Goal: Information Seeking & Learning: Learn about a topic

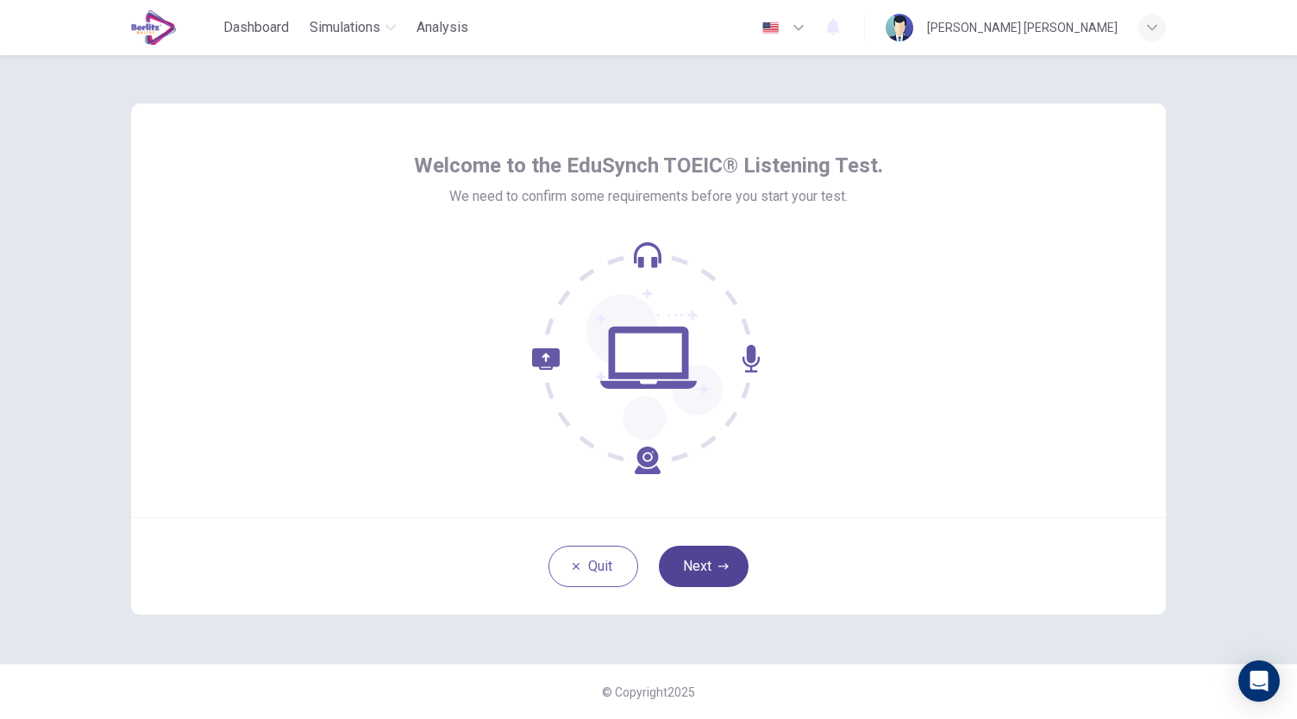
click at [695, 558] on button "Next" at bounding box center [704, 566] width 90 height 41
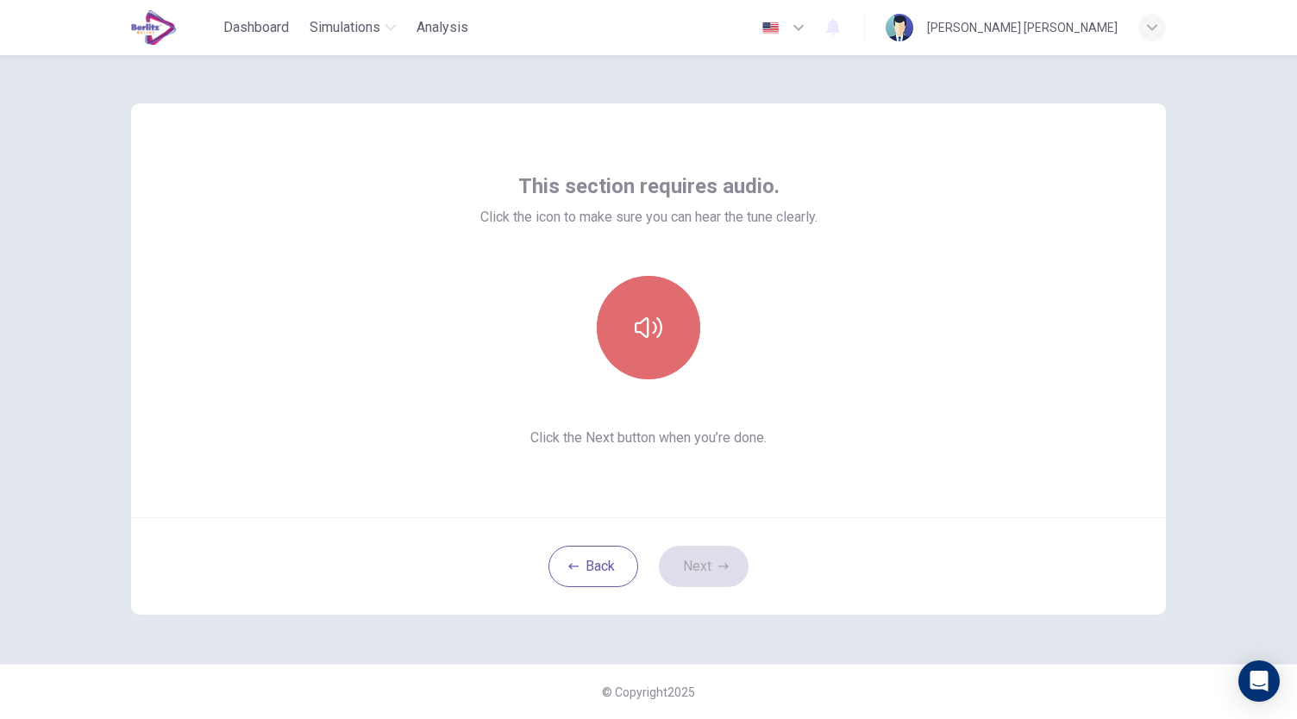
click at [673, 356] on button "button" at bounding box center [648, 327] width 103 height 103
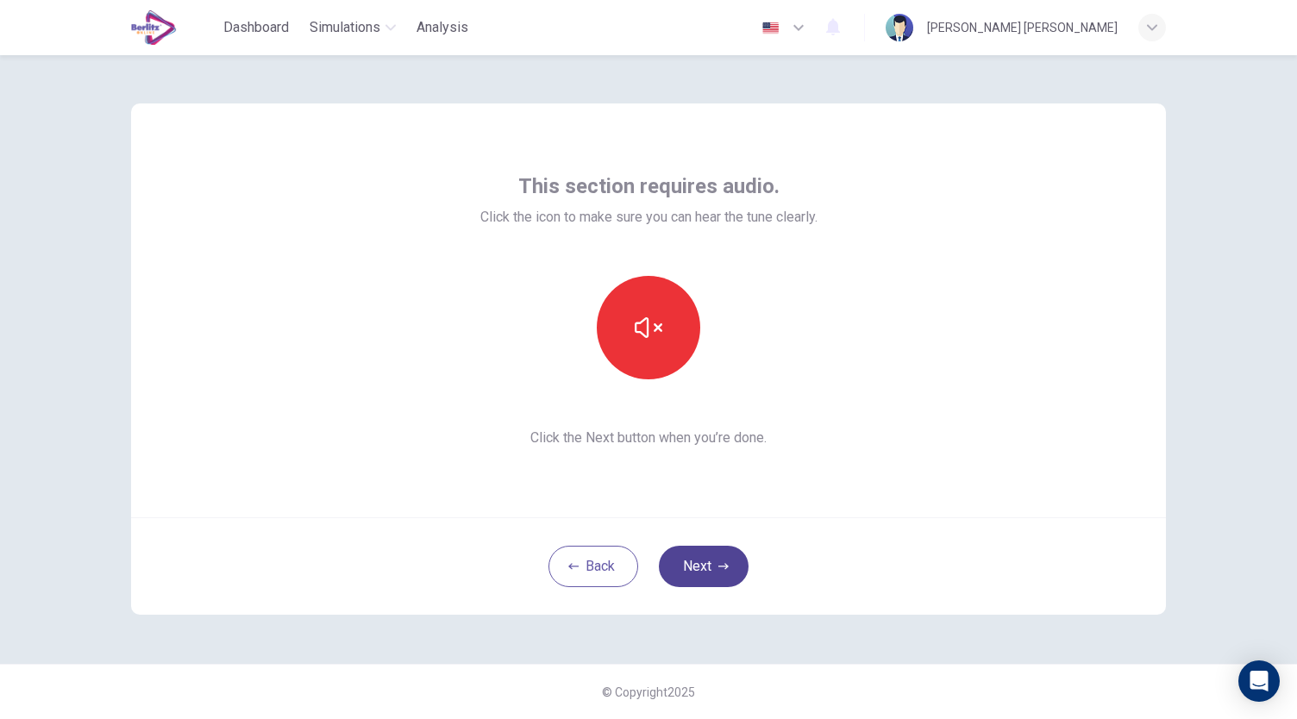
click at [693, 567] on button "Next" at bounding box center [704, 566] width 90 height 41
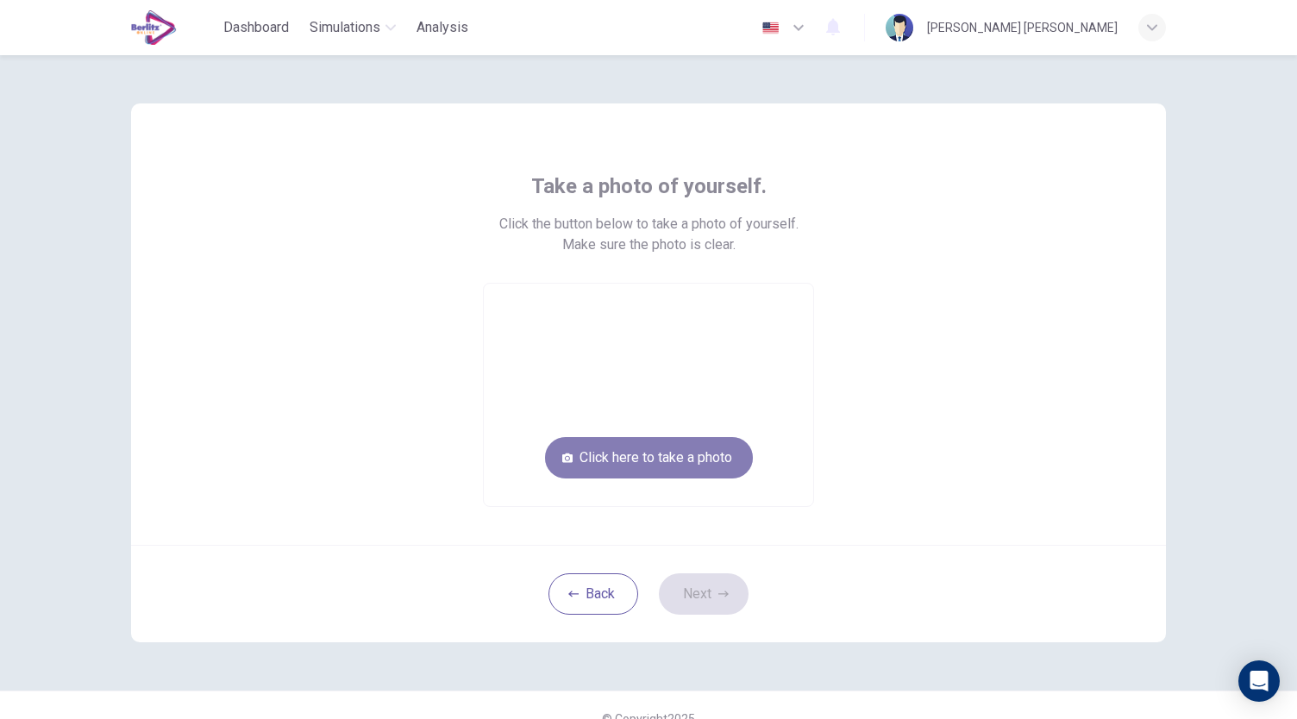
click at [698, 447] on button "Click here to take a photo" at bounding box center [649, 457] width 208 height 41
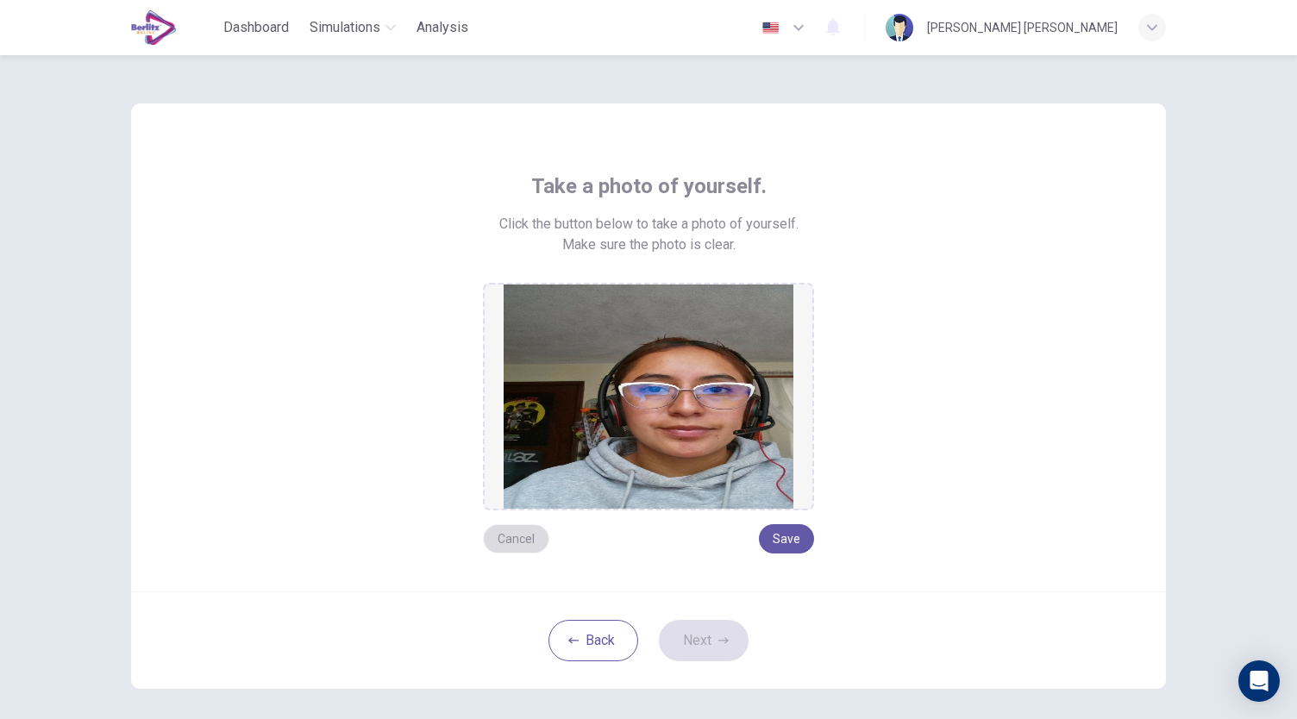
click at [511, 544] on button "Cancel" at bounding box center [516, 538] width 66 height 29
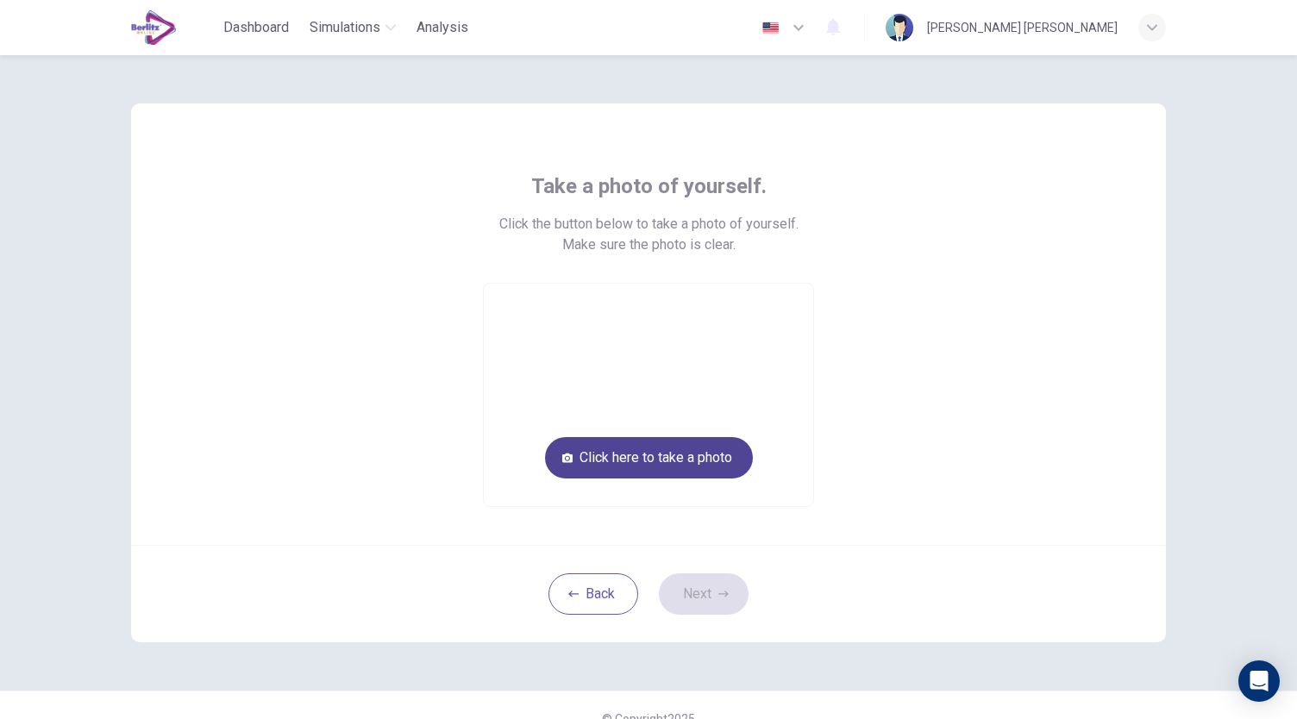
click at [694, 462] on button "Click here to take a photo" at bounding box center [649, 457] width 208 height 41
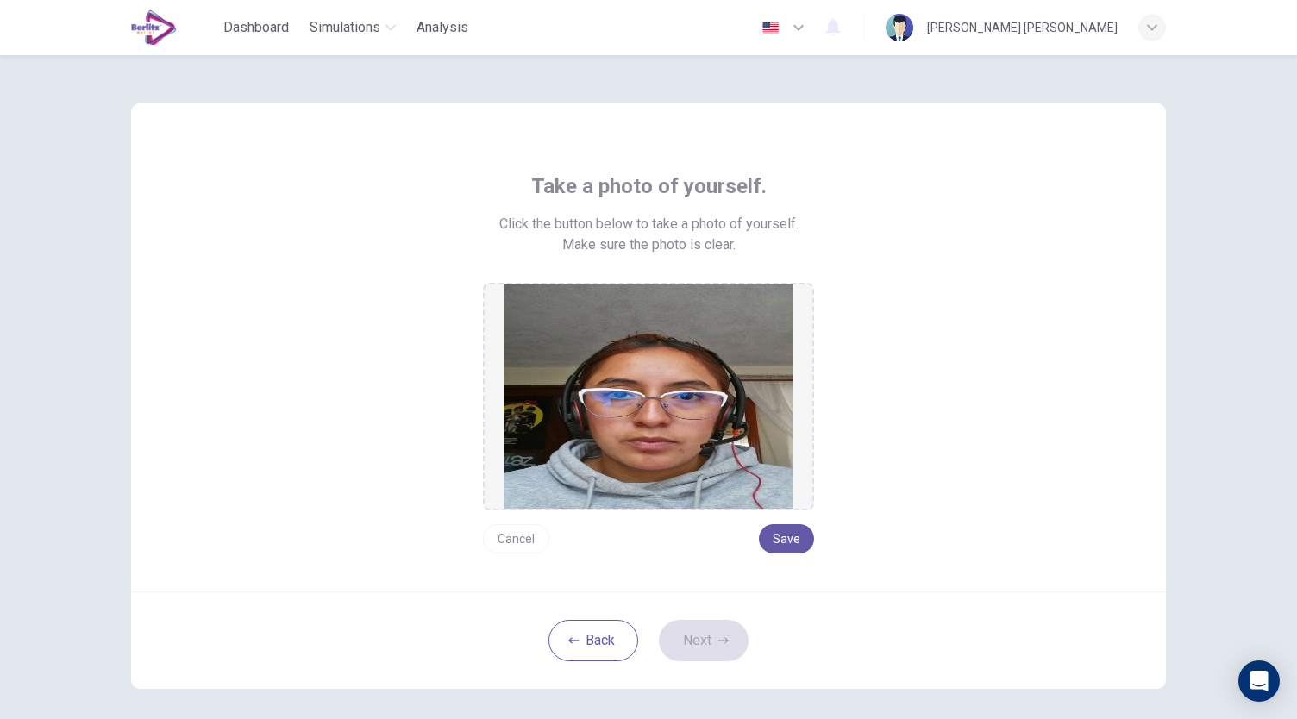
click at [522, 542] on button "Cancel" at bounding box center [516, 538] width 66 height 29
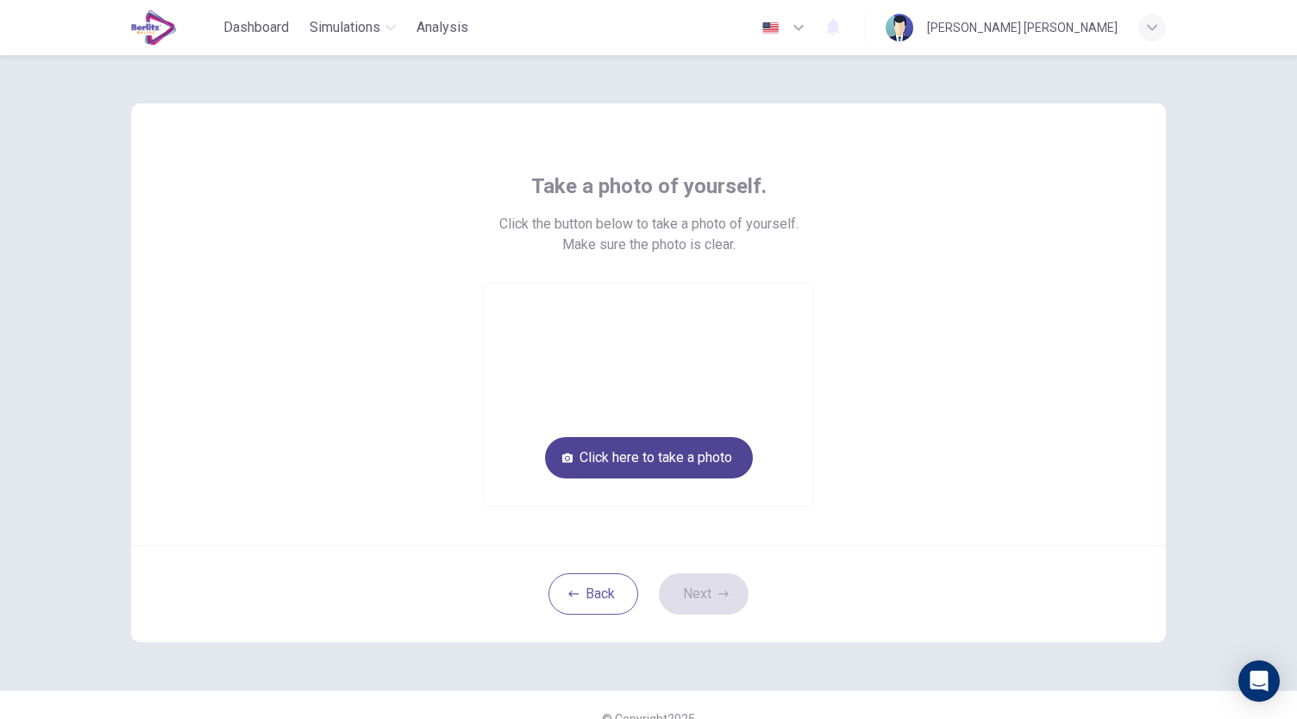
click at [688, 464] on button "Click here to take a photo" at bounding box center [649, 457] width 208 height 41
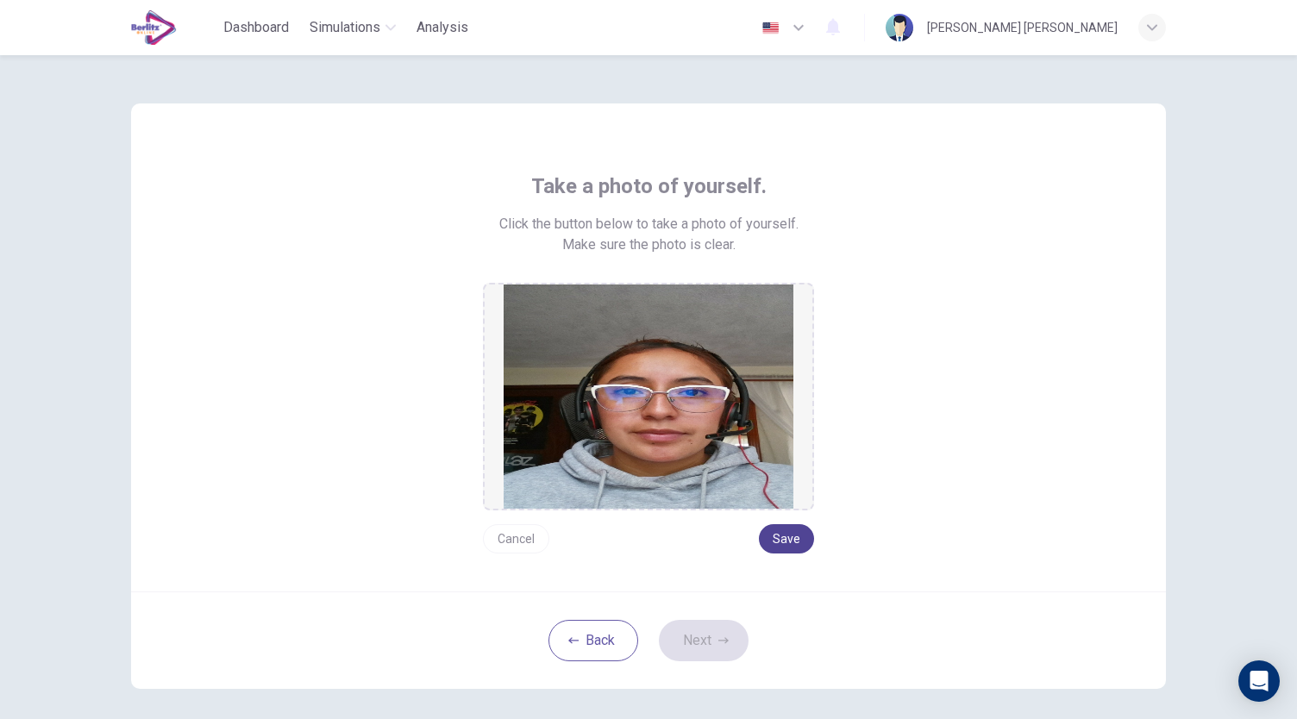
click at [780, 539] on button "Save" at bounding box center [786, 538] width 55 height 29
click at [706, 632] on button "Next" at bounding box center [704, 640] width 90 height 41
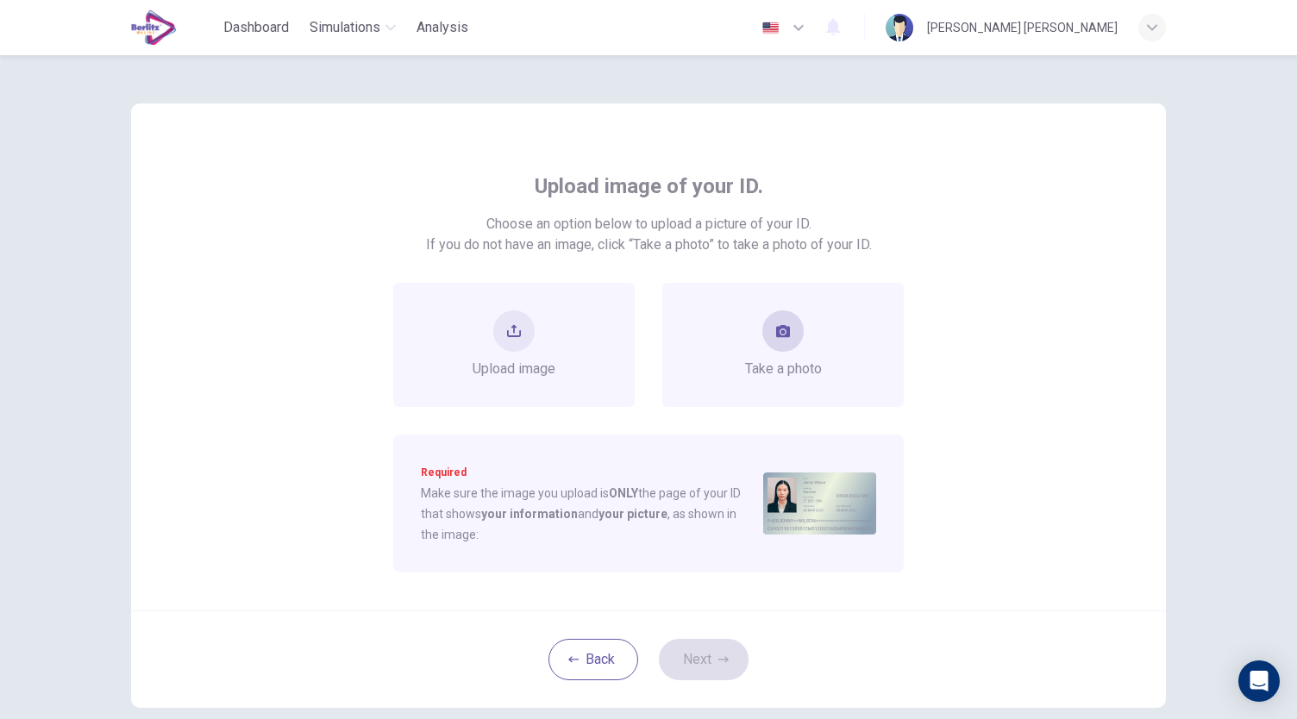
click at [748, 372] on span "Take a photo" at bounding box center [783, 369] width 77 height 21
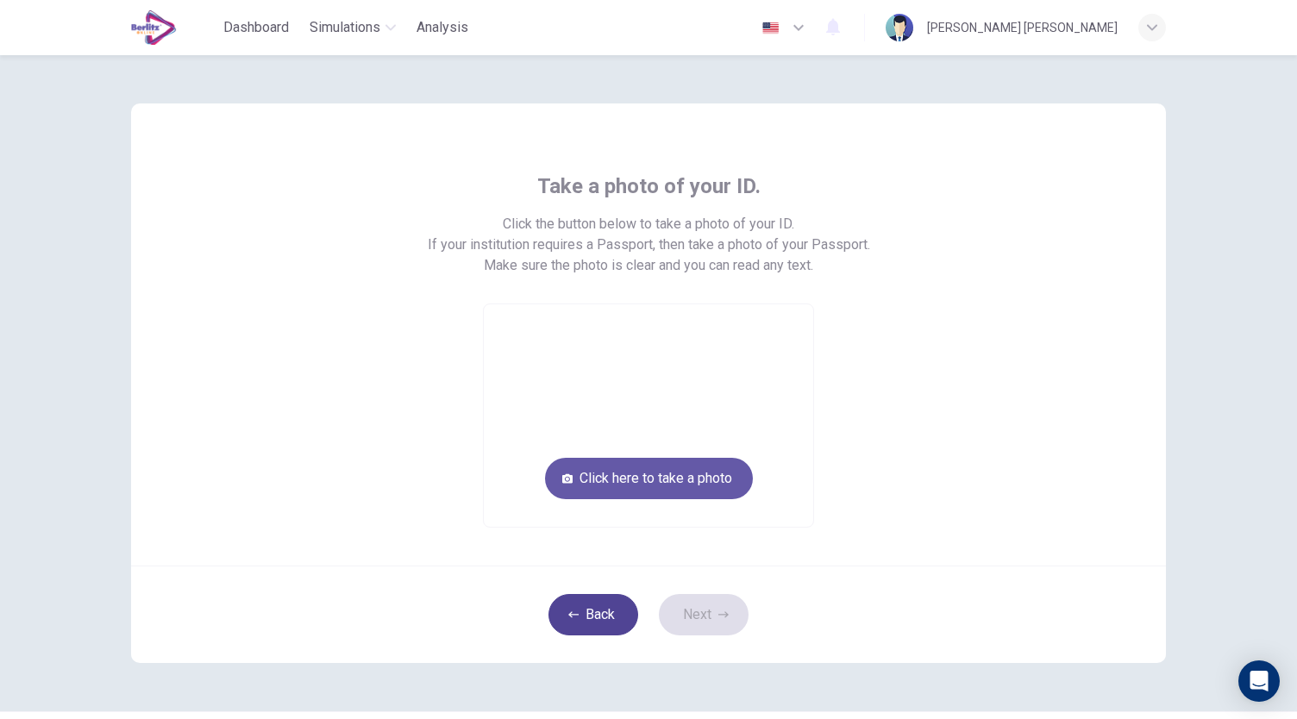
click at [591, 622] on button "Back" at bounding box center [593, 614] width 90 height 41
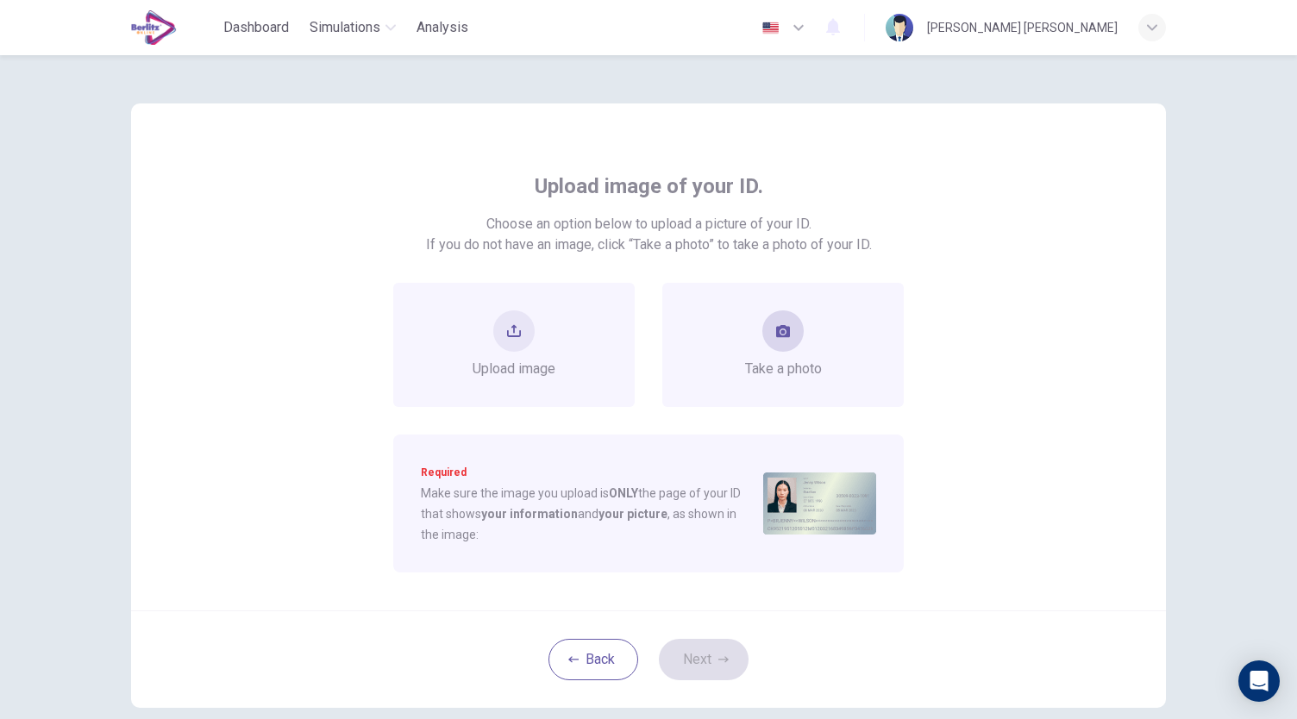
click at [762, 342] on button "take photo" at bounding box center [782, 330] width 41 height 41
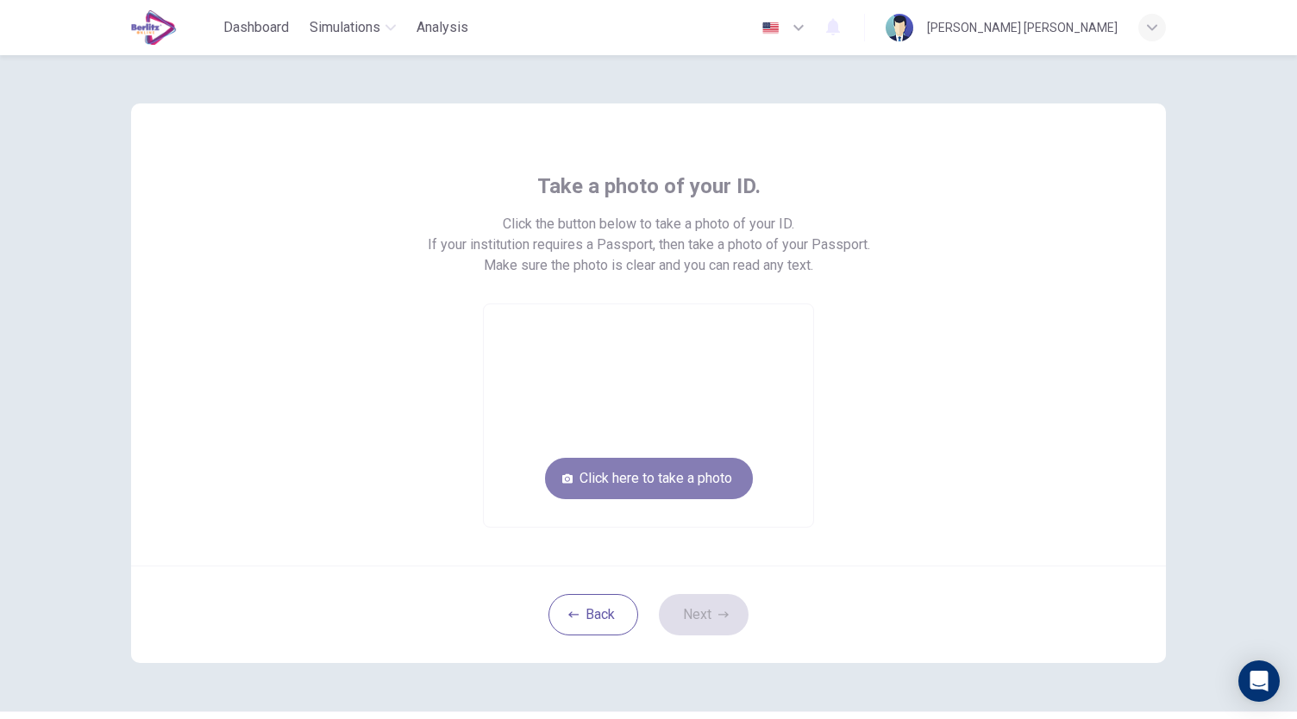
click at [717, 472] on button "Click here to take a photo" at bounding box center [649, 478] width 208 height 41
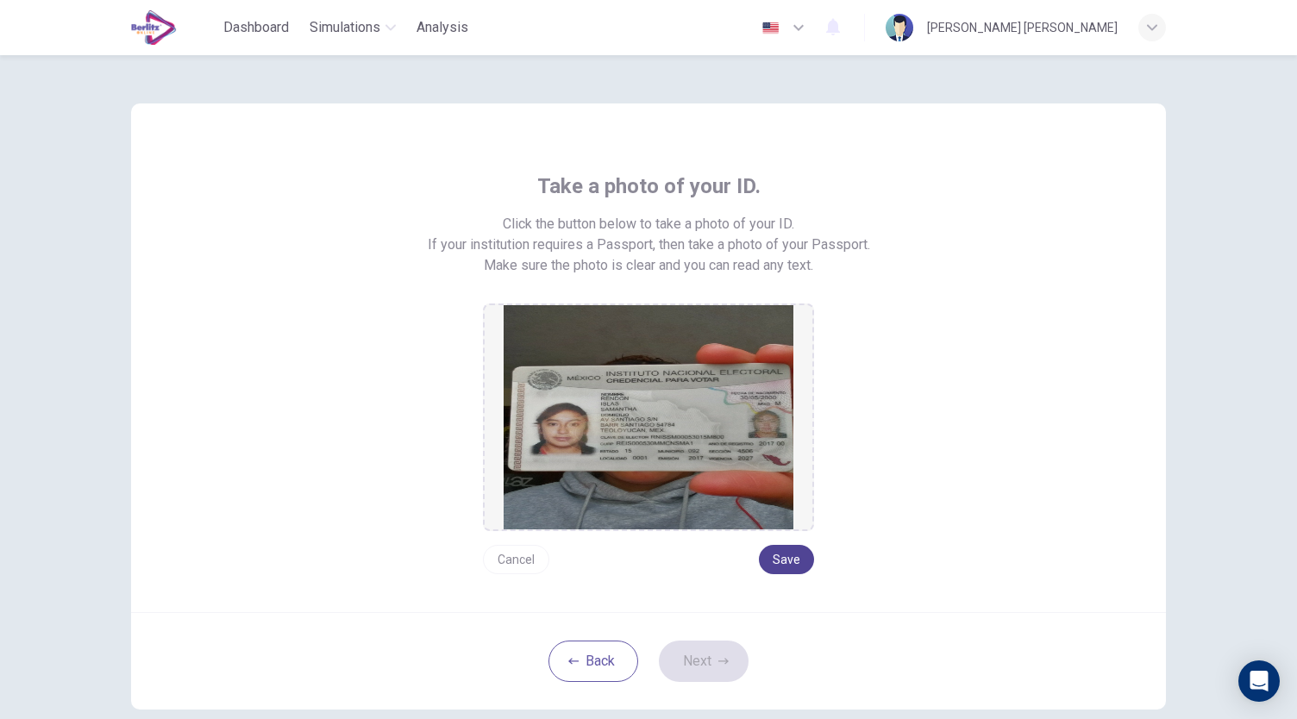
click at [788, 560] on button "Save" at bounding box center [786, 559] width 55 height 29
click at [714, 670] on button "Next" at bounding box center [704, 661] width 90 height 41
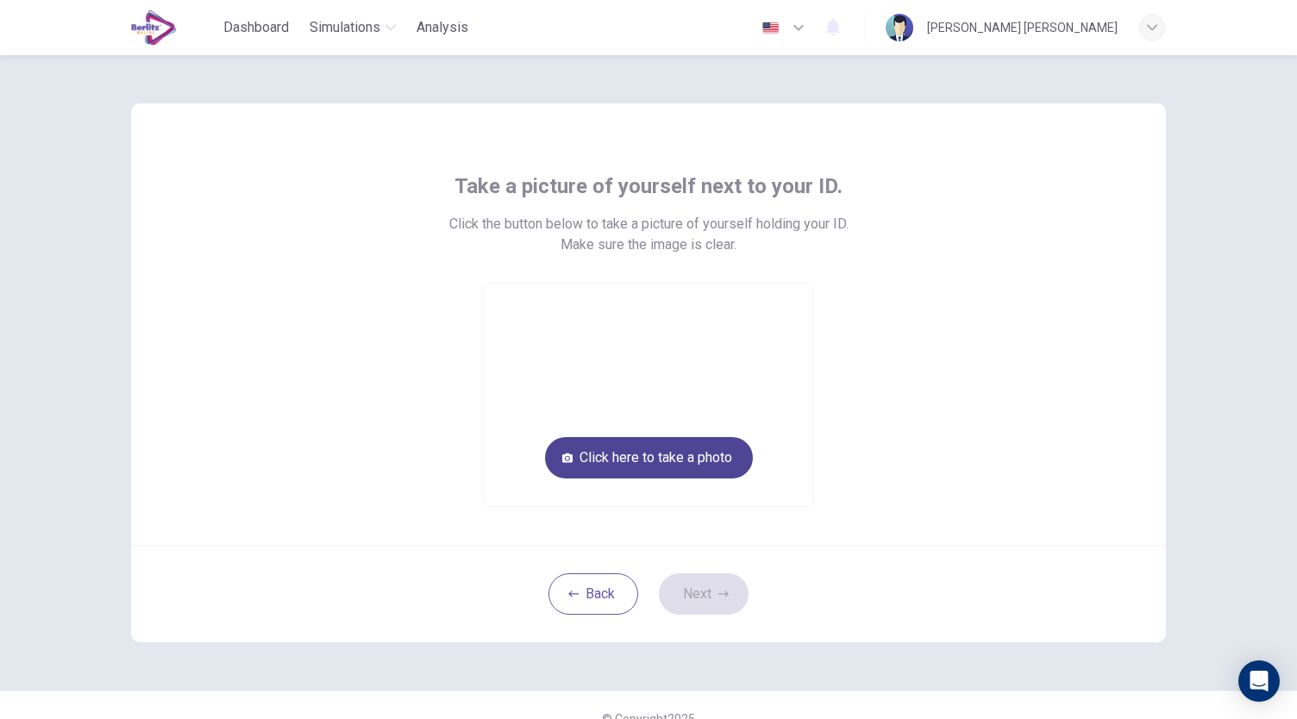
click at [721, 451] on button "Click here to take a photo" at bounding box center [649, 457] width 208 height 41
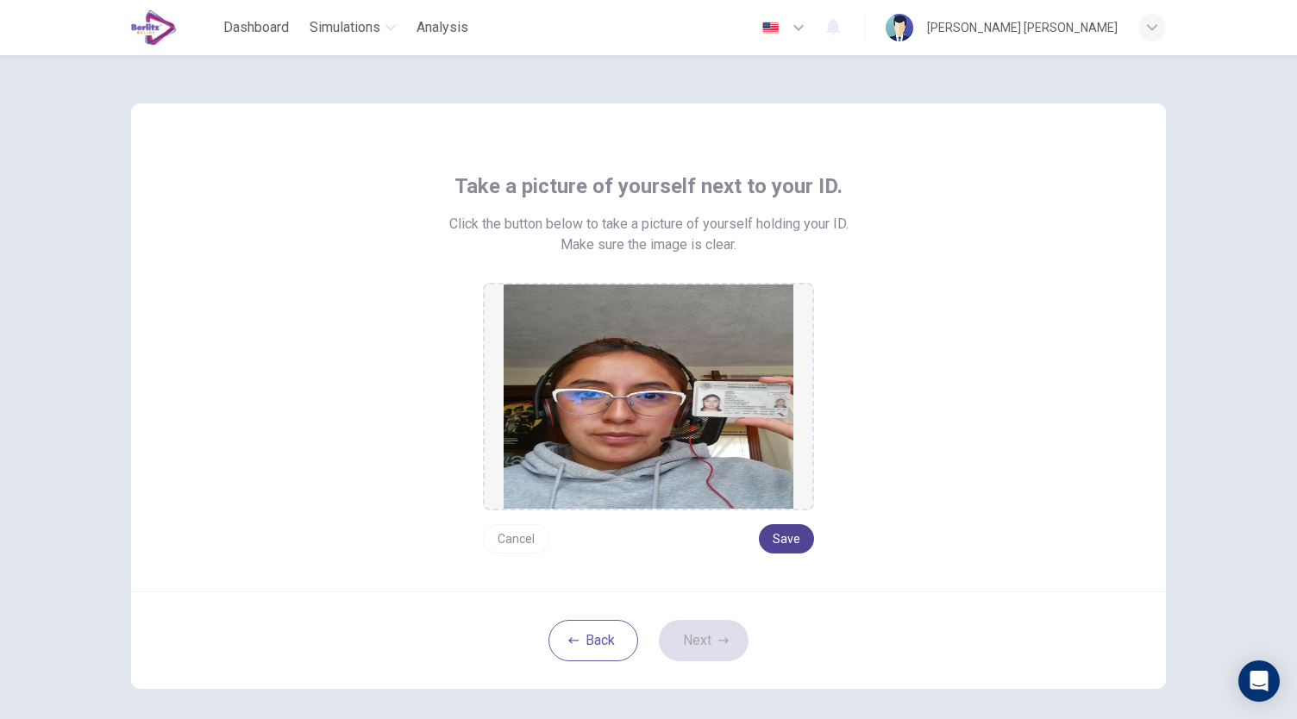
click at [788, 548] on button "Save" at bounding box center [786, 538] width 55 height 29
click at [711, 641] on button "Next" at bounding box center [704, 640] width 90 height 41
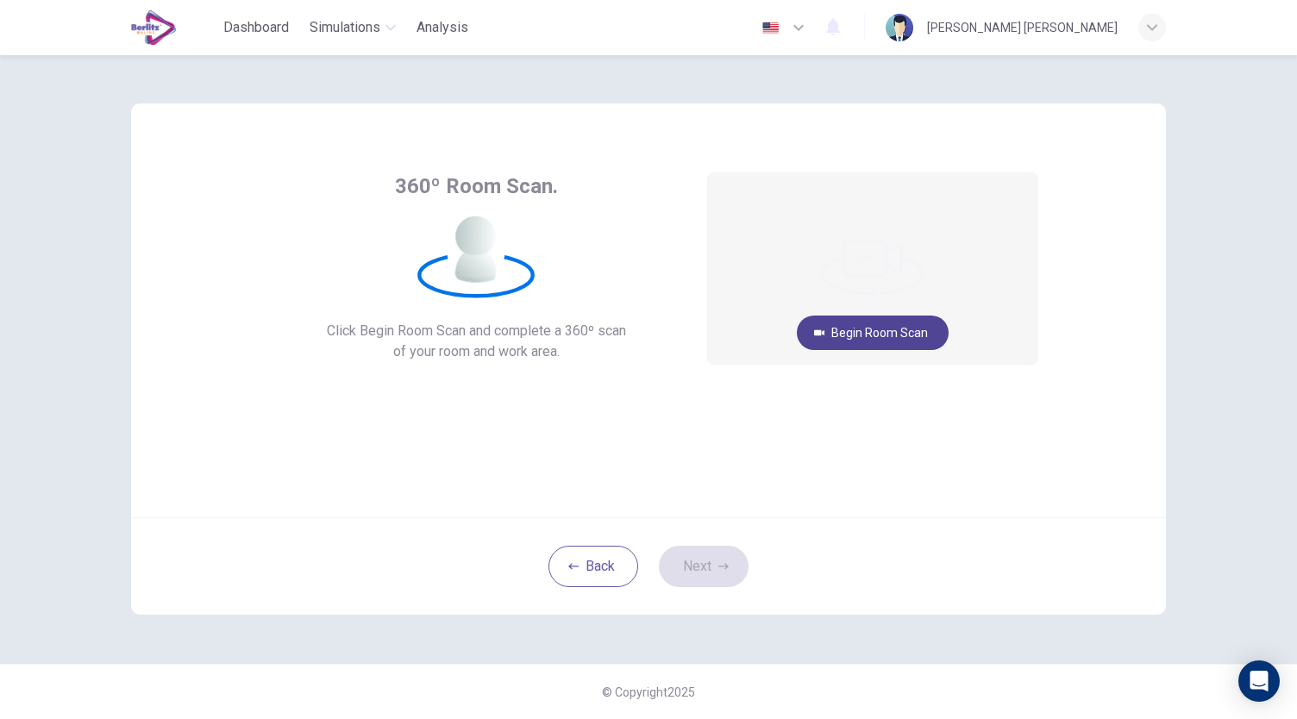
click at [918, 328] on button "Begin Room Scan" at bounding box center [873, 333] width 152 height 34
click at [900, 328] on button "Get ready!" at bounding box center [873, 333] width 100 height 34
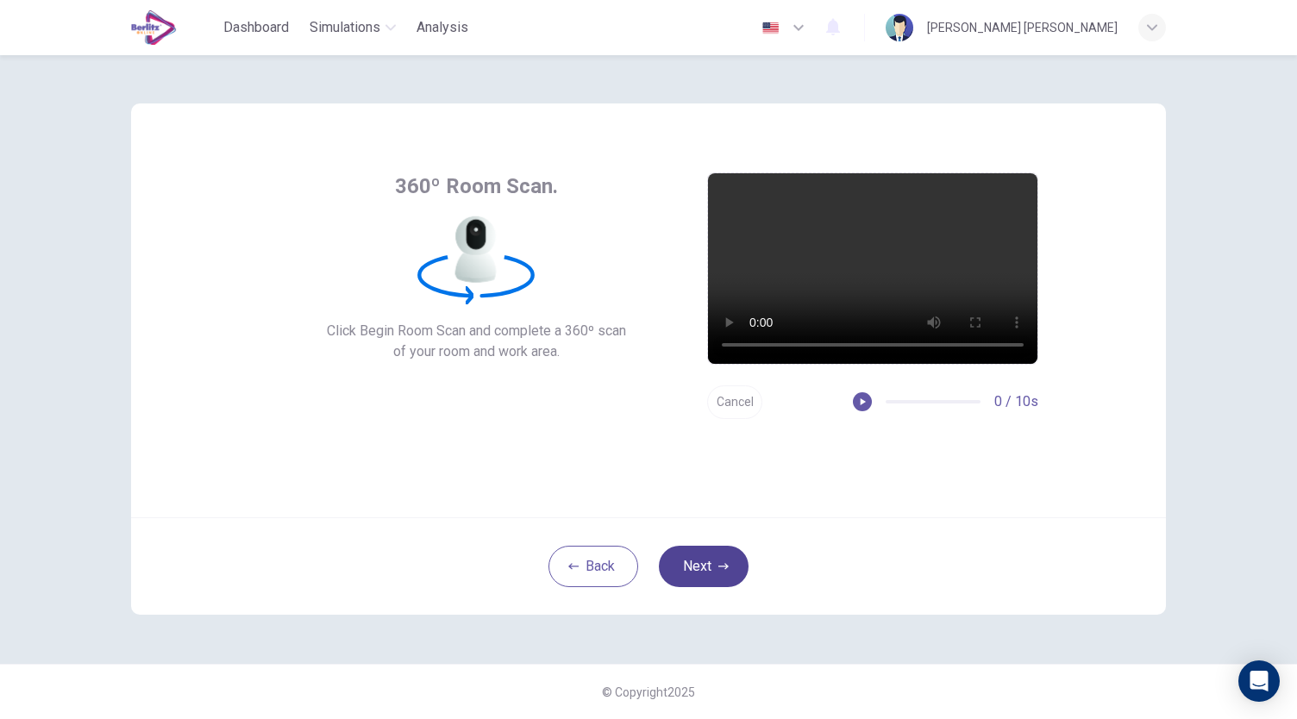
click at [722, 567] on icon "button" at bounding box center [723, 566] width 10 height 10
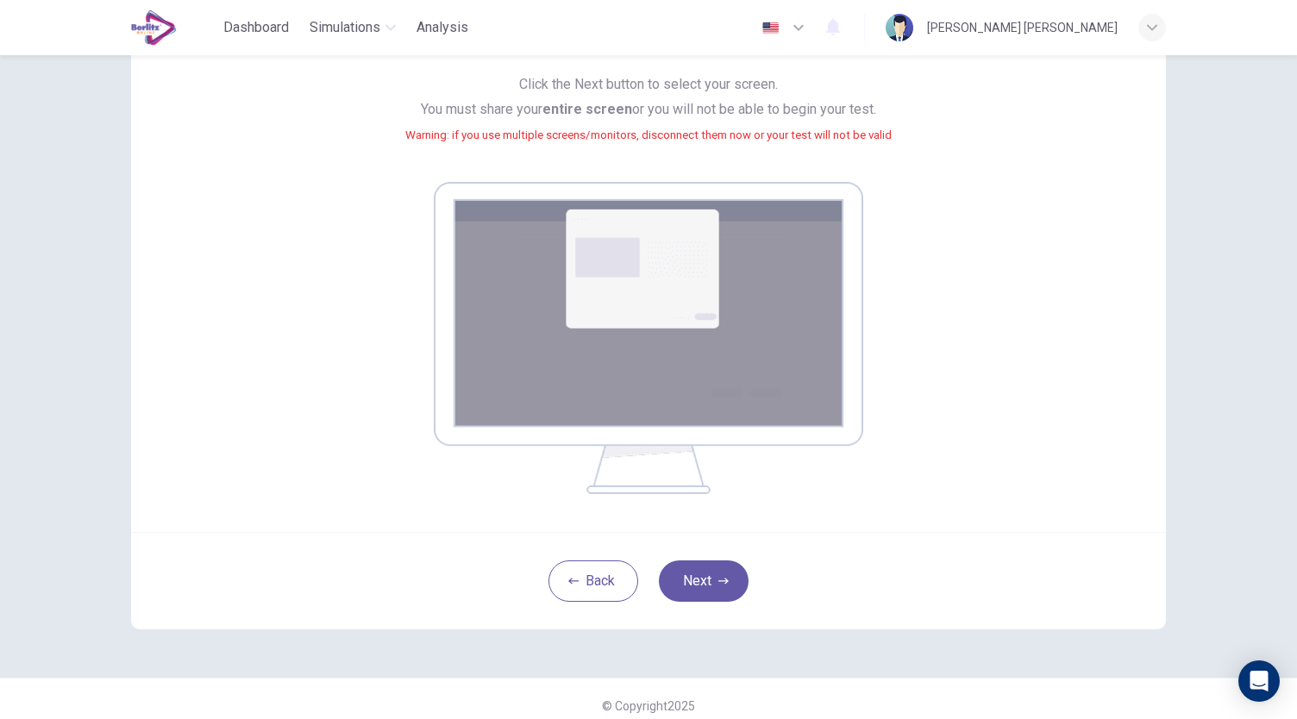
scroll to position [172, 0]
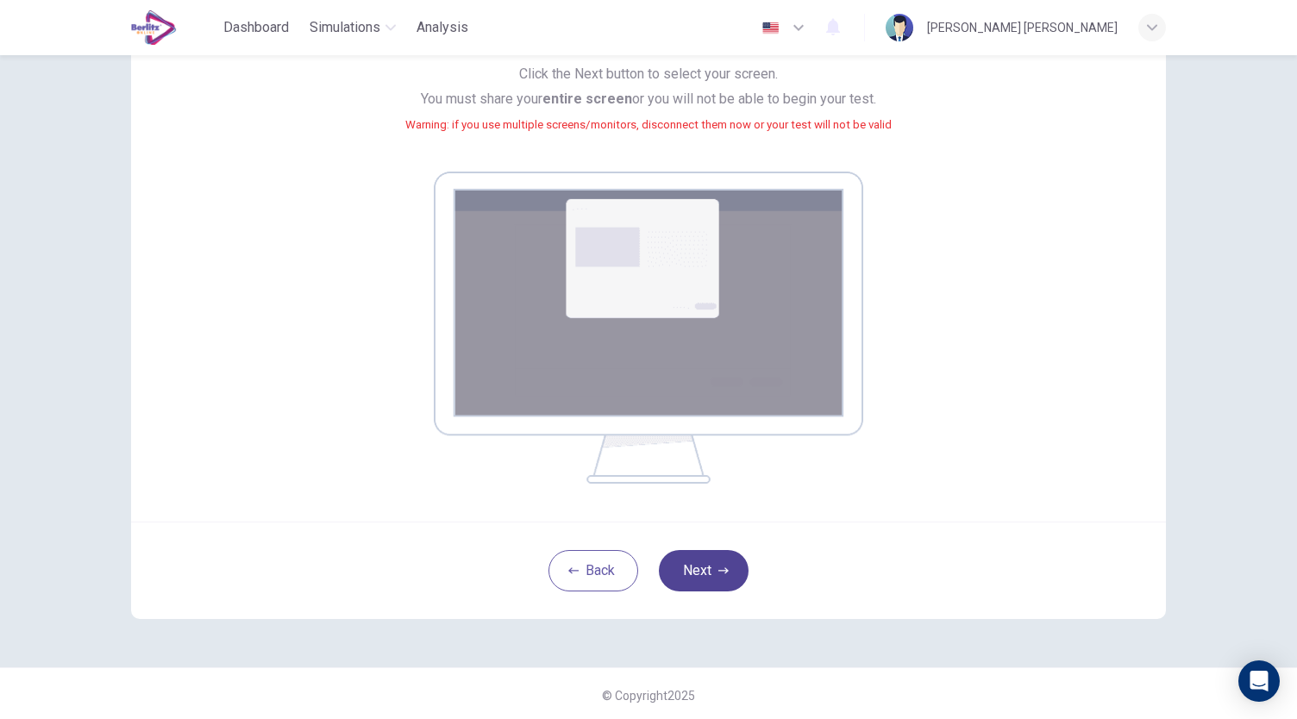
click at [686, 570] on button "Next" at bounding box center [704, 570] width 90 height 41
click at [703, 580] on button "Next" at bounding box center [704, 570] width 90 height 41
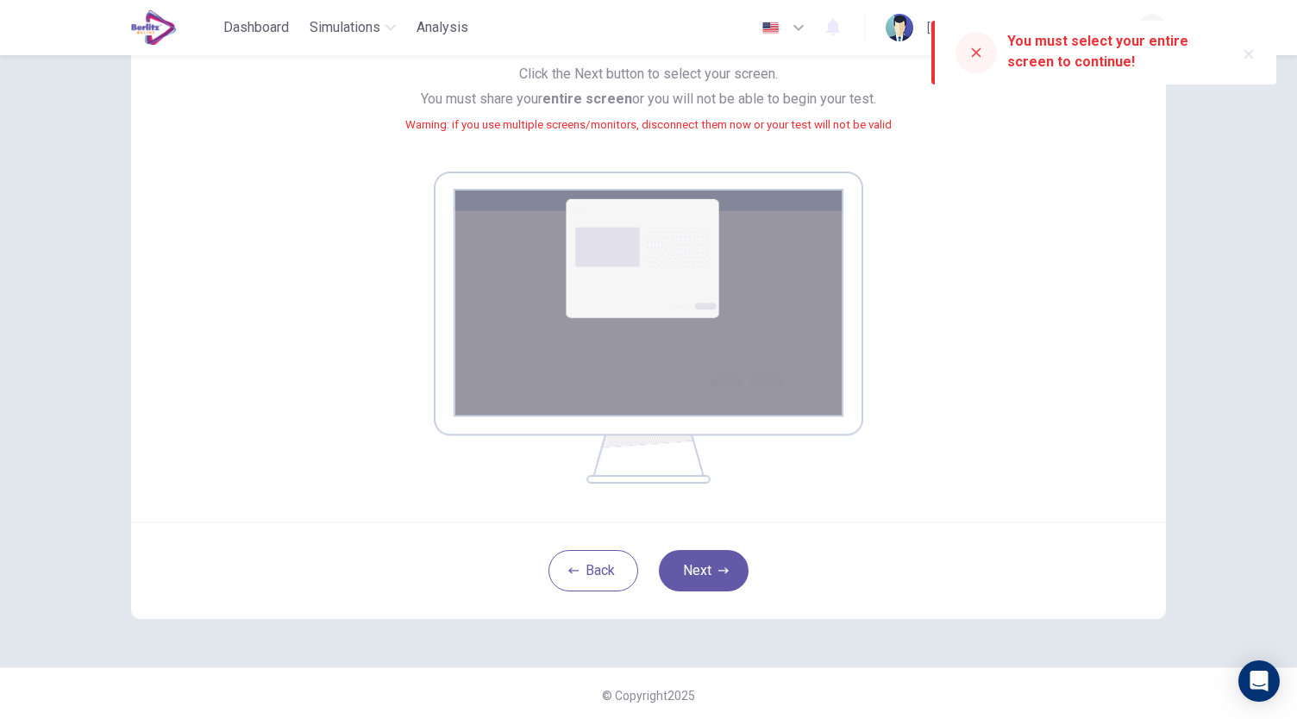
click at [733, 590] on div "Back Next" at bounding box center [648, 570] width 1035 height 97
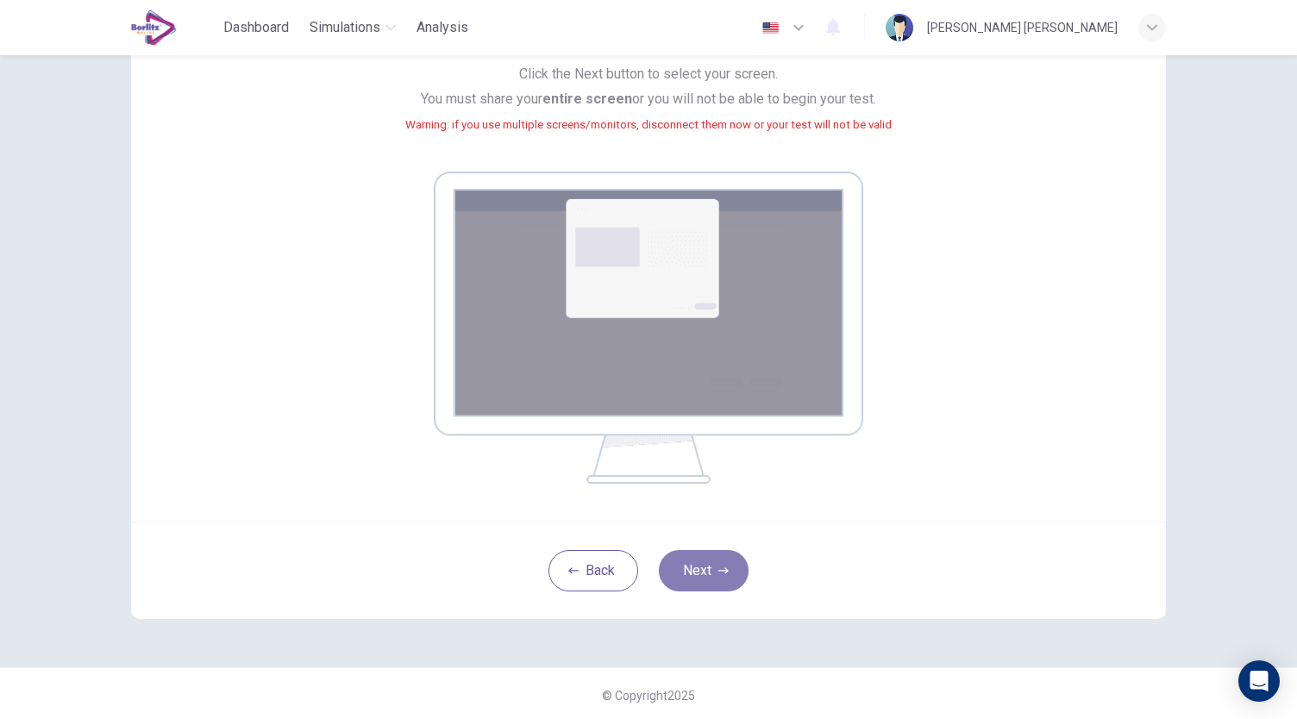
click at [723, 573] on icon "button" at bounding box center [723, 571] width 10 height 10
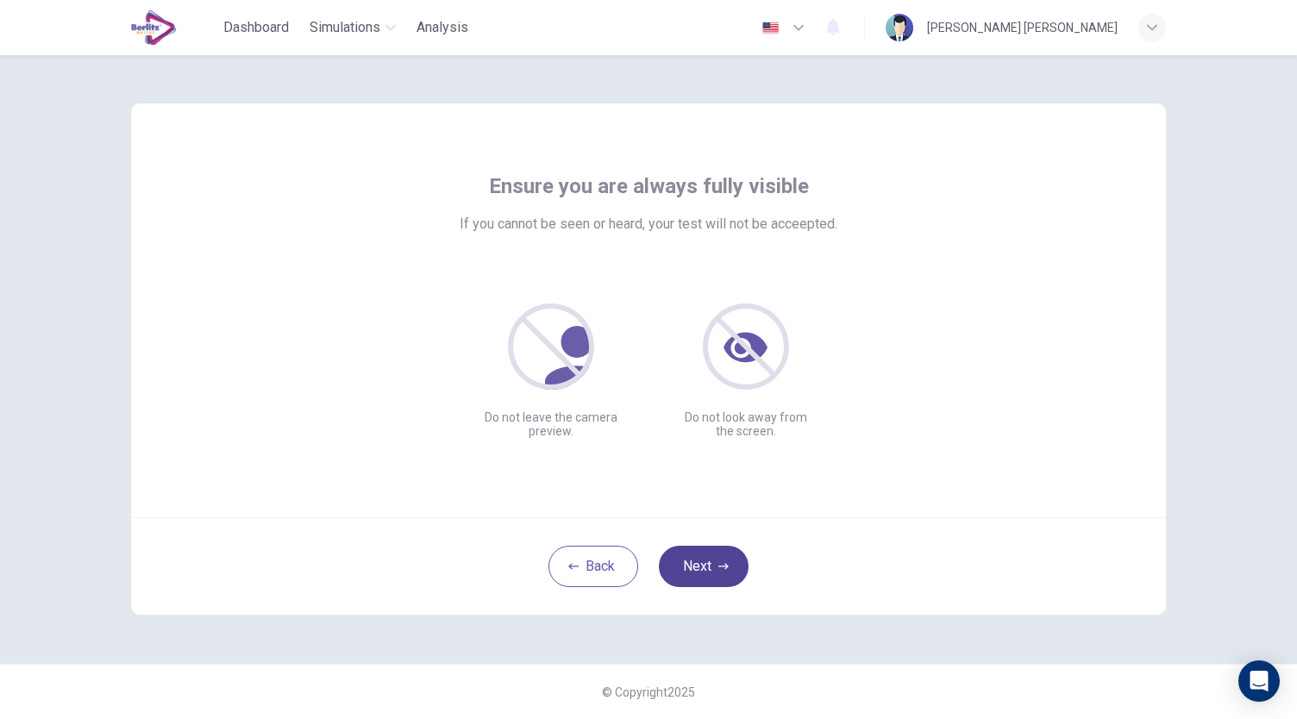
click at [725, 565] on icon "button" at bounding box center [723, 566] width 10 height 6
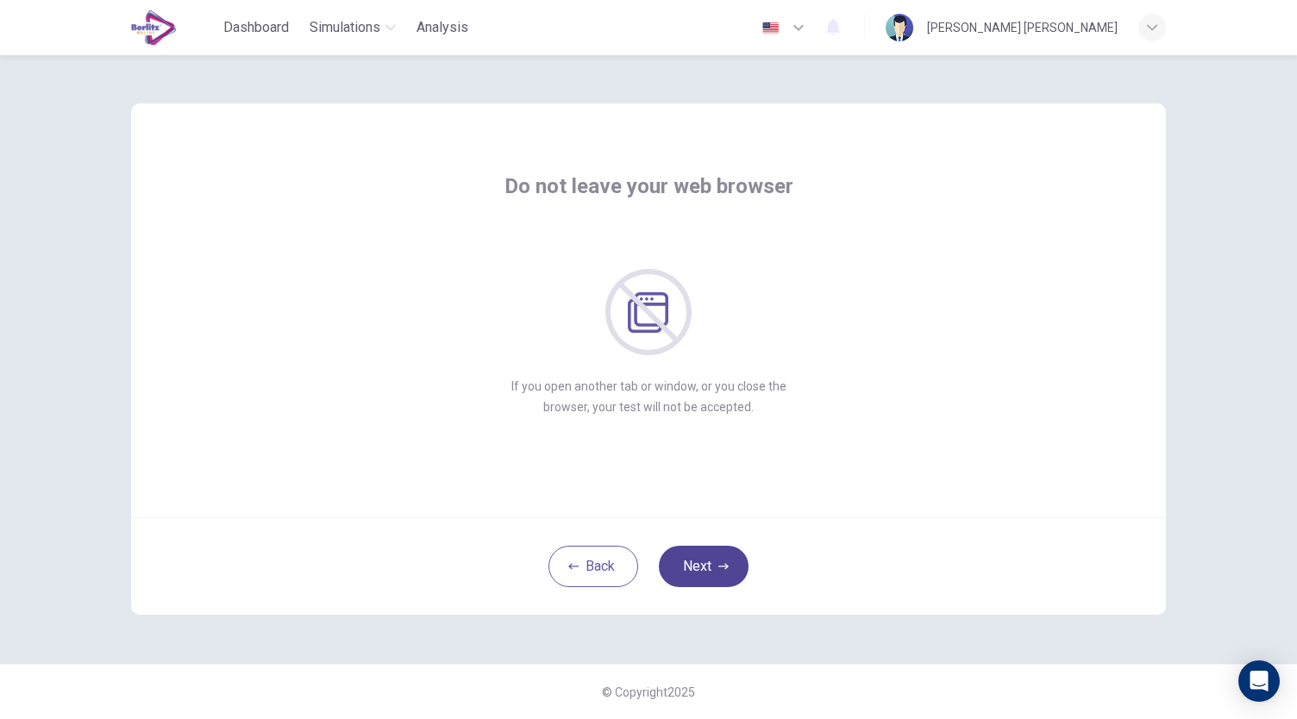
click at [725, 565] on icon "button" at bounding box center [723, 566] width 10 height 6
click at [724, 559] on button "Next" at bounding box center [704, 566] width 90 height 41
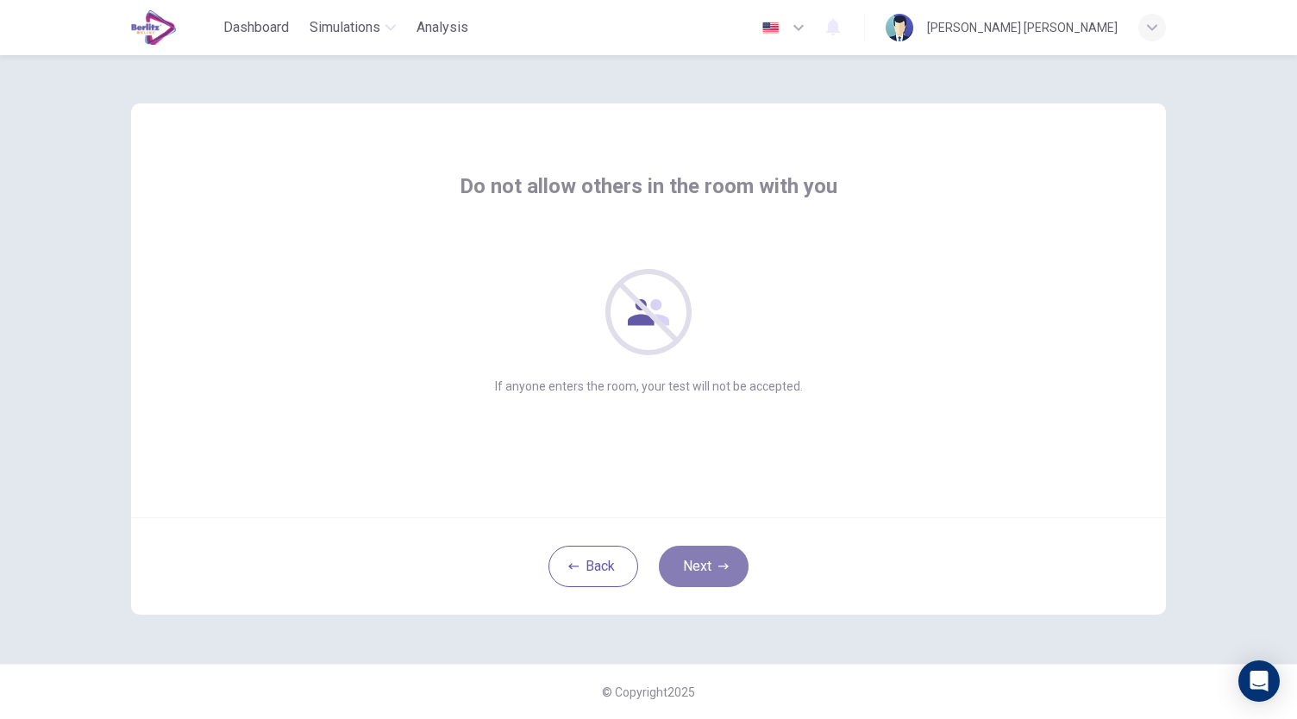
click at [724, 556] on button "Next" at bounding box center [704, 566] width 90 height 41
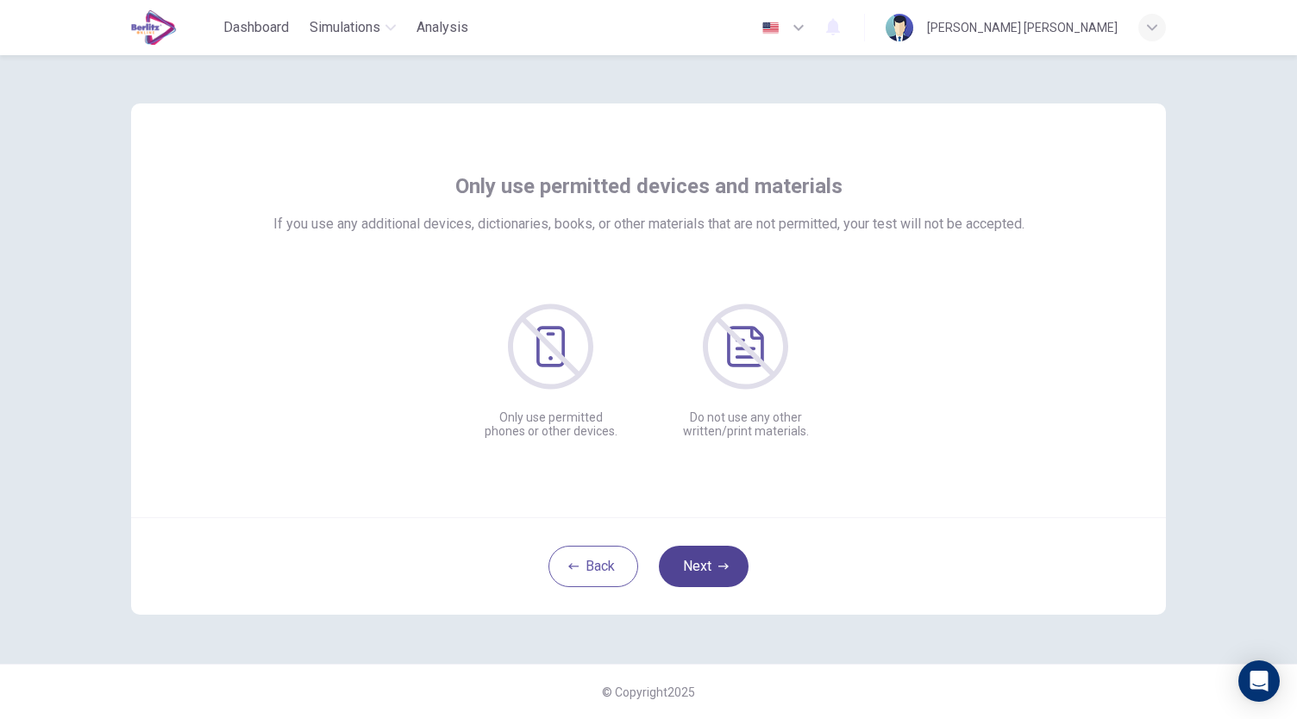
click at [724, 562] on icon "button" at bounding box center [723, 566] width 10 height 10
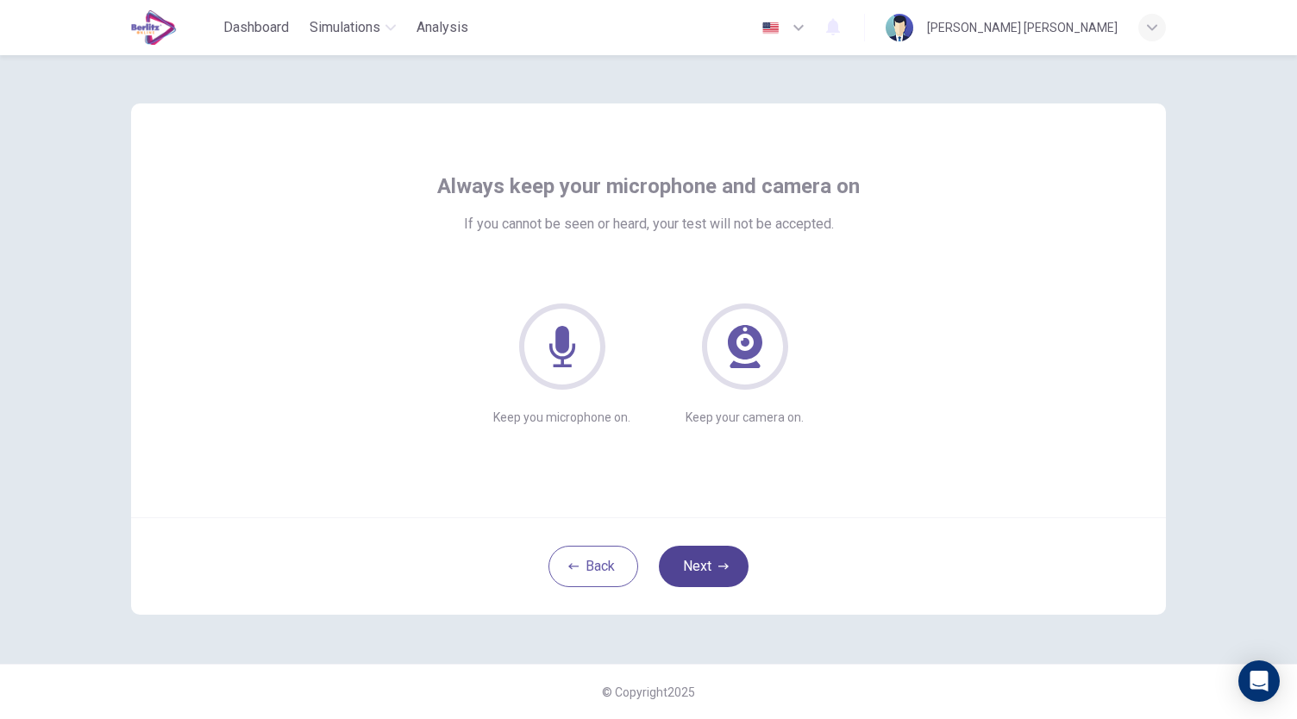
click at [697, 552] on button "Next" at bounding box center [704, 566] width 90 height 41
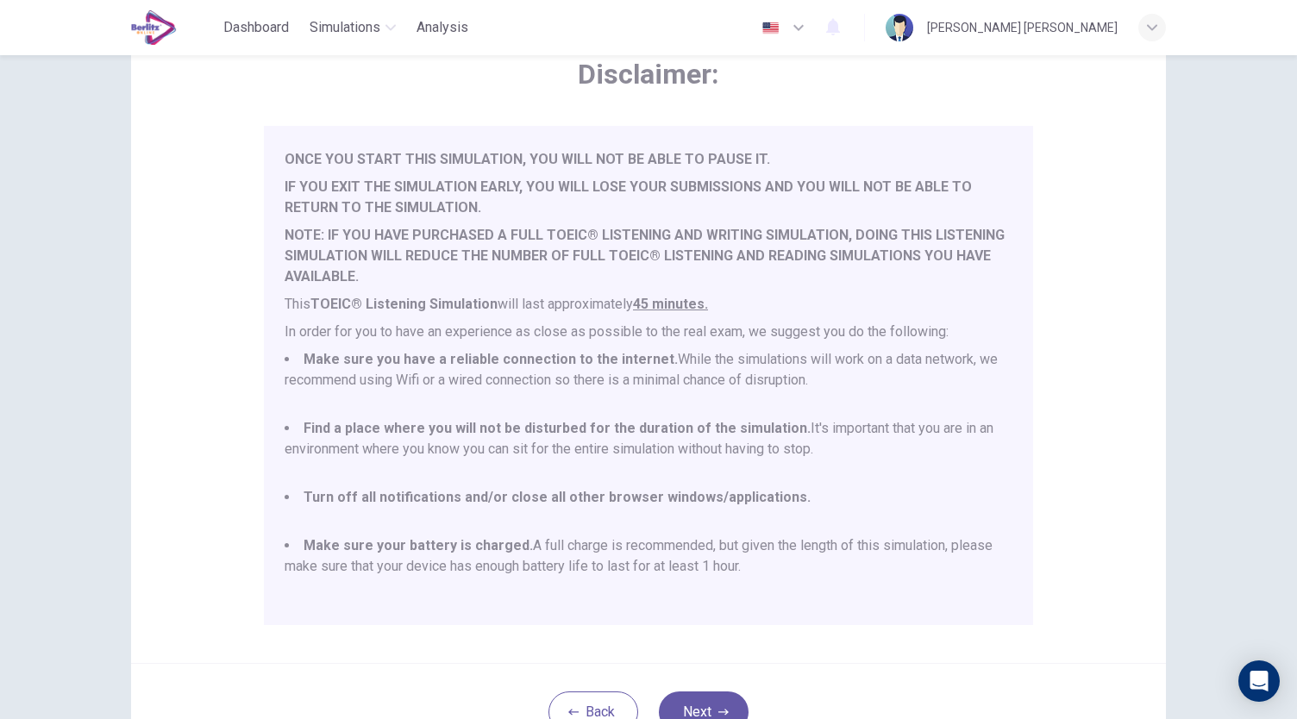
scroll to position [240, 0]
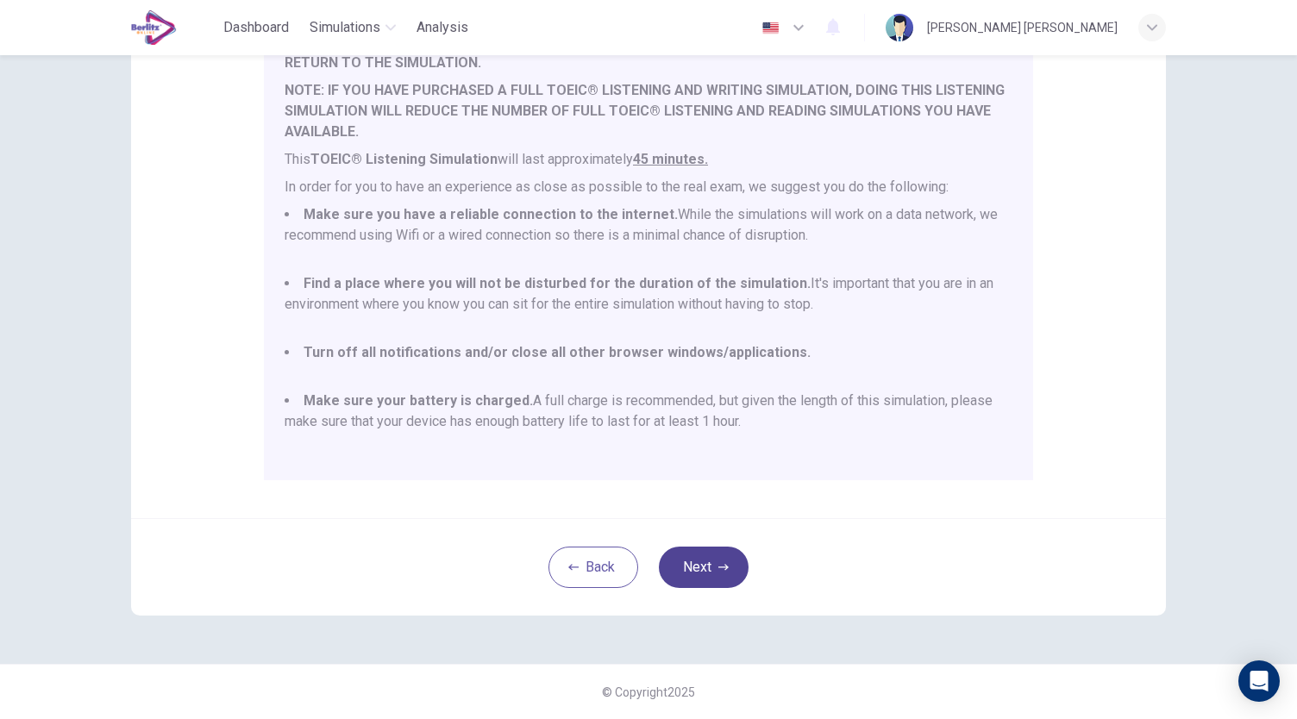
click at [725, 564] on button "Next" at bounding box center [704, 567] width 90 height 41
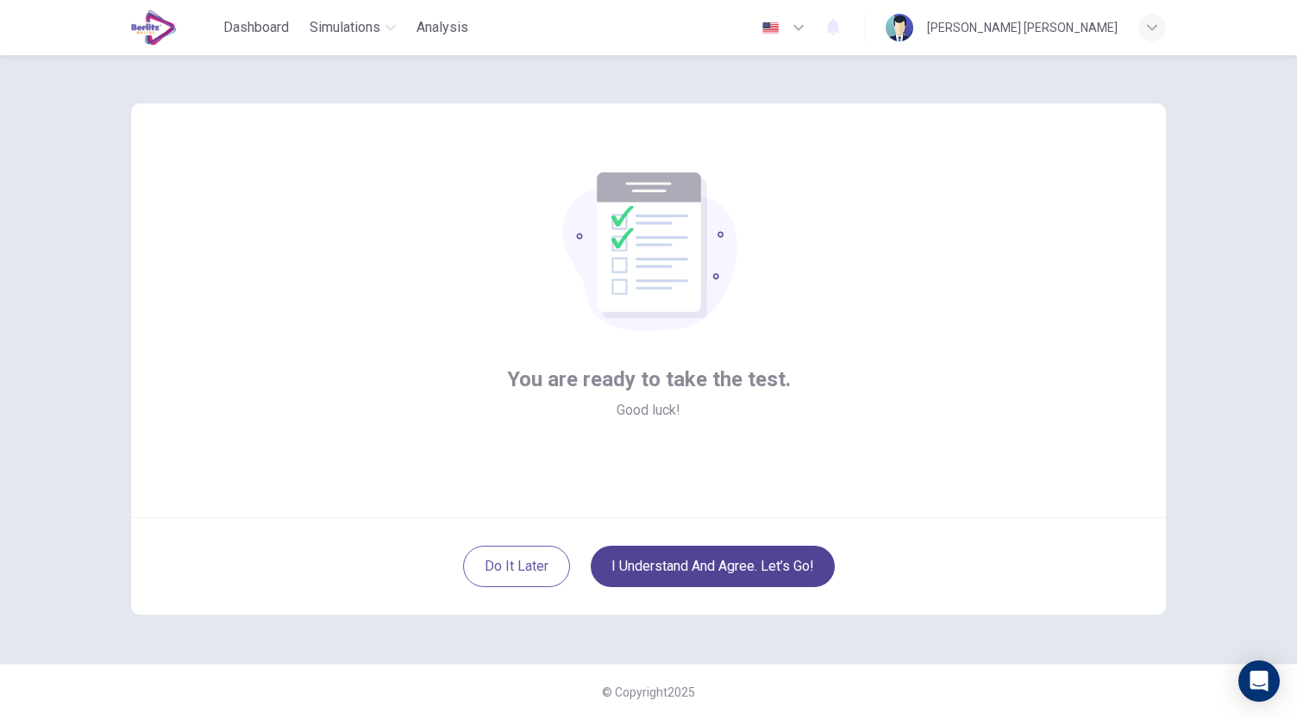
scroll to position [0, 0]
click at [681, 560] on button "I understand and agree. Let’s go!" at bounding box center [713, 566] width 244 height 41
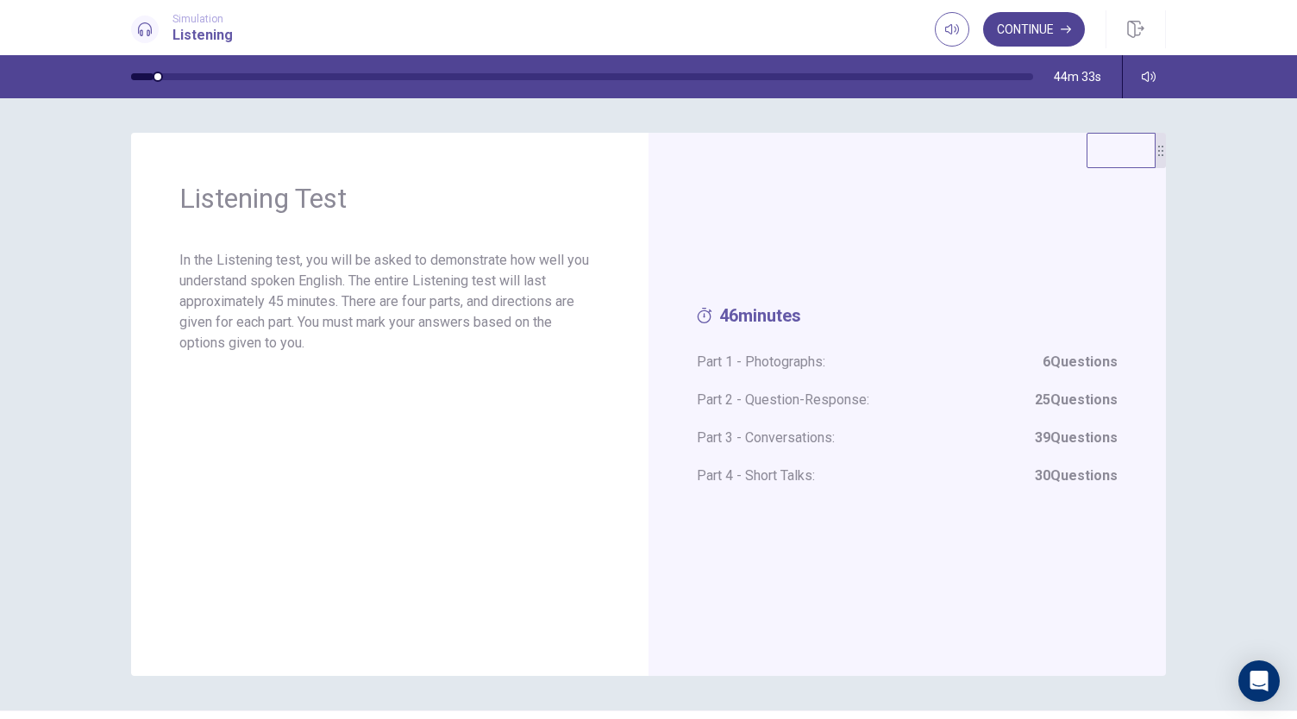
click at [1038, 27] on button "Continue" at bounding box center [1034, 29] width 102 height 34
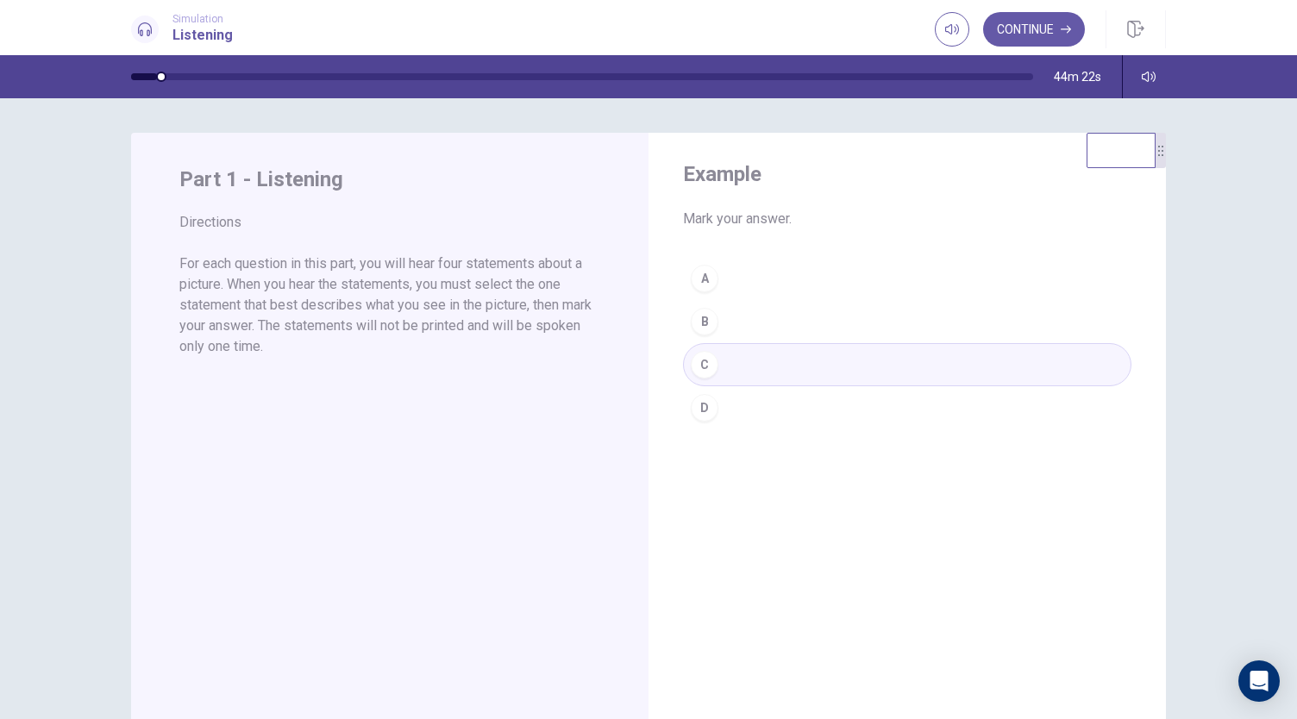
click at [704, 361] on div "A B C D" at bounding box center [907, 343] width 448 height 172
click at [1022, 28] on button "Continue" at bounding box center [1034, 29] width 102 height 34
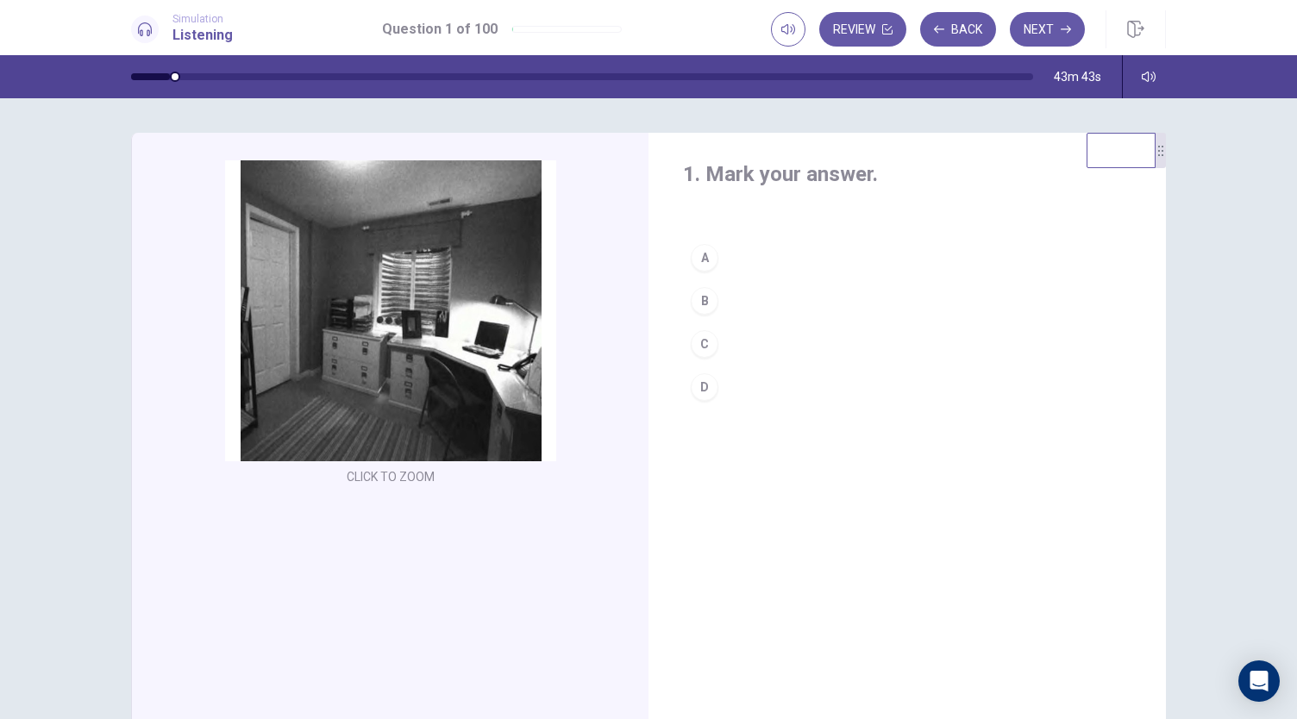
click at [705, 346] on div "C" at bounding box center [705, 344] width 28 height 28
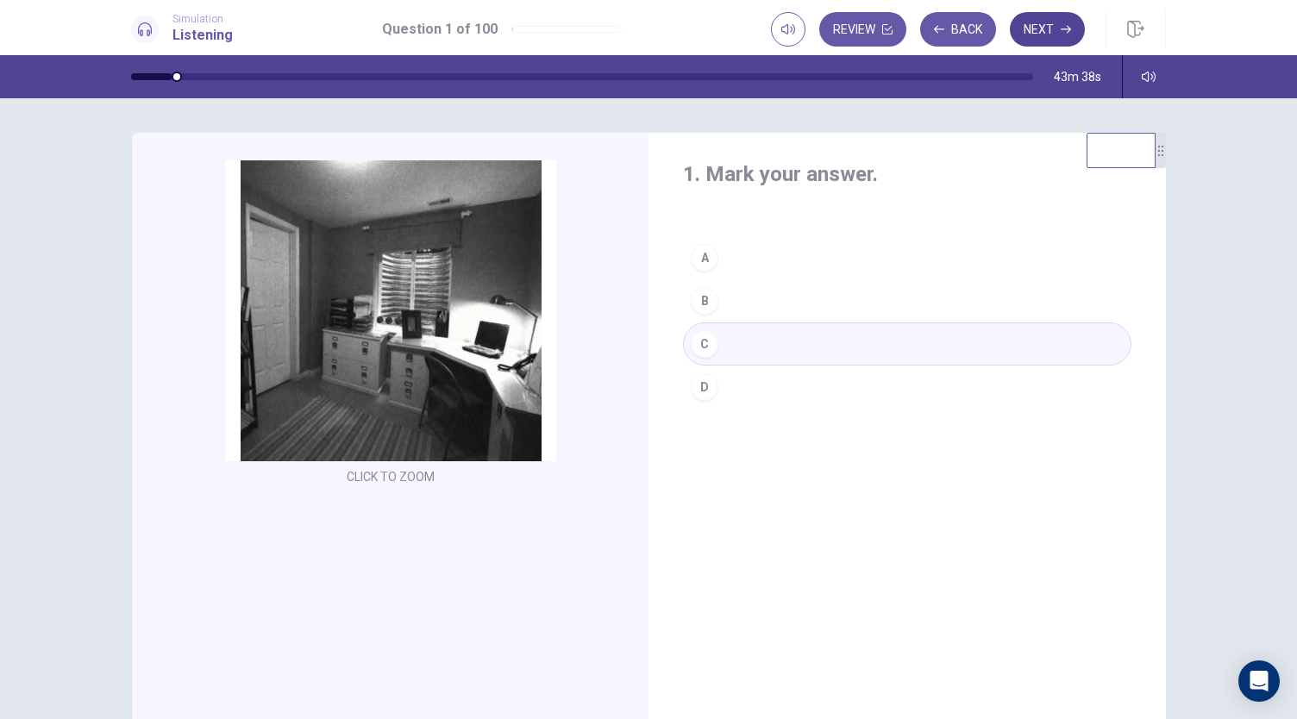
click at [1028, 33] on button "Next" at bounding box center [1047, 29] width 75 height 34
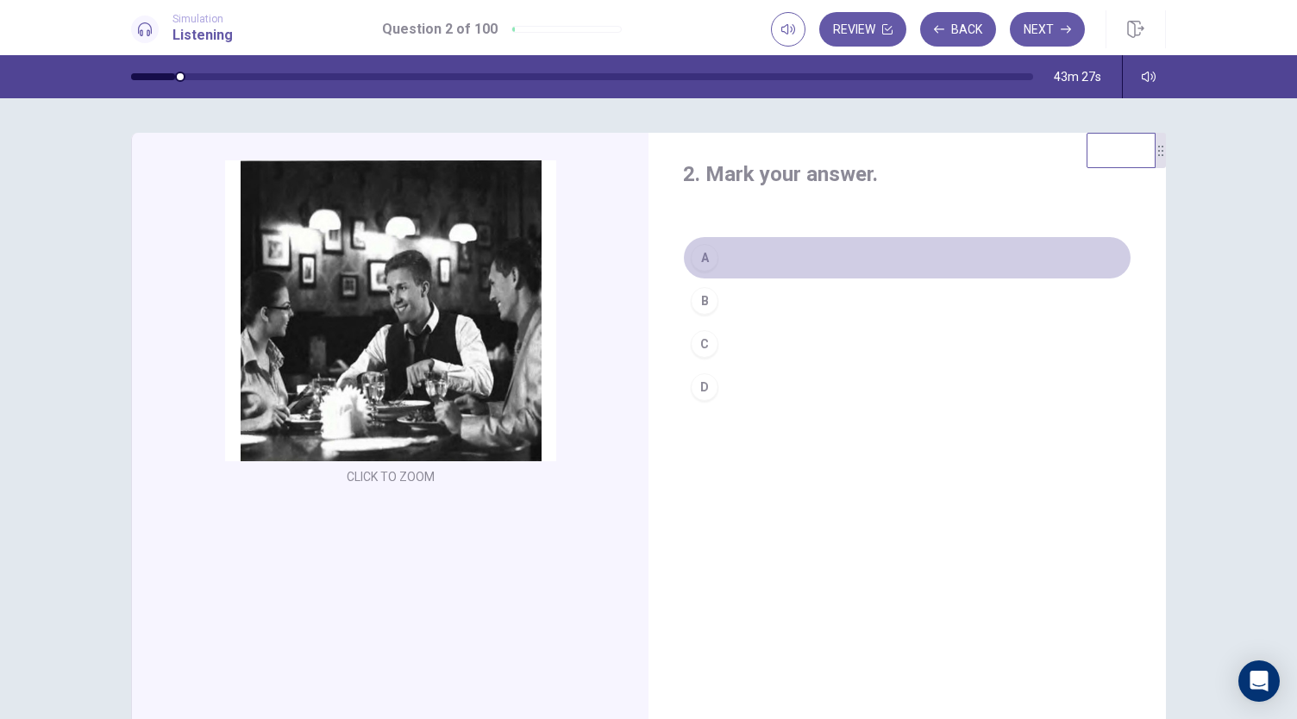
click at [702, 266] on div "A" at bounding box center [705, 258] width 28 height 28
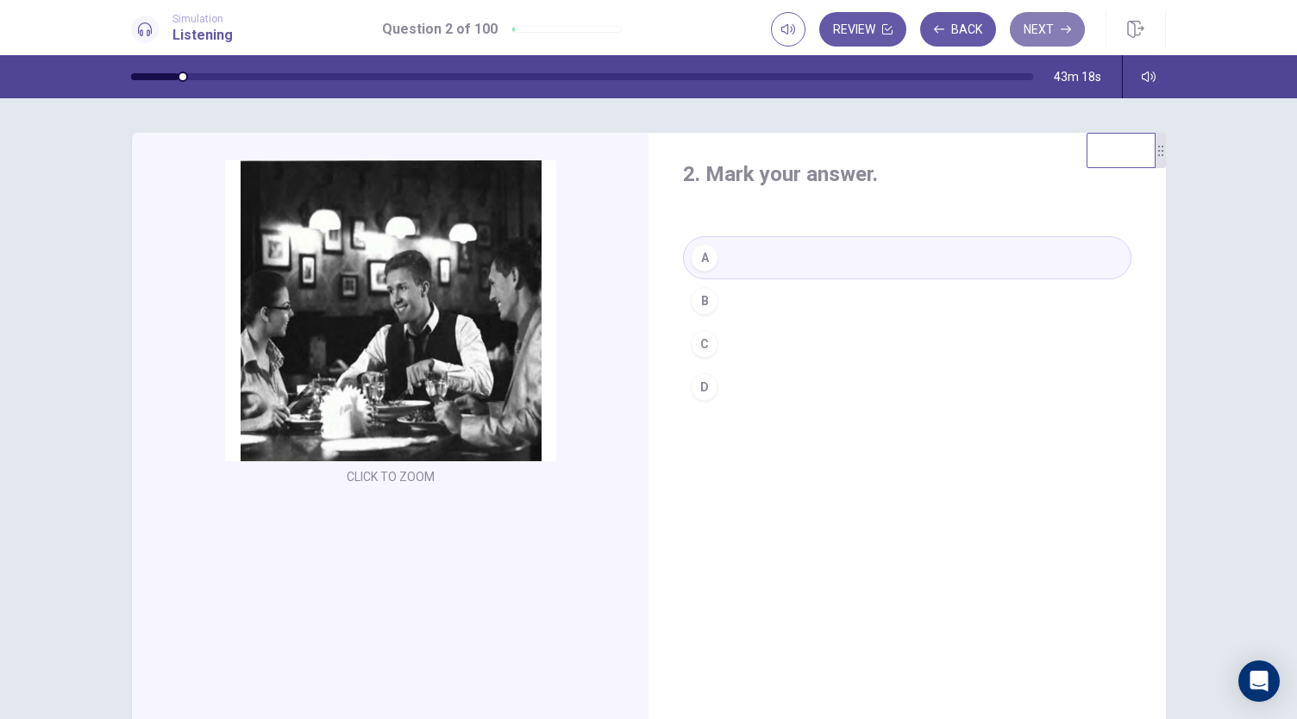
click at [1037, 25] on button "Next" at bounding box center [1047, 29] width 75 height 34
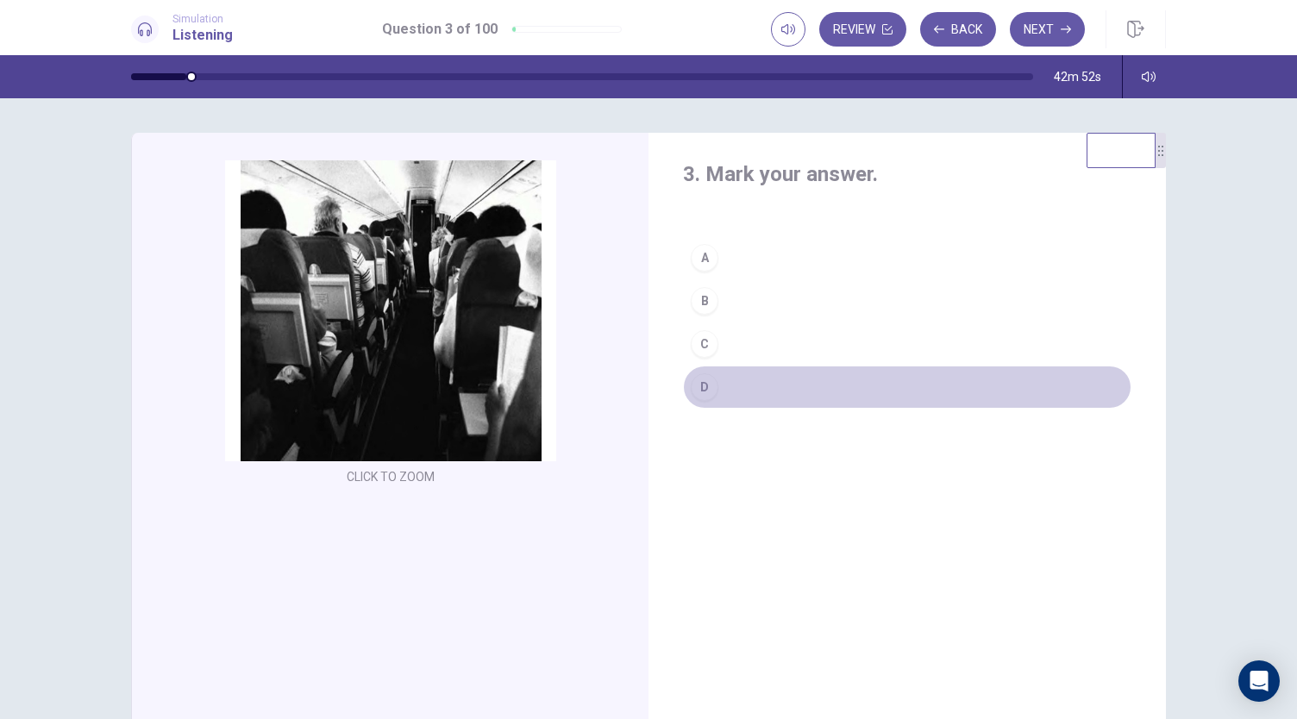
click at [711, 383] on div "D" at bounding box center [705, 387] width 28 height 28
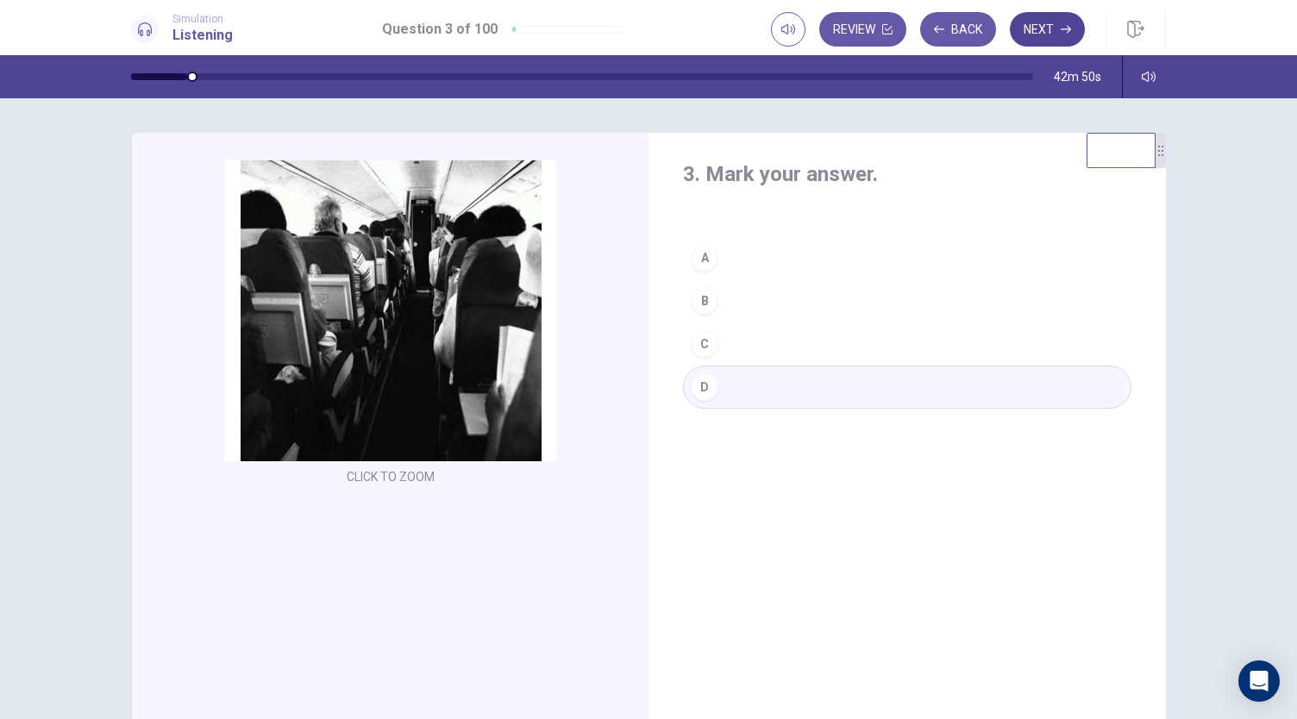
click at [1051, 23] on button "Next" at bounding box center [1047, 29] width 75 height 34
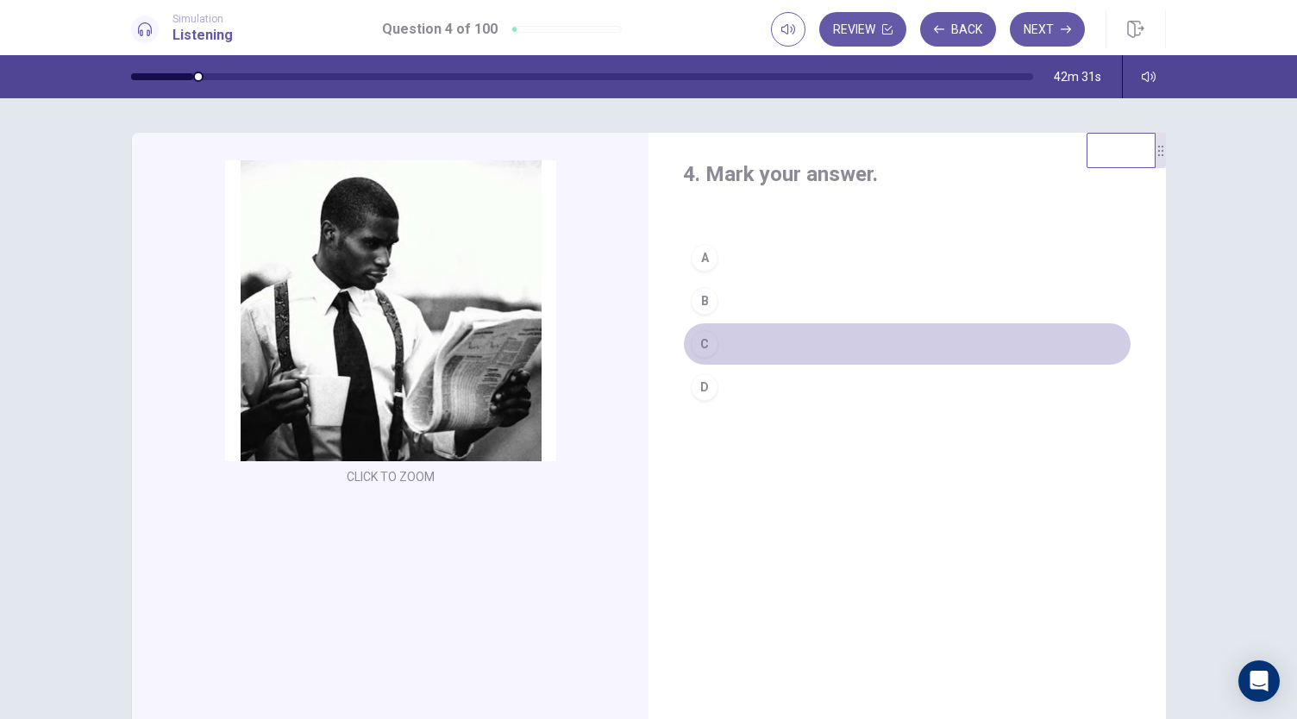
click at [717, 337] on button "C" at bounding box center [907, 343] width 448 height 43
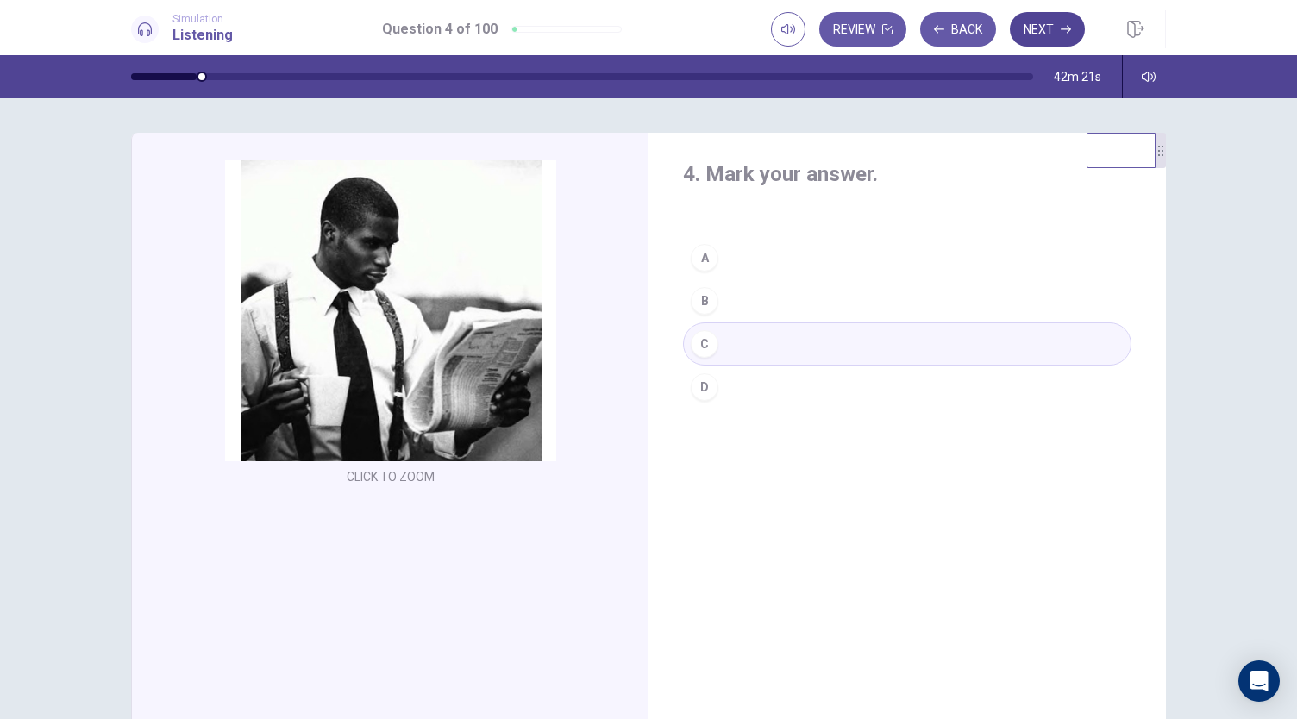
click at [1060, 13] on button "Next" at bounding box center [1047, 29] width 75 height 34
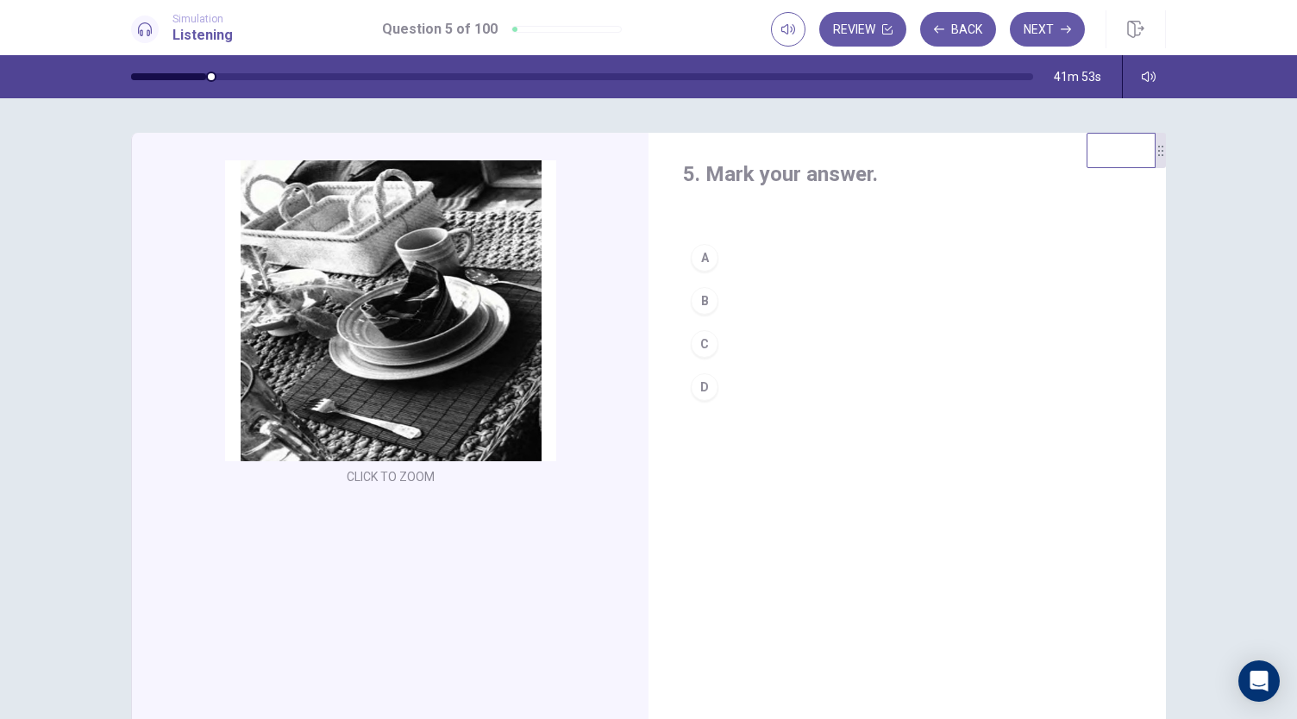
click at [715, 379] on button "D" at bounding box center [907, 387] width 448 height 43
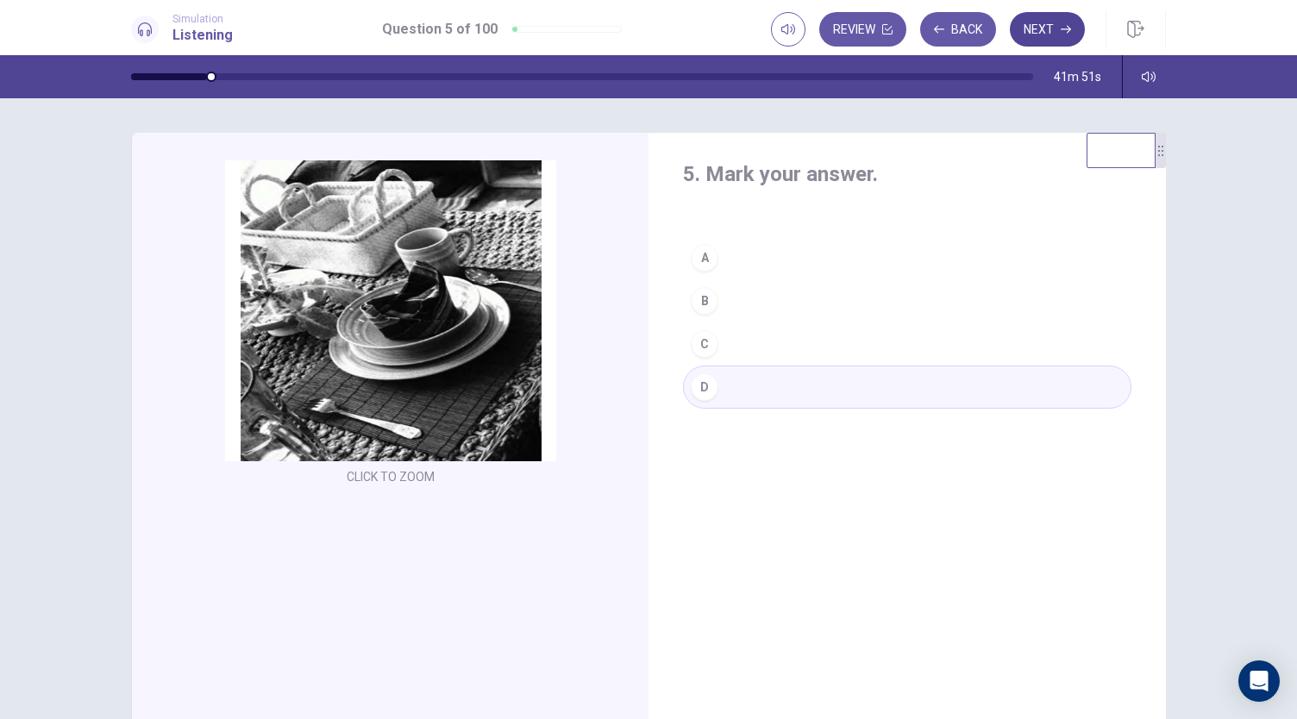
click at [1042, 22] on button "Next" at bounding box center [1047, 29] width 75 height 34
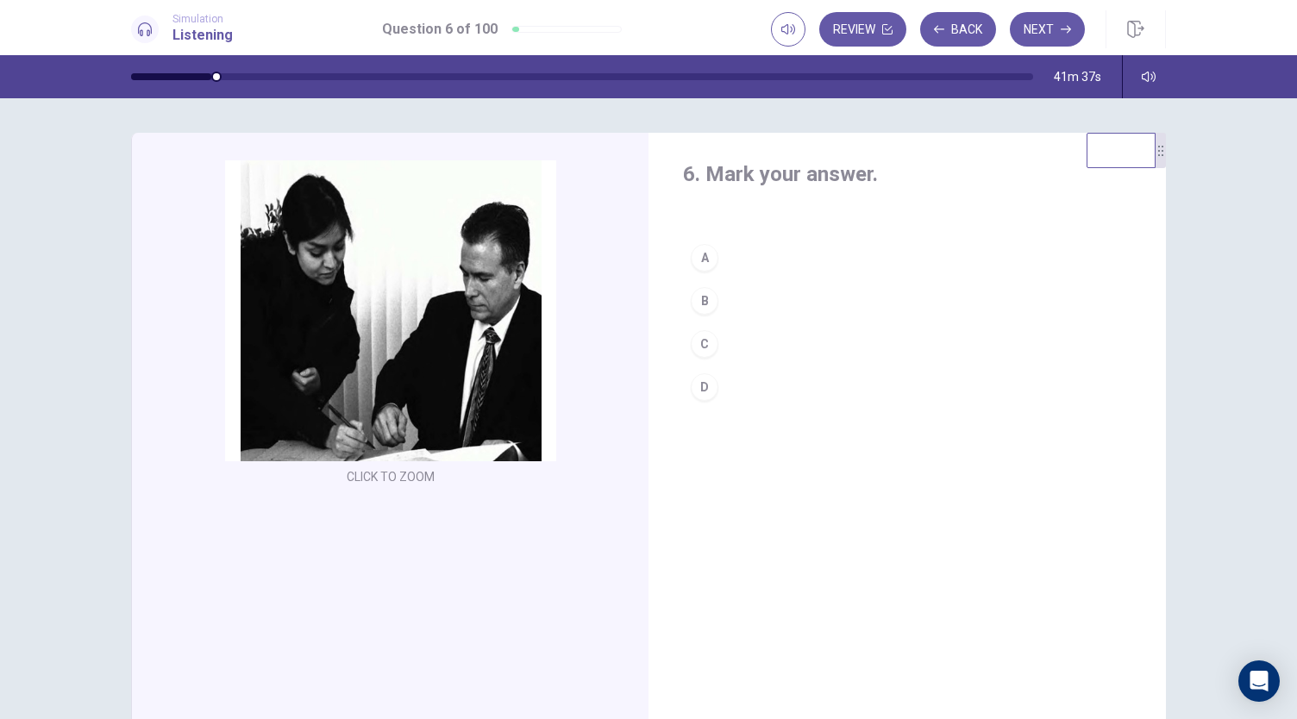
click at [729, 335] on button "C" at bounding box center [907, 343] width 448 height 43
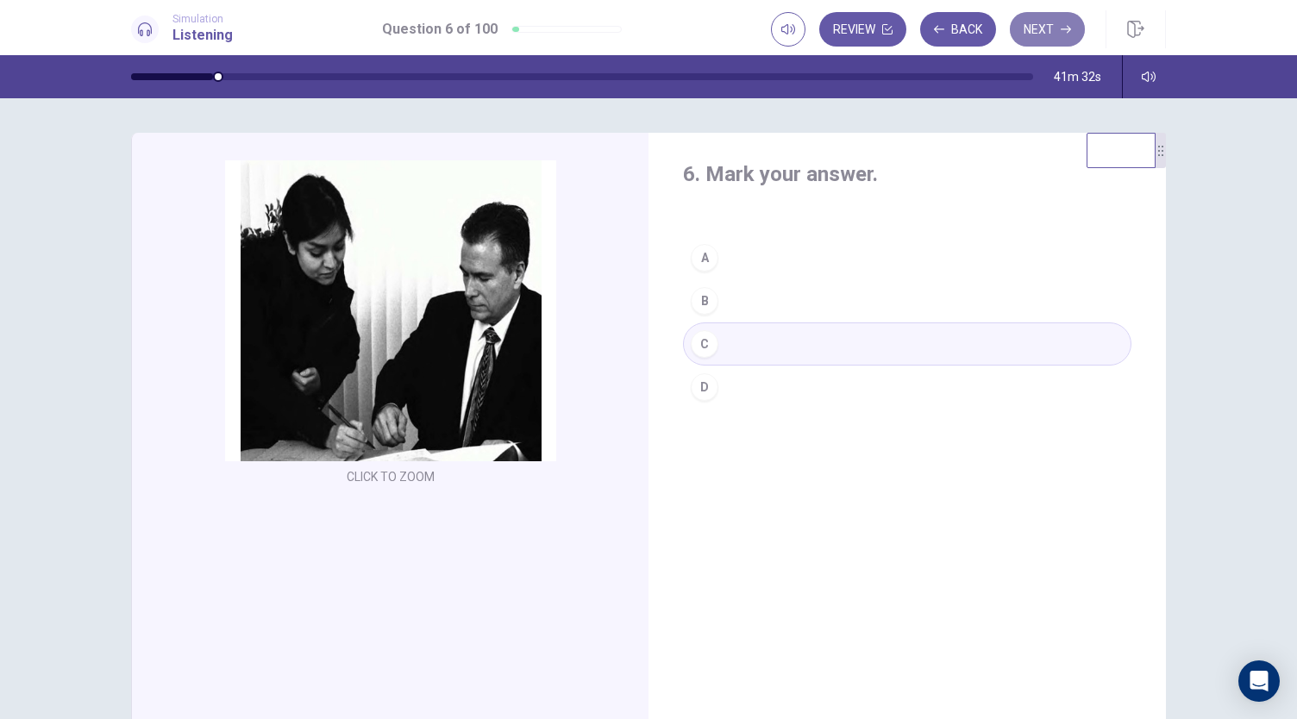
click at [1062, 26] on icon "button" at bounding box center [1065, 29] width 10 height 10
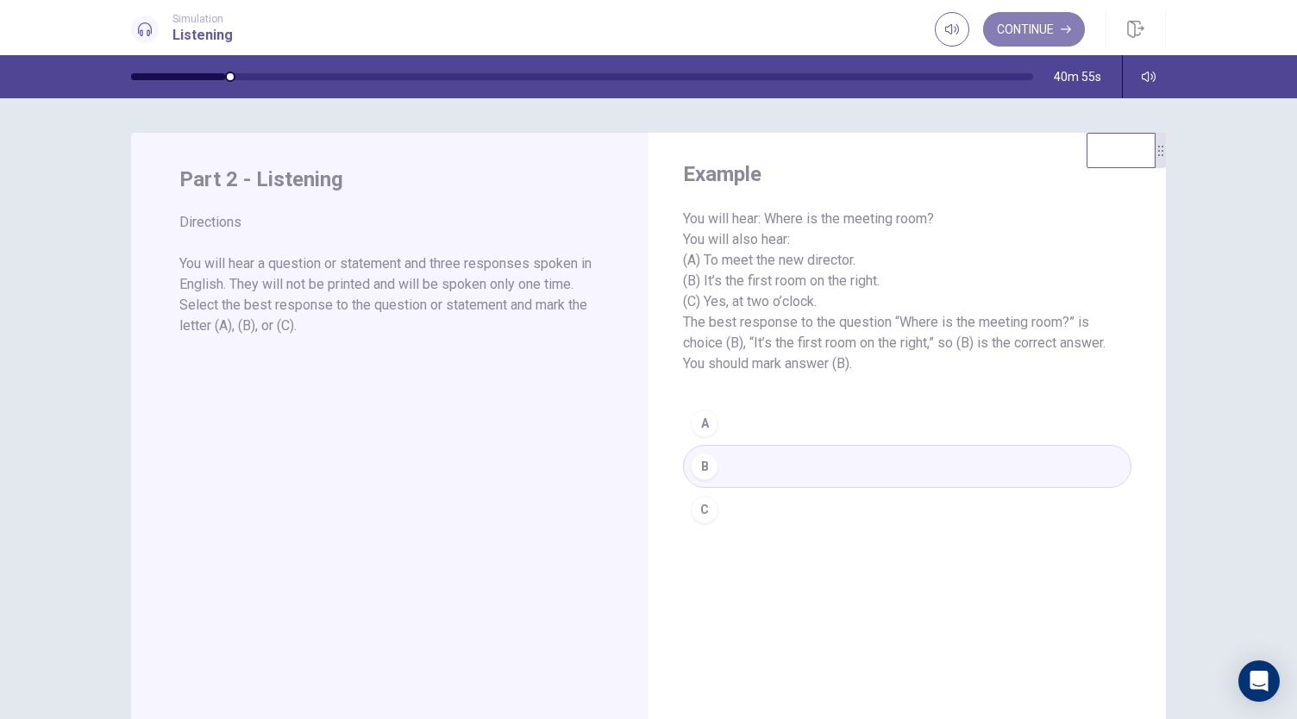
click at [1021, 22] on button "Continue" at bounding box center [1034, 29] width 102 height 34
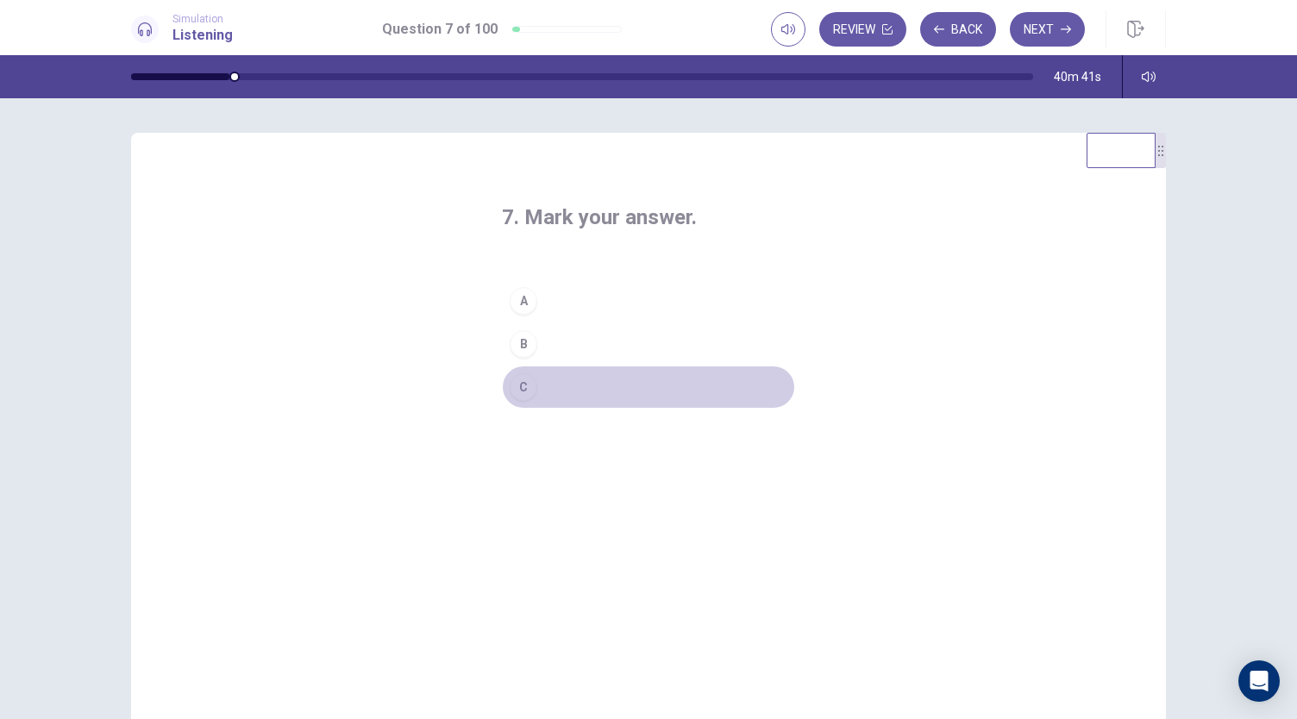
click at [528, 380] on div "C" at bounding box center [524, 387] width 28 height 28
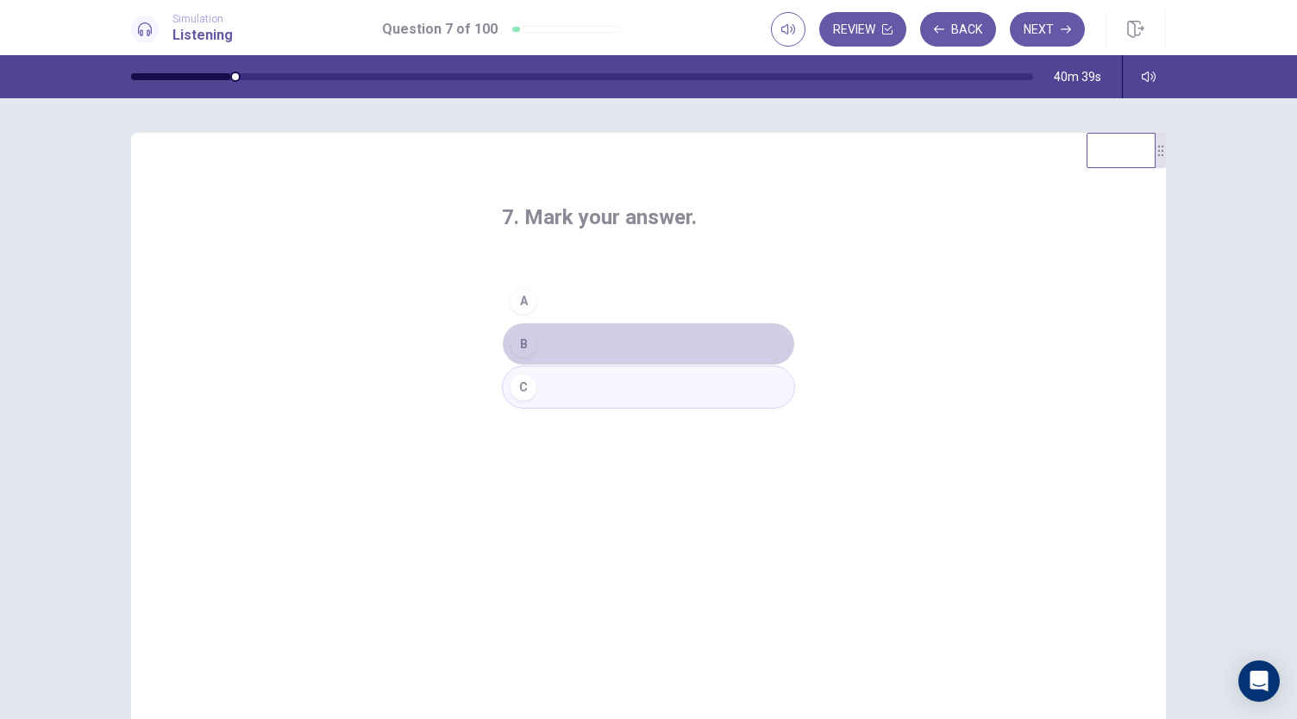
click at [579, 347] on button "B" at bounding box center [648, 343] width 293 height 43
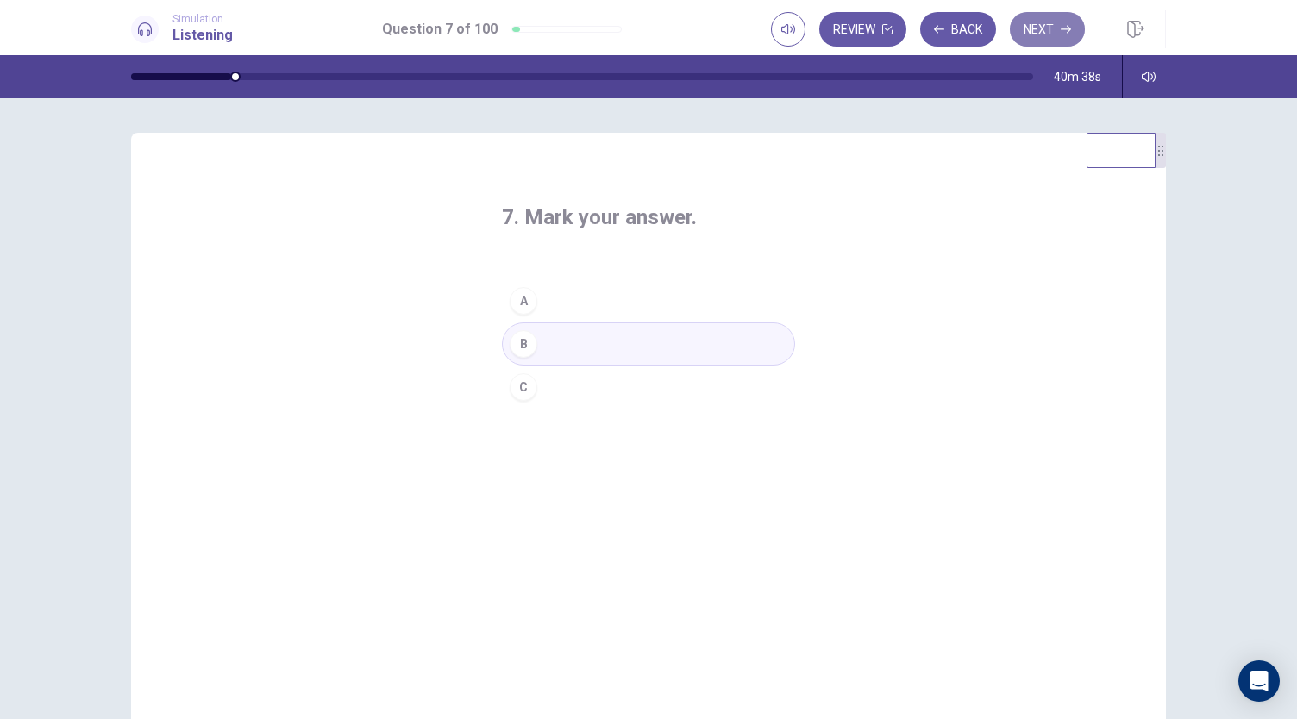
click at [1010, 23] on button "Next" at bounding box center [1047, 29] width 75 height 34
click at [546, 306] on button "A" at bounding box center [648, 300] width 293 height 43
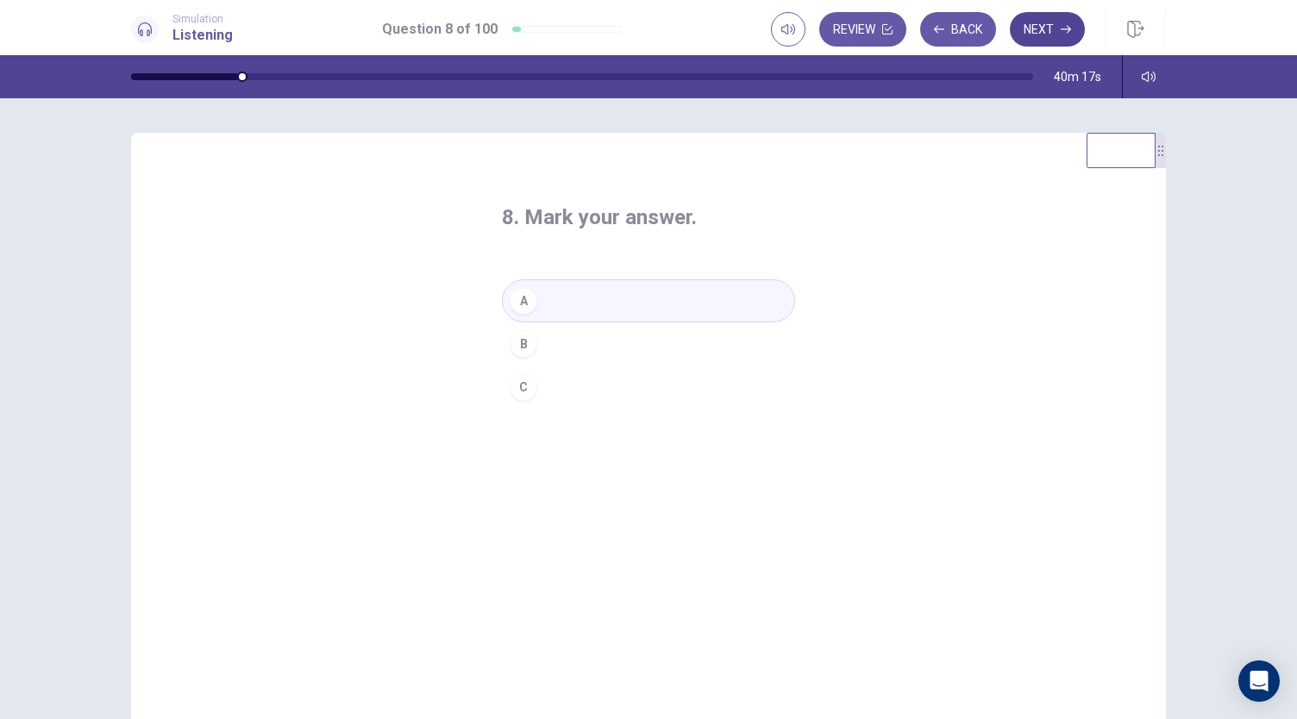
click at [1043, 20] on button "Next" at bounding box center [1047, 29] width 75 height 34
click at [524, 295] on div "A" at bounding box center [524, 301] width 28 height 28
click at [1048, 38] on button "Next" at bounding box center [1047, 29] width 75 height 34
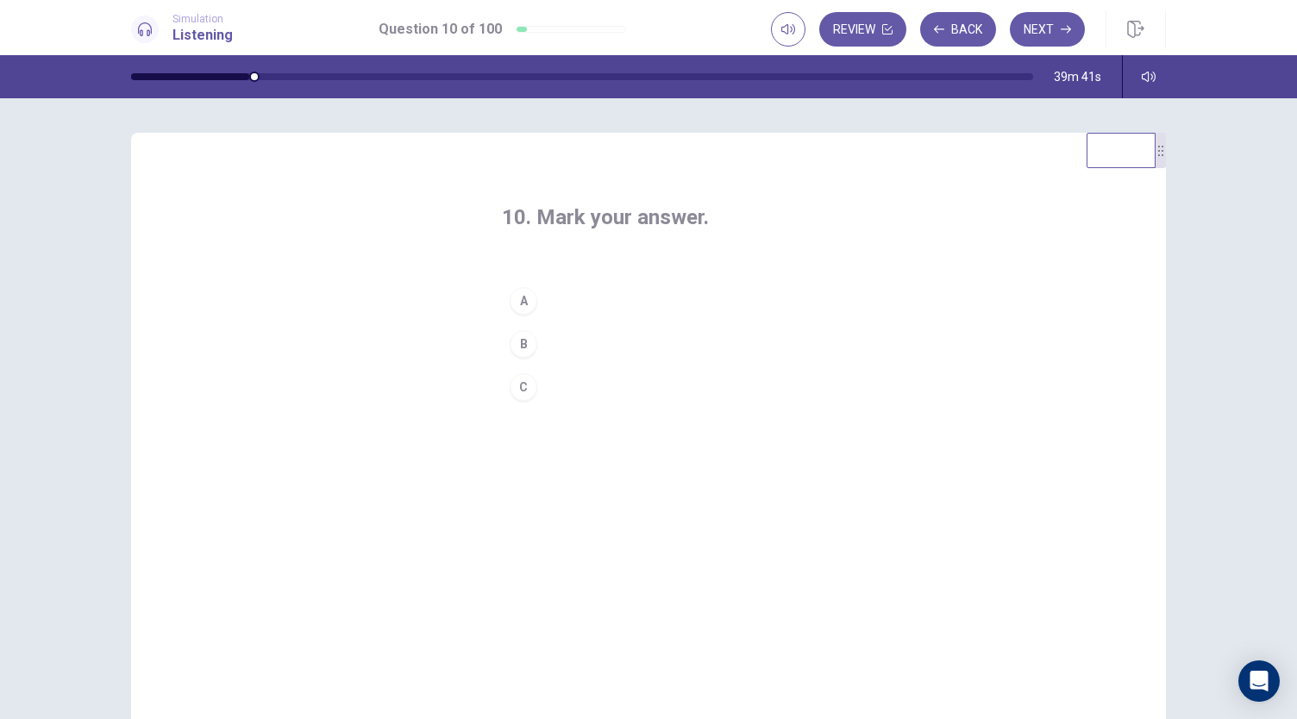
click at [535, 341] on button "B" at bounding box center [648, 343] width 293 height 43
click at [1023, 30] on button "Next" at bounding box center [1047, 29] width 75 height 34
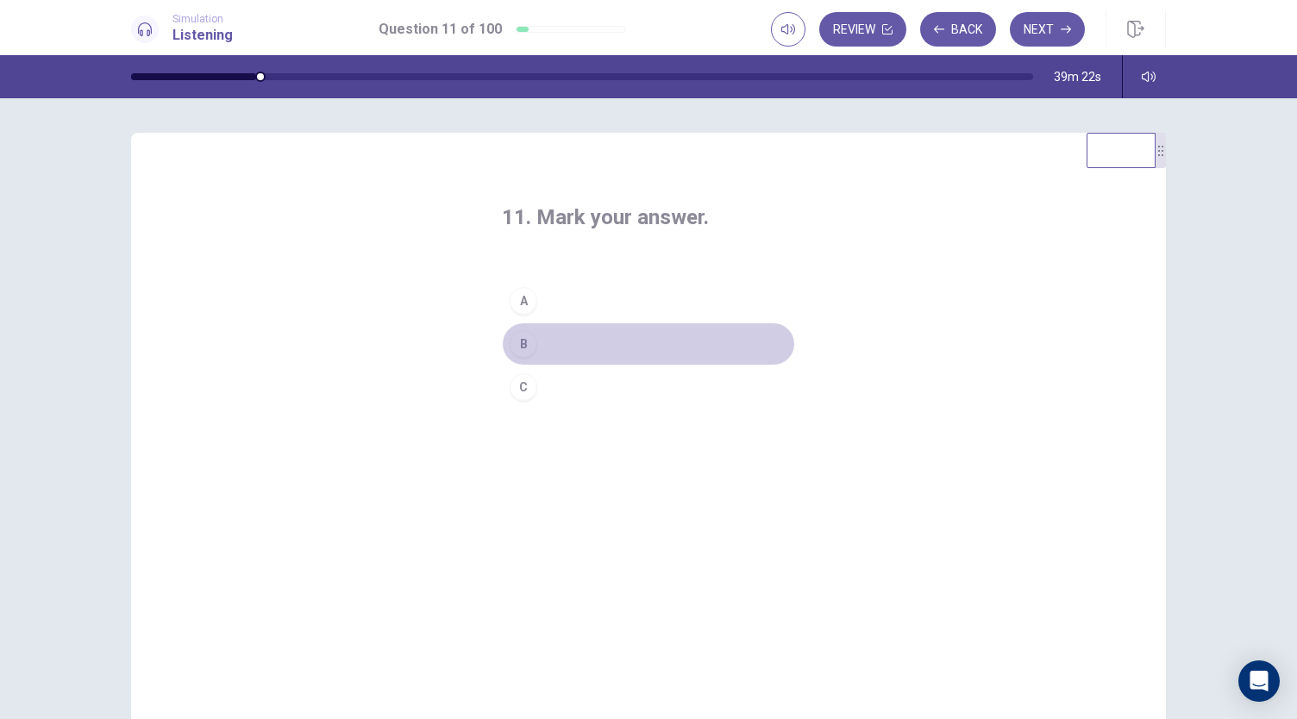
click at [527, 335] on div "B" at bounding box center [524, 344] width 28 height 28
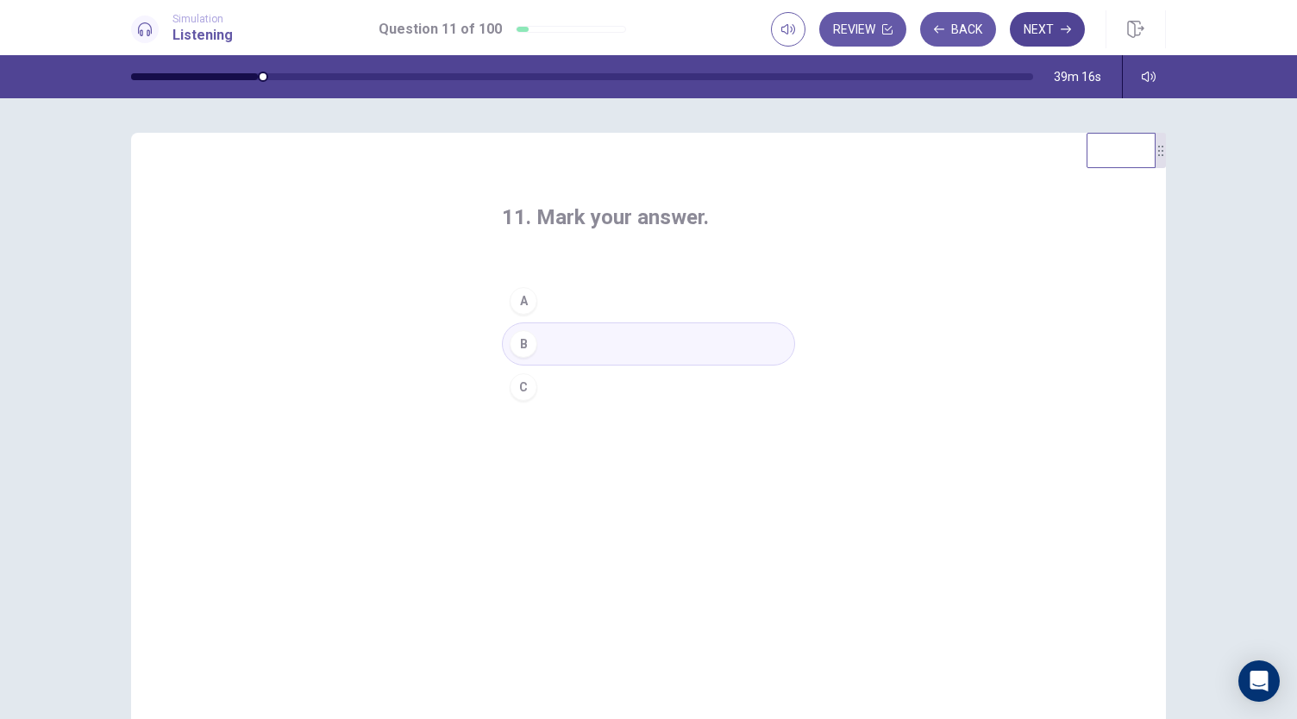
click at [1050, 21] on button "Next" at bounding box center [1047, 29] width 75 height 34
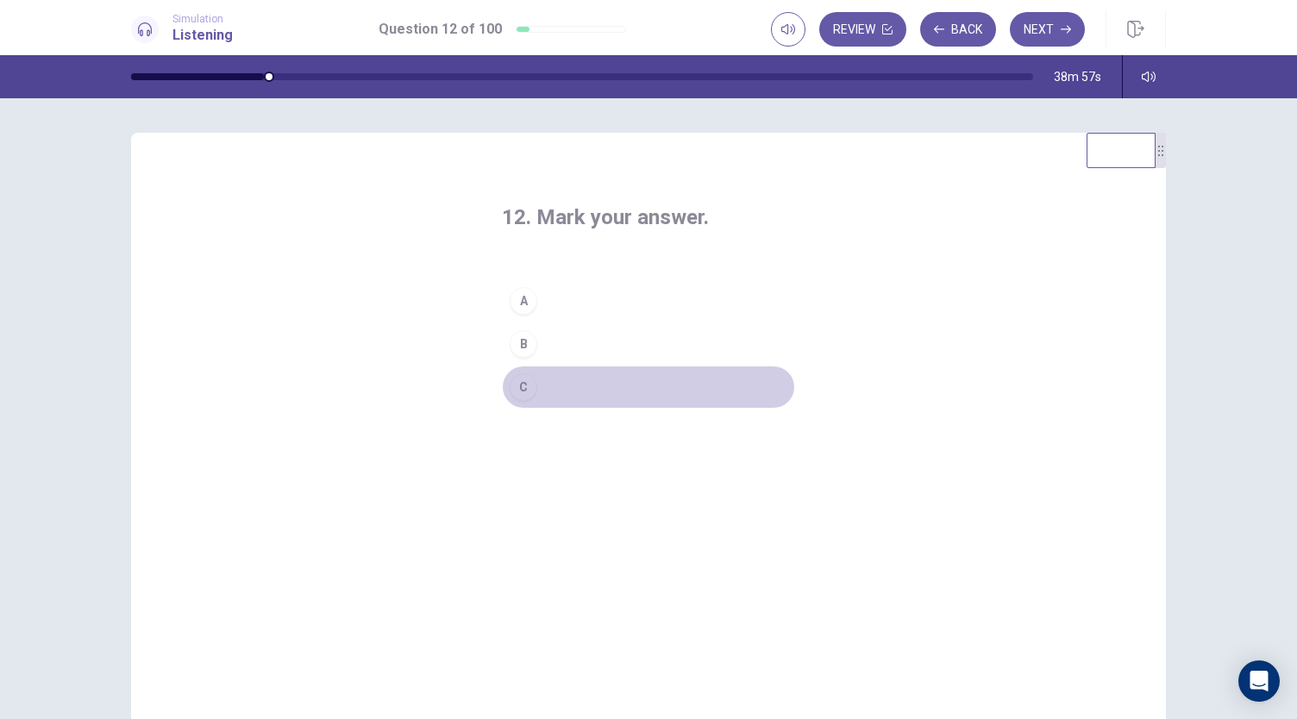
click at [526, 384] on div "C" at bounding box center [524, 387] width 28 height 28
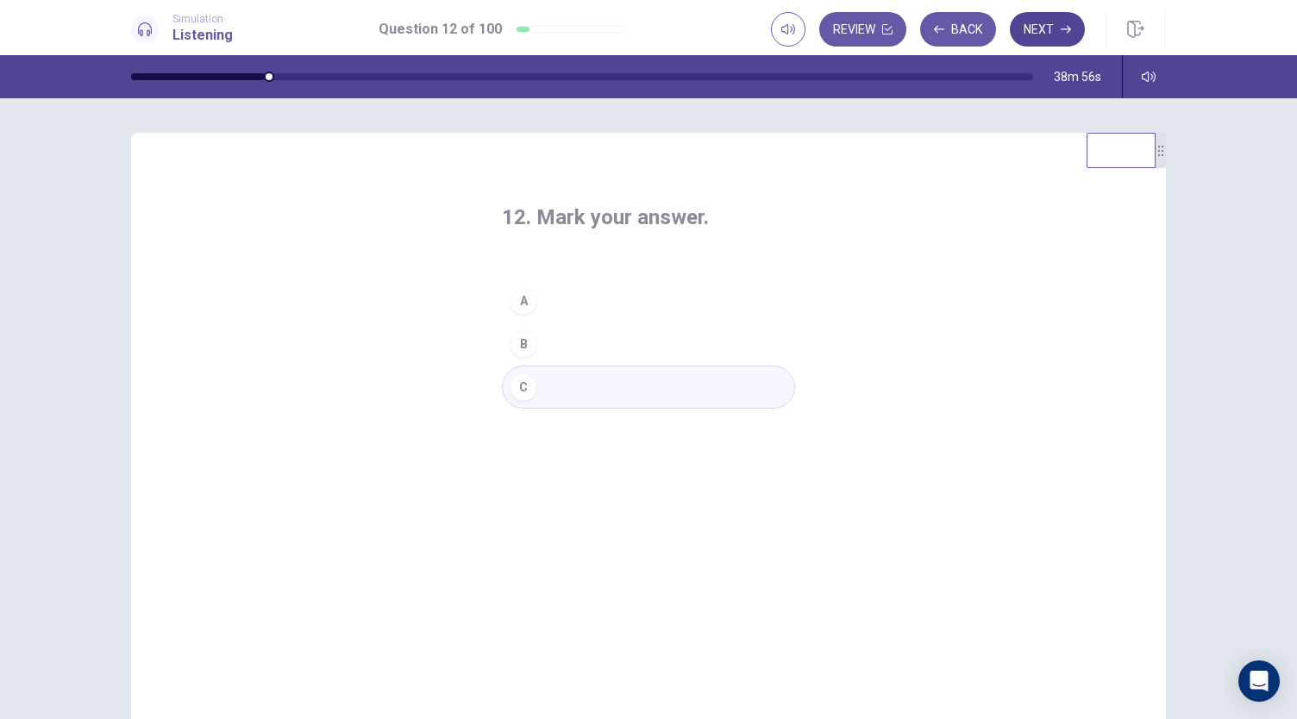
click at [1025, 36] on button "Next" at bounding box center [1047, 29] width 75 height 34
click at [550, 291] on button "A" at bounding box center [648, 300] width 293 height 43
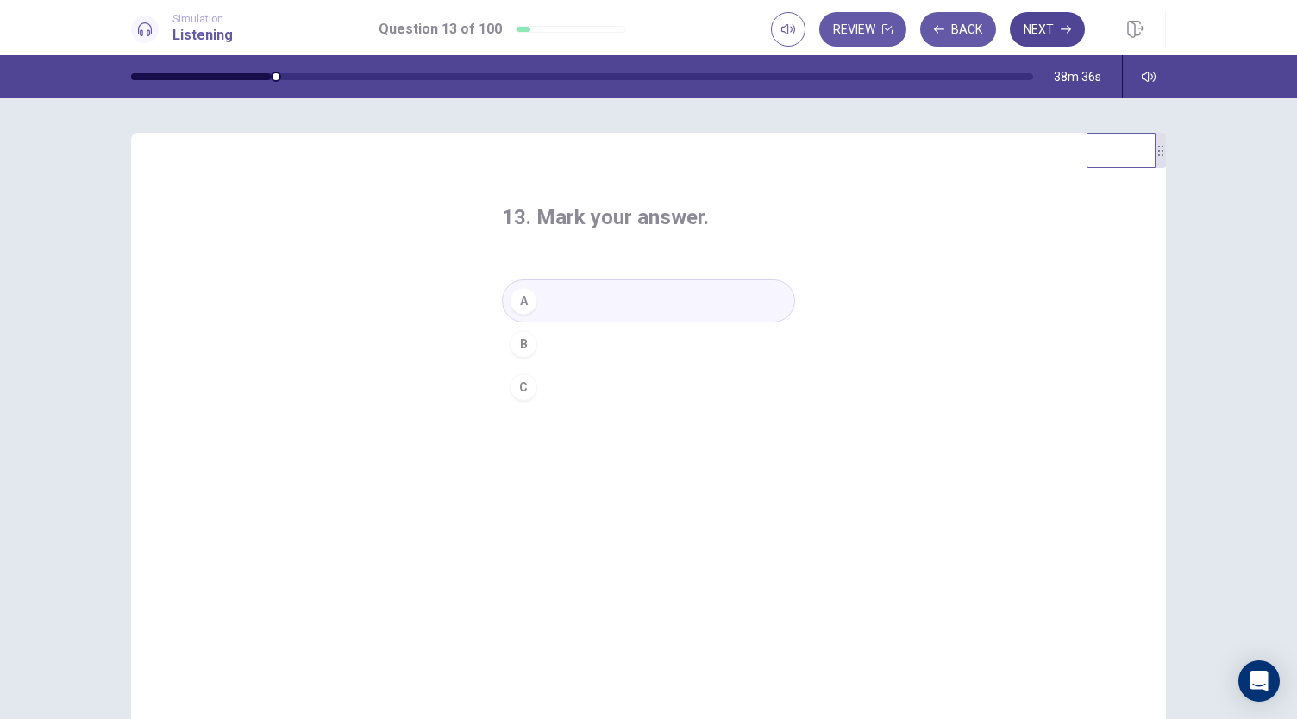
click at [1078, 18] on button "Next" at bounding box center [1047, 29] width 75 height 34
click at [533, 383] on button "C" at bounding box center [648, 387] width 293 height 43
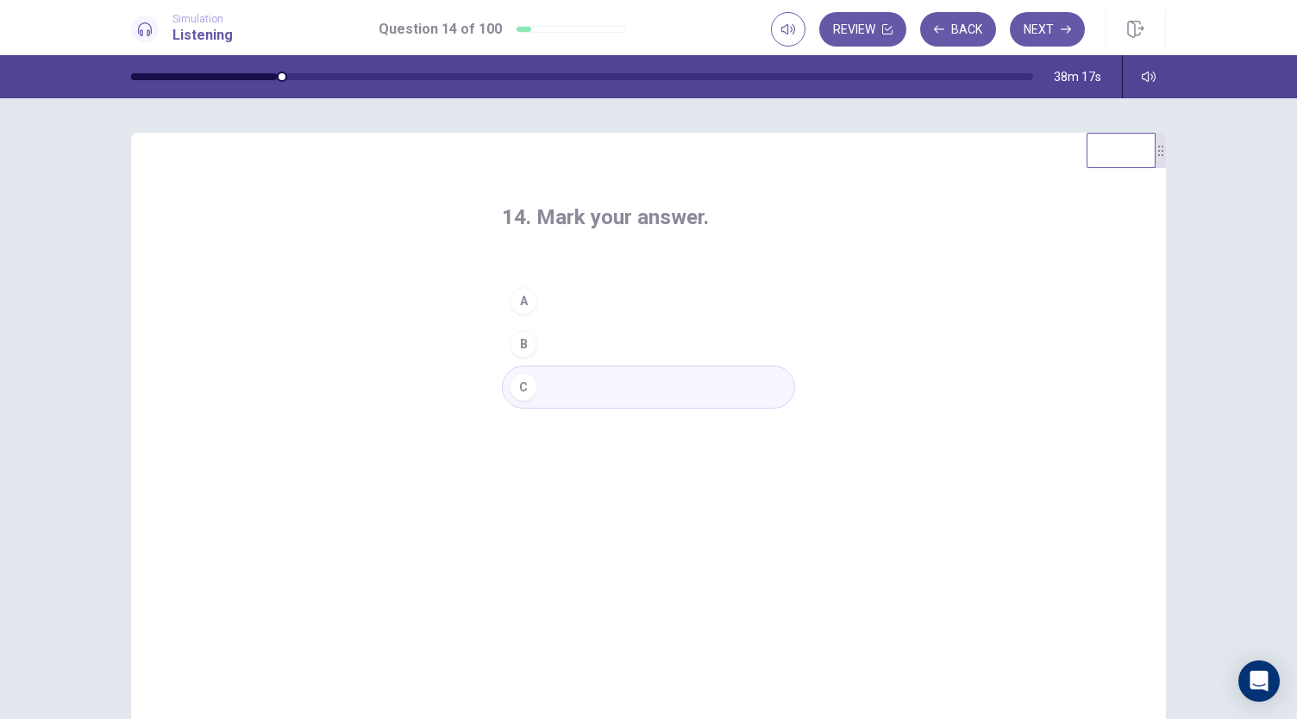
click at [1030, 23] on button "Next" at bounding box center [1047, 29] width 75 height 34
click at [553, 341] on button "B" at bounding box center [648, 343] width 293 height 43
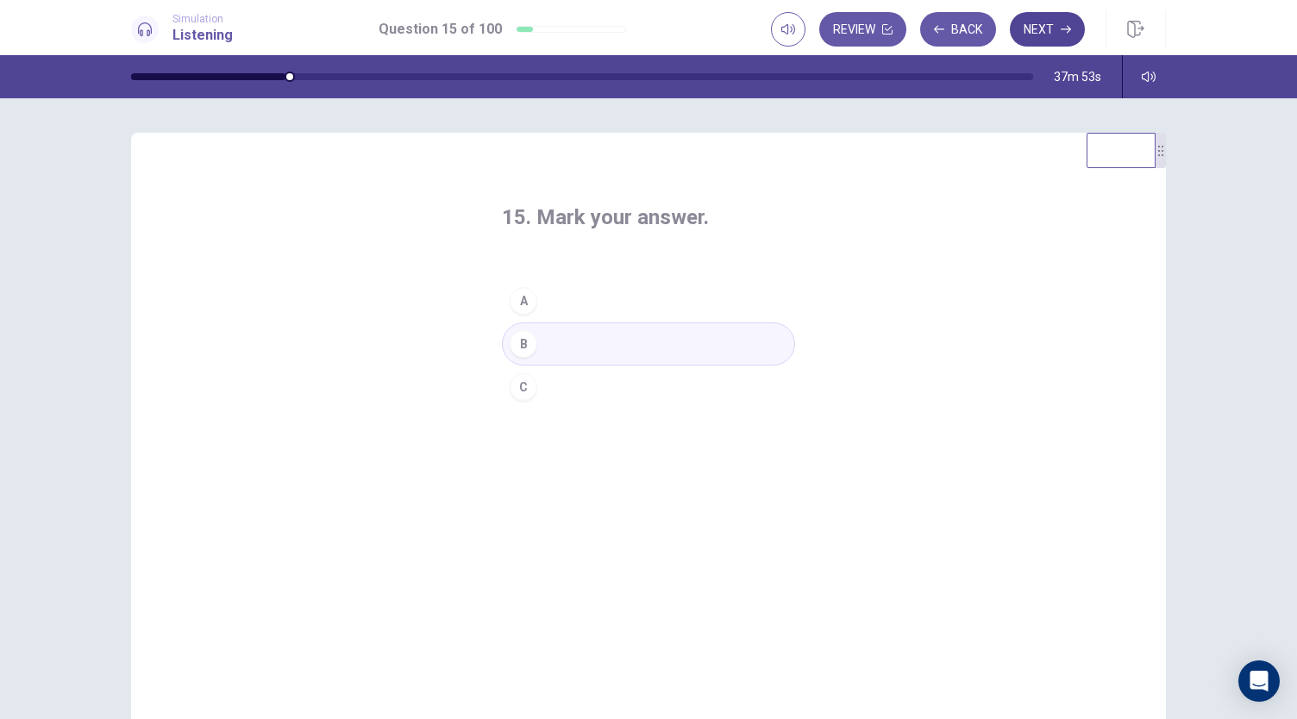
click at [1042, 38] on button "Next" at bounding box center [1047, 29] width 75 height 34
click at [543, 301] on button "A" at bounding box center [648, 300] width 293 height 43
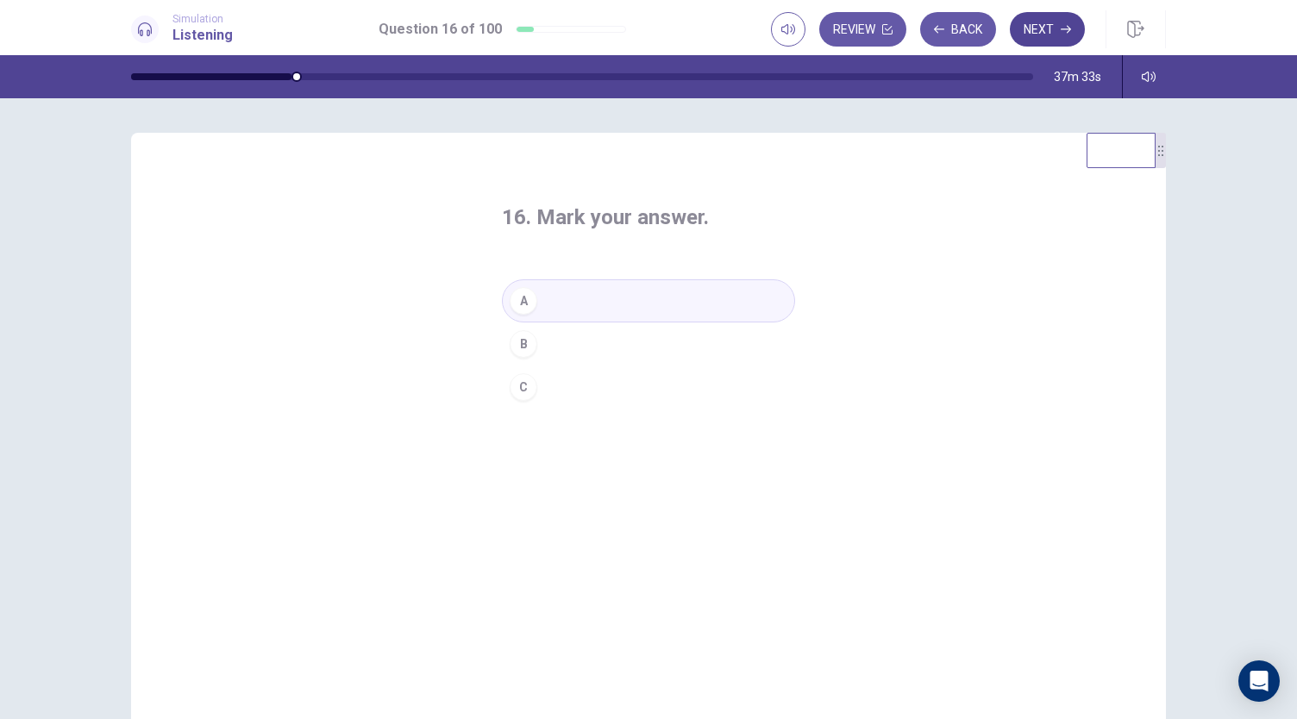
click at [1045, 35] on button "Next" at bounding box center [1047, 29] width 75 height 34
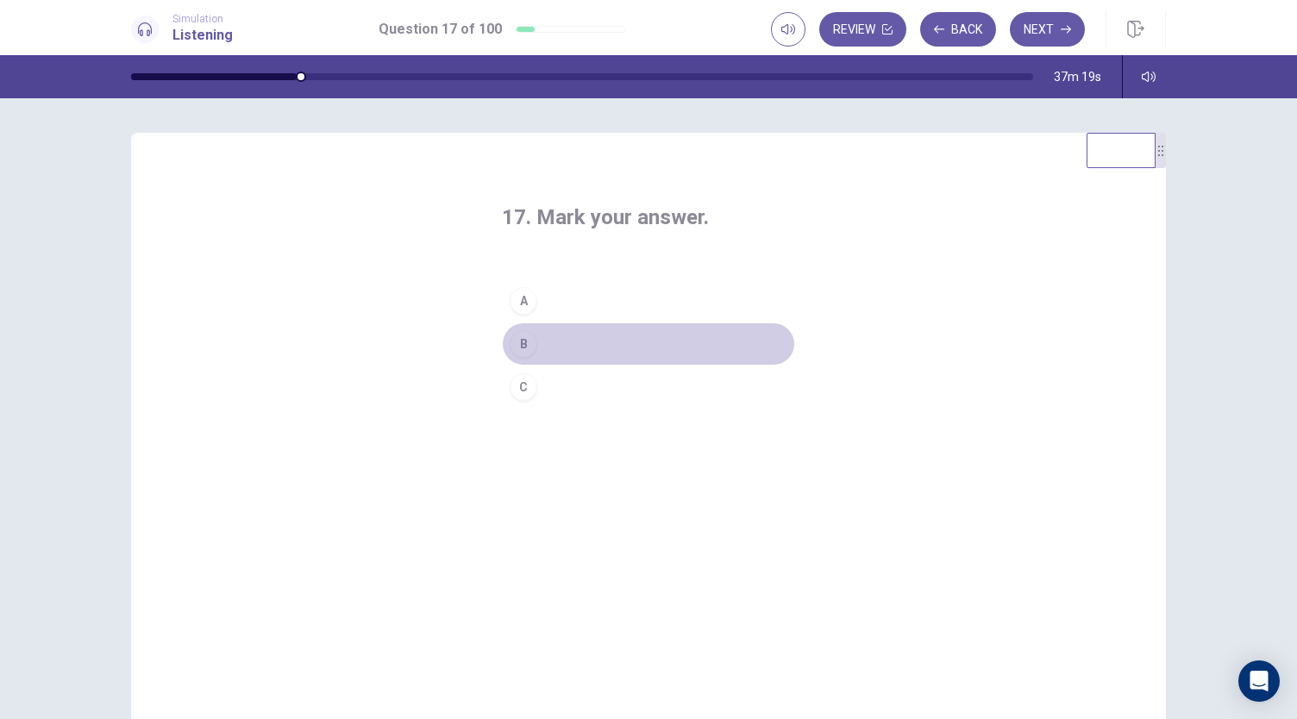
click at [514, 347] on div "B" at bounding box center [524, 344] width 28 height 28
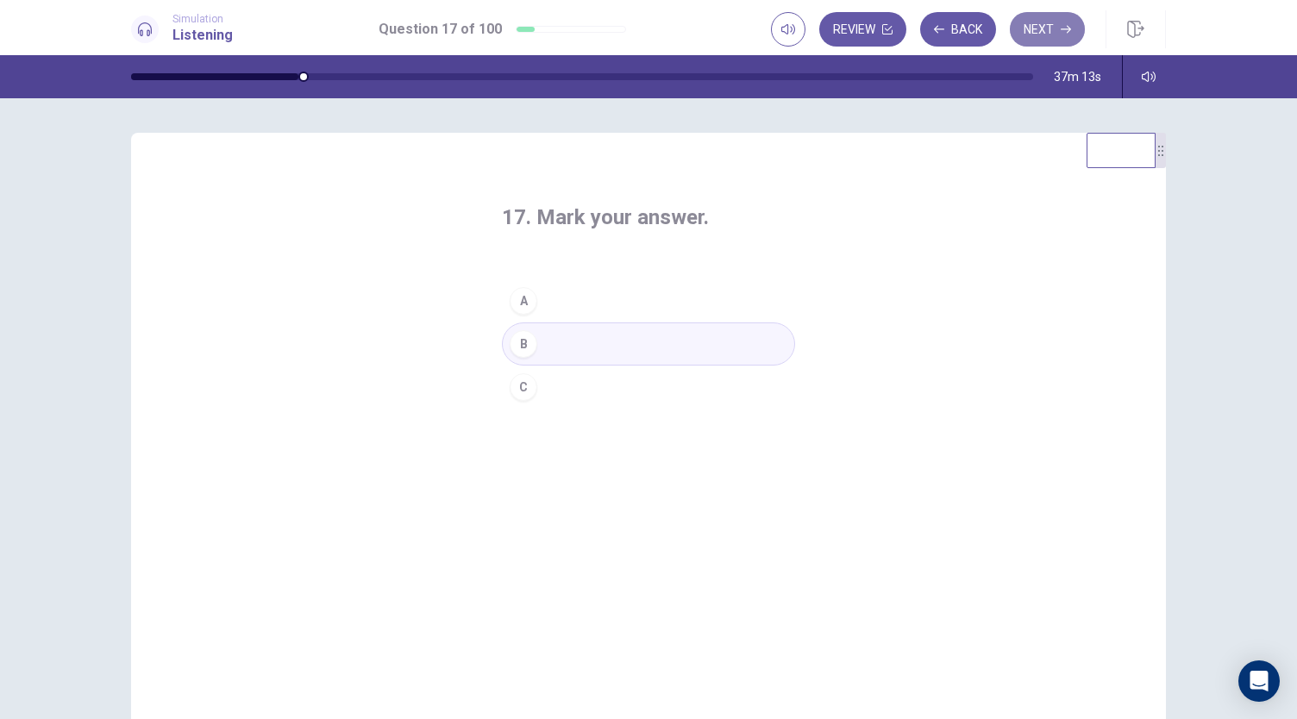
click at [1063, 28] on icon "button" at bounding box center [1065, 29] width 10 height 10
click at [529, 380] on div "C" at bounding box center [524, 387] width 28 height 28
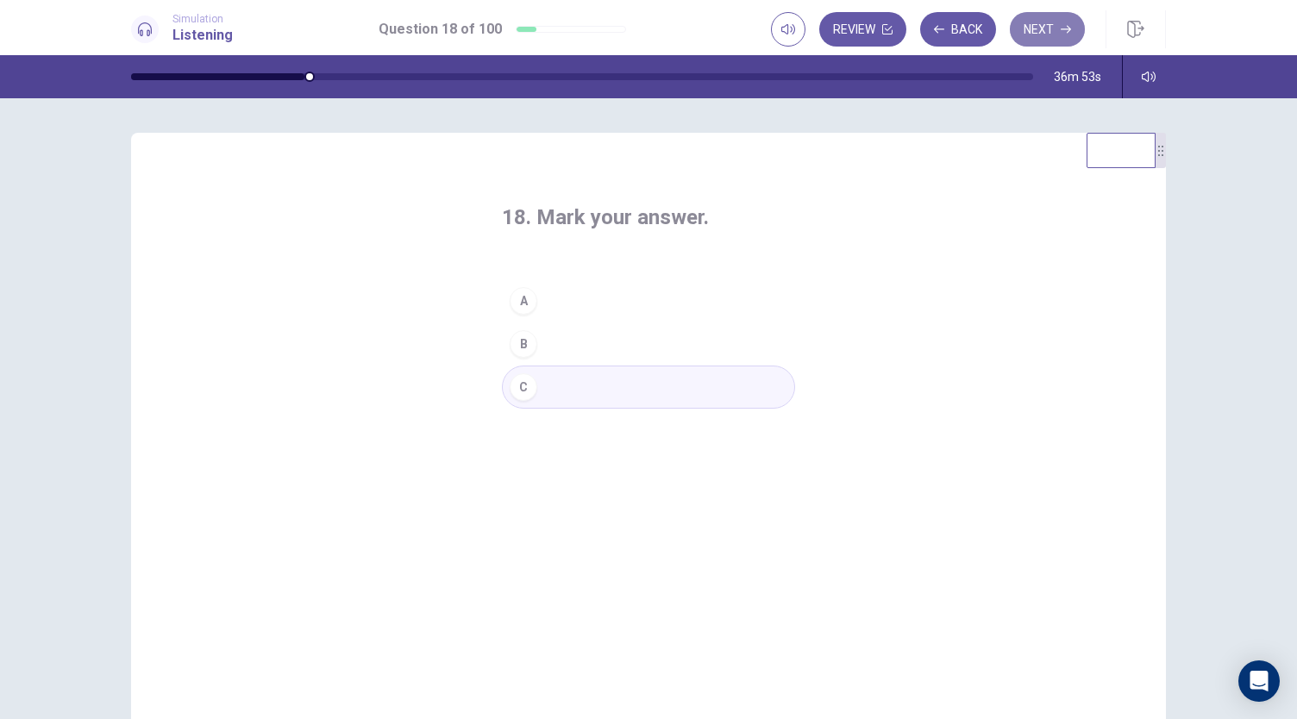
click at [1036, 20] on button "Next" at bounding box center [1047, 29] width 75 height 34
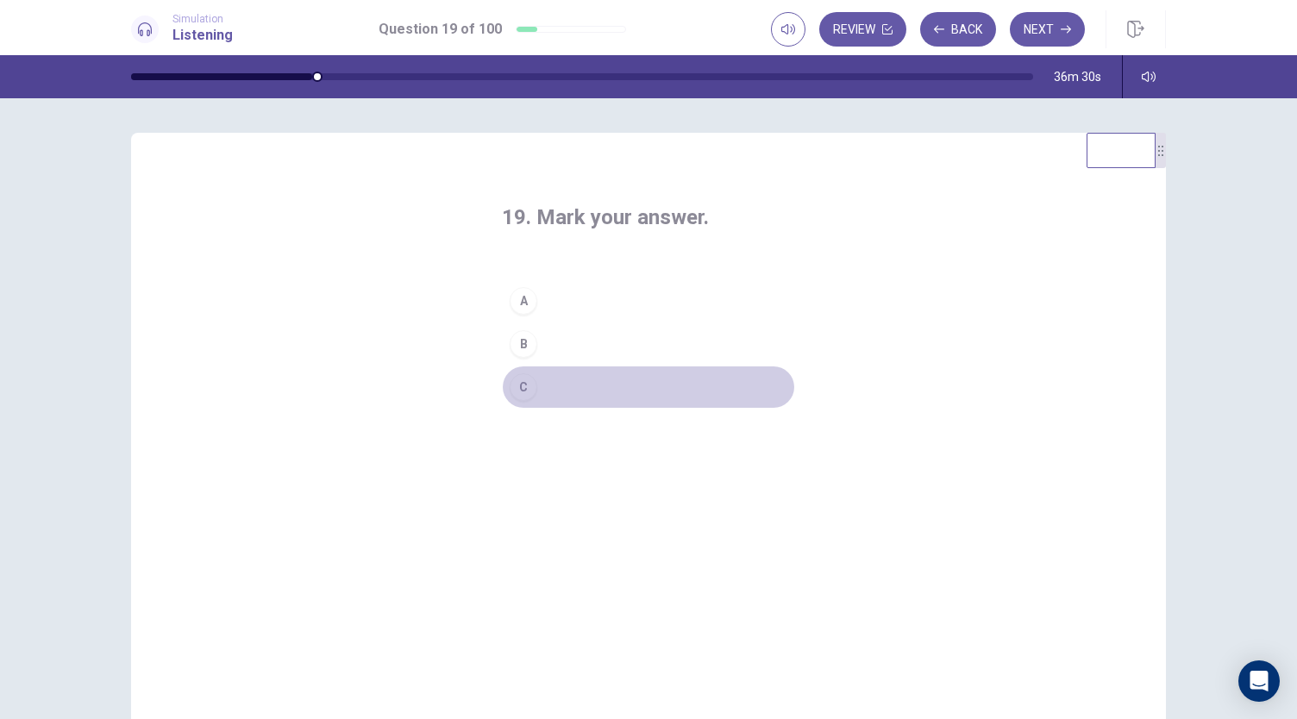
click at [529, 384] on div "C" at bounding box center [524, 387] width 28 height 28
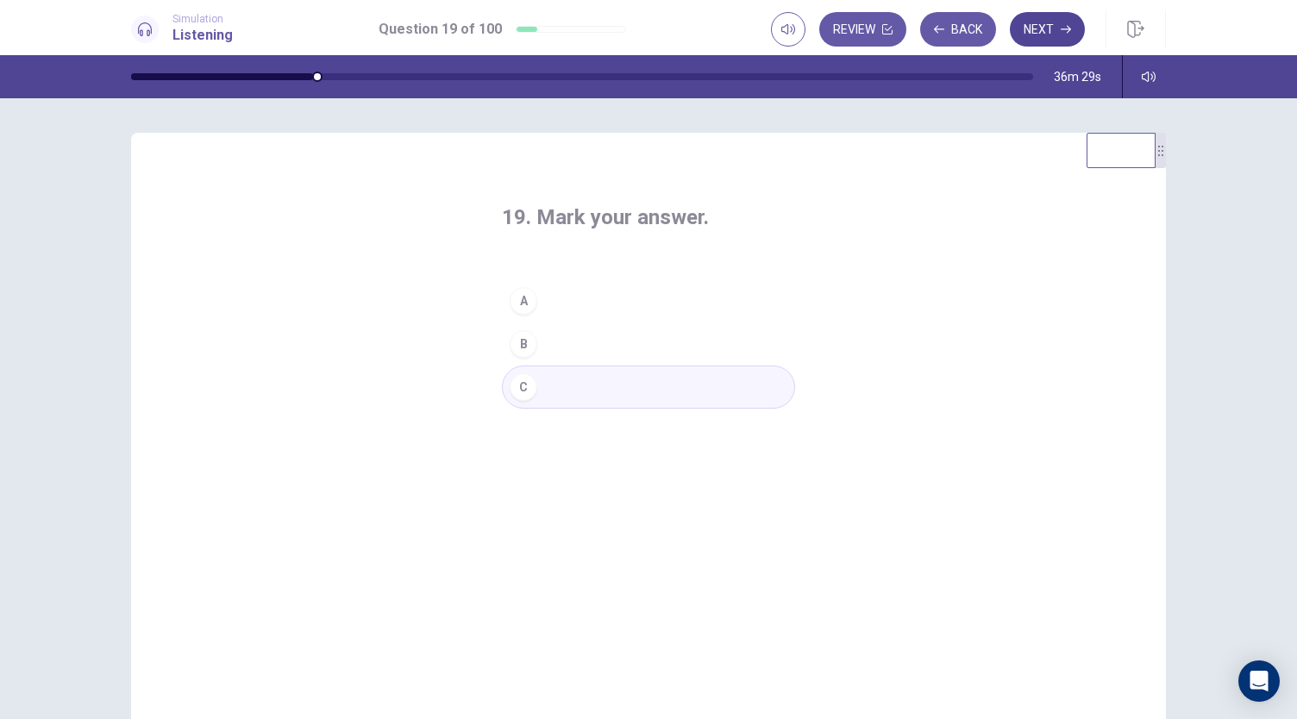
click at [1052, 32] on button "Next" at bounding box center [1047, 29] width 75 height 34
click at [571, 297] on button "A" at bounding box center [648, 300] width 293 height 43
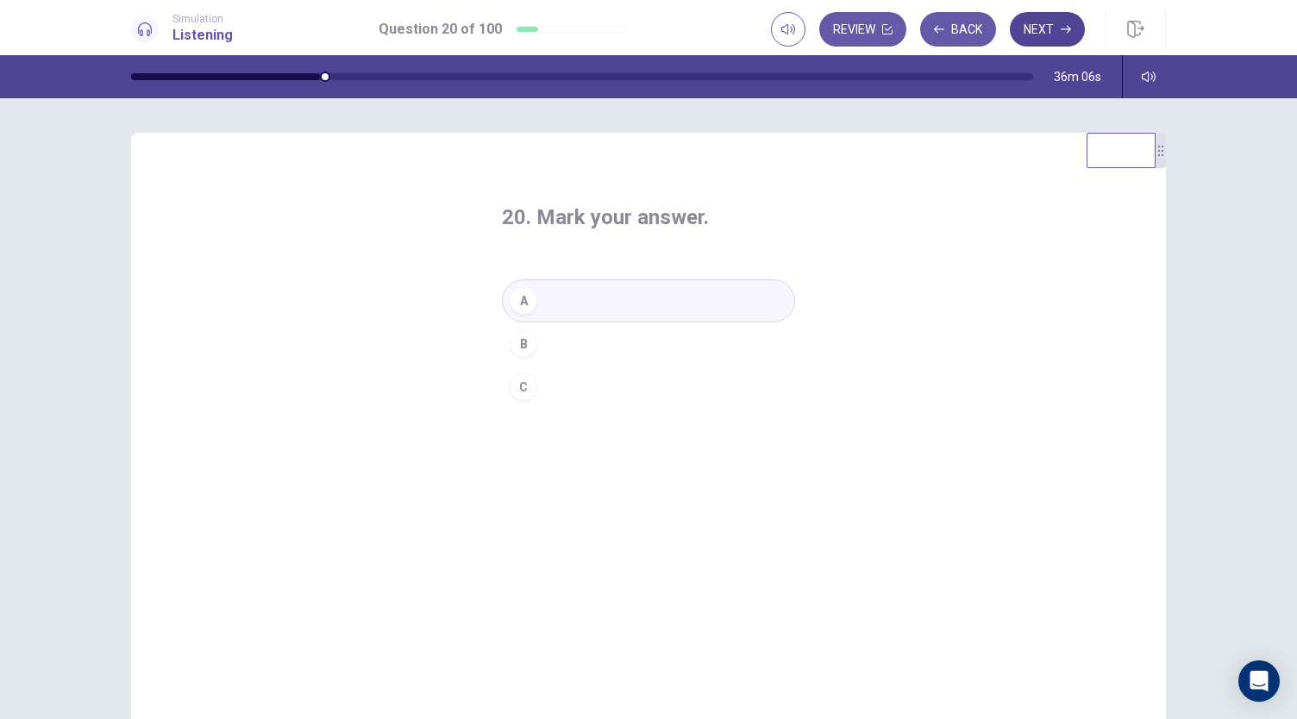
click at [1050, 25] on button "Next" at bounding box center [1047, 29] width 75 height 34
click at [533, 335] on button "B" at bounding box center [648, 343] width 293 height 43
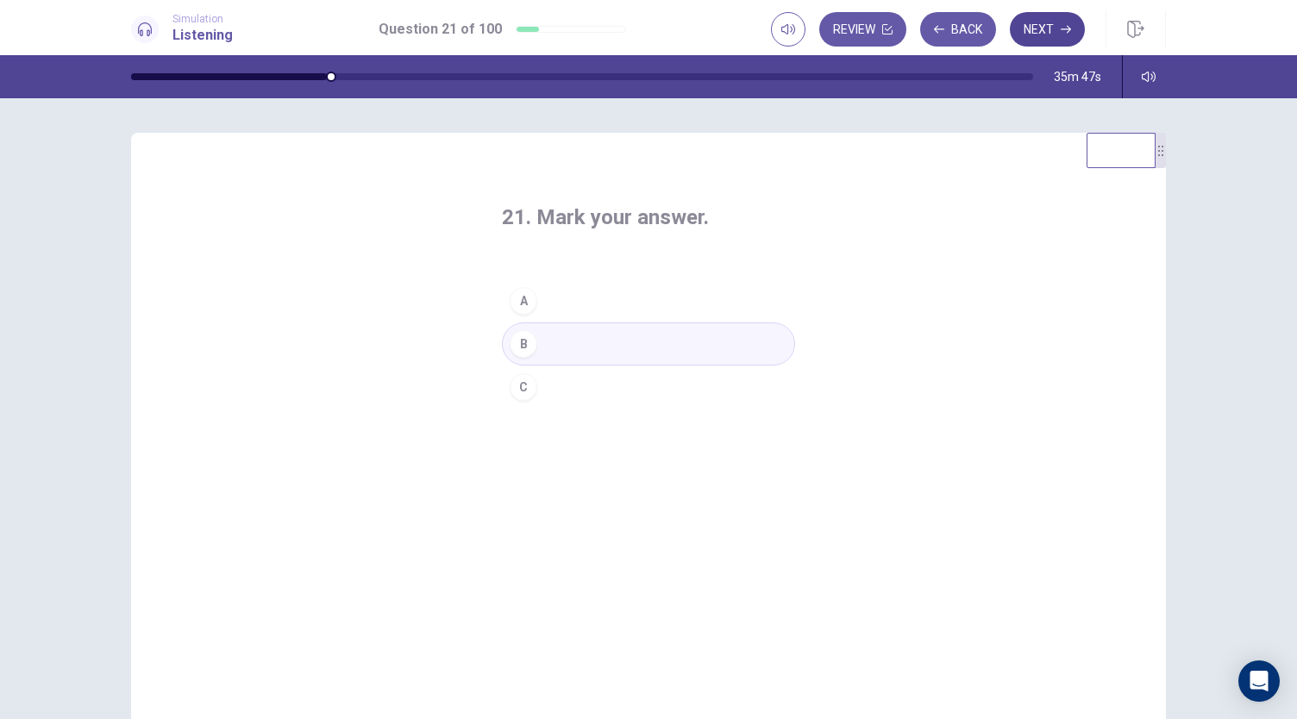
click at [1058, 25] on button "Next" at bounding box center [1047, 29] width 75 height 34
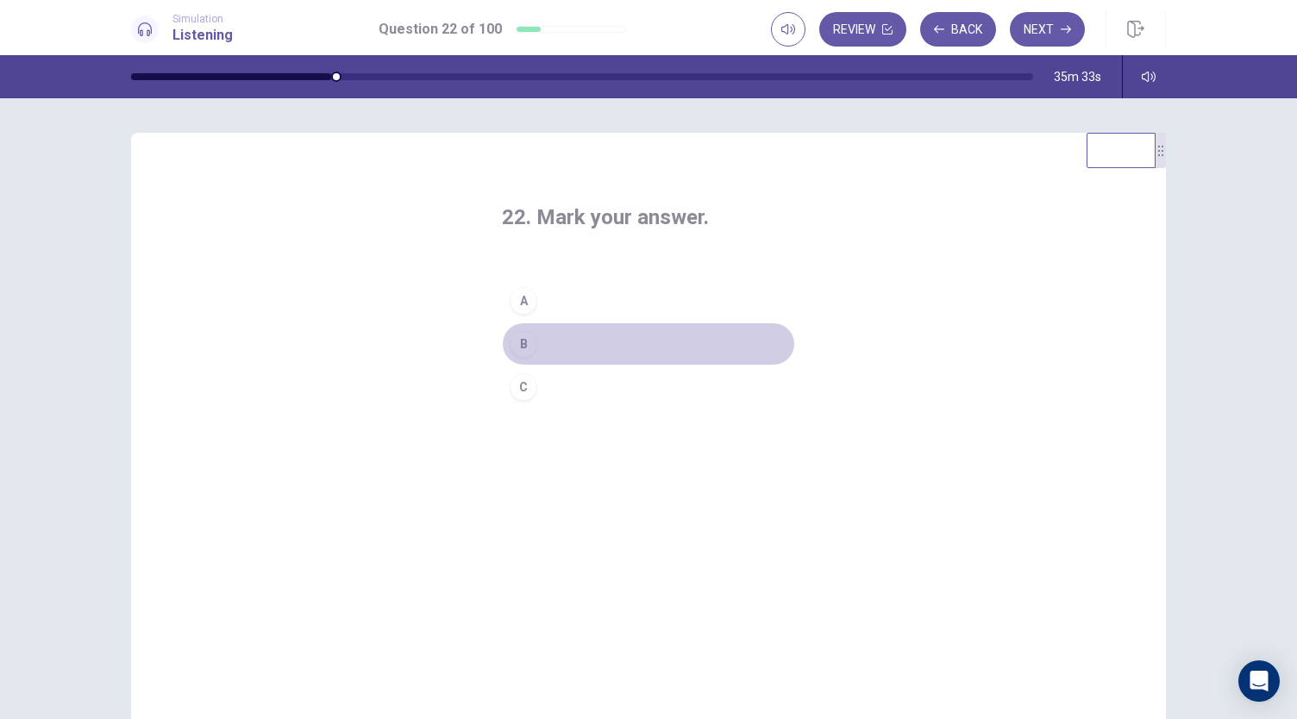
click at [550, 332] on button "B" at bounding box center [648, 343] width 293 height 43
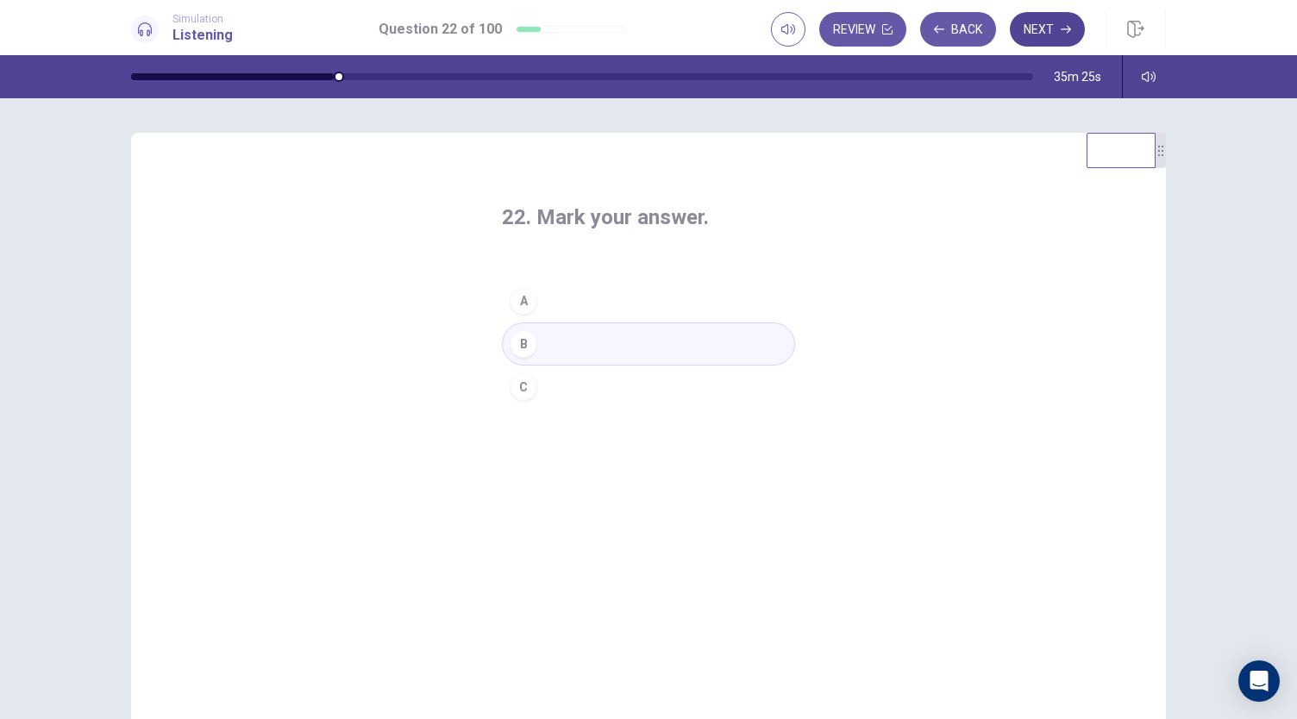
click at [1056, 28] on button "Next" at bounding box center [1047, 29] width 75 height 34
click at [544, 385] on button "C" at bounding box center [648, 387] width 293 height 43
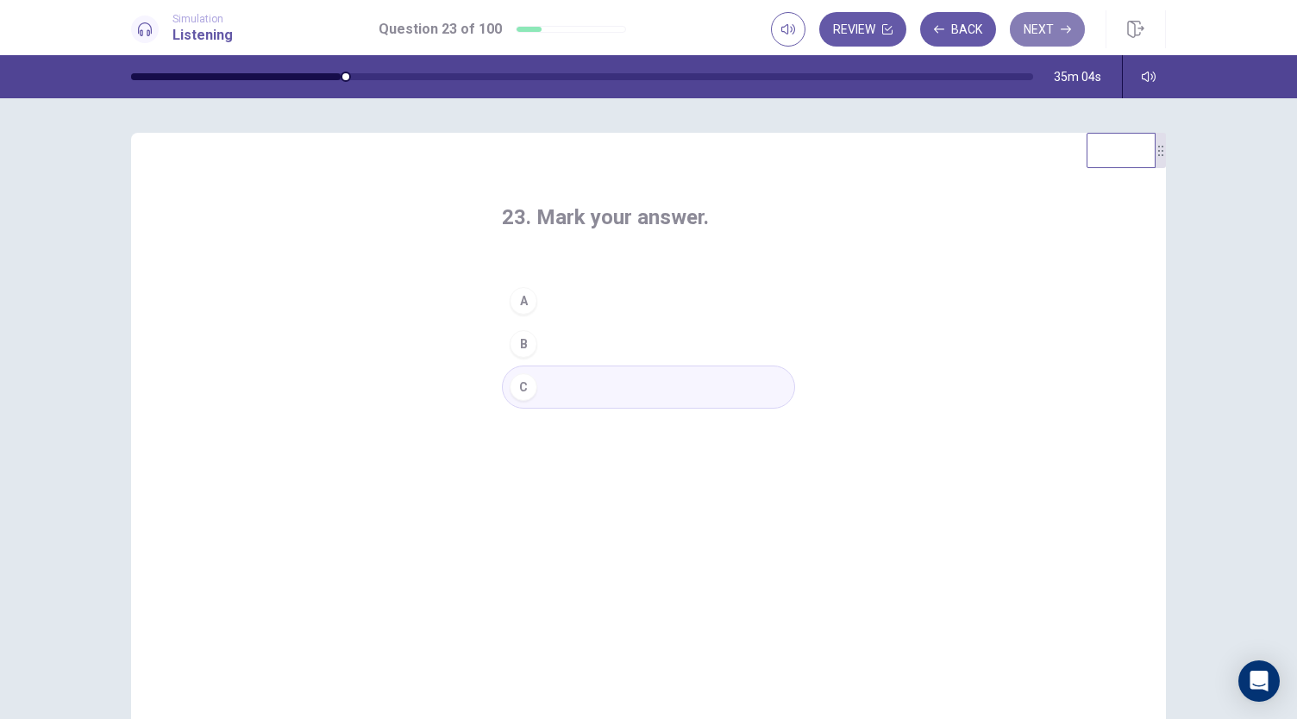
click at [1030, 36] on button "Next" at bounding box center [1047, 29] width 75 height 34
click at [554, 345] on button "B" at bounding box center [648, 343] width 293 height 43
click at [1048, 25] on button "Next" at bounding box center [1047, 29] width 75 height 34
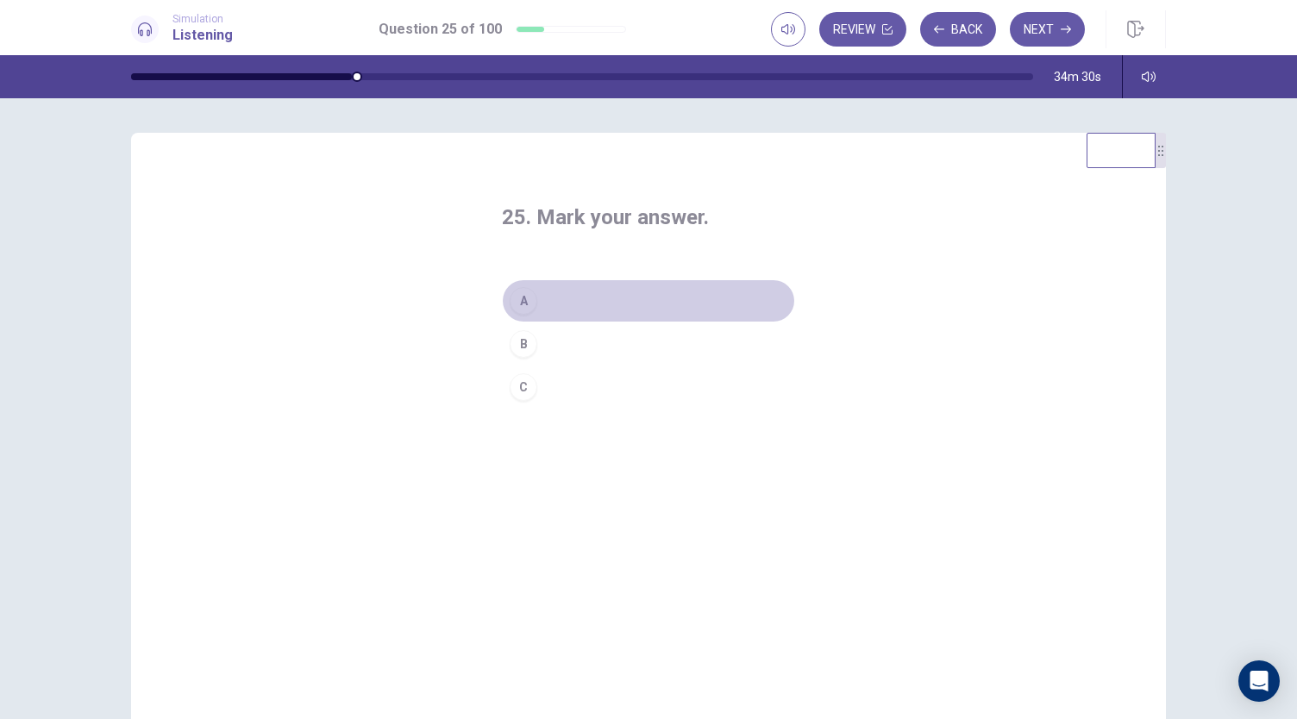
click at [549, 298] on button "A" at bounding box center [648, 300] width 293 height 43
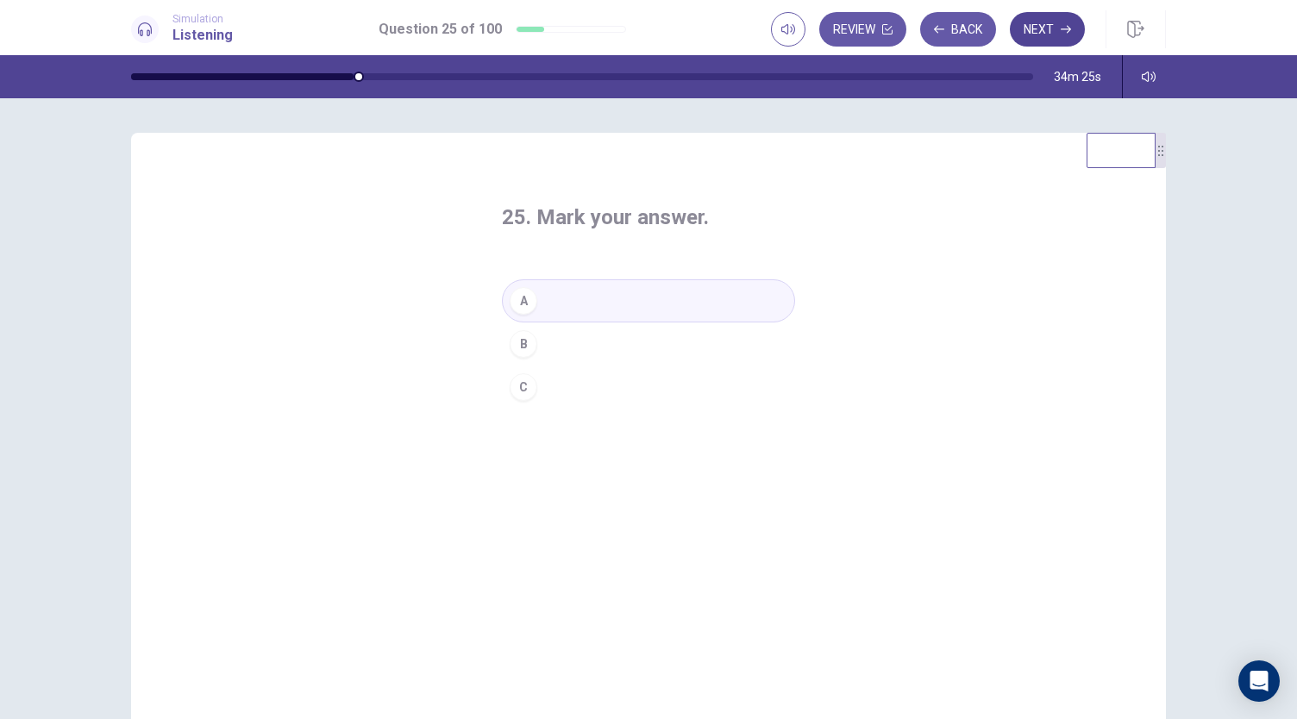
click at [1031, 13] on button "Next" at bounding box center [1047, 29] width 75 height 34
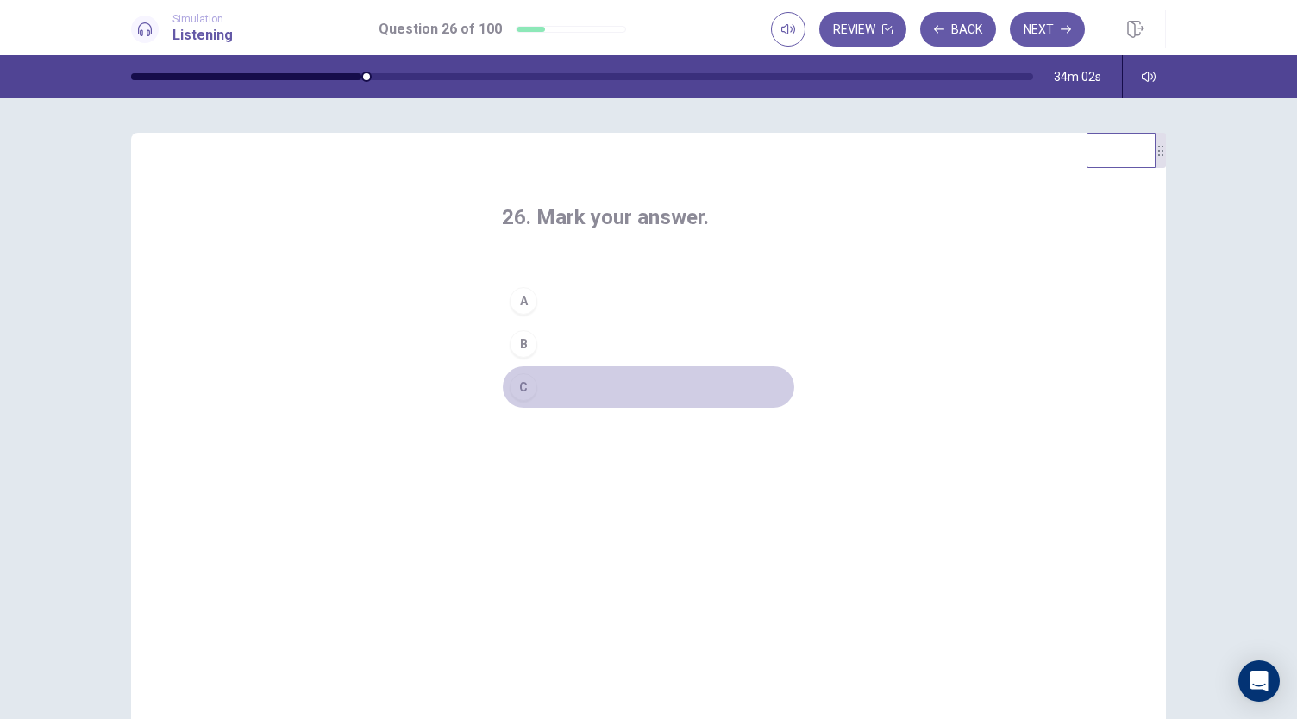
click at [540, 385] on button "C" at bounding box center [648, 387] width 293 height 43
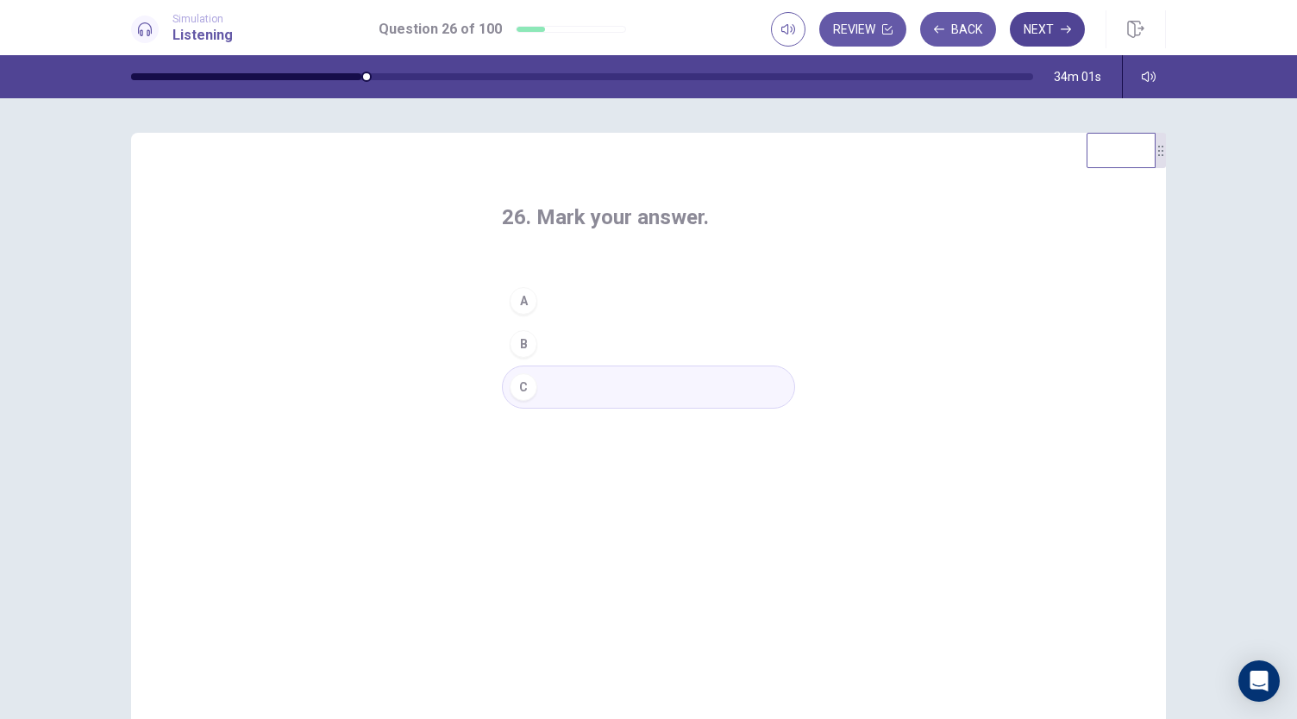
click at [1042, 35] on button "Next" at bounding box center [1047, 29] width 75 height 34
click at [529, 395] on button "C" at bounding box center [648, 387] width 293 height 43
click at [1036, 33] on button "Next" at bounding box center [1047, 29] width 75 height 34
click at [560, 301] on button "A" at bounding box center [648, 300] width 293 height 43
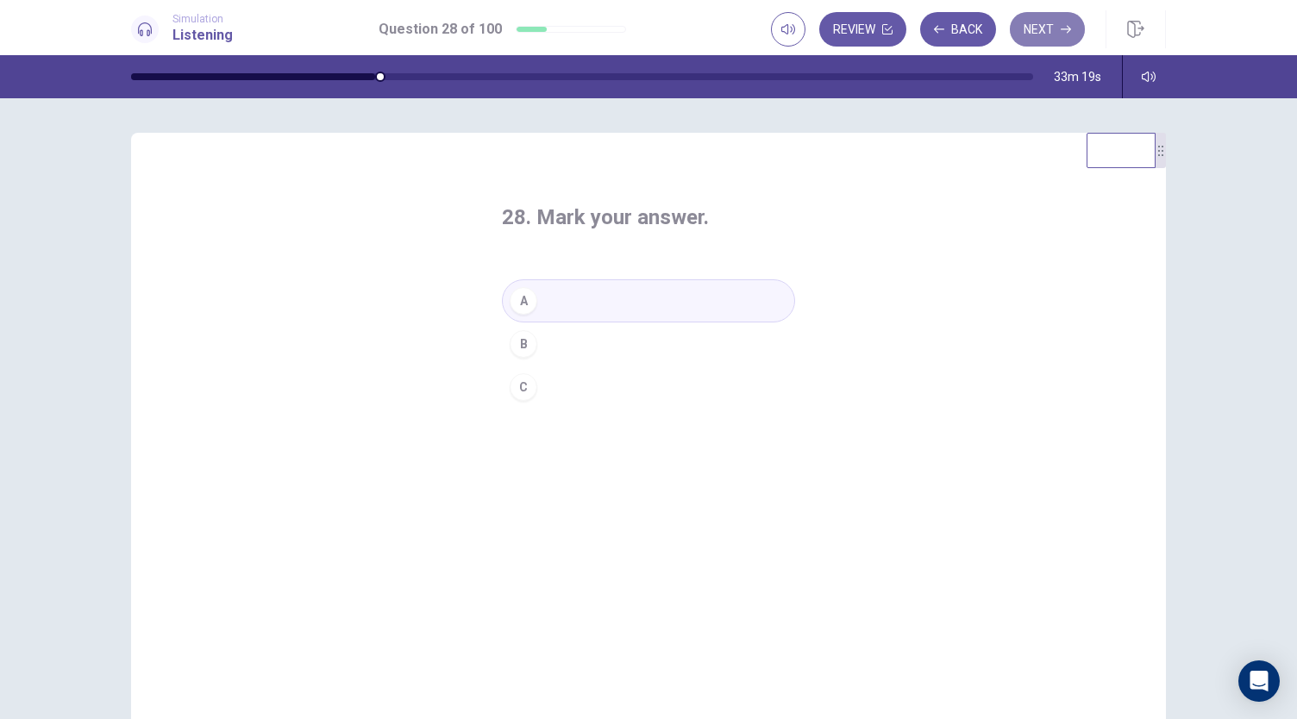
click at [1029, 30] on button "Next" at bounding box center [1047, 29] width 75 height 34
click at [540, 330] on button "B" at bounding box center [648, 343] width 293 height 43
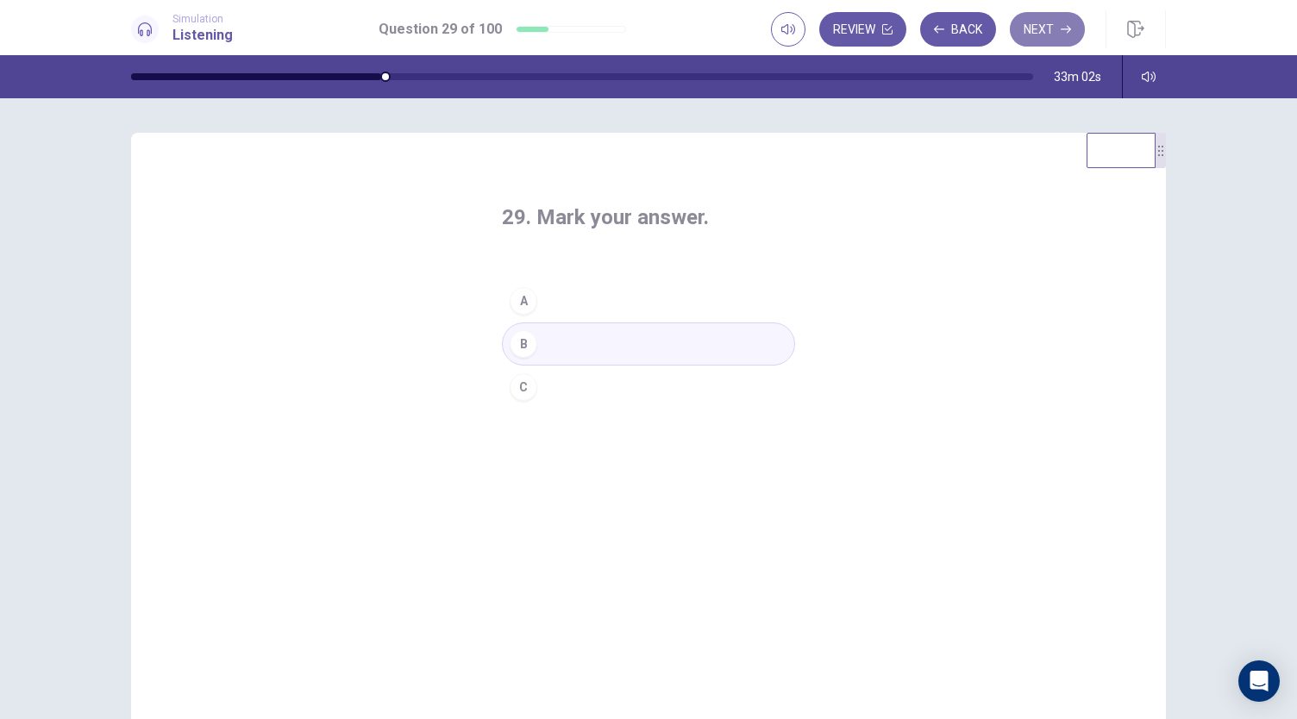
click at [1029, 36] on button "Next" at bounding box center [1047, 29] width 75 height 34
click at [557, 346] on button "B" at bounding box center [648, 343] width 293 height 43
click at [1023, 32] on button "Next" at bounding box center [1047, 29] width 75 height 34
click at [528, 376] on div "C" at bounding box center [524, 387] width 28 height 28
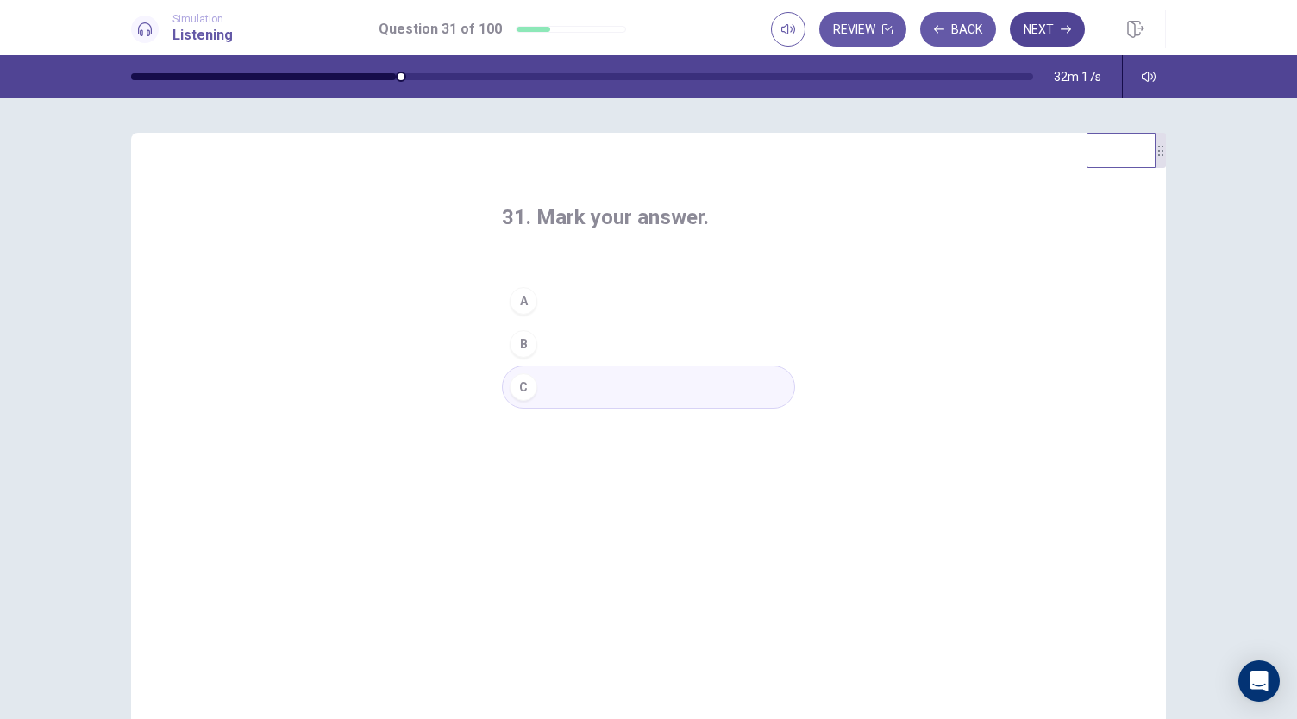
click at [1029, 26] on button "Next" at bounding box center [1047, 29] width 75 height 34
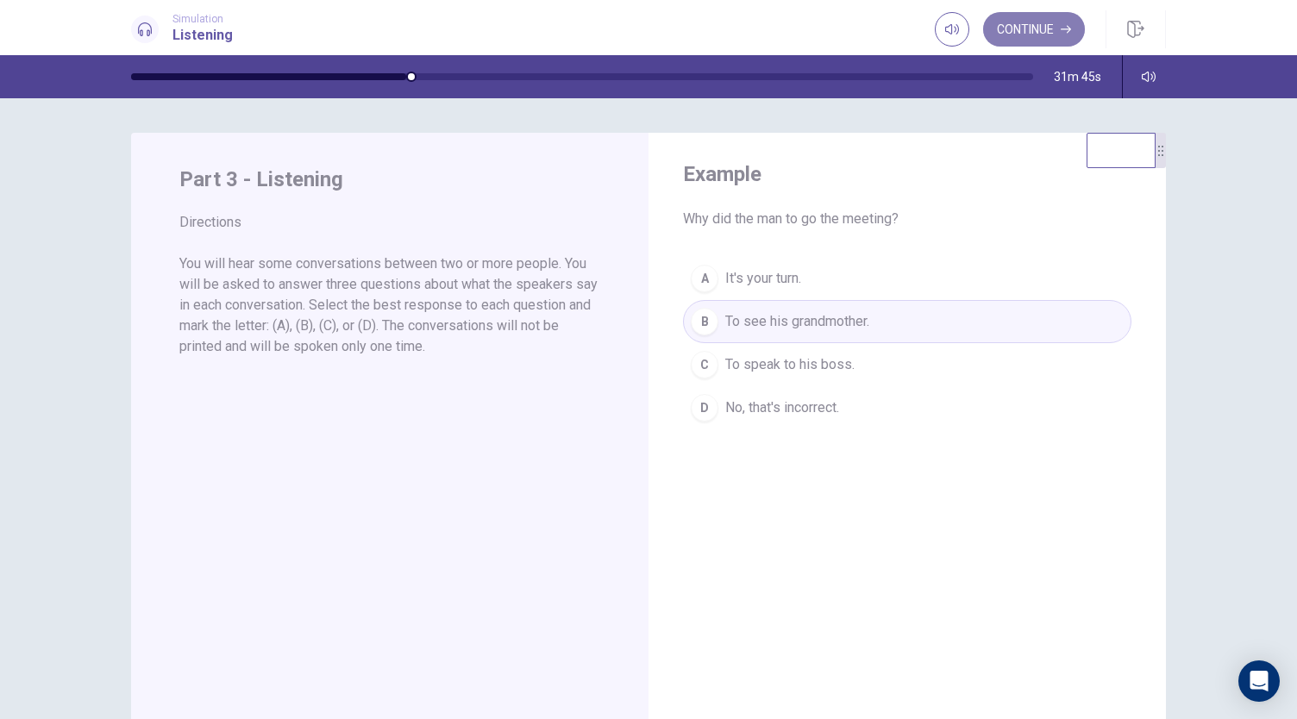
click at [1055, 35] on button "Continue" at bounding box center [1034, 29] width 102 height 34
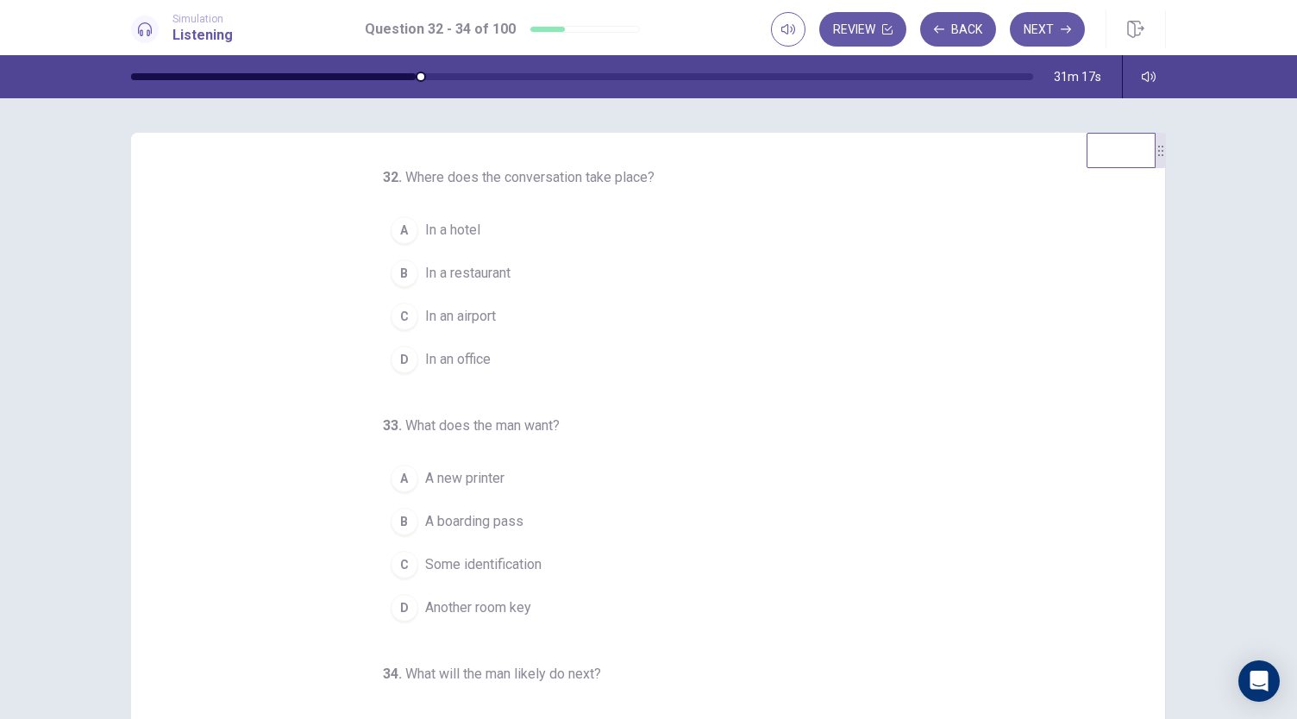
click at [466, 308] on span "In an airport" at bounding box center [460, 316] width 71 height 21
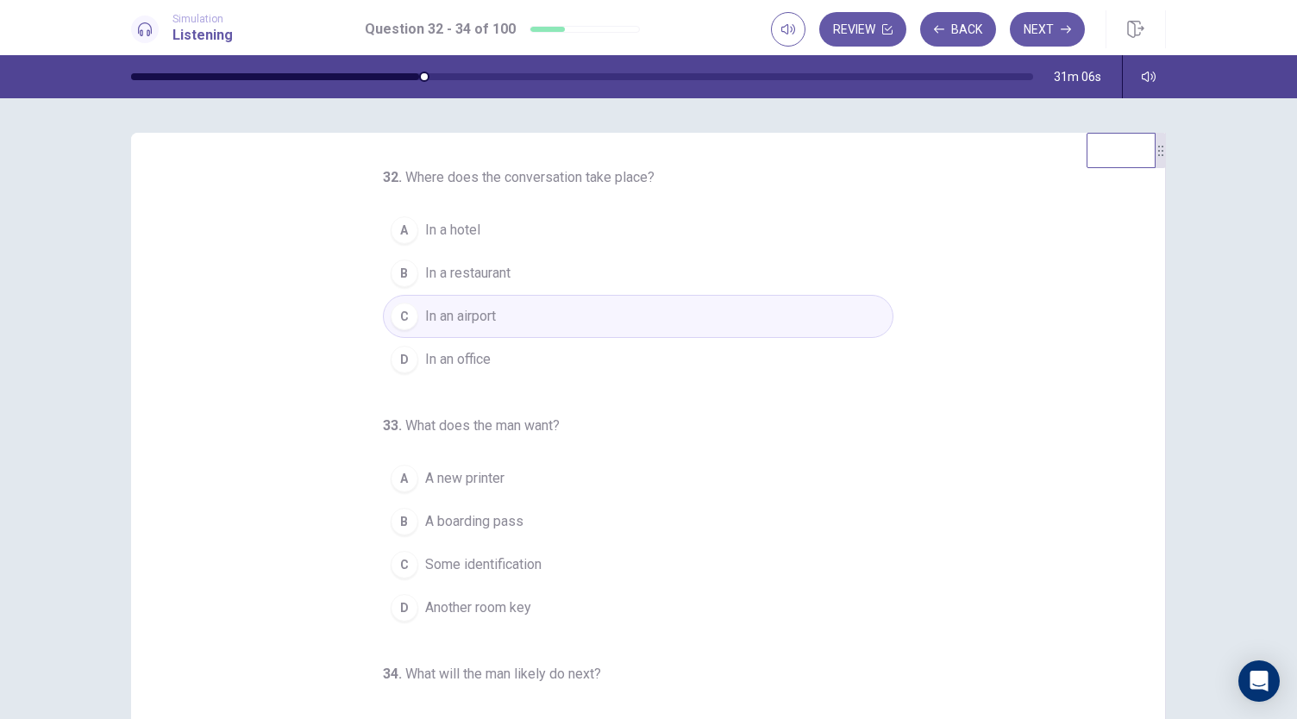
scroll to position [86, 0]
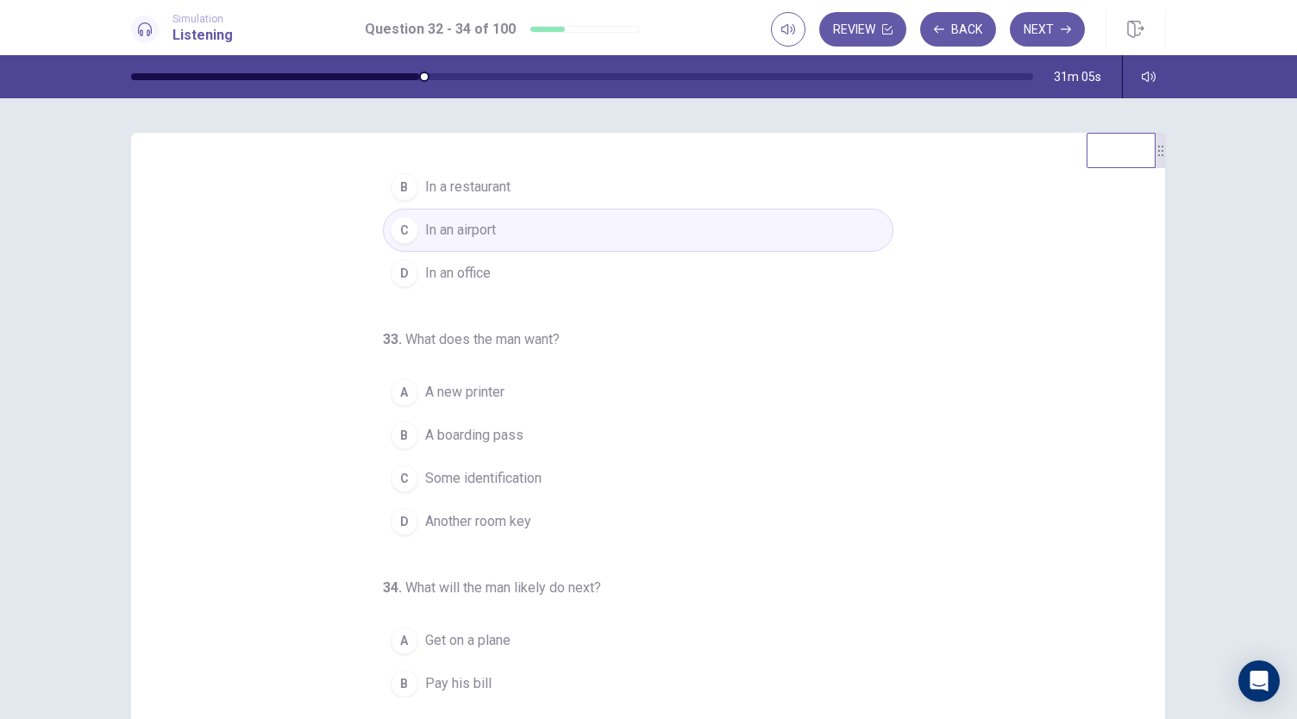
click at [483, 433] on span "A boarding pass" at bounding box center [474, 435] width 98 height 21
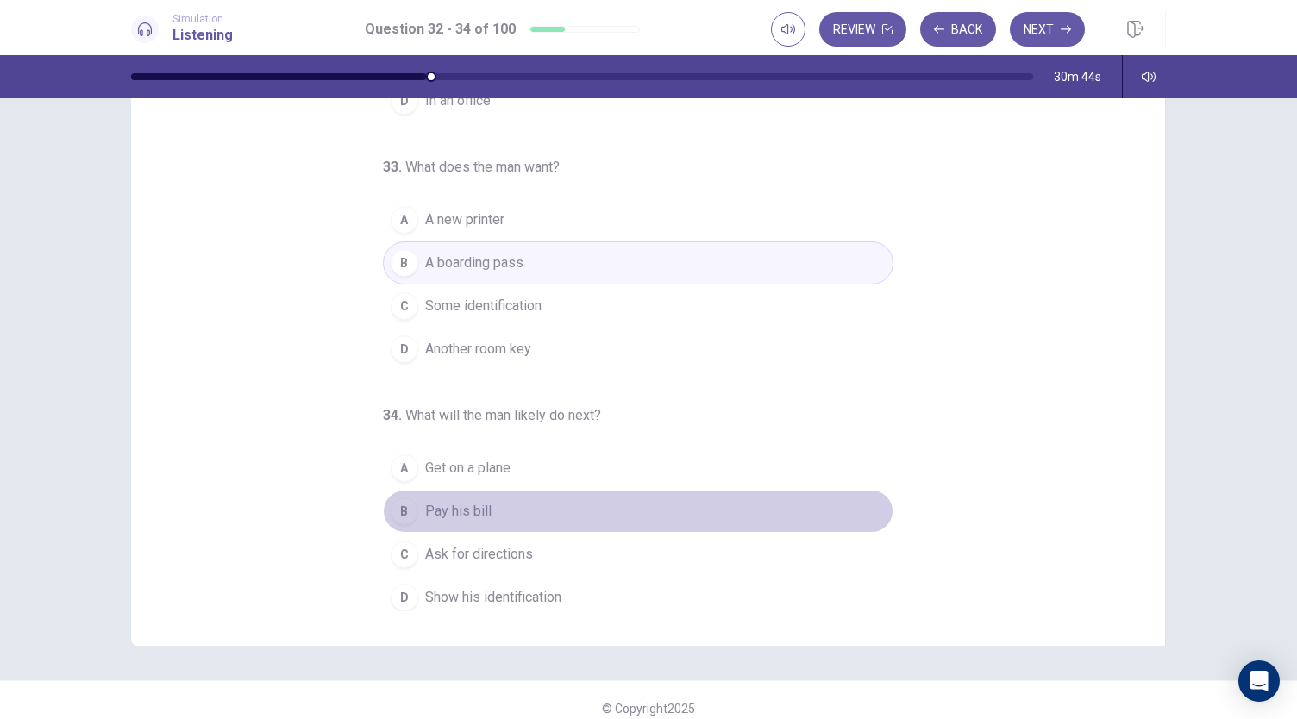
click at [426, 501] on span "Pay his bill" at bounding box center [458, 511] width 66 height 21
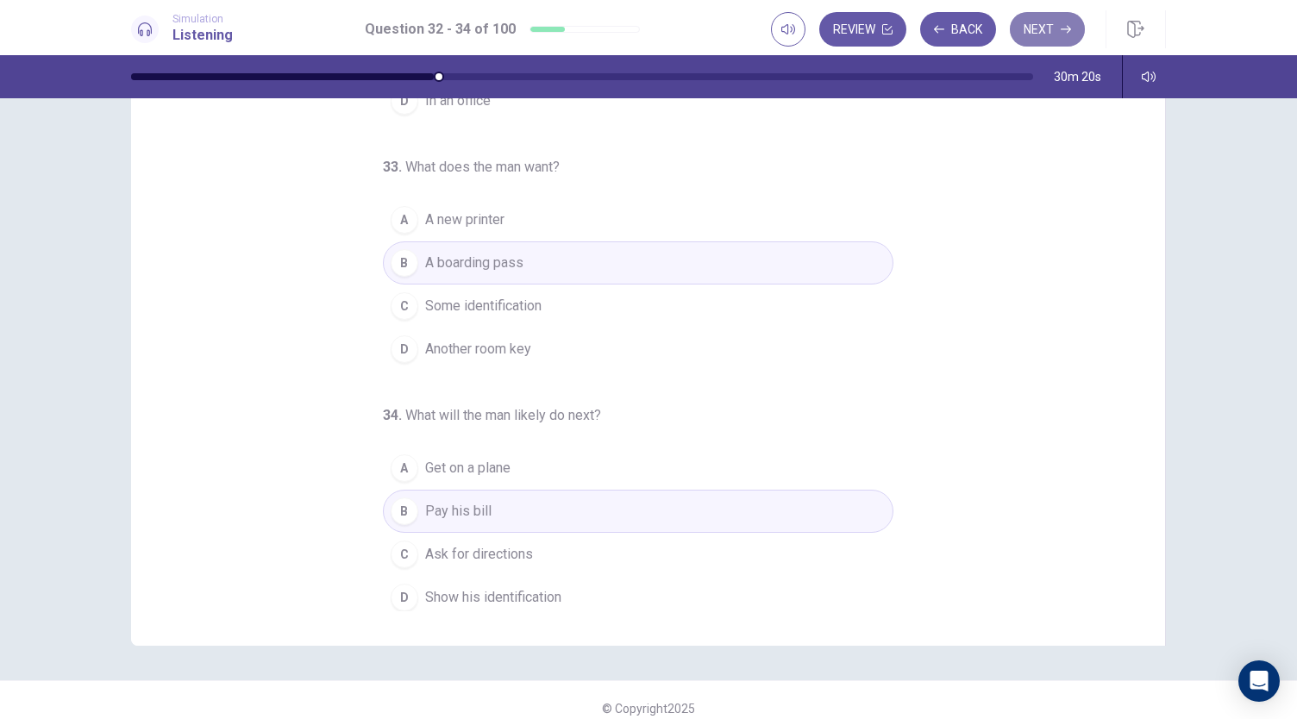
click at [1054, 41] on button "Next" at bounding box center [1047, 29] width 75 height 34
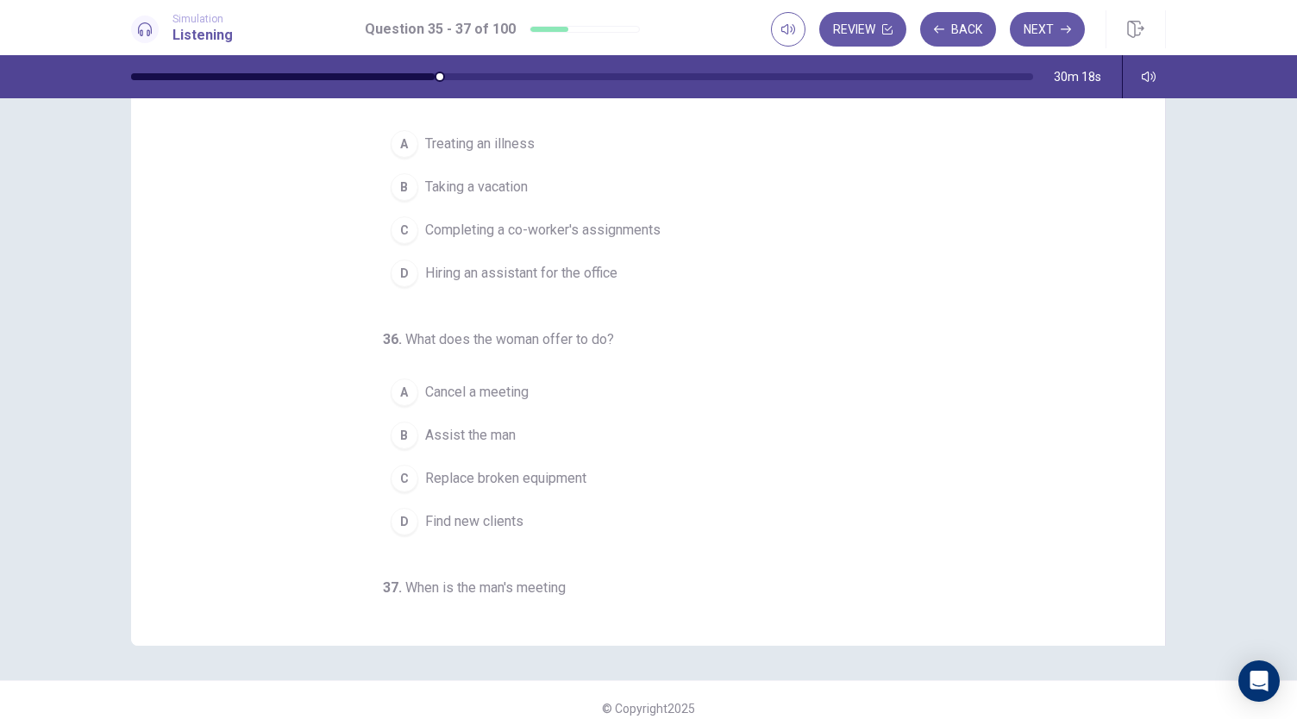
scroll to position [0, 0]
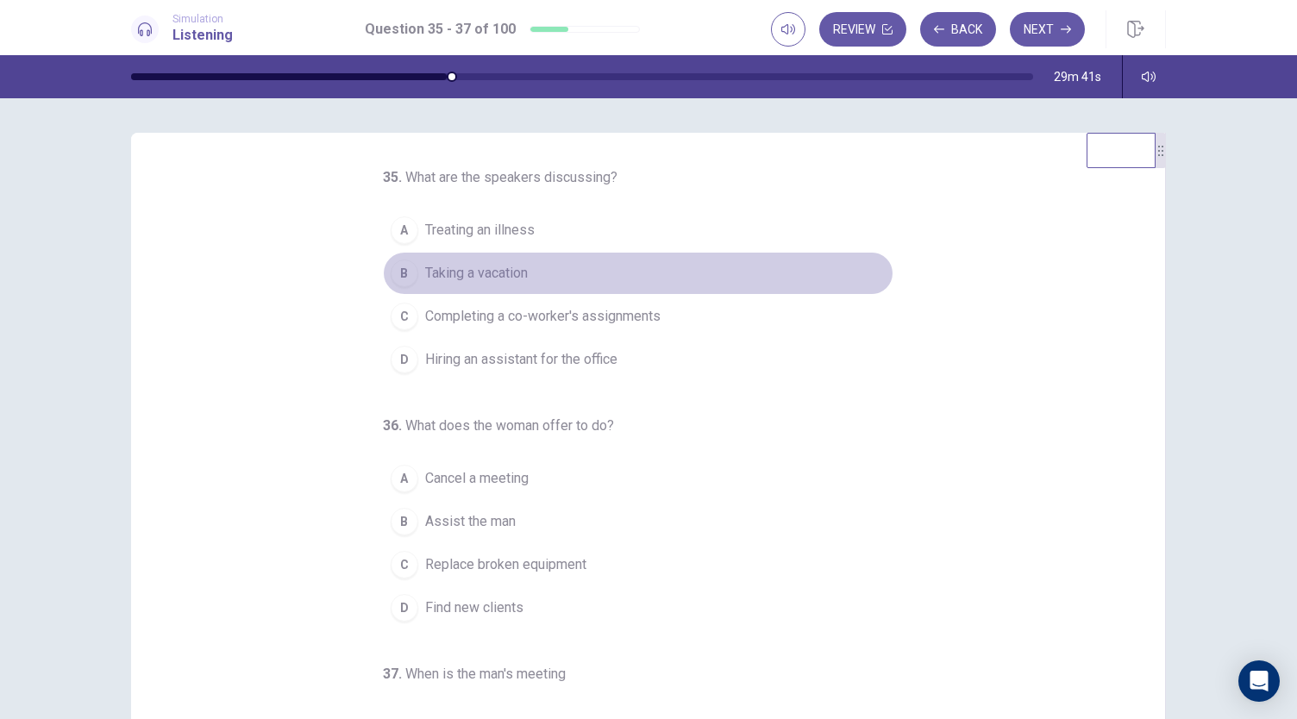
click at [516, 272] on span "Taking a vacation" at bounding box center [476, 273] width 103 height 21
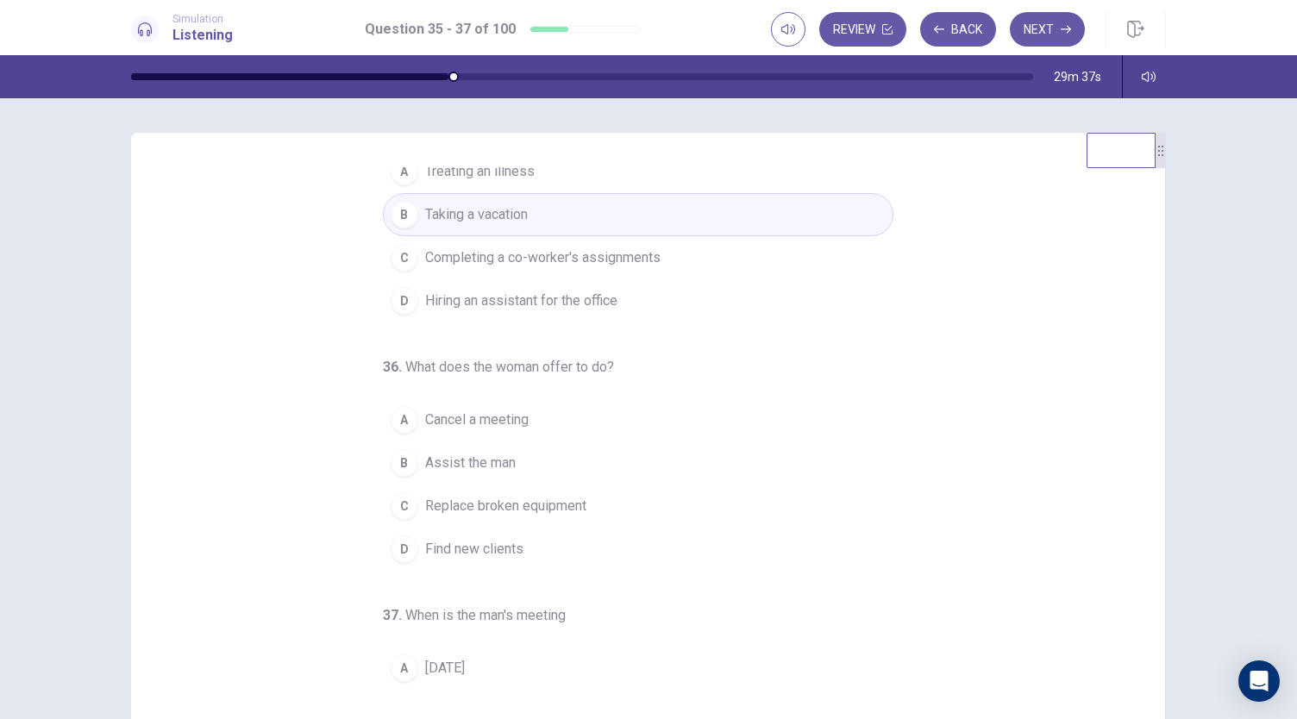
scroll to position [86, 0]
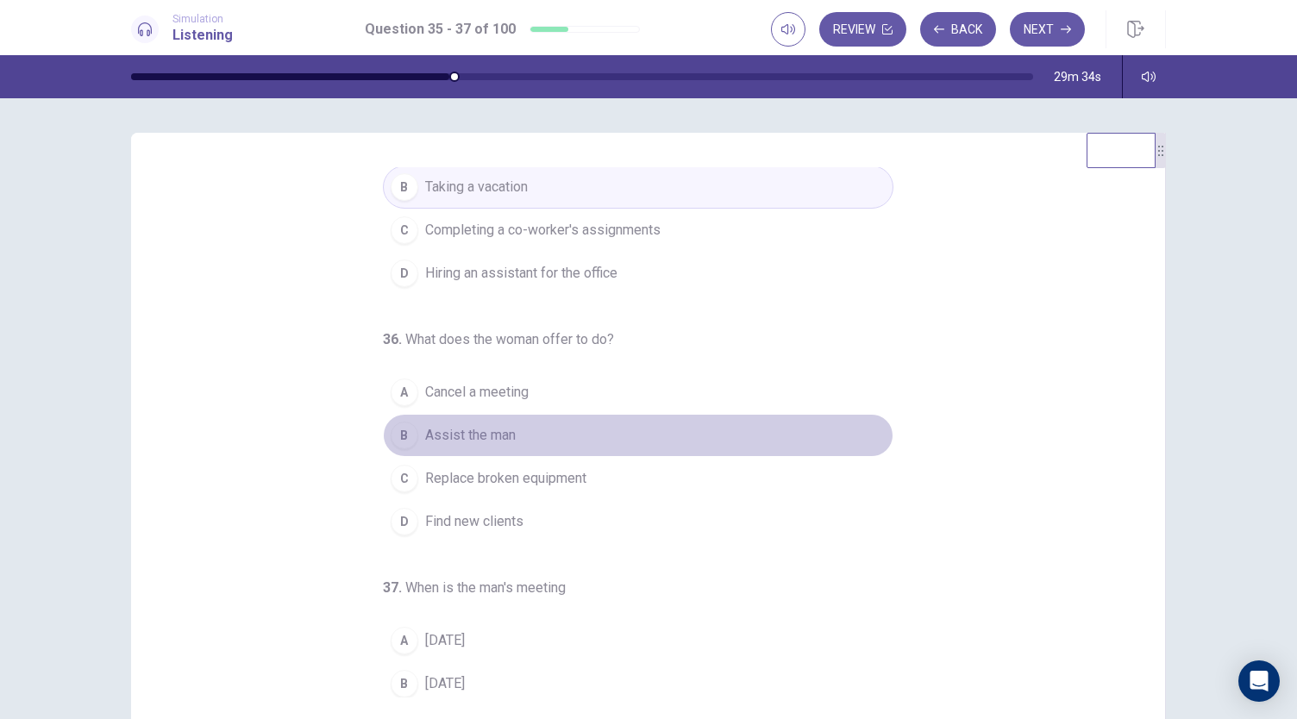
click at [457, 425] on span "Assist the man" at bounding box center [470, 435] width 91 height 21
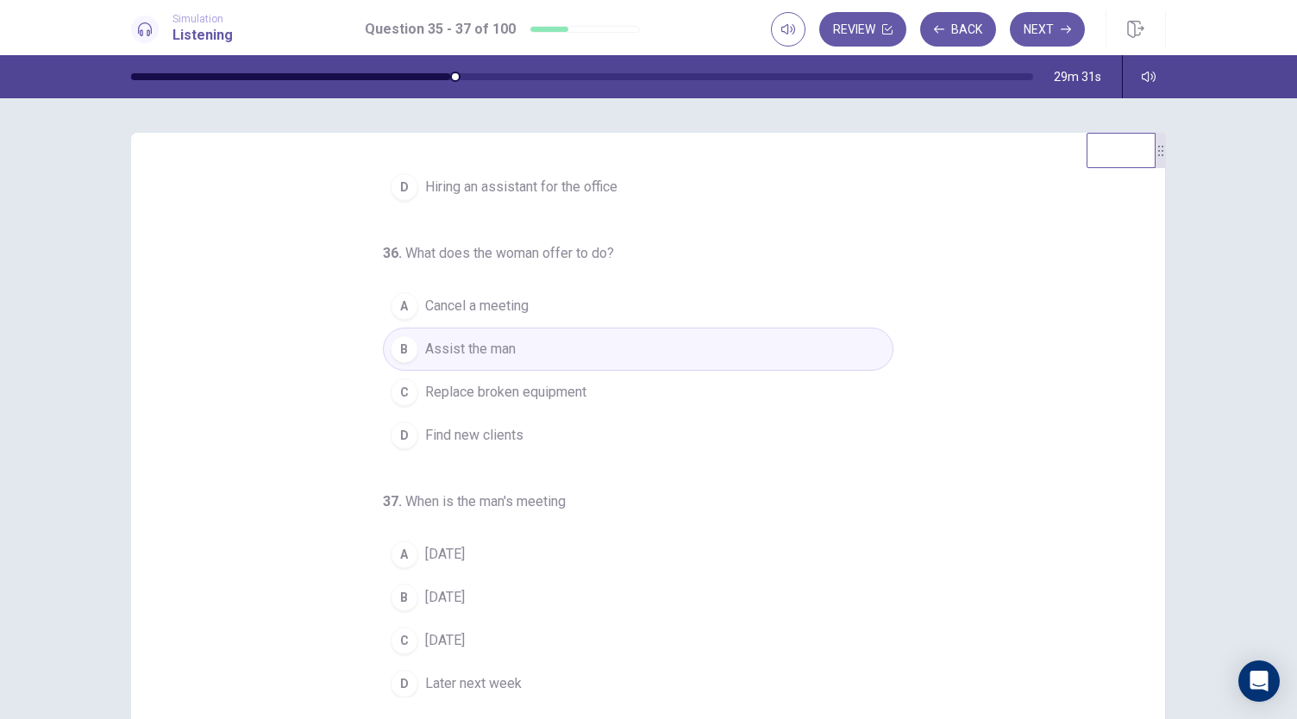
scroll to position [172, 0]
click at [460, 633] on span "[DATE]" at bounding box center [445, 640] width 40 height 21
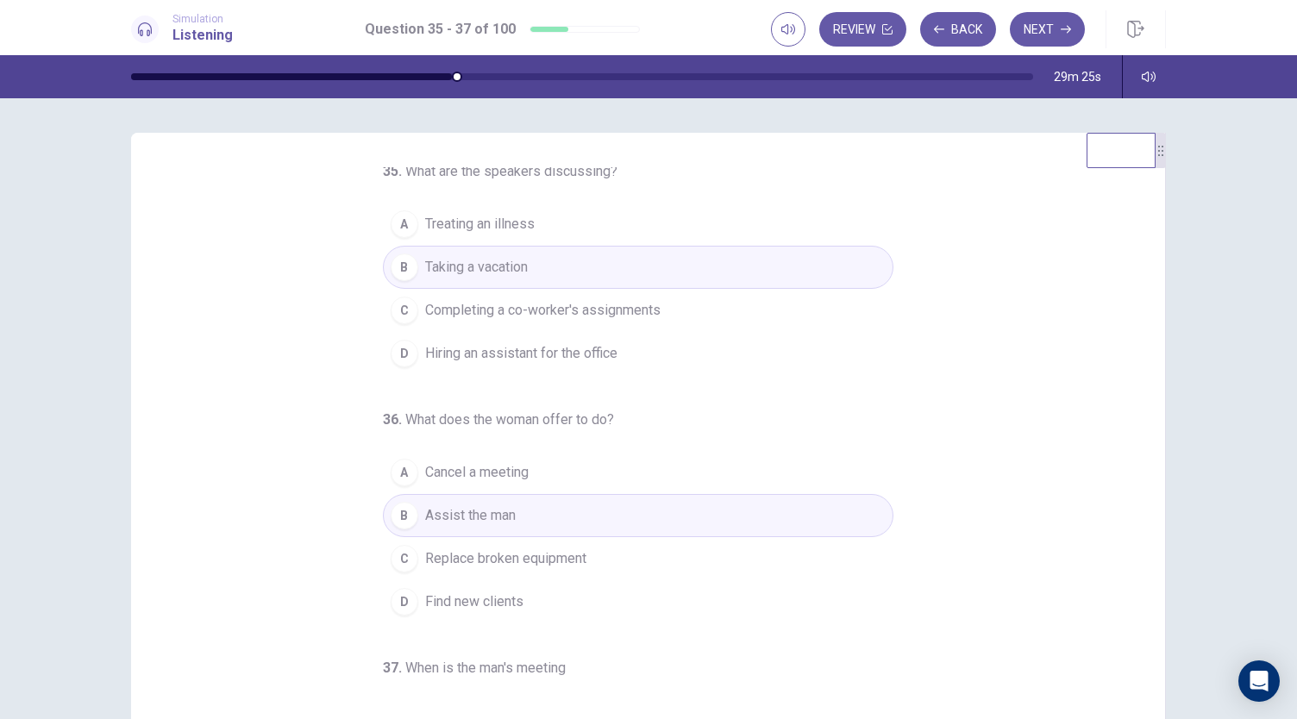
scroll to position [0, 0]
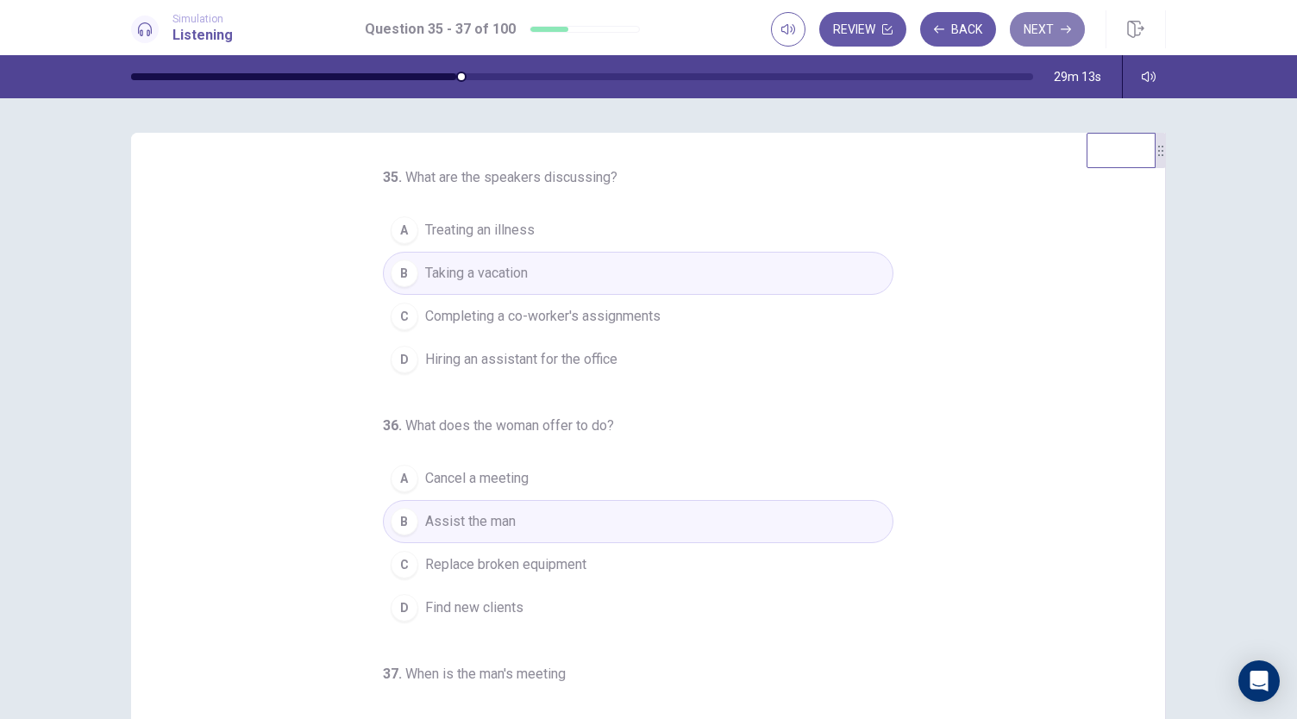
click at [1043, 35] on button "Next" at bounding box center [1047, 29] width 75 height 34
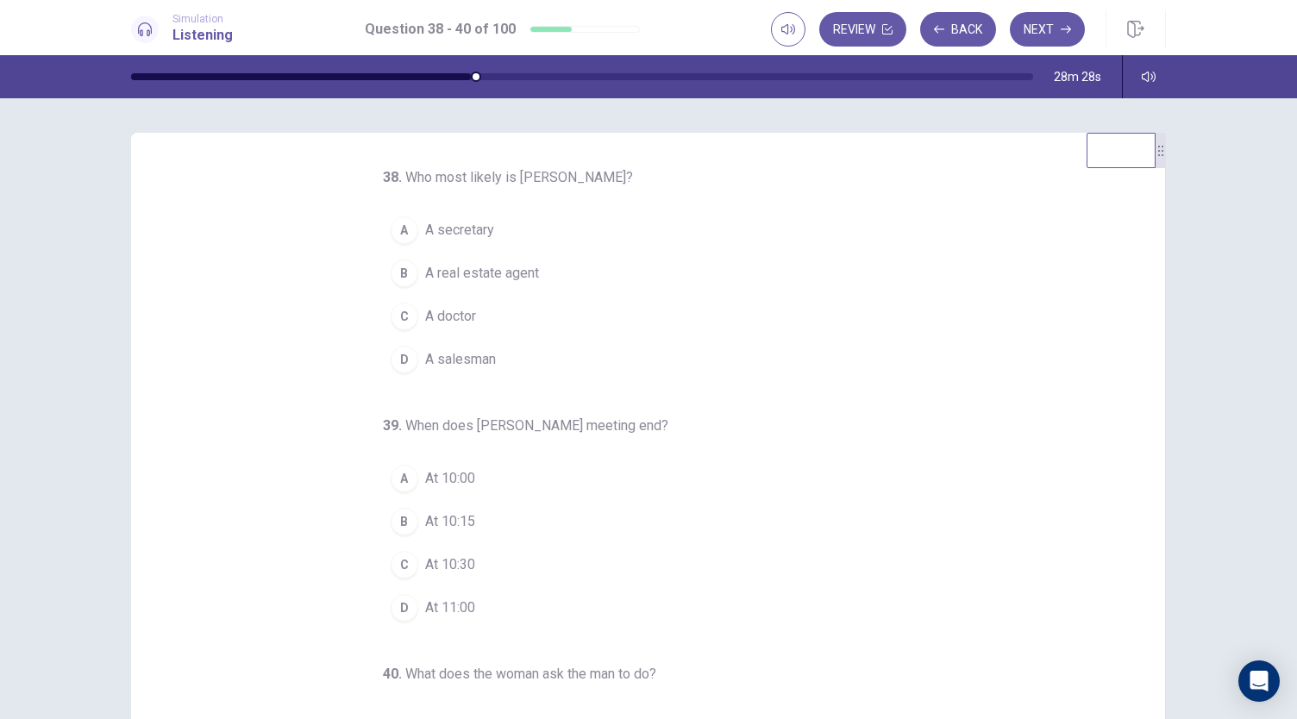
click at [459, 313] on span "A doctor" at bounding box center [450, 316] width 51 height 21
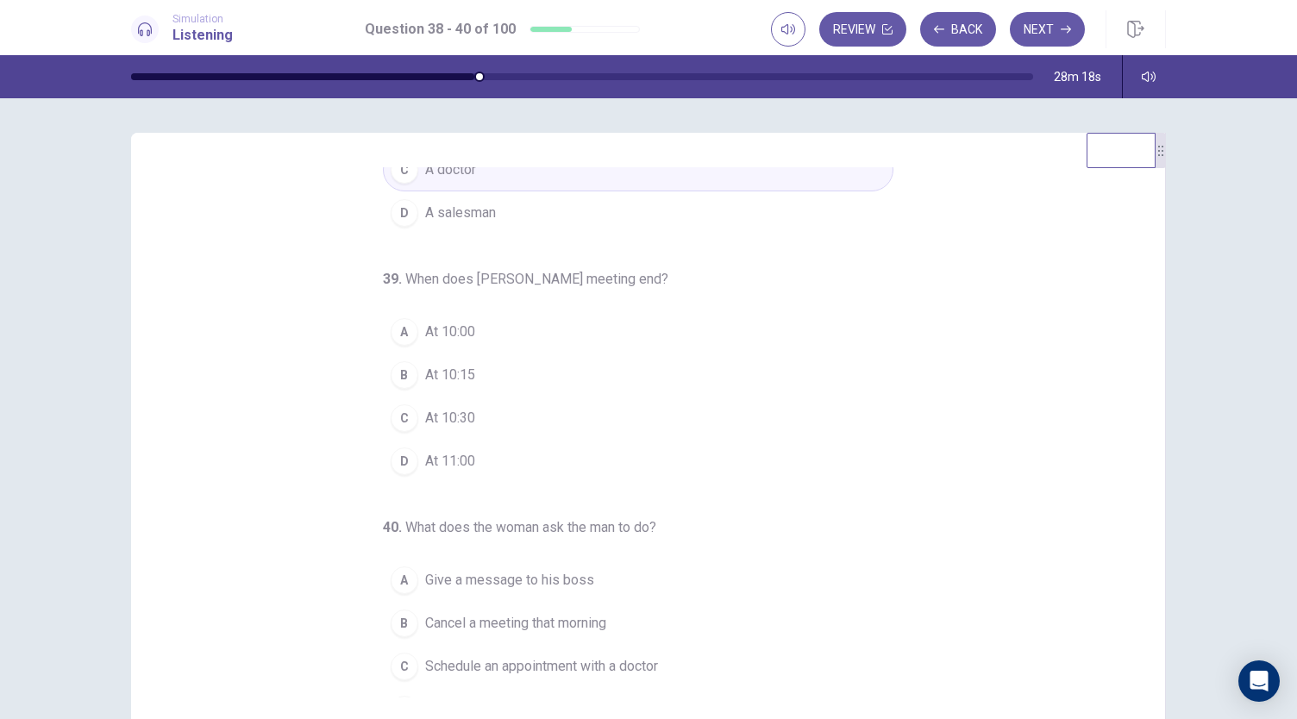
scroll to position [148, 0]
click at [445, 365] on span "At 10:15" at bounding box center [450, 373] width 50 height 21
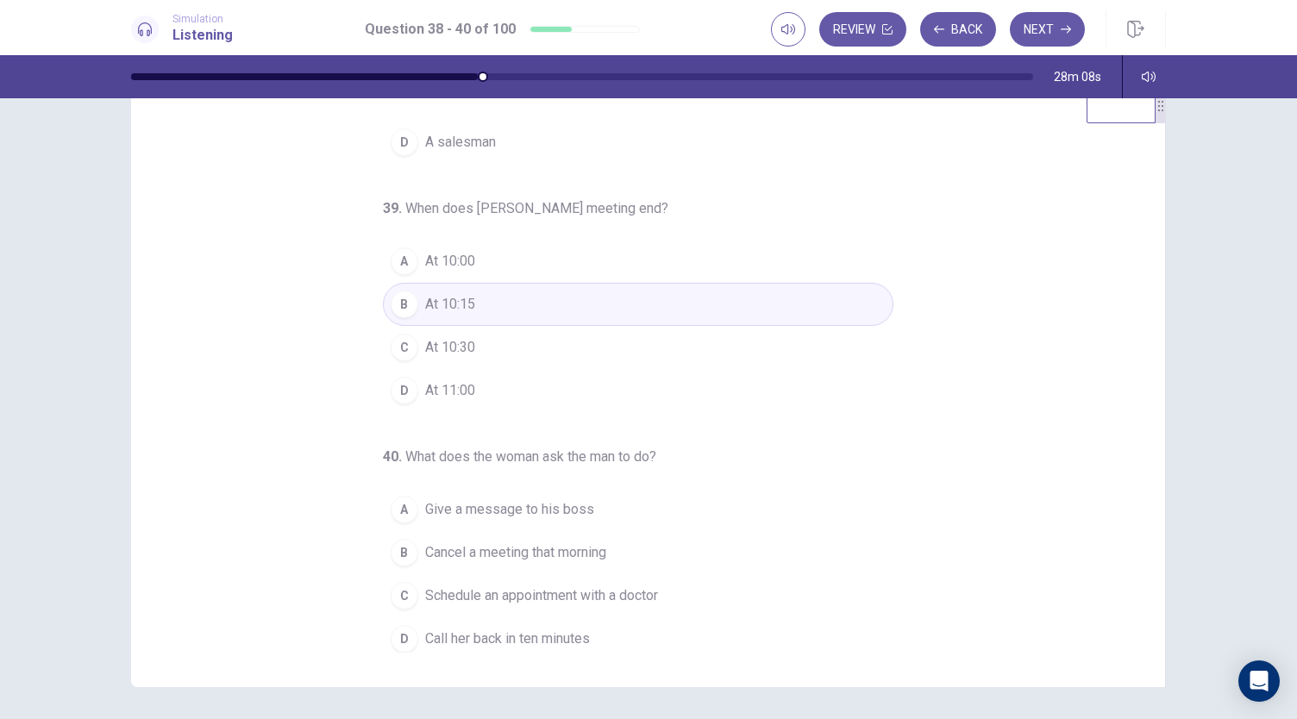
scroll to position [103, 0]
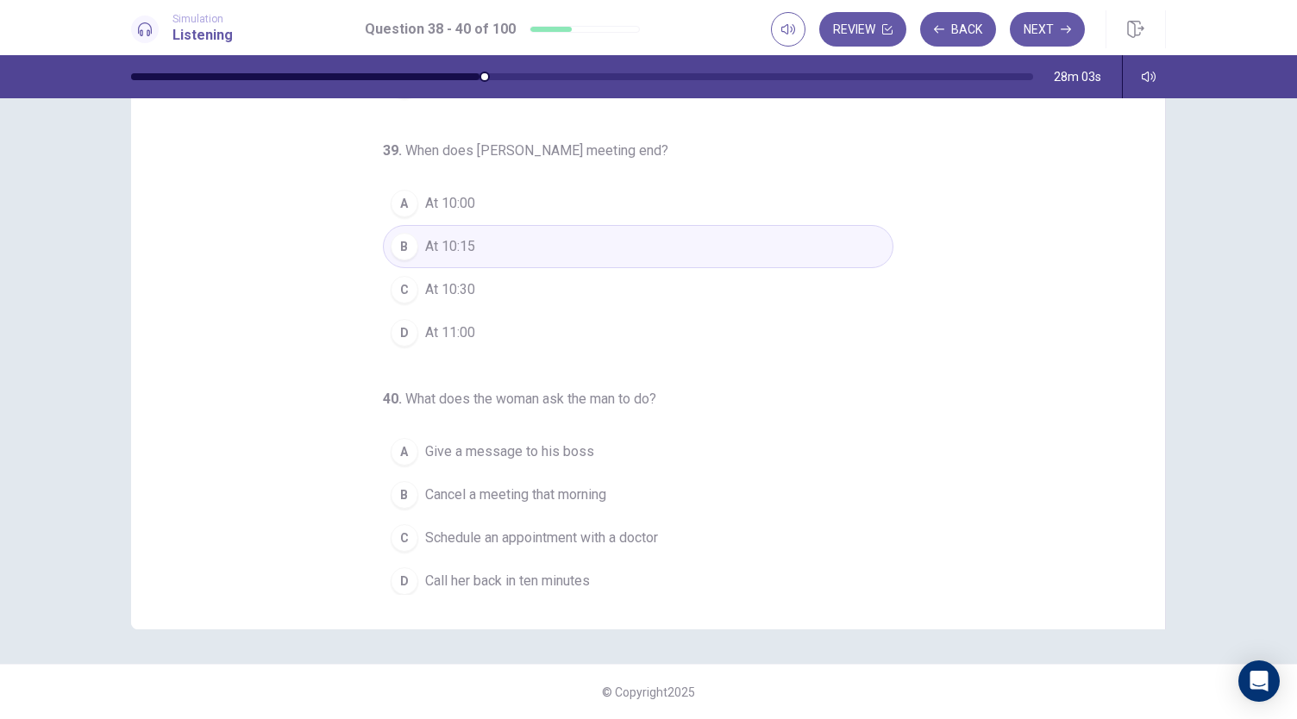
click at [527, 535] on span "Schedule an appointment with a doctor" at bounding box center [541, 538] width 233 height 21
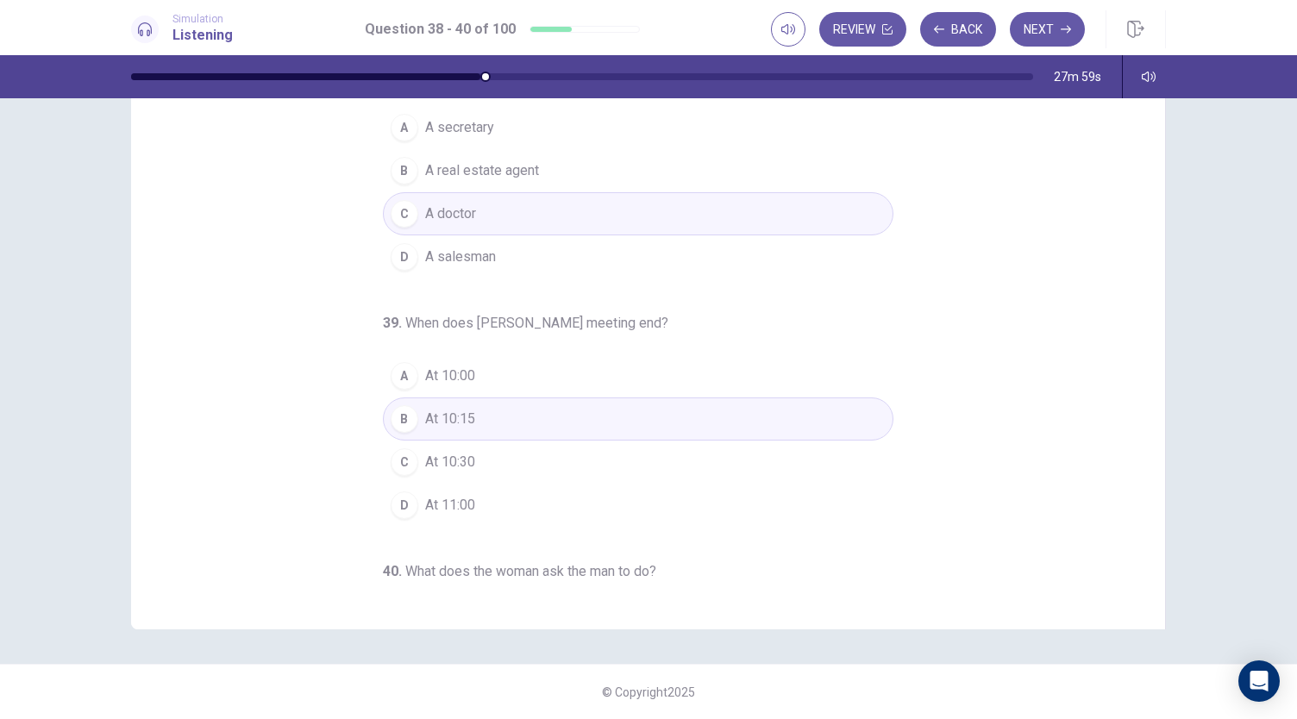
scroll to position [0, 0]
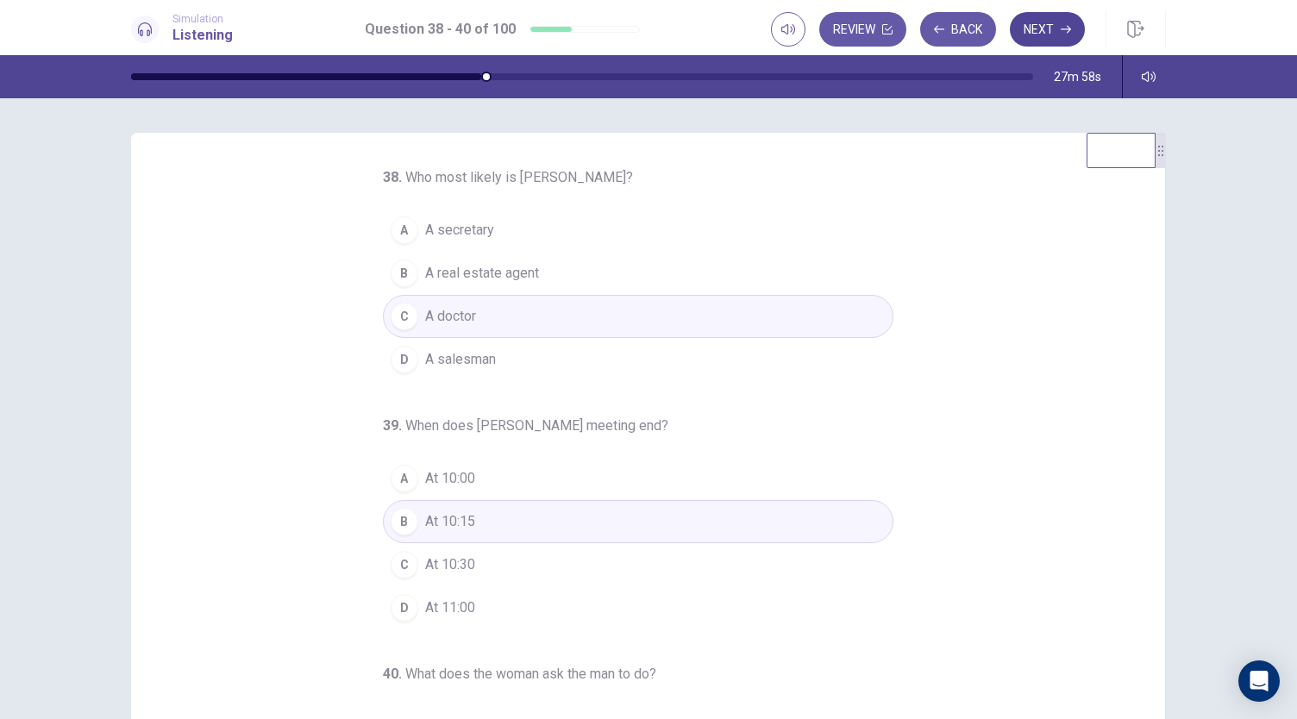
click at [1049, 25] on button "Next" at bounding box center [1047, 29] width 75 height 34
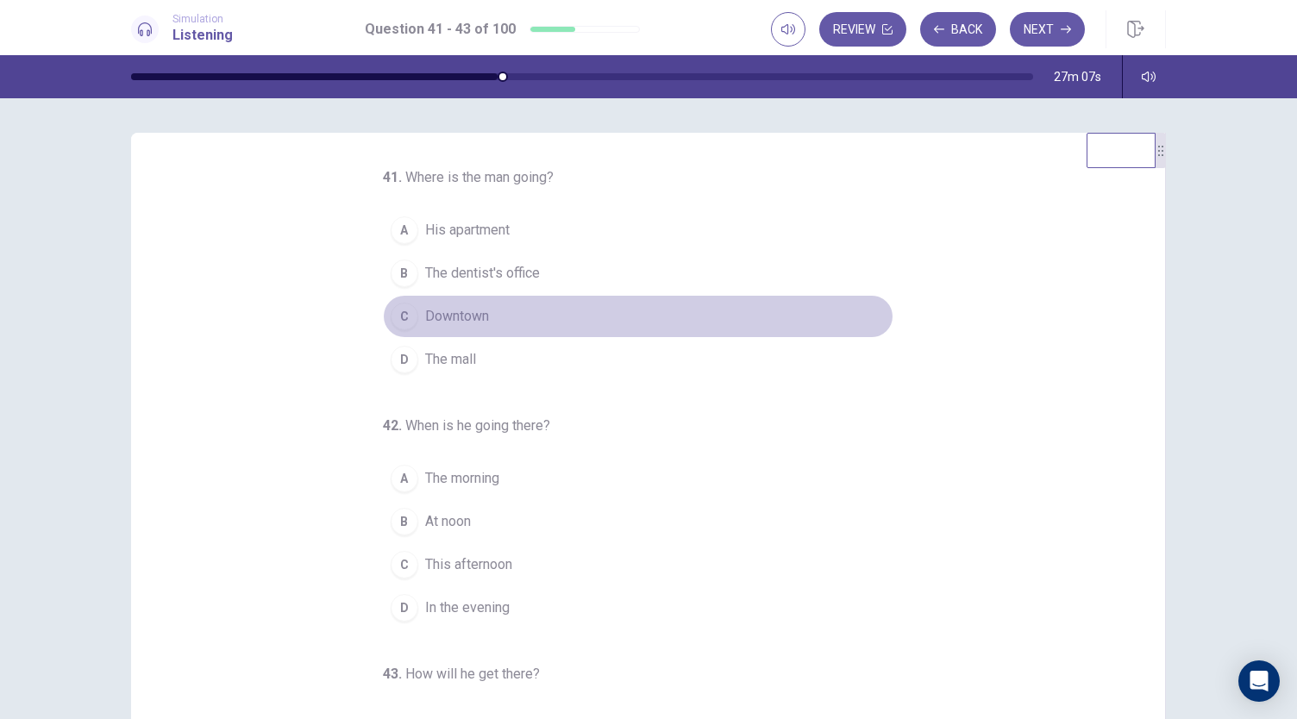
click at [521, 329] on button "C Downtown" at bounding box center [638, 316] width 510 height 43
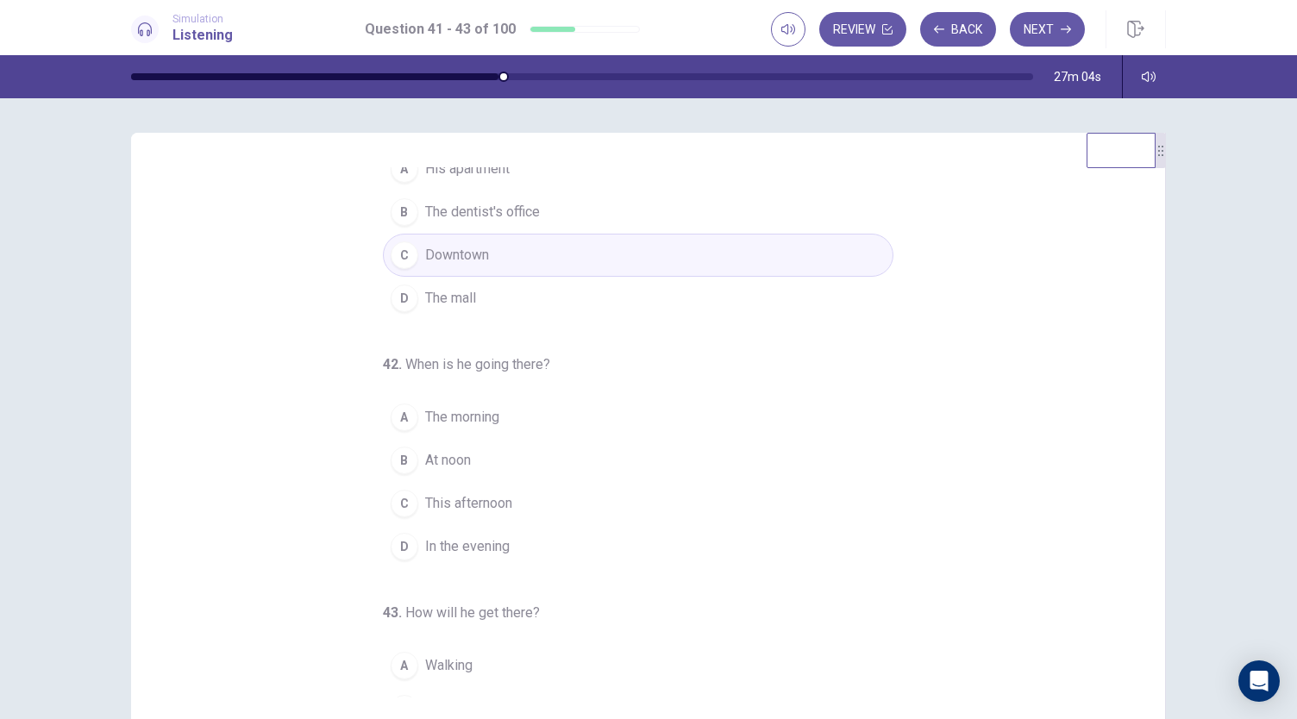
scroll to position [86, 0]
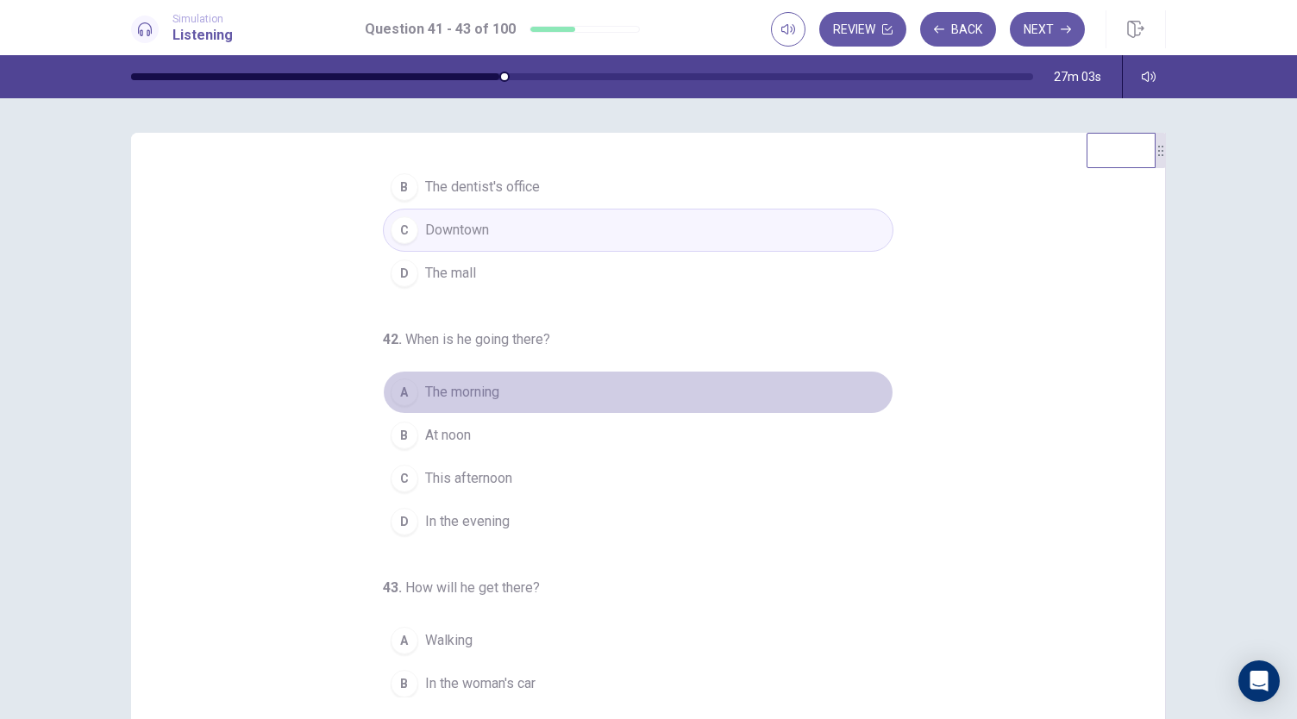
click at [486, 389] on span "The morning" at bounding box center [462, 392] width 74 height 21
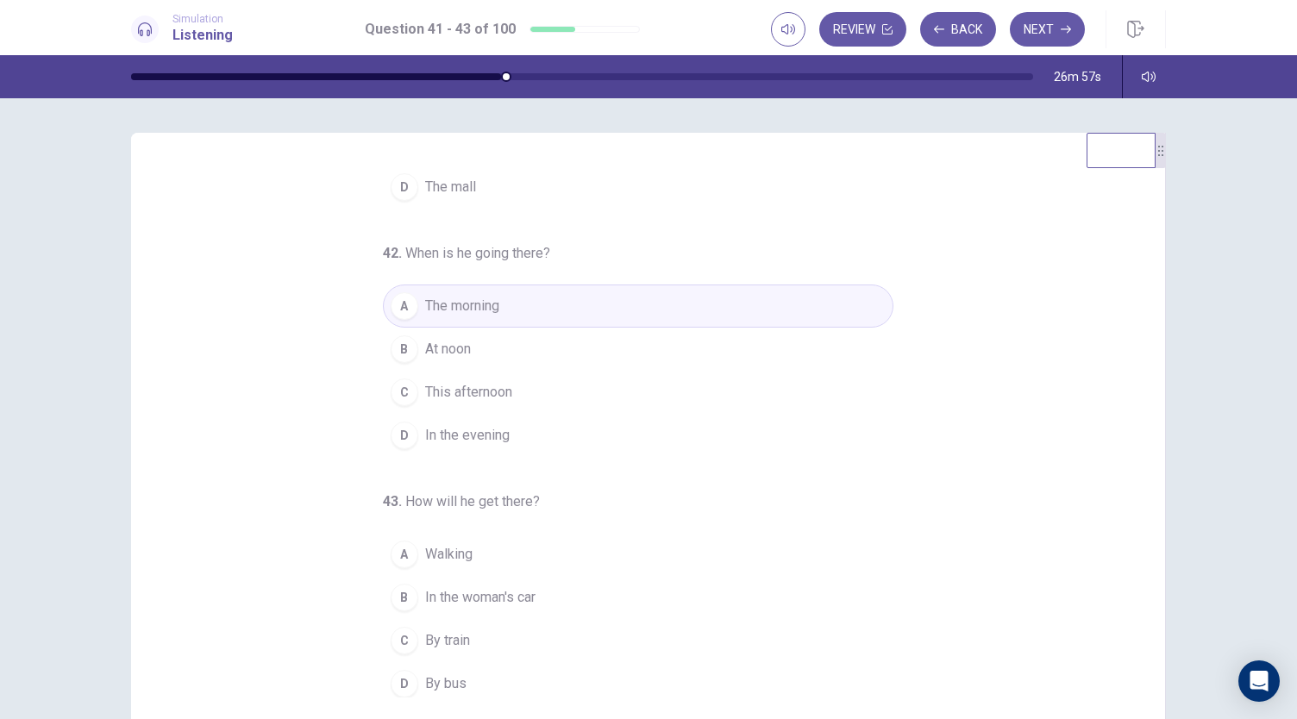
scroll to position [172, 0]
click at [463, 554] on span "Walking" at bounding box center [448, 554] width 47 height 21
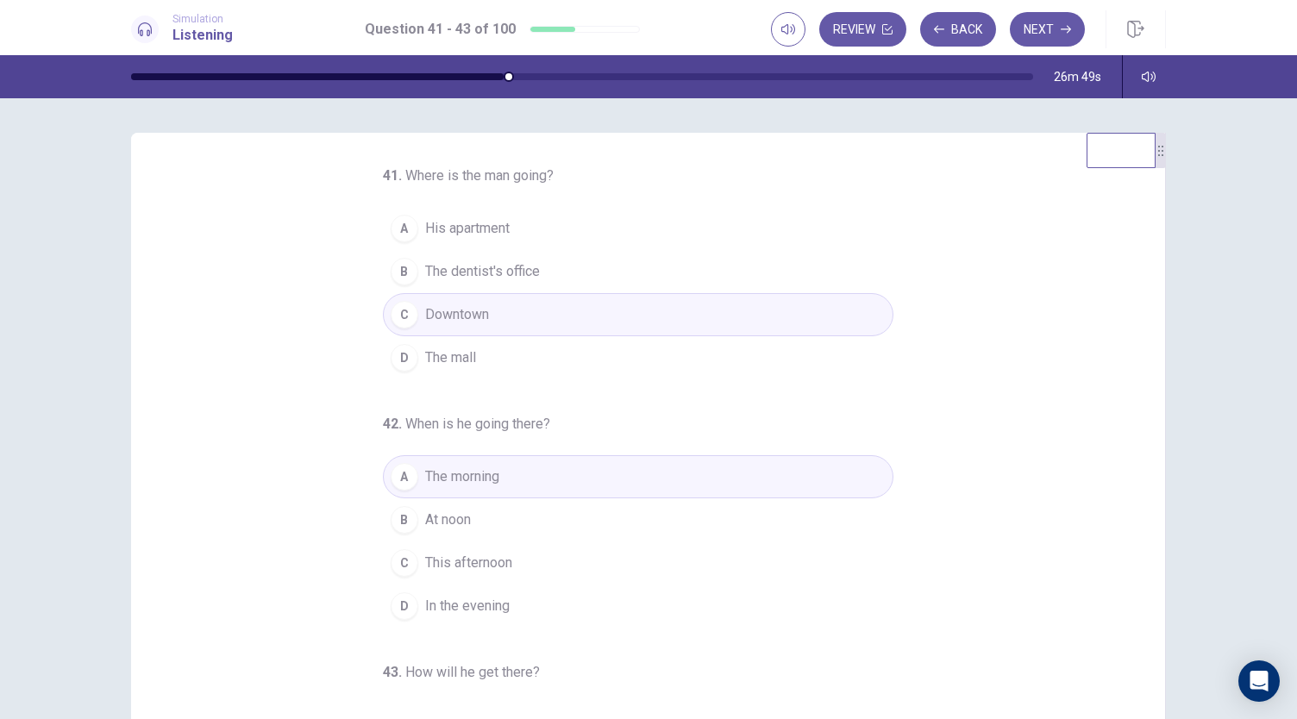
scroll to position [0, 0]
click at [1053, 27] on button "Next" at bounding box center [1047, 29] width 75 height 34
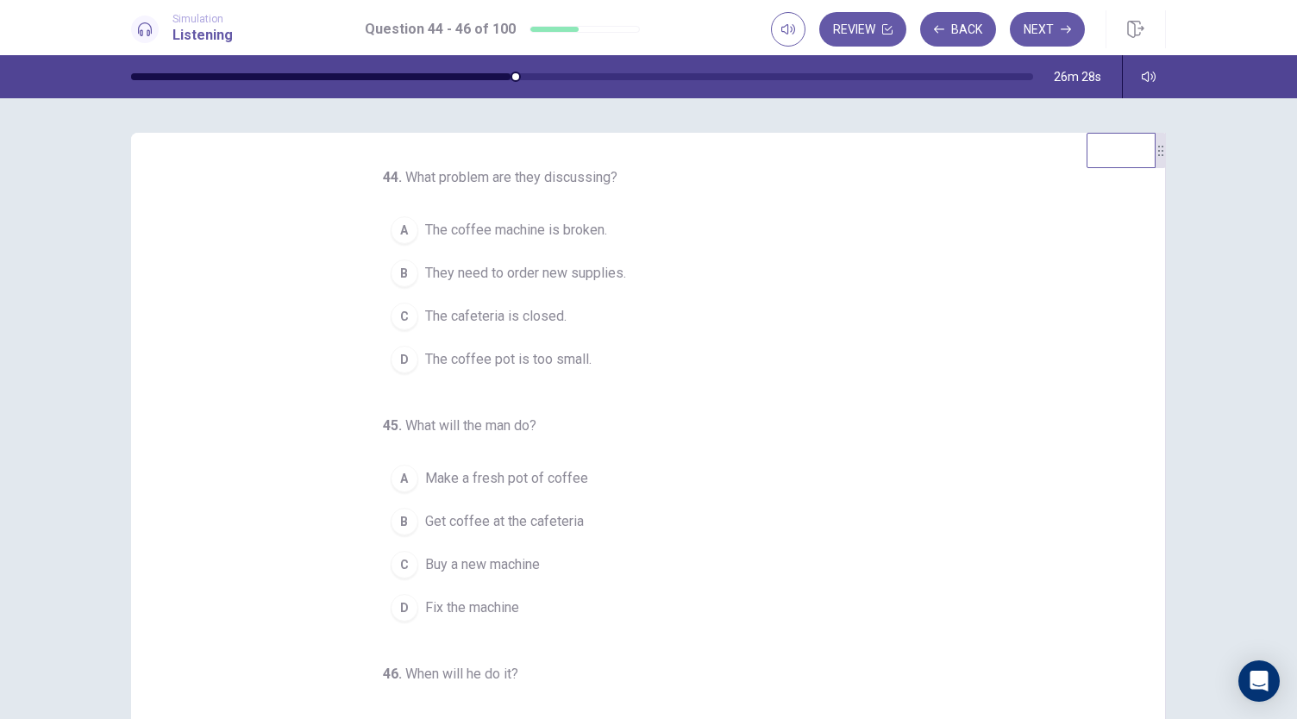
click at [567, 222] on span "The coffee machine is broken." at bounding box center [516, 230] width 182 height 21
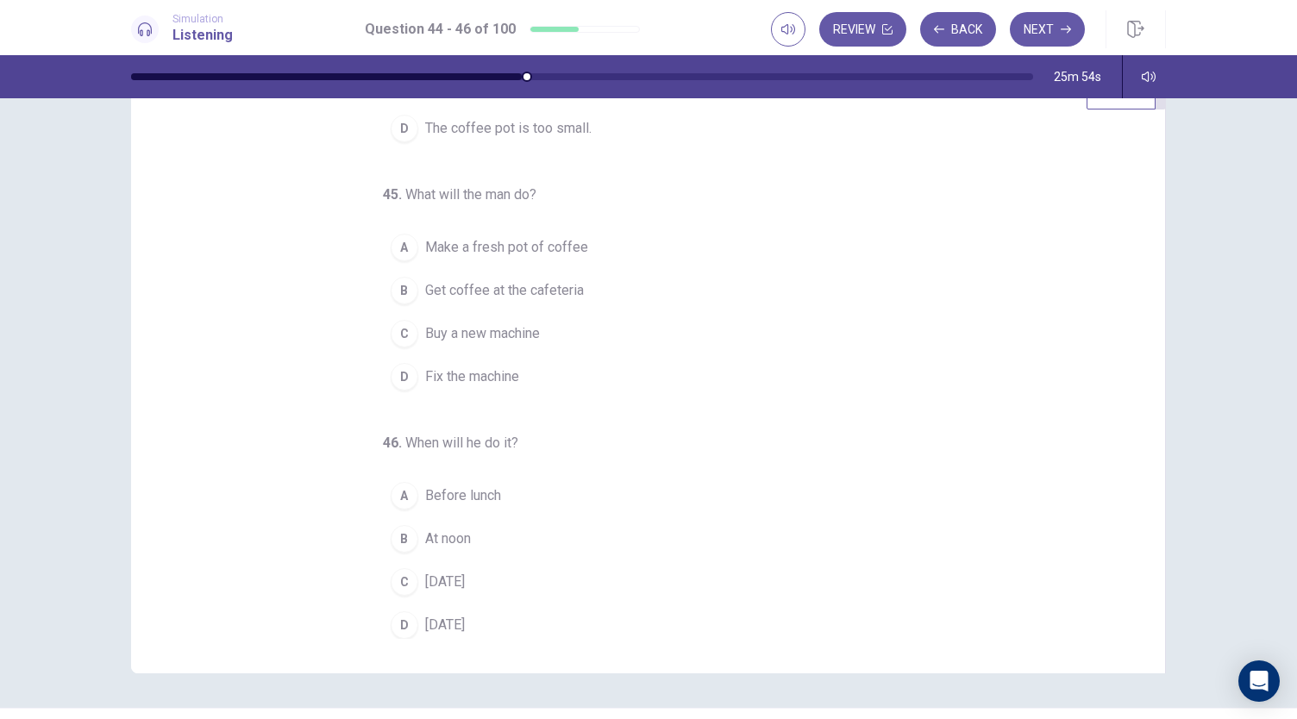
scroll to position [86, 0]
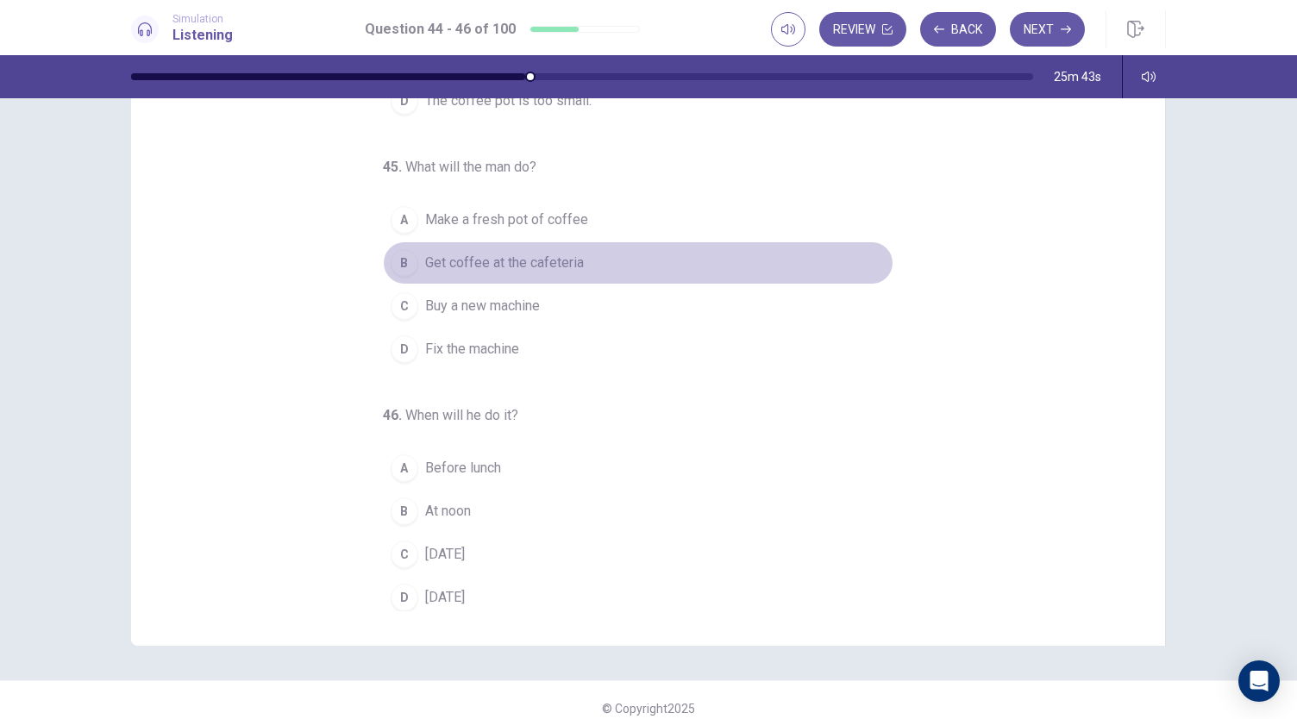
click at [548, 266] on span "Get coffee at the cafeteria" at bounding box center [504, 263] width 159 height 21
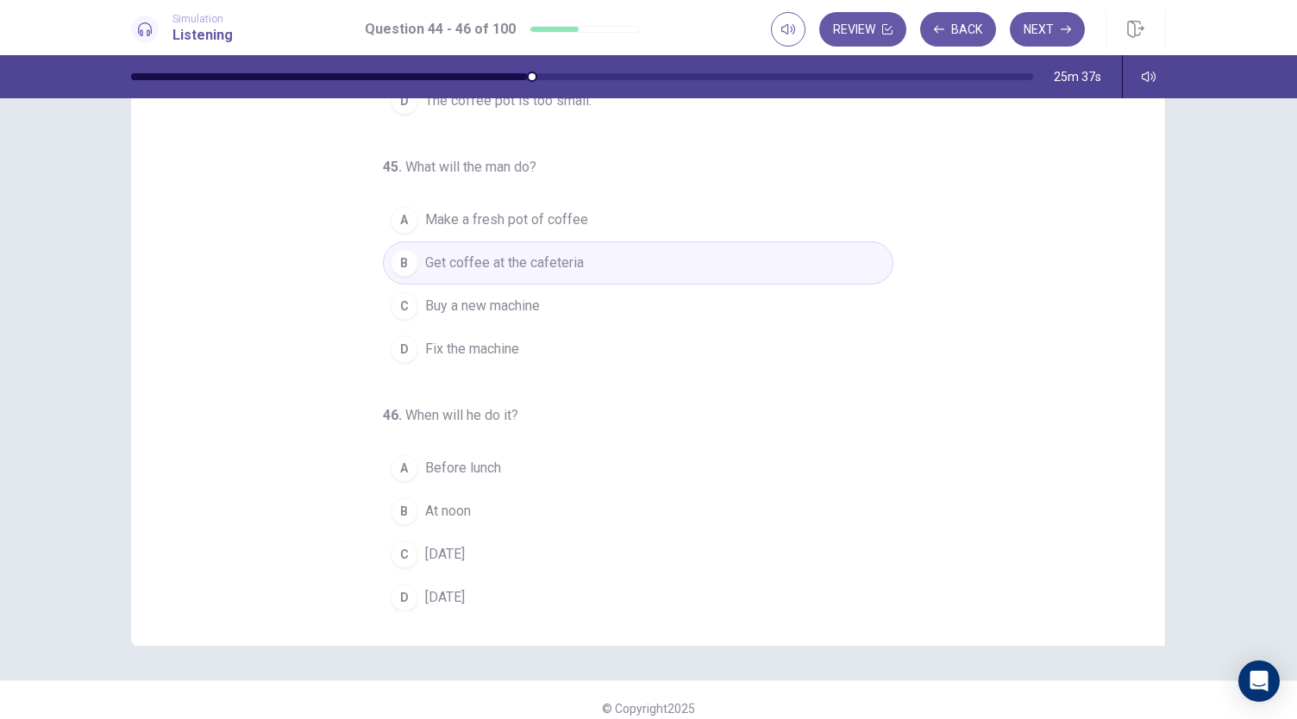
click at [489, 451] on button "A Before lunch" at bounding box center [638, 468] width 510 height 43
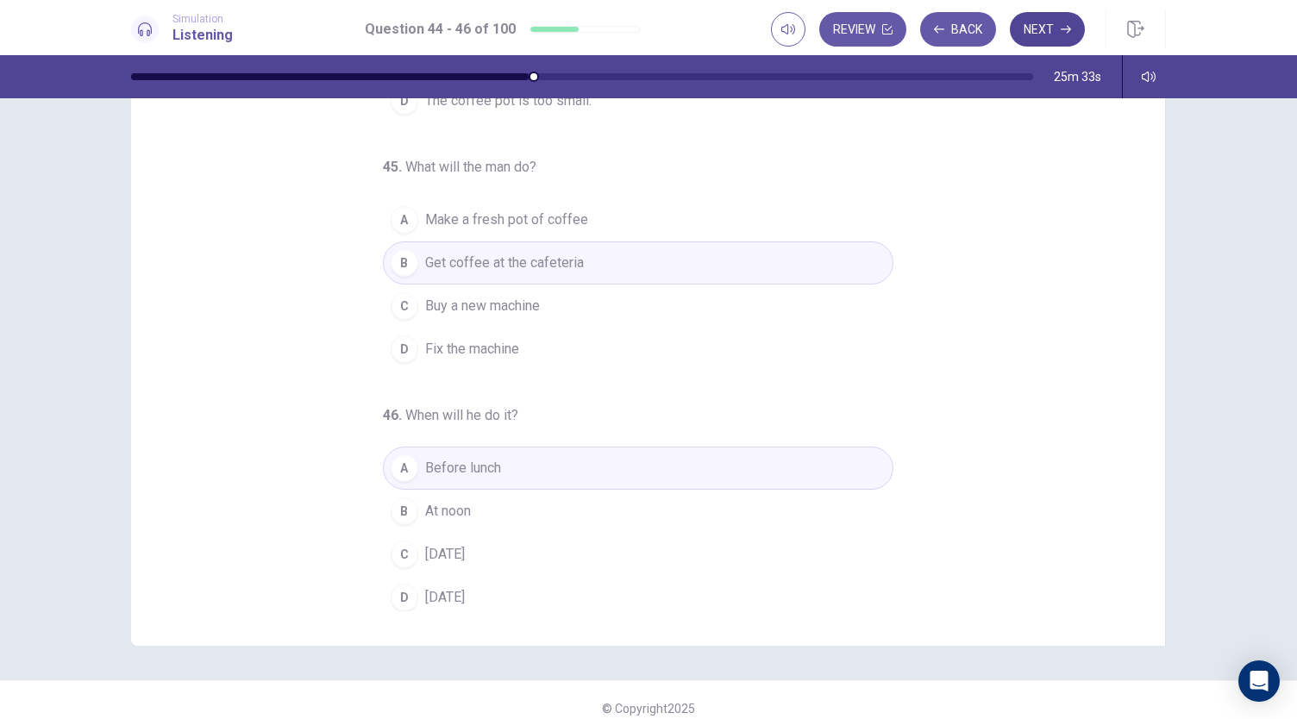
click at [1064, 25] on icon "button" at bounding box center [1065, 29] width 10 height 10
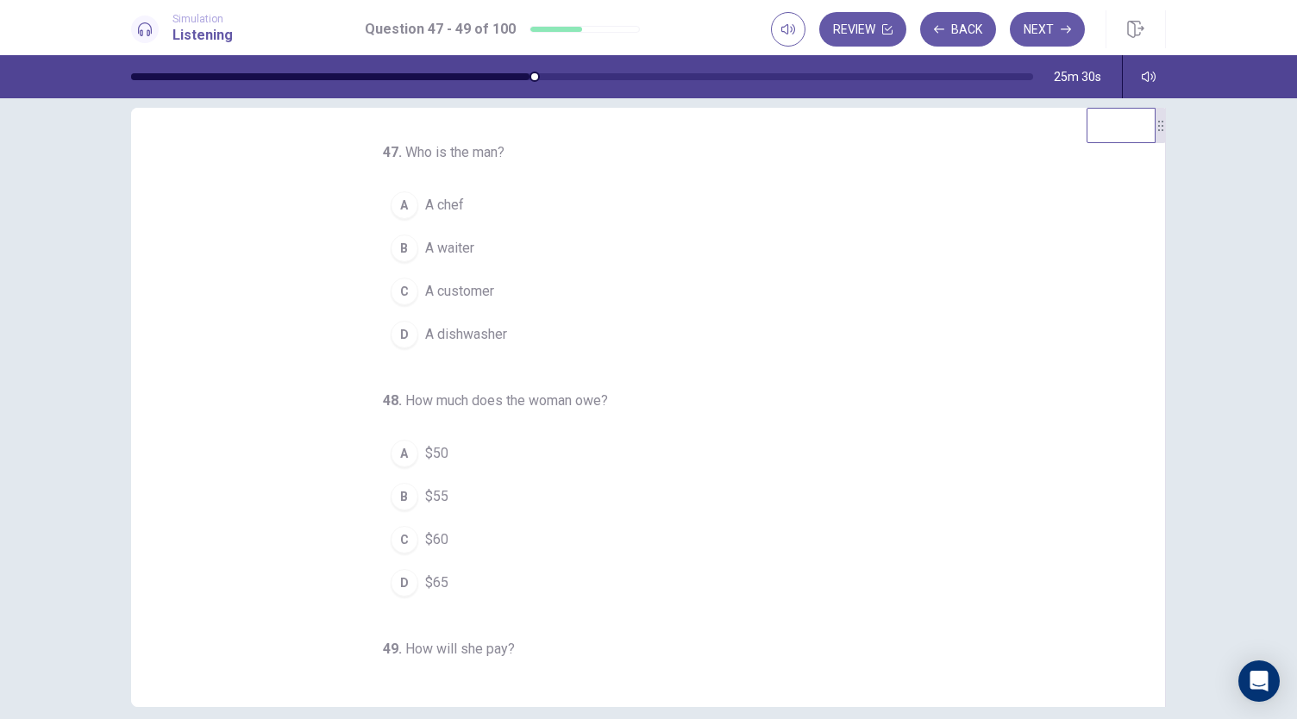
scroll to position [0, 0]
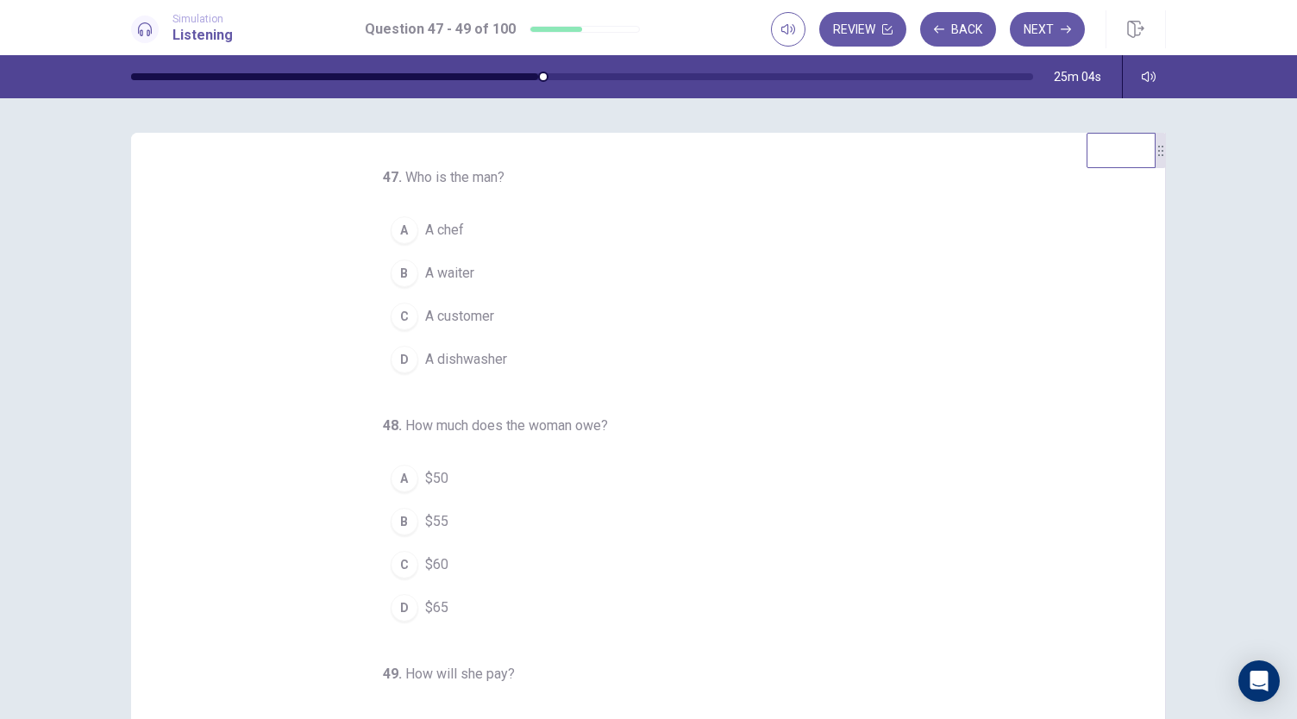
click at [467, 302] on button "C A customer" at bounding box center [638, 316] width 510 height 43
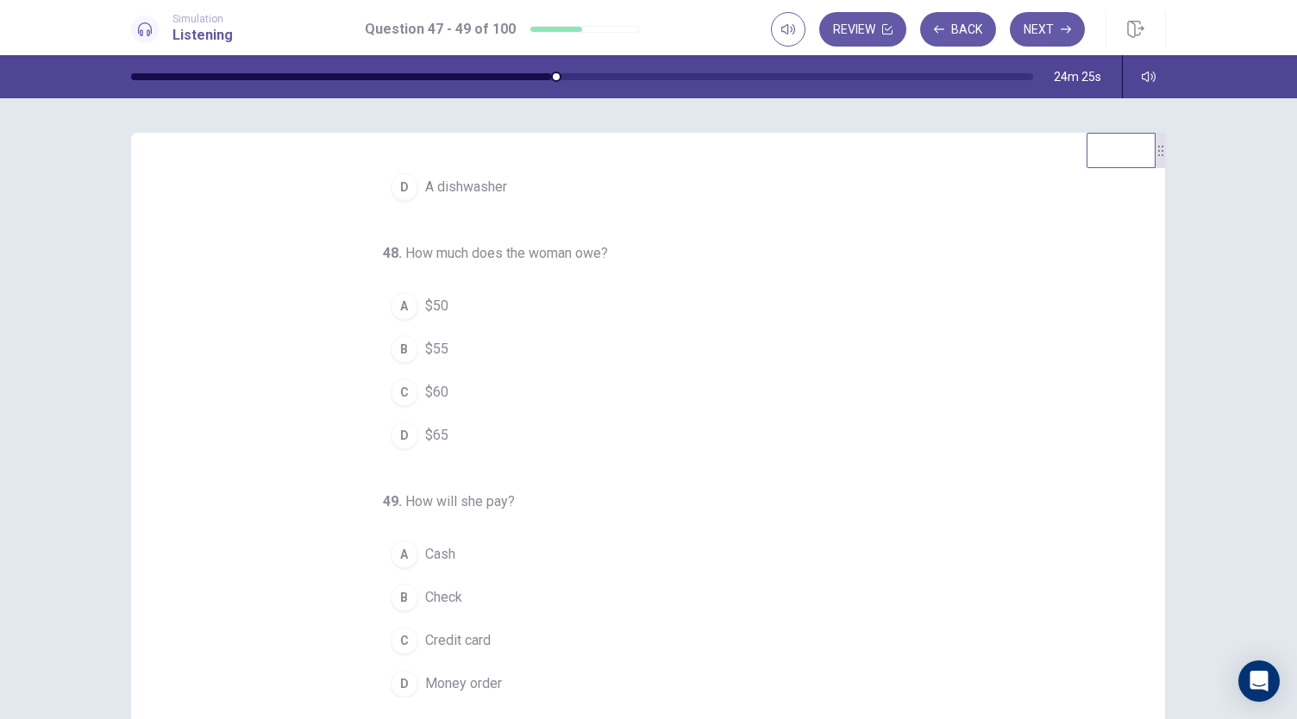
scroll to position [86, 0]
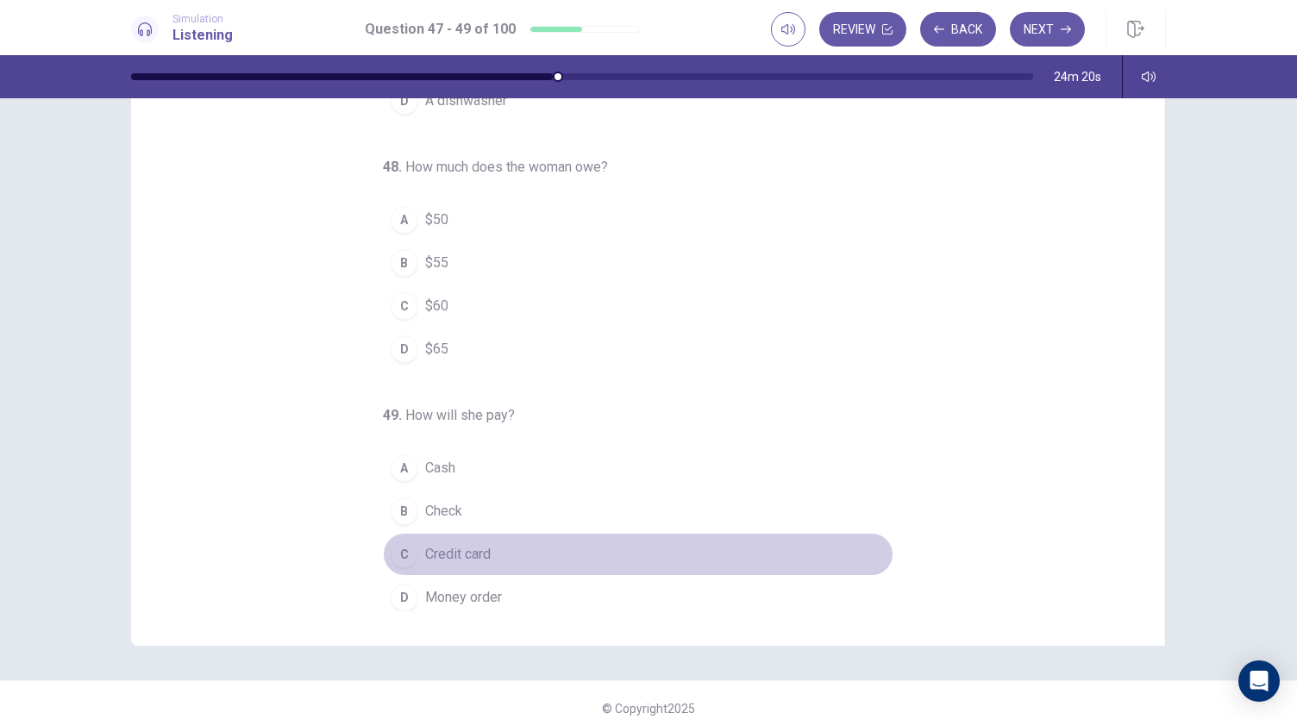
click at [466, 546] on span "Credit card" at bounding box center [458, 554] width 66 height 21
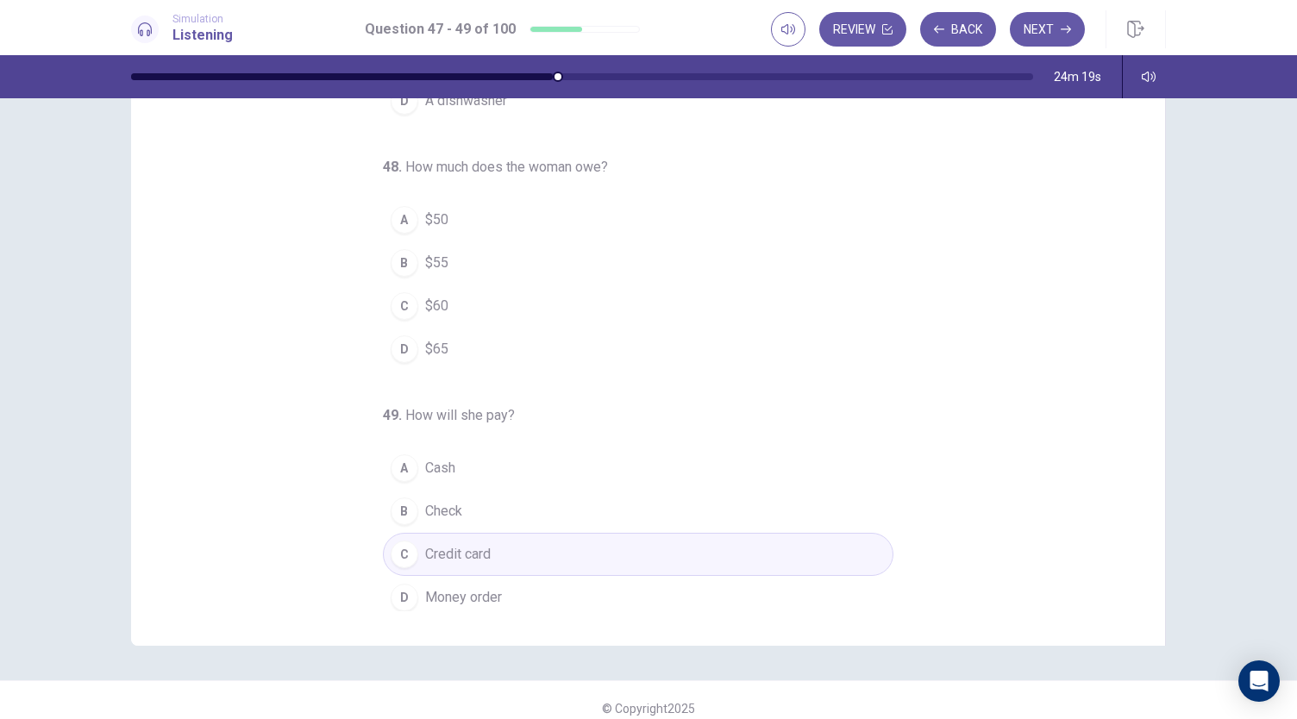
click at [431, 347] on span "$65" at bounding box center [436, 349] width 23 height 21
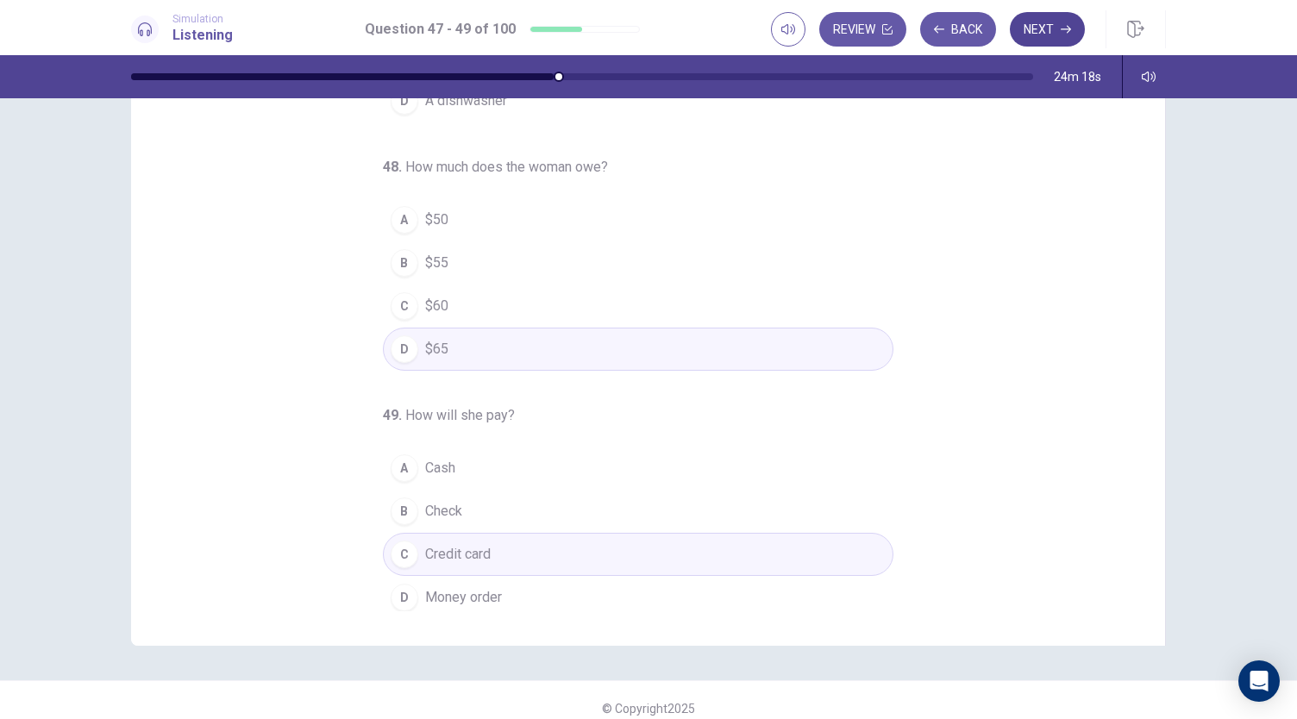
click at [1040, 21] on button "Next" at bounding box center [1047, 29] width 75 height 34
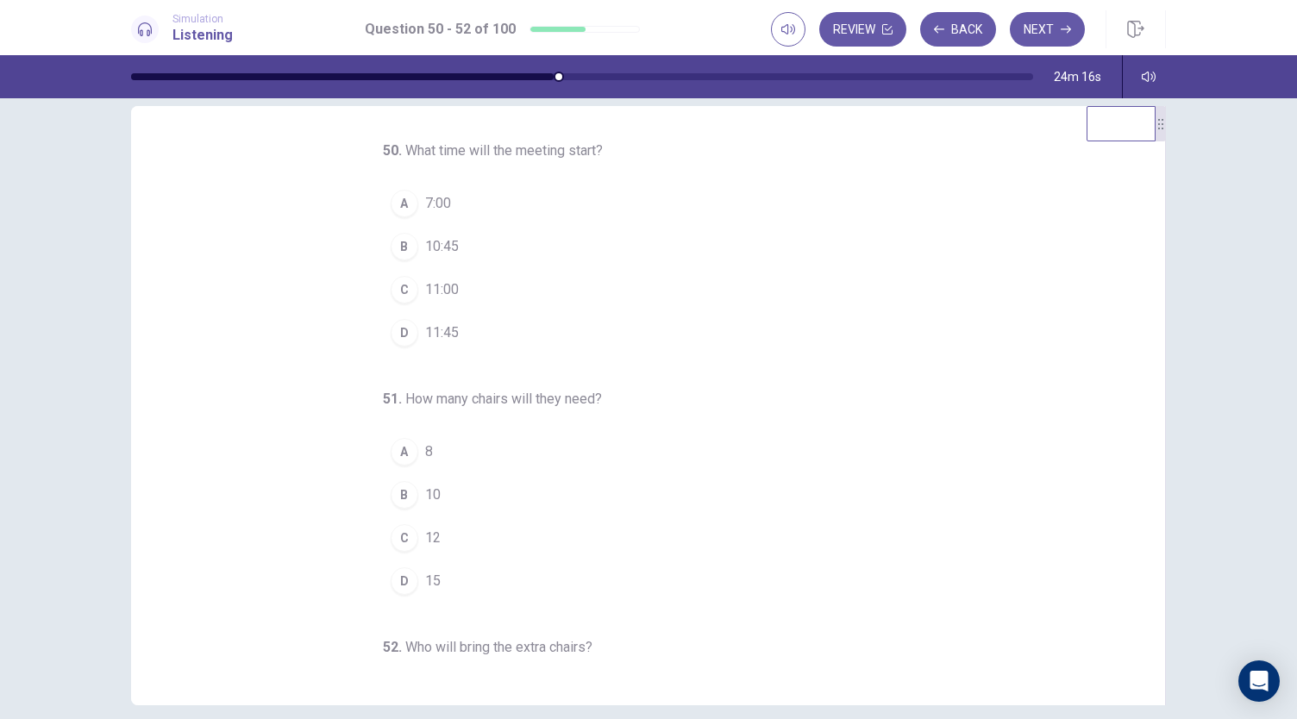
scroll to position [0, 0]
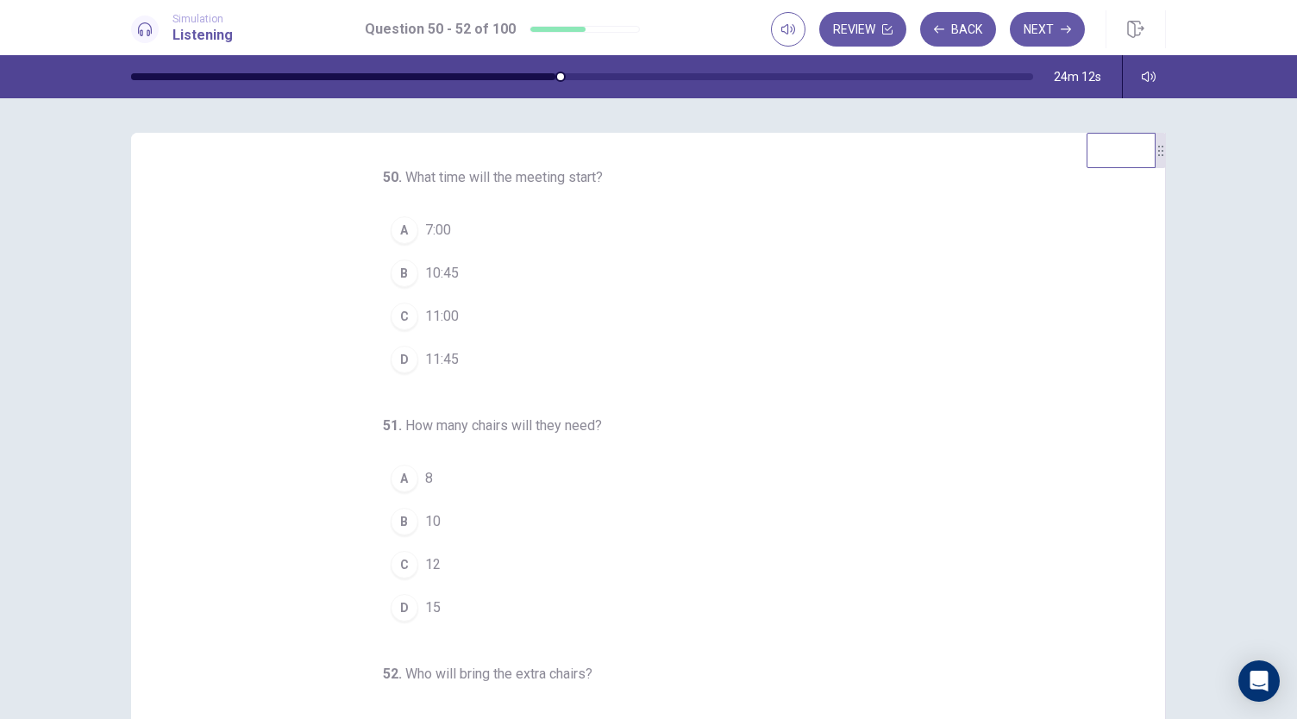
click at [409, 241] on button "A 7:00" at bounding box center [638, 230] width 510 height 43
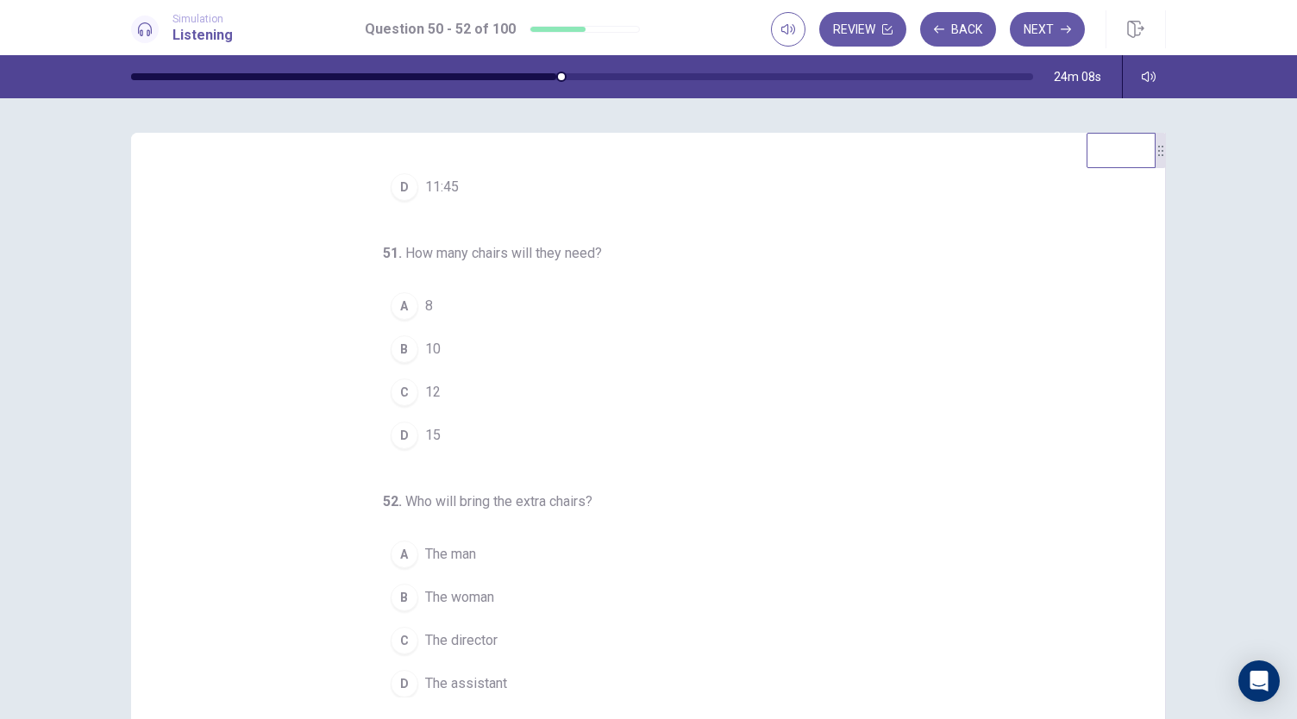
scroll to position [172, 0]
click at [464, 382] on button "C 12" at bounding box center [638, 392] width 510 height 43
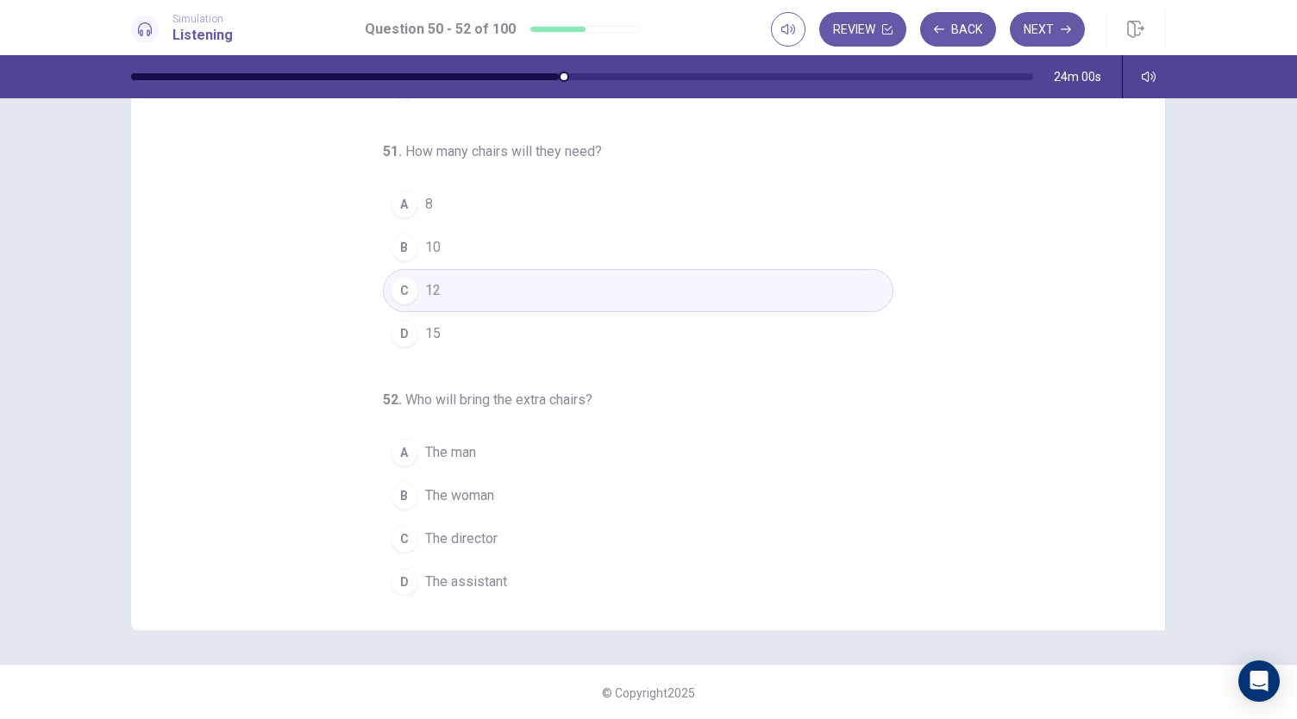
scroll to position [103, 0]
click at [451, 571] on span "The assistant" at bounding box center [466, 581] width 82 height 21
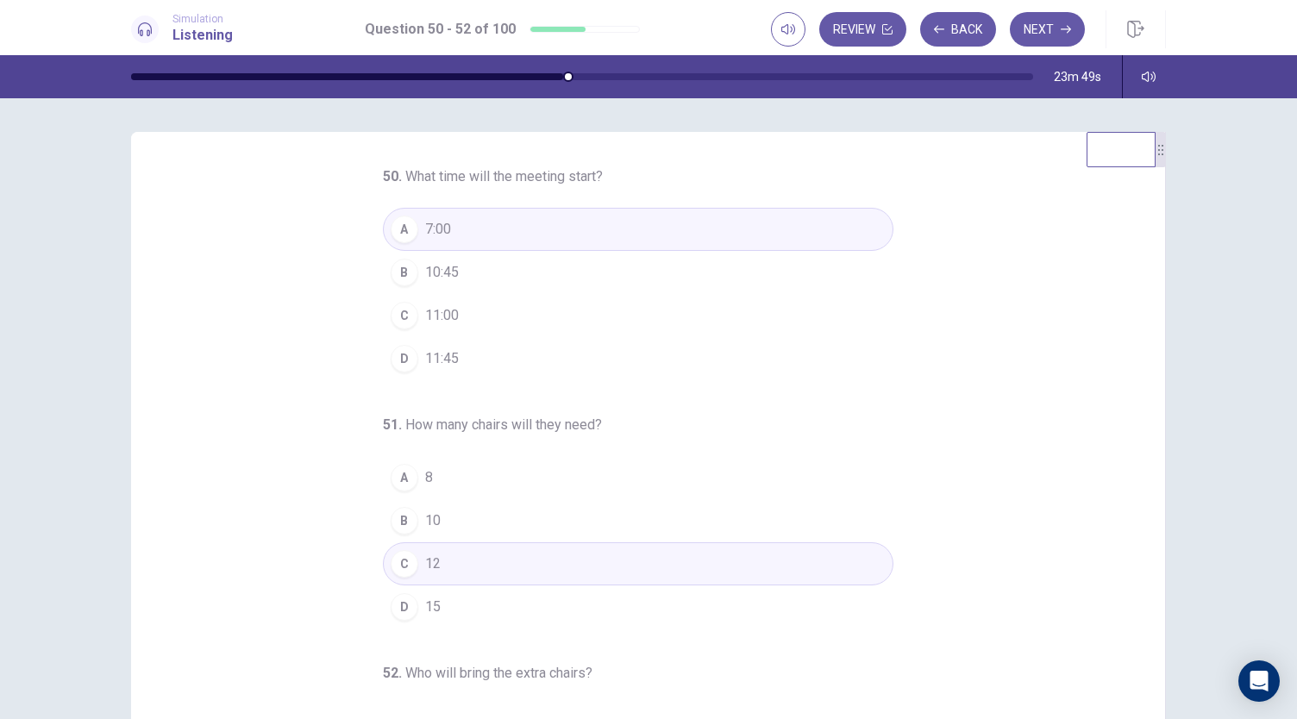
scroll to position [0, 0]
click at [1057, 34] on button "Next" at bounding box center [1047, 29] width 75 height 34
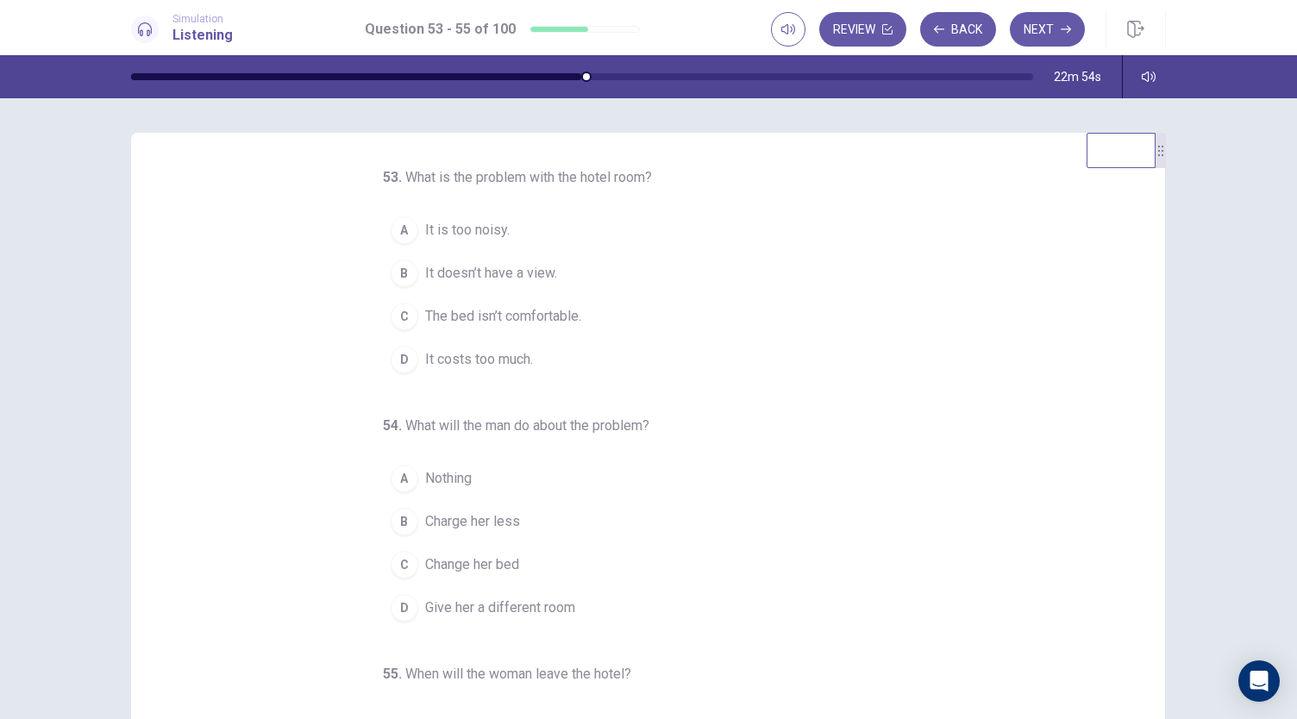
click at [509, 225] on button "A It is too noisy." at bounding box center [638, 230] width 510 height 43
click at [458, 478] on span "Nothing" at bounding box center [448, 478] width 47 height 21
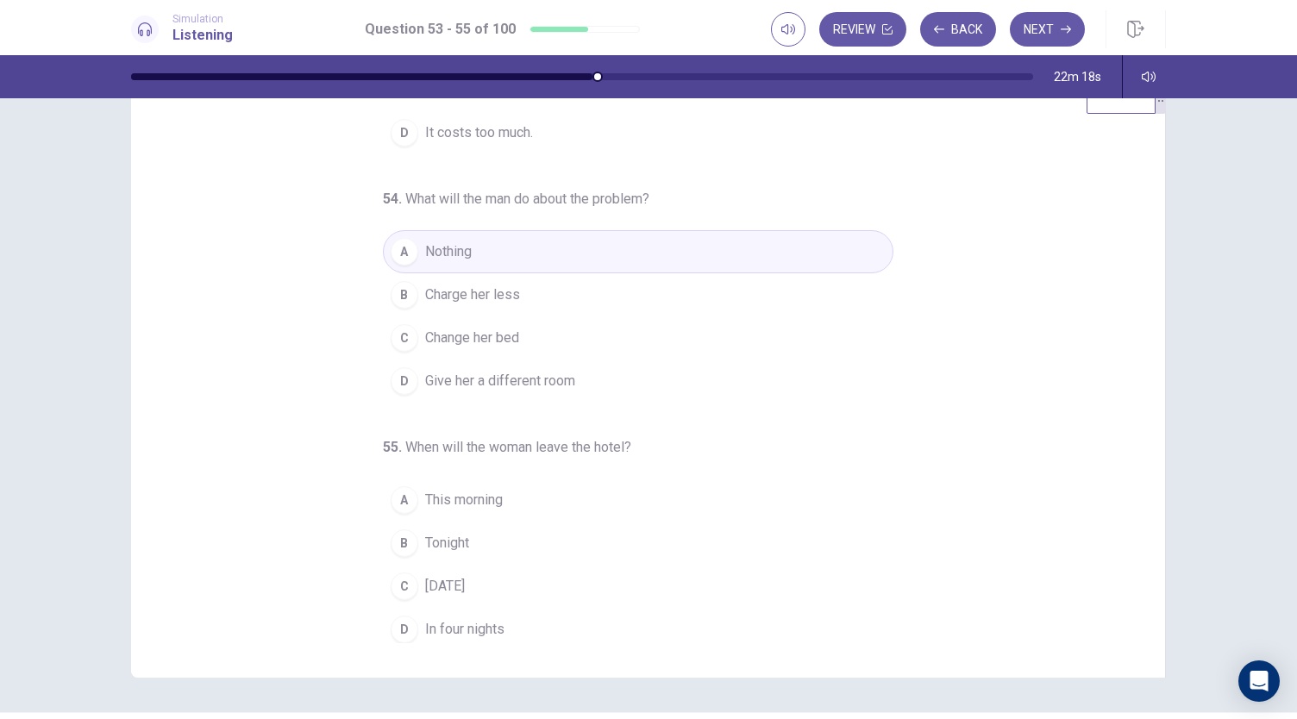
scroll to position [103, 0]
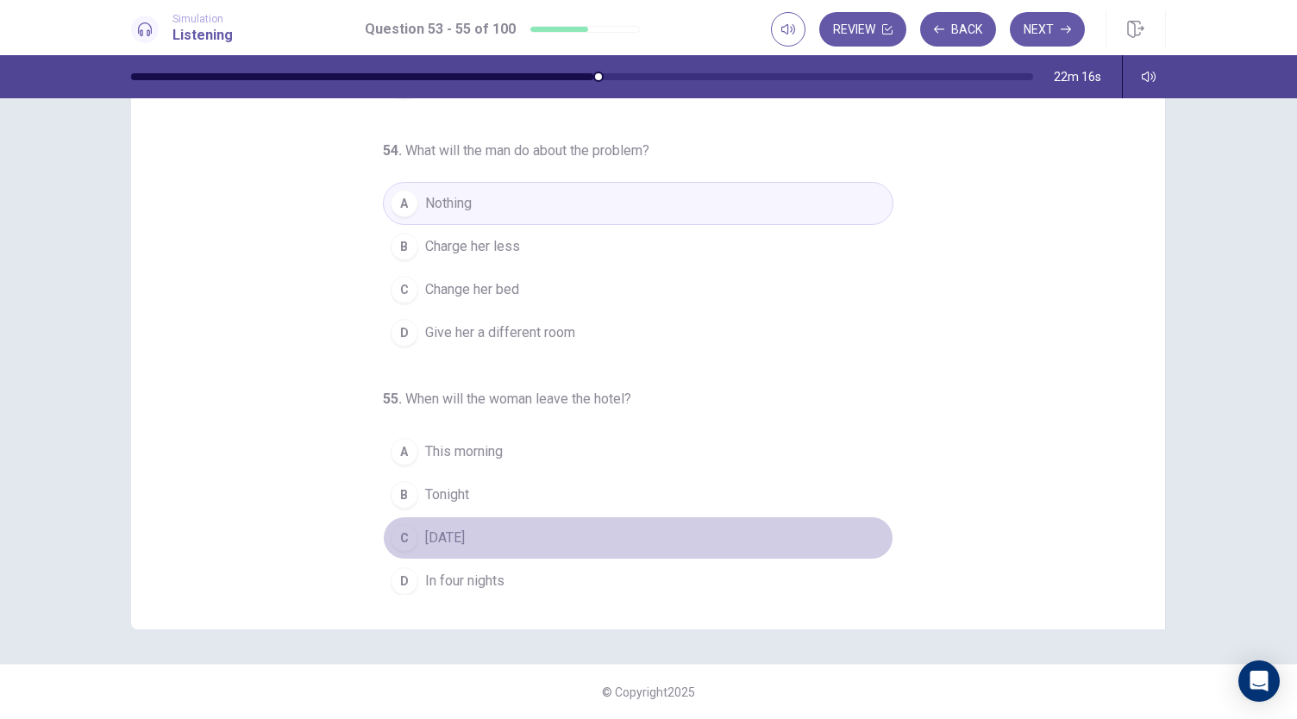
click at [461, 528] on span "[DATE]" at bounding box center [445, 538] width 40 height 21
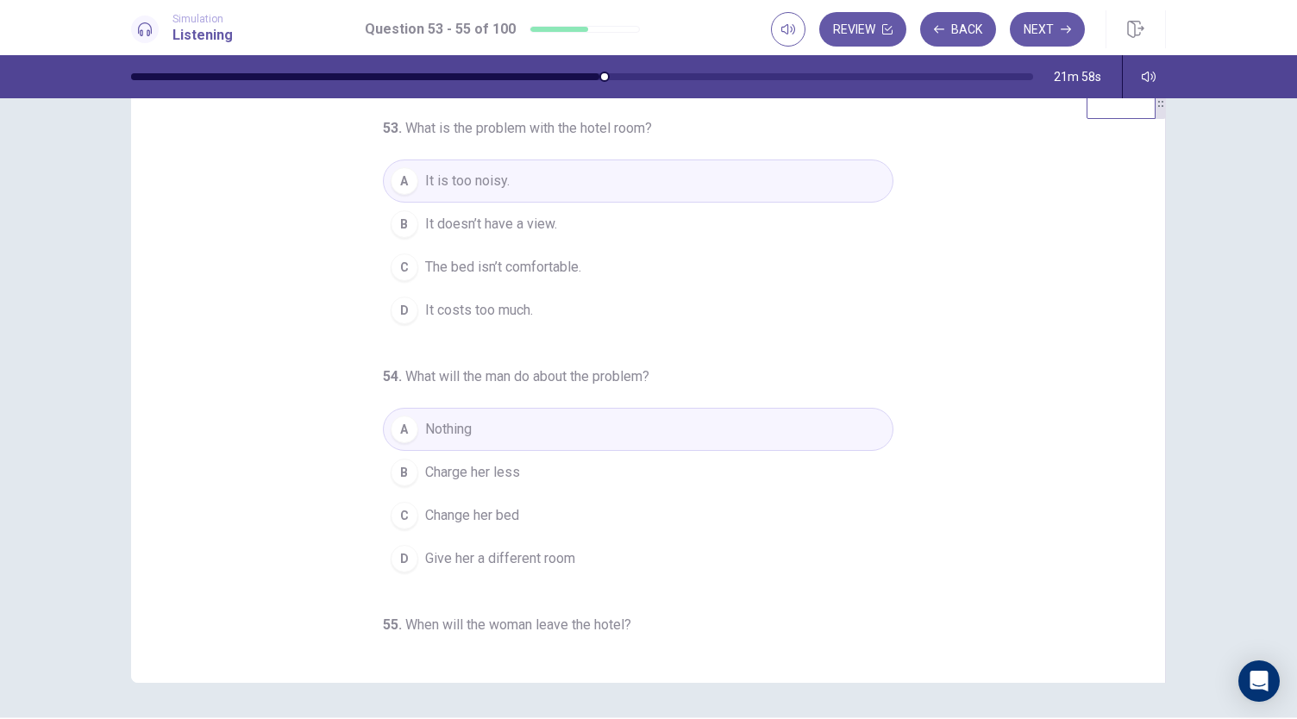
scroll to position [0, 0]
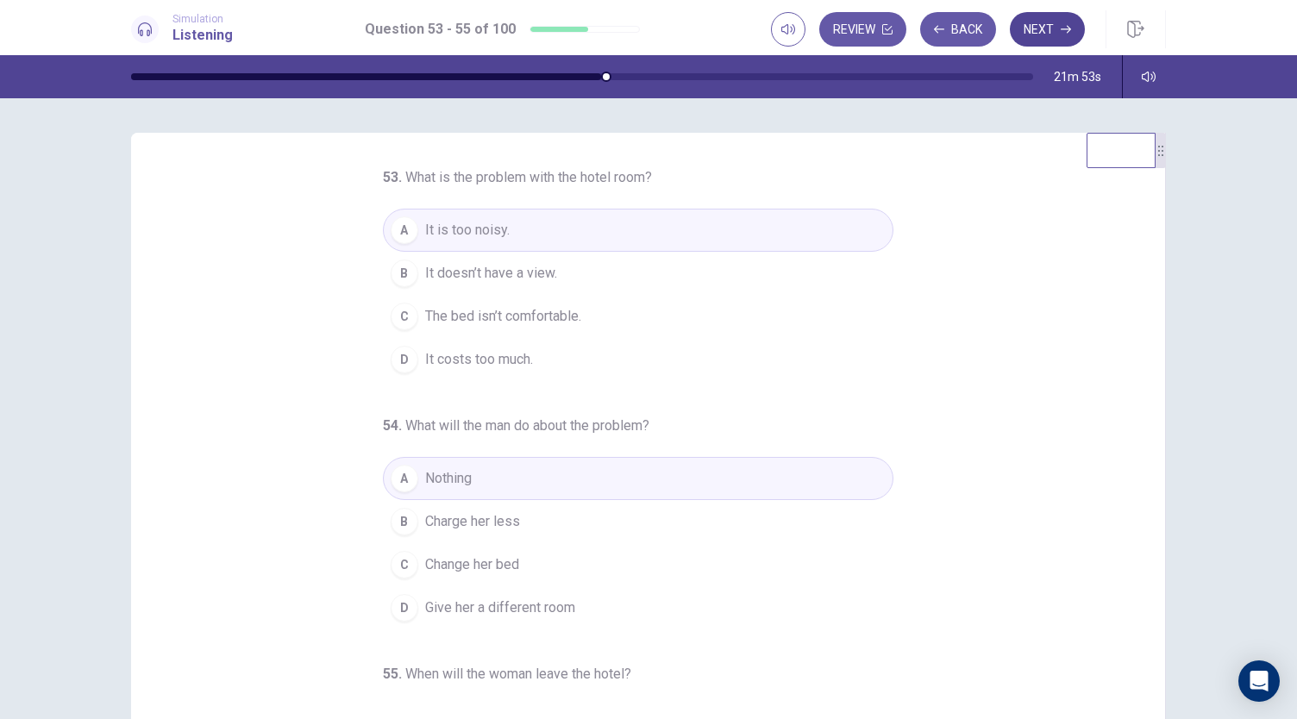
click at [1033, 29] on button "Next" at bounding box center [1047, 29] width 75 height 34
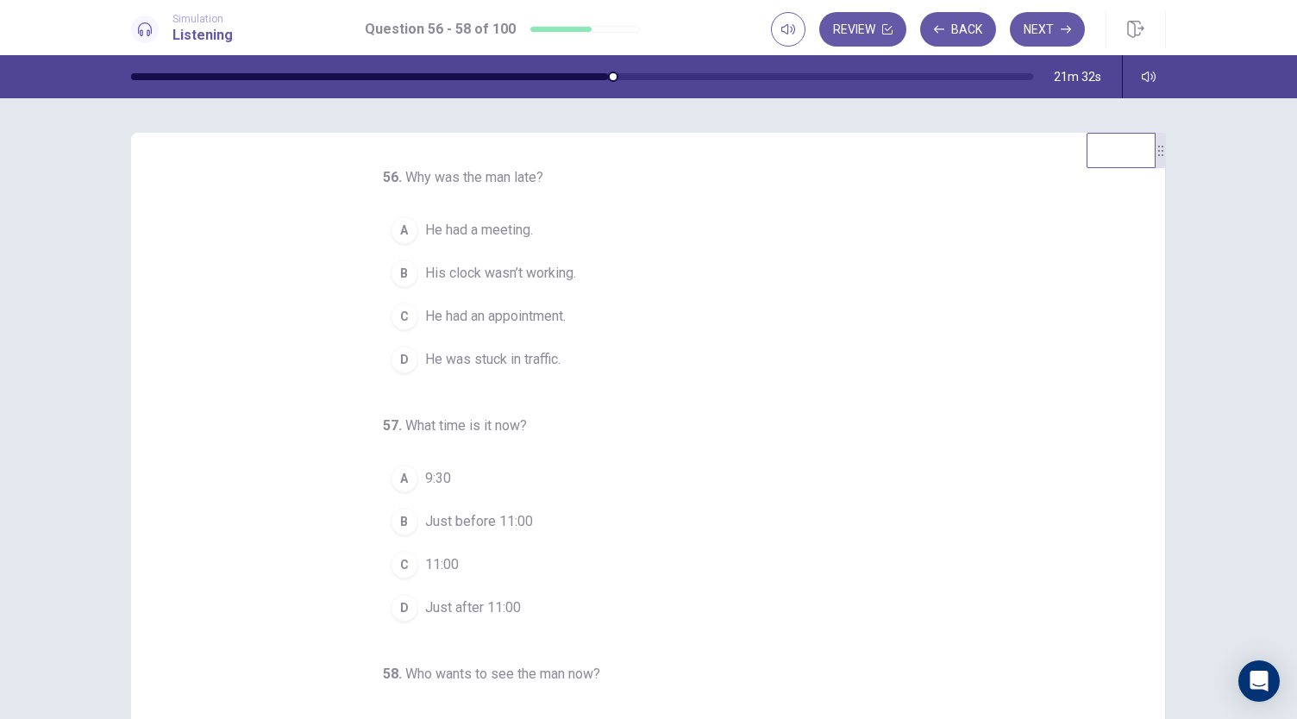
click at [497, 235] on span "He had a meeting." at bounding box center [479, 230] width 108 height 21
click at [497, 349] on span "He was stuck in traffic." at bounding box center [492, 359] width 135 height 21
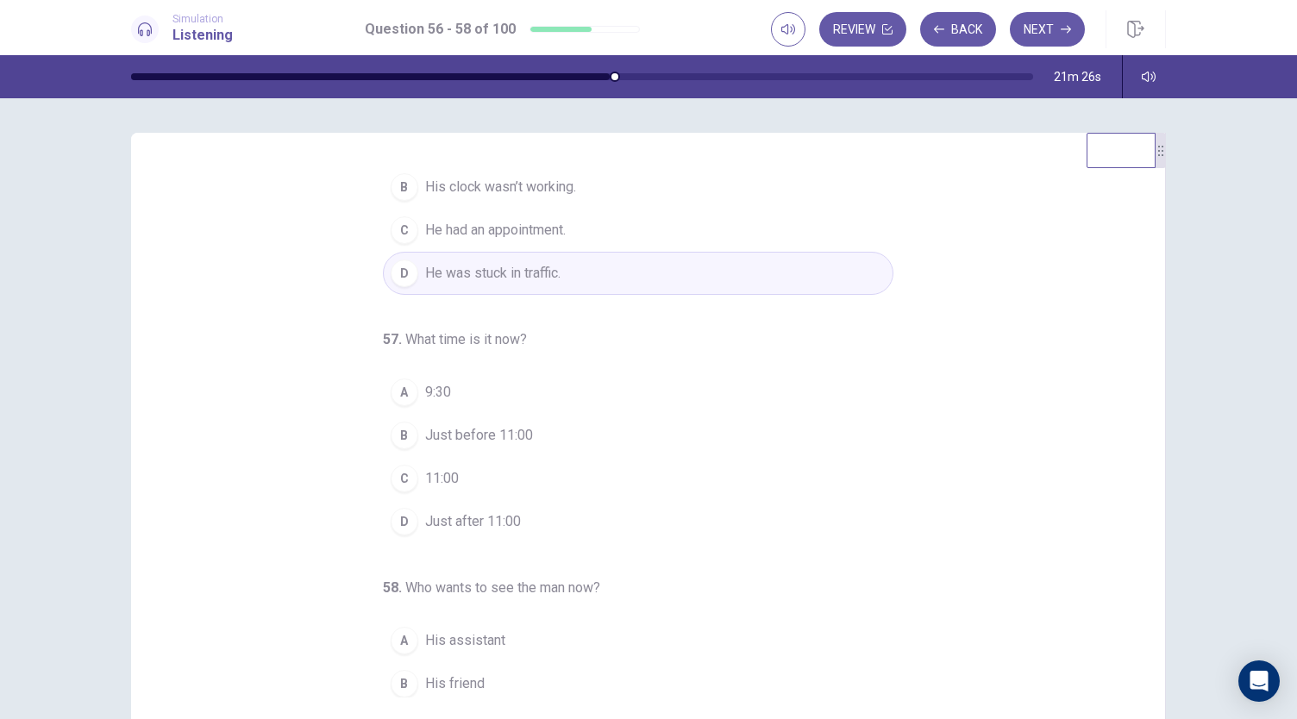
scroll to position [172, 0]
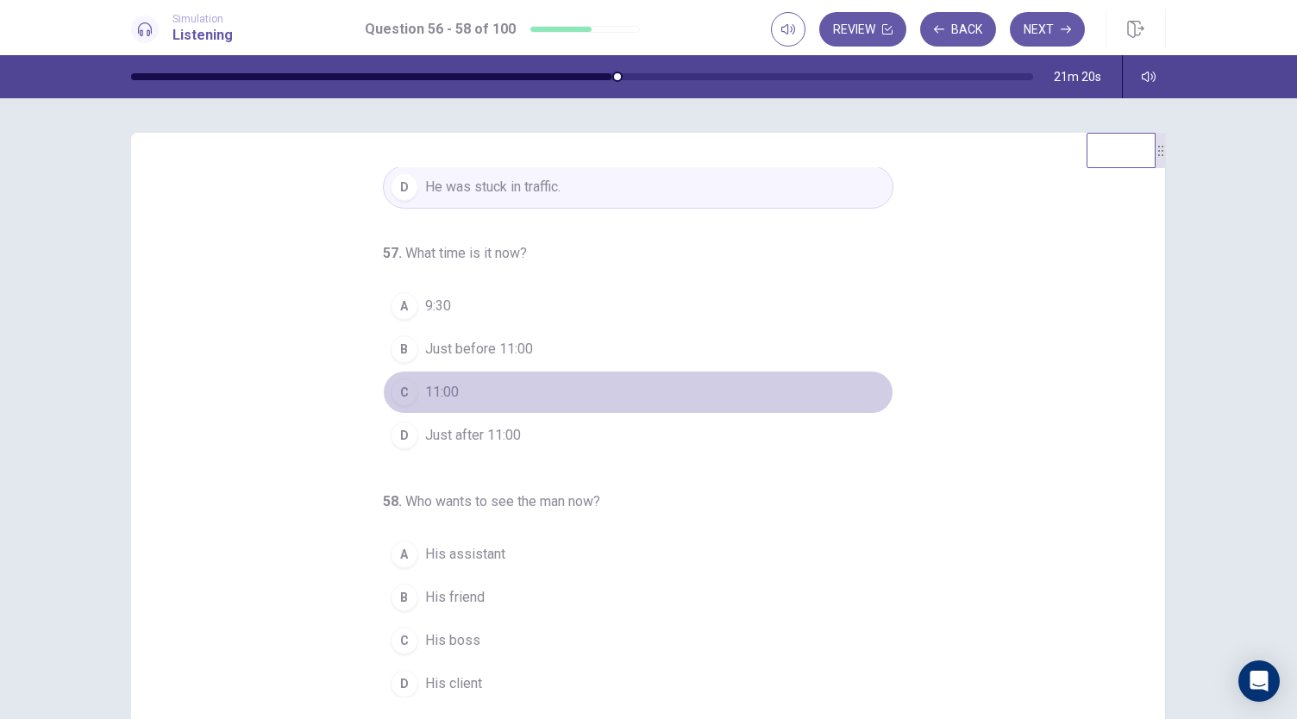
click at [485, 372] on button "C 11:00" at bounding box center [638, 392] width 510 height 43
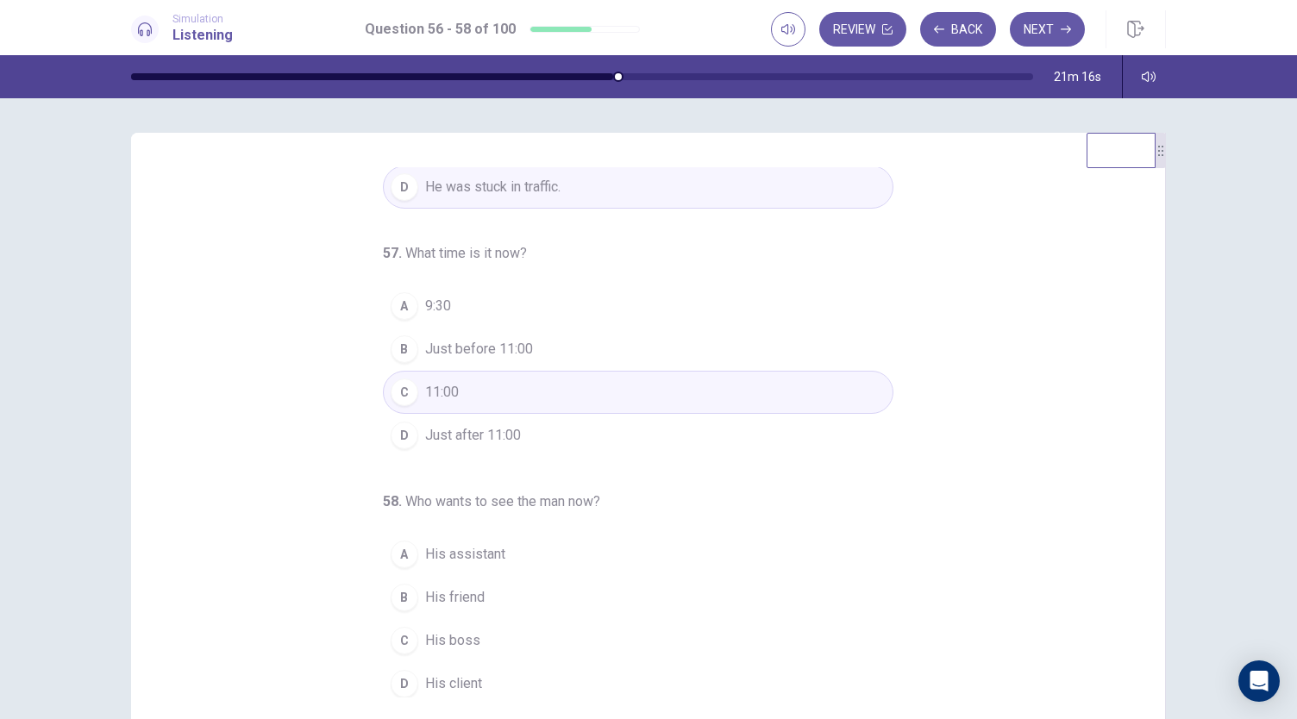
scroll to position [86, 0]
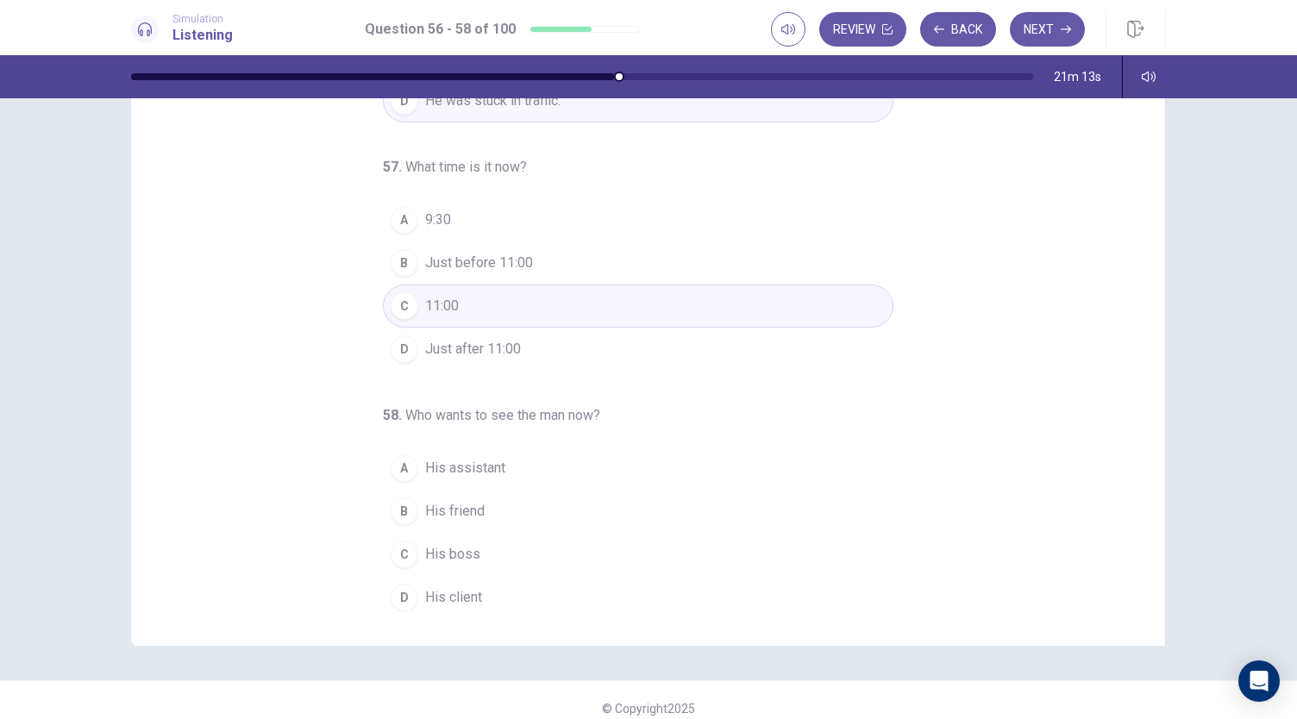
click at [436, 544] on span "His boss" at bounding box center [452, 554] width 55 height 21
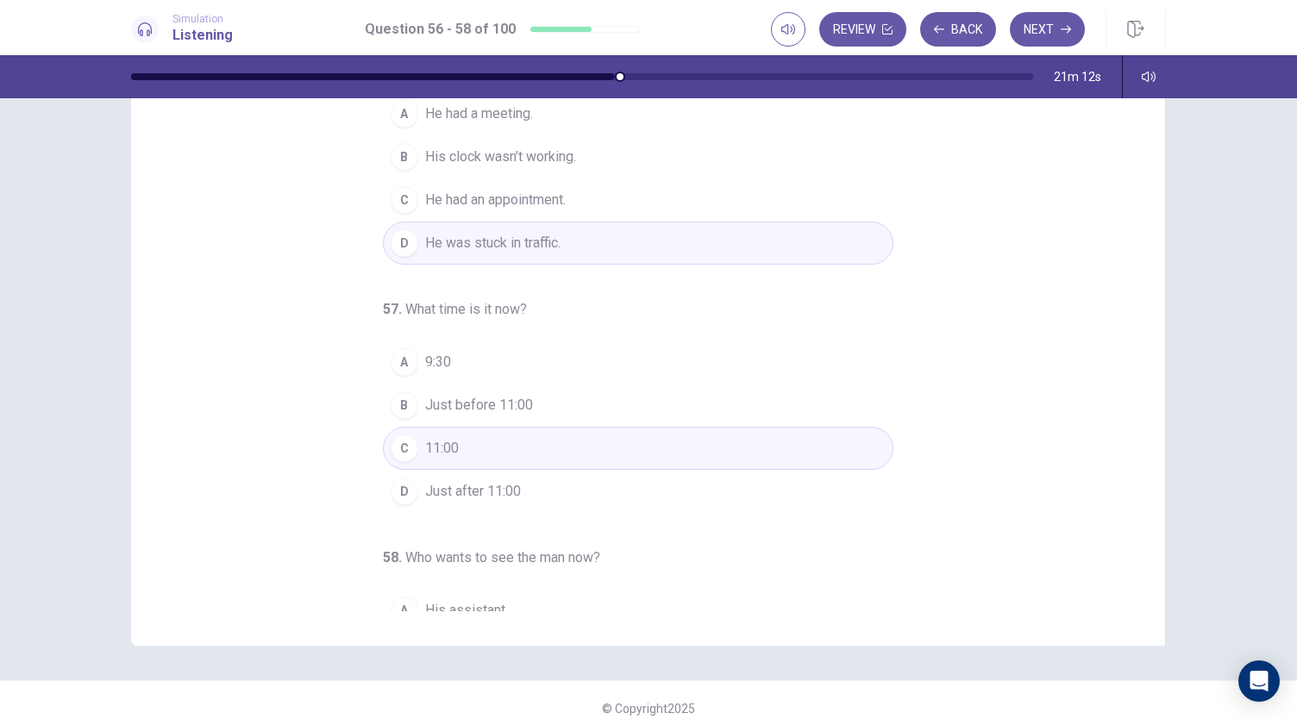
scroll to position [0, 0]
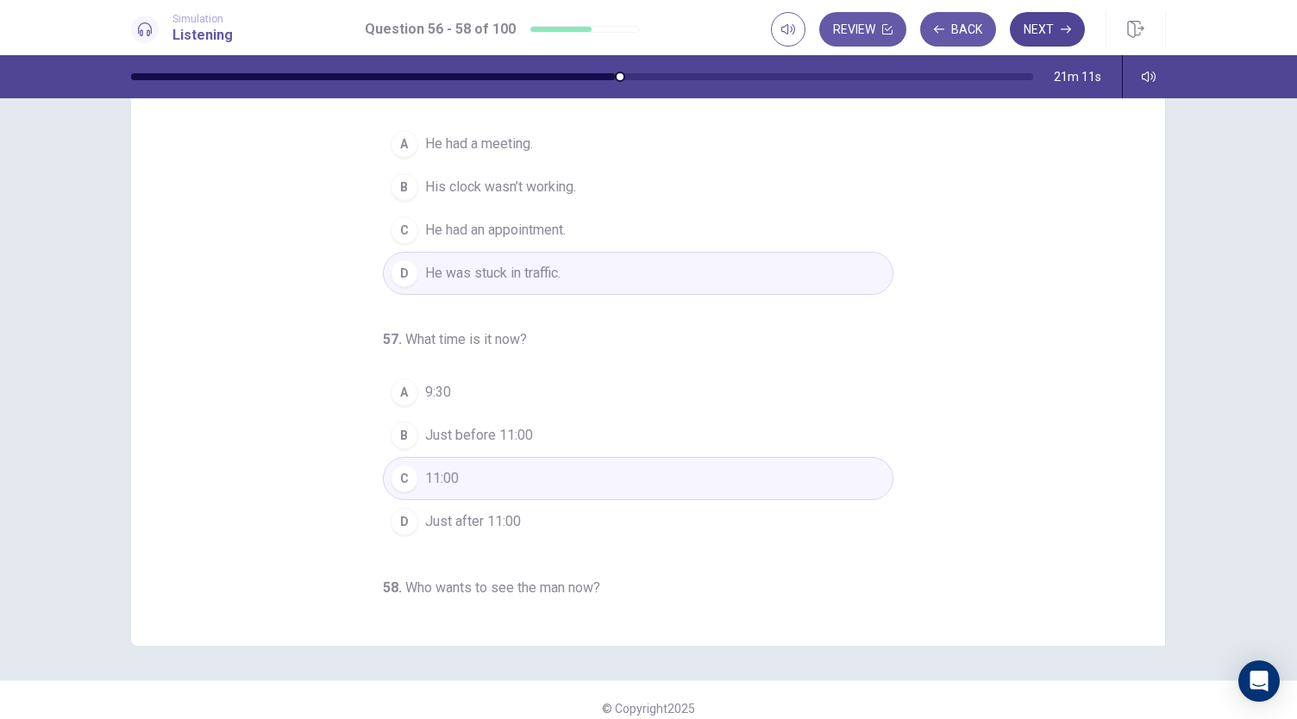
click at [1062, 15] on button "Next" at bounding box center [1047, 29] width 75 height 34
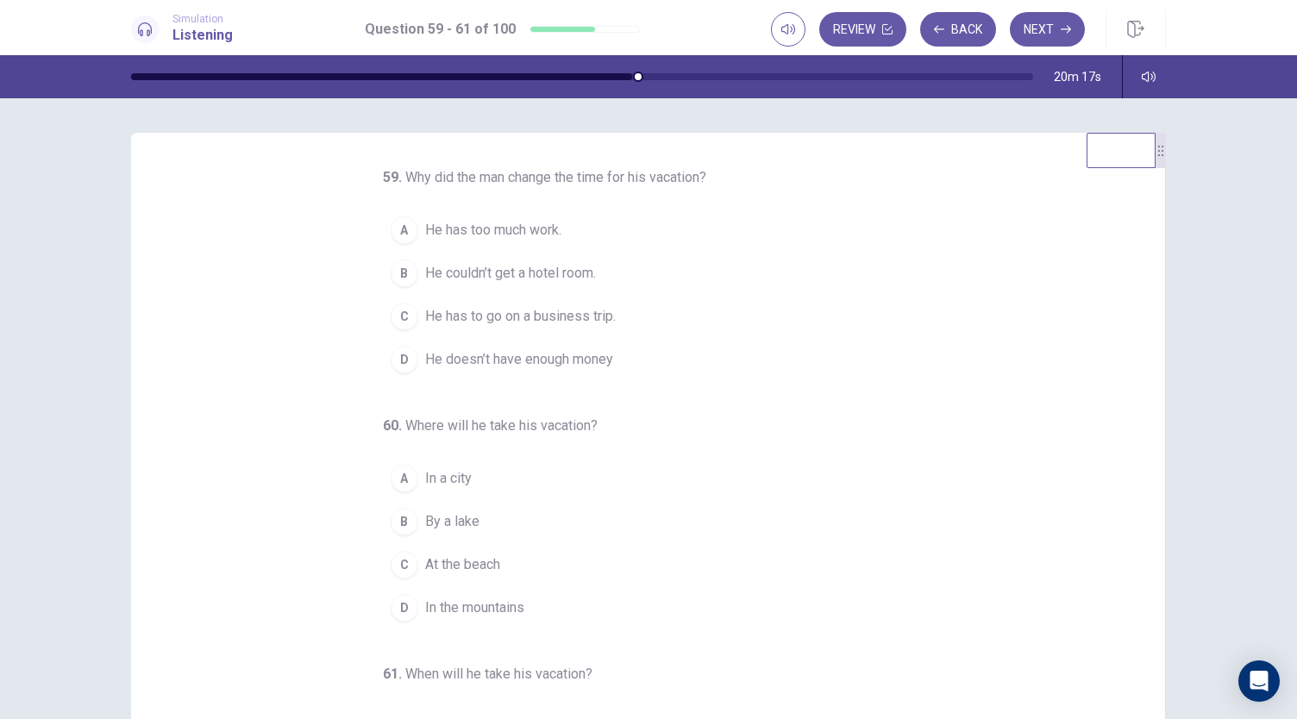
click at [543, 241] on span "He has too much work." at bounding box center [493, 230] width 136 height 21
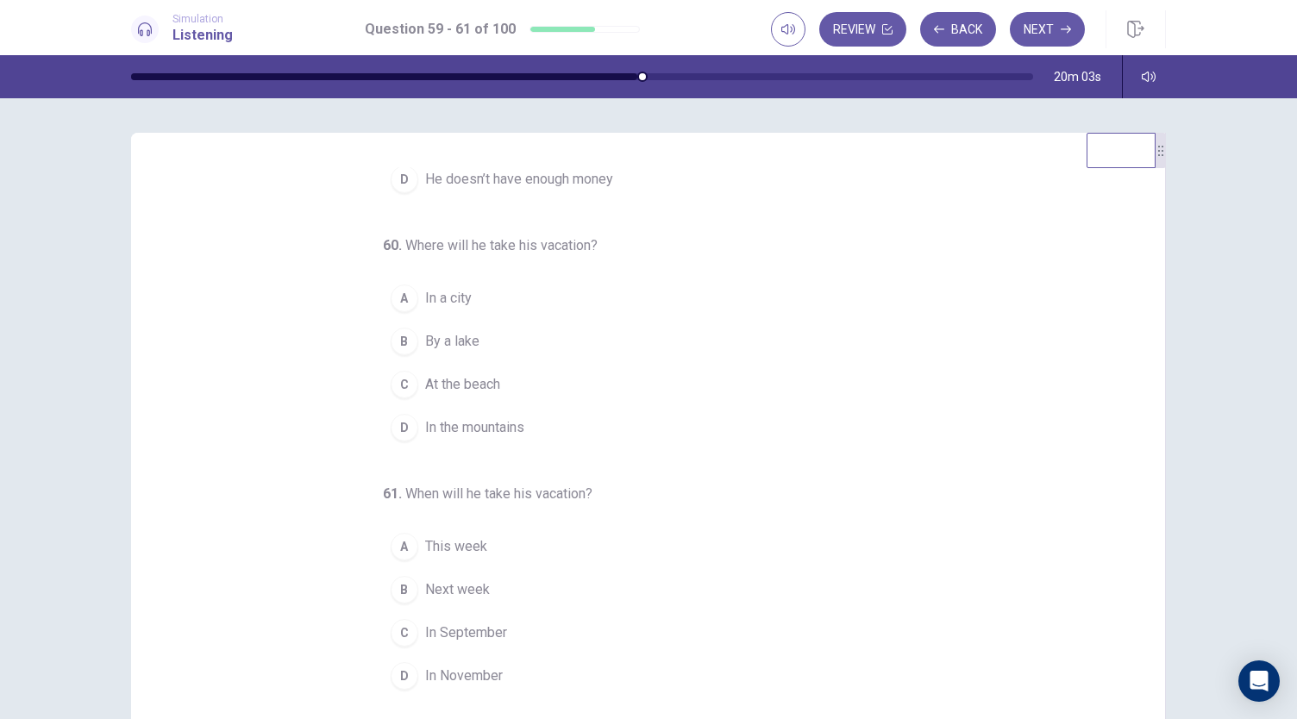
scroll to position [193, 0]
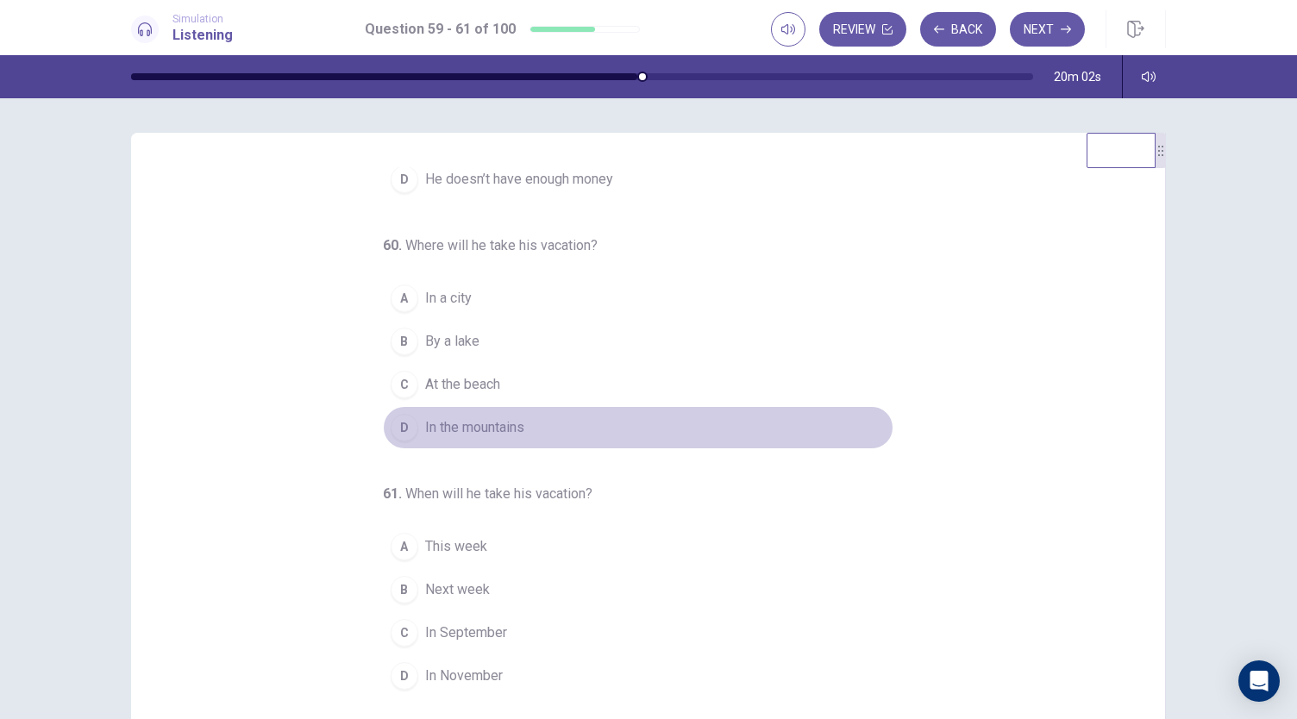
click at [505, 416] on button "D In the mountains" at bounding box center [638, 427] width 510 height 43
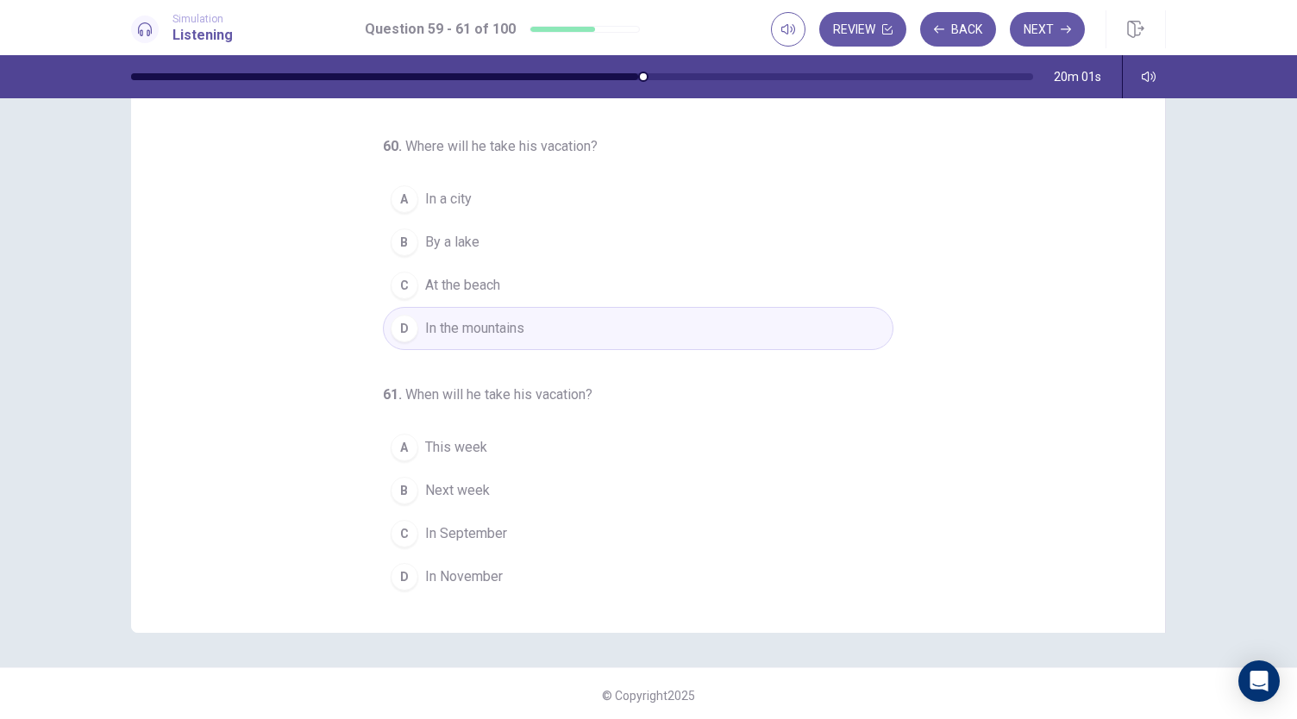
scroll to position [103, 0]
click at [445, 530] on span "In September" at bounding box center [466, 530] width 82 height 21
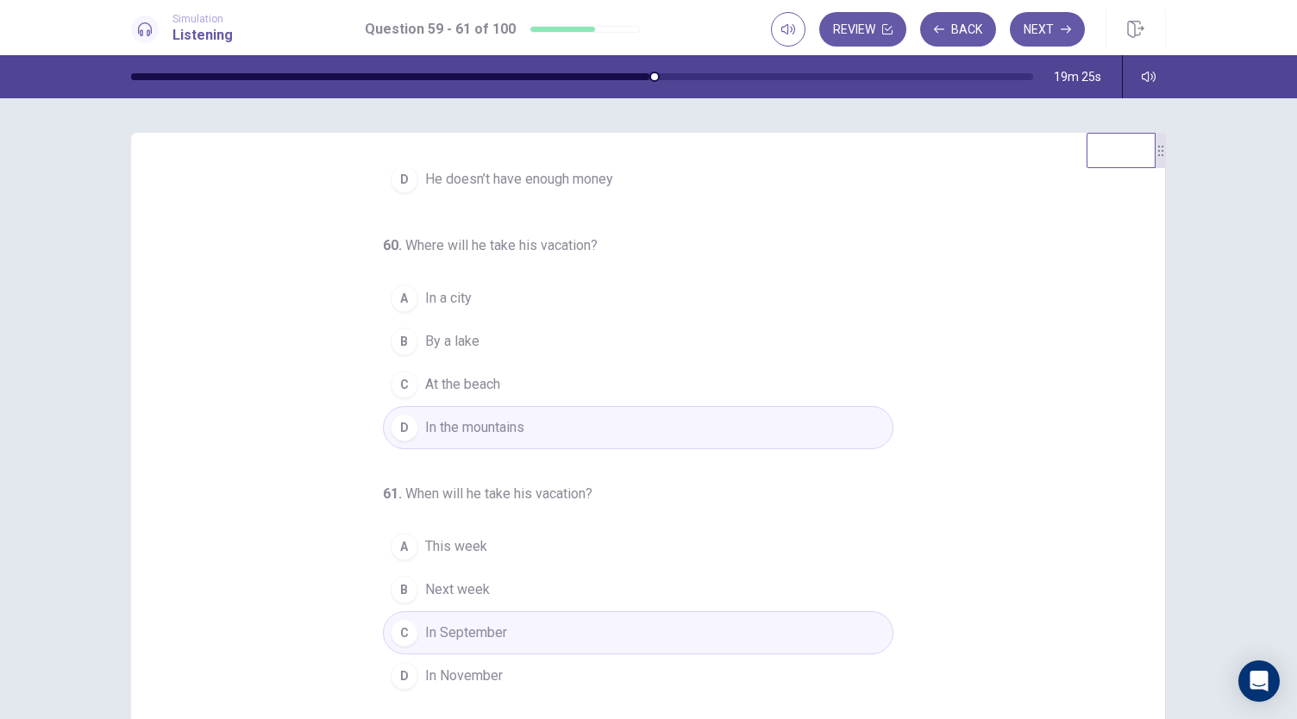
scroll to position [193, 0]
click at [1040, 30] on button "Next" at bounding box center [1047, 29] width 75 height 34
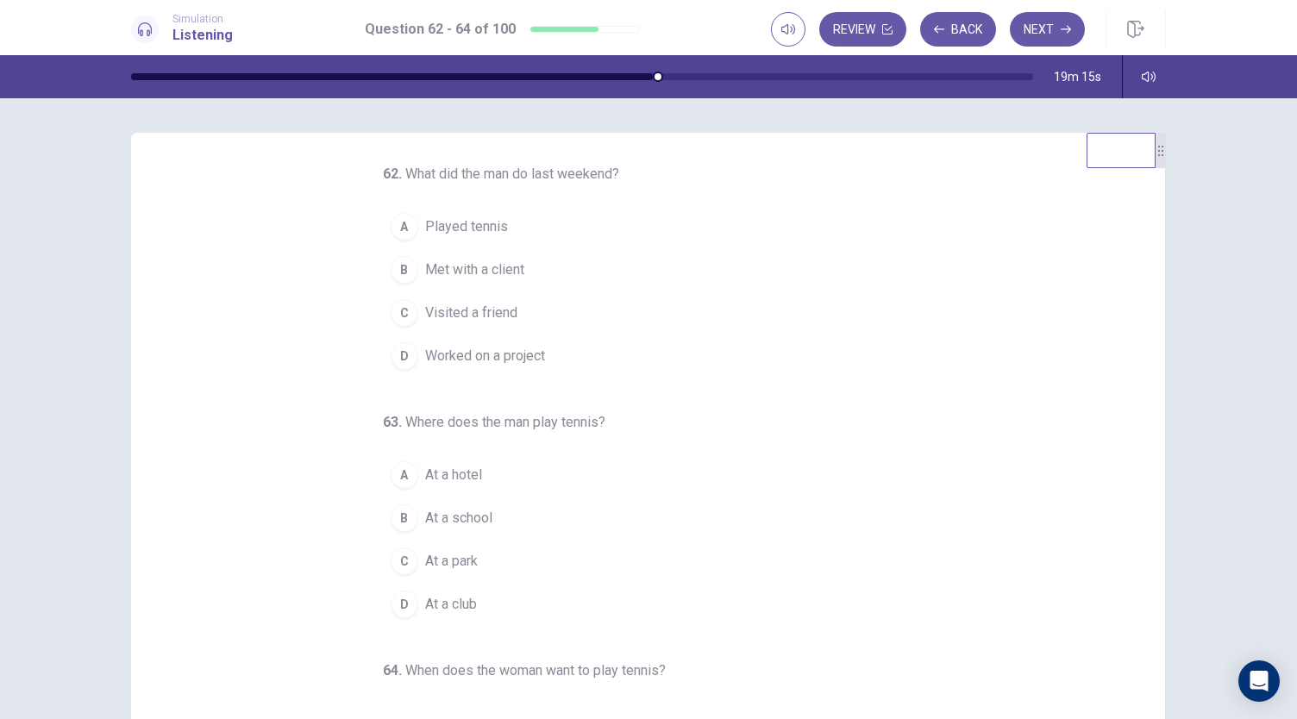
scroll to position [0, 0]
click at [468, 470] on span "At a hotel" at bounding box center [453, 478] width 57 height 21
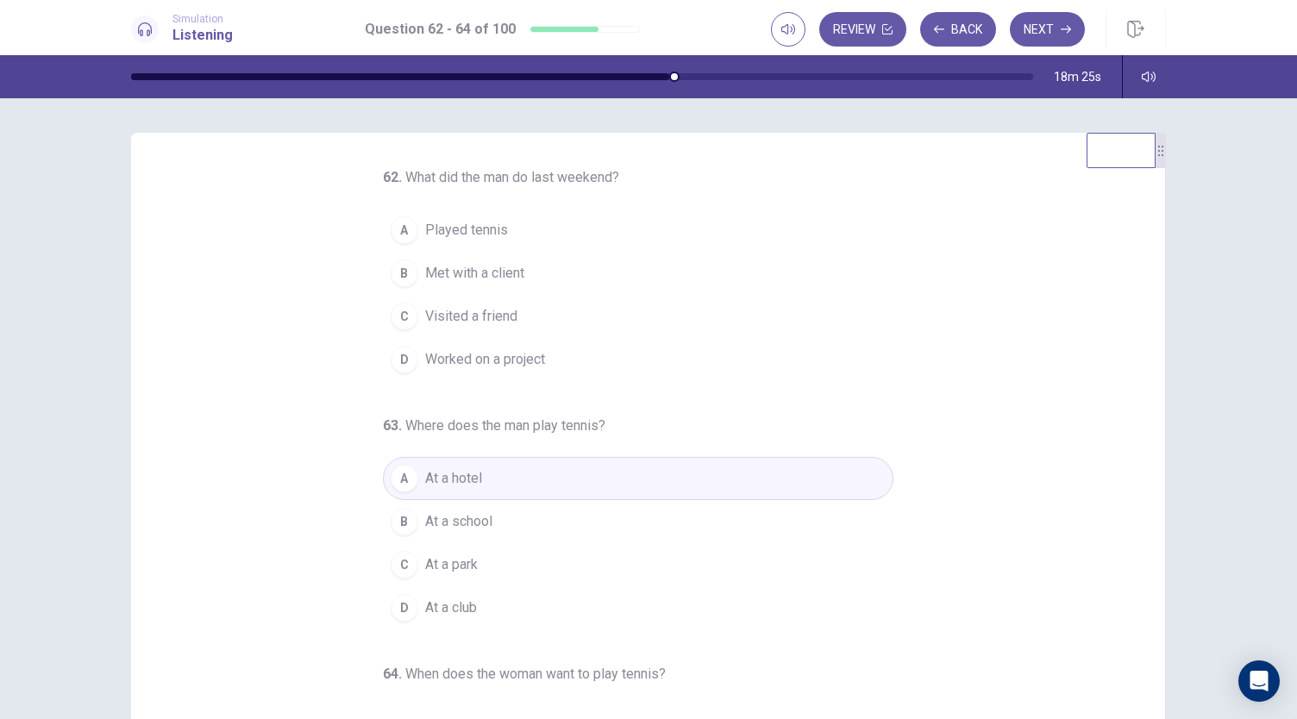
click at [460, 224] on span "Played tennis" at bounding box center [466, 230] width 83 height 21
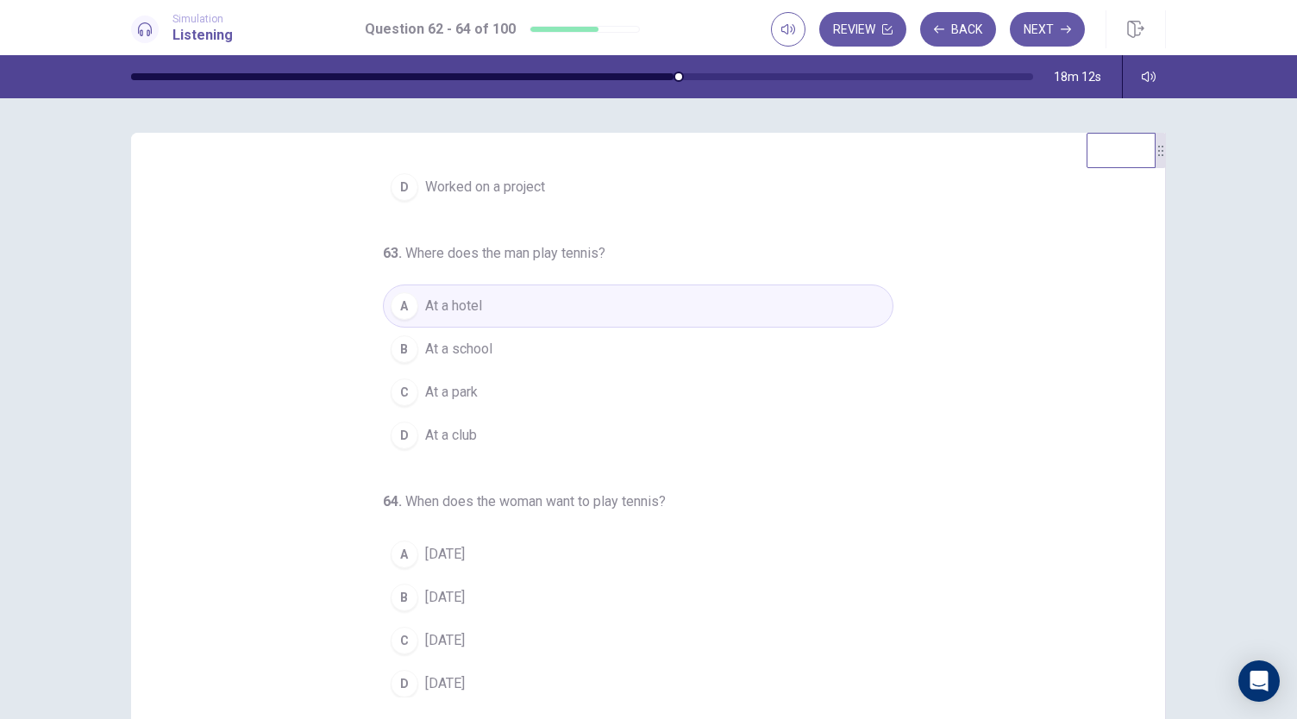
scroll to position [86, 0]
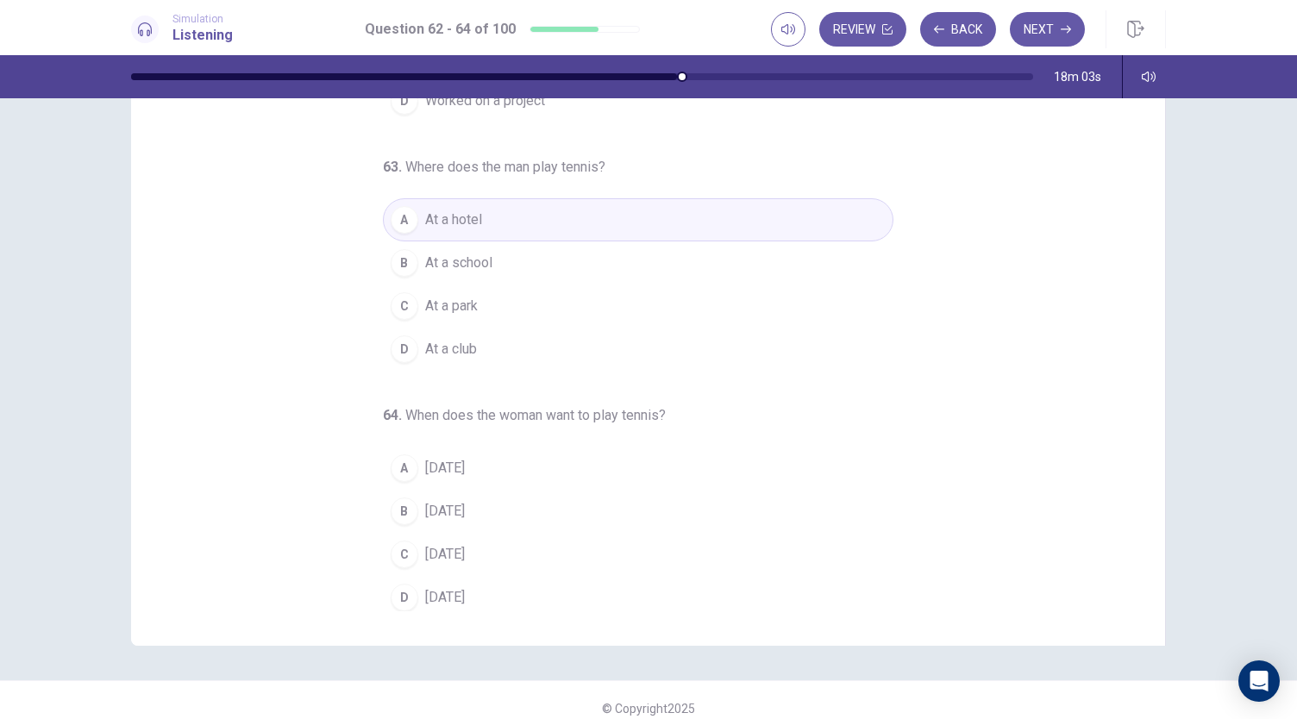
click at [399, 560] on div "C" at bounding box center [405, 555] width 28 height 28
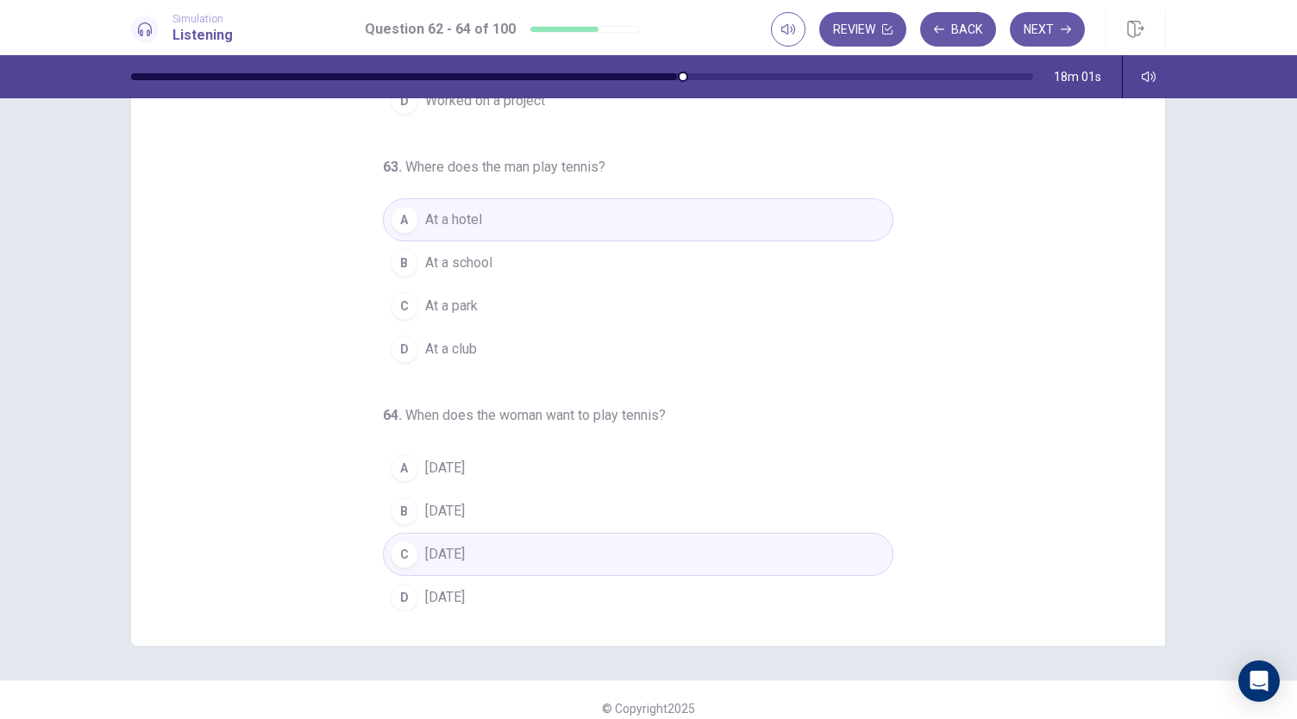
click at [1066, 11] on div "Review Back Next" at bounding box center [968, 29] width 395 height 38
click at [1057, 30] on button "Next" at bounding box center [1047, 29] width 75 height 34
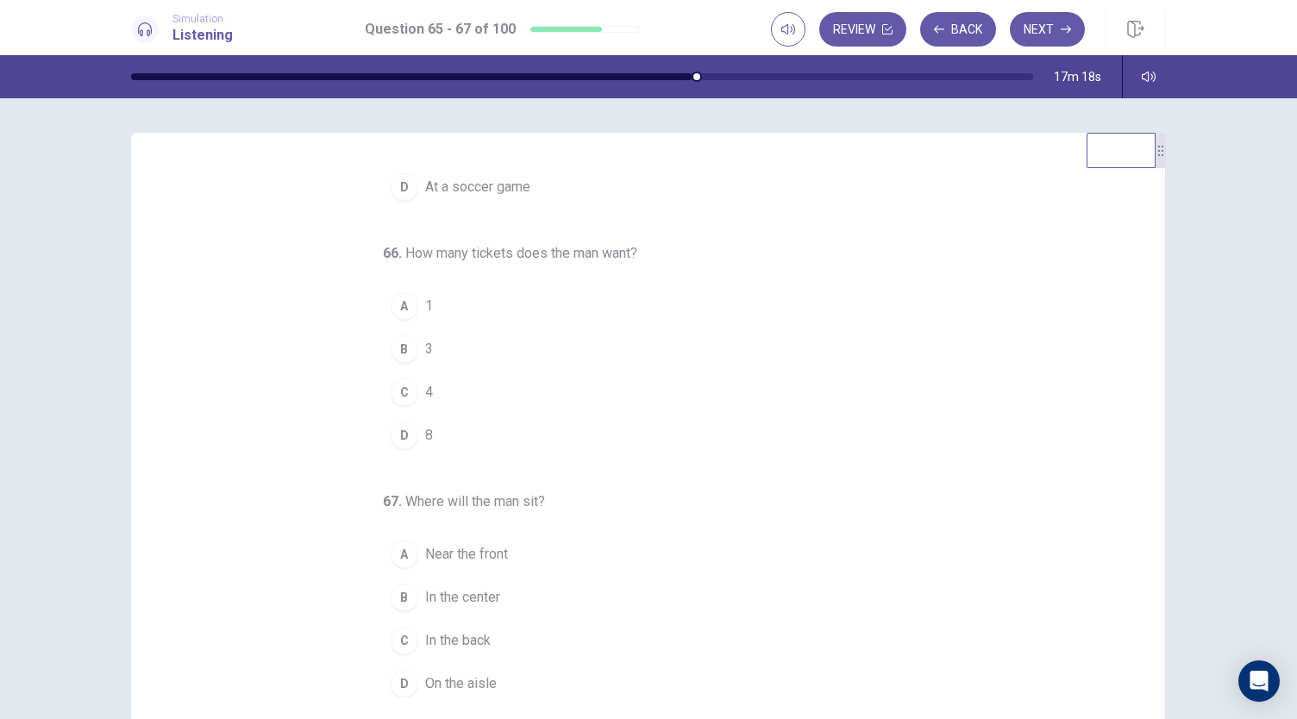
scroll to position [0, 0]
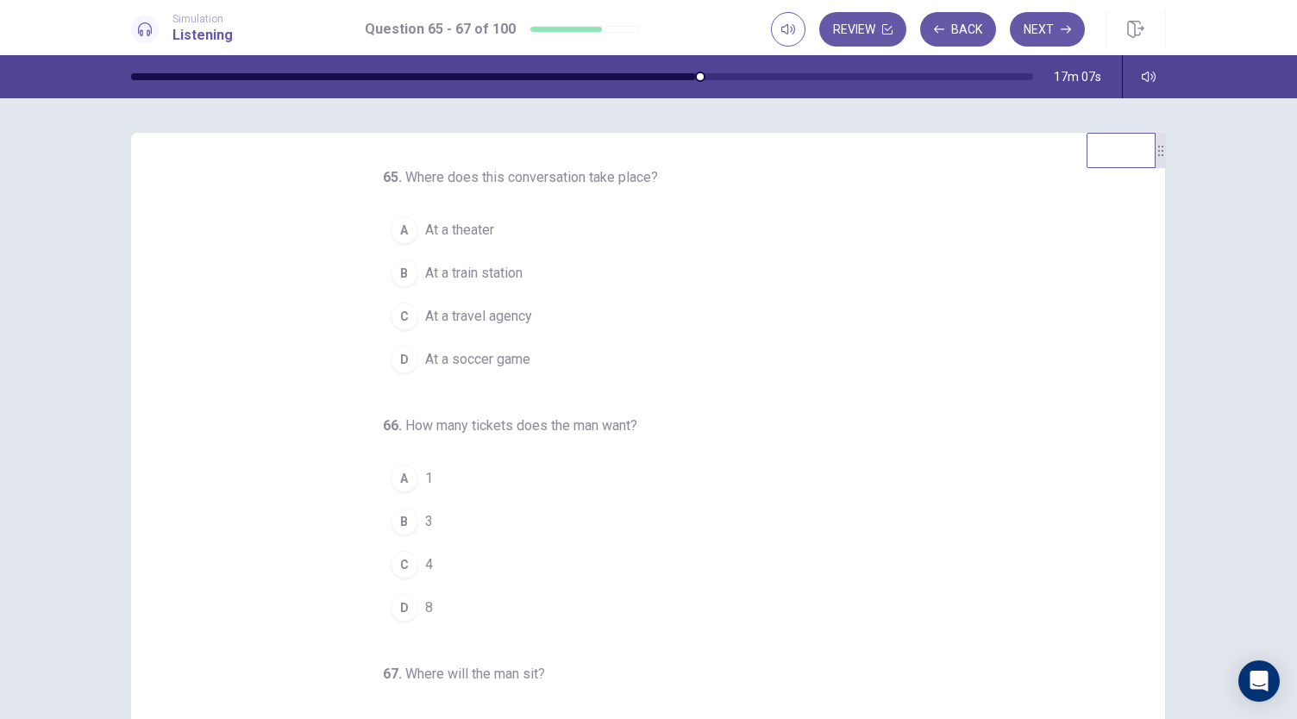
click at [462, 349] on span "At a soccer game" at bounding box center [477, 359] width 105 height 21
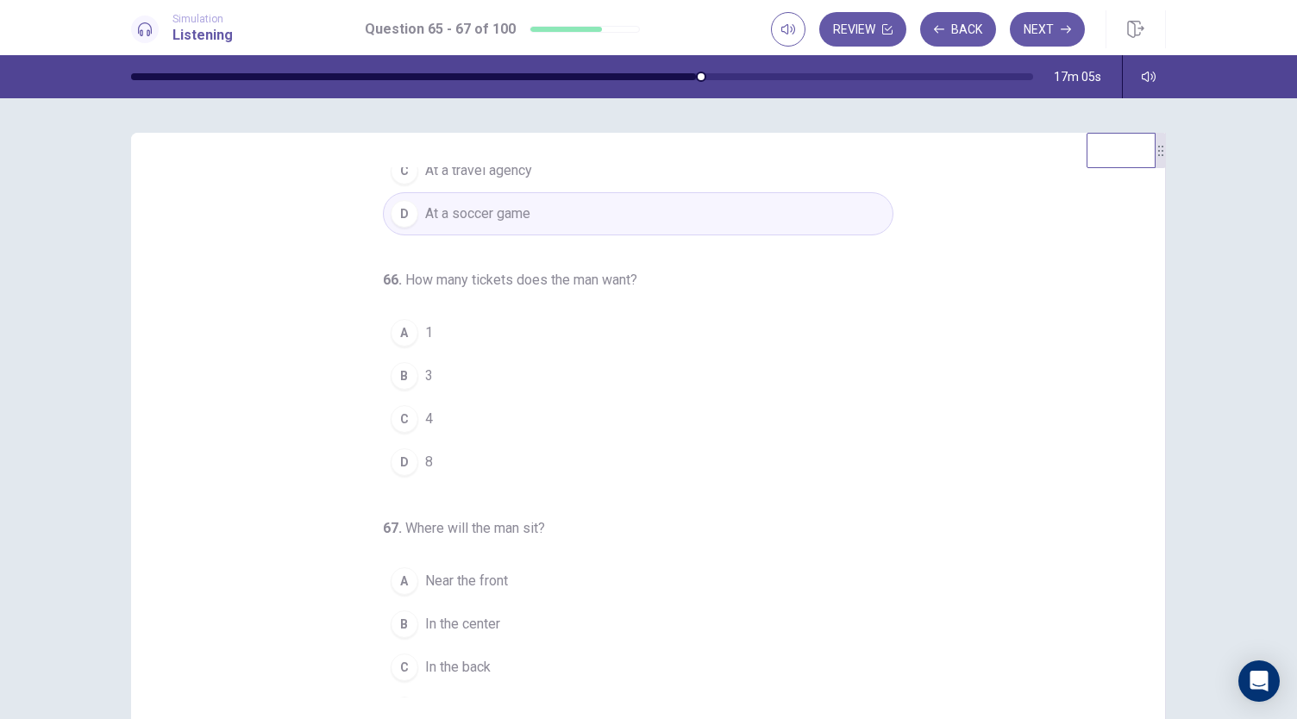
scroll to position [148, 0]
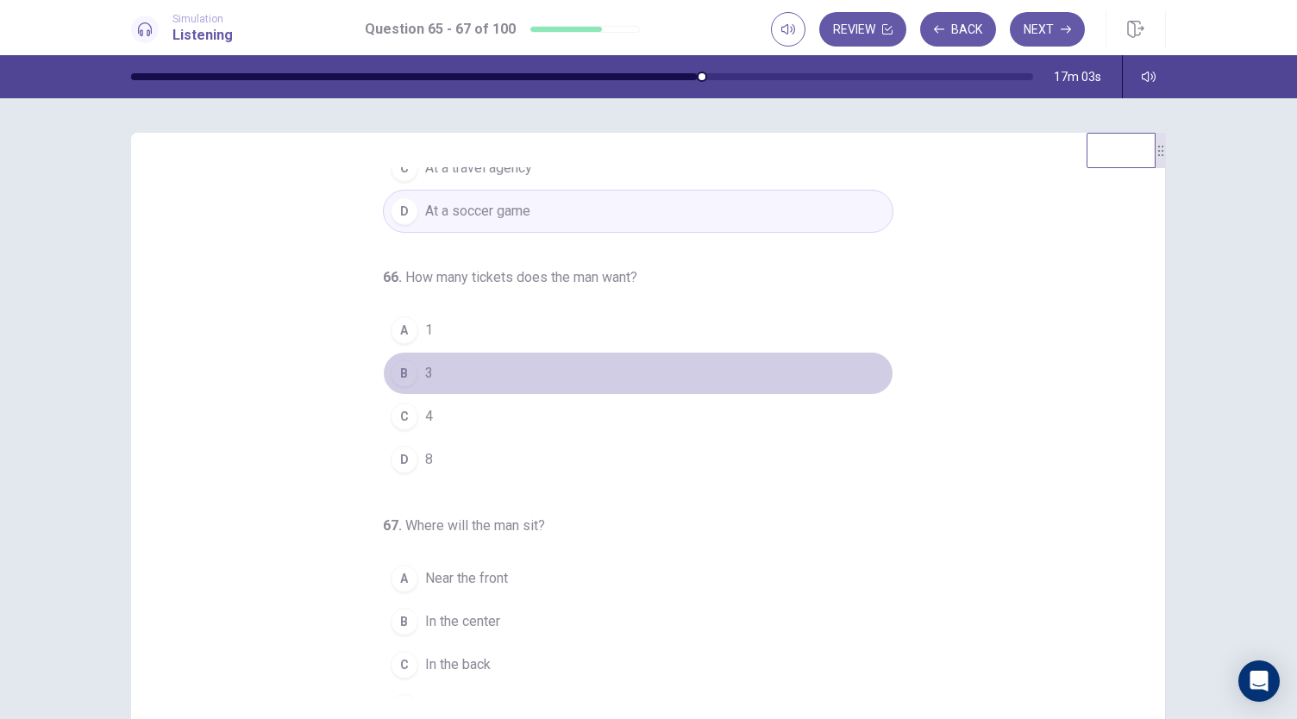
click at [409, 380] on button "B 3" at bounding box center [638, 373] width 510 height 43
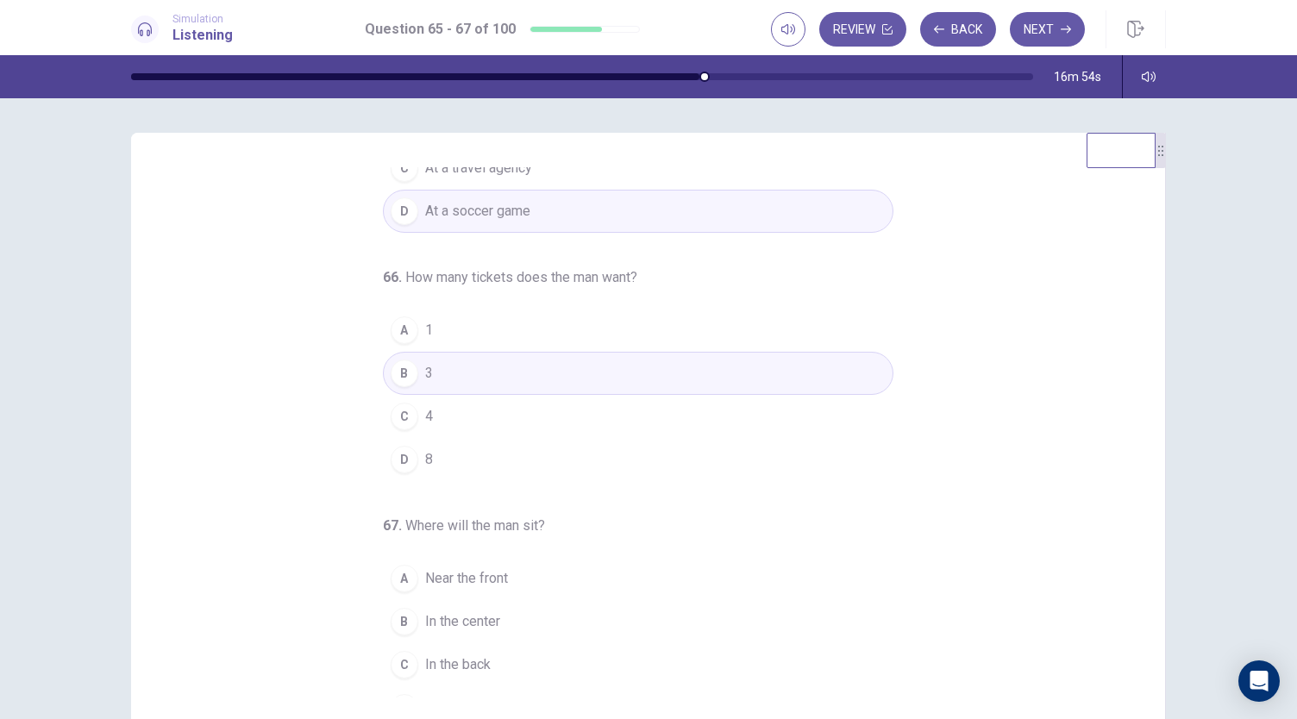
scroll to position [172, 0]
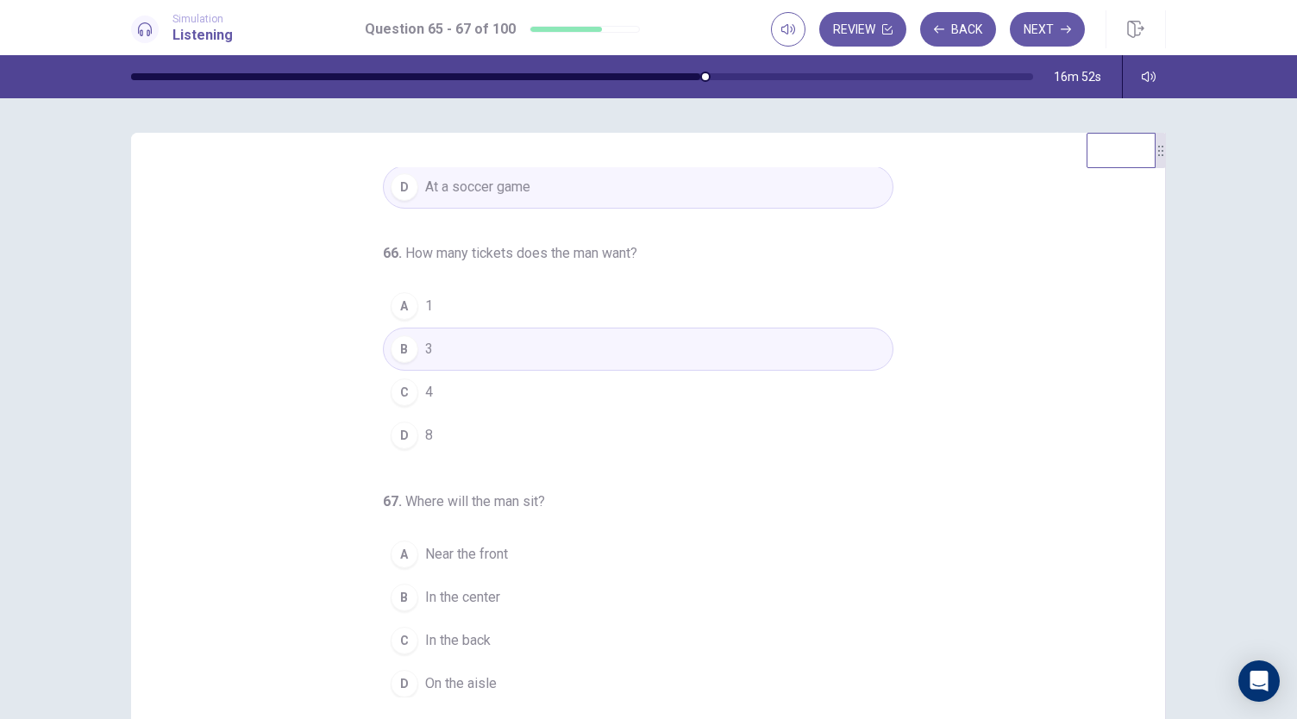
click at [472, 622] on button "C In the back" at bounding box center [638, 640] width 510 height 43
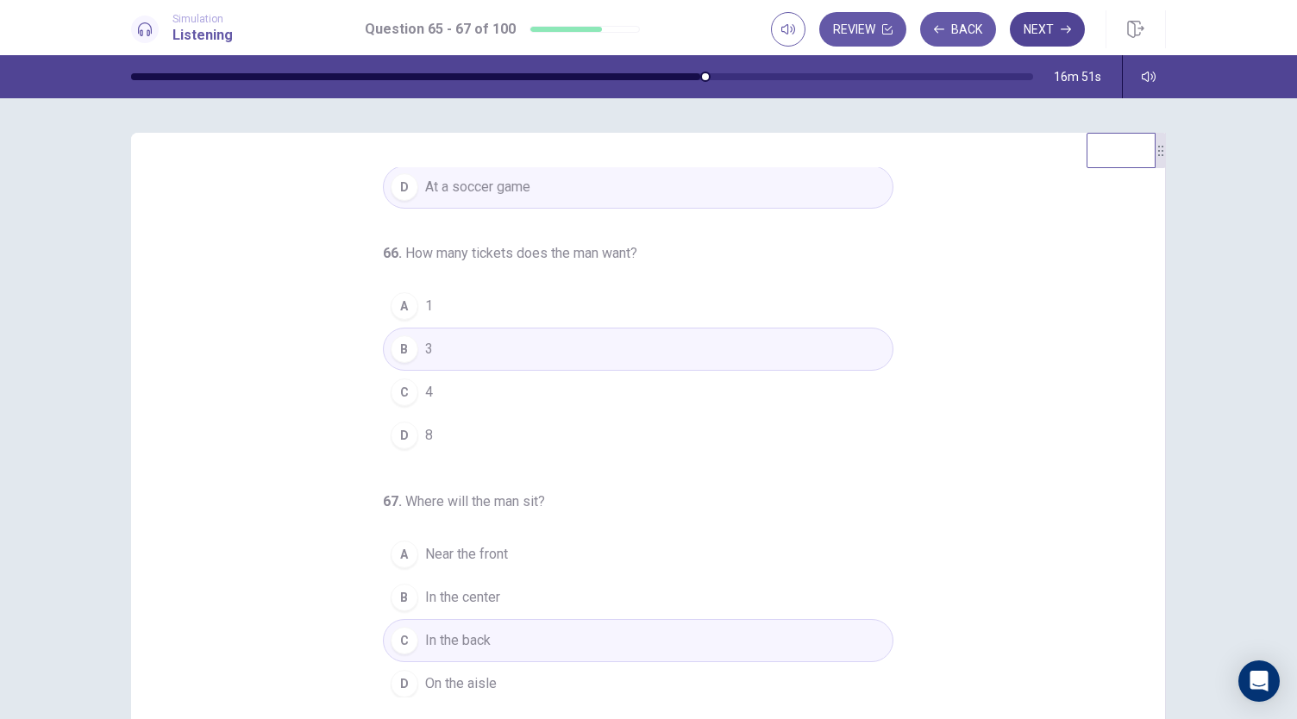
click at [1047, 20] on button "Next" at bounding box center [1047, 29] width 75 height 34
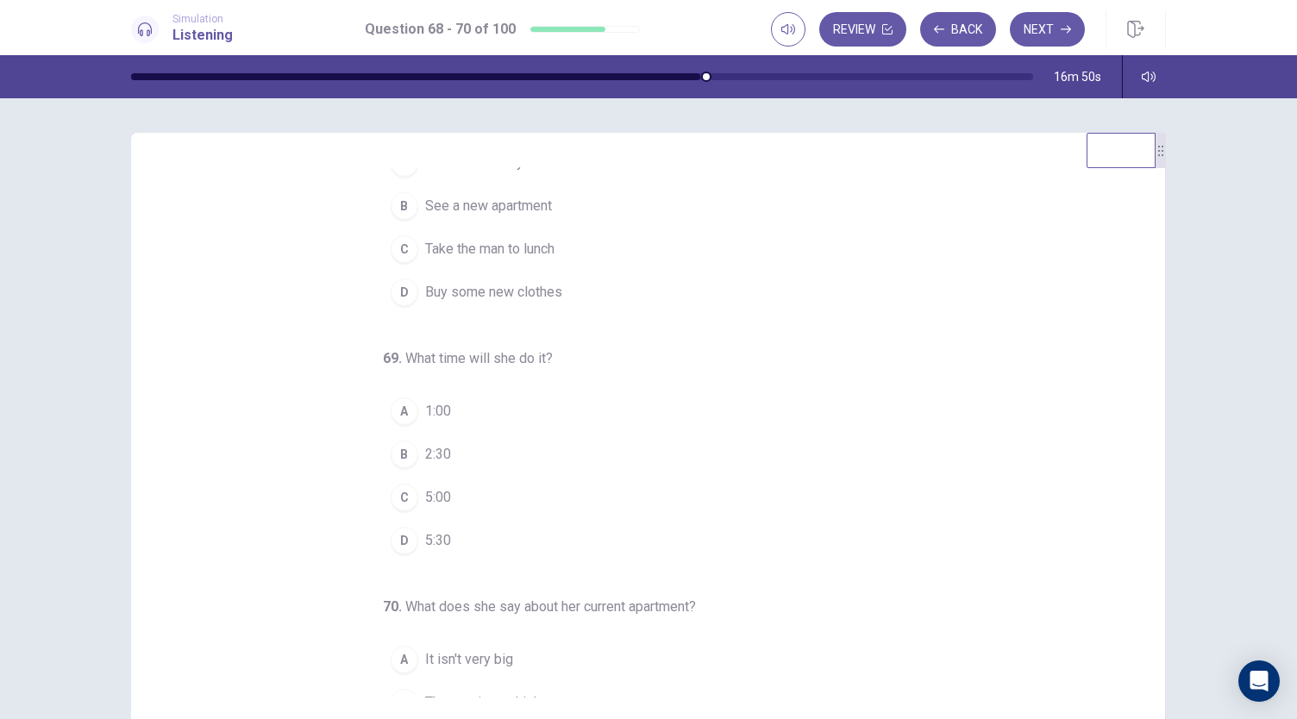
scroll to position [0, 0]
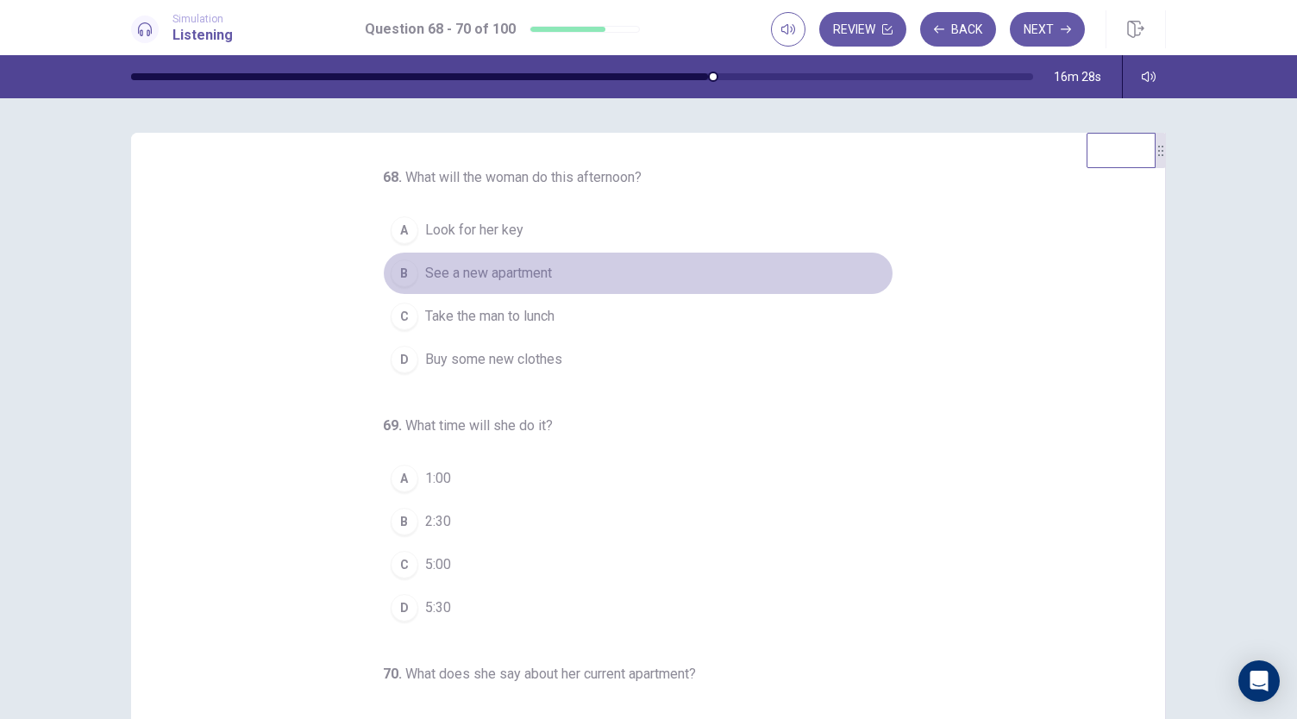
click at [514, 278] on span "See a new apartment" at bounding box center [488, 273] width 127 height 21
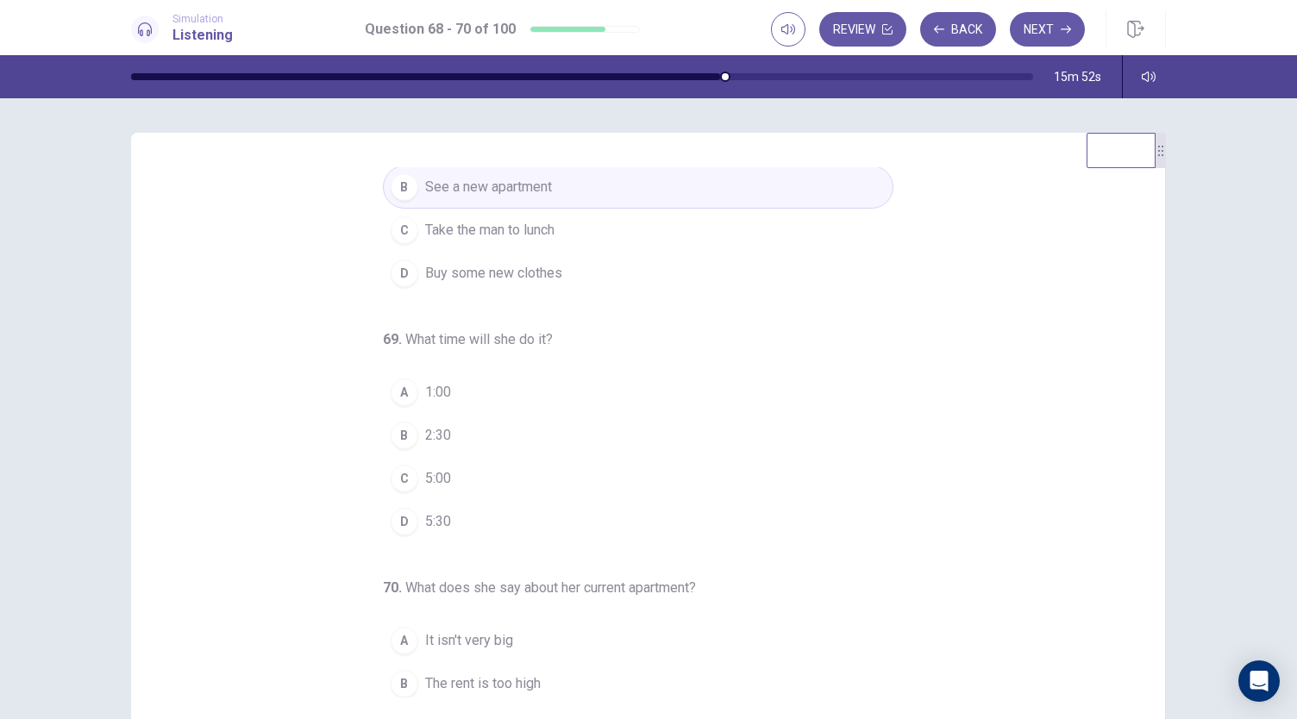
scroll to position [172, 0]
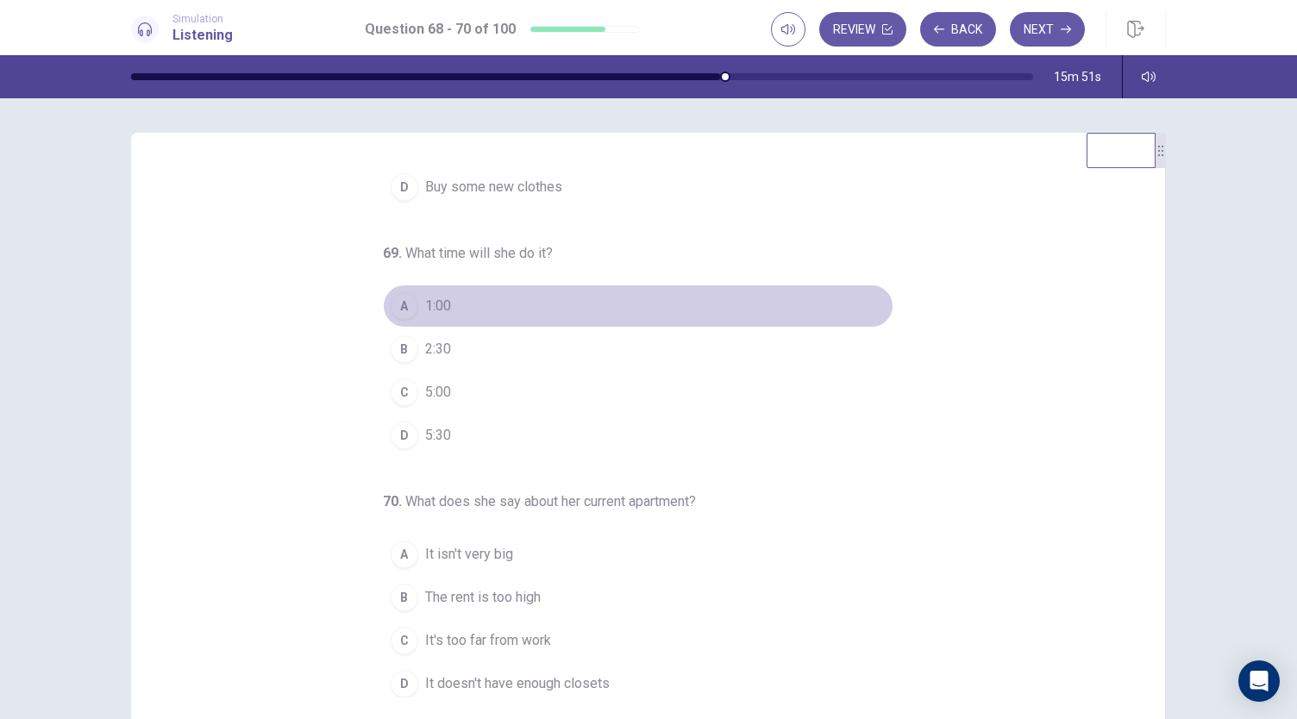
click at [425, 306] on span "1:00" at bounding box center [438, 306] width 26 height 21
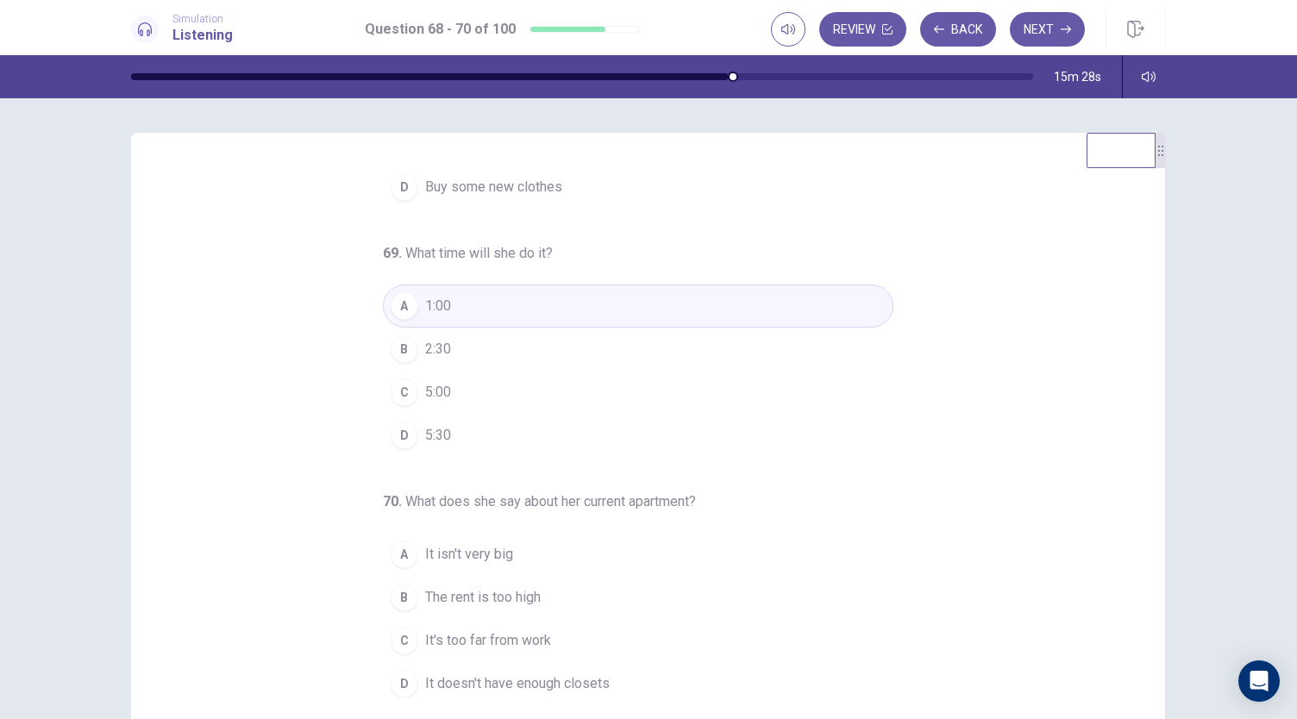
scroll to position [103, 0]
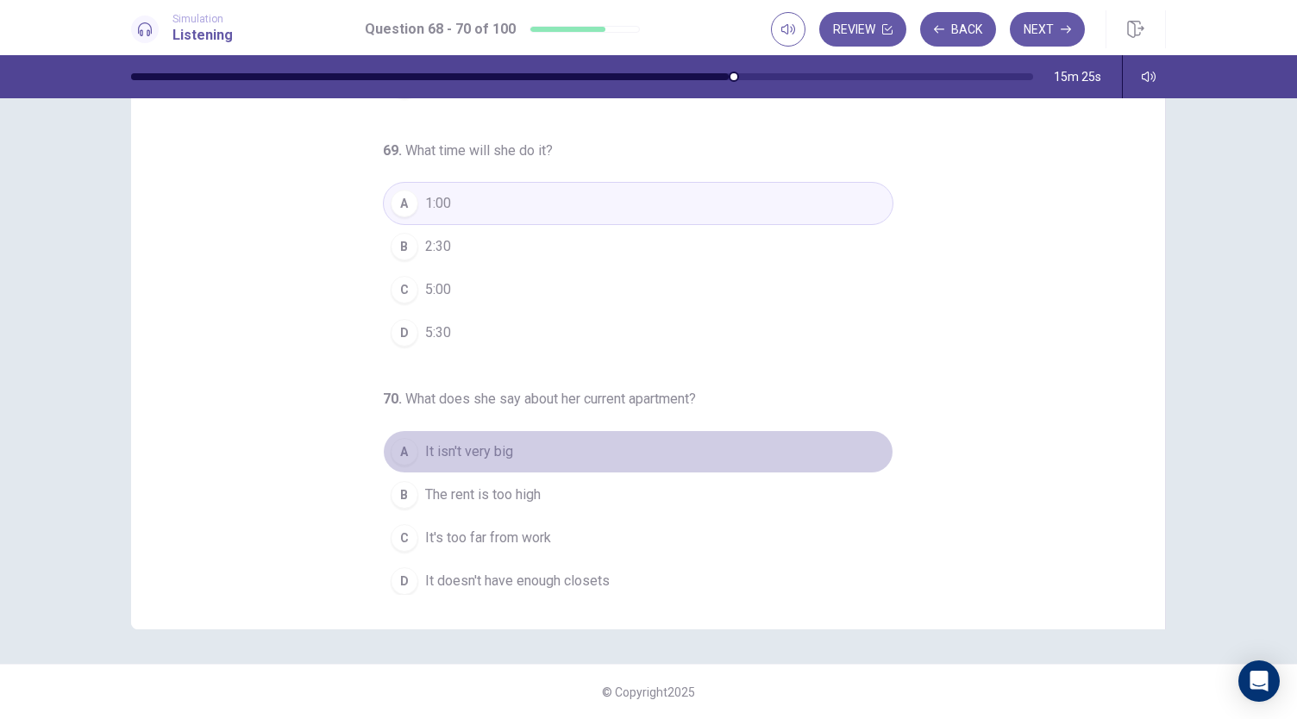
click at [476, 441] on span "It isn't very big" at bounding box center [469, 451] width 88 height 21
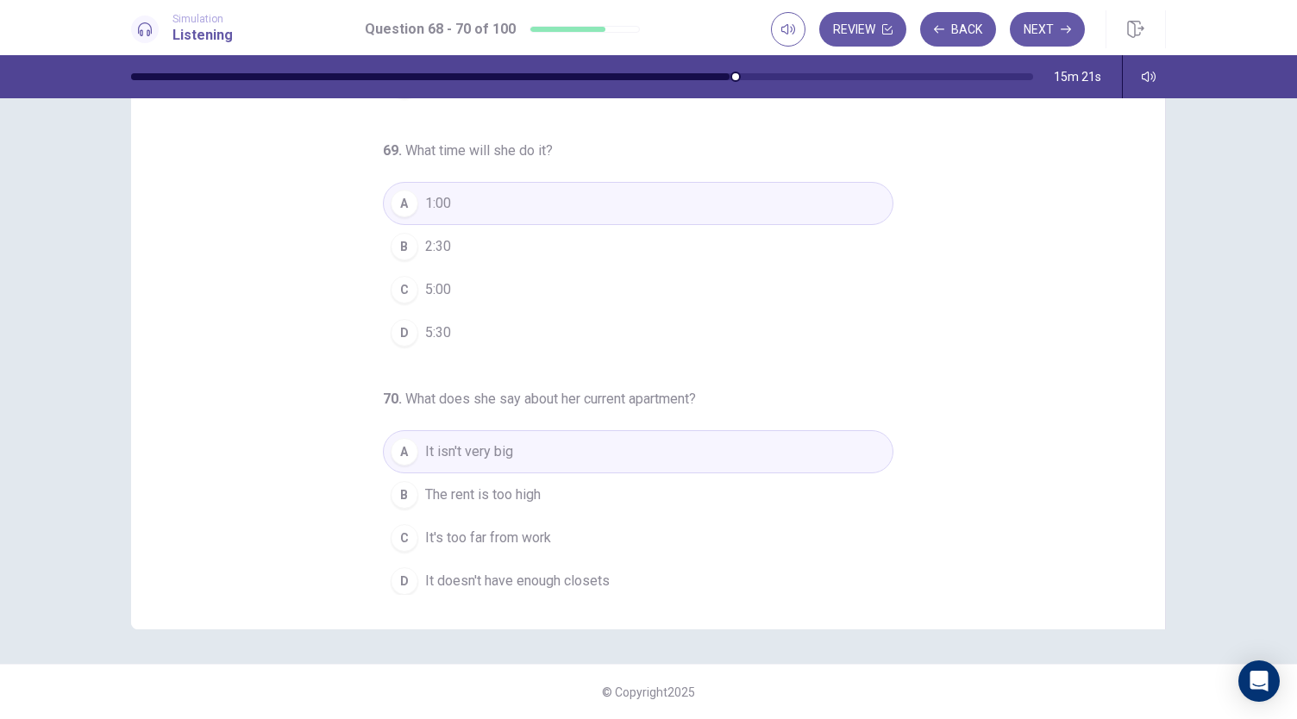
click at [497, 491] on span "The rent is too high" at bounding box center [483, 495] width 116 height 21
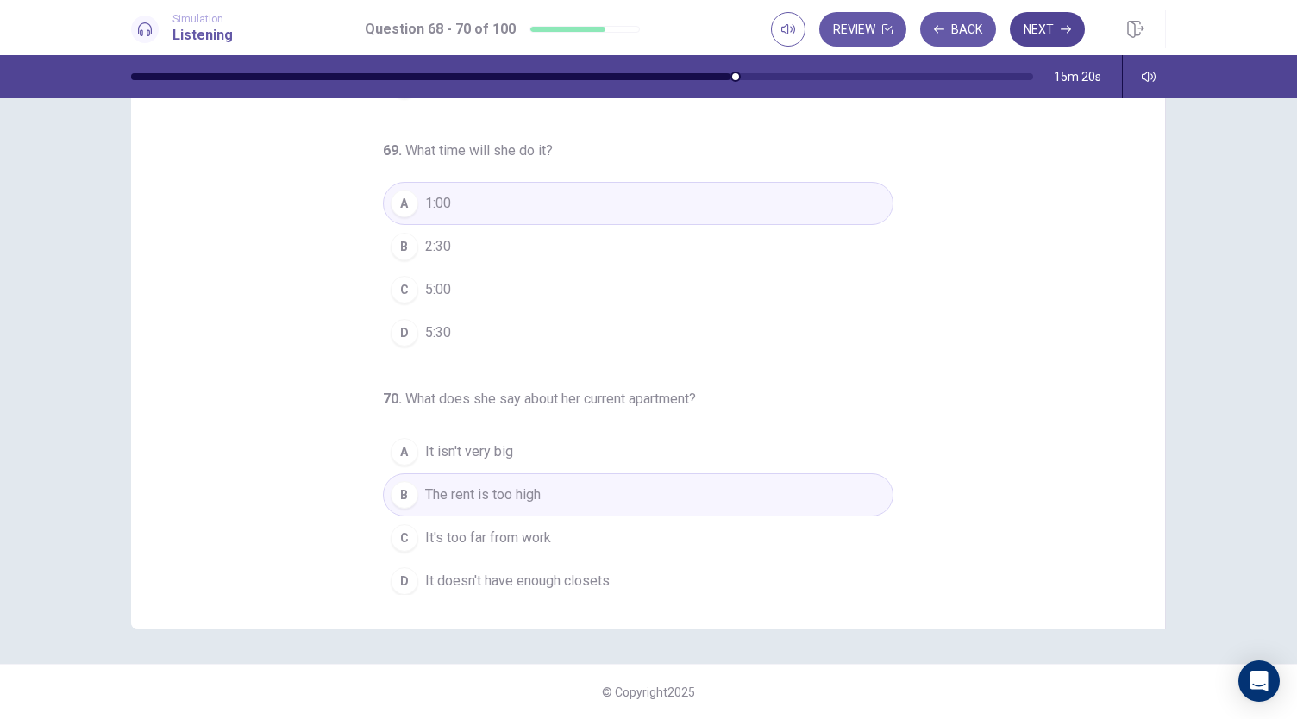
click at [1018, 34] on button "Next" at bounding box center [1047, 29] width 75 height 34
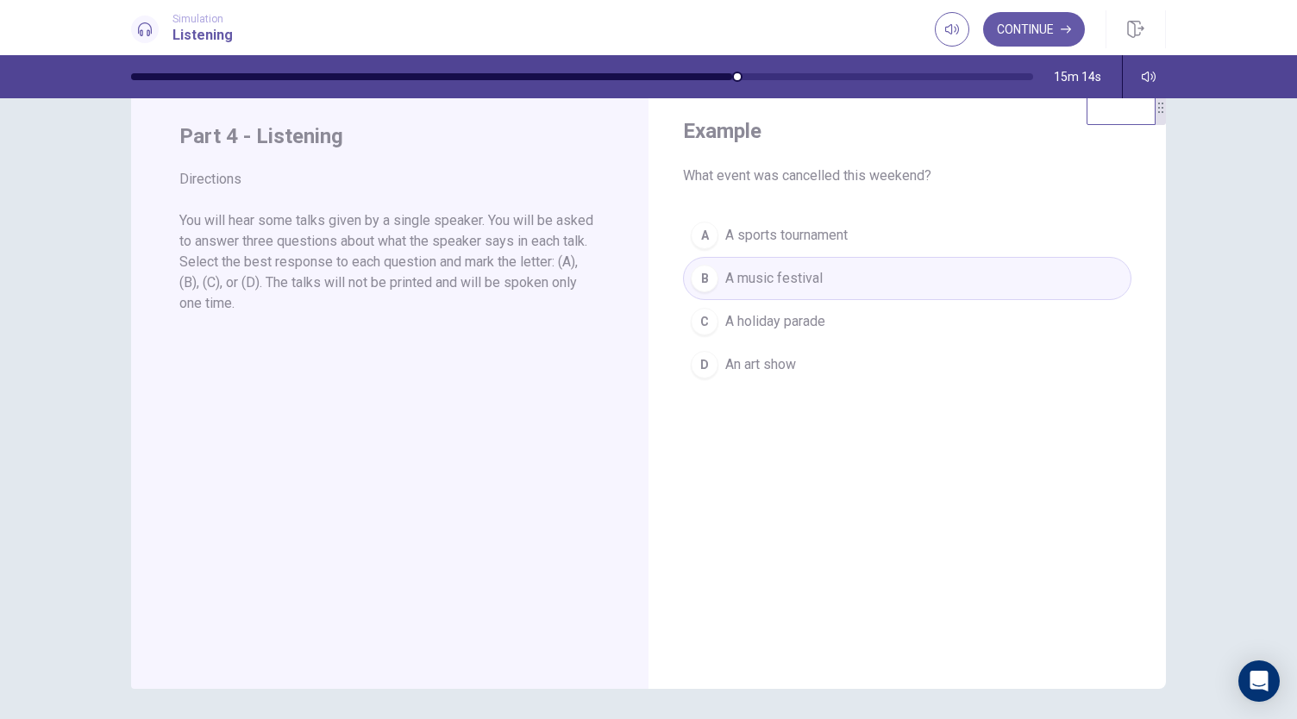
scroll to position [16, 0]
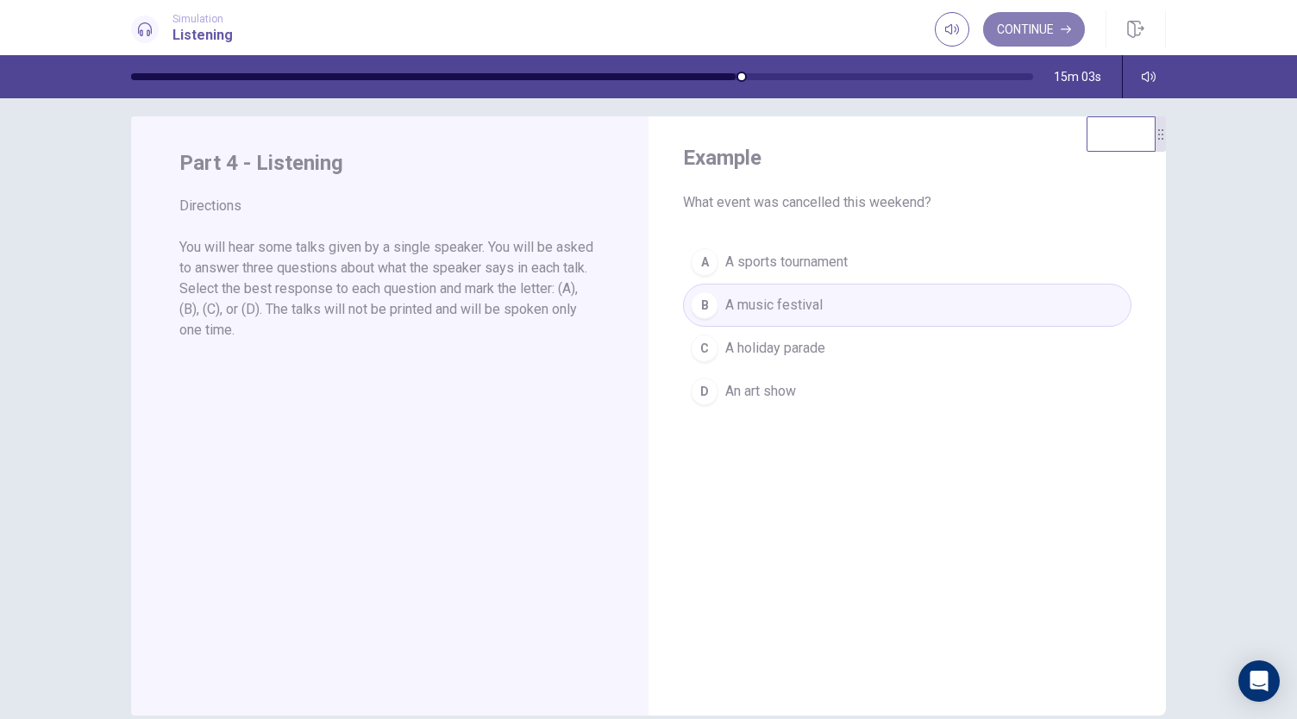
click at [998, 27] on button "Continue" at bounding box center [1034, 29] width 102 height 34
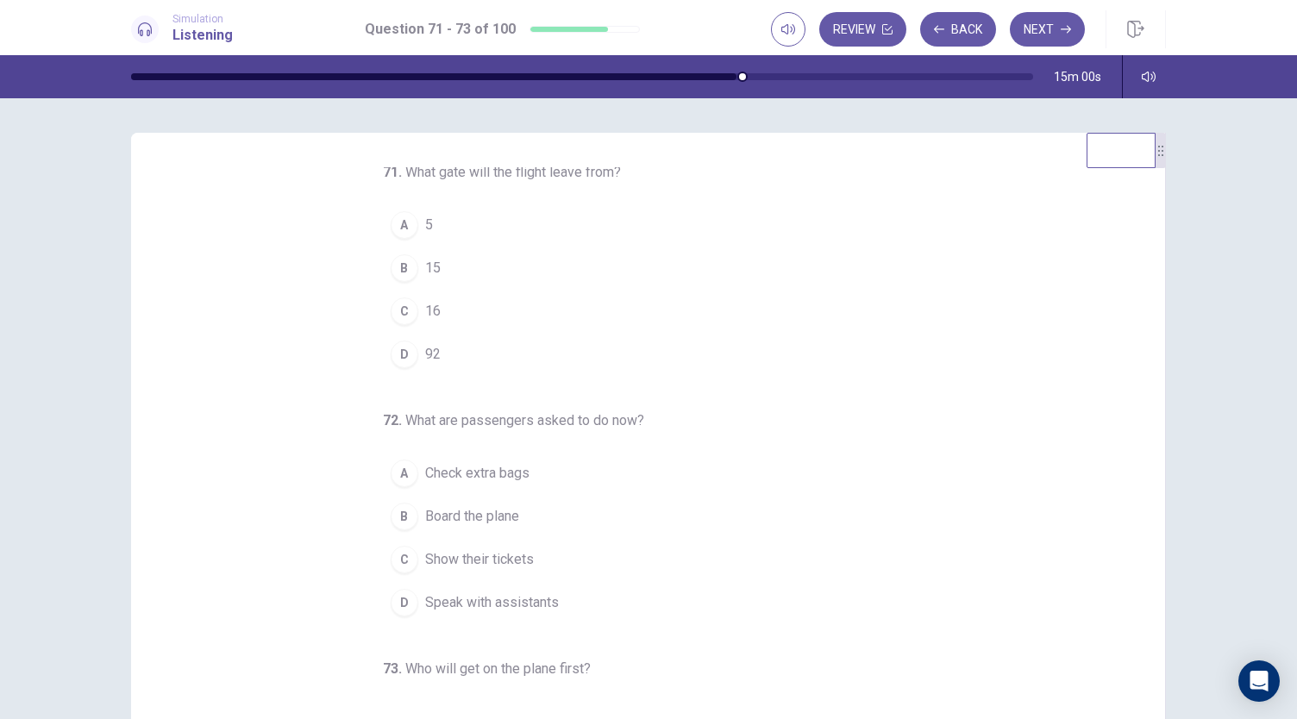
scroll to position [0, 0]
click at [425, 321] on span "16" at bounding box center [433, 316] width 16 height 21
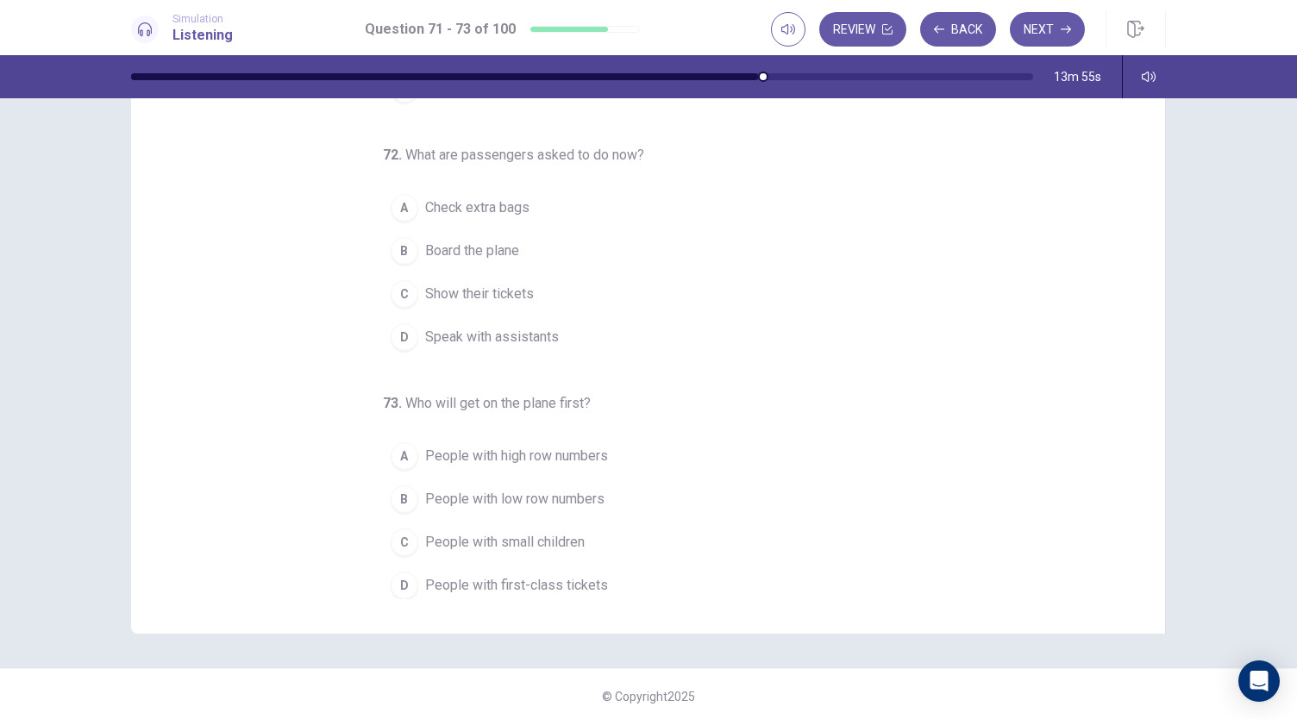
scroll to position [103, 0]
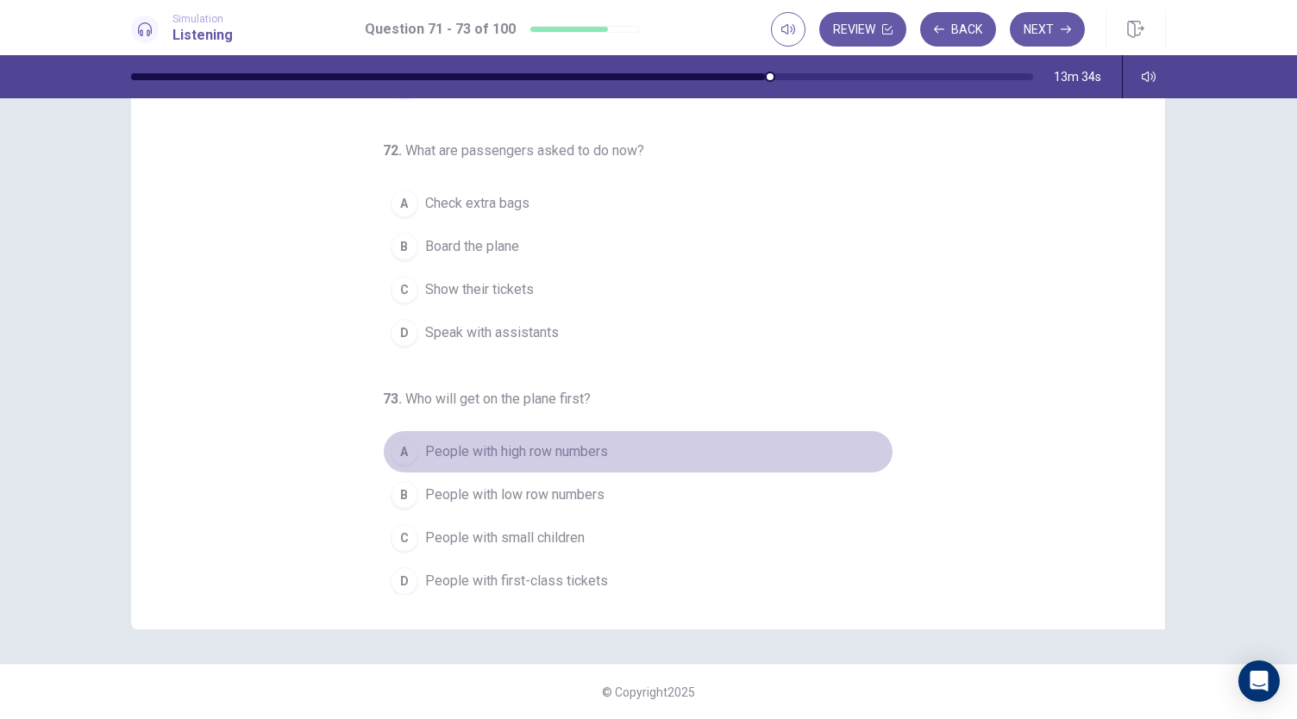
click at [572, 441] on span "People with high row numbers" at bounding box center [516, 451] width 183 height 21
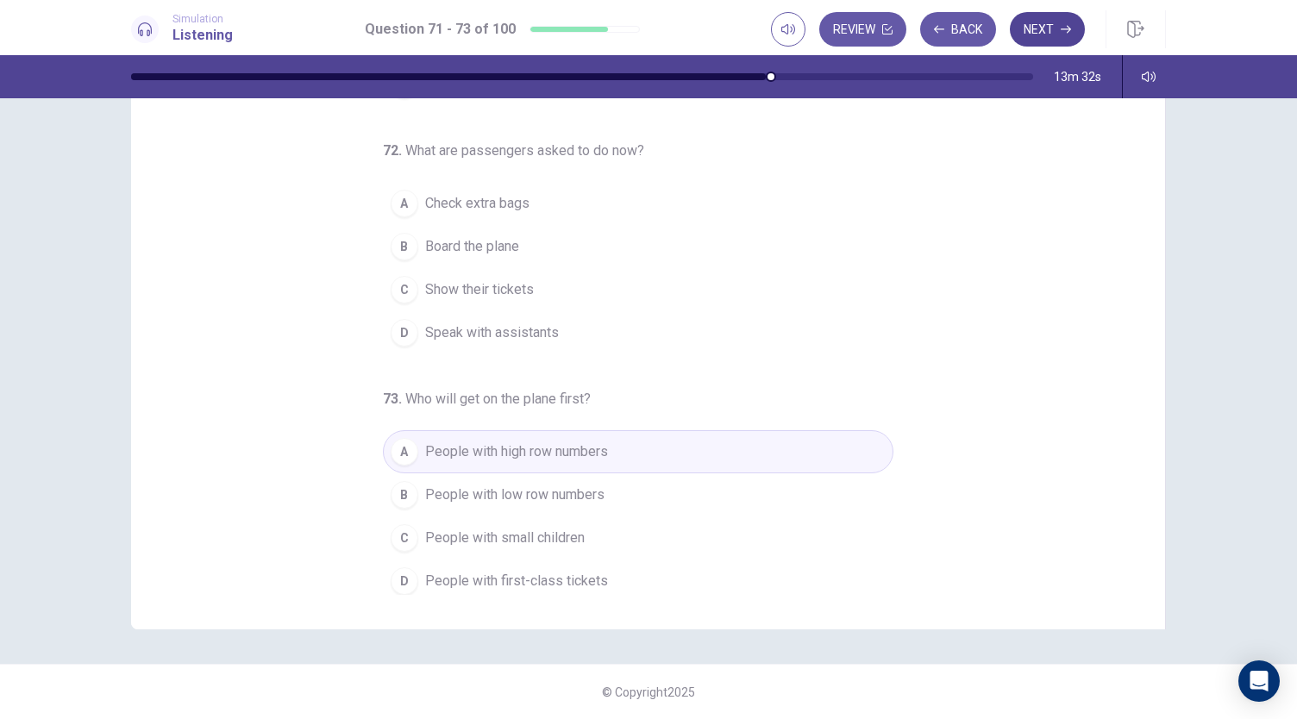
click at [1036, 35] on button "Next" at bounding box center [1047, 29] width 75 height 34
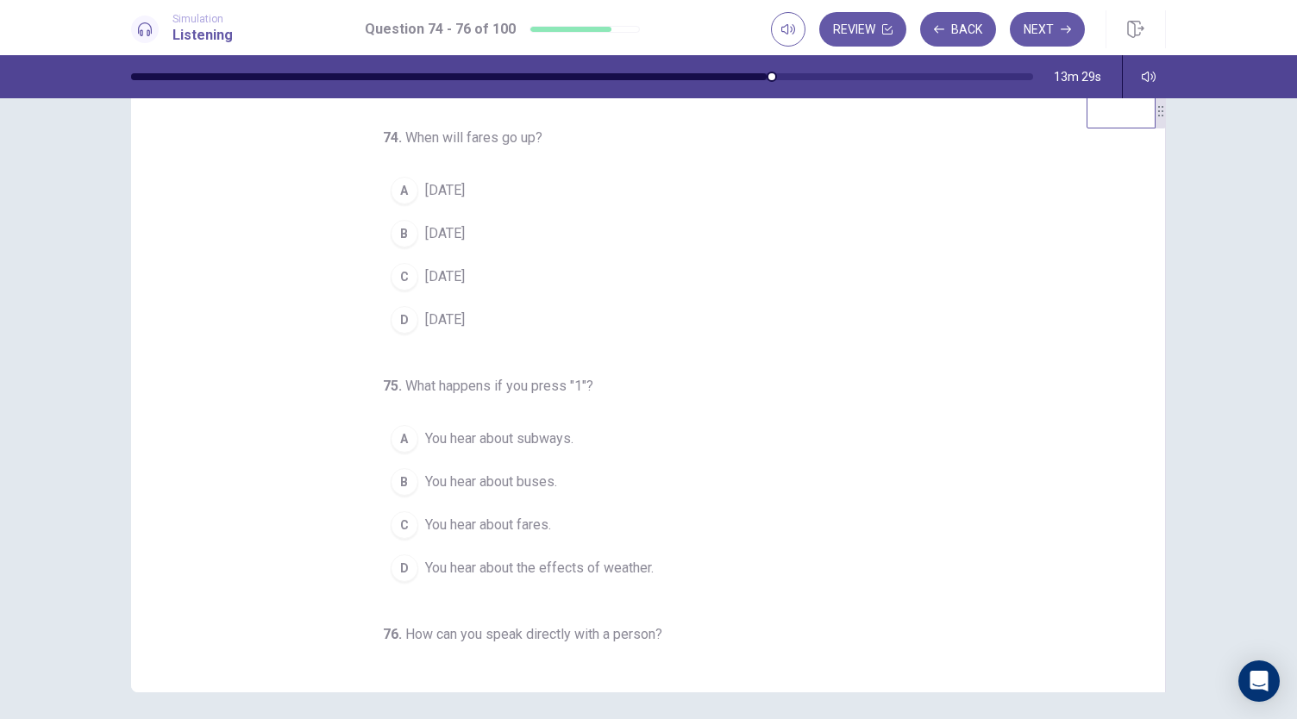
scroll to position [16, 0]
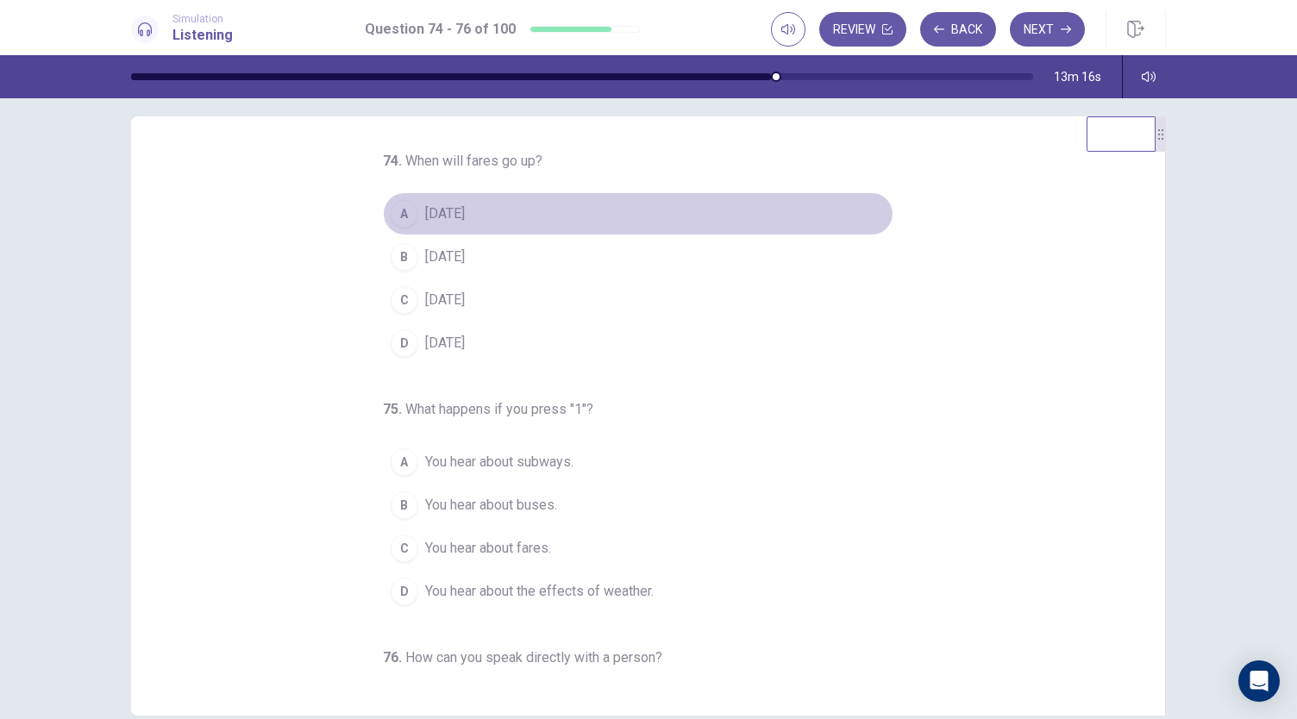
click at [462, 208] on span "[DATE]" at bounding box center [445, 213] width 40 height 21
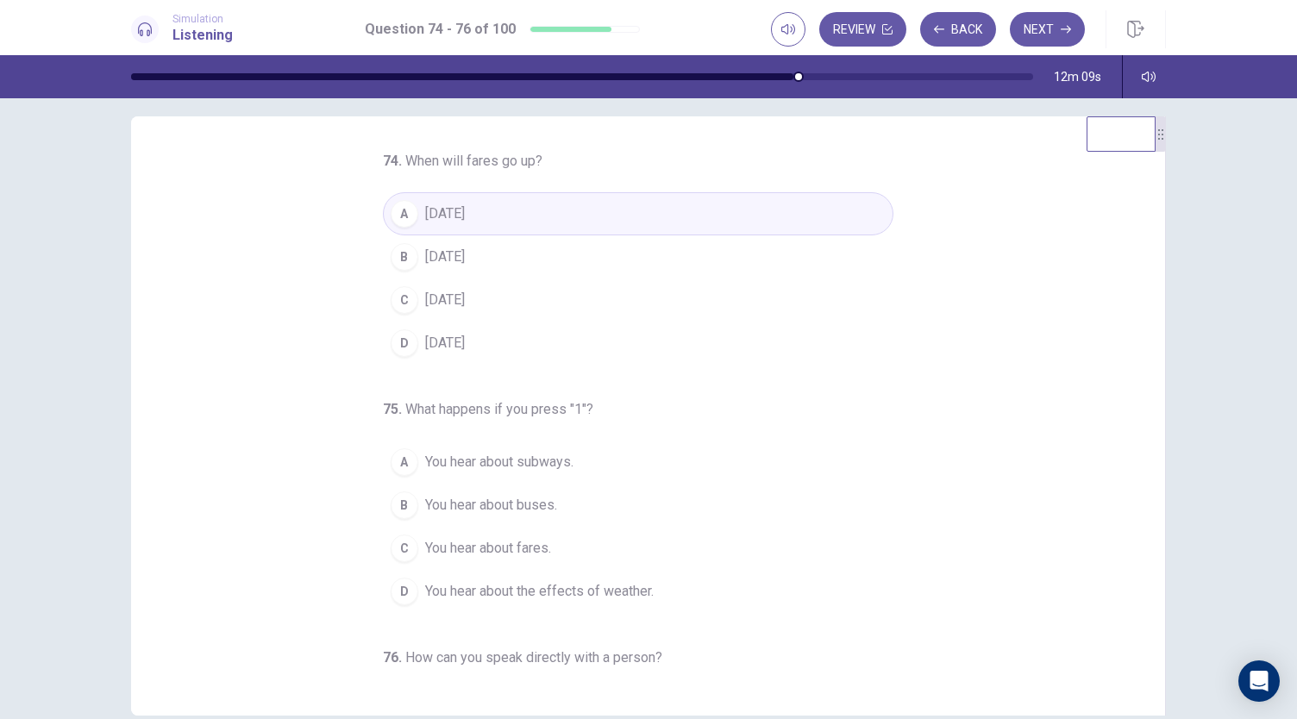
click at [508, 495] on span "You hear about buses." at bounding box center [491, 505] width 132 height 21
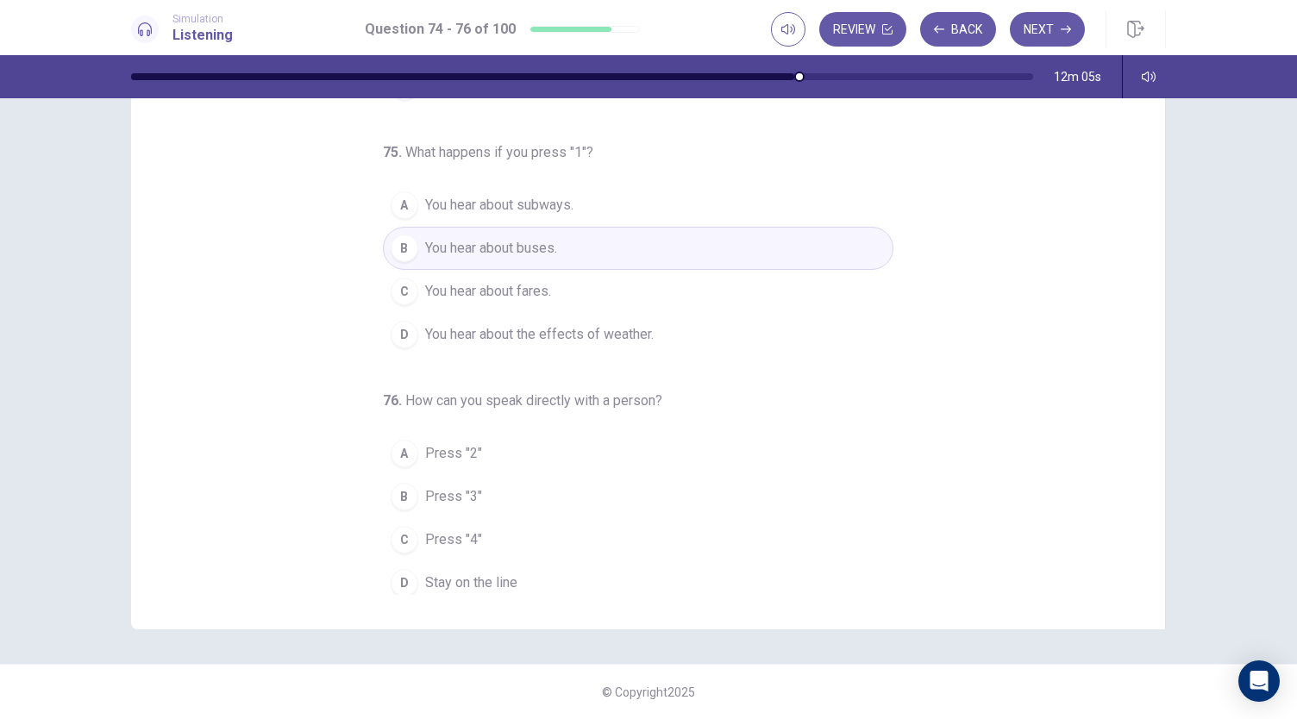
scroll to position [172, 0]
click at [485, 581] on span "Stay on the line" at bounding box center [471, 581] width 92 height 21
click at [593, 311] on button "D You hear about the effects of weather." at bounding box center [638, 332] width 510 height 43
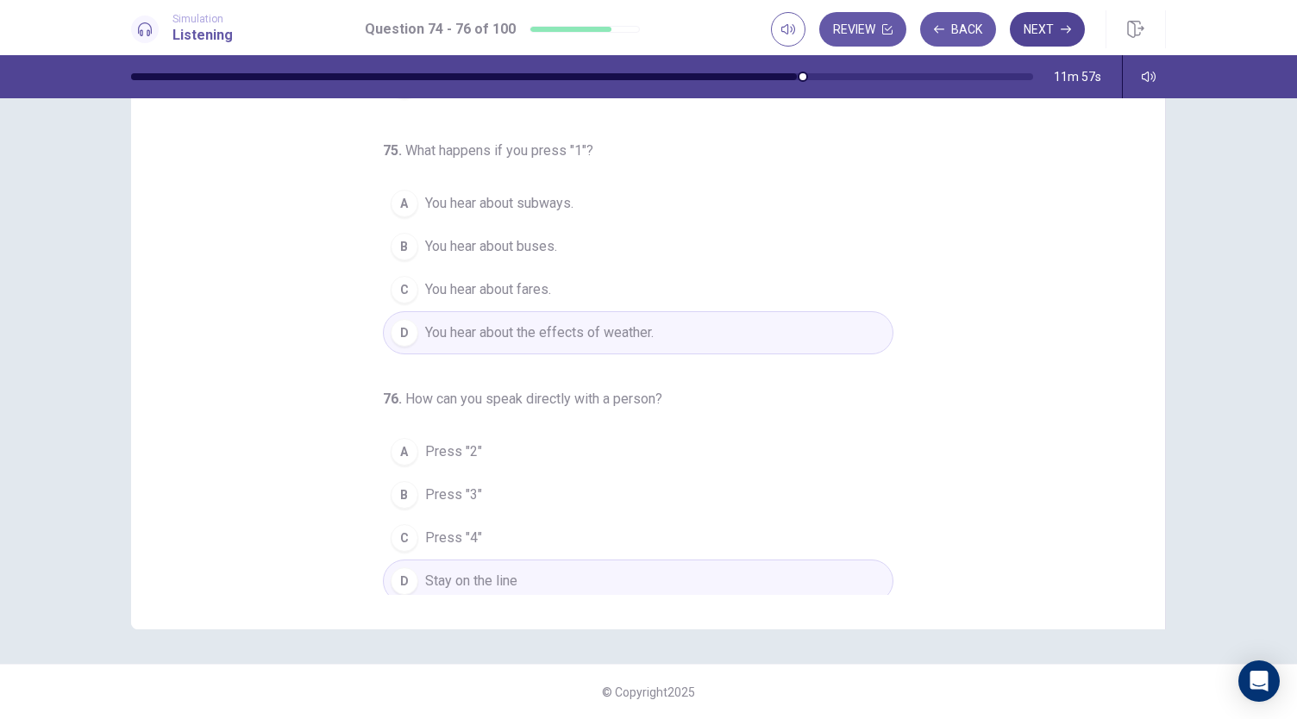
click at [1045, 33] on button "Next" at bounding box center [1047, 29] width 75 height 34
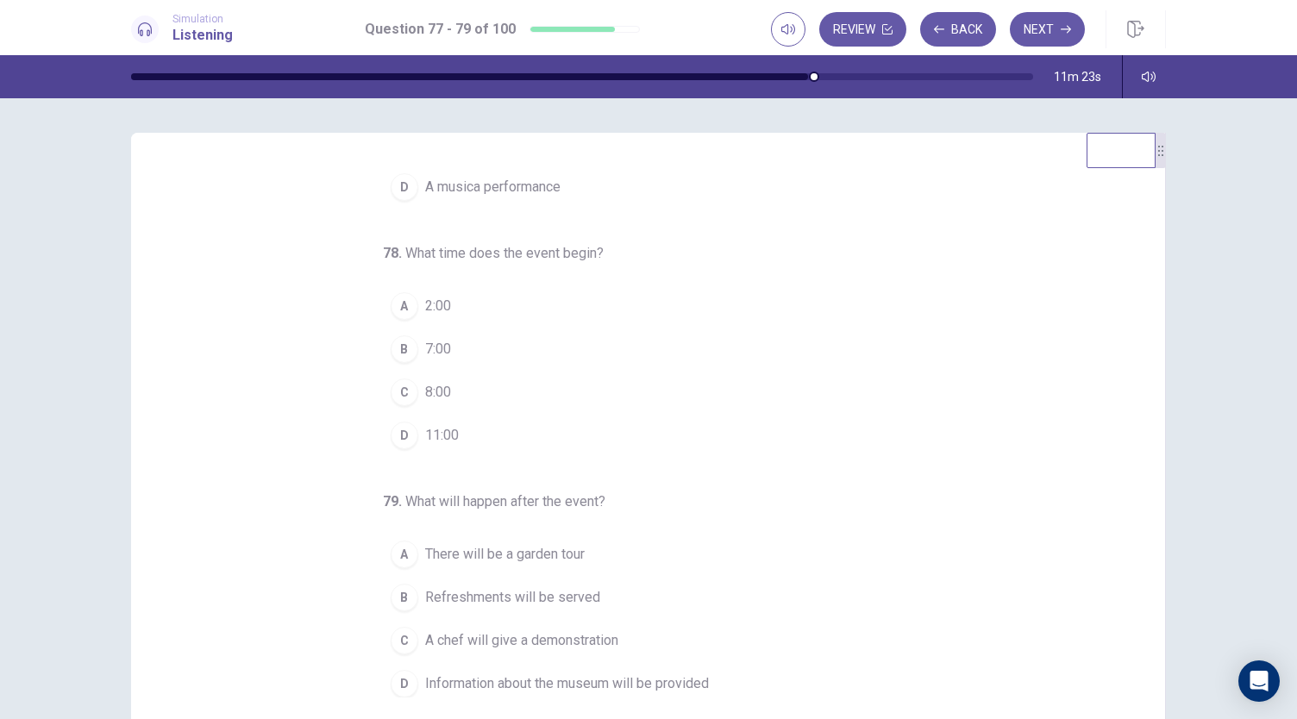
click at [504, 587] on span "Refreshments will be served" at bounding box center [512, 597] width 175 height 21
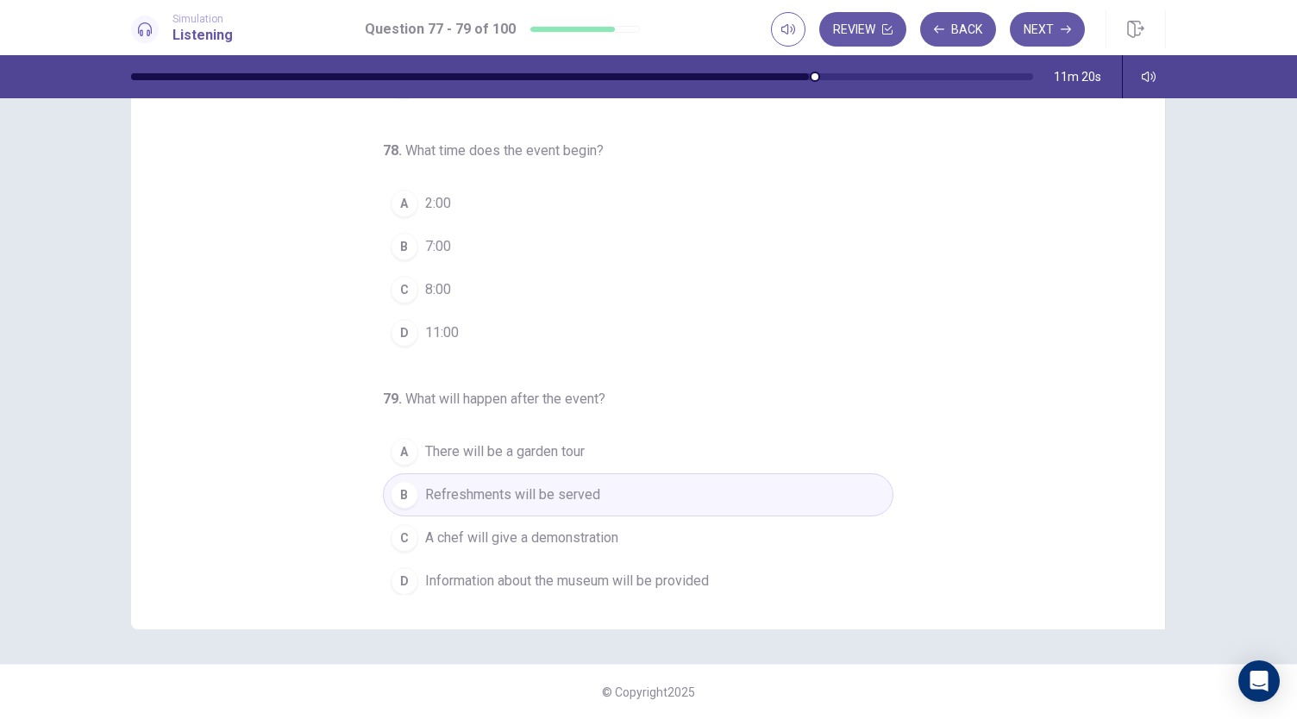
scroll to position [0, 0]
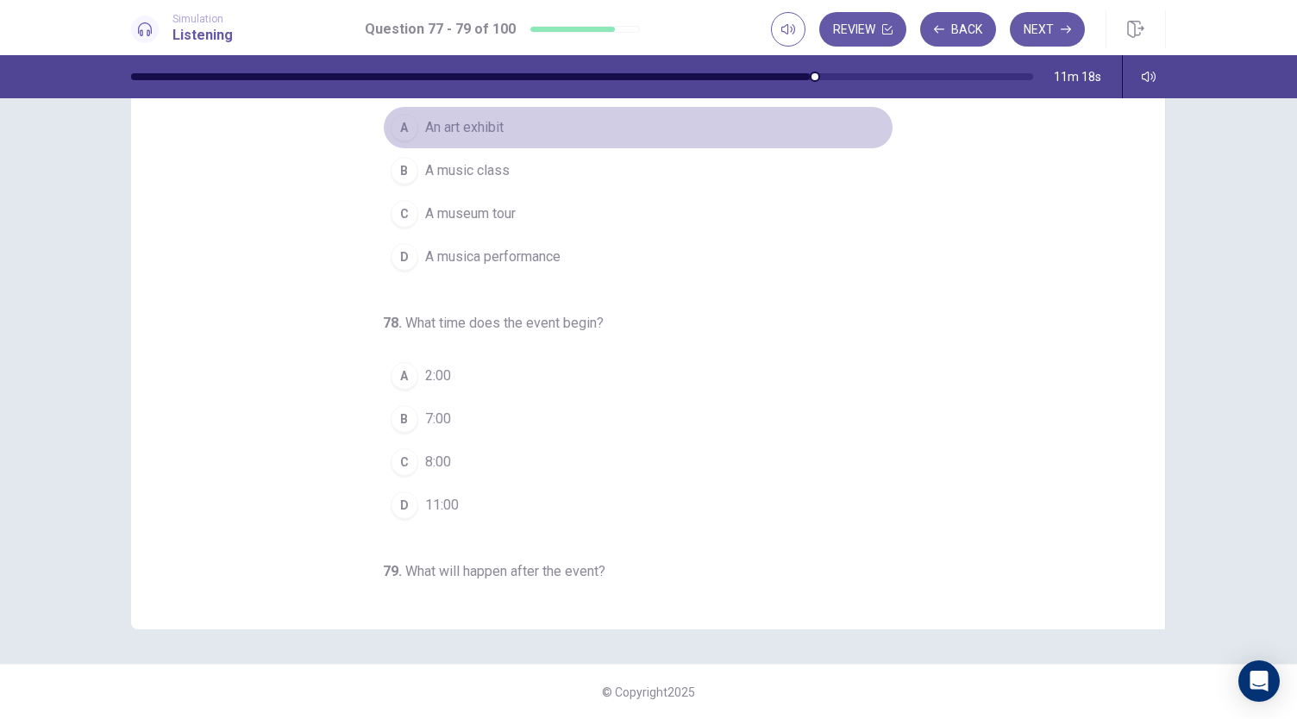
click at [491, 124] on span "An art exhibit" at bounding box center [464, 127] width 78 height 21
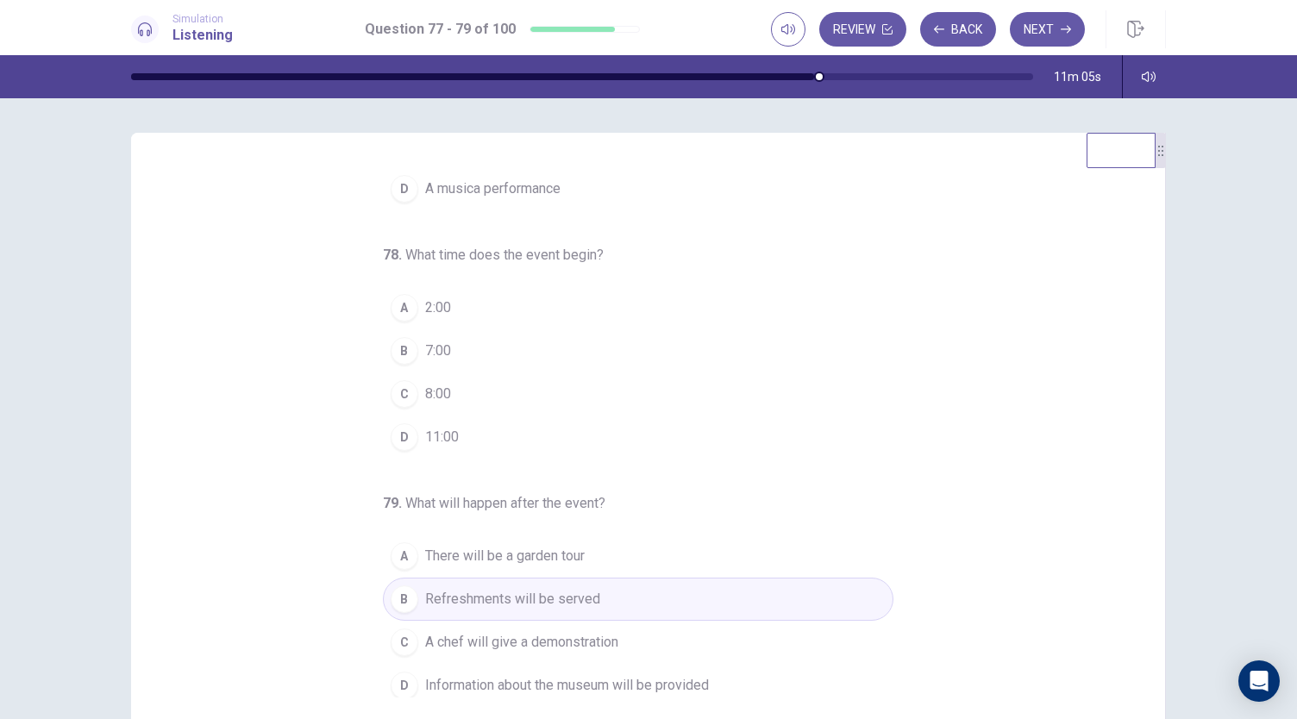
scroll to position [172, 0]
click at [440, 341] on span "7:00" at bounding box center [438, 349] width 26 height 21
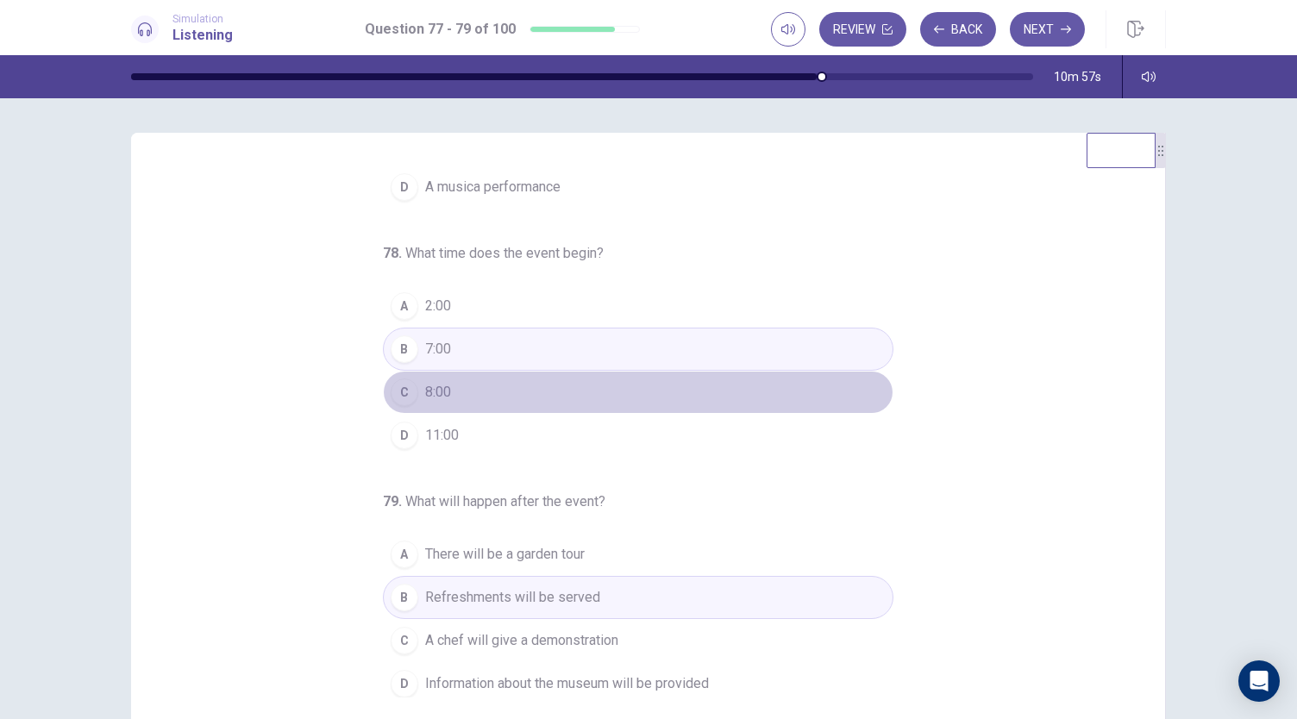
click at [464, 387] on button "C 8:00" at bounding box center [638, 392] width 510 height 43
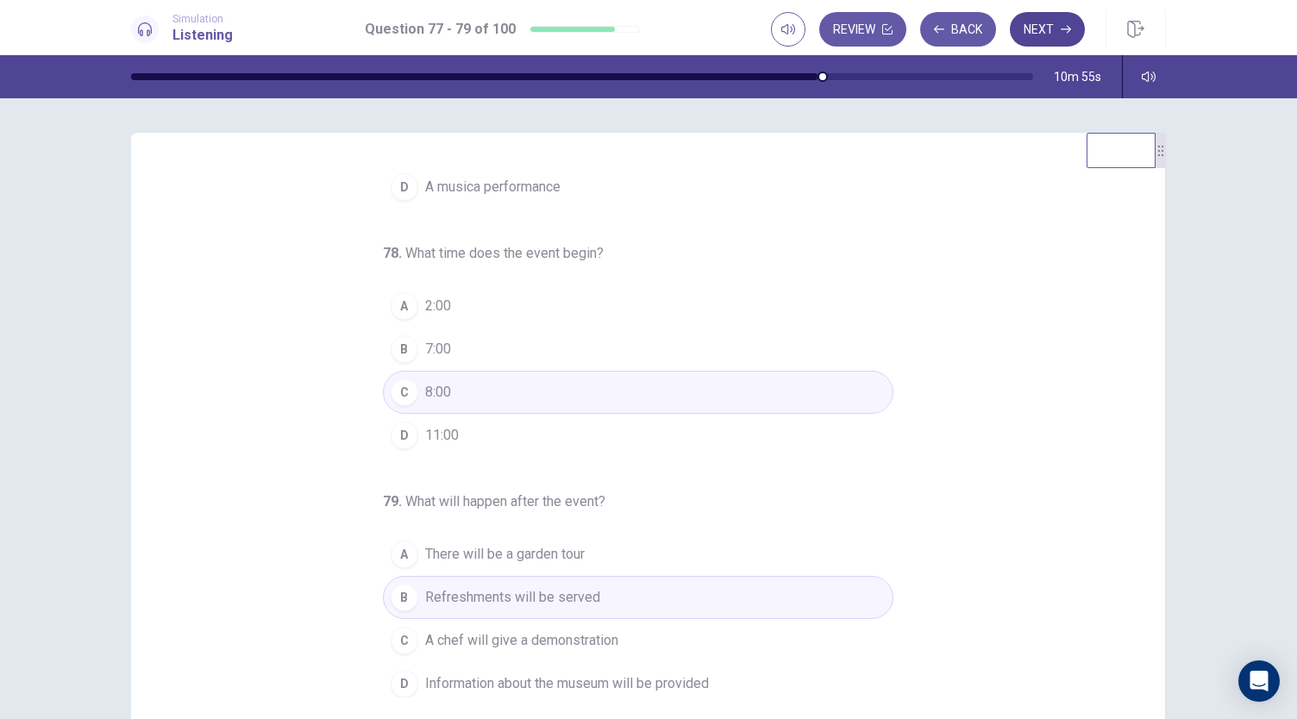
click at [1061, 34] on button "Next" at bounding box center [1047, 29] width 75 height 34
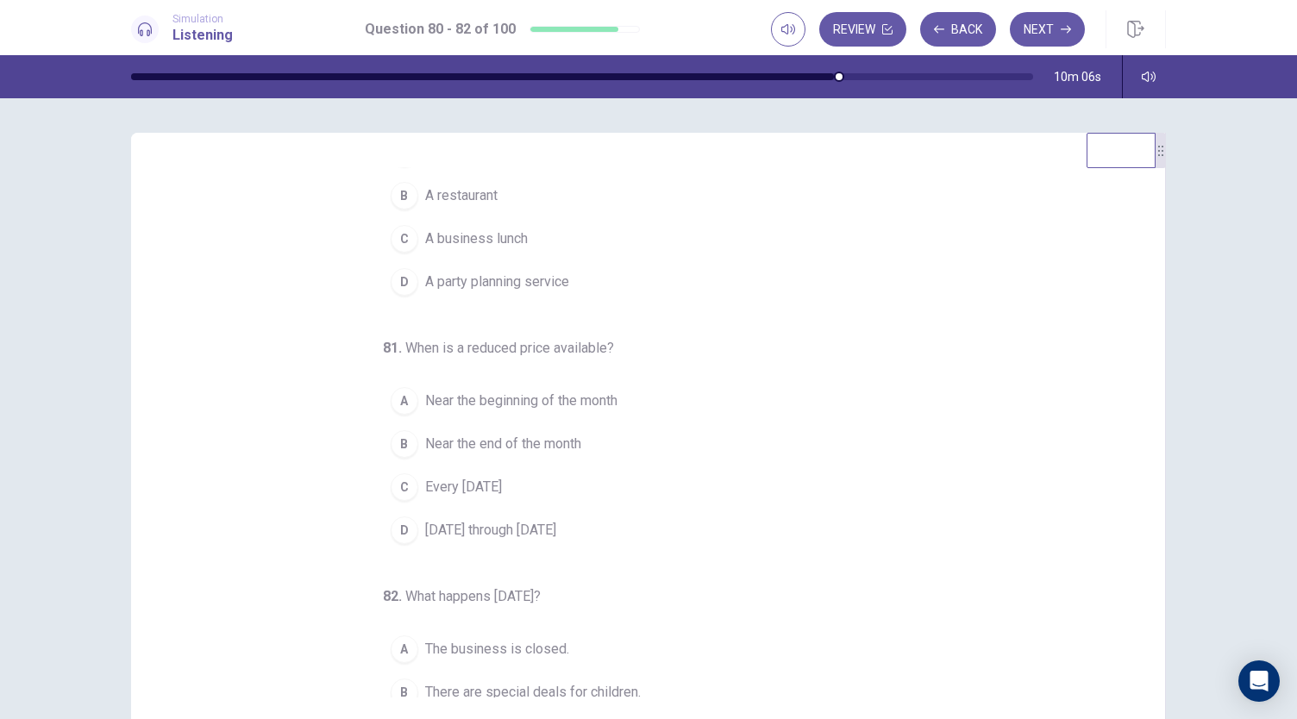
scroll to position [0, 0]
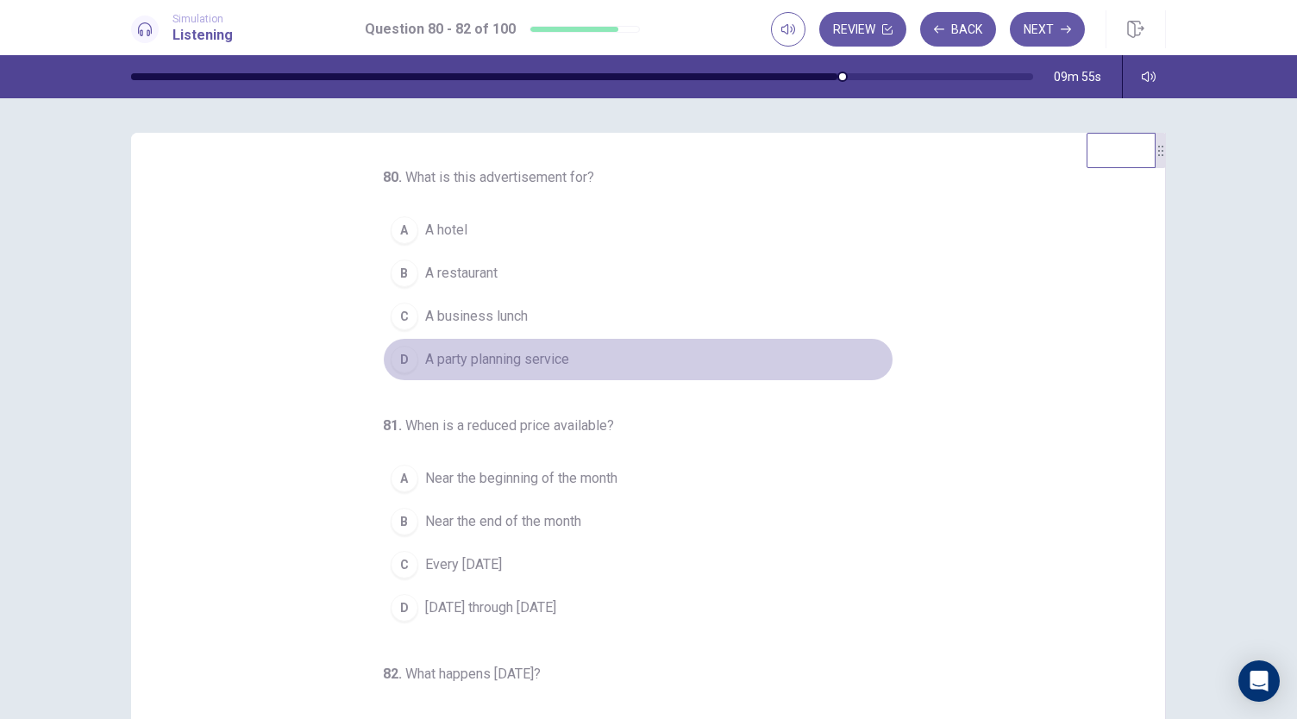
click at [534, 356] on span "A party planning service" at bounding box center [497, 359] width 144 height 21
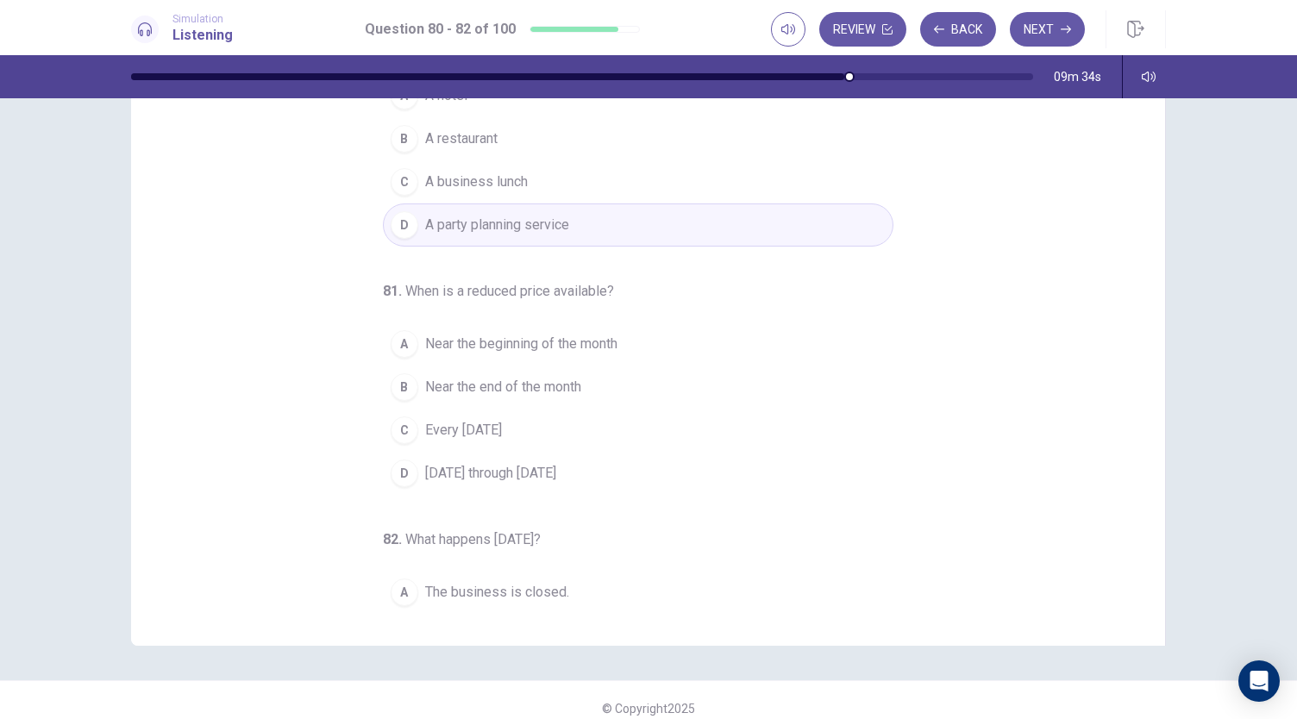
scroll to position [86, 0]
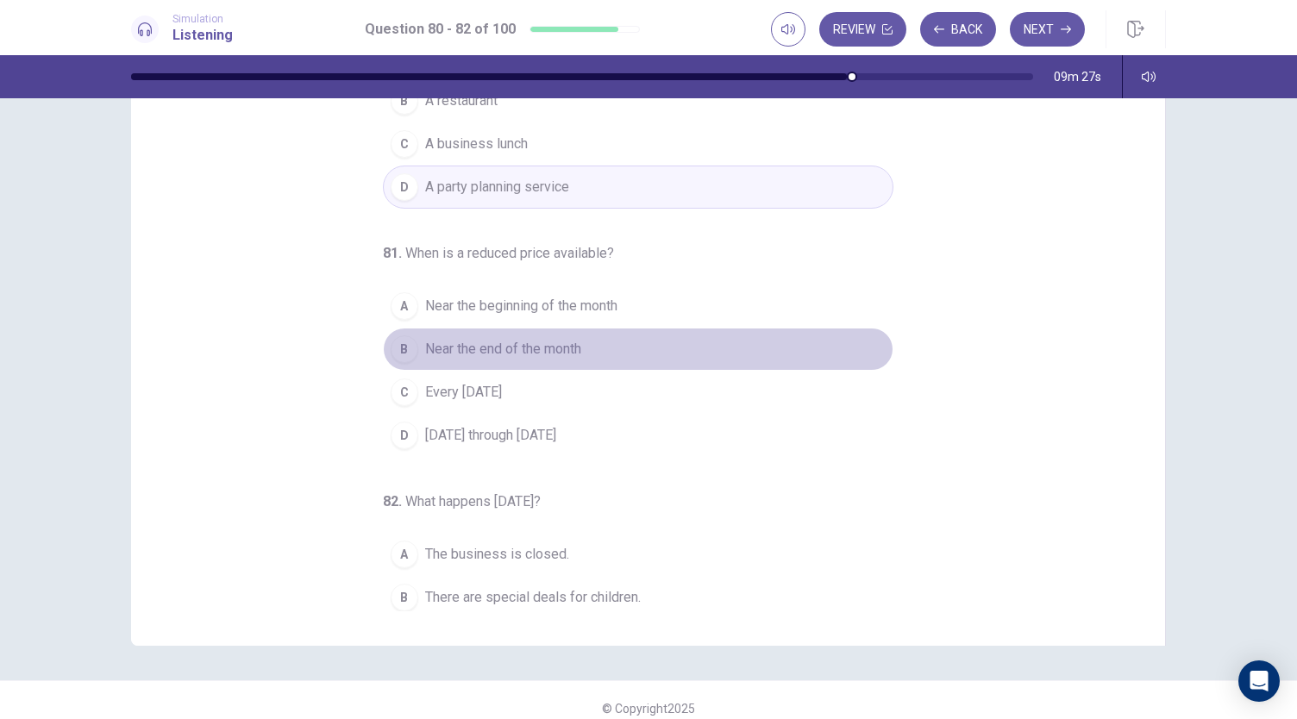
click at [541, 347] on span "Near the end of the month" at bounding box center [503, 349] width 156 height 21
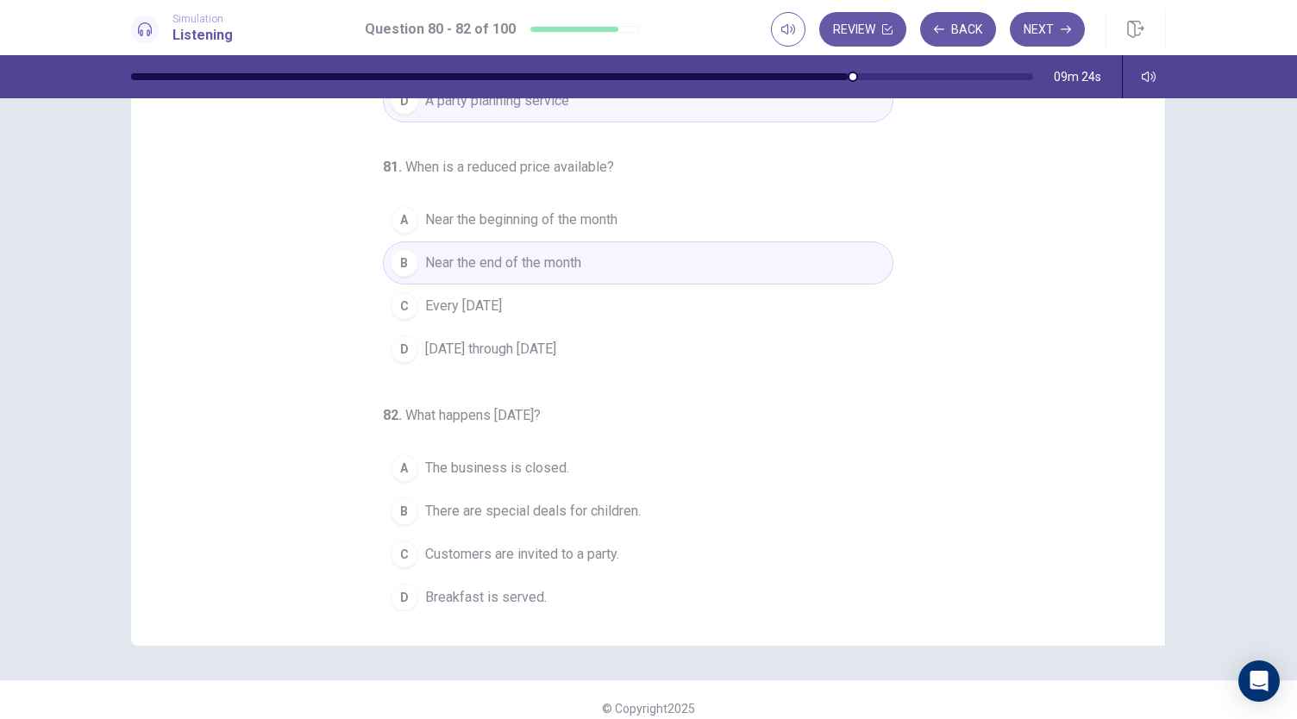
scroll to position [103, 0]
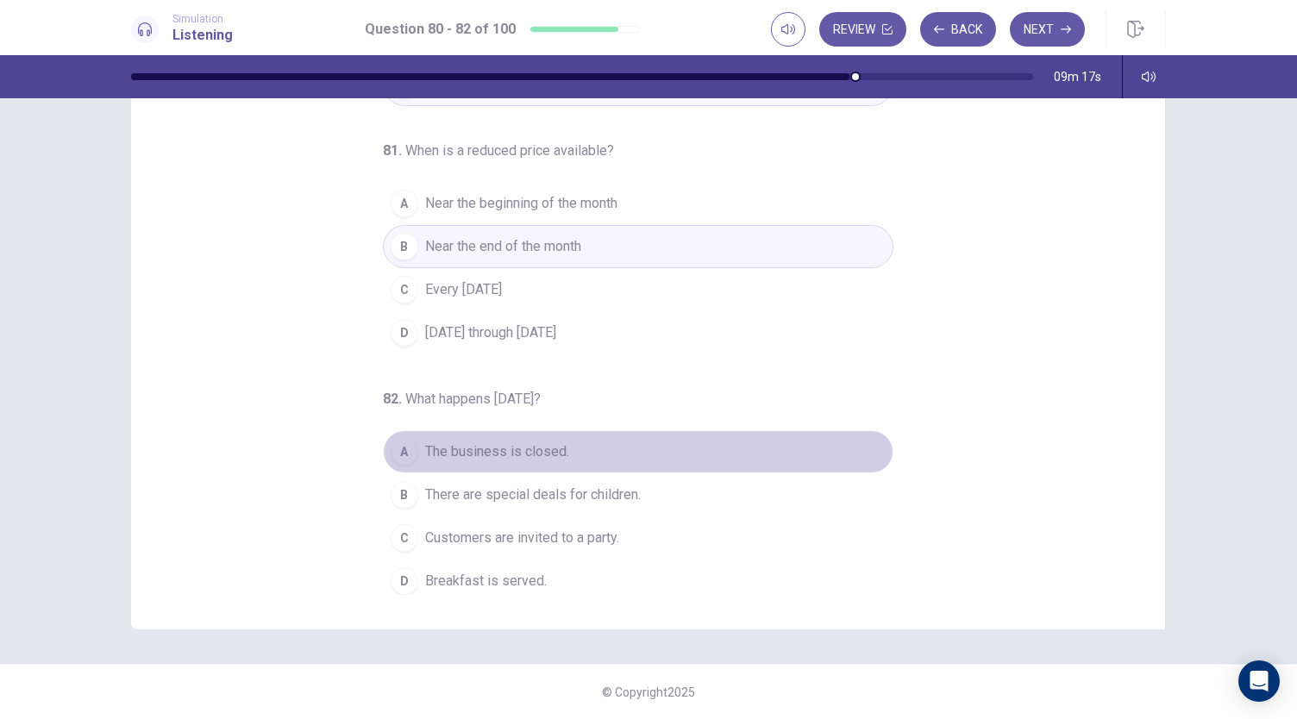
click at [524, 447] on span "The business is closed." at bounding box center [497, 451] width 144 height 21
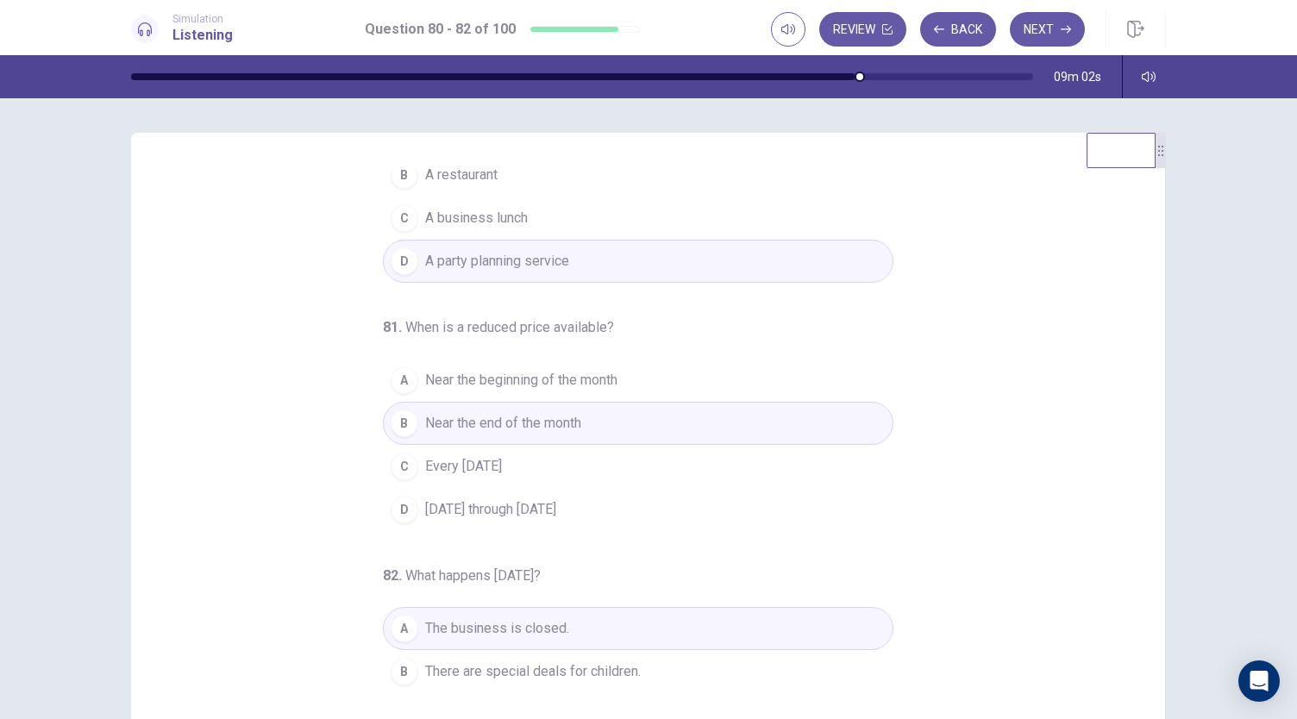
scroll to position [0, 0]
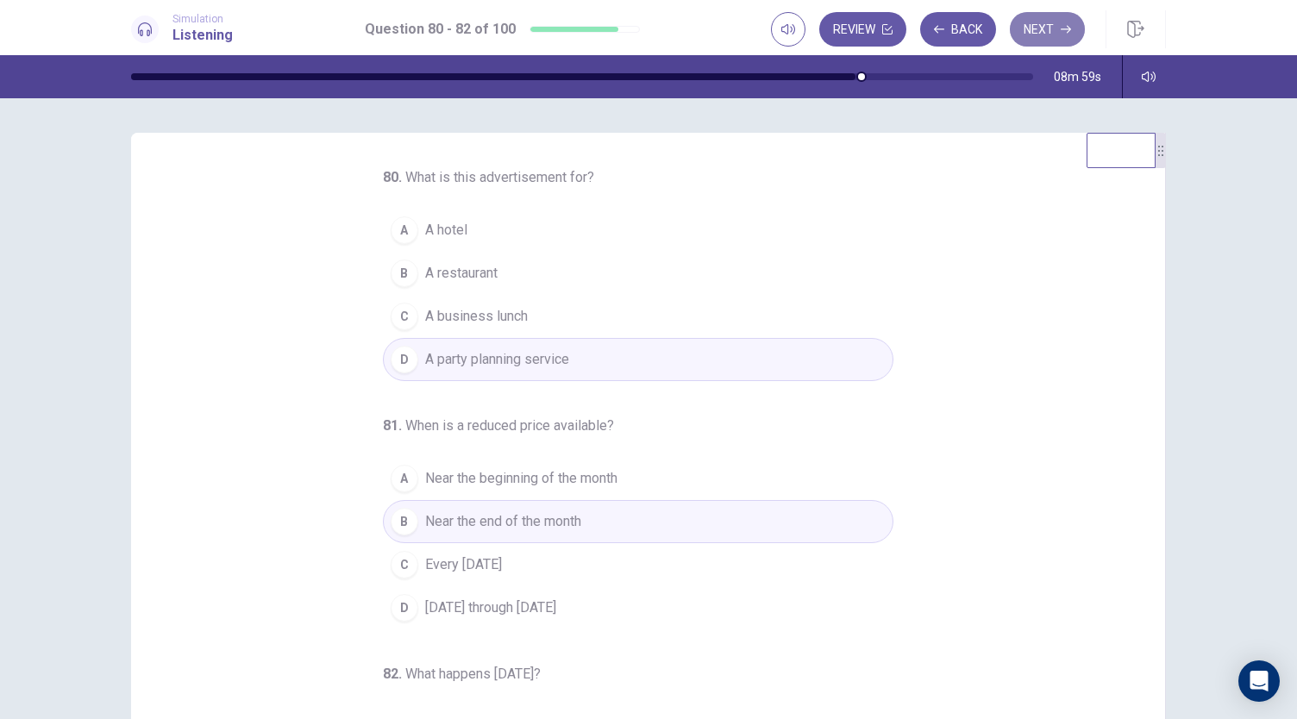
click at [1060, 23] on button "Next" at bounding box center [1047, 29] width 75 height 34
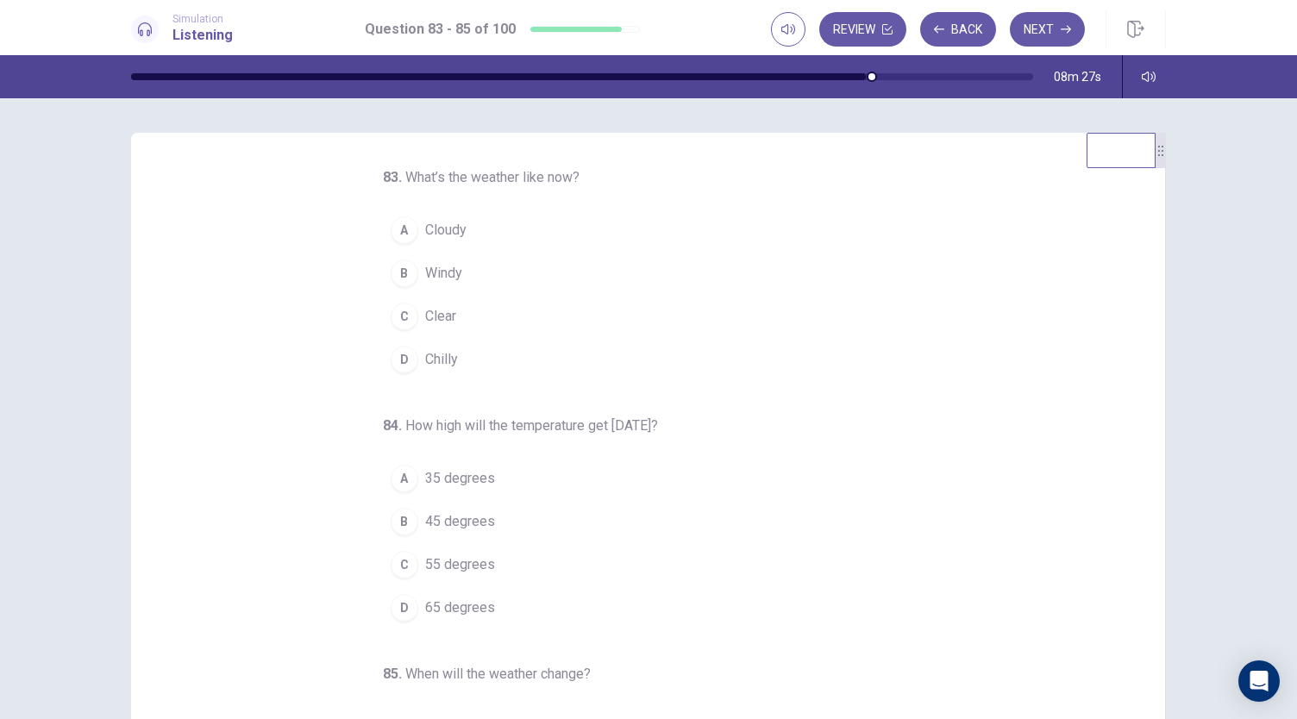
click at [460, 470] on span "35 degrees" at bounding box center [460, 478] width 70 height 21
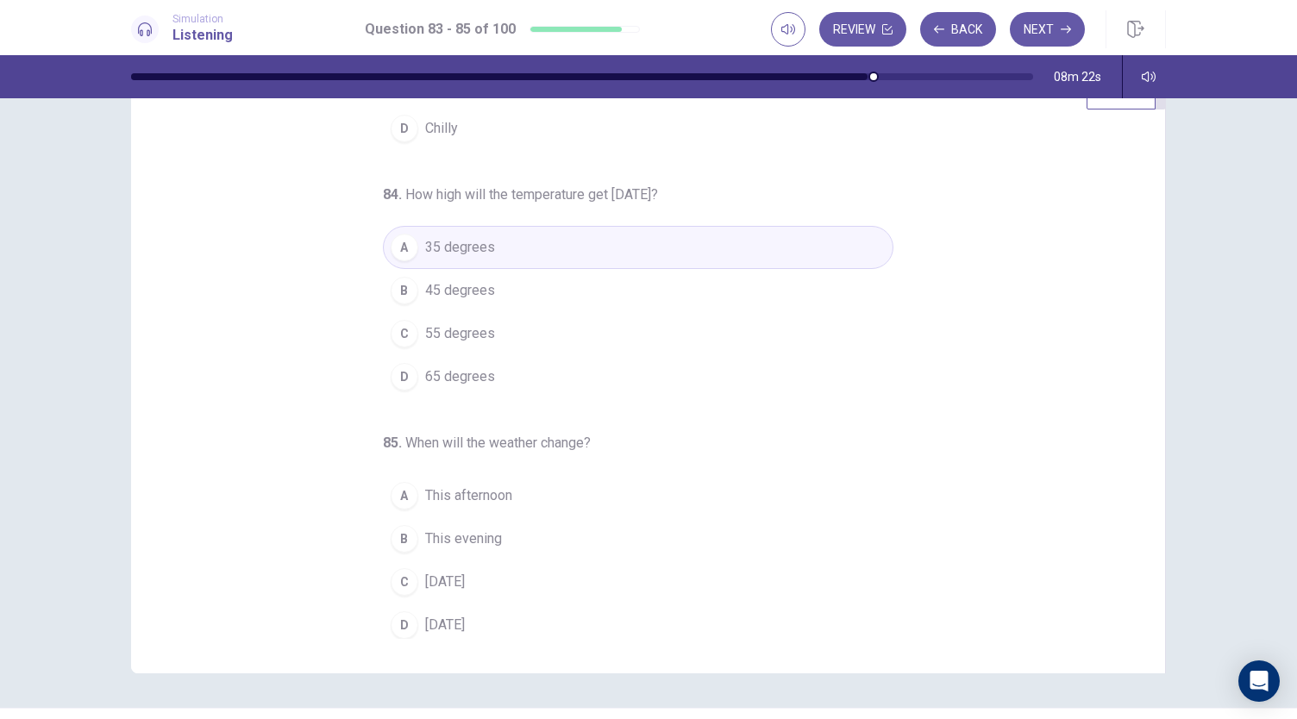
scroll to position [103, 0]
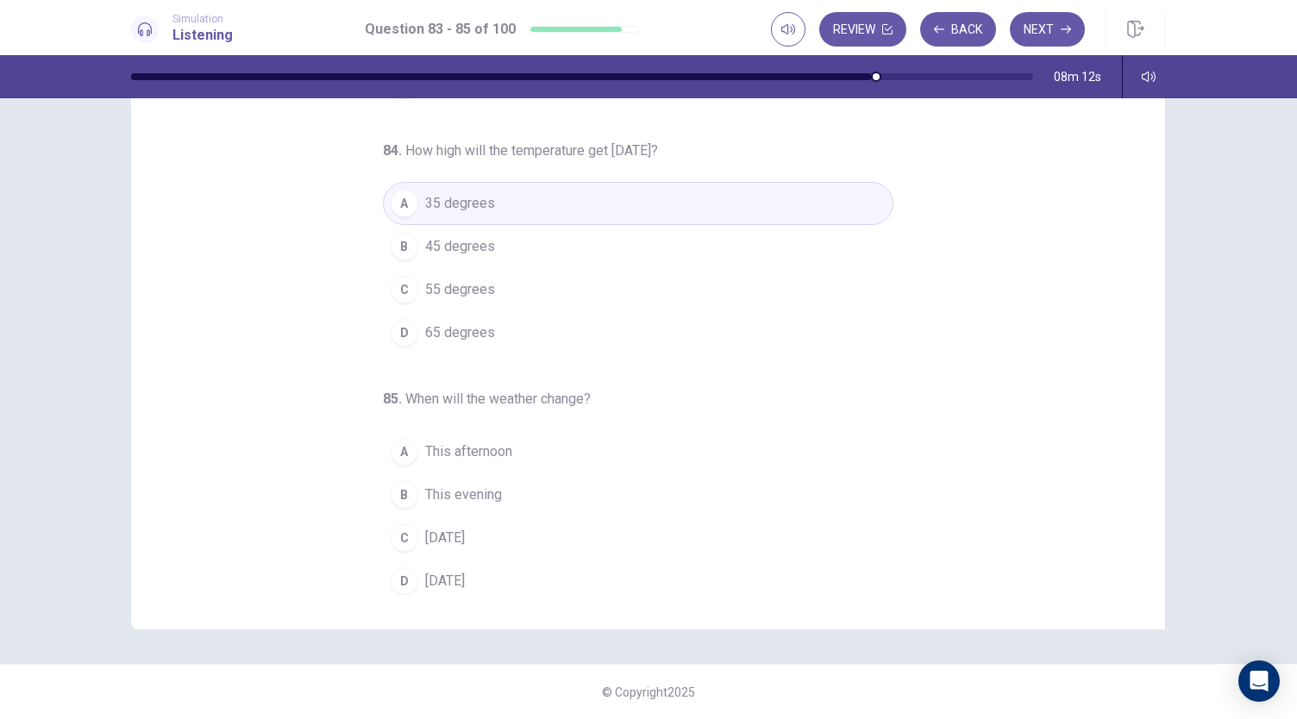
click at [447, 575] on span "[DATE]" at bounding box center [445, 581] width 40 height 21
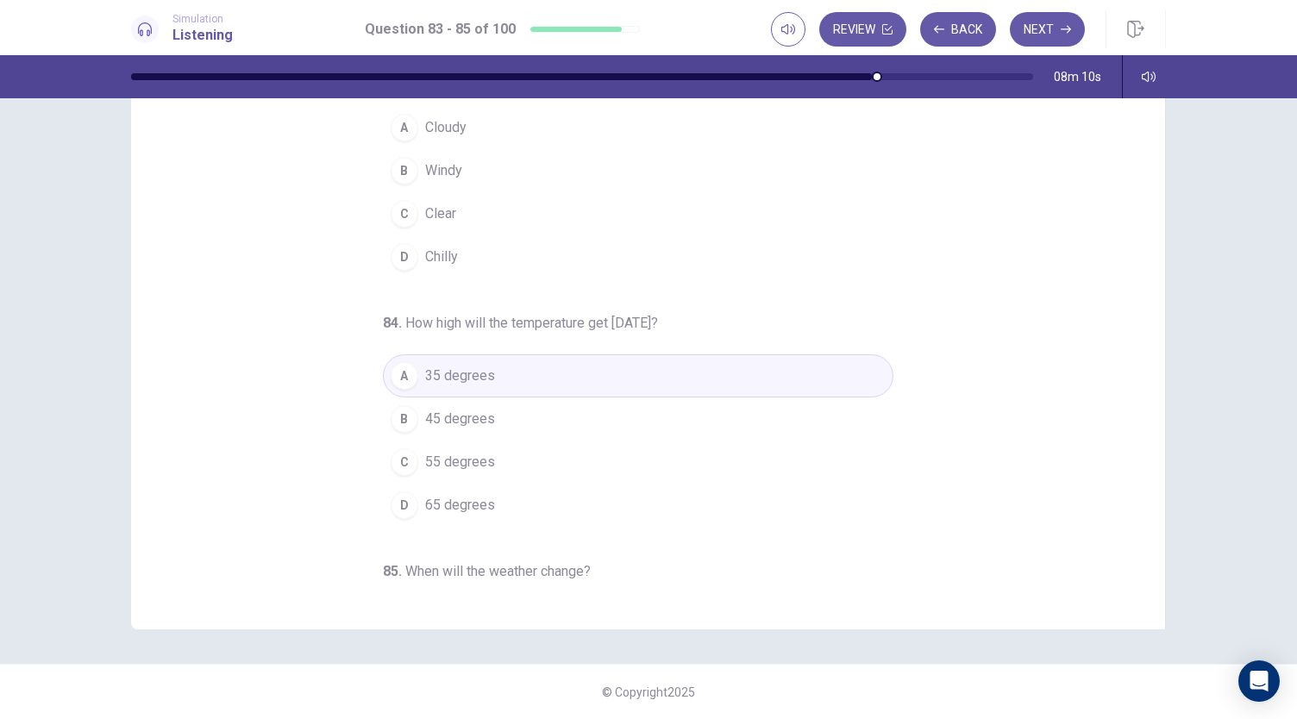
scroll to position [0, 0]
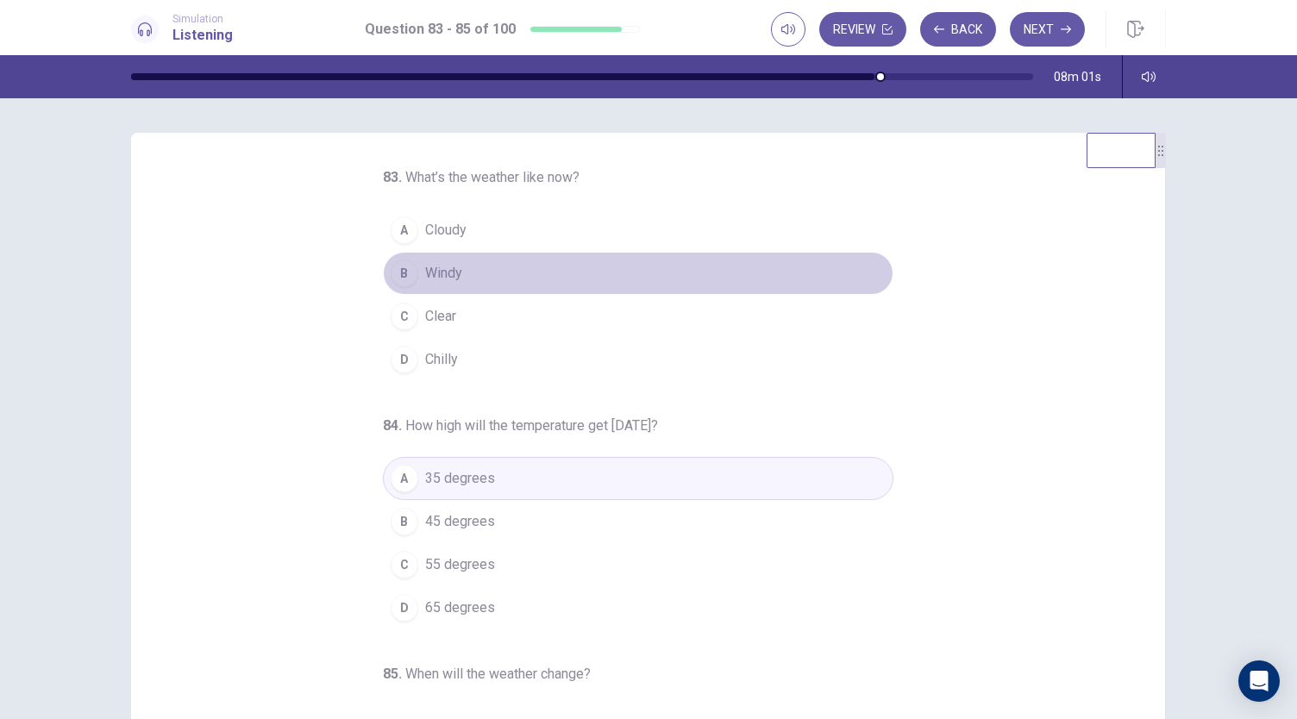
click at [407, 276] on div "B" at bounding box center [405, 274] width 28 height 28
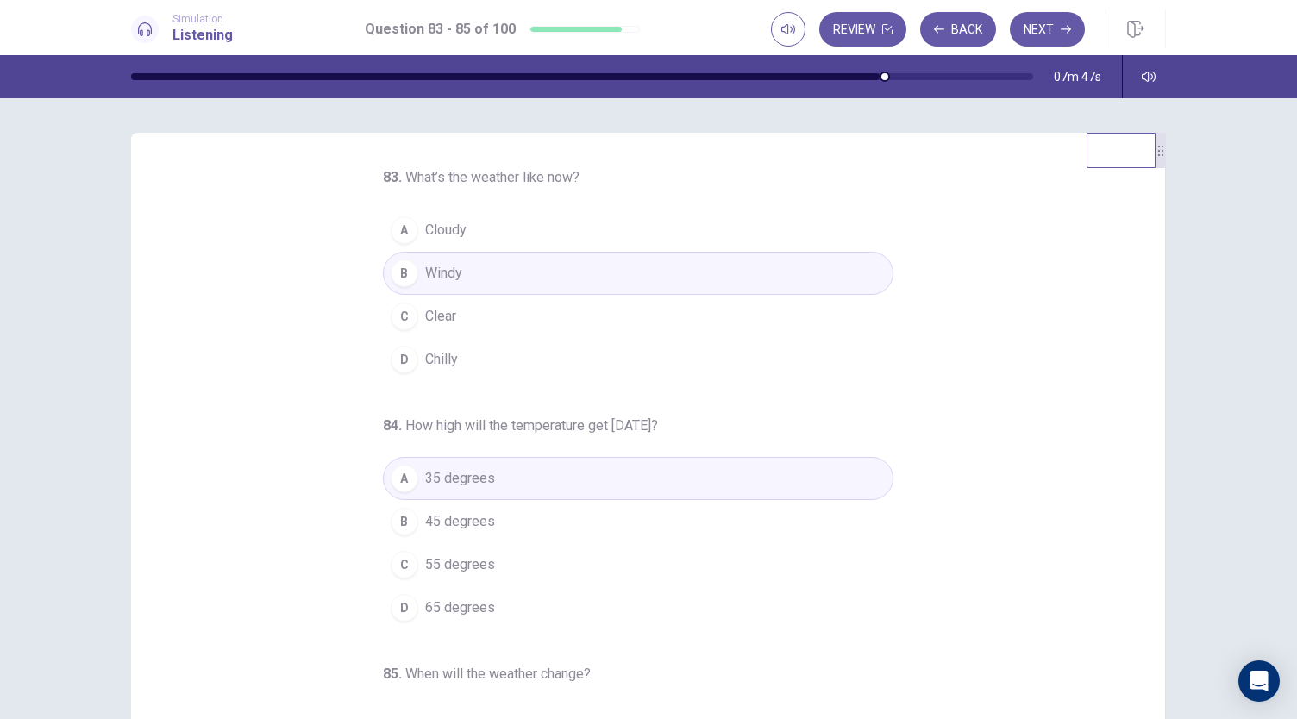
click at [1039, 33] on button "Next" at bounding box center [1047, 29] width 75 height 34
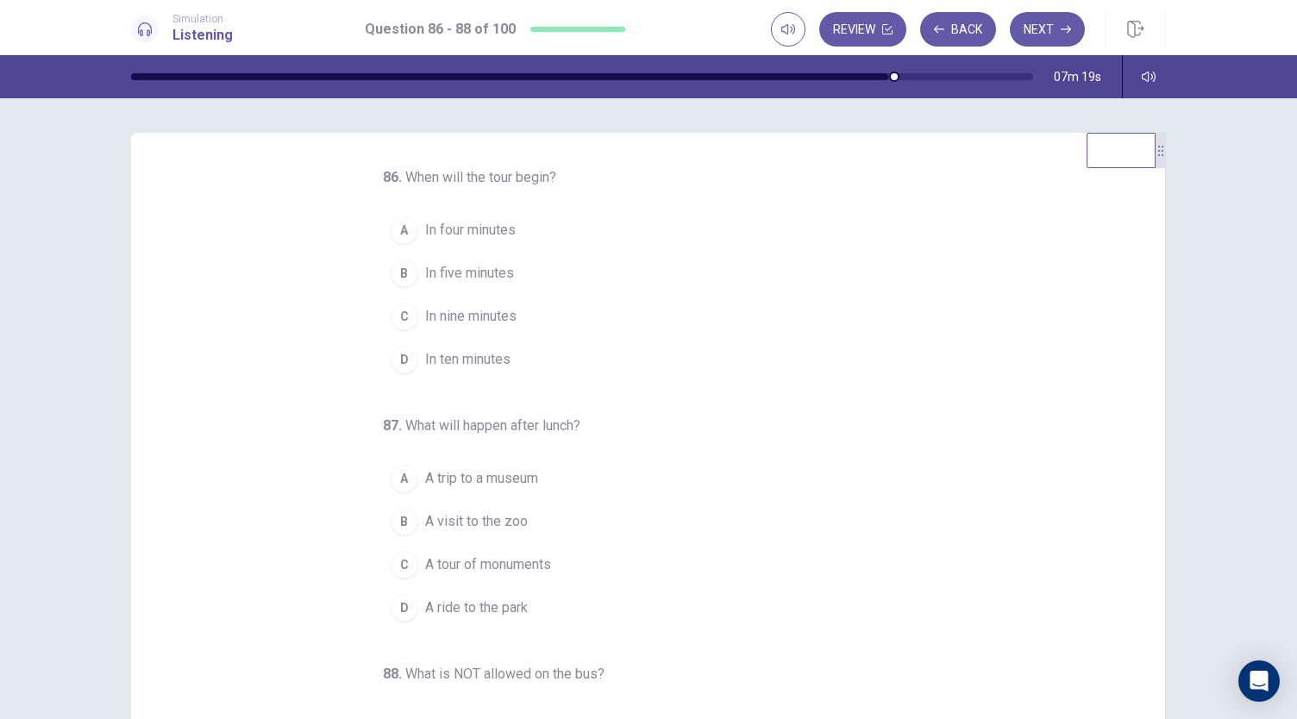
click at [445, 355] on span "In ten minutes" at bounding box center [467, 359] width 85 height 21
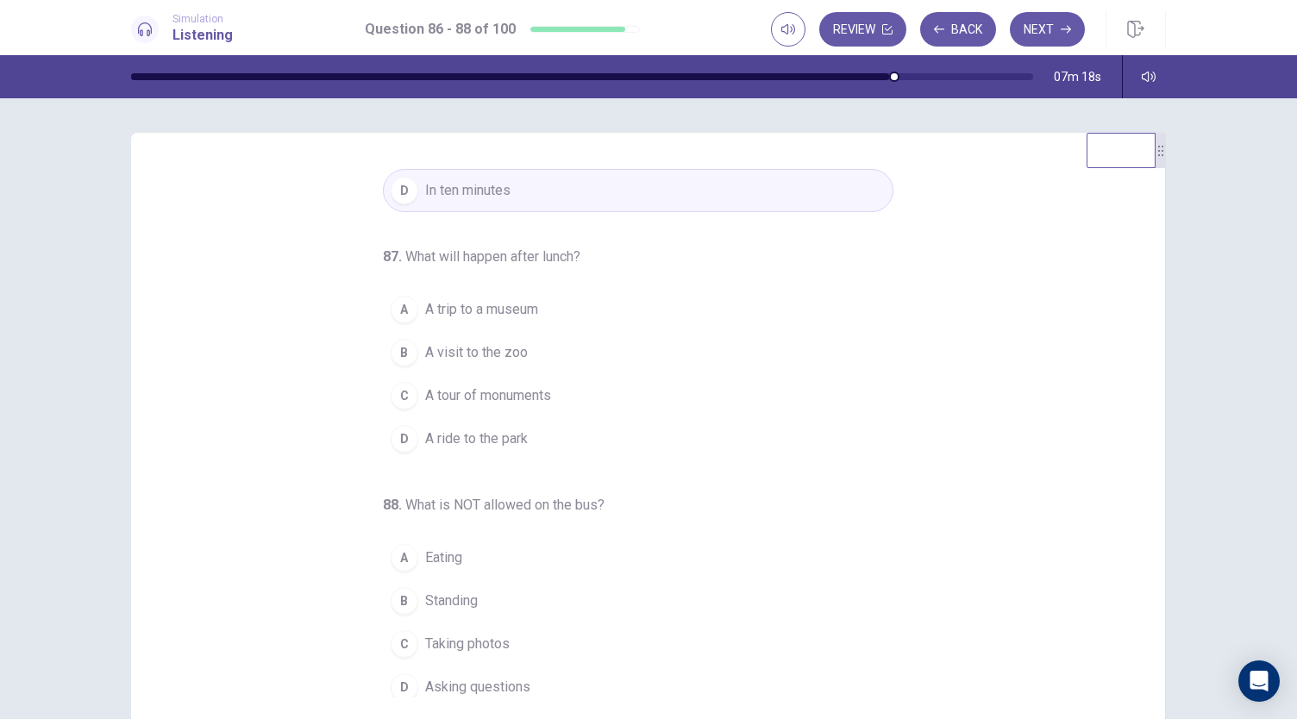
scroll to position [172, 0]
click at [454, 390] on span "A tour of monuments" at bounding box center [488, 392] width 126 height 21
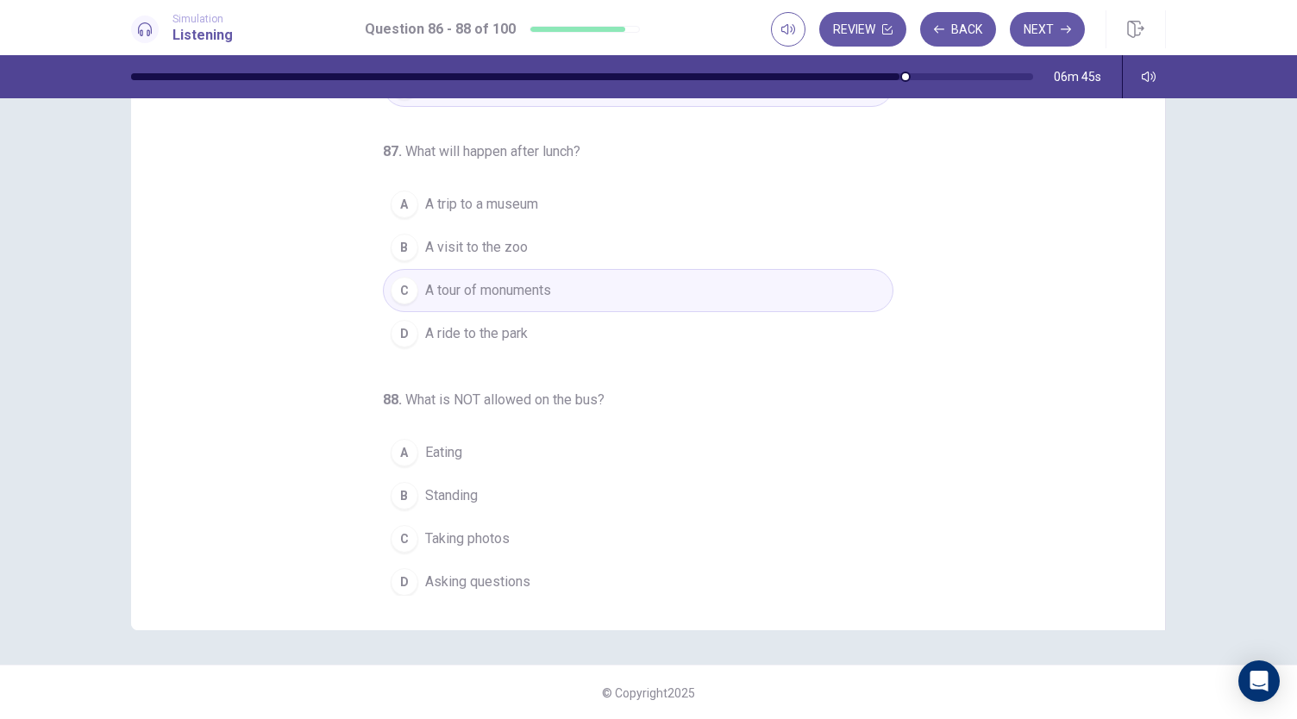
scroll to position [103, 0]
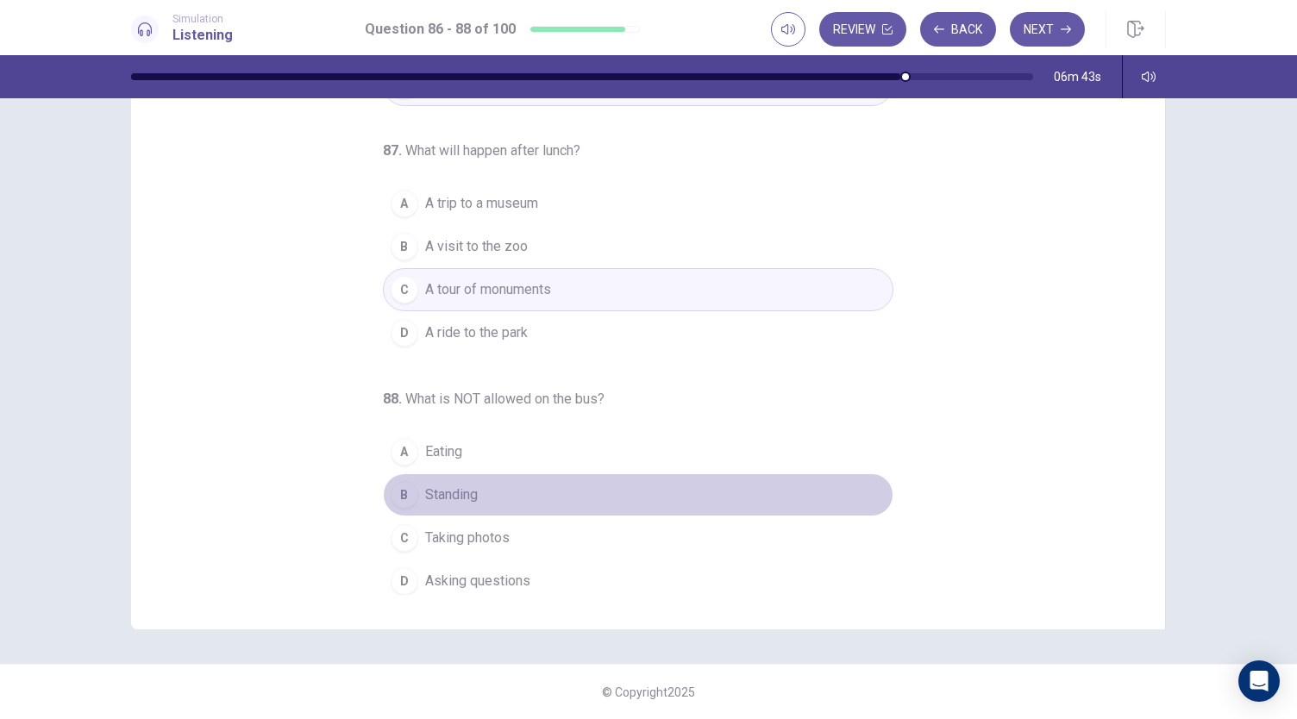
click at [447, 497] on span "Standing" at bounding box center [451, 495] width 53 height 21
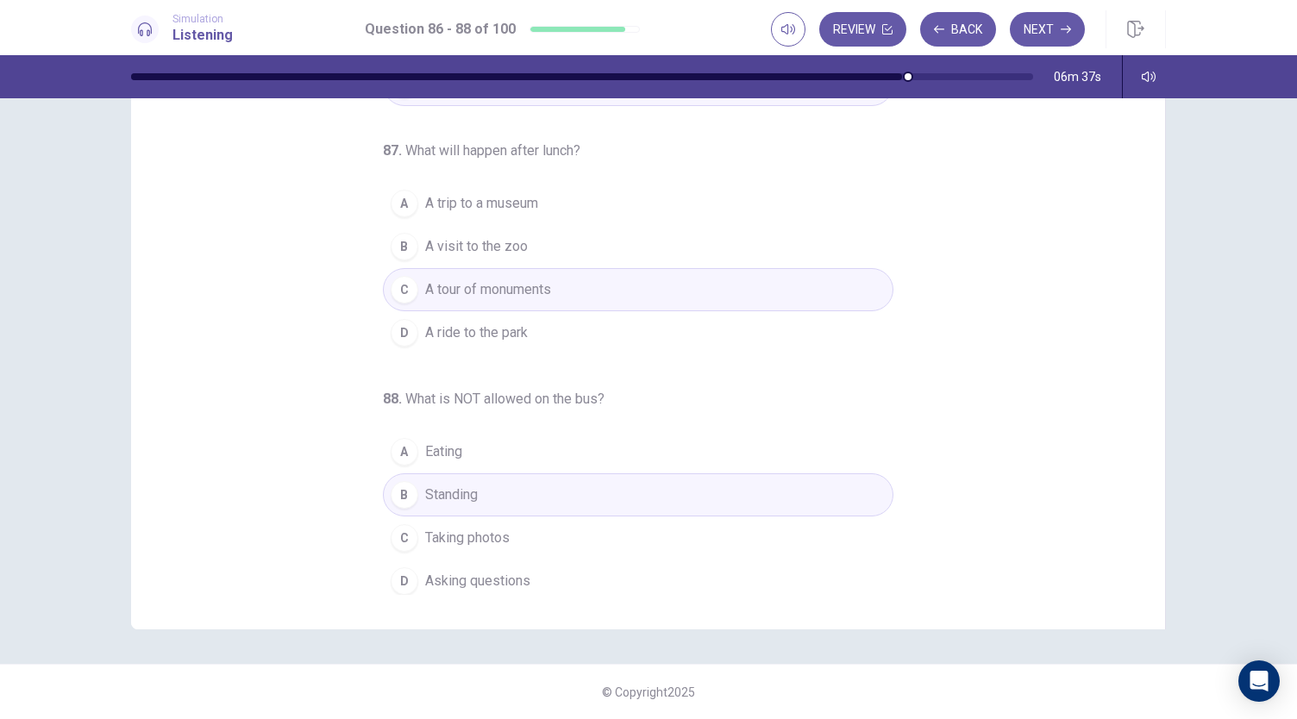
scroll to position [0, 0]
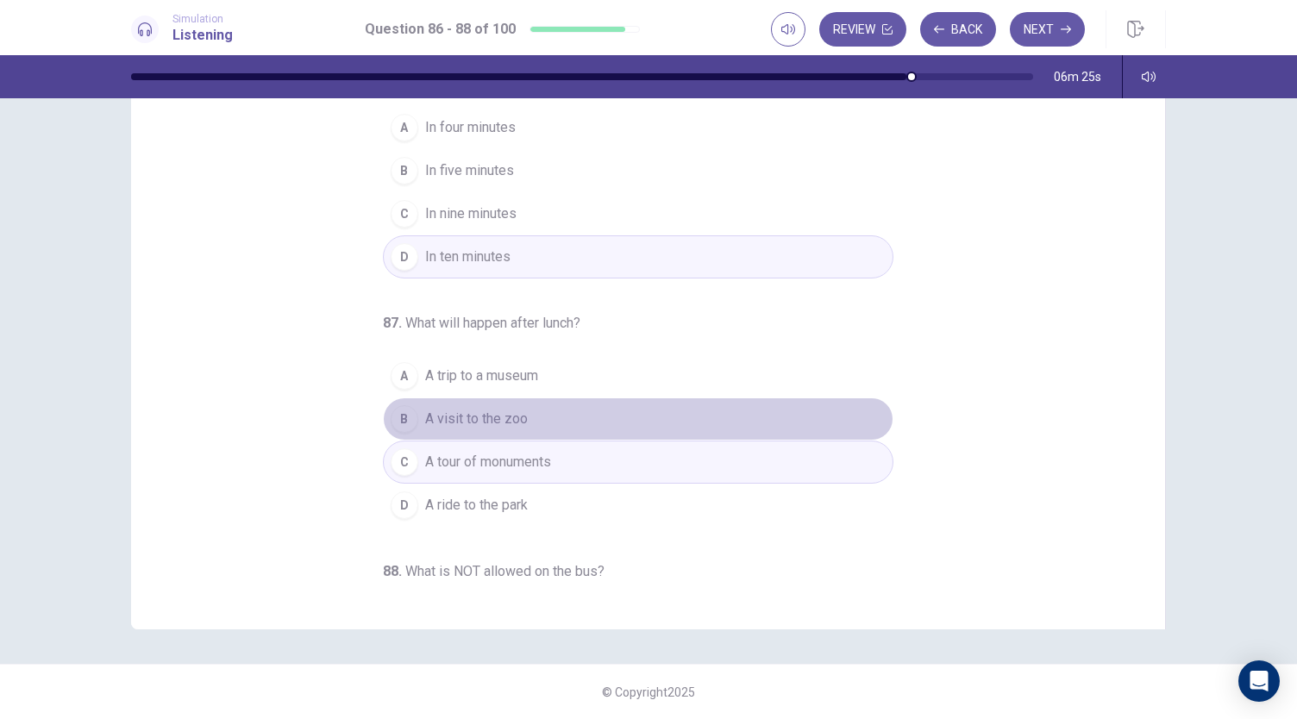
click at [462, 416] on span "A visit to the zoo" at bounding box center [476, 419] width 103 height 21
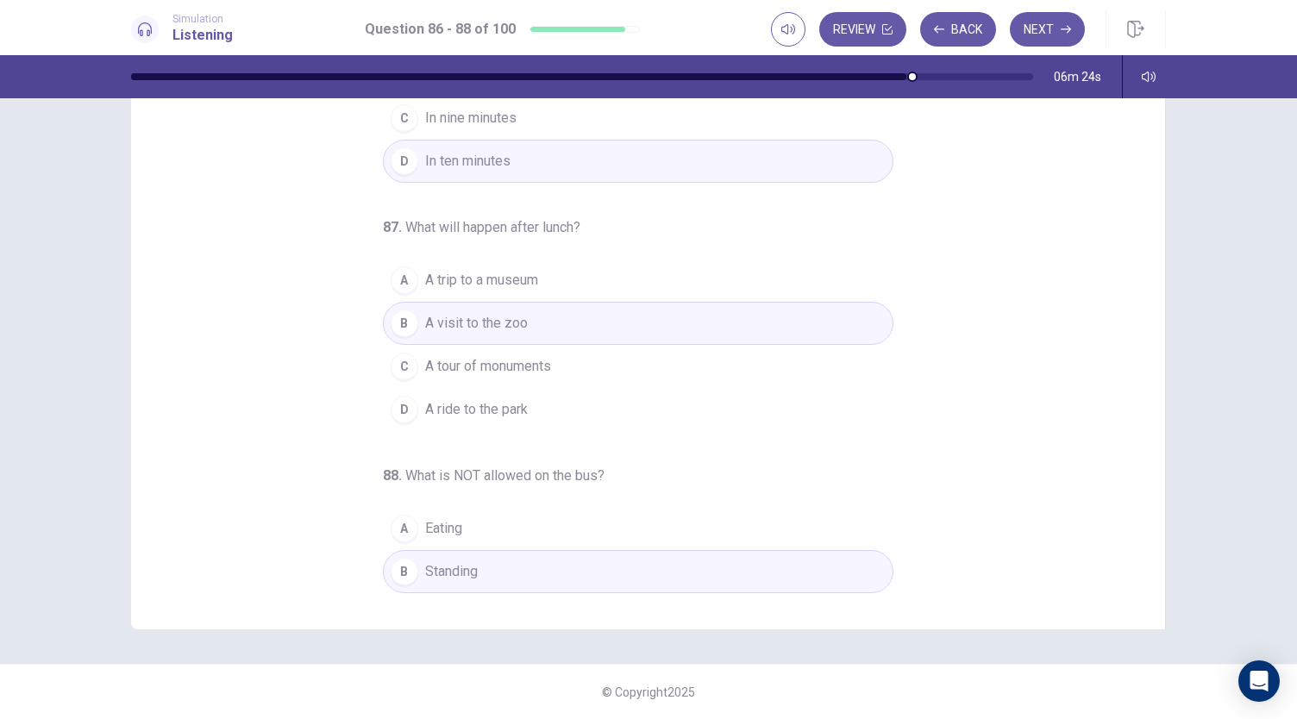
scroll to position [172, 0]
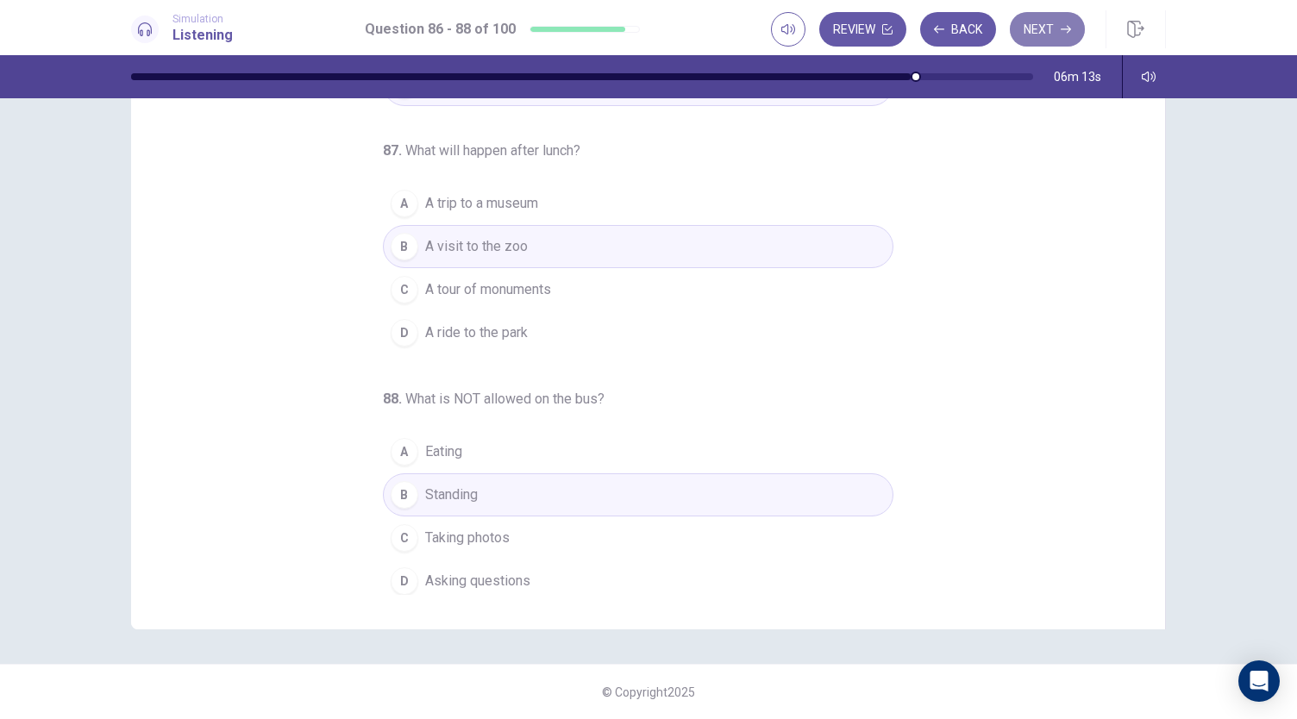
click at [1036, 39] on button "Next" at bounding box center [1047, 29] width 75 height 34
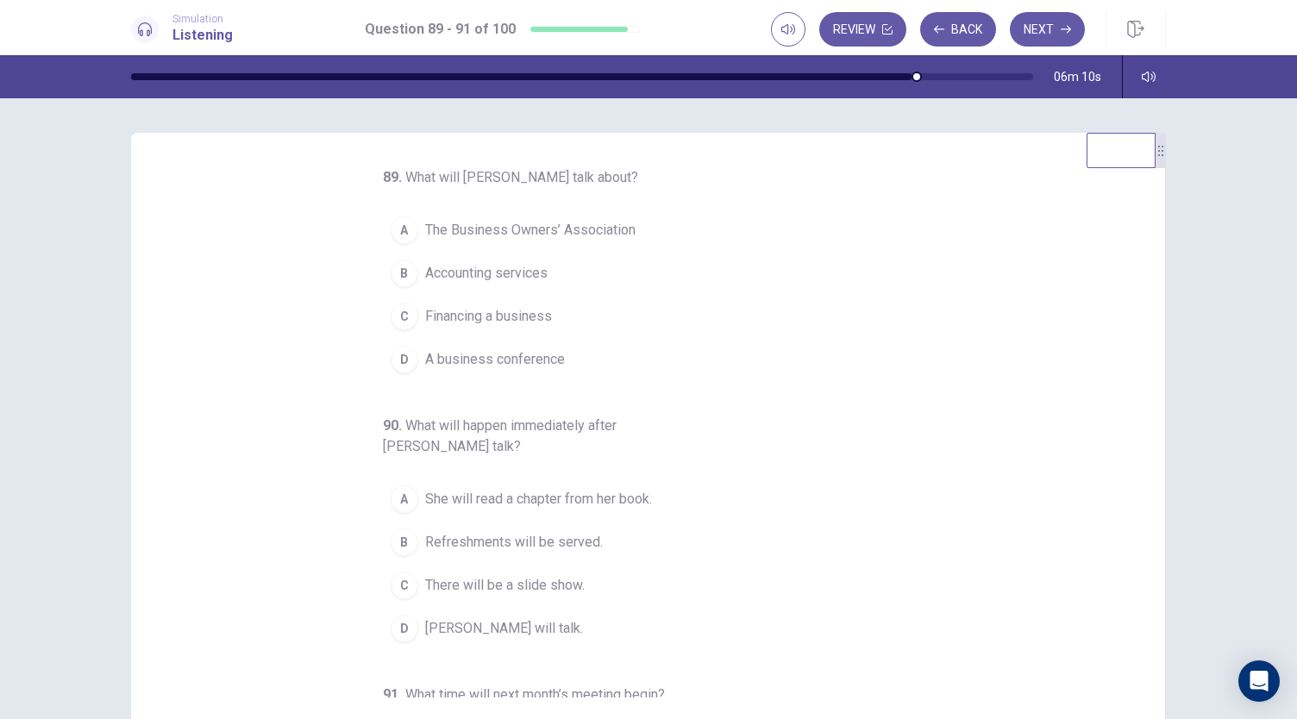
scroll to position [0, 0]
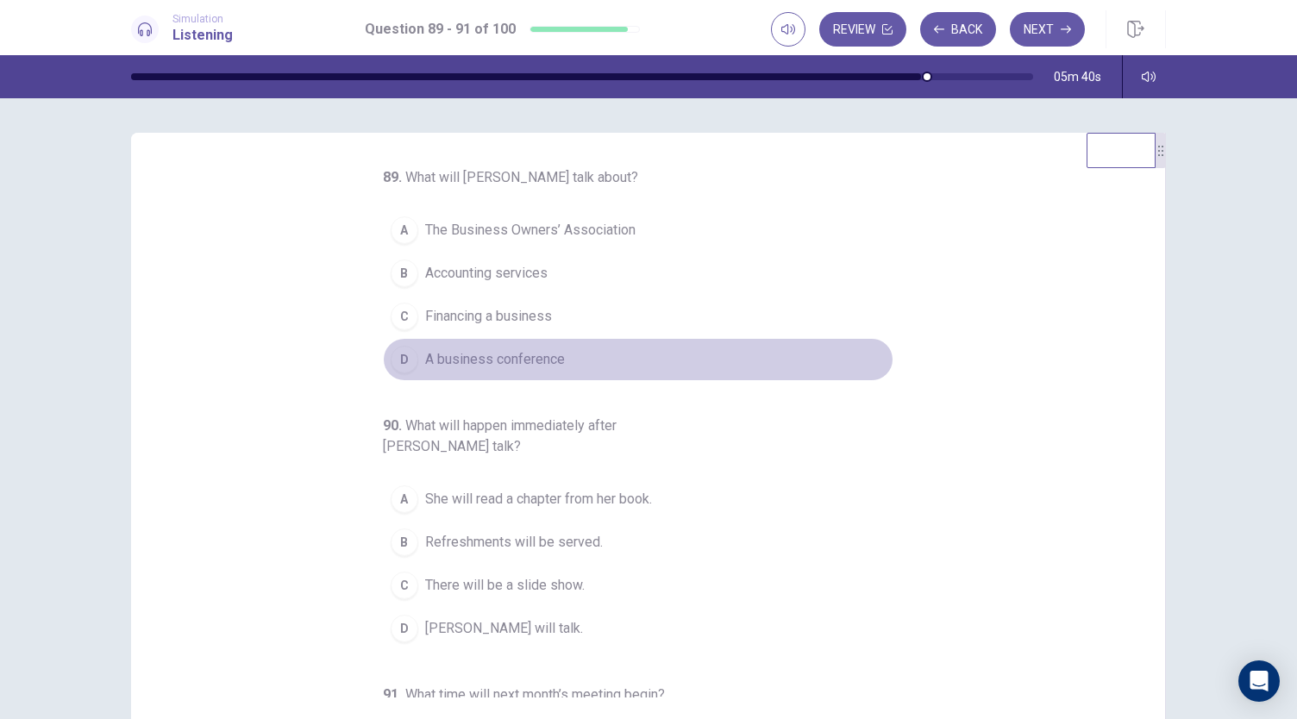
click at [526, 354] on span "A business conference" at bounding box center [495, 359] width 140 height 21
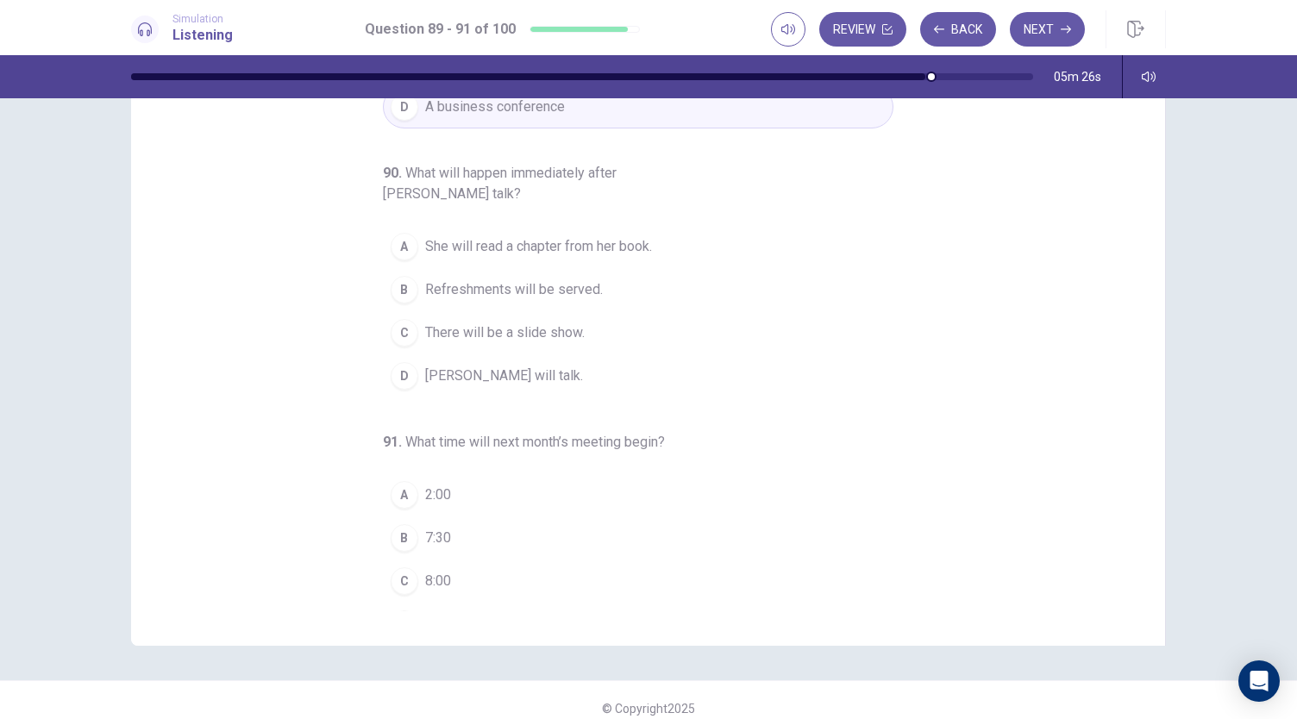
scroll to position [193, 0]
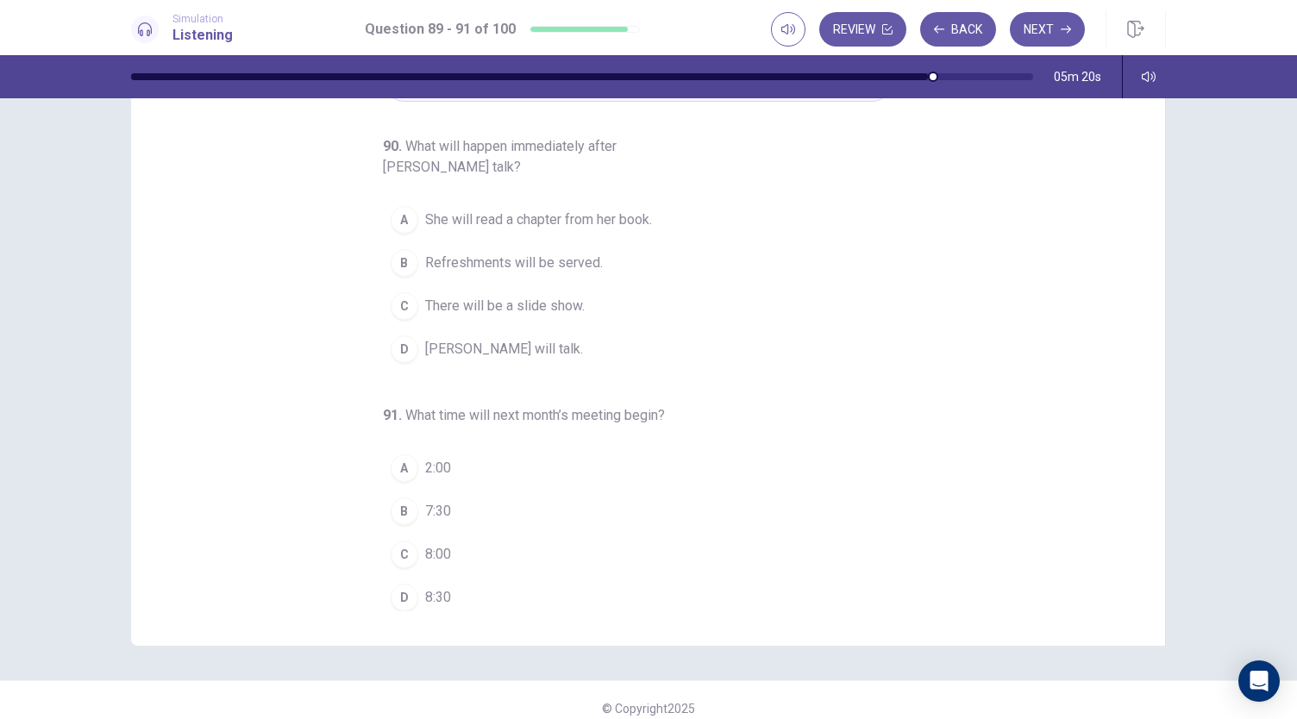
click at [425, 501] on span "7:30" at bounding box center [438, 511] width 26 height 21
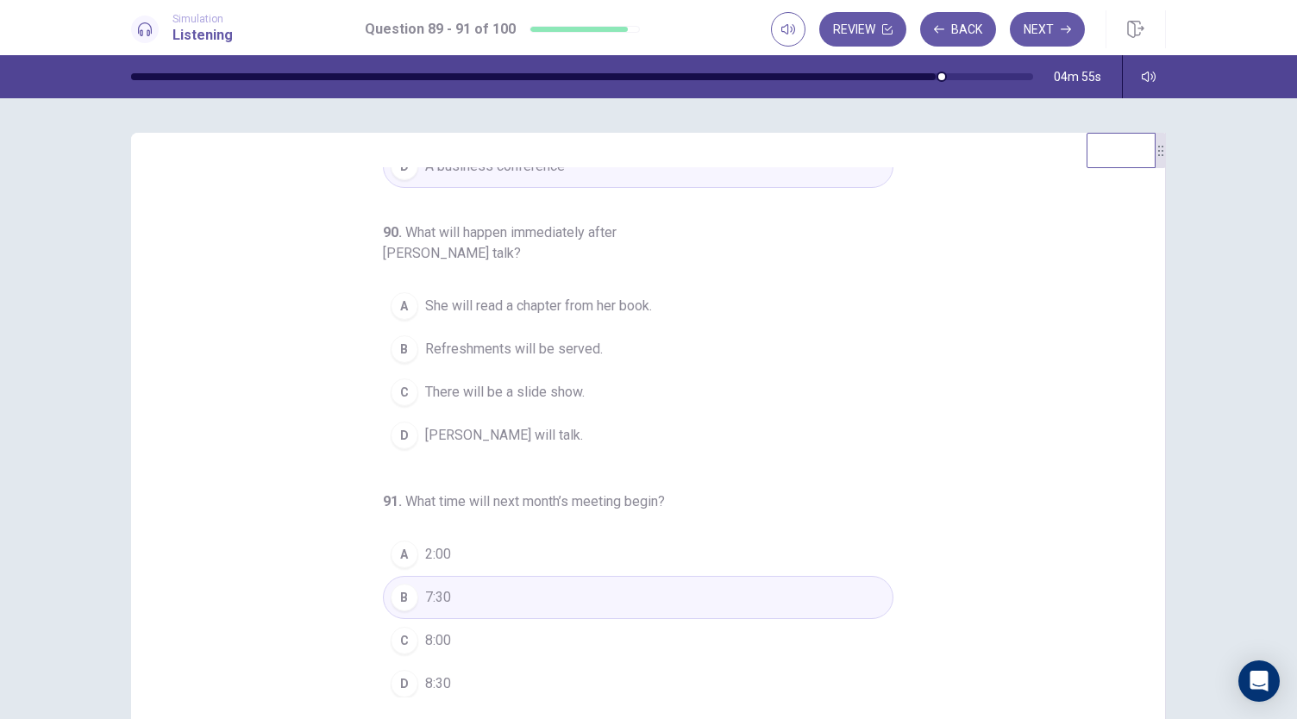
click at [510, 350] on span "Refreshments will be served." at bounding box center [514, 349] width 178 height 21
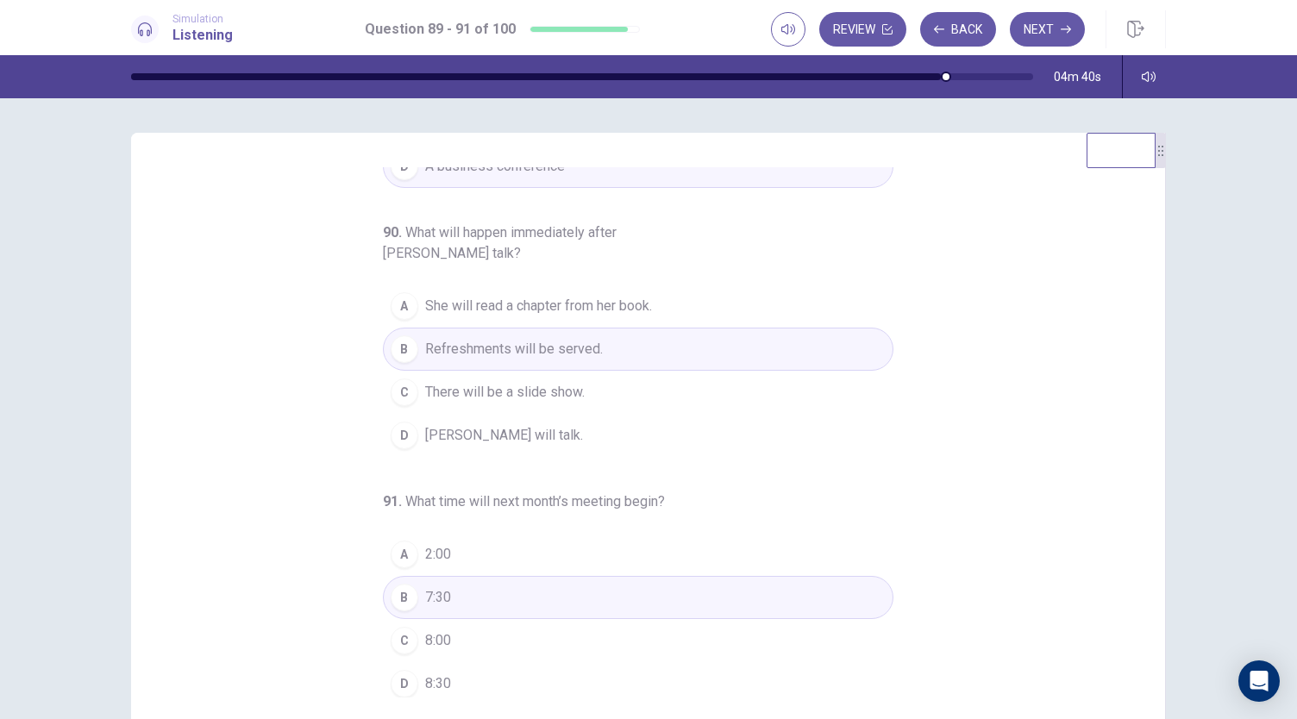
scroll to position [0, 0]
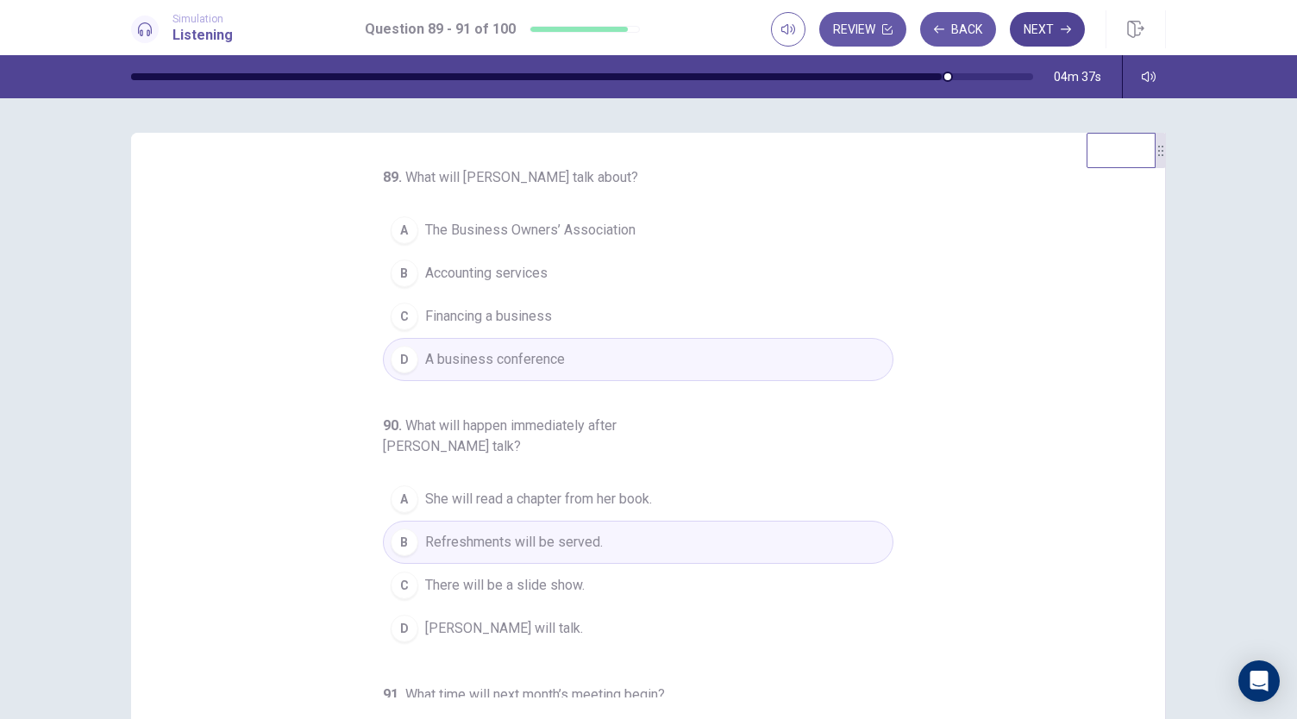
click at [1056, 34] on button "Next" at bounding box center [1047, 29] width 75 height 34
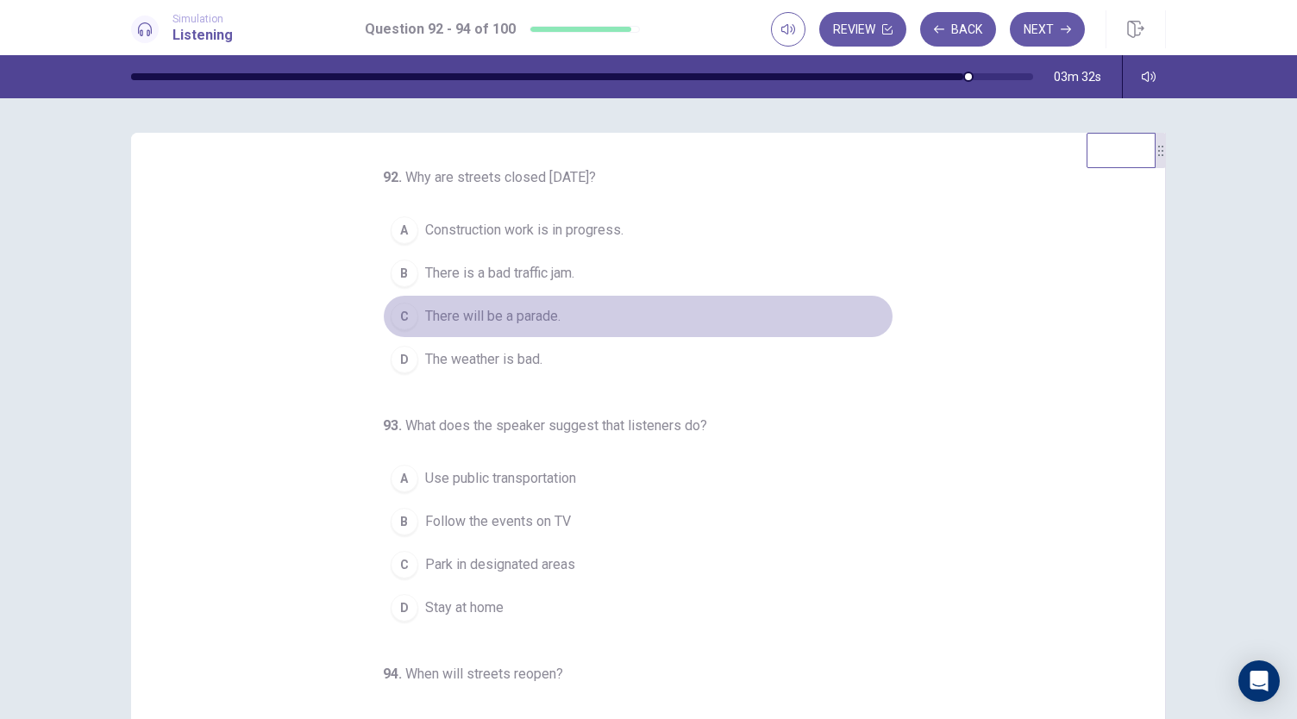
click at [529, 322] on span "There will be a parade." at bounding box center [492, 316] width 135 height 21
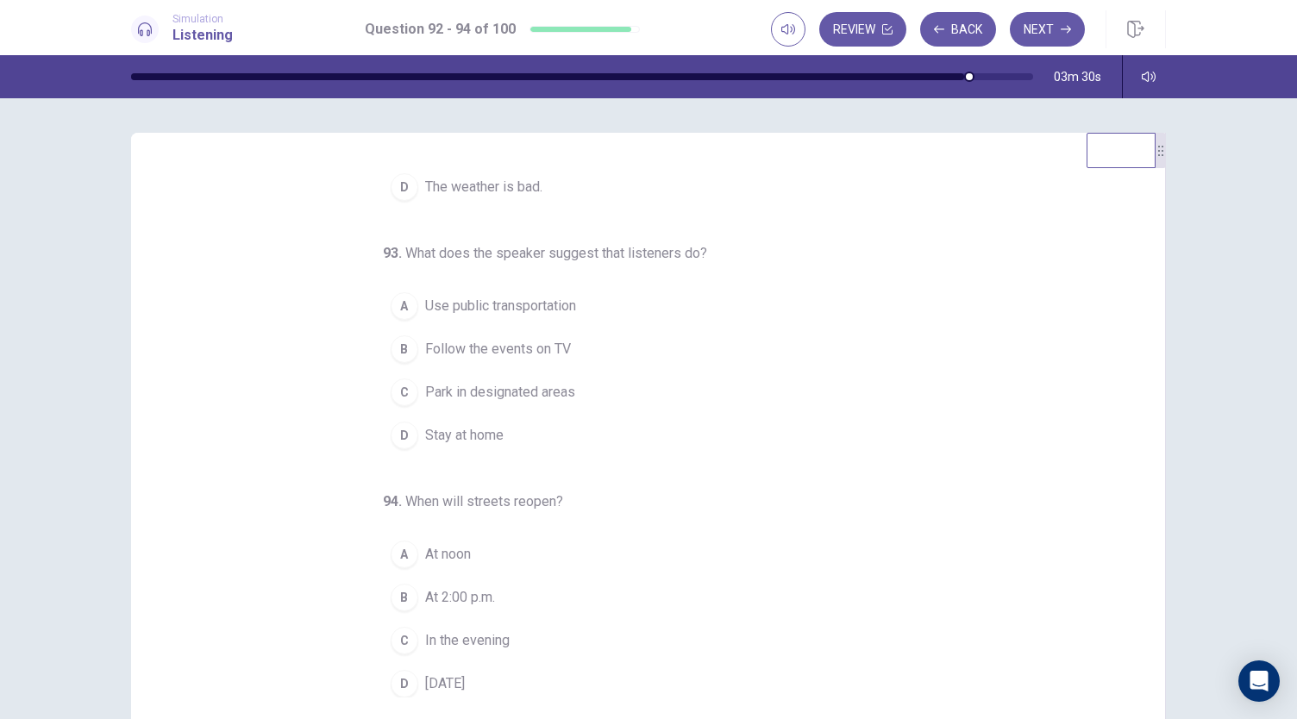
scroll to position [172, 0]
click at [536, 285] on button "A Use public transportation" at bounding box center [638, 306] width 510 height 43
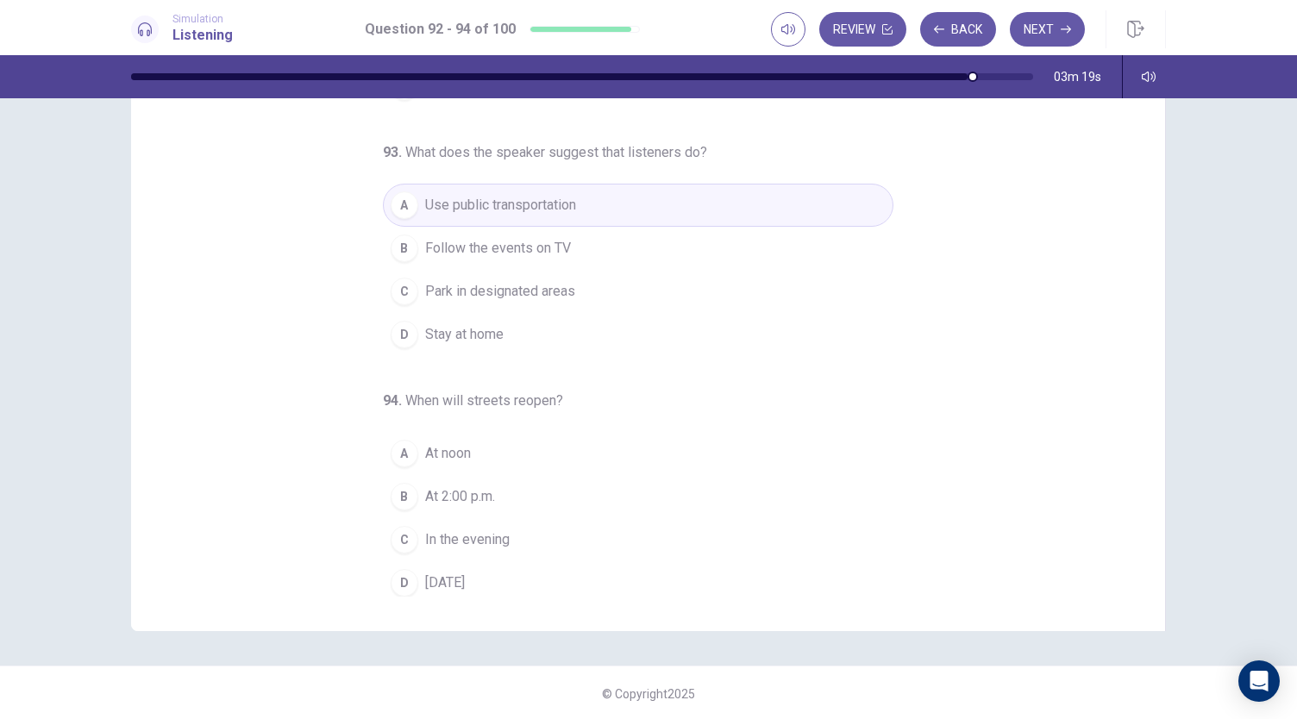
scroll to position [103, 0]
click at [465, 575] on span "[DATE]" at bounding box center [445, 581] width 40 height 21
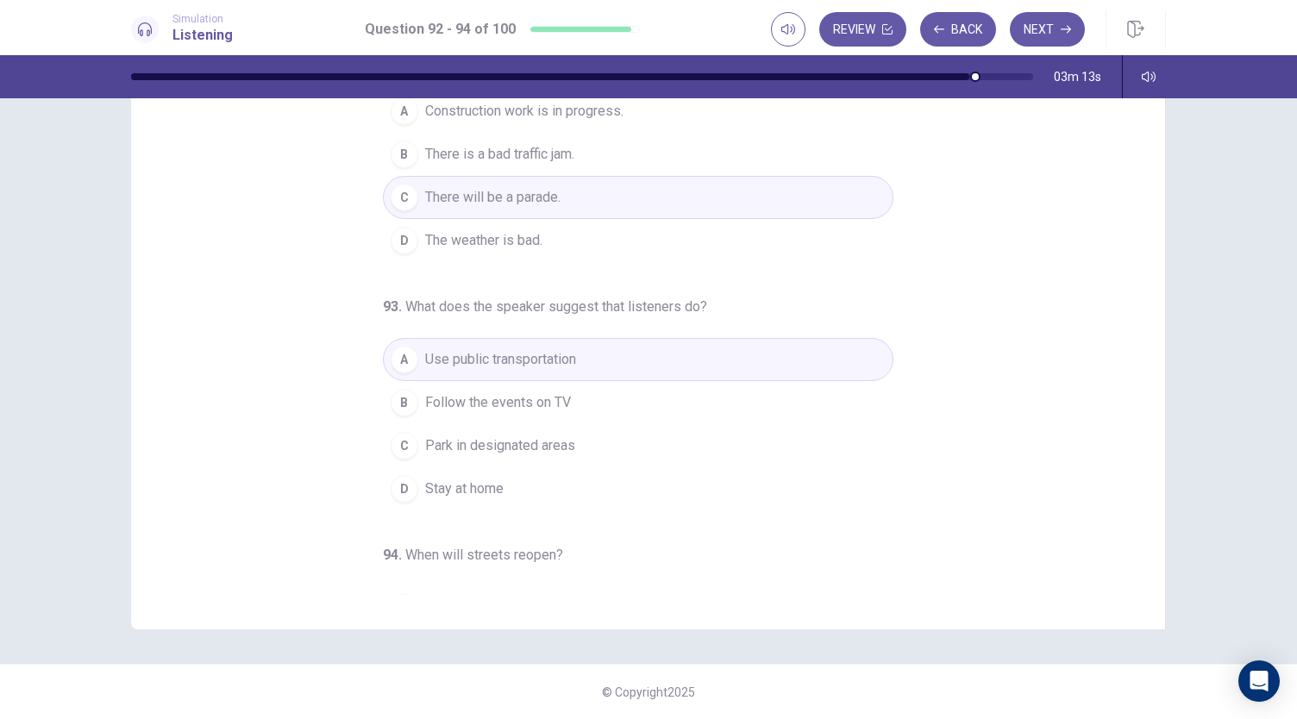
scroll to position [0, 0]
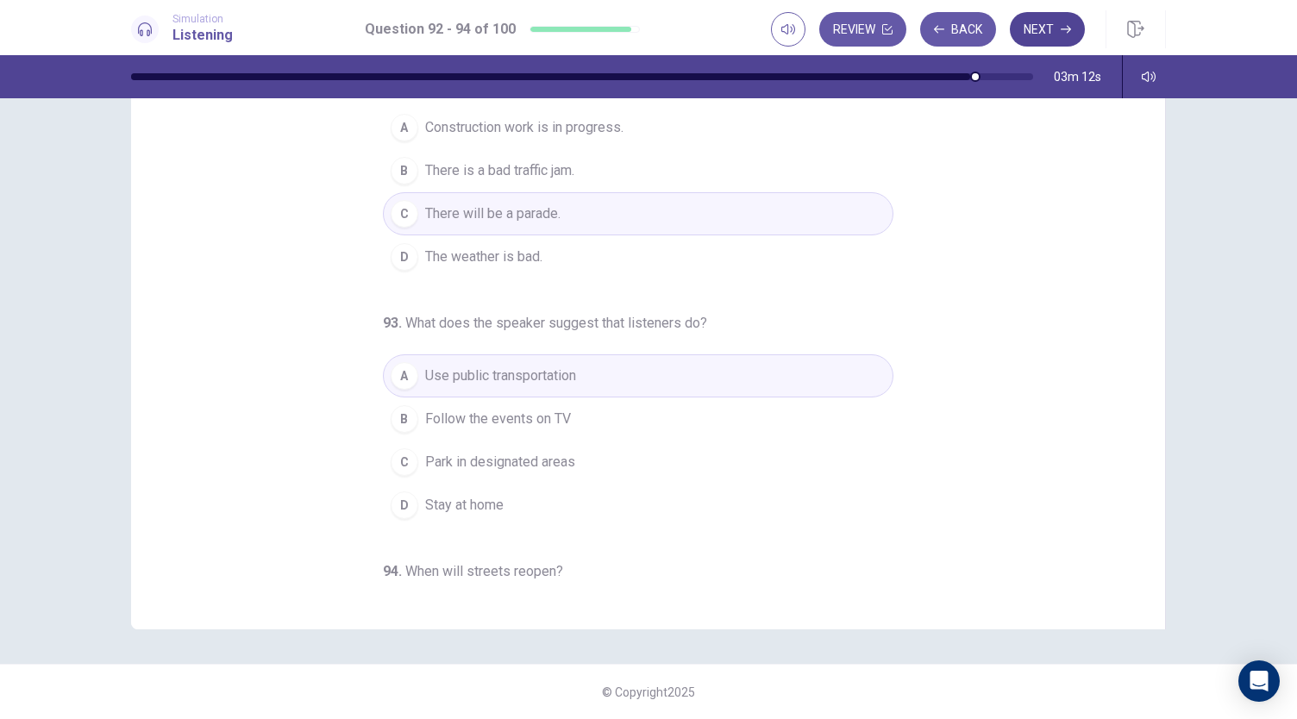
click at [1048, 39] on button "Next" at bounding box center [1047, 29] width 75 height 34
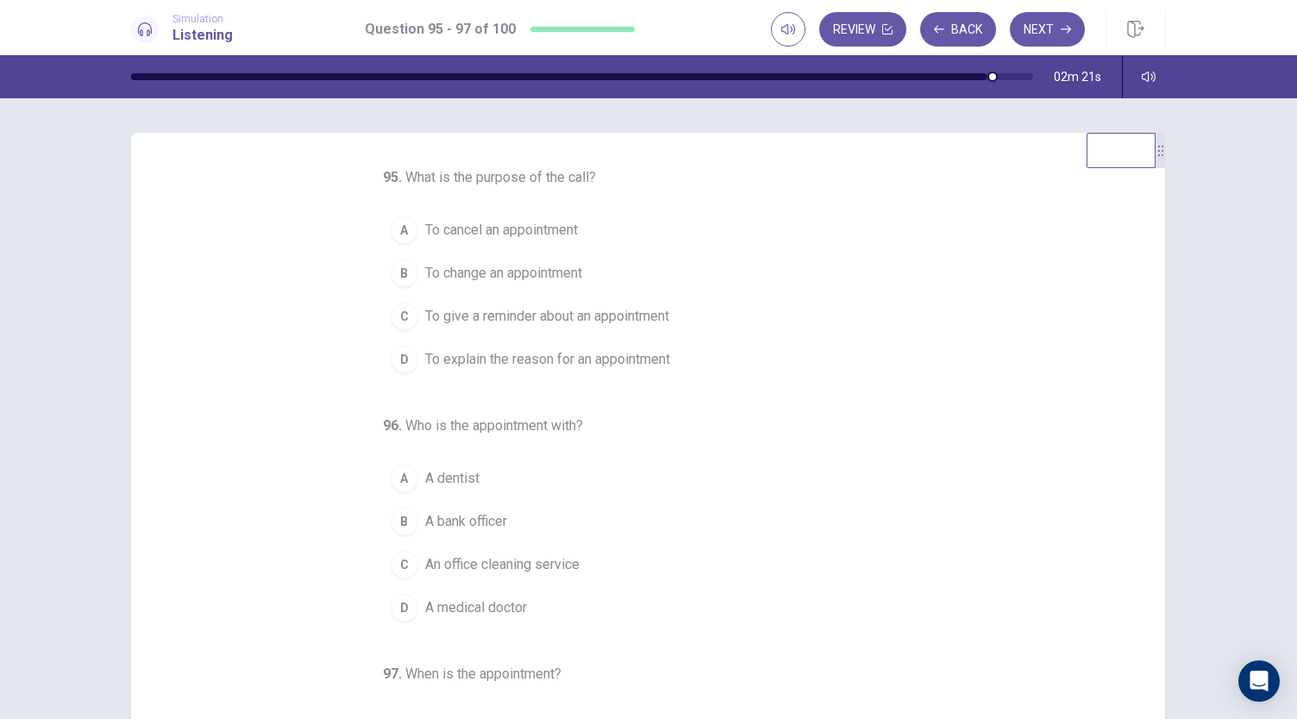
click at [645, 315] on span "To give a reminder about an appointment" at bounding box center [547, 316] width 244 height 21
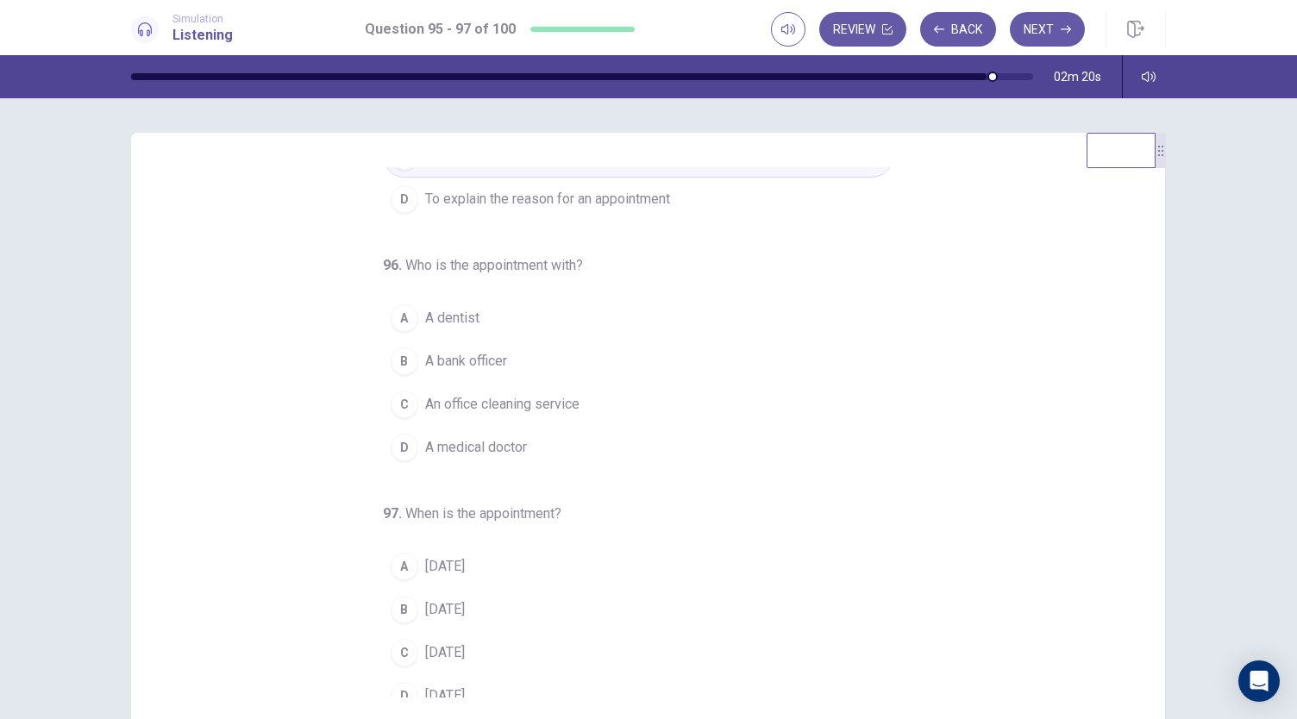
scroll to position [172, 0]
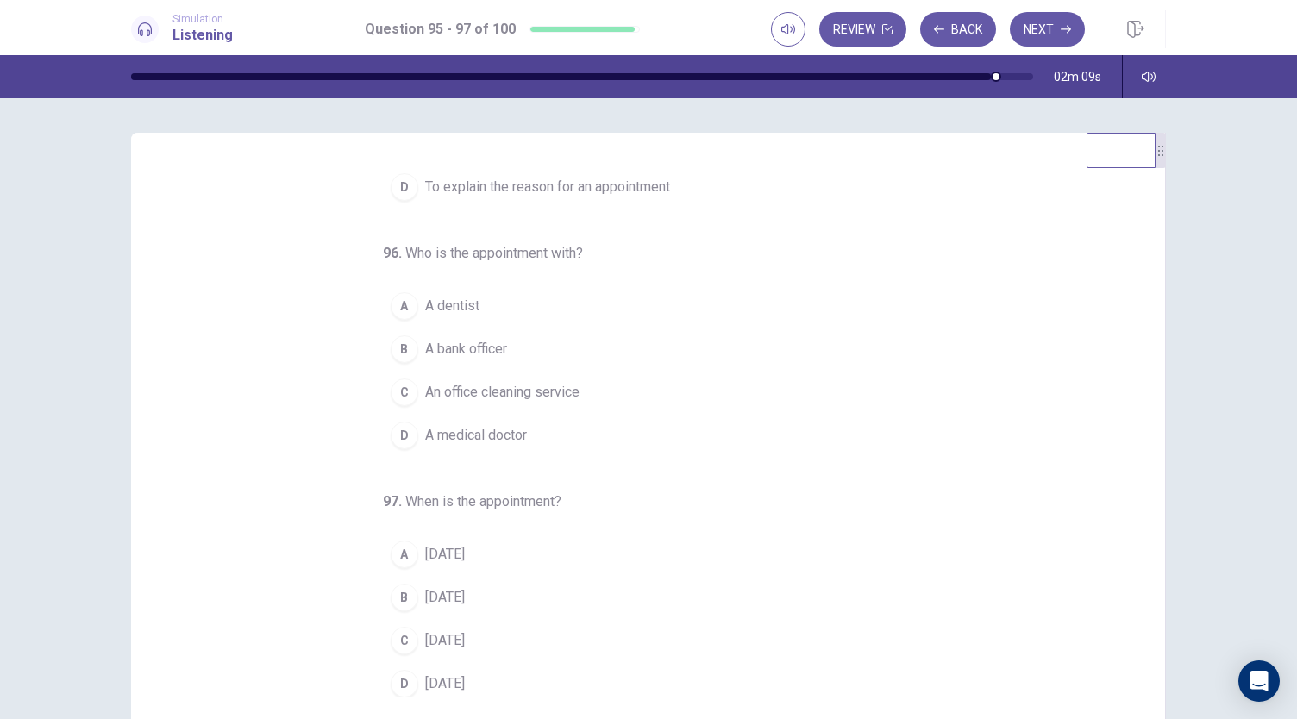
click at [487, 304] on button "A A dentist" at bounding box center [638, 306] width 510 height 43
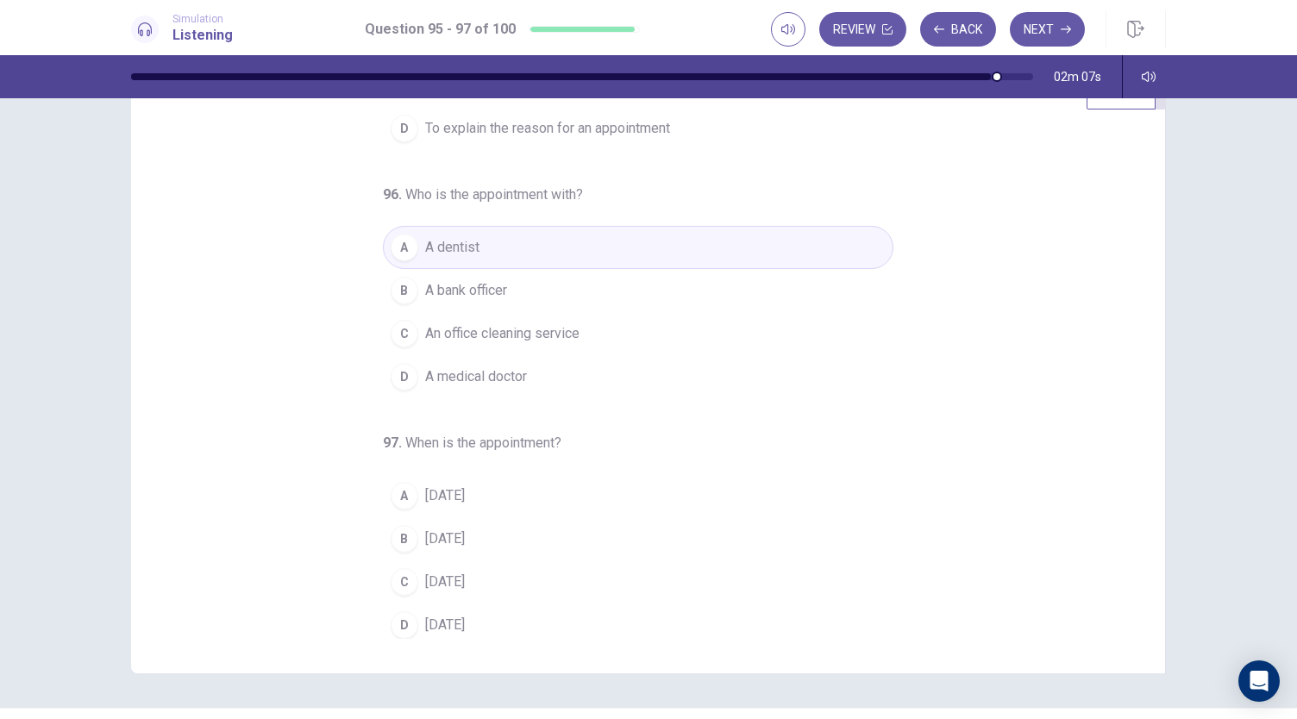
scroll to position [86, 0]
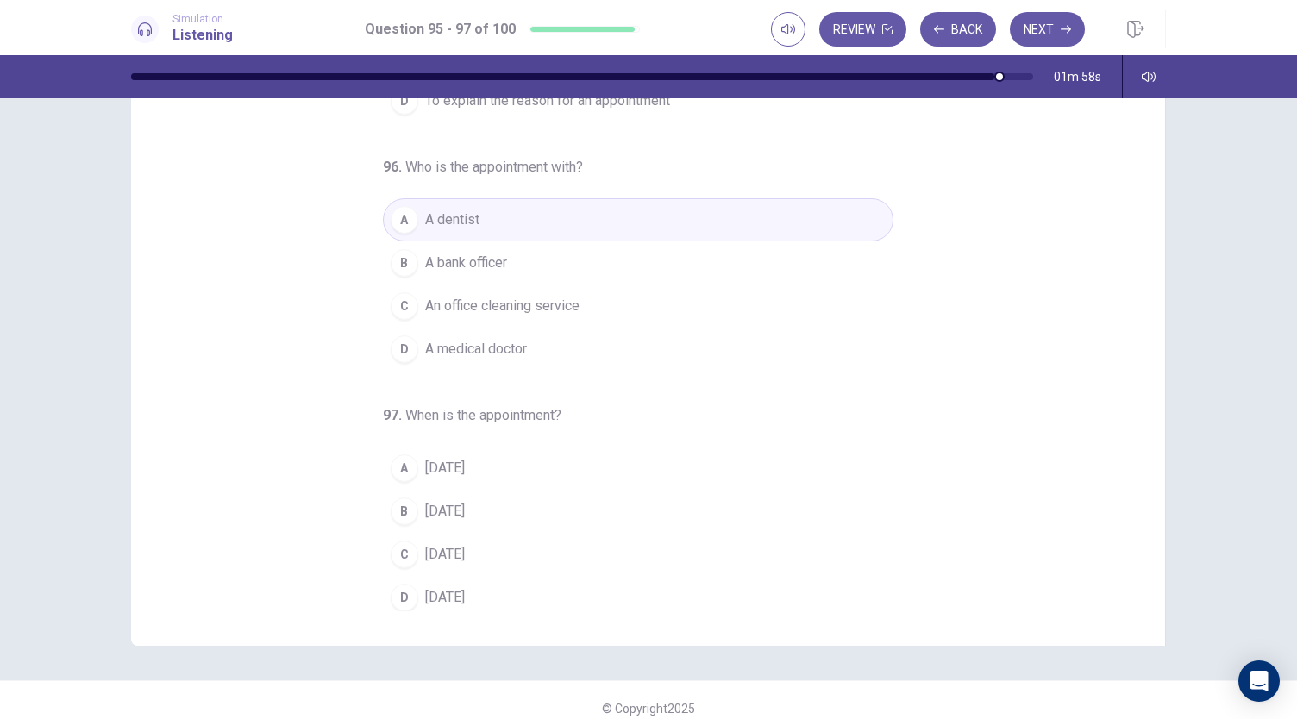
click at [472, 505] on button "B [DATE]" at bounding box center [638, 511] width 510 height 43
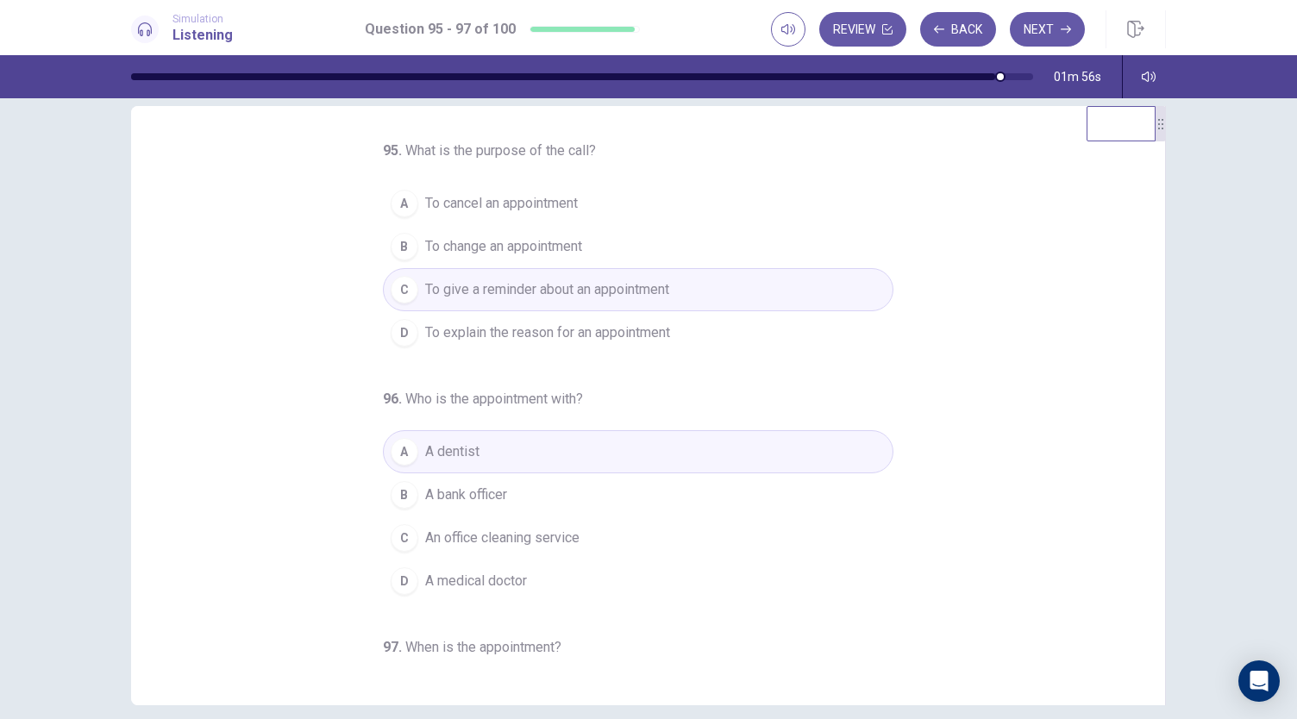
scroll to position [0, 0]
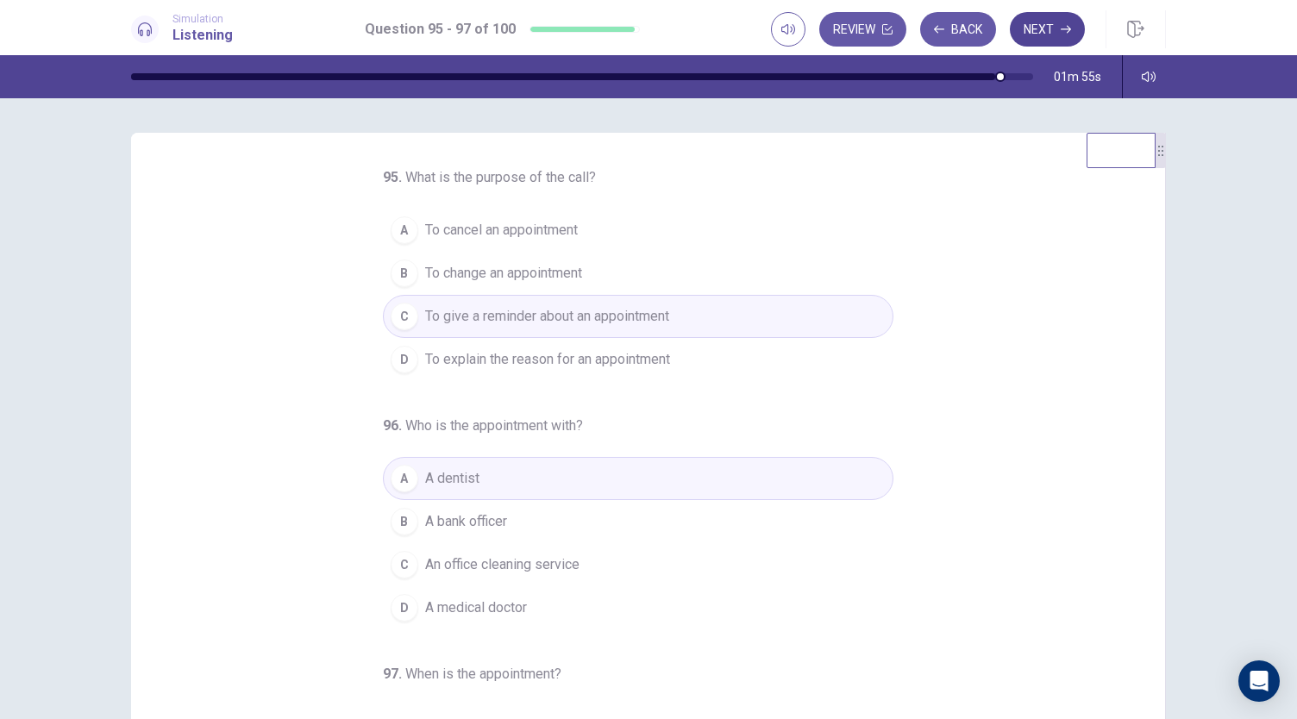
click at [1068, 21] on button "Next" at bounding box center [1047, 29] width 75 height 34
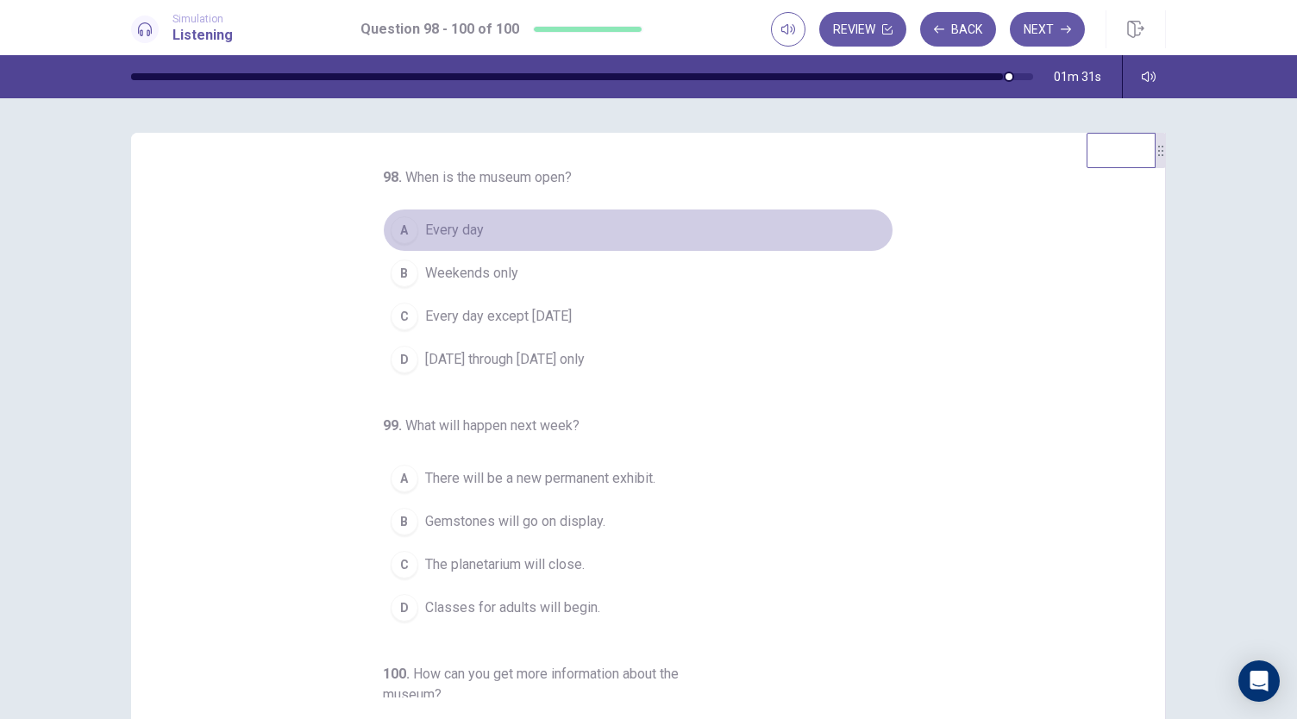
click at [468, 231] on span "Every day" at bounding box center [454, 230] width 59 height 21
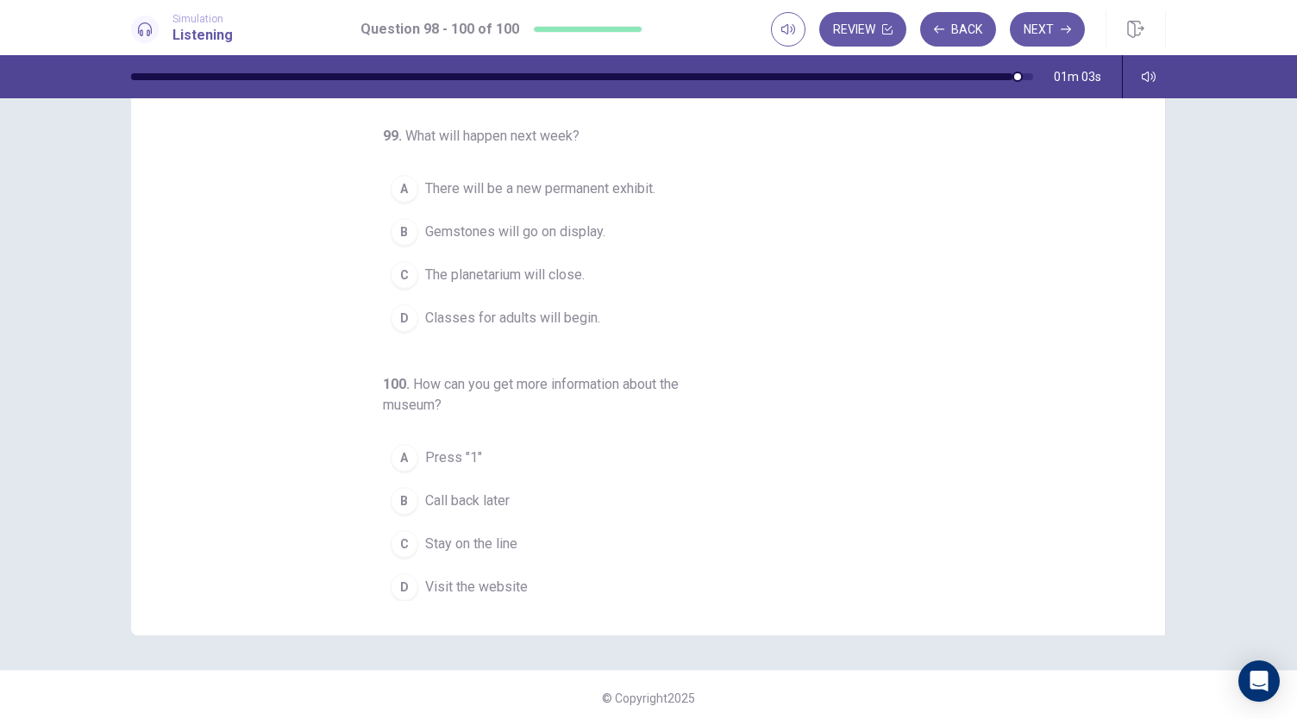
scroll to position [103, 0]
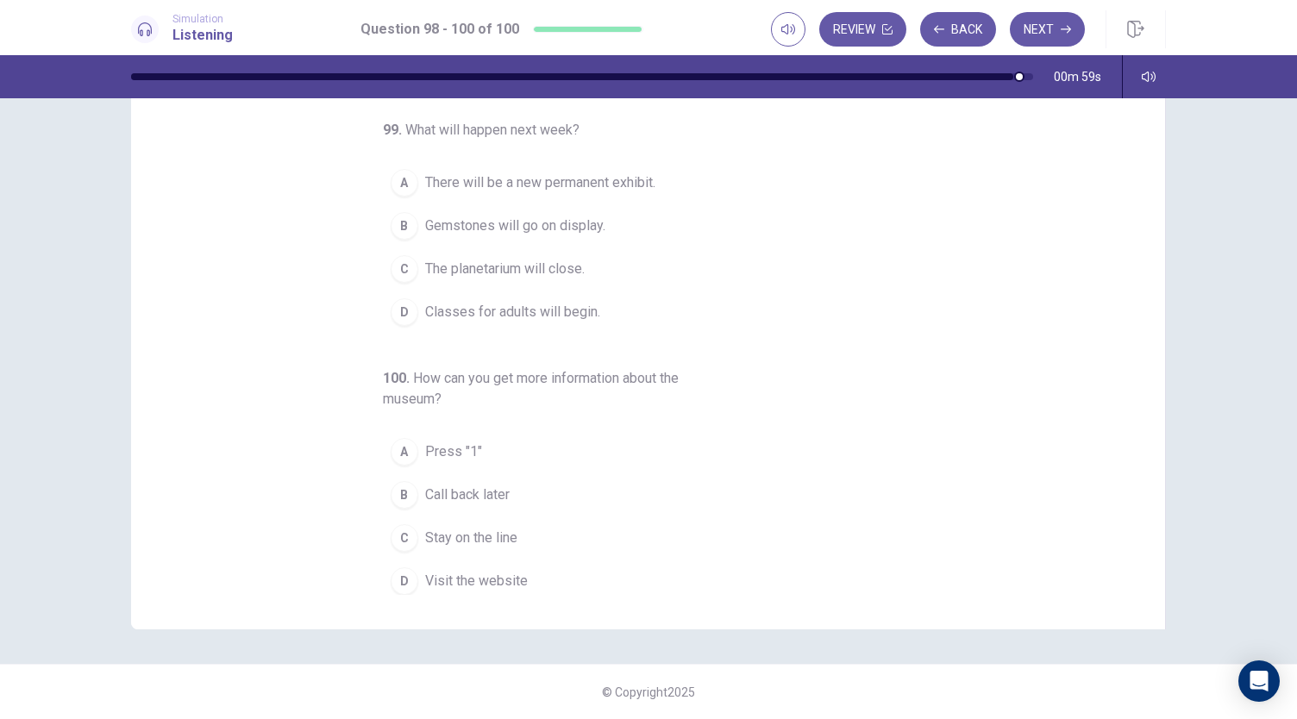
click at [500, 528] on span "Stay on the line" at bounding box center [471, 538] width 92 height 21
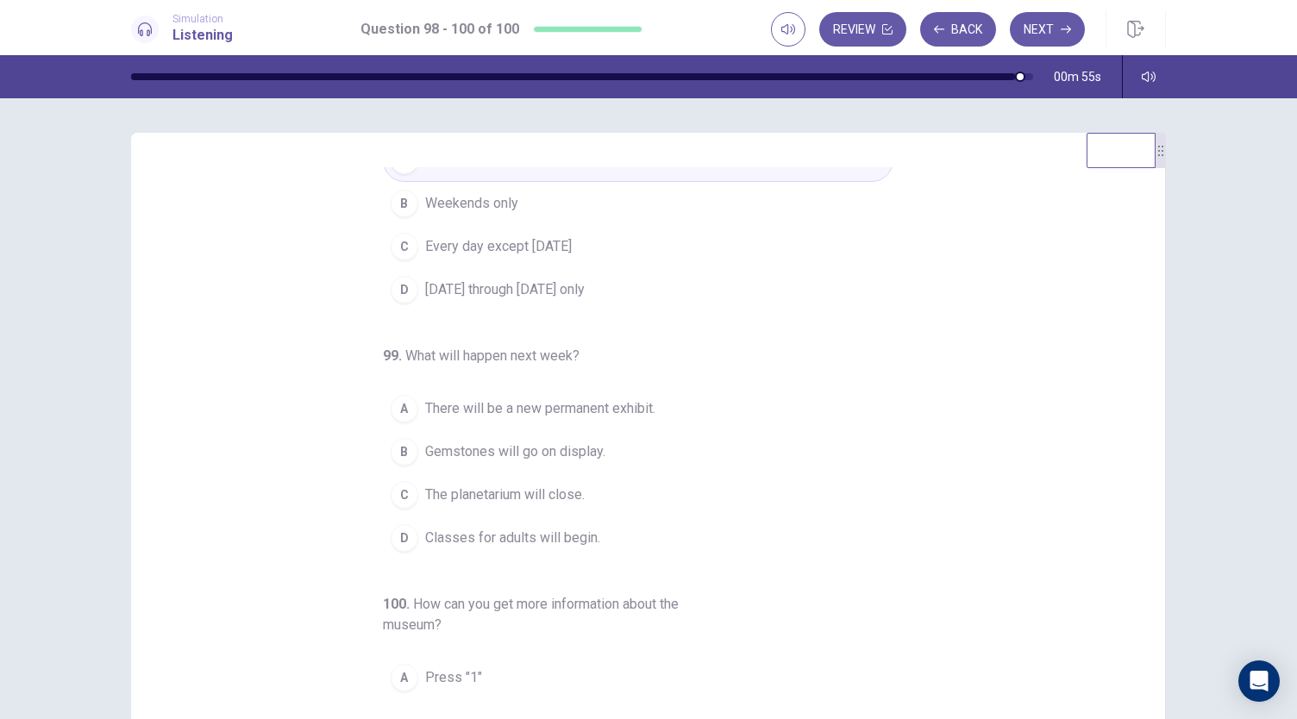
scroll to position [86, 0]
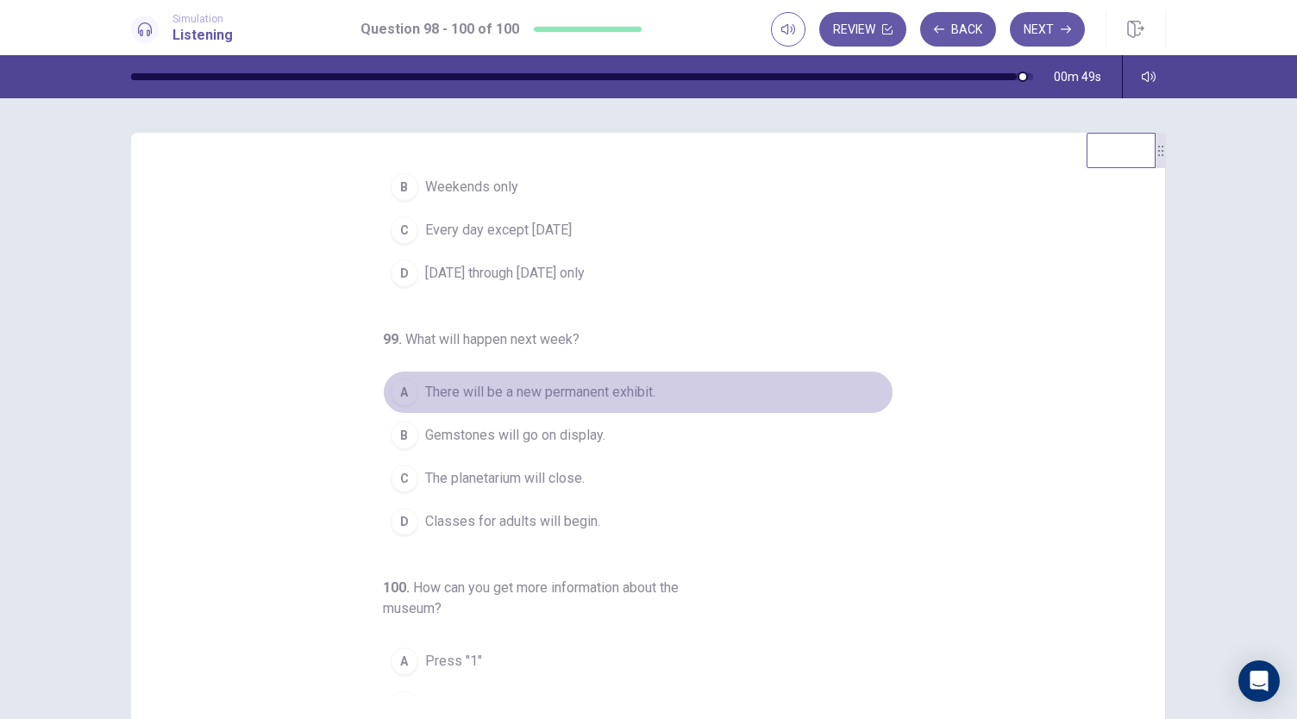
click at [548, 387] on span "There will be a new permanent exhibit." at bounding box center [540, 392] width 230 height 21
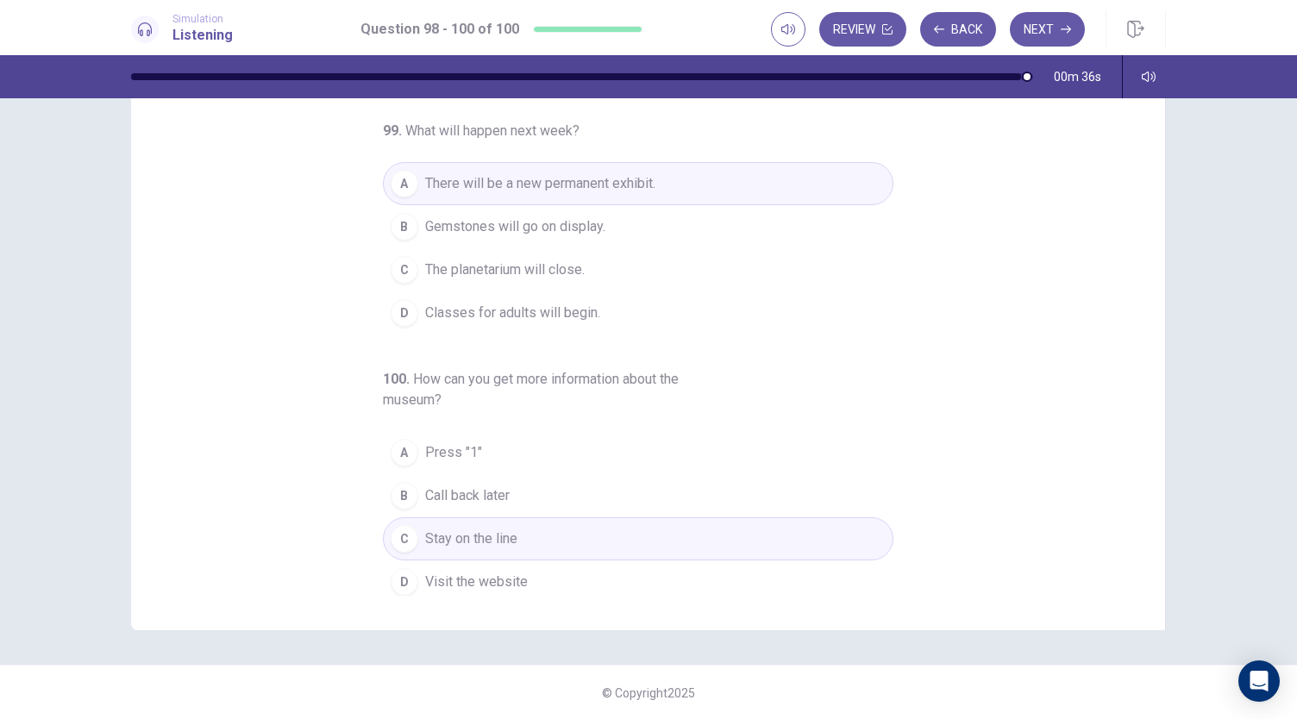
scroll to position [103, 0]
click at [1027, 37] on button "Next" at bounding box center [1047, 29] width 75 height 34
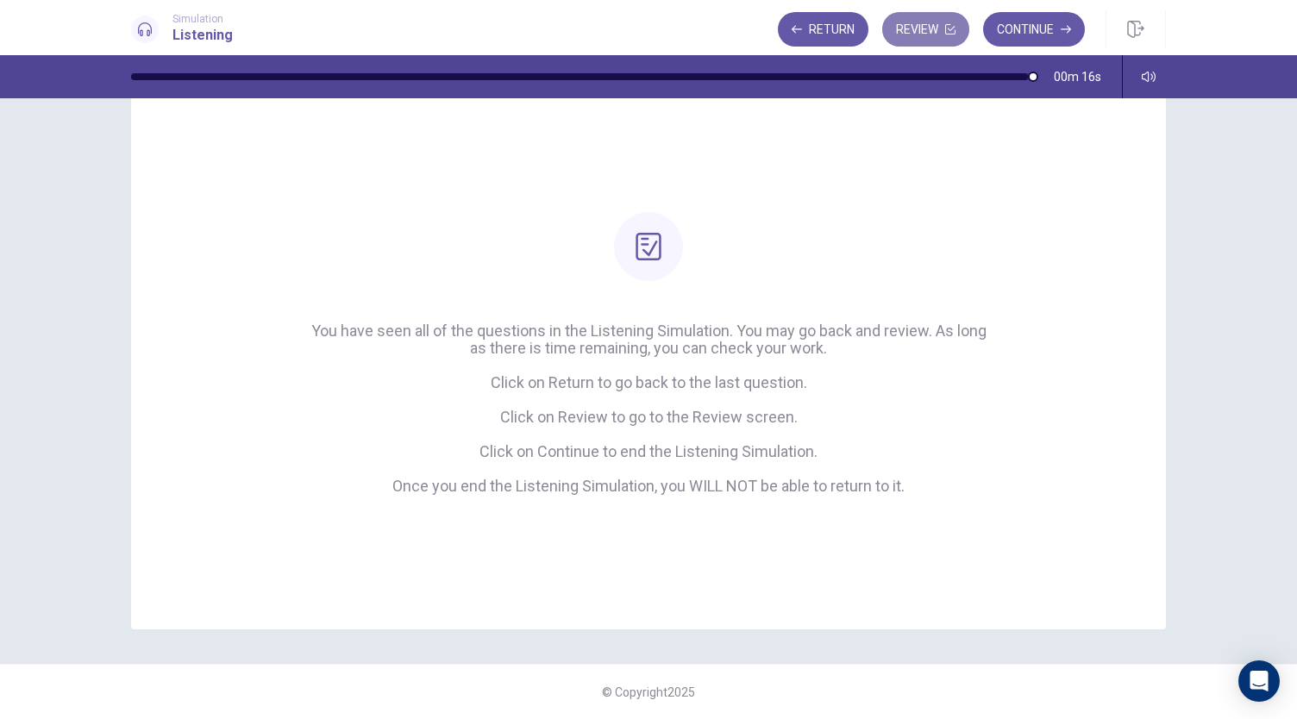
click at [942, 28] on button "Review" at bounding box center [925, 29] width 87 height 34
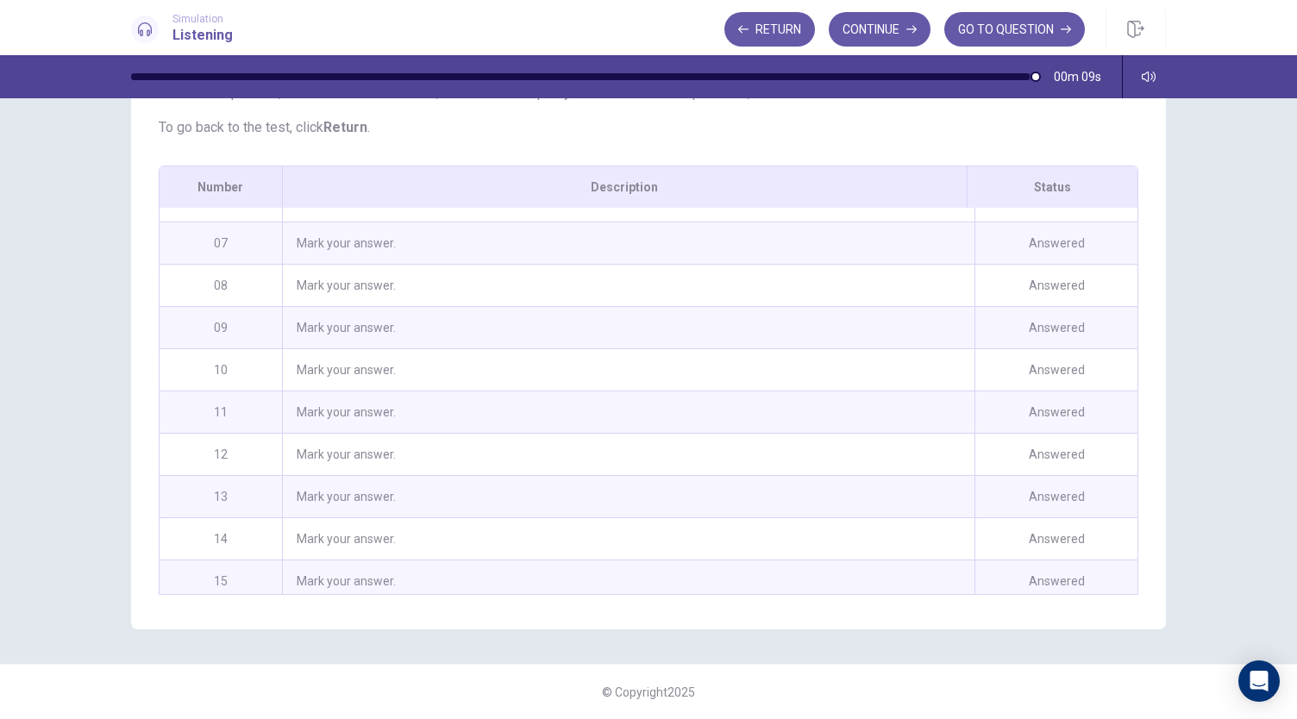
scroll to position [0, 0]
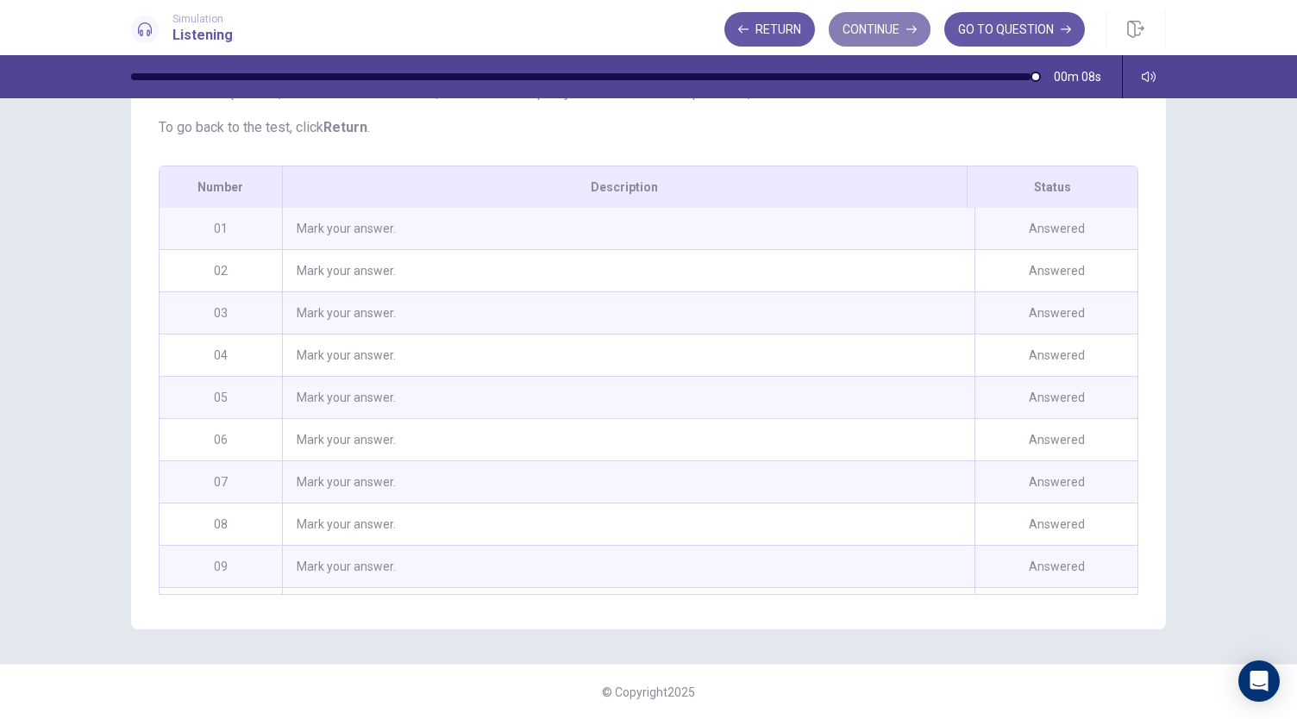
click at [881, 30] on button "Continue" at bounding box center [880, 29] width 102 height 34
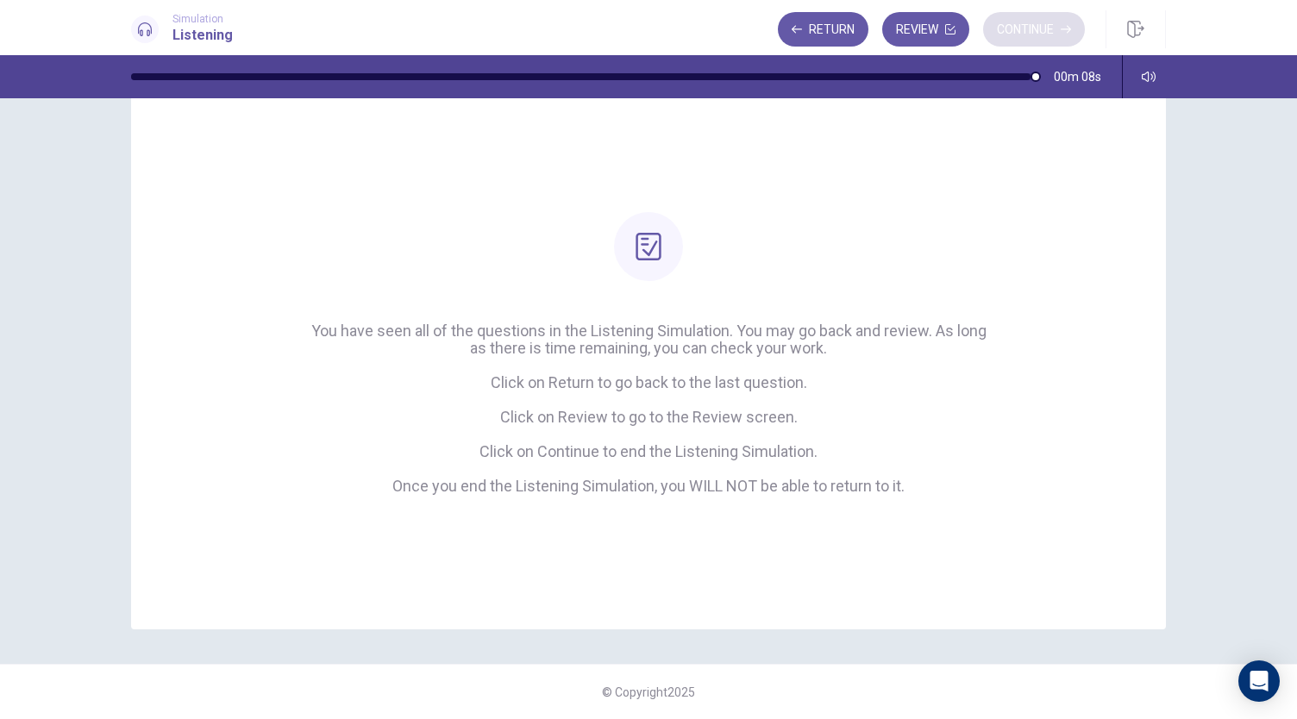
scroll to position [55, 0]
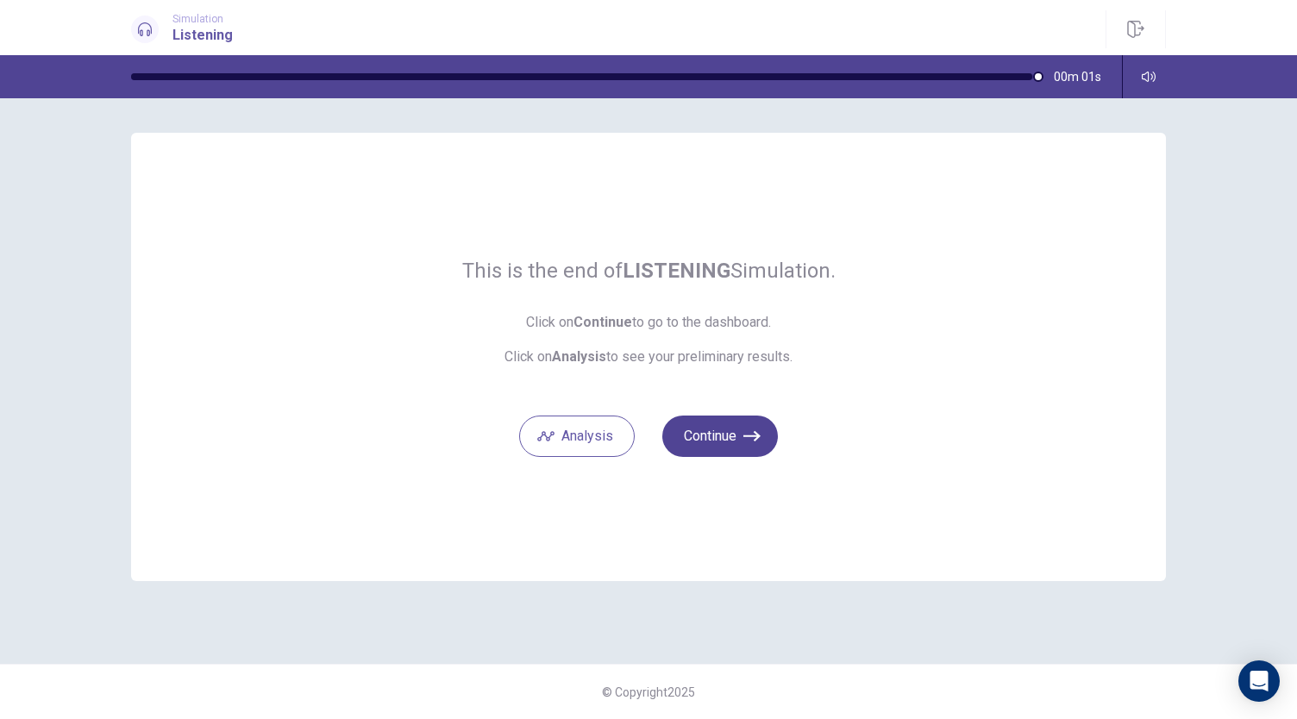
click at [729, 434] on button "Continue" at bounding box center [720, 436] width 116 height 41
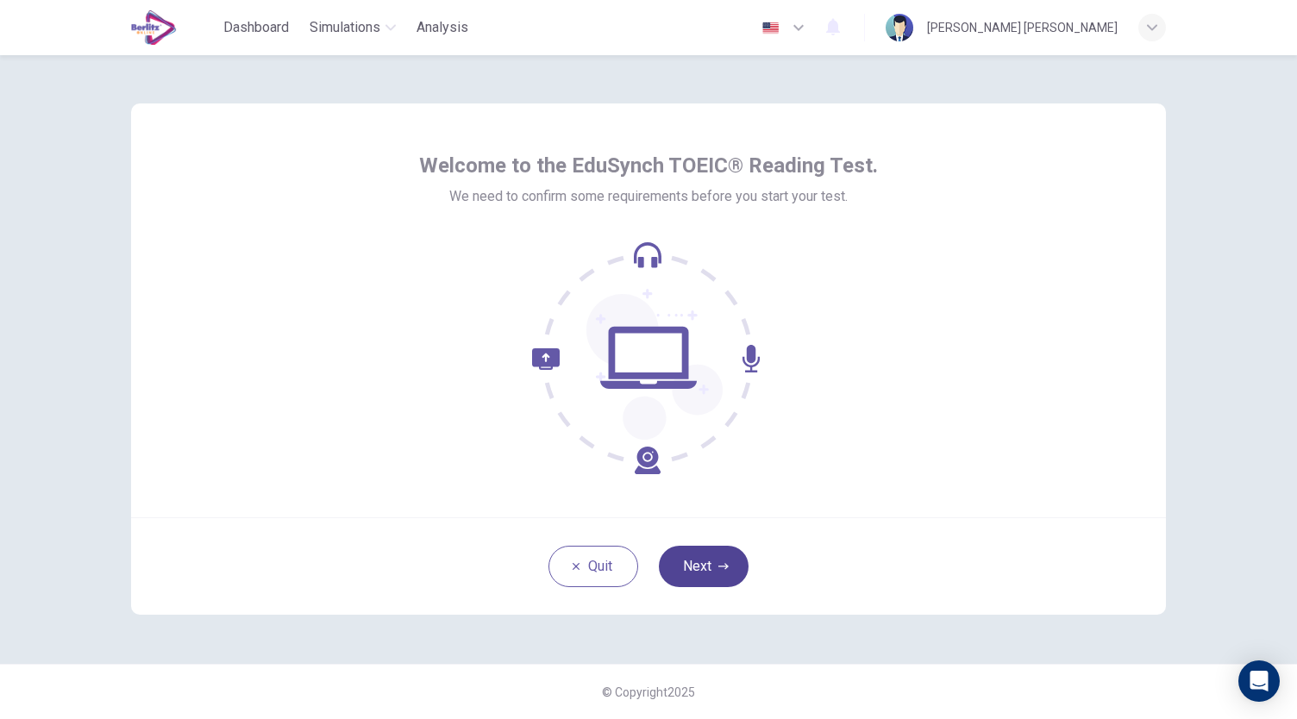
click at [719, 547] on button "Next" at bounding box center [704, 566] width 90 height 41
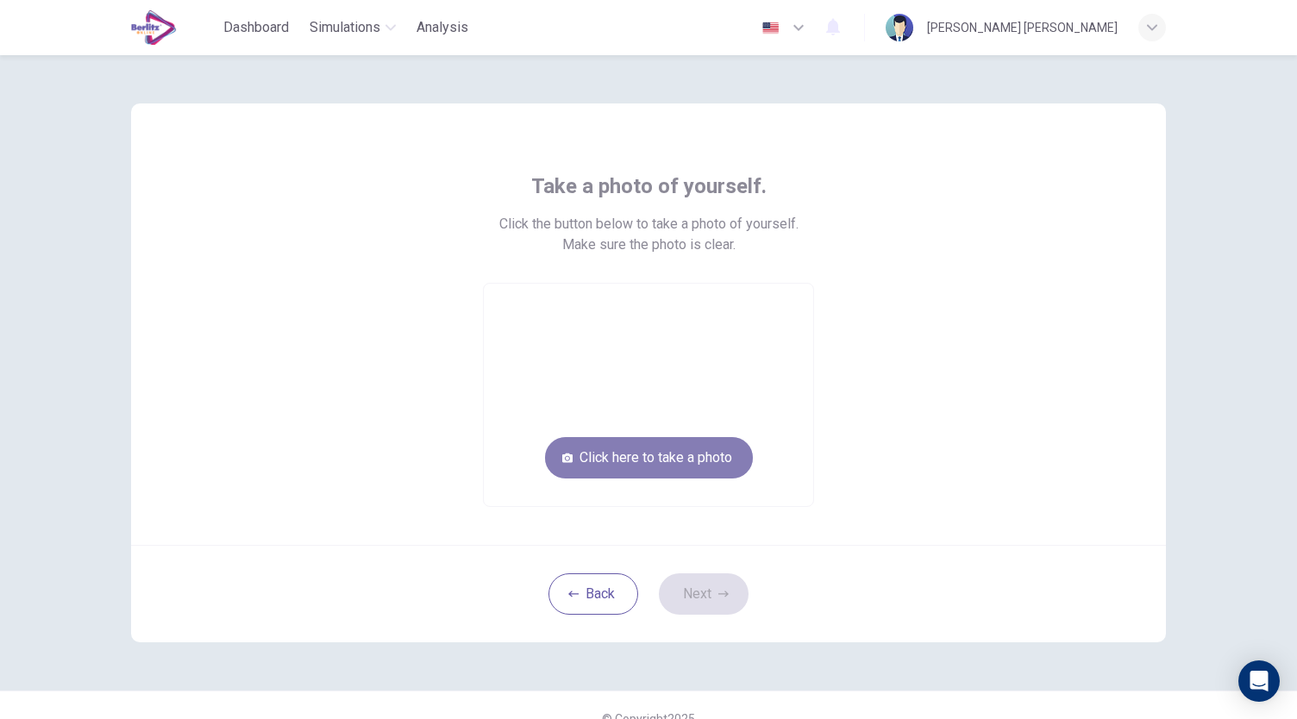
click at [678, 466] on button "Click here to take a photo" at bounding box center [649, 457] width 208 height 41
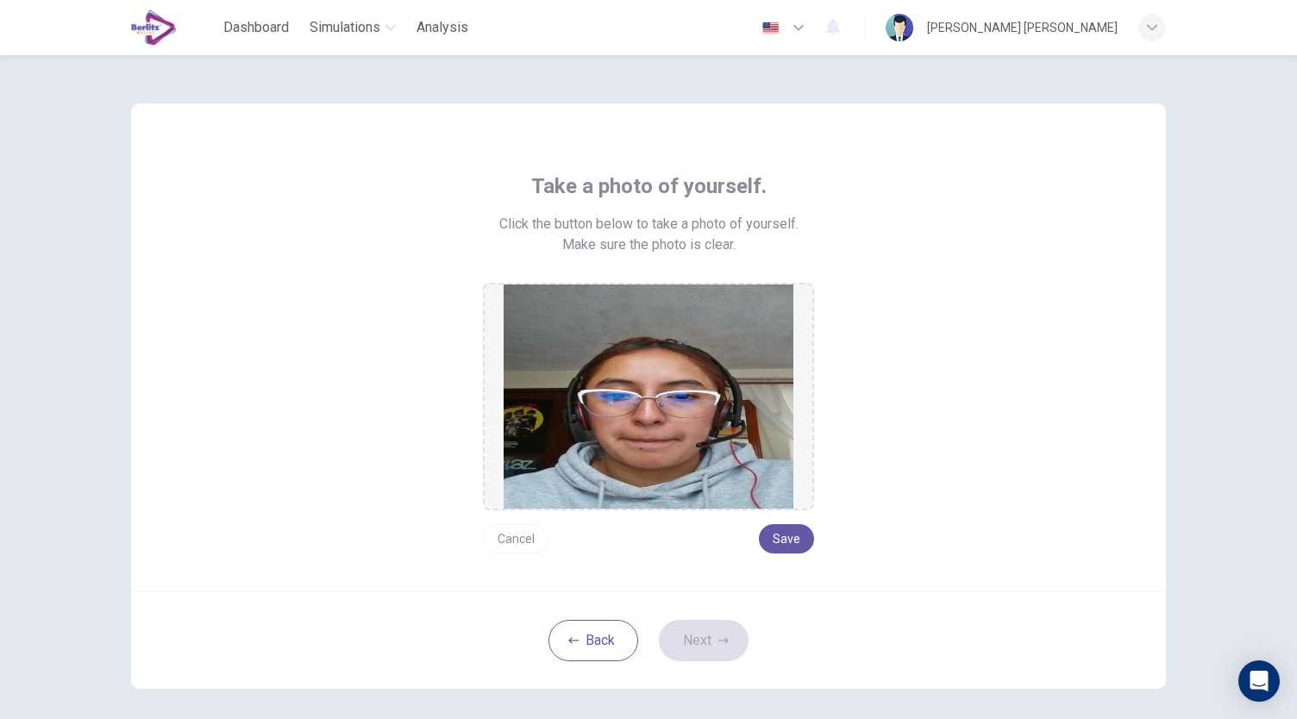
click at [523, 541] on button "Cancel" at bounding box center [516, 538] width 66 height 29
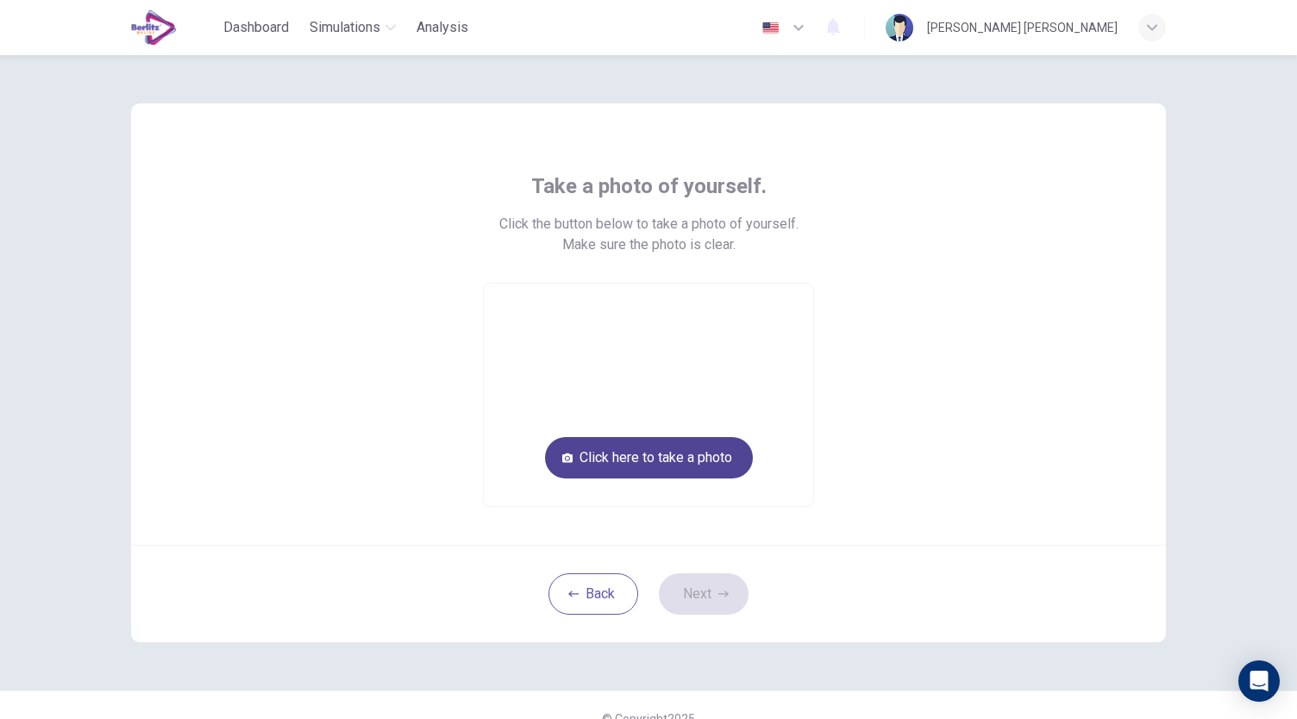
click at [669, 462] on button "Click here to take a photo" at bounding box center [649, 457] width 208 height 41
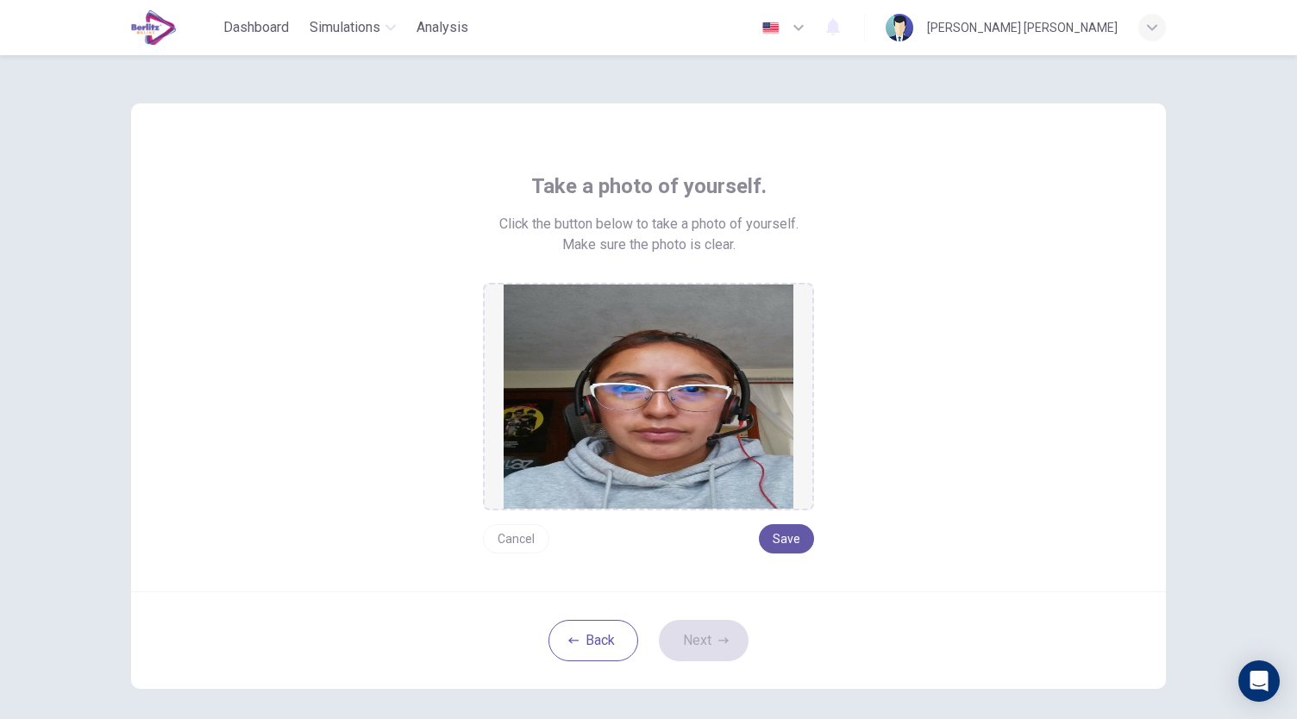
click at [517, 529] on button "Cancel" at bounding box center [516, 538] width 66 height 29
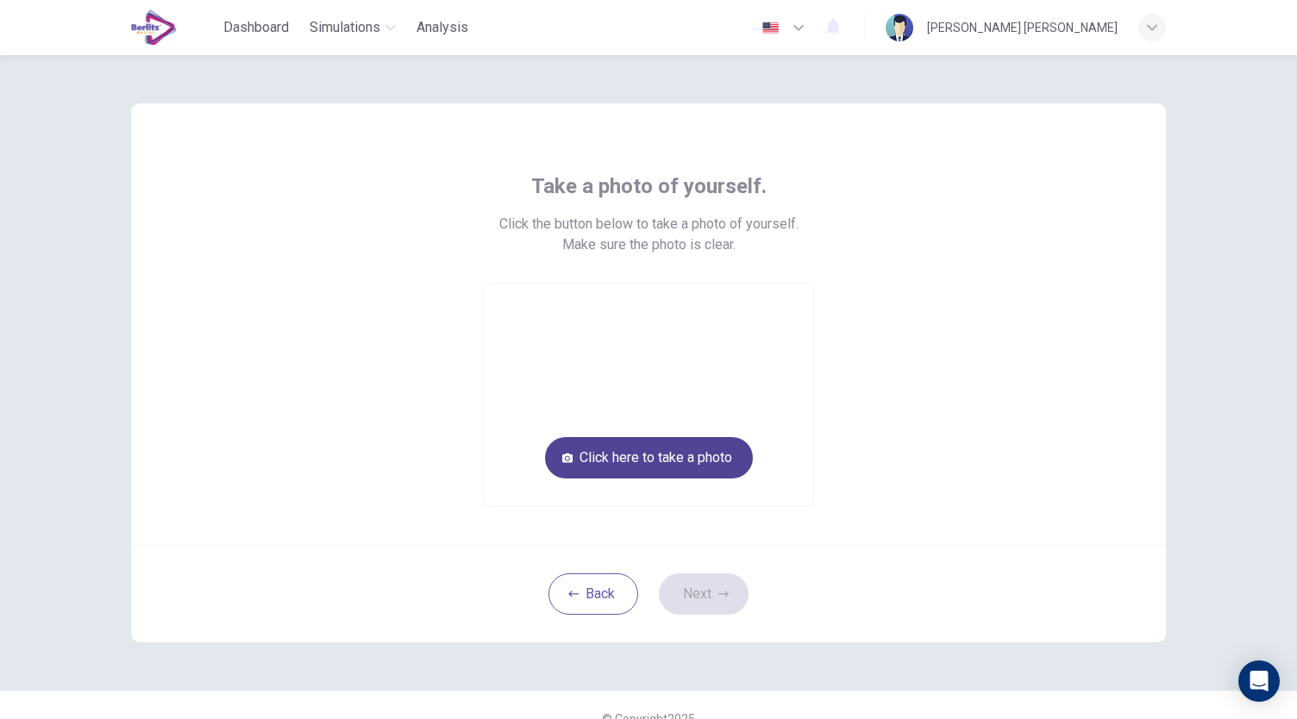
click at [659, 441] on button "Click here to take a photo" at bounding box center [649, 457] width 208 height 41
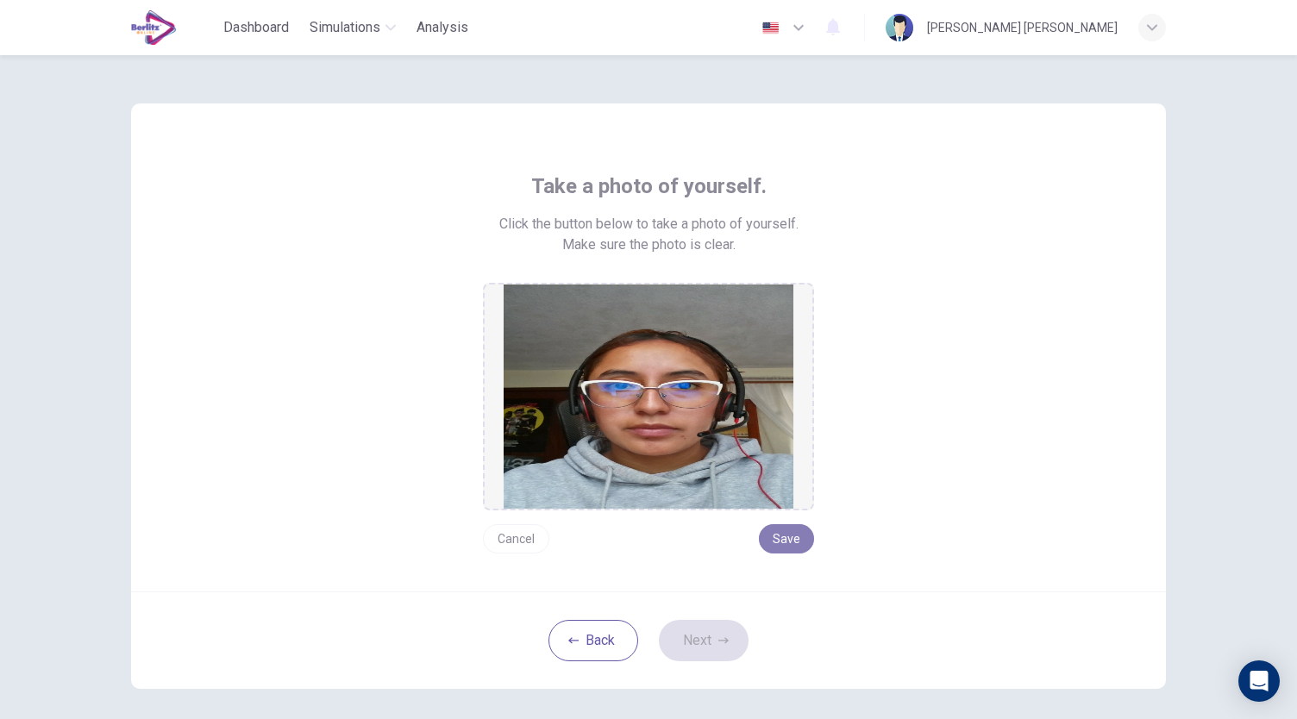
click at [776, 536] on button "Save" at bounding box center [786, 538] width 55 height 29
click at [785, 537] on button "Save" at bounding box center [786, 538] width 55 height 29
drag, startPoint x: 785, startPoint y: 537, endPoint x: 681, endPoint y: 637, distance: 143.9
click at [681, 637] on button "Next" at bounding box center [704, 640] width 90 height 41
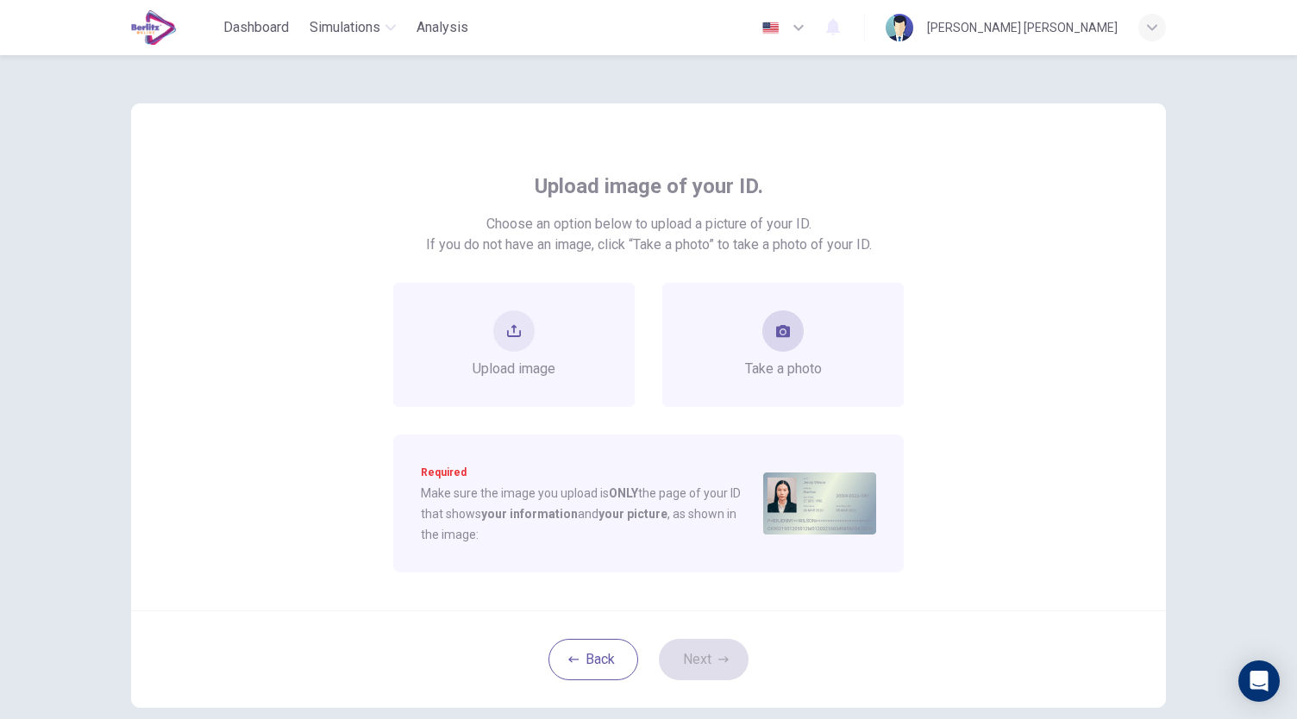
click at [745, 369] on span "Take a photo" at bounding box center [783, 369] width 77 height 21
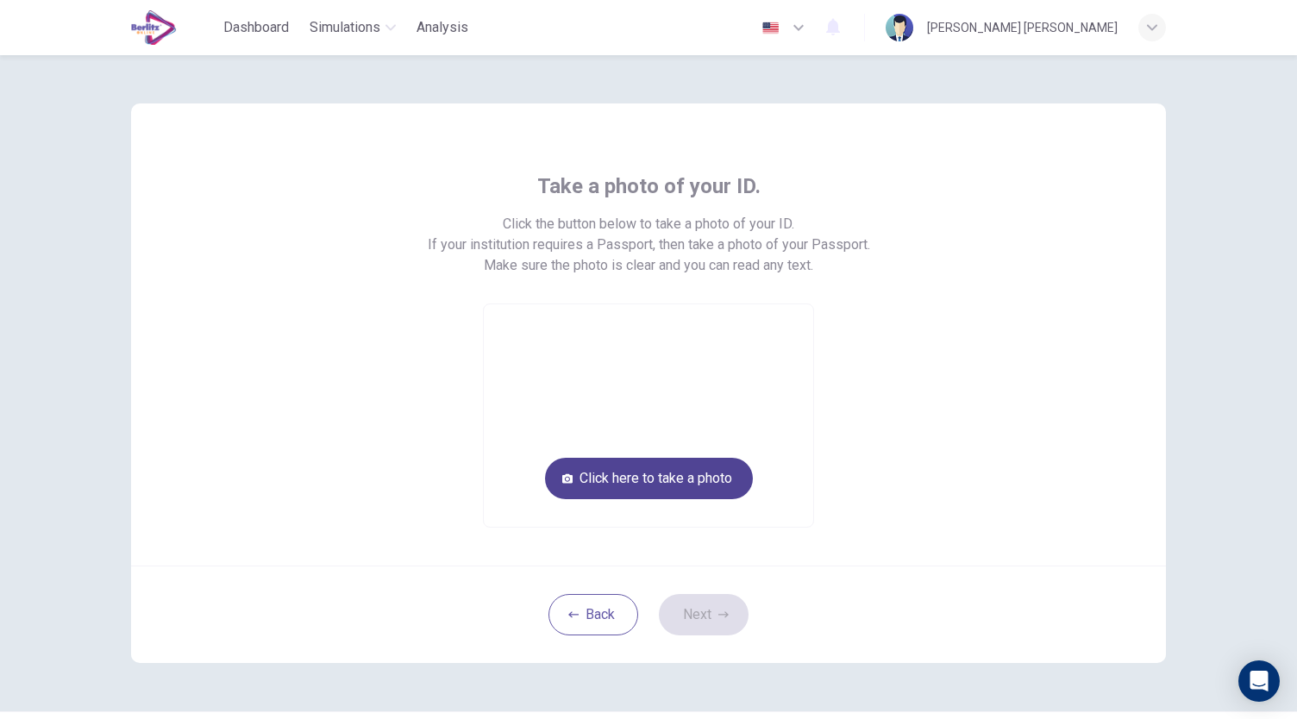
click at [694, 467] on button "Click here to take a photo" at bounding box center [649, 478] width 208 height 41
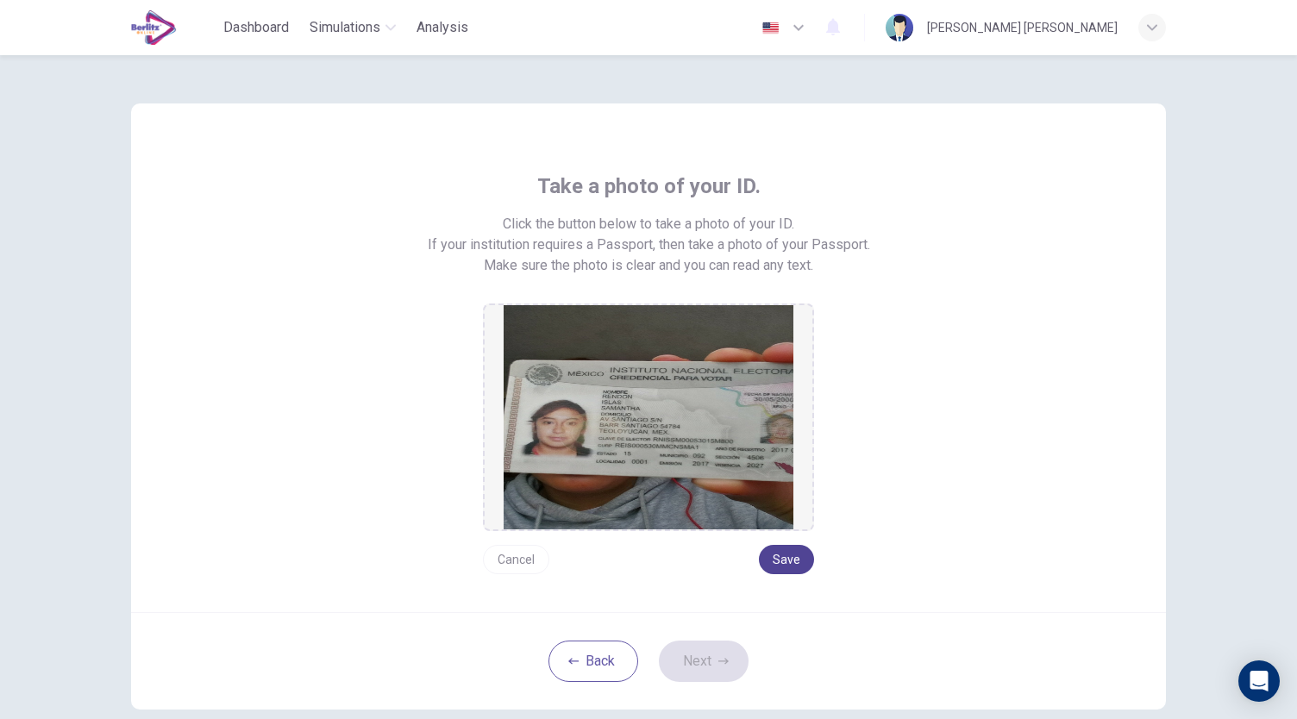
click at [786, 554] on button "Save" at bounding box center [786, 559] width 55 height 29
click at [679, 651] on button "Next" at bounding box center [704, 661] width 90 height 41
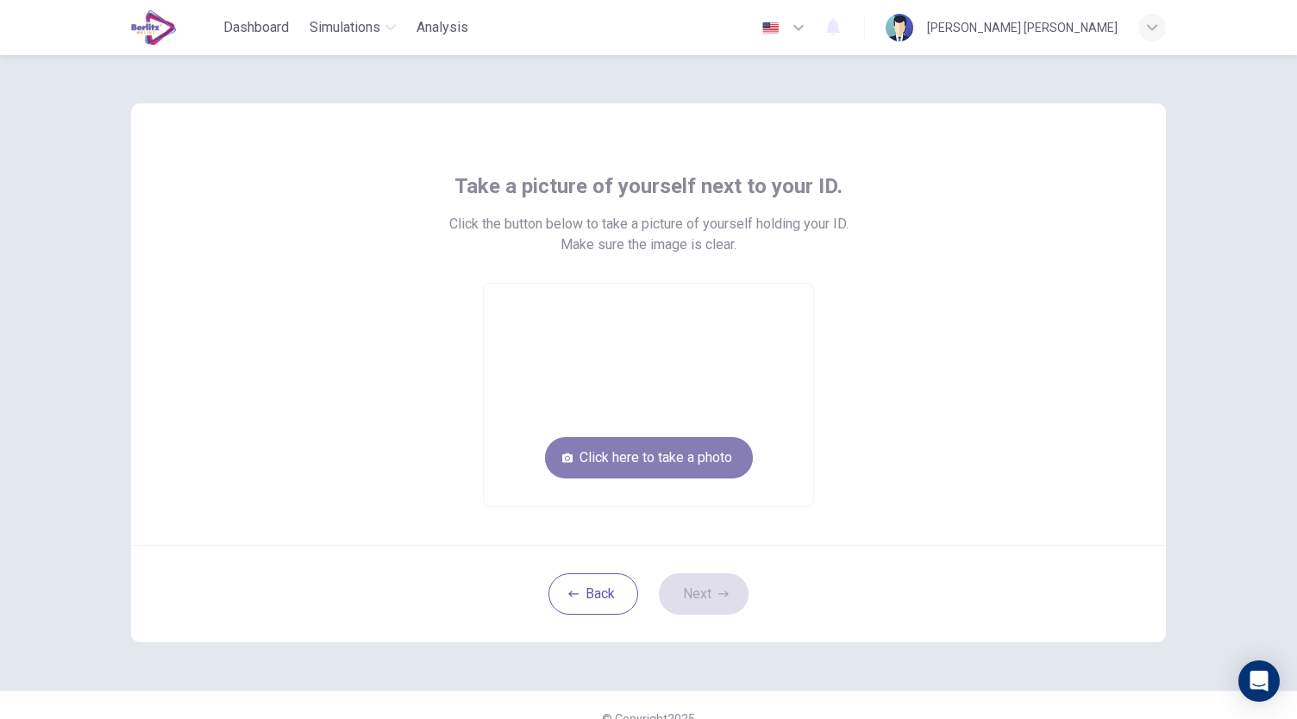
click at [701, 458] on button "Click here to take a photo" at bounding box center [649, 457] width 208 height 41
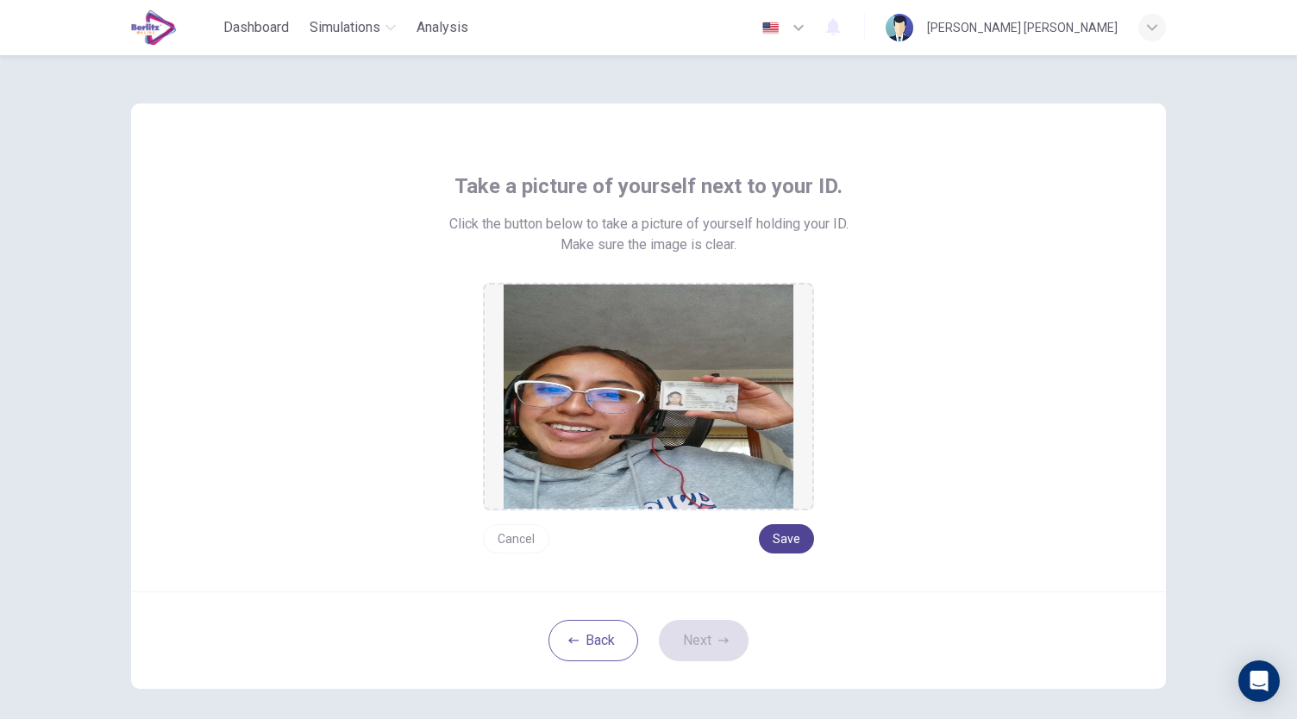
click at [769, 527] on button "Save" at bounding box center [786, 538] width 55 height 29
click at [524, 535] on button "Cancel" at bounding box center [516, 538] width 66 height 29
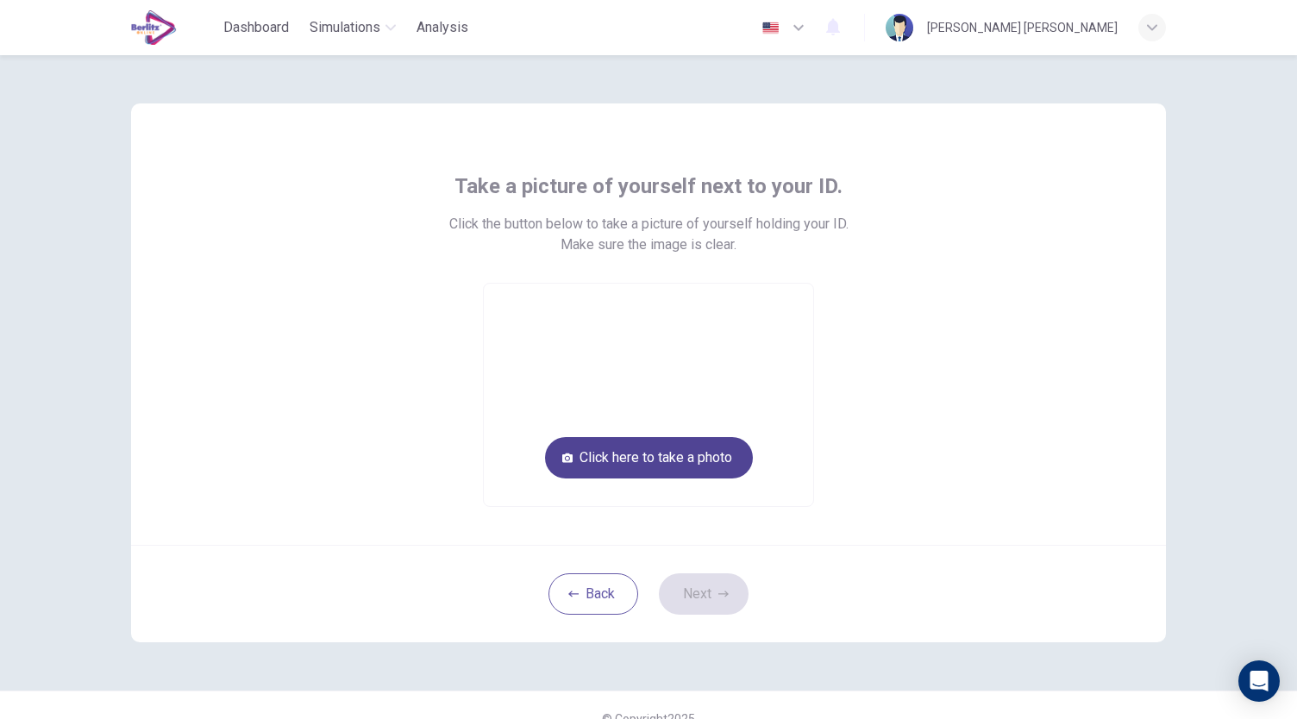
click at [645, 467] on button "Click here to take a photo" at bounding box center [649, 457] width 208 height 41
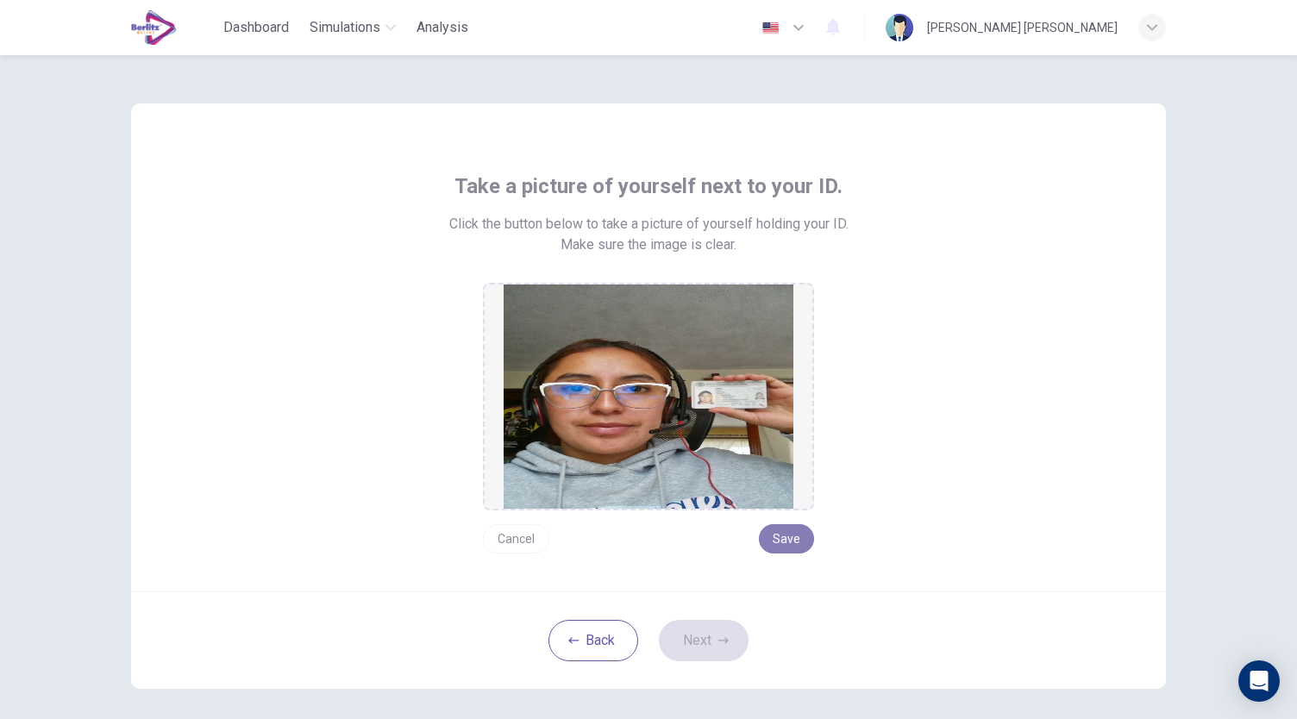
click at [769, 540] on button "Save" at bounding box center [786, 538] width 55 height 29
click at [718, 634] on button "Next" at bounding box center [704, 640] width 90 height 41
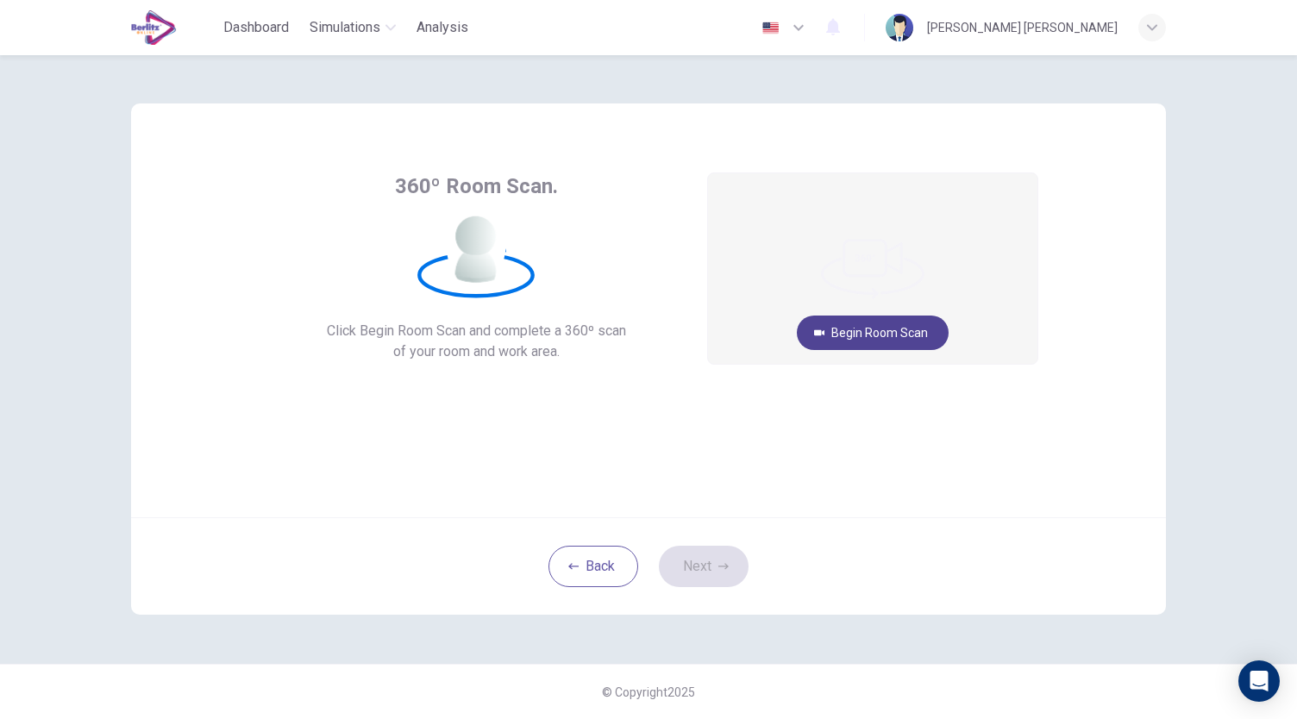
click at [912, 328] on button "Begin Room Scan" at bounding box center [873, 333] width 152 height 34
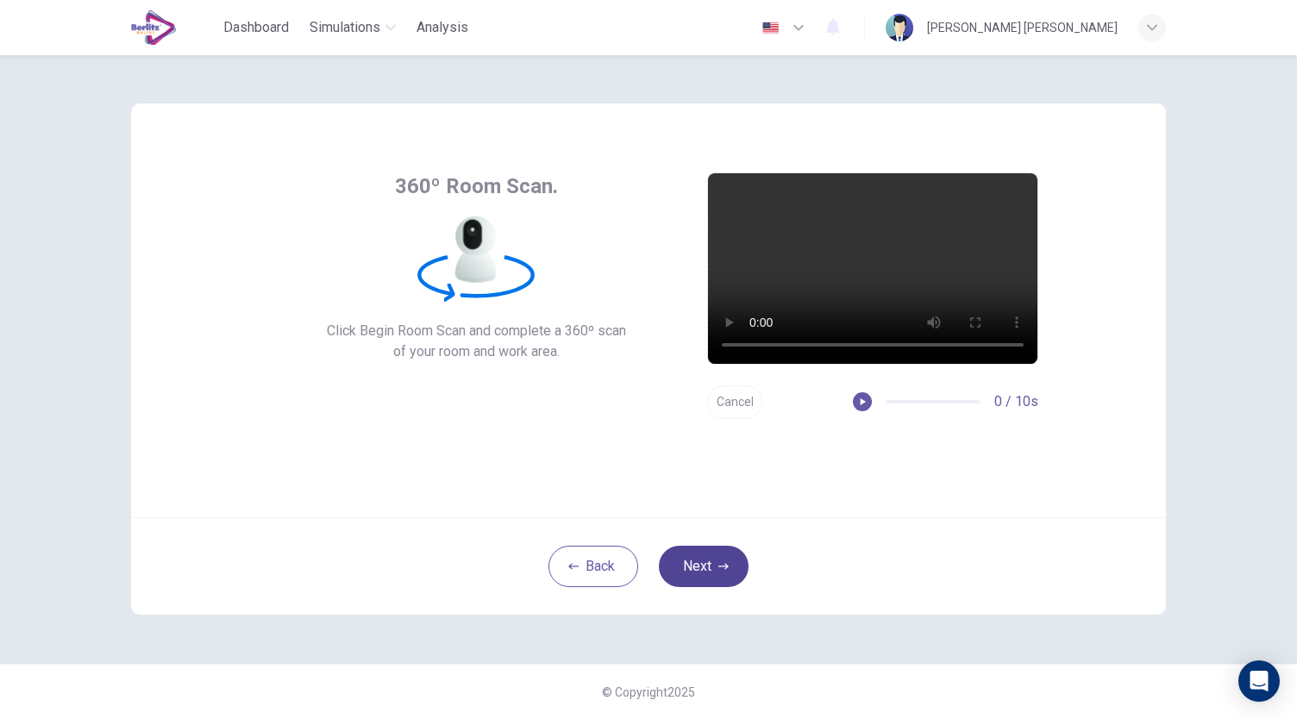
click at [709, 568] on button "Next" at bounding box center [704, 566] width 90 height 41
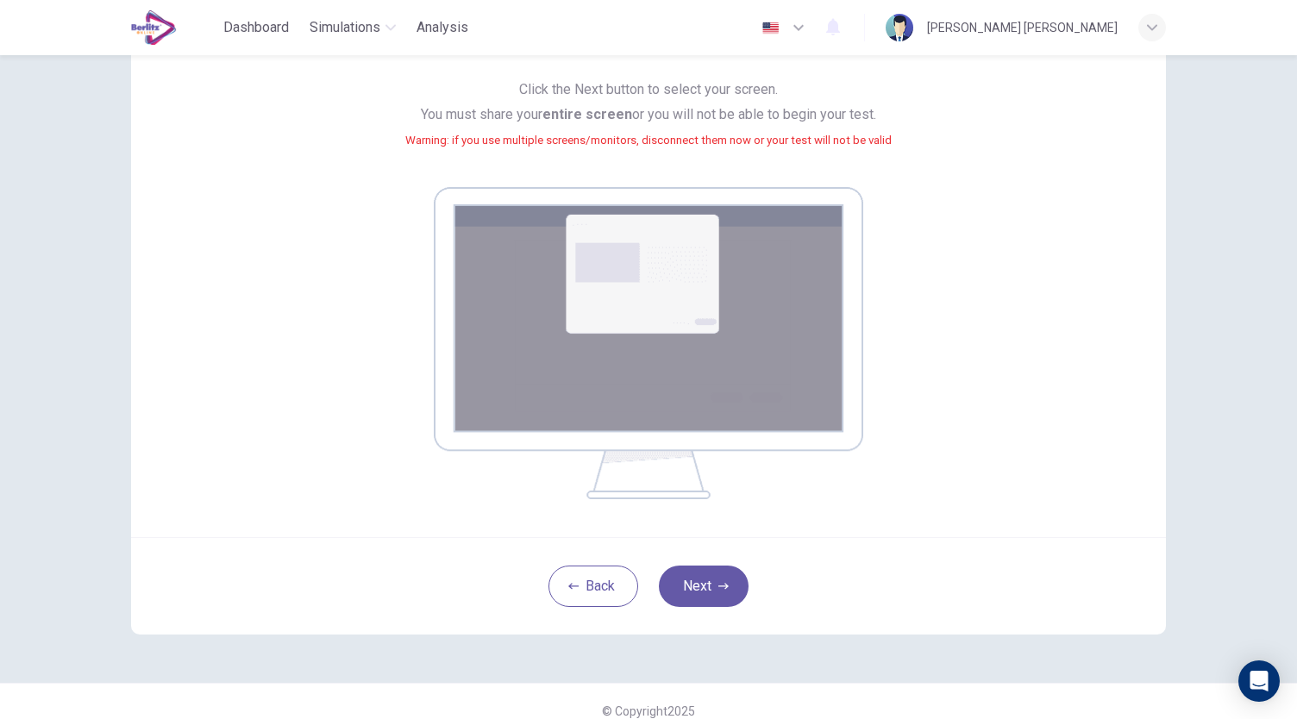
scroll to position [176, 0]
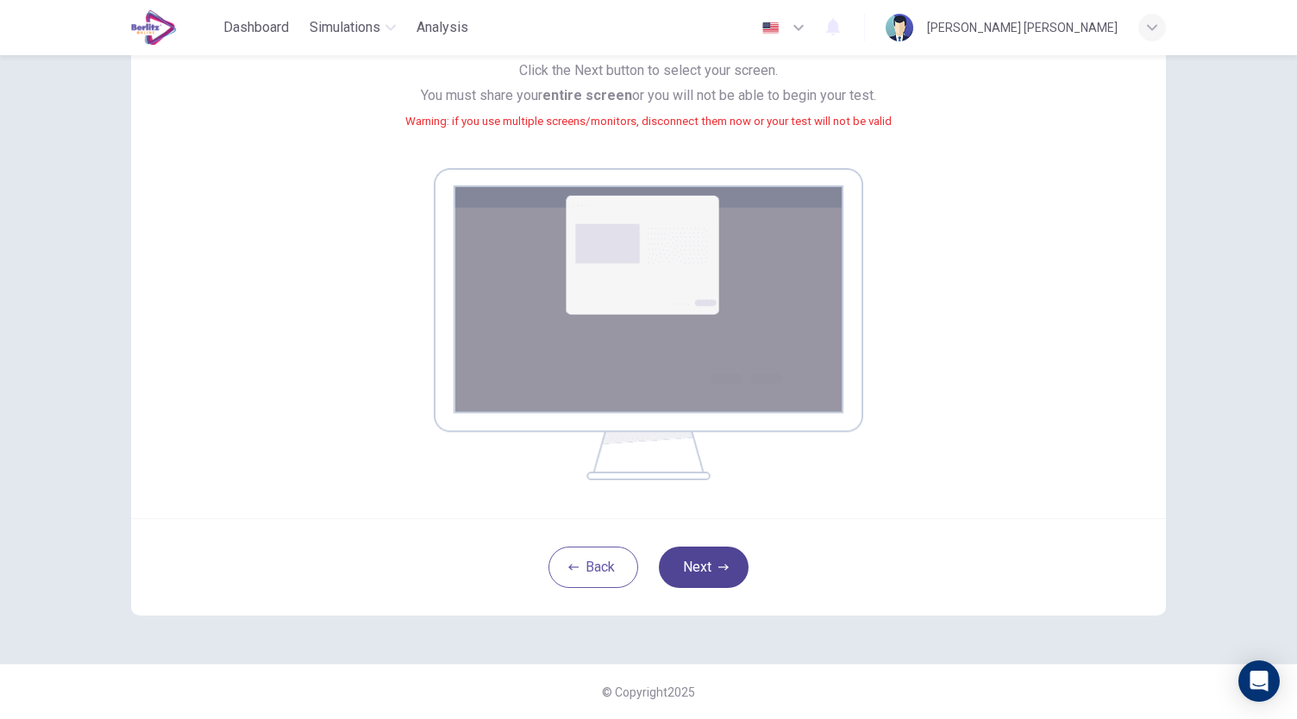
click at [683, 561] on button "Next" at bounding box center [704, 567] width 90 height 41
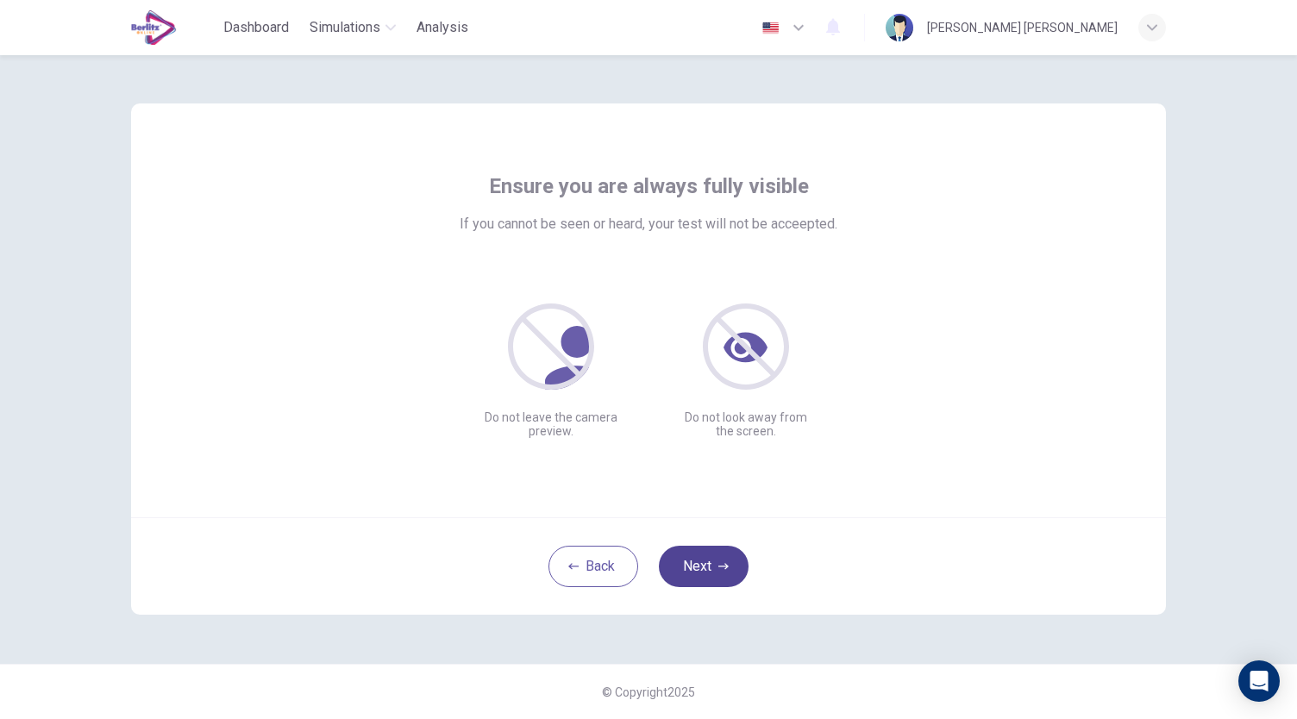
click at [715, 574] on button "Next" at bounding box center [704, 566] width 90 height 41
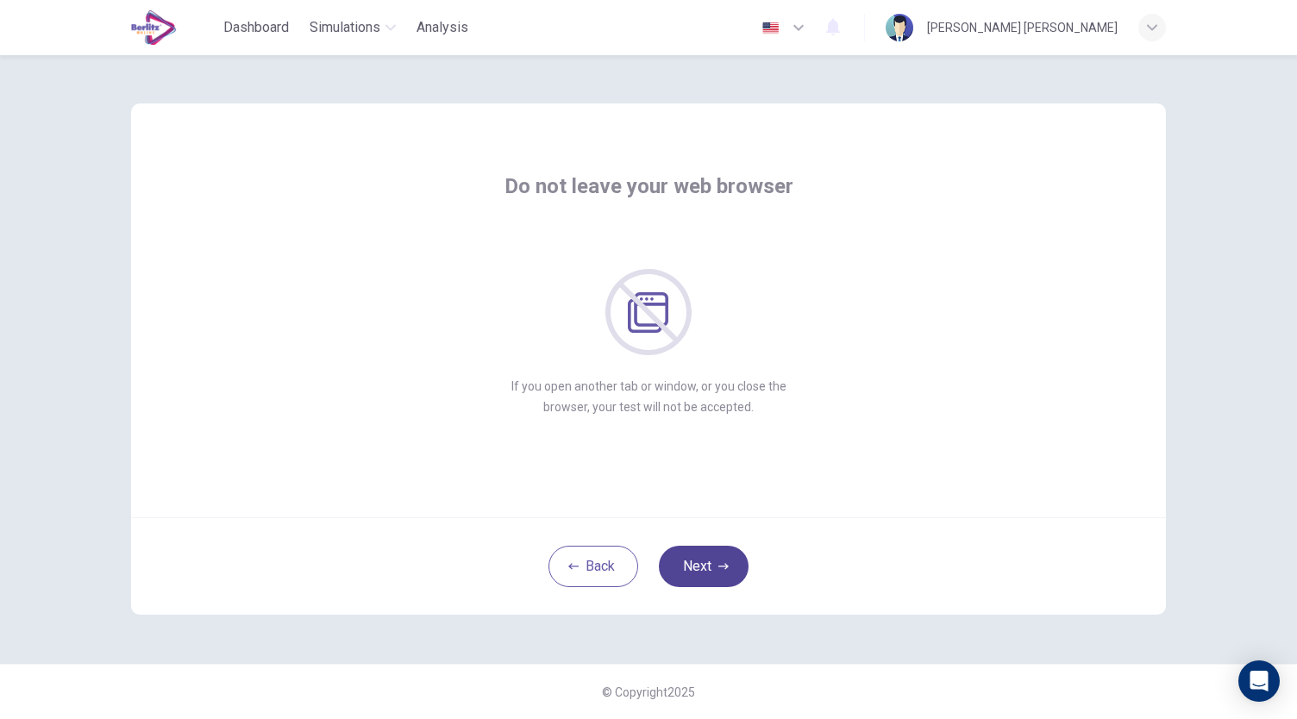
click at [716, 575] on button "Next" at bounding box center [704, 566] width 90 height 41
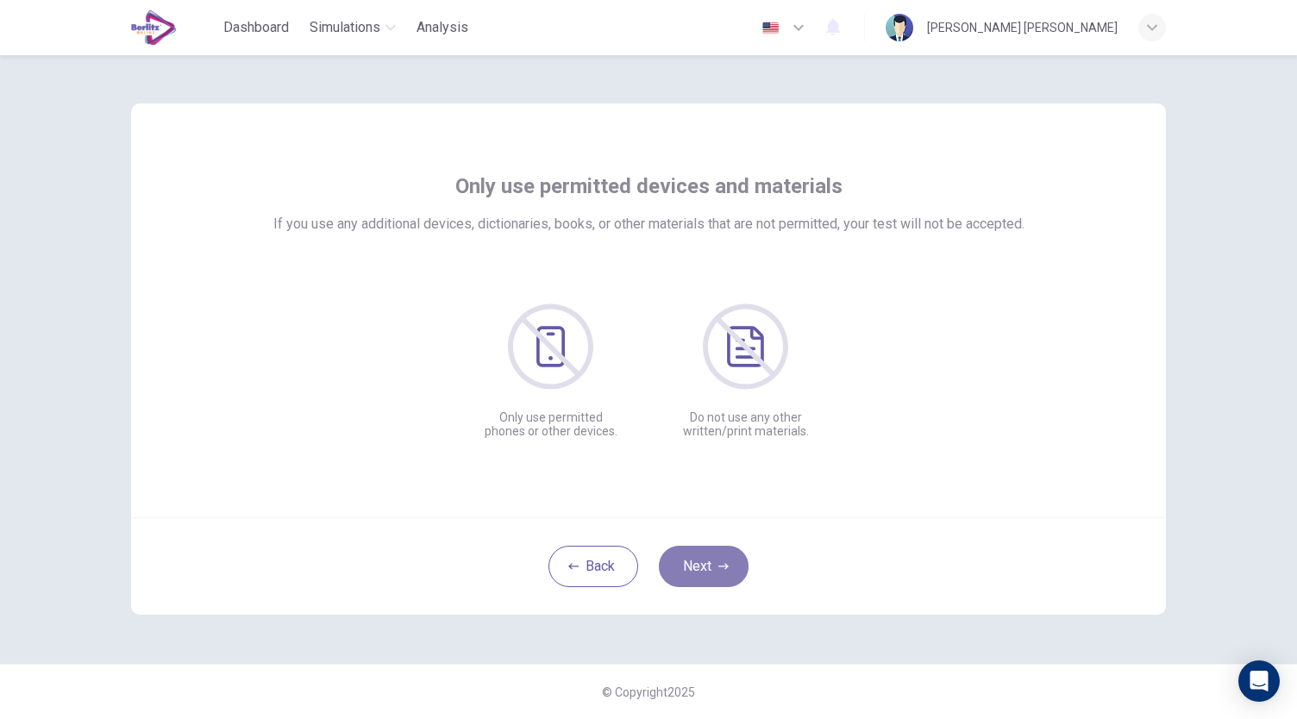
click at [716, 575] on button "Next" at bounding box center [704, 566] width 90 height 41
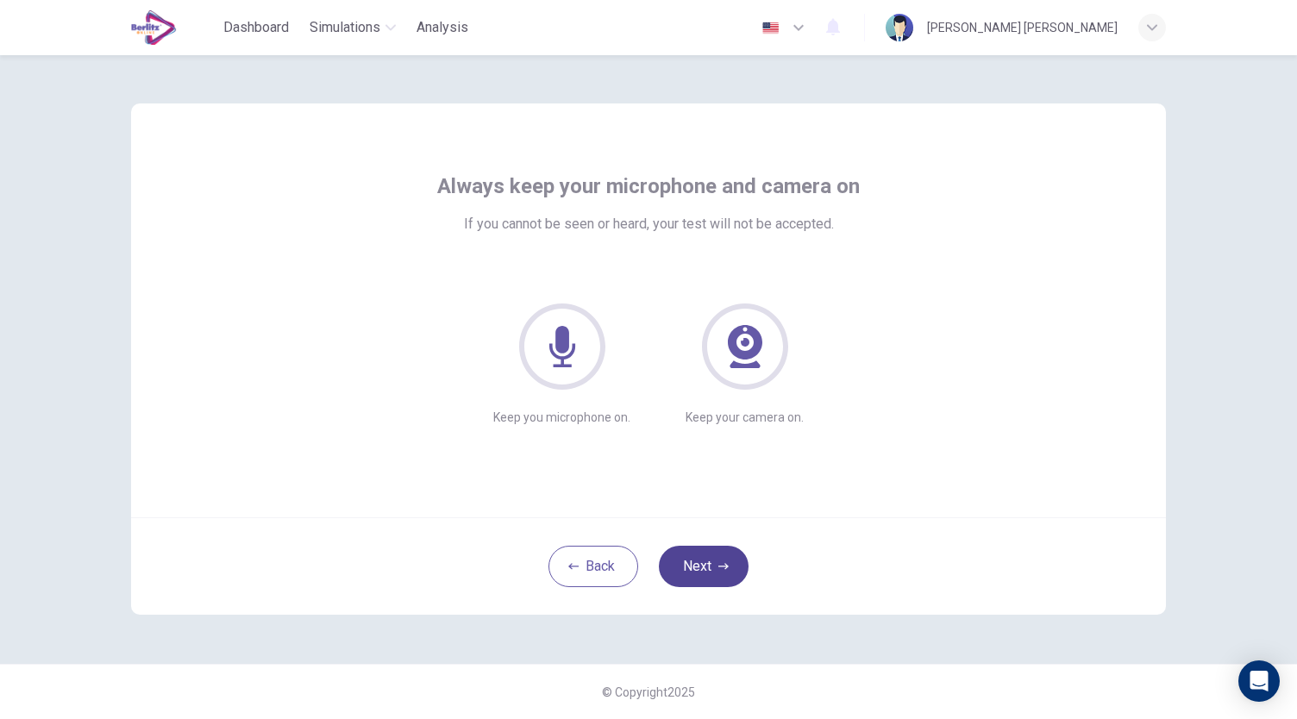
click at [716, 575] on button "Next" at bounding box center [704, 566] width 90 height 41
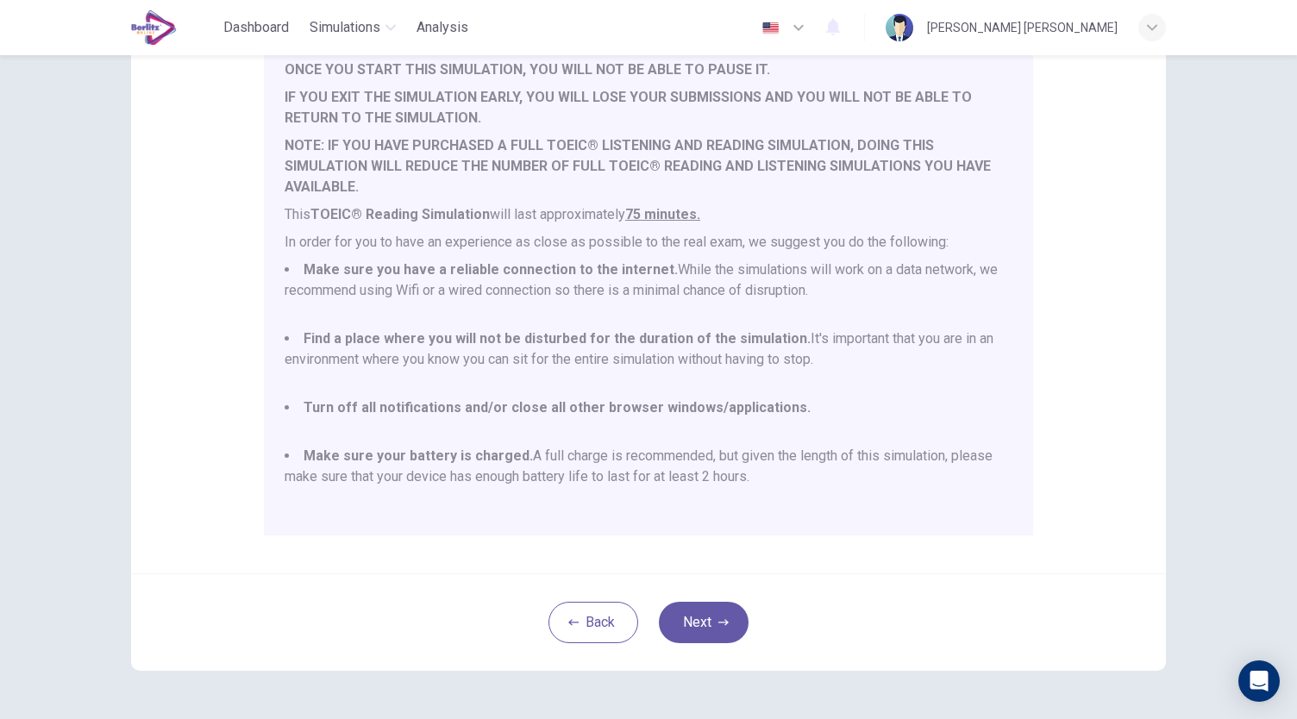
scroll to position [188, 0]
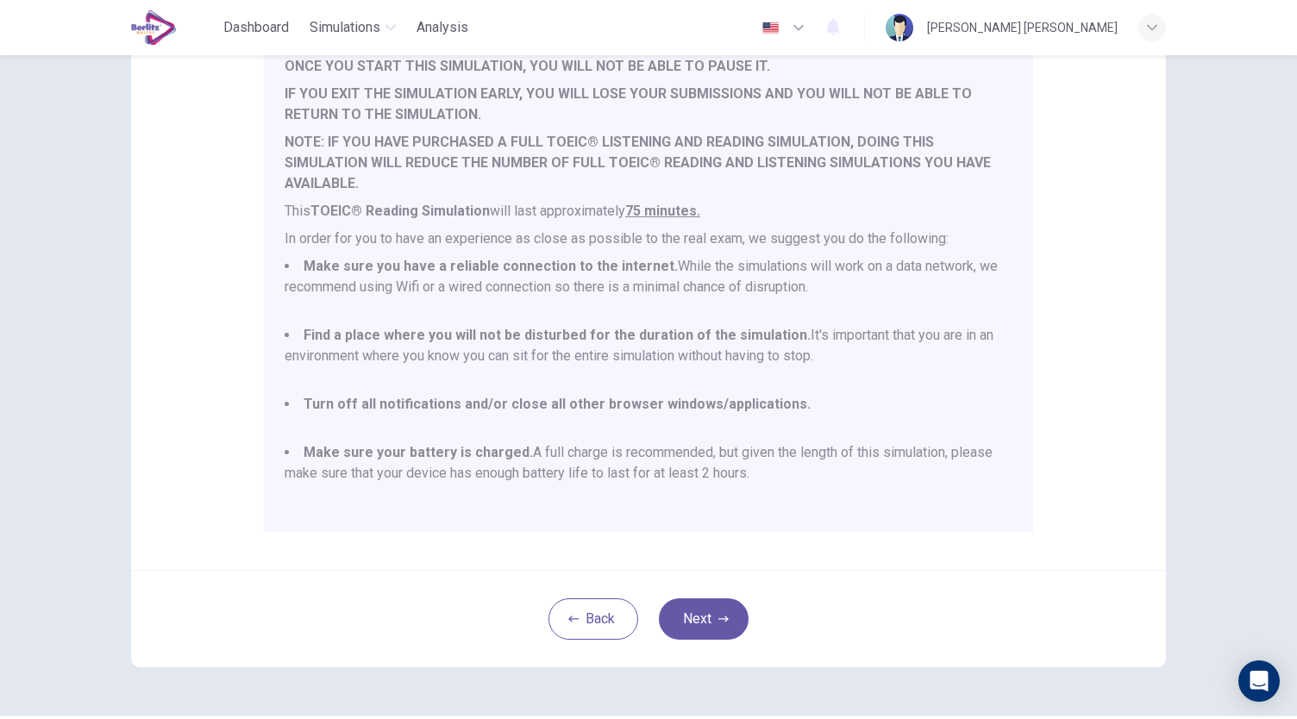
click at [716, 597] on div "Back Next" at bounding box center [648, 618] width 1035 height 97
click at [709, 606] on button "Next" at bounding box center [704, 618] width 90 height 41
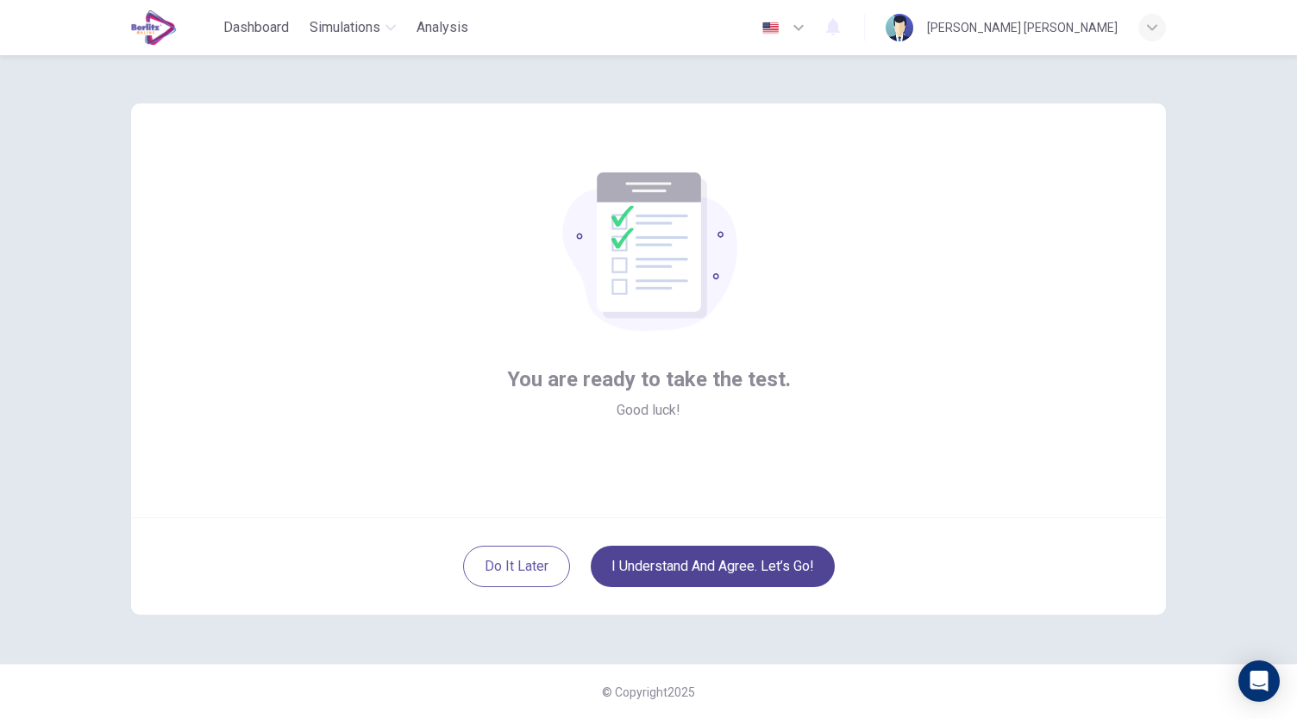
scroll to position [0, 0]
click at [726, 574] on button "I understand and agree. Let’s go!" at bounding box center [713, 566] width 244 height 41
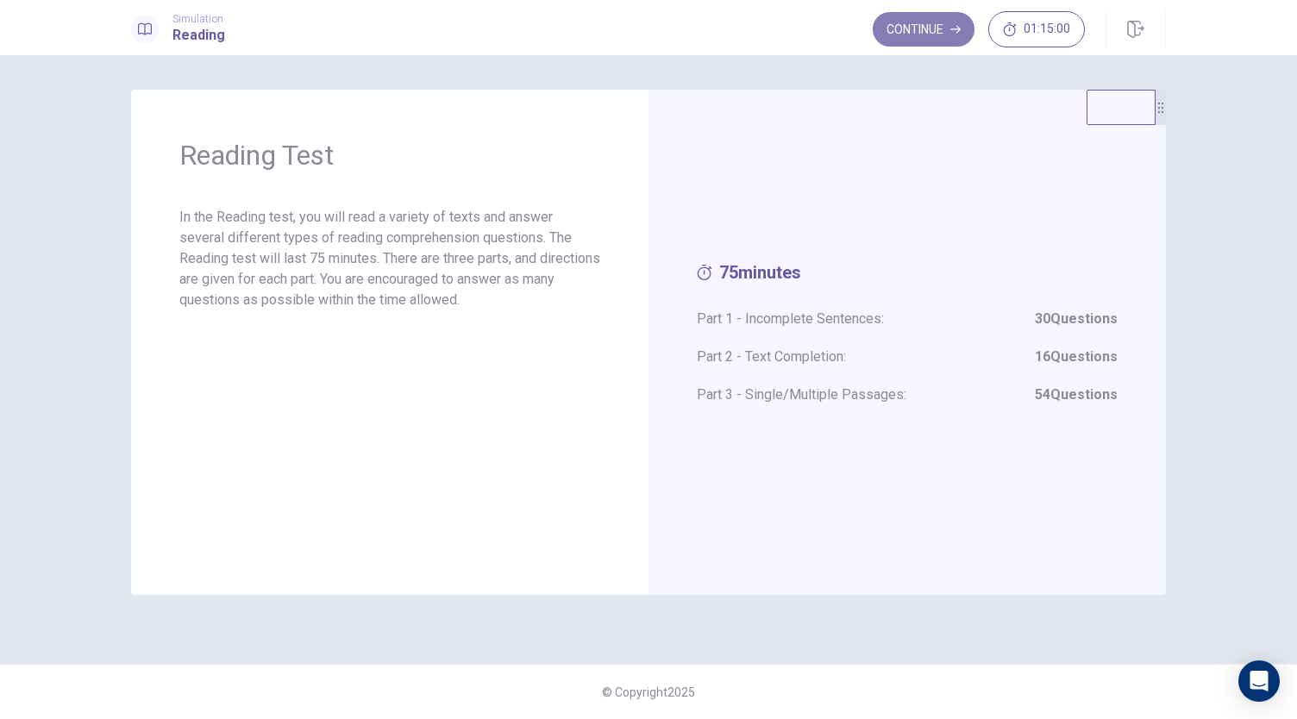
click at [938, 34] on button "Continue" at bounding box center [924, 29] width 102 height 34
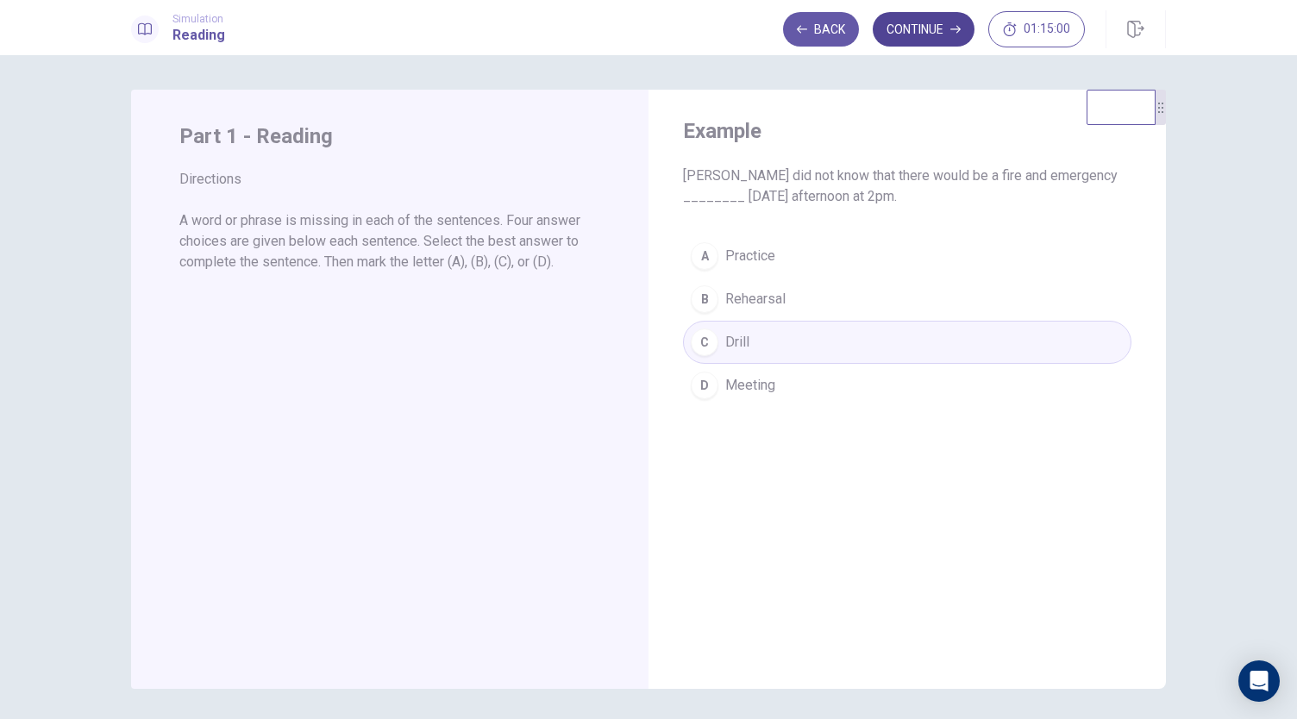
click at [947, 20] on button "Continue" at bounding box center [924, 29] width 102 height 34
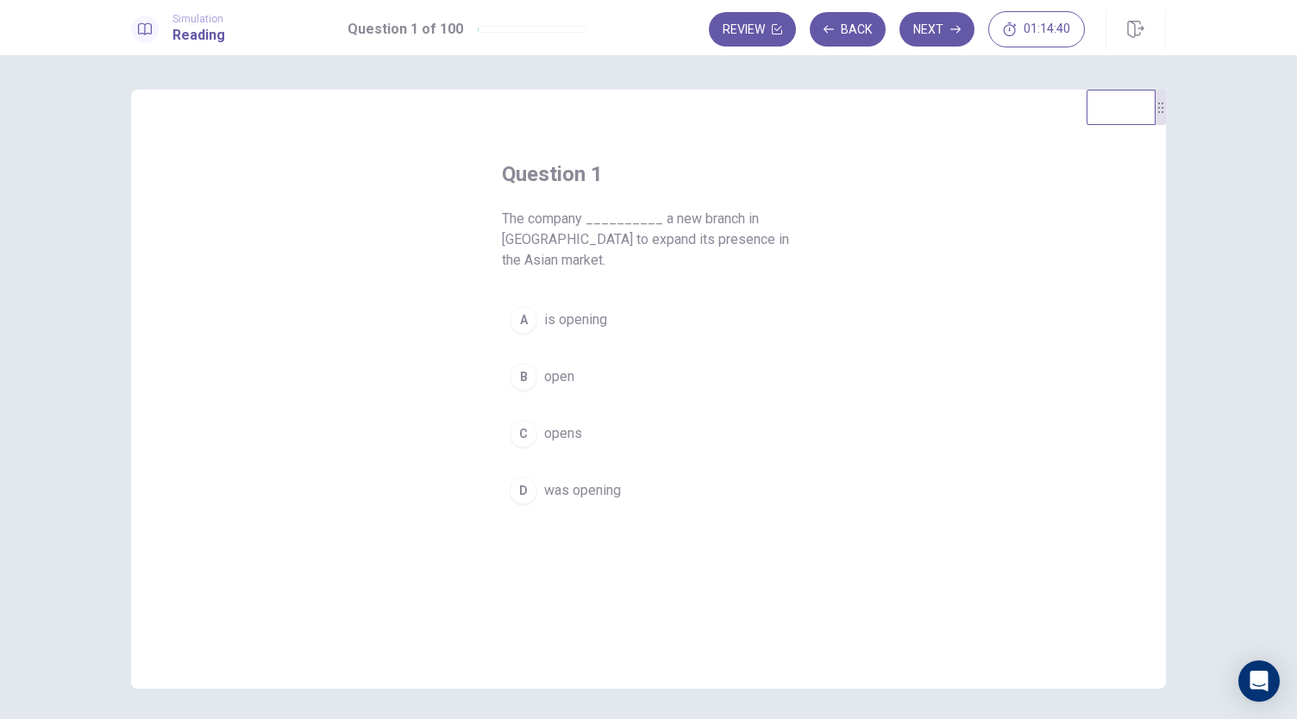
click at [576, 429] on span "opens" at bounding box center [563, 433] width 38 height 21
click at [917, 32] on button "Next" at bounding box center [936, 29] width 75 height 34
click at [582, 301] on span "implements" at bounding box center [580, 299] width 72 height 21
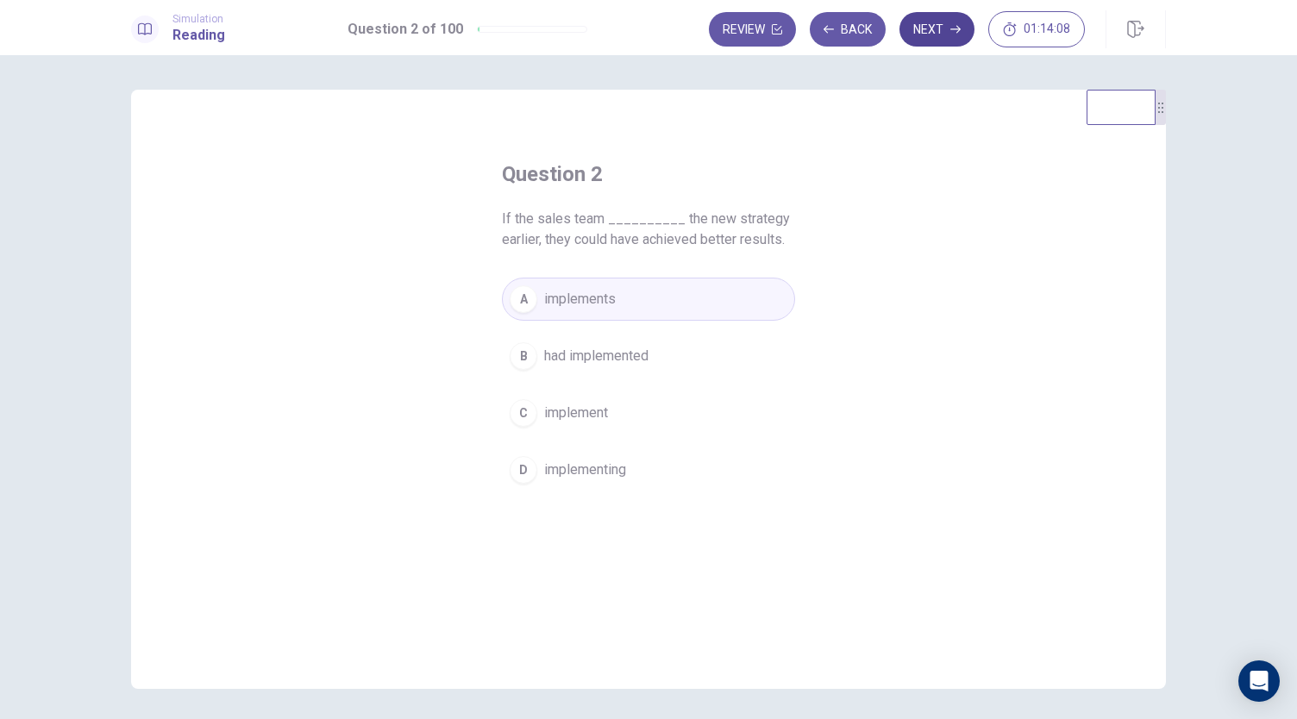
click at [941, 33] on button "Next" at bounding box center [936, 29] width 75 height 34
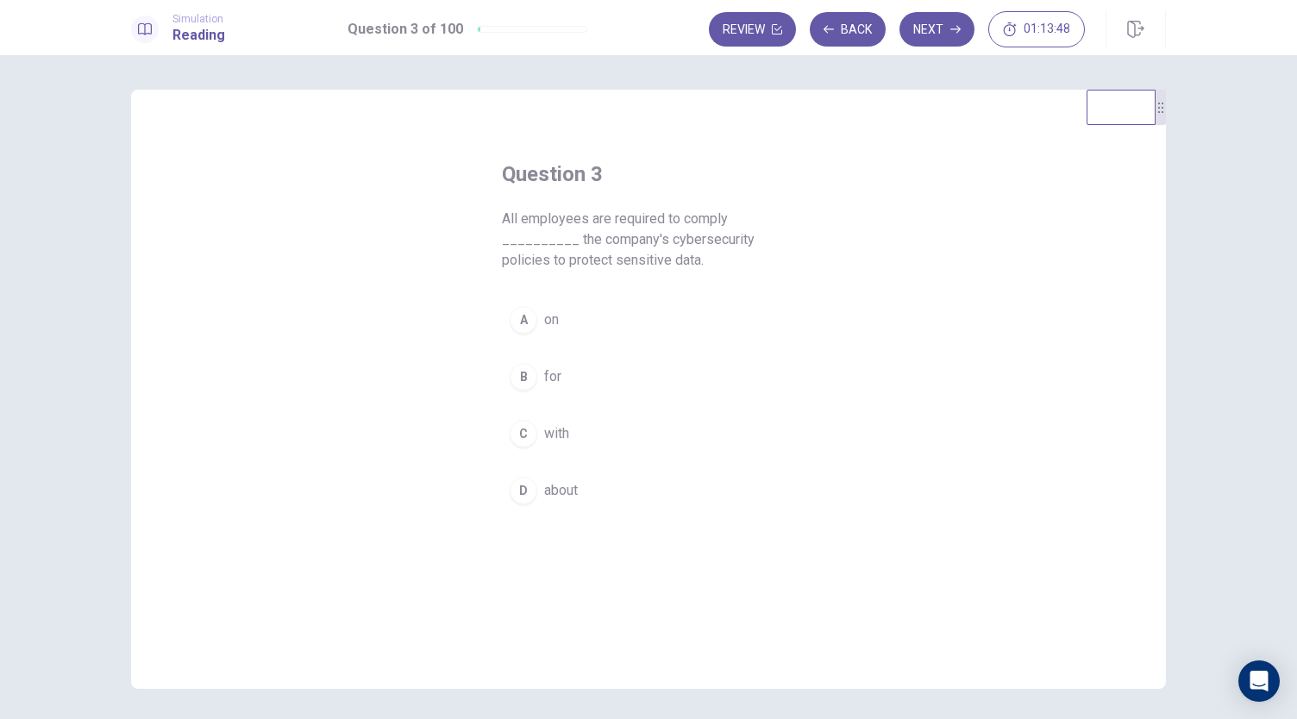
click at [559, 431] on span "with" at bounding box center [556, 433] width 25 height 21
click at [908, 20] on button "Next" at bounding box center [936, 29] width 75 height 34
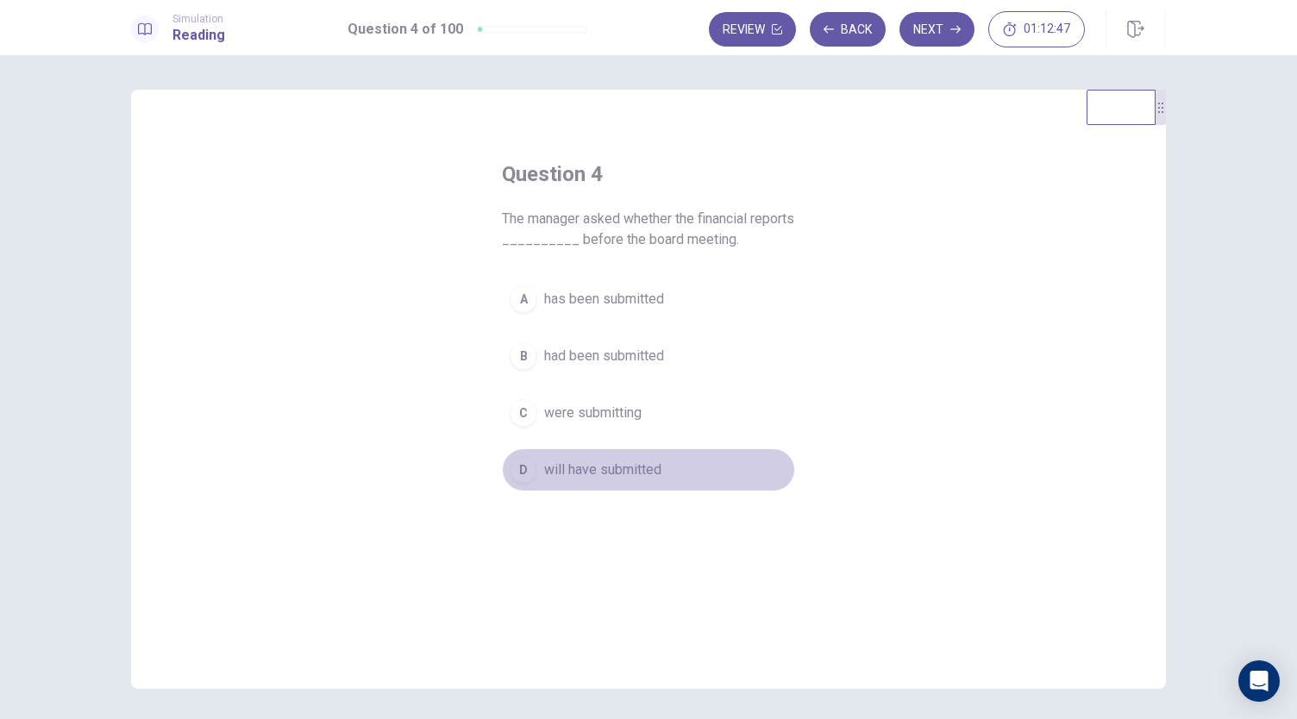
click at [623, 463] on span "will have submitted" at bounding box center [602, 470] width 117 height 21
click at [607, 308] on span "has been submitted" at bounding box center [604, 299] width 120 height 21
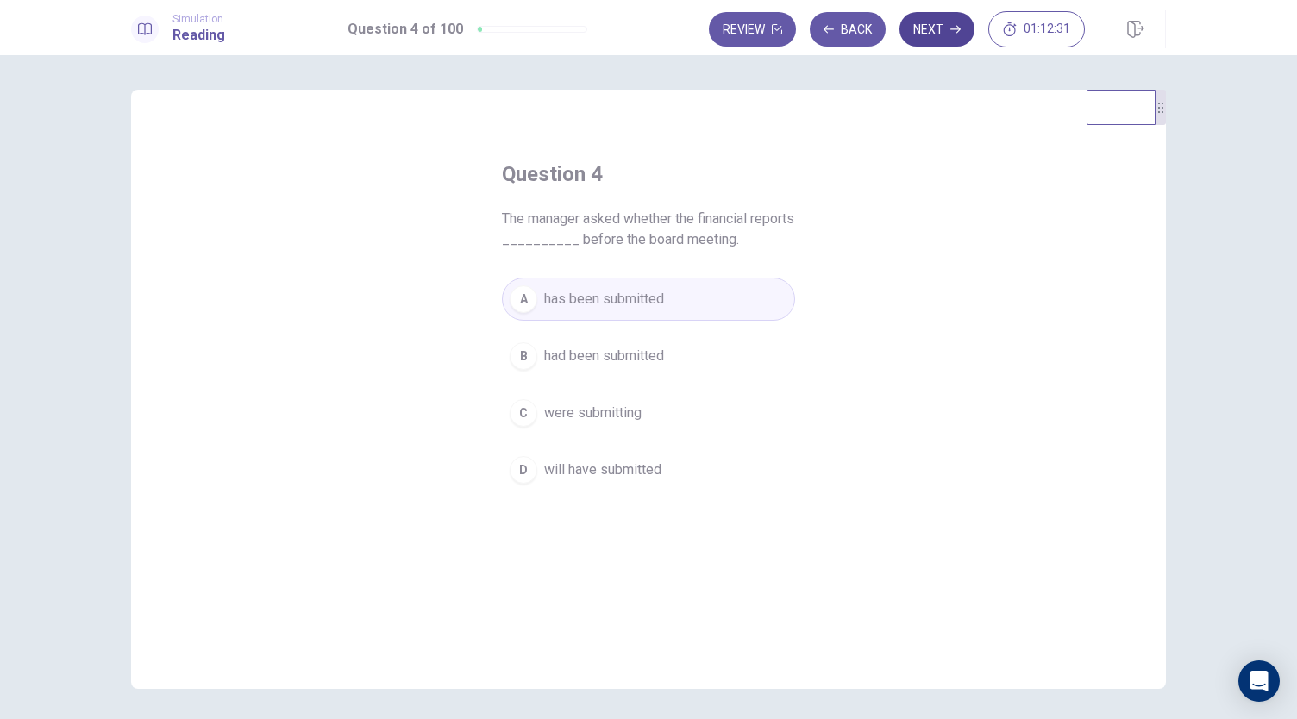
click at [929, 24] on button "Next" at bounding box center [936, 29] width 75 height 34
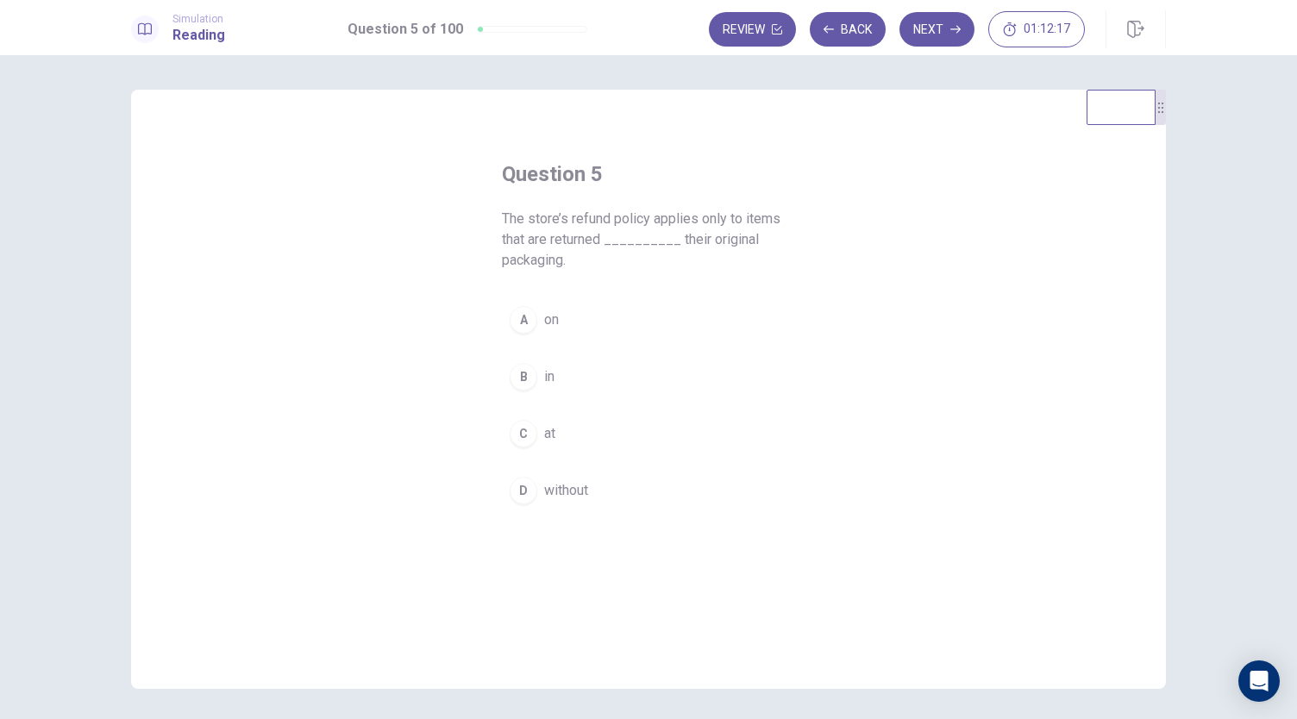
click at [550, 328] on span "on" at bounding box center [551, 320] width 15 height 21
click at [599, 373] on button "B in" at bounding box center [648, 376] width 293 height 43
click at [604, 372] on button "B in" at bounding box center [648, 376] width 293 height 43
click at [962, 24] on button "Next" at bounding box center [936, 29] width 75 height 34
click at [577, 310] on button "A boost" at bounding box center [648, 319] width 293 height 43
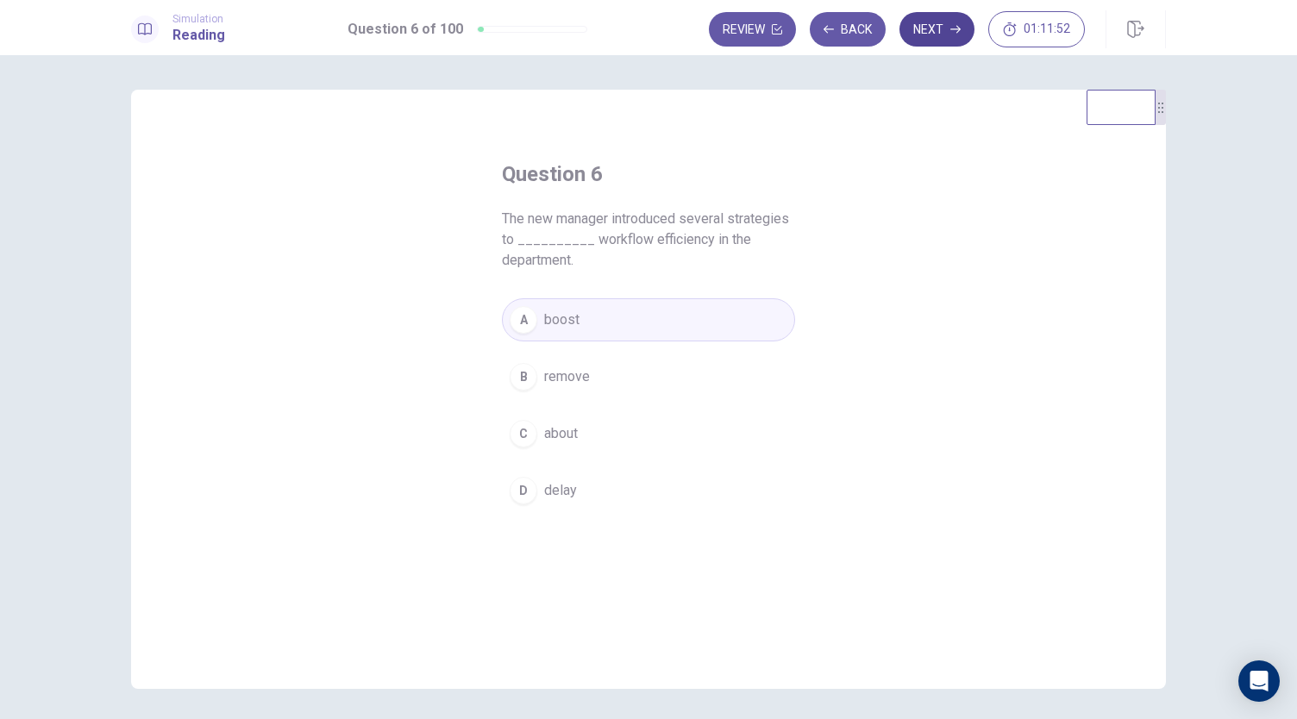
click at [939, 33] on button "Next" at bounding box center [936, 29] width 75 height 34
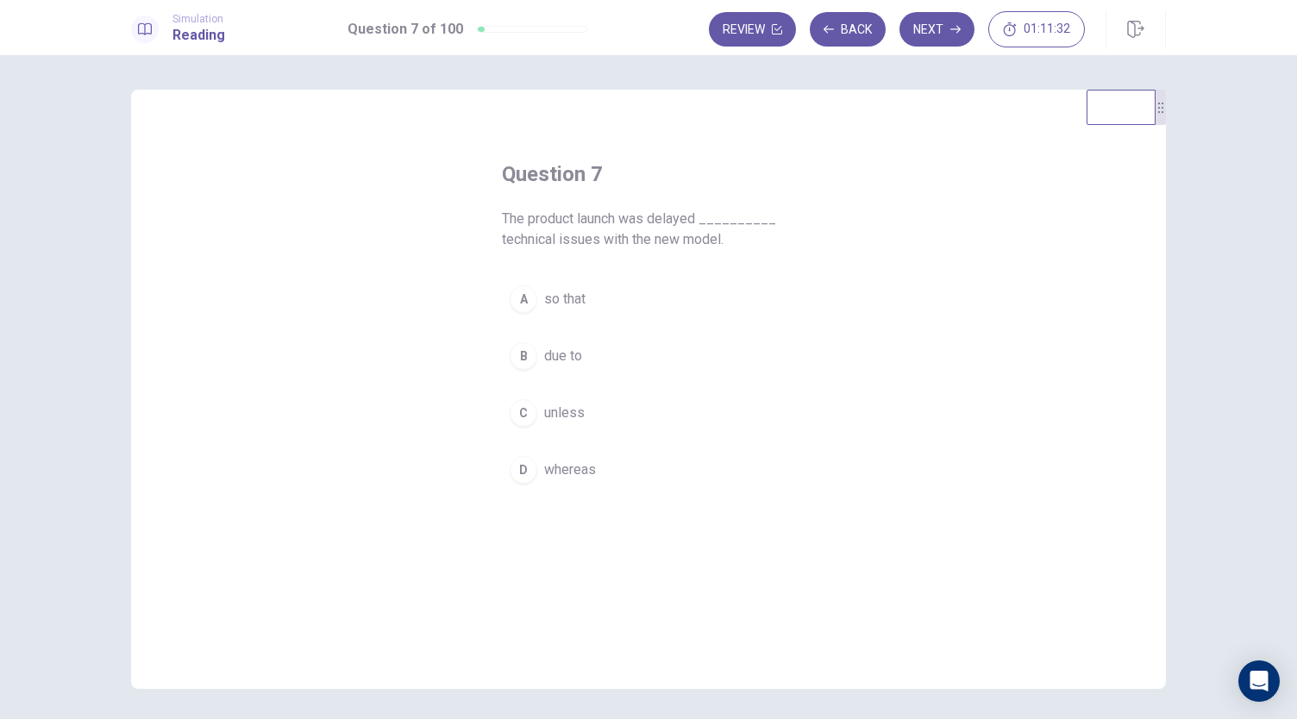
click at [572, 347] on span "due to" at bounding box center [563, 356] width 38 height 21
click at [948, 35] on button "Next" at bounding box center [936, 29] width 75 height 34
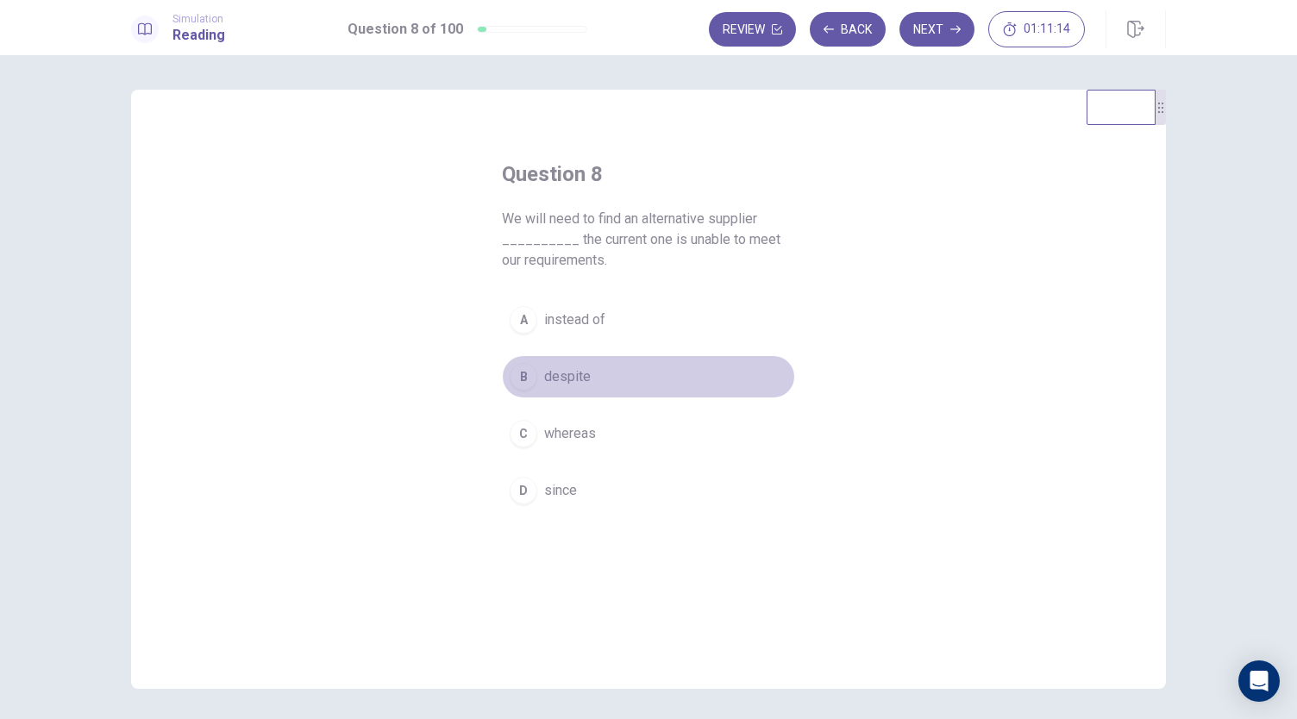
click at [593, 368] on button "B despite" at bounding box center [648, 376] width 293 height 43
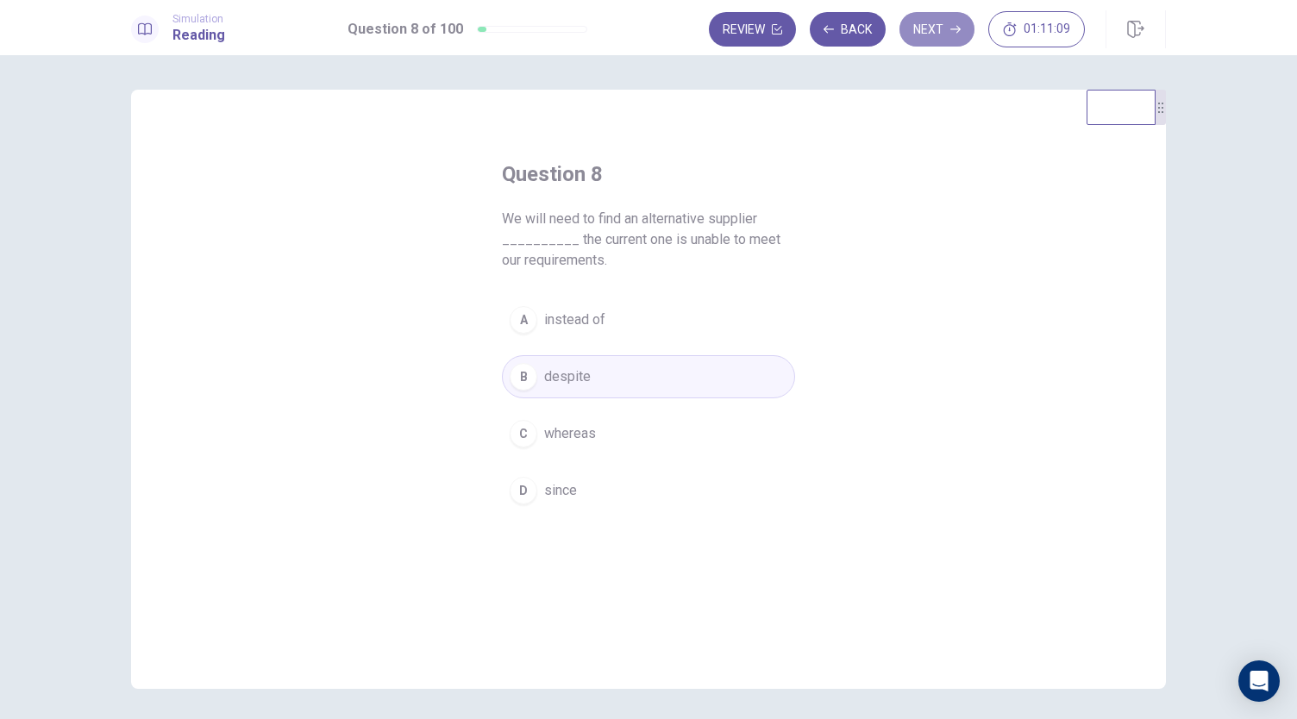
click at [917, 32] on button "Next" at bounding box center [936, 29] width 75 height 34
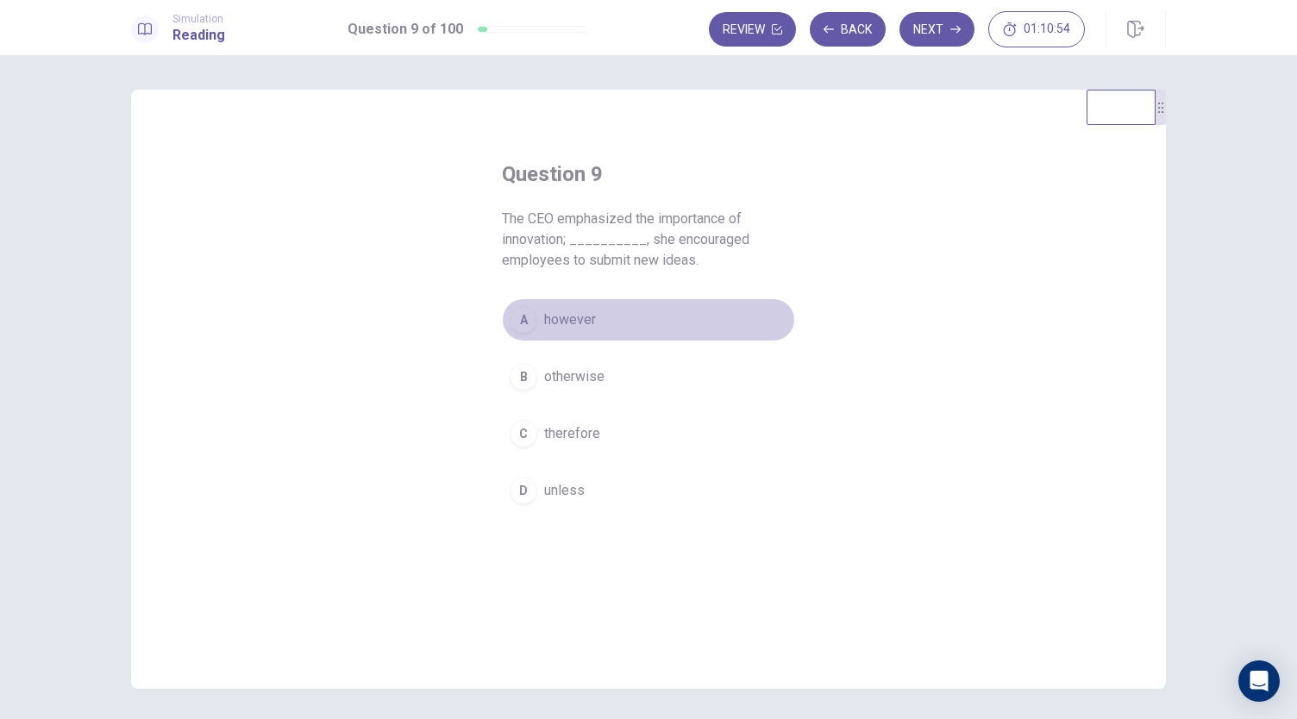
click at [587, 306] on button "A however" at bounding box center [648, 319] width 293 height 43
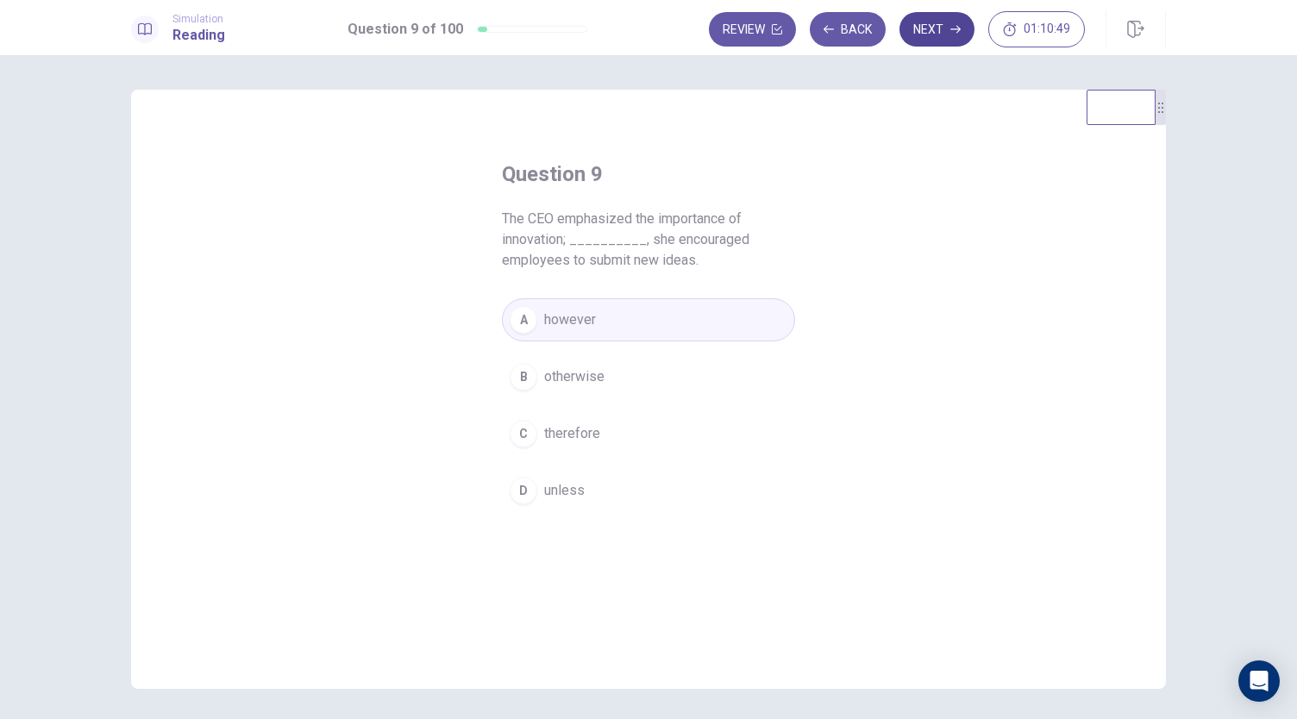
click at [943, 18] on button "Next" at bounding box center [936, 29] width 75 height 34
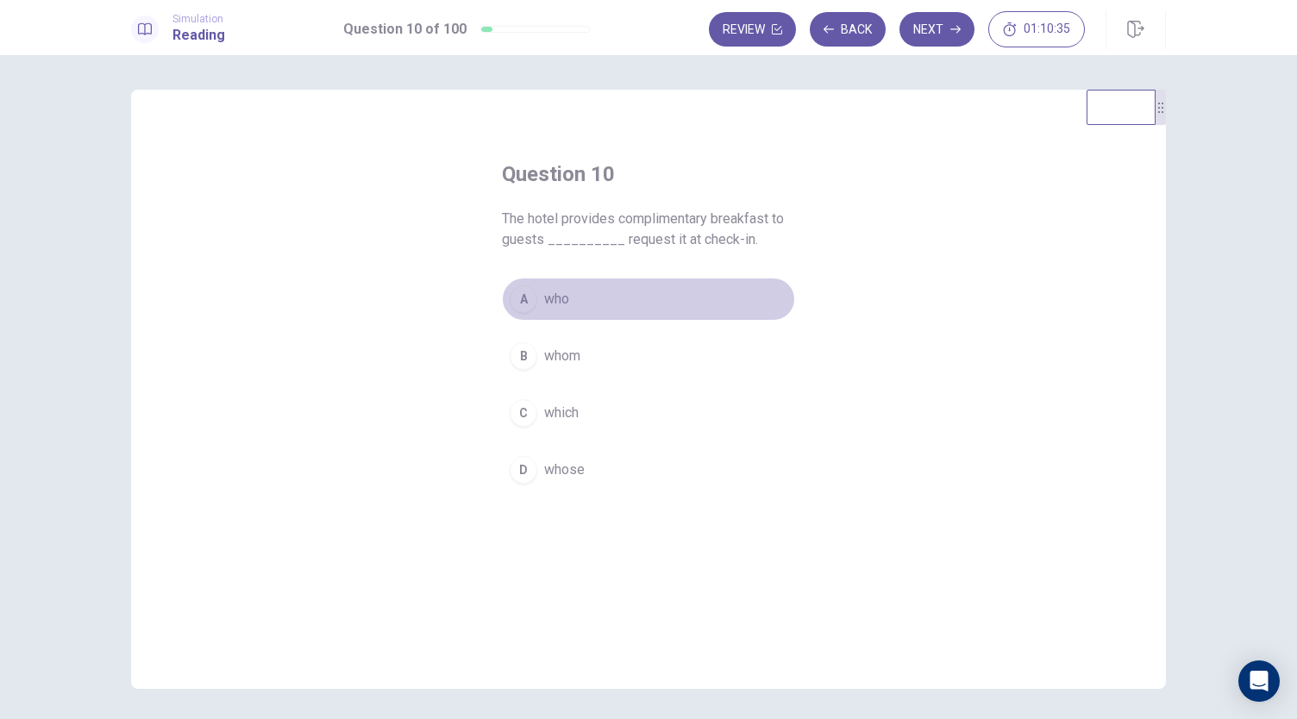
click at [581, 291] on button "A who" at bounding box center [648, 299] width 293 height 43
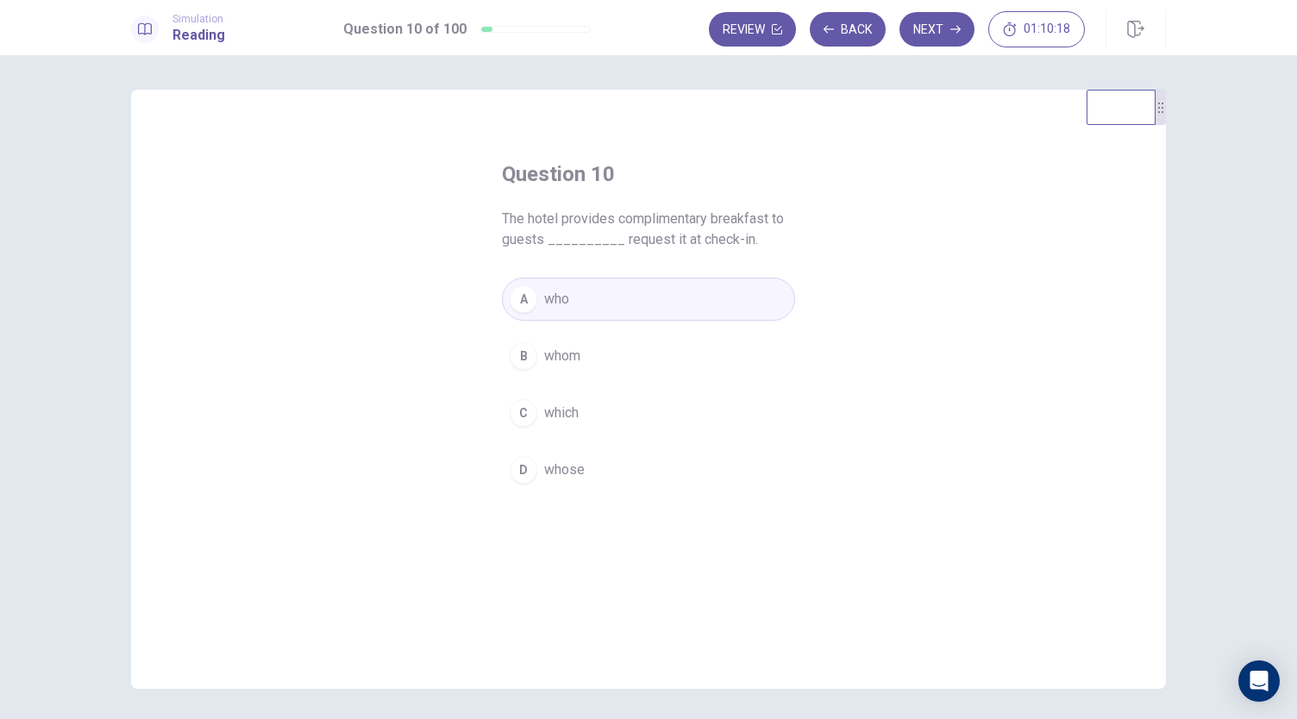
click at [583, 354] on button "B whom" at bounding box center [648, 356] width 293 height 43
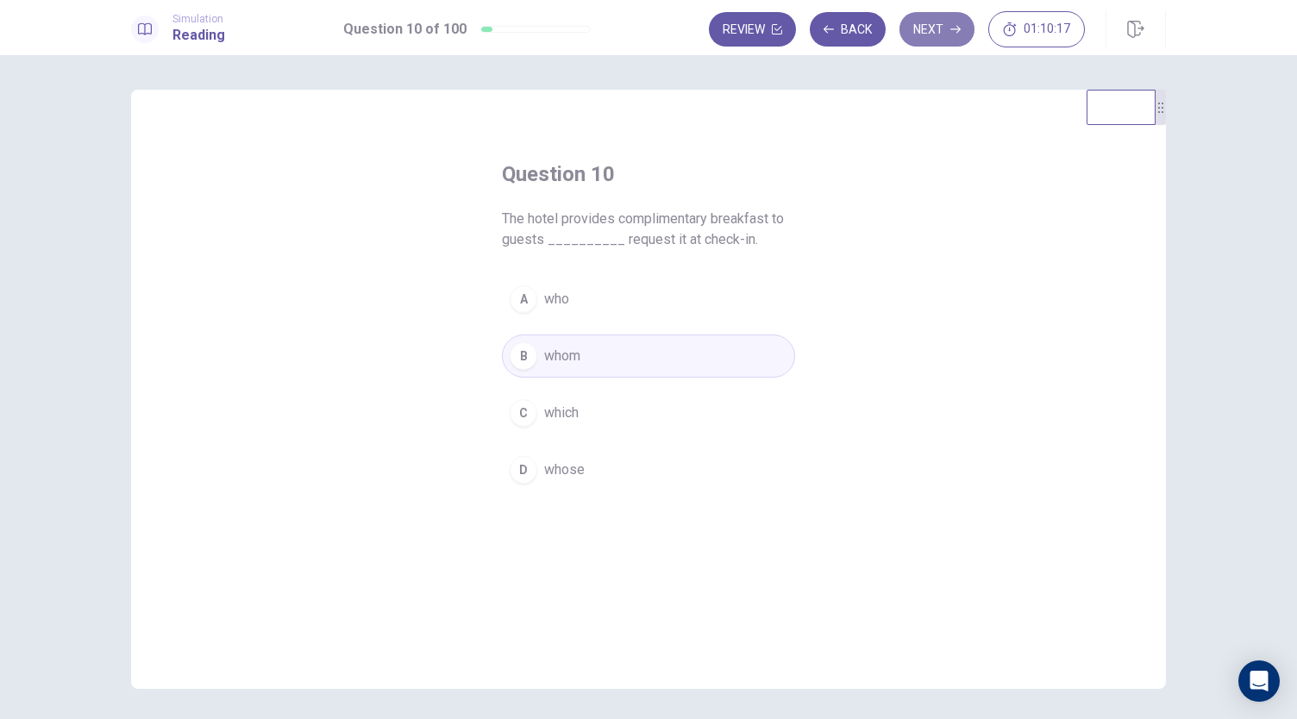
click at [910, 22] on button "Next" at bounding box center [936, 29] width 75 height 34
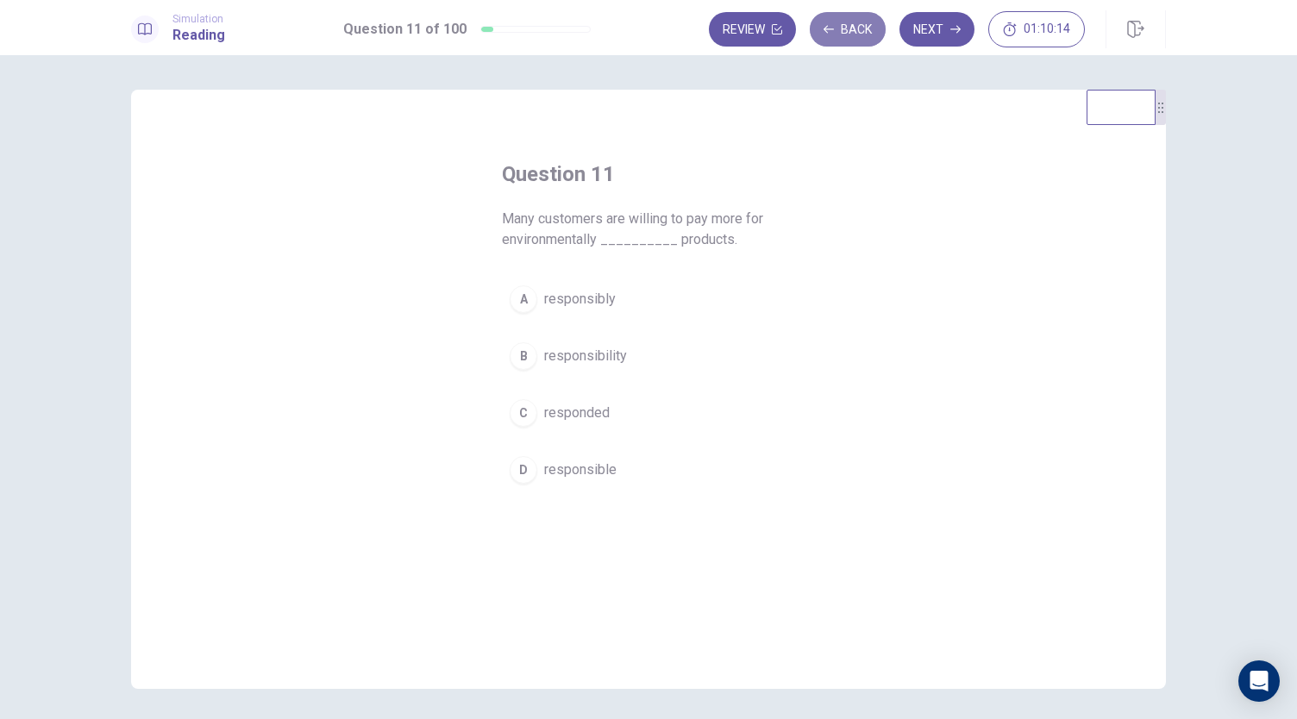
click at [863, 35] on button "Back" at bounding box center [848, 29] width 76 height 34
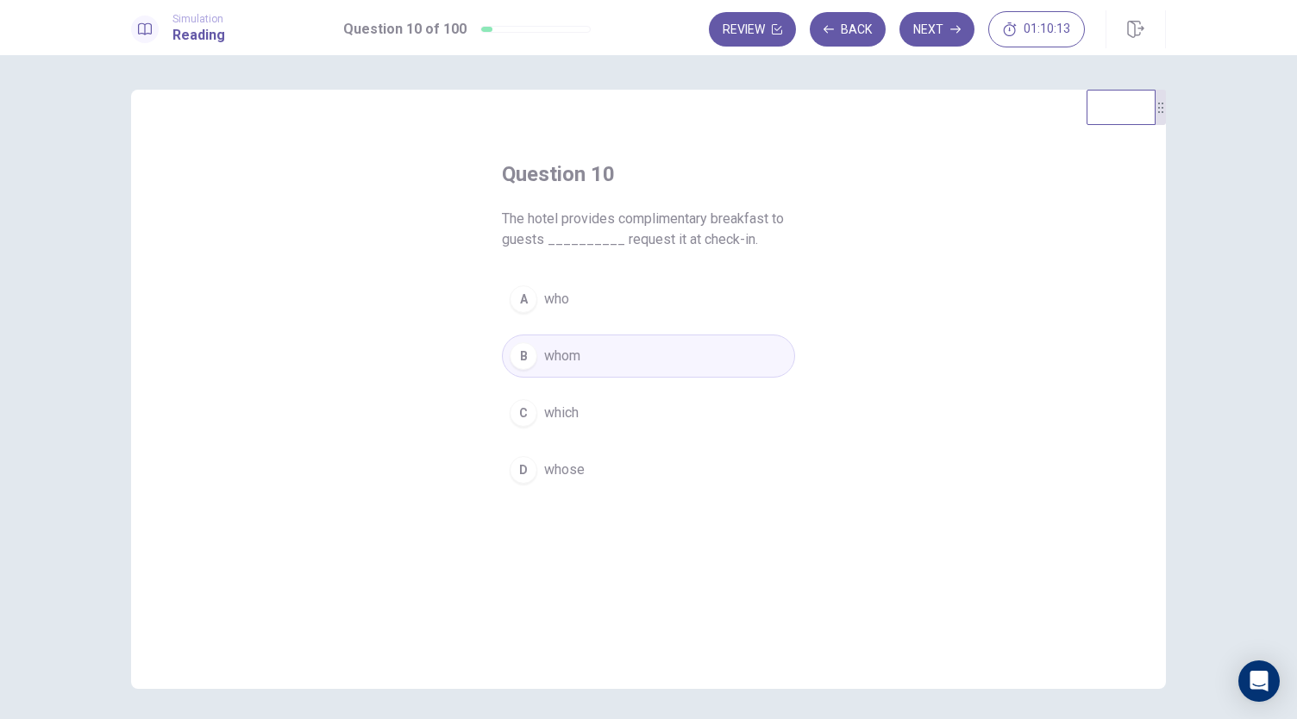
click at [577, 297] on button "A who" at bounding box center [648, 299] width 293 height 43
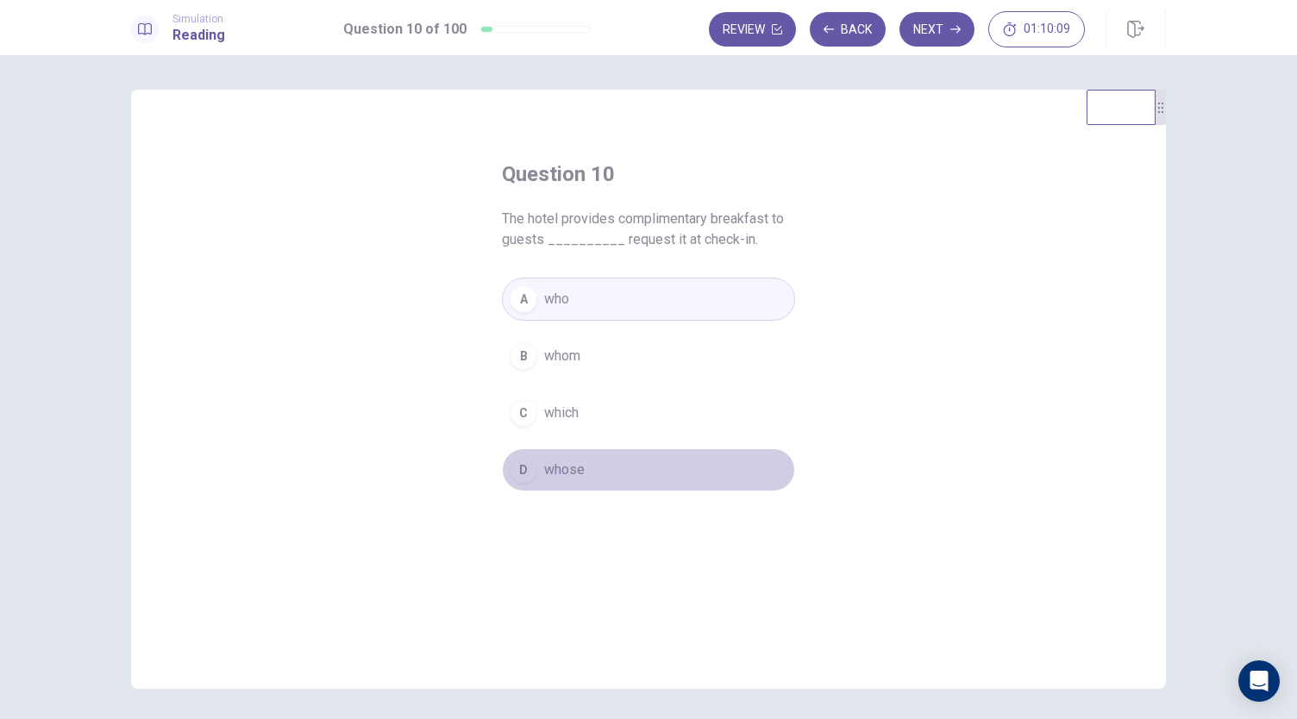
click at [550, 477] on span "whose" at bounding box center [564, 470] width 41 height 21
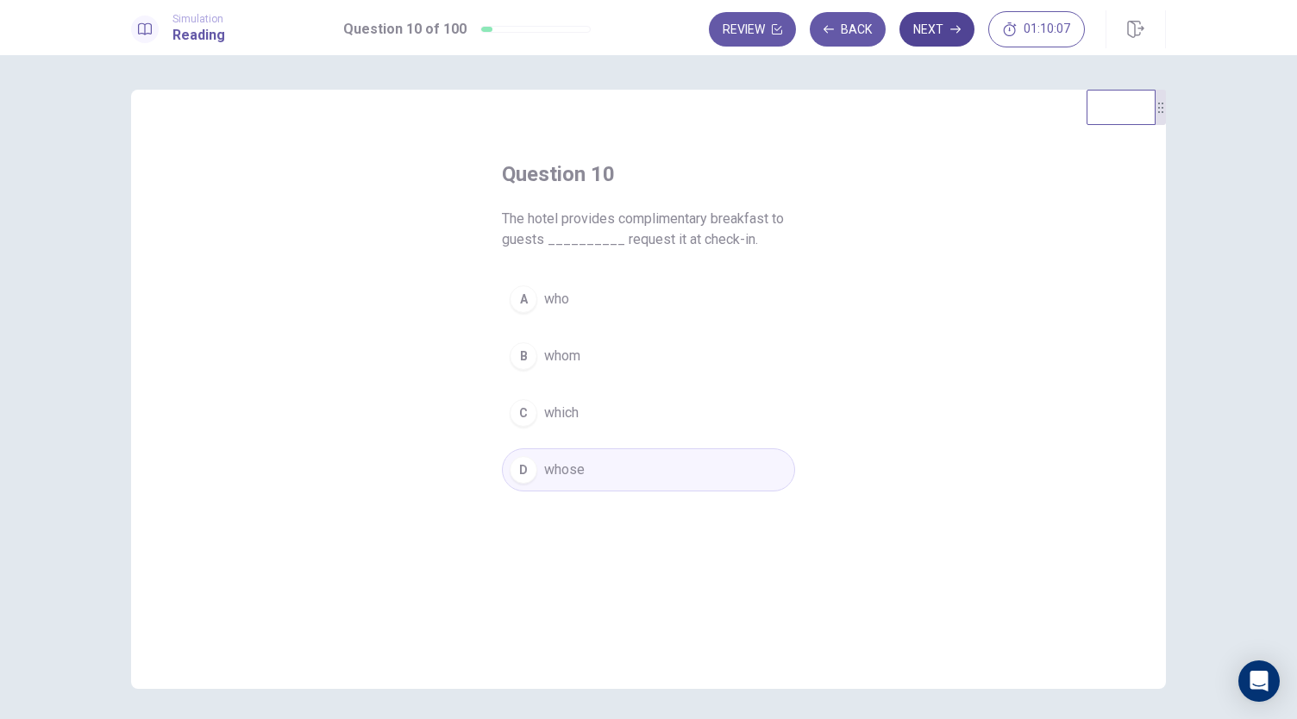
click at [949, 34] on button "Next" at bounding box center [936, 29] width 75 height 34
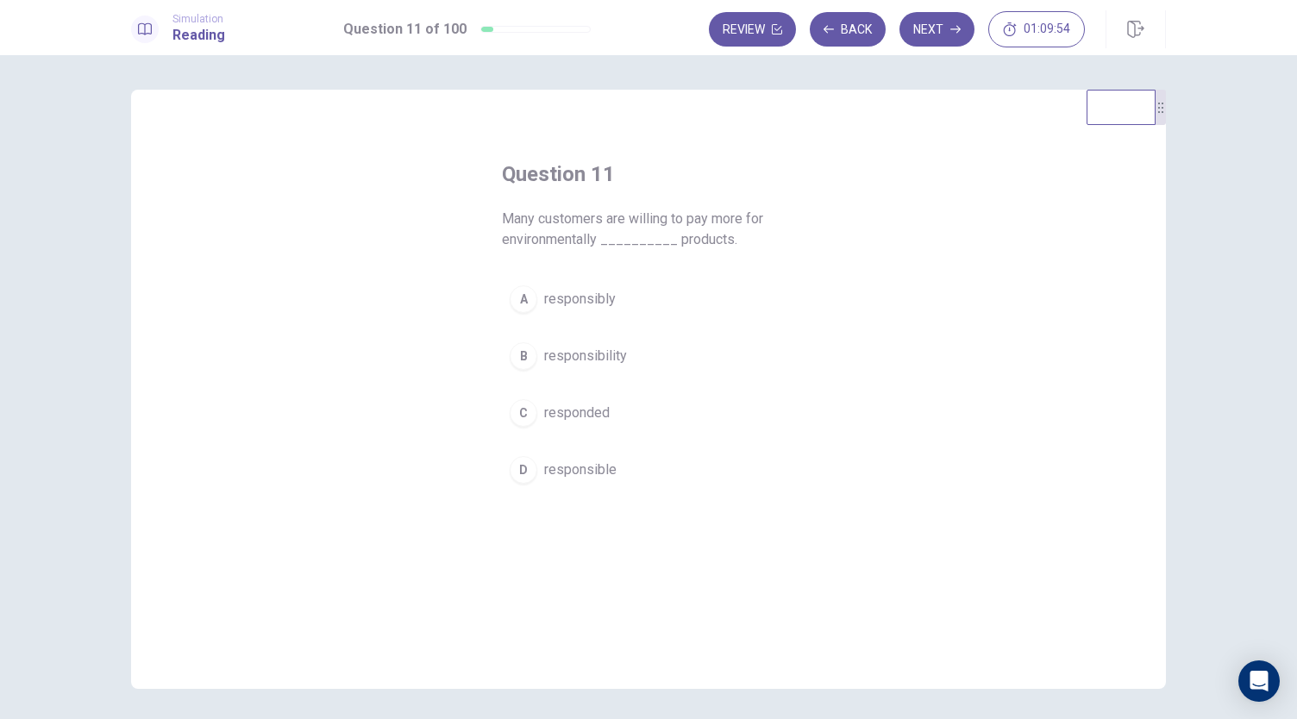
click at [701, 210] on span "Many customers are willing to pay more for environmentally __________ products." at bounding box center [648, 229] width 293 height 41
click at [604, 460] on span "responsible" at bounding box center [580, 470] width 72 height 21
click at [916, 12] on button "Next" at bounding box center [936, 29] width 75 height 34
click at [579, 355] on button "B which" at bounding box center [648, 376] width 293 height 43
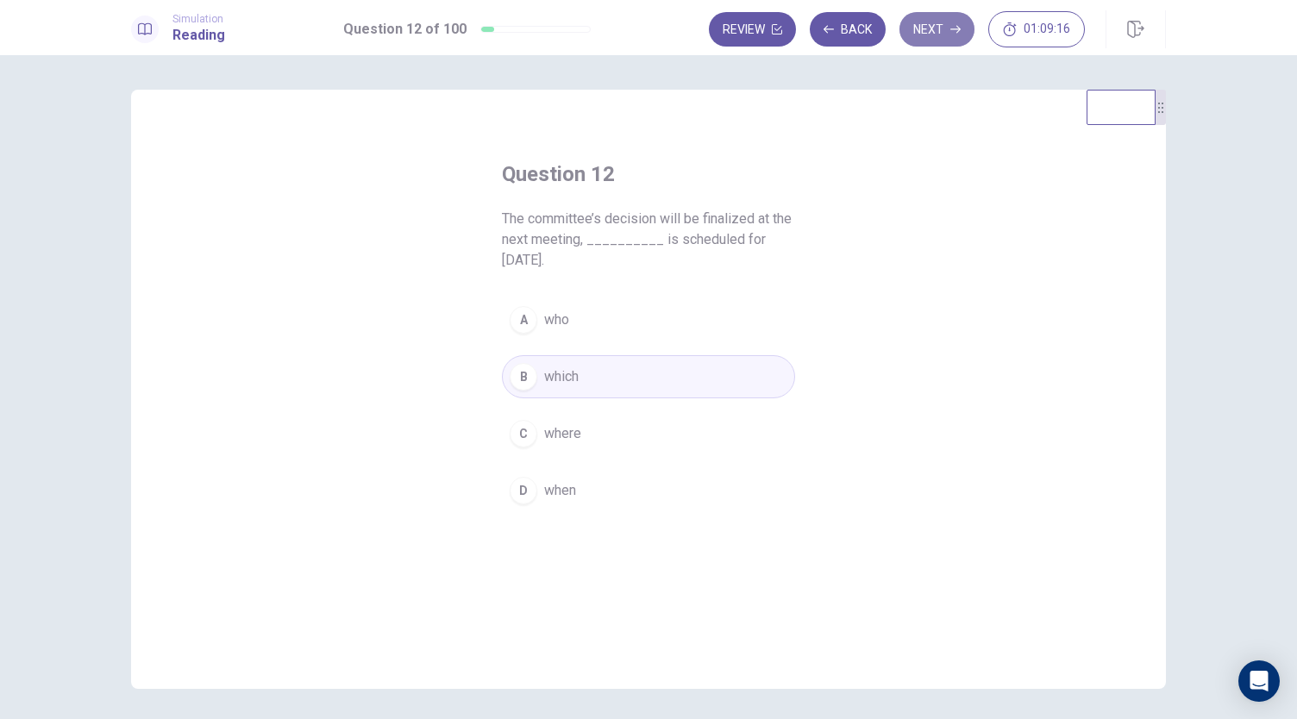
click at [937, 34] on button "Next" at bounding box center [936, 29] width 75 height 34
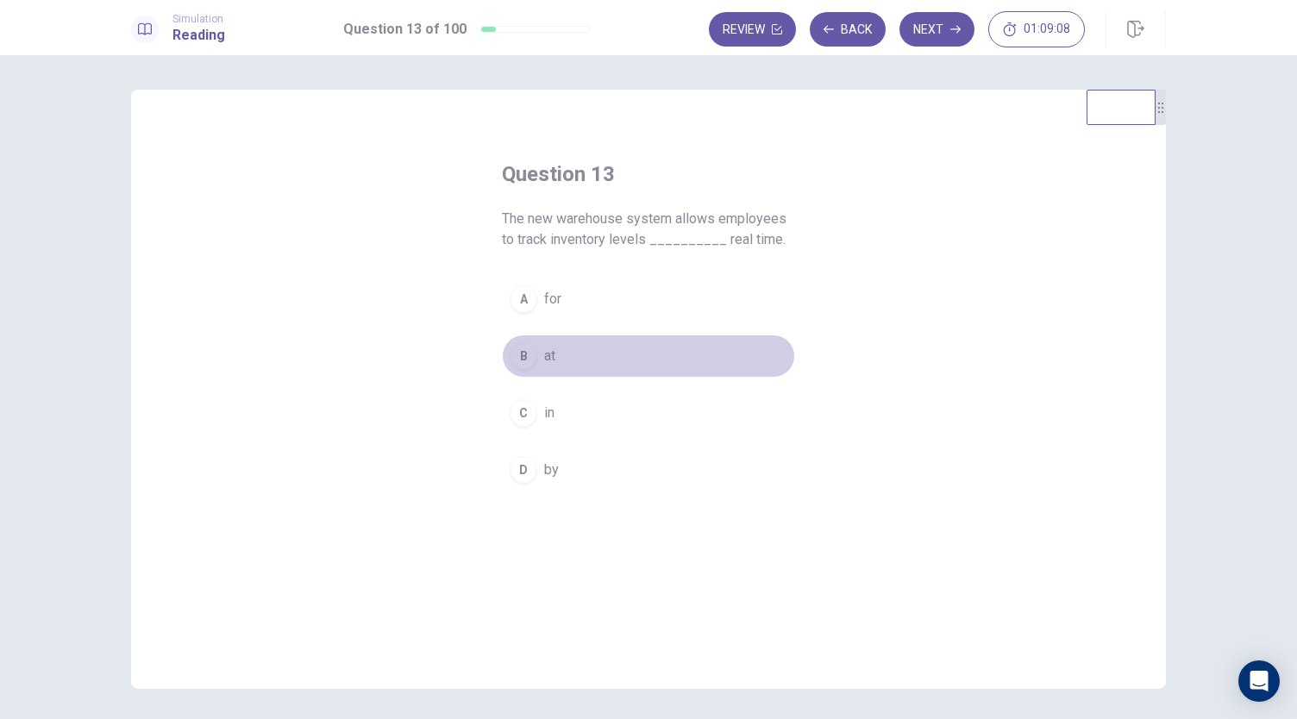
click at [555, 364] on button "B at" at bounding box center [648, 356] width 293 height 43
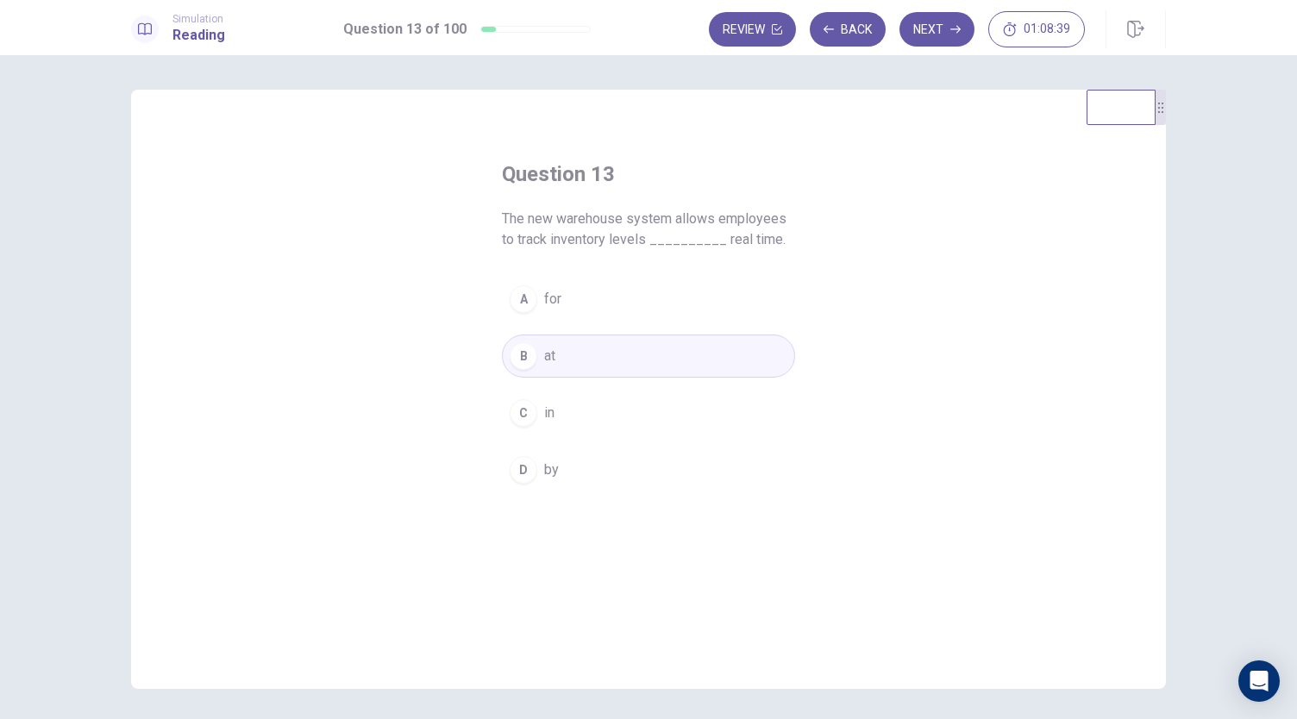
click at [610, 406] on button "C in" at bounding box center [648, 412] width 293 height 43
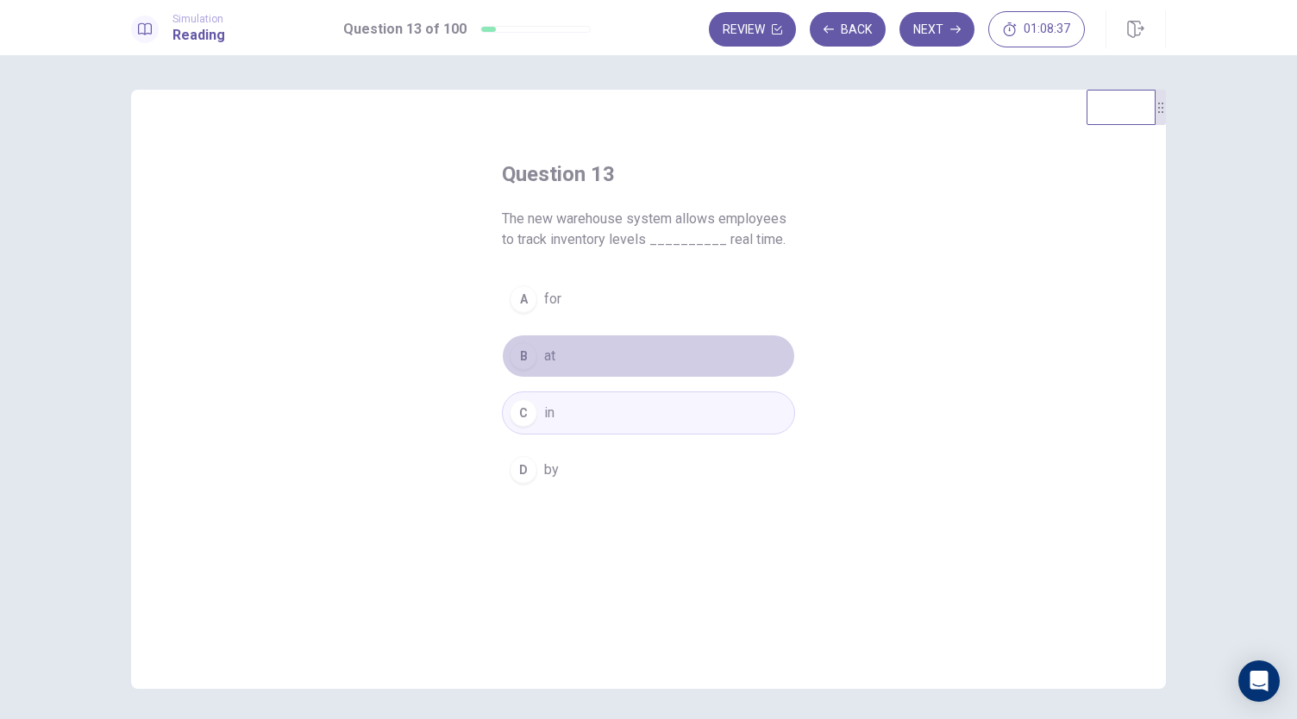
click at [610, 364] on button "B at" at bounding box center [648, 356] width 293 height 43
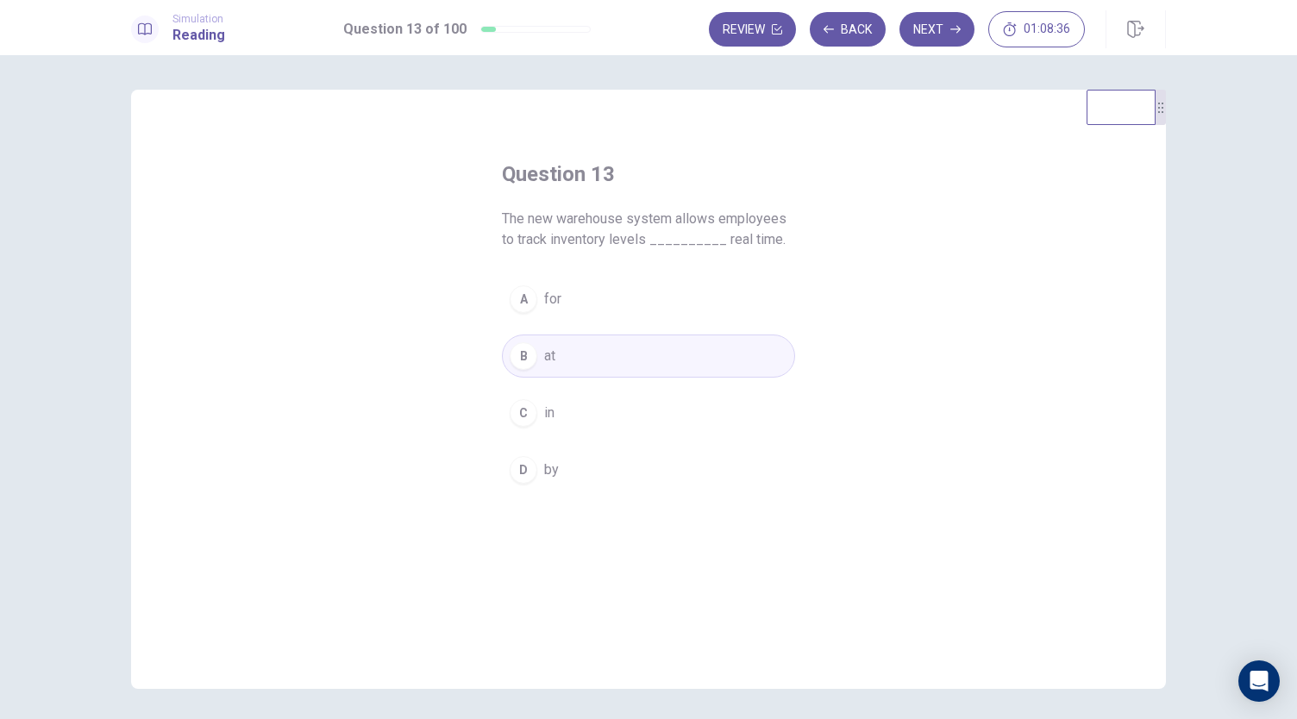
click at [931, 50] on div "Simulation Reading Question 13 of 100 Review Back Next 01:08:36" at bounding box center [648, 27] width 1297 height 55
click at [933, 38] on button "Next" at bounding box center [936, 29] width 75 height 34
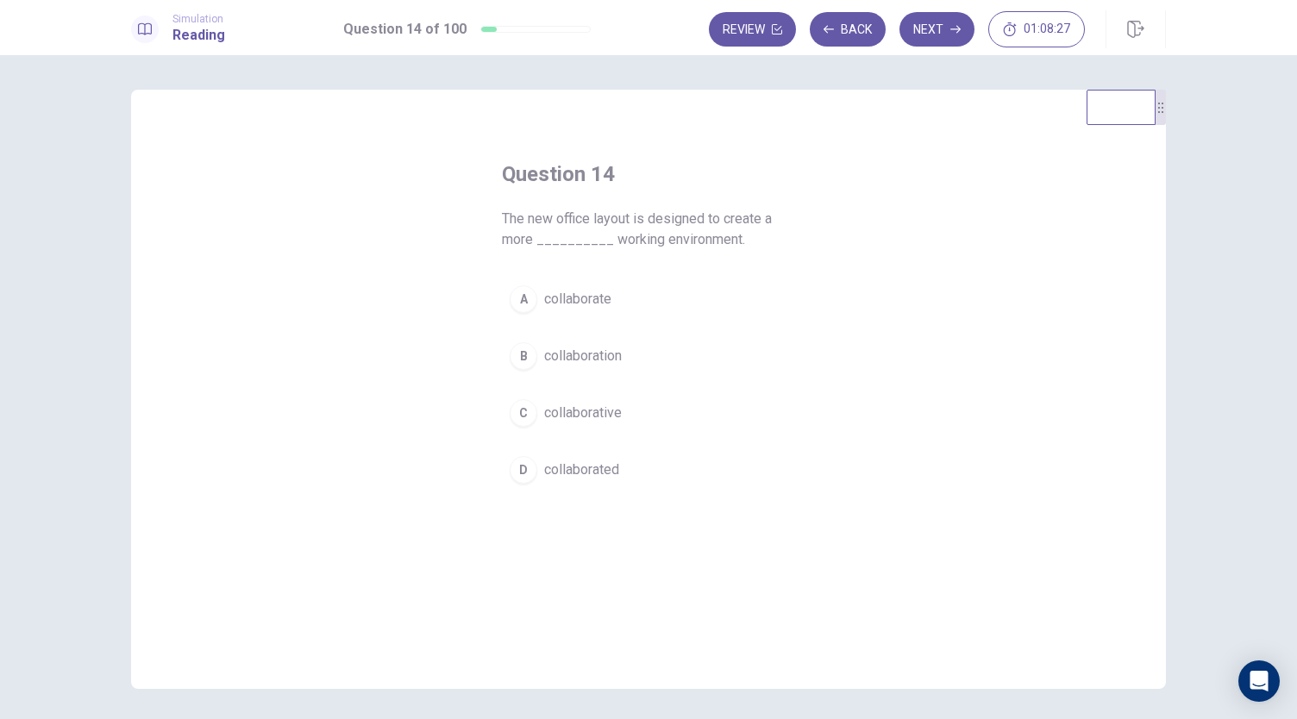
click at [548, 408] on span "collaborative" at bounding box center [583, 413] width 78 height 21
click at [906, 34] on button "Next" at bounding box center [936, 29] width 75 height 34
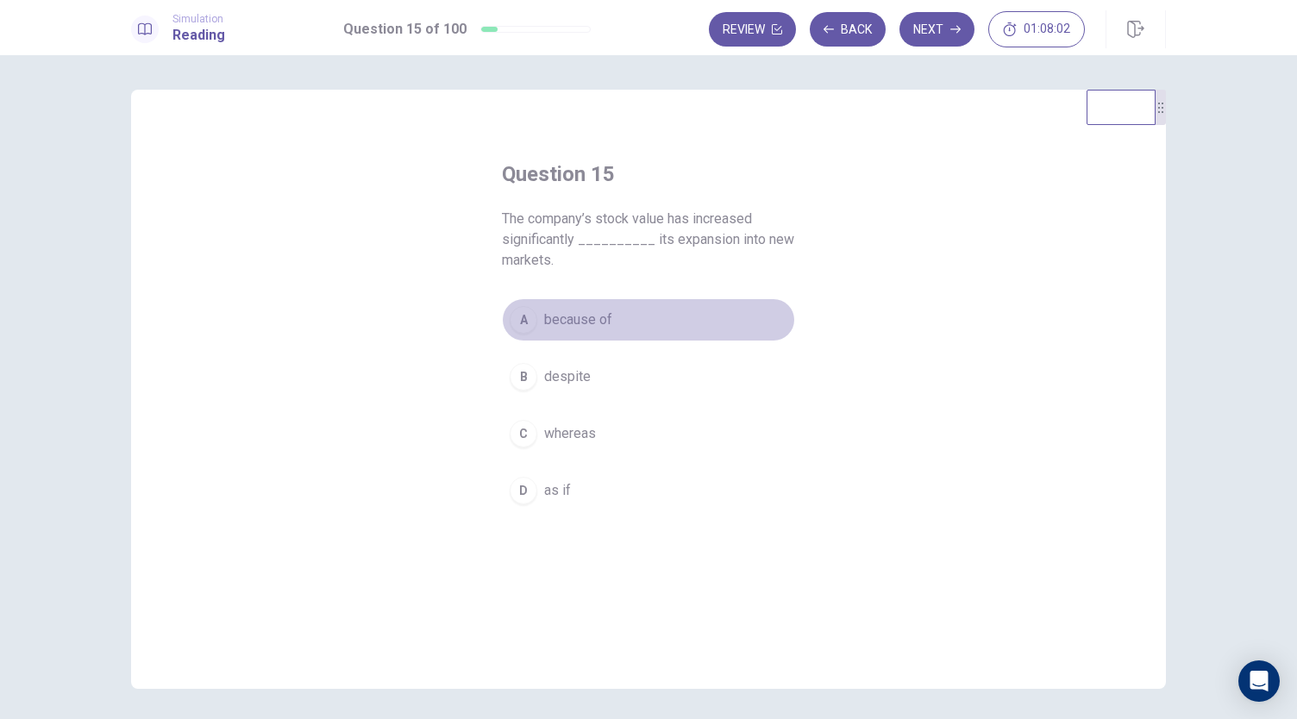
click at [591, 311] on span "because of" at bounding box center [578, 320] width 68 height 21
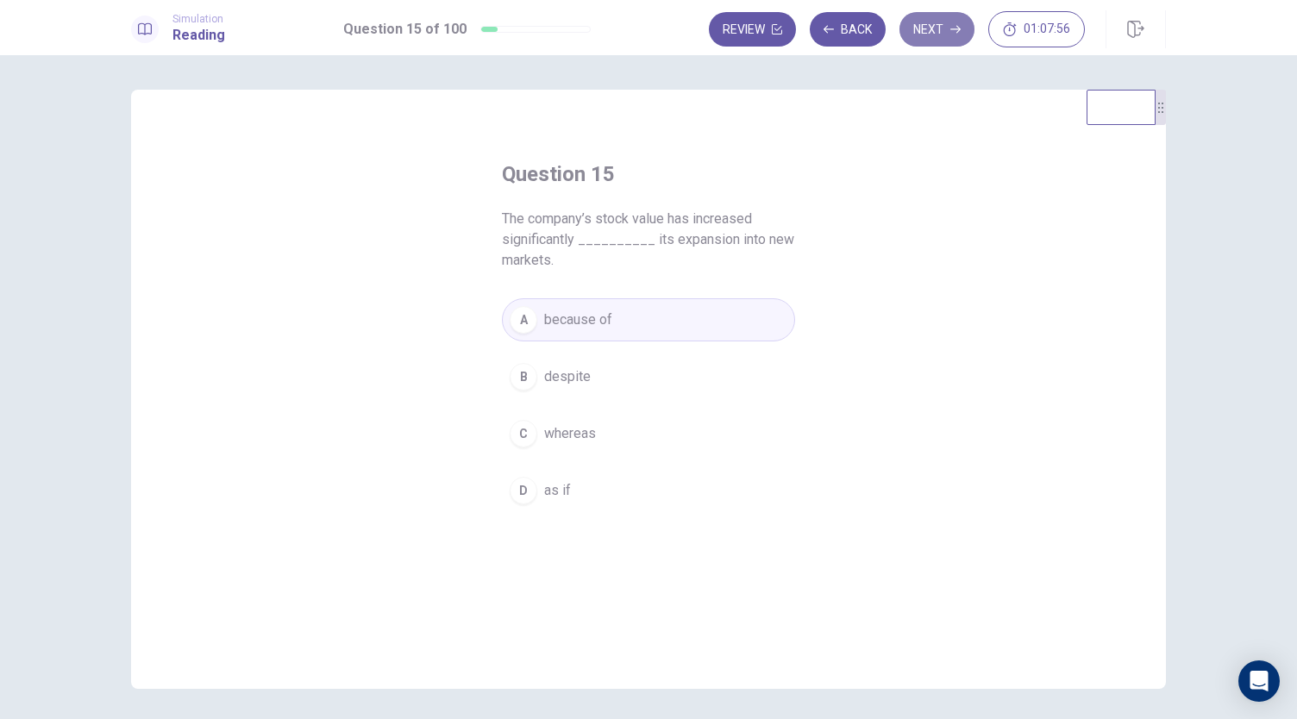
click at [943, 21] on button "Next" at bounding box center [936, 29] width 75 height 34
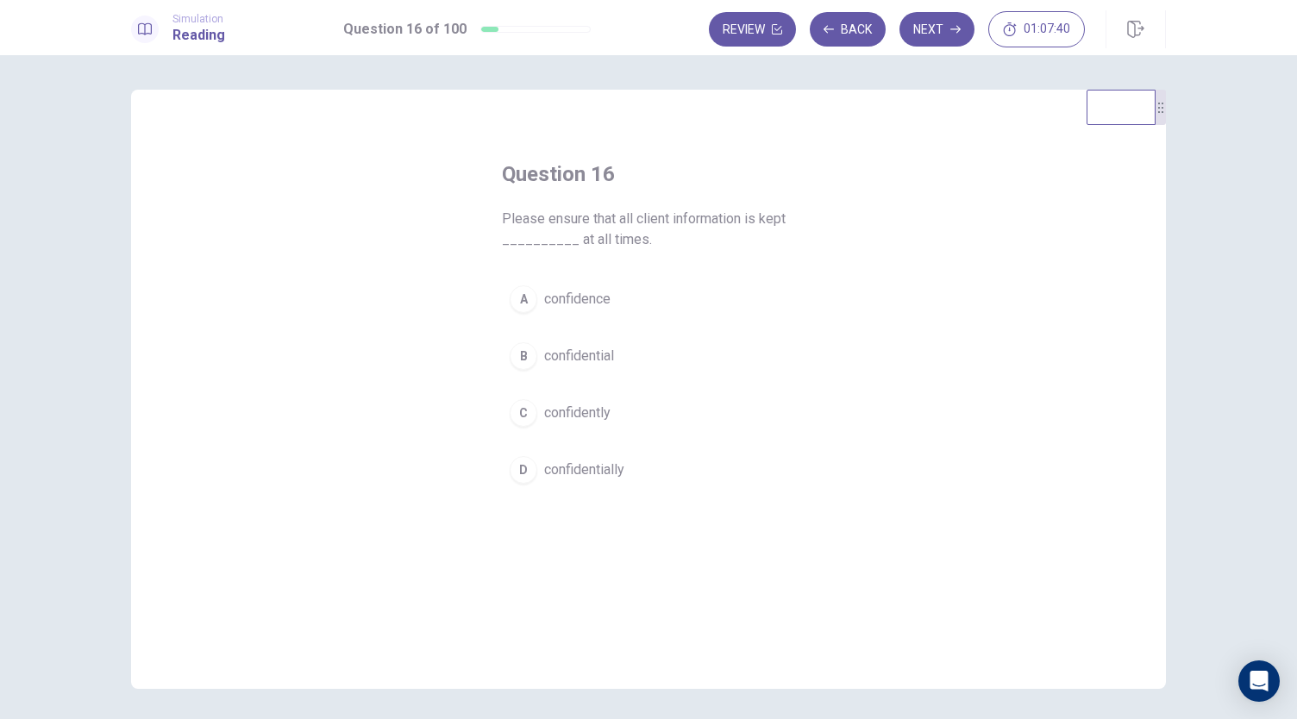
click at [607, 349] on span "confidential" at bounding box center [579, 356] width 70 height 21
click at [961, 29] on button "Next" at bounding box center [936, 29] width 75 height 34
click at [614, 460] on span "dramatically" at bounding box center [580, 470] width 72 height 21
click at [967, 31] on button "Next" at bounding box center [936, 29] width 75 height 34
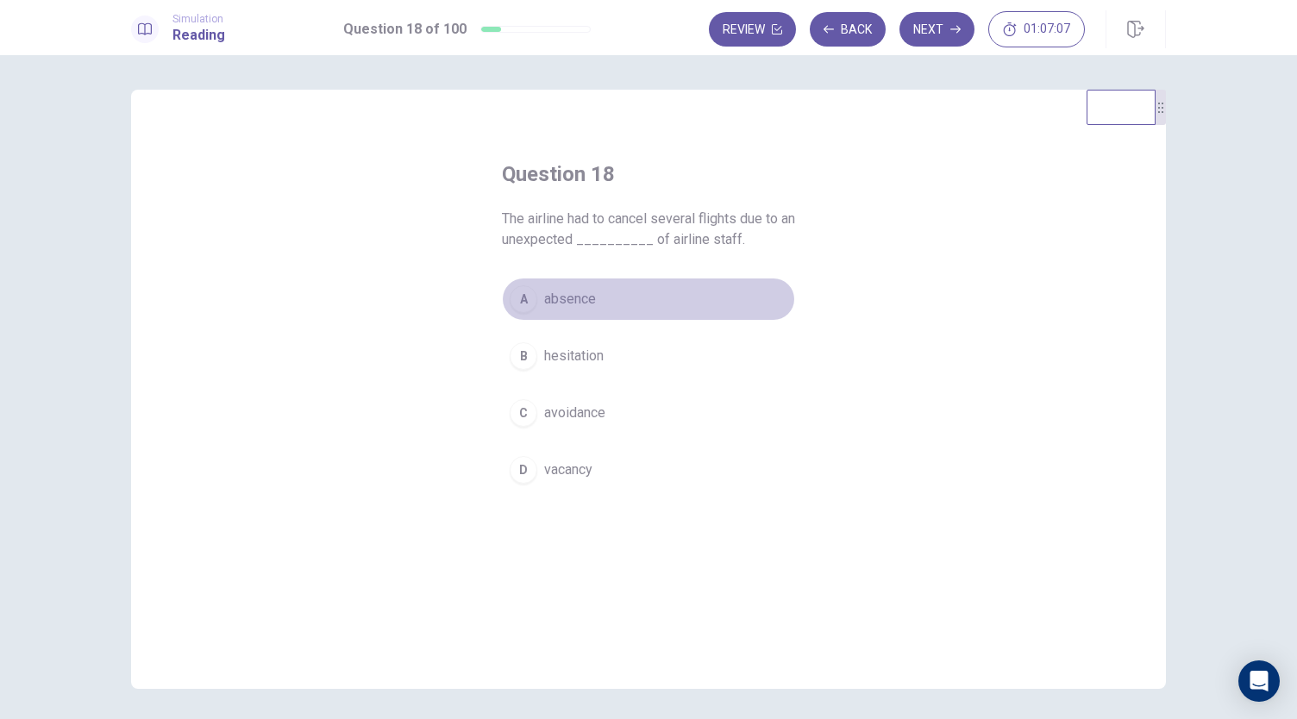
click at [589, 299] on span "absence" at bounding box center [570, 299] width 52 height 21
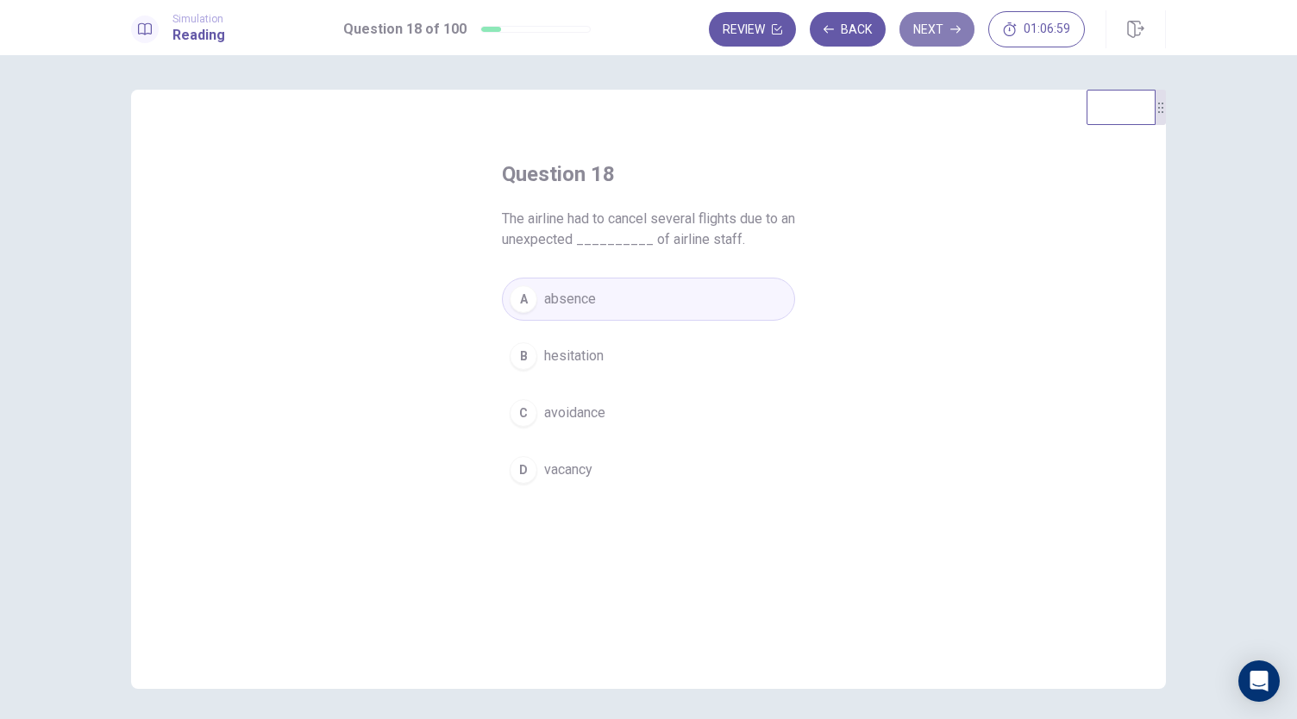
click at [940, 35] on button "Next" at bounding box center [936, 29] width 75 height 34
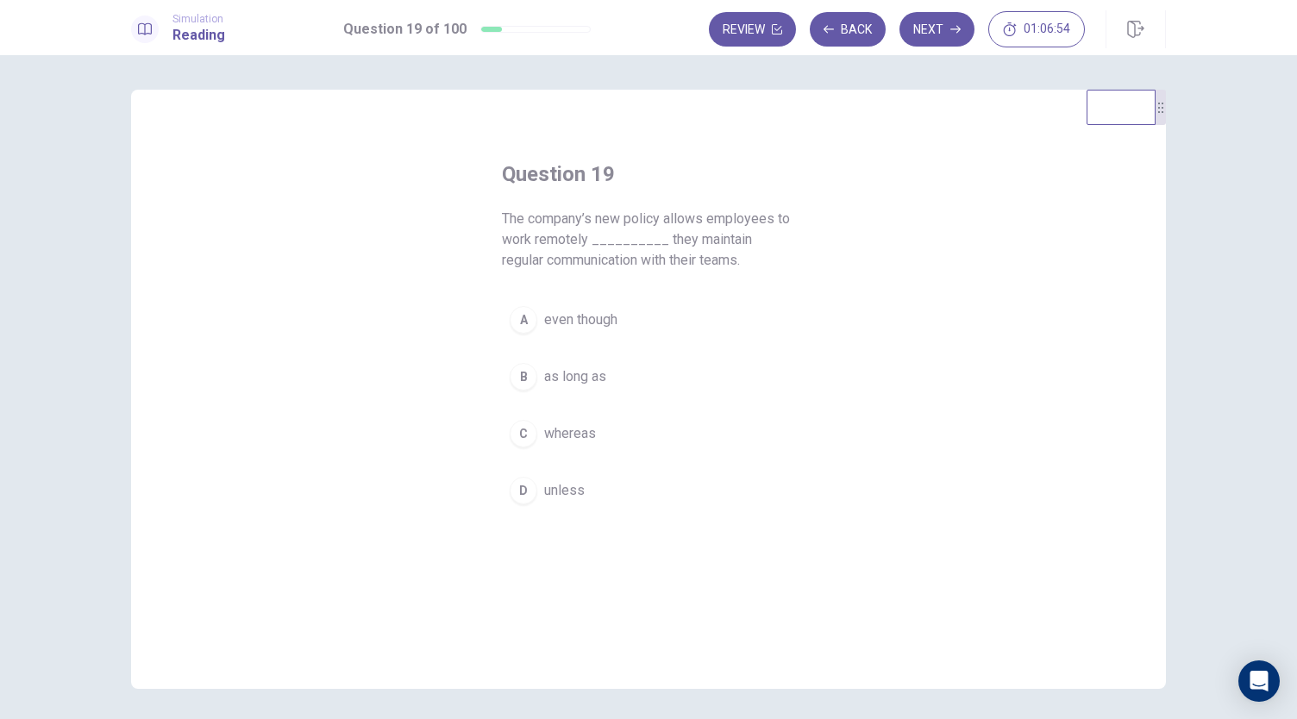
click at [572, 227] on span "The company’s new policy allows employees to work remotely __________ they main…" at bounding box center [648, 240] width 293 height 62
click at [573, 480] on span "unless" at bounding box center [564, 490] width 41 height 21
click at [940, 27] on button "Next" at bounding box center [936, 29] width 75 height 34
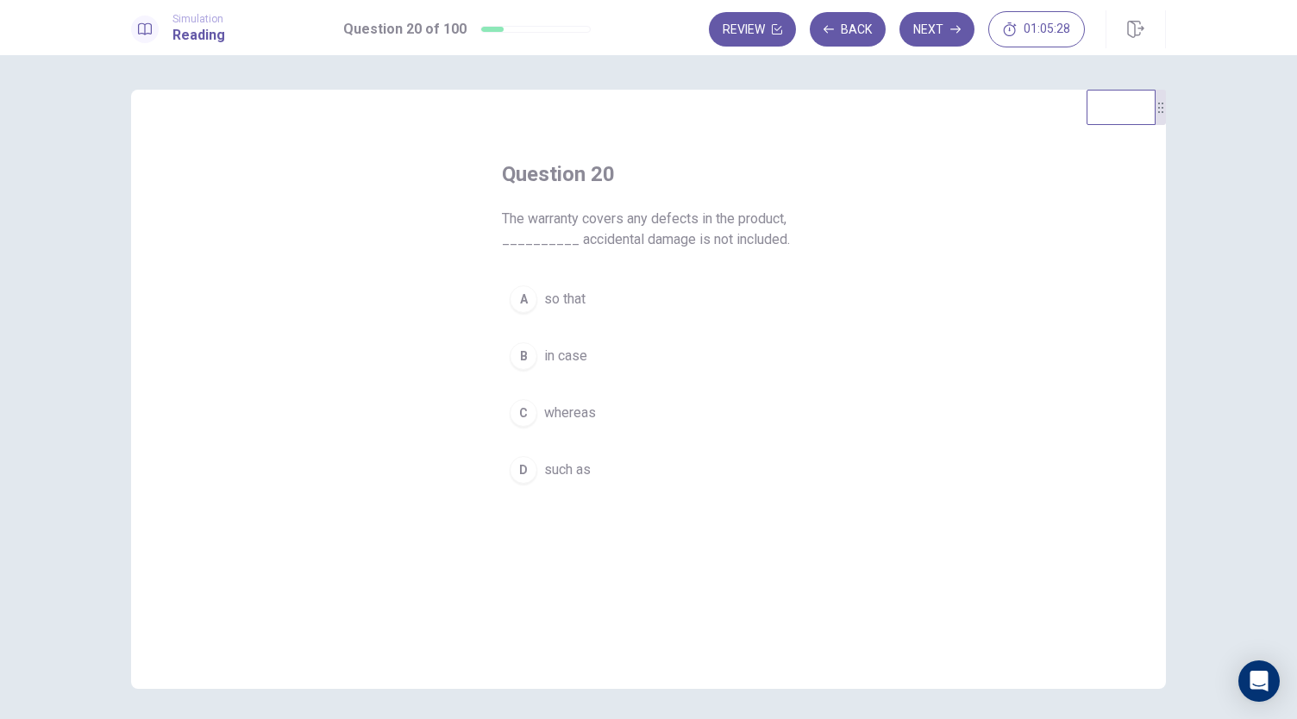
click at [599, 285] on button "A so that" at bounding box center [648, 299] width 293 height 43
click at [943, 24] on button "Next" at bounding box center [936, 29] width 75 height 34
click at [574, 320] on span "in case of" at bounding box center [573, 320] width 59 height 21
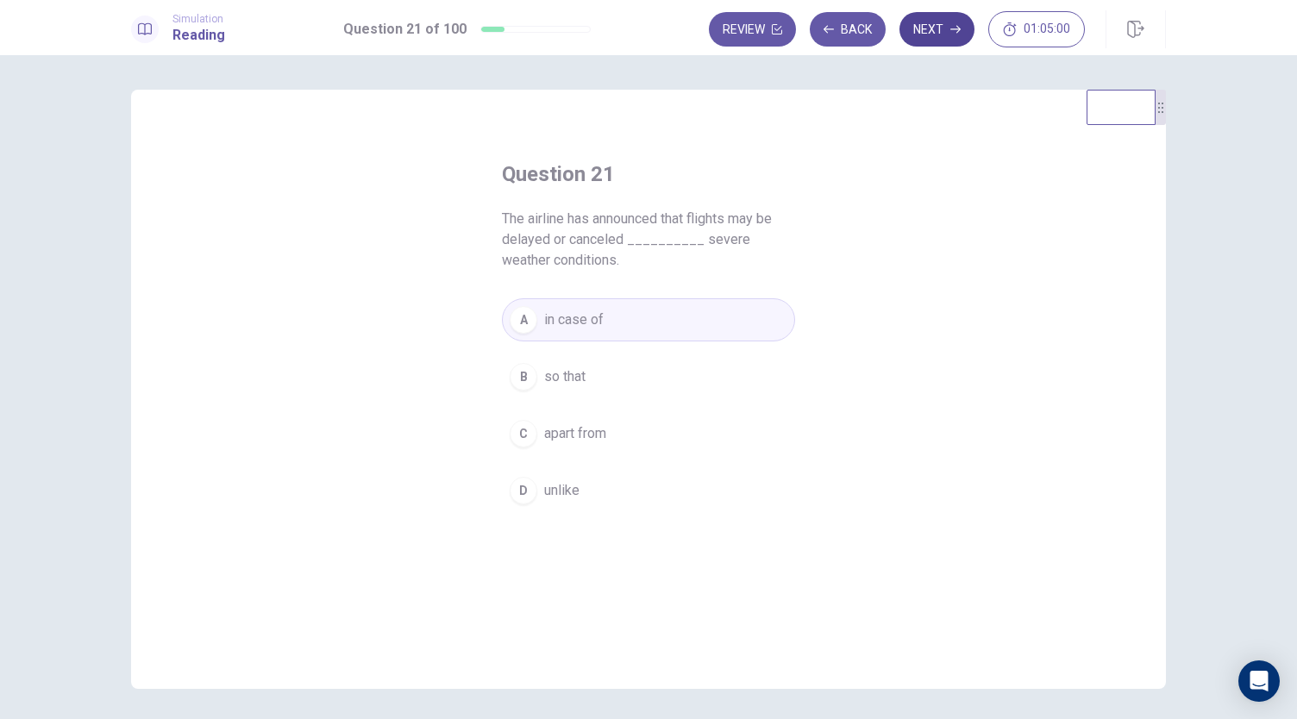
click at [928, 42] on button "Next" at bounding box center [936, 29] width 75 height 34
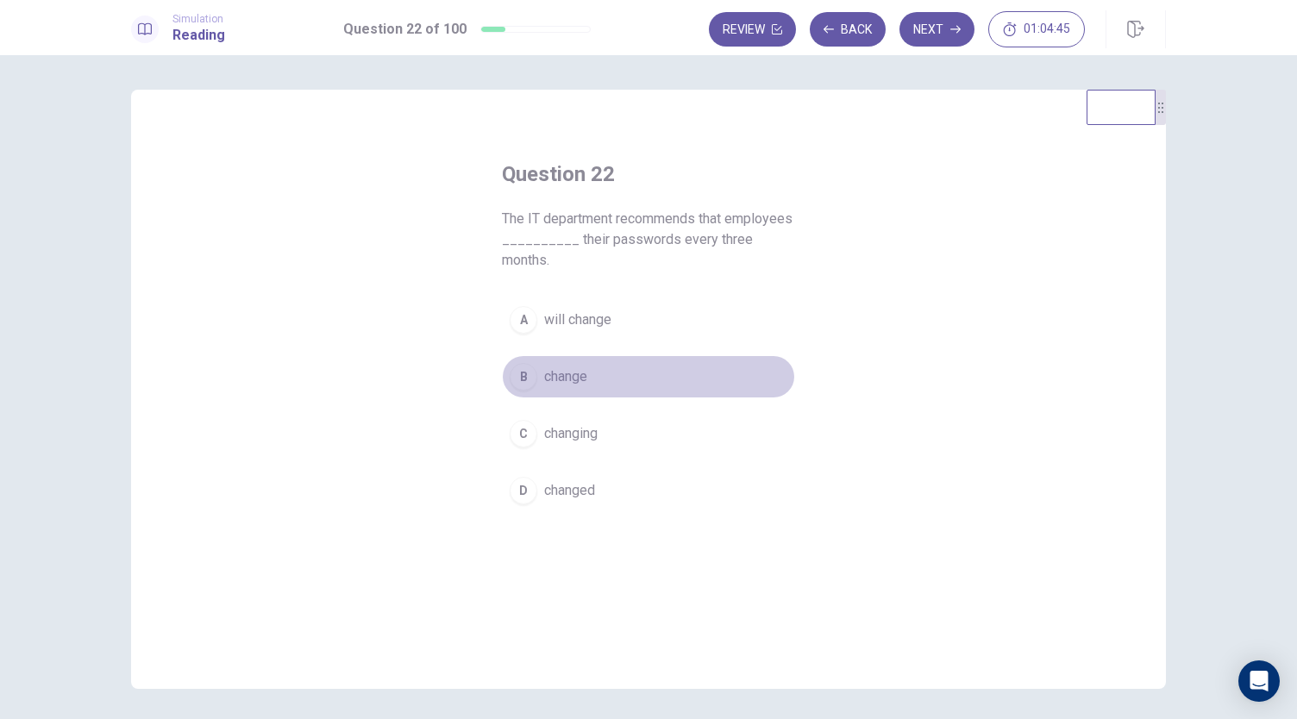
click at [549, 389] on button "B change" at bounding box center [648, 376] width 293 height 43
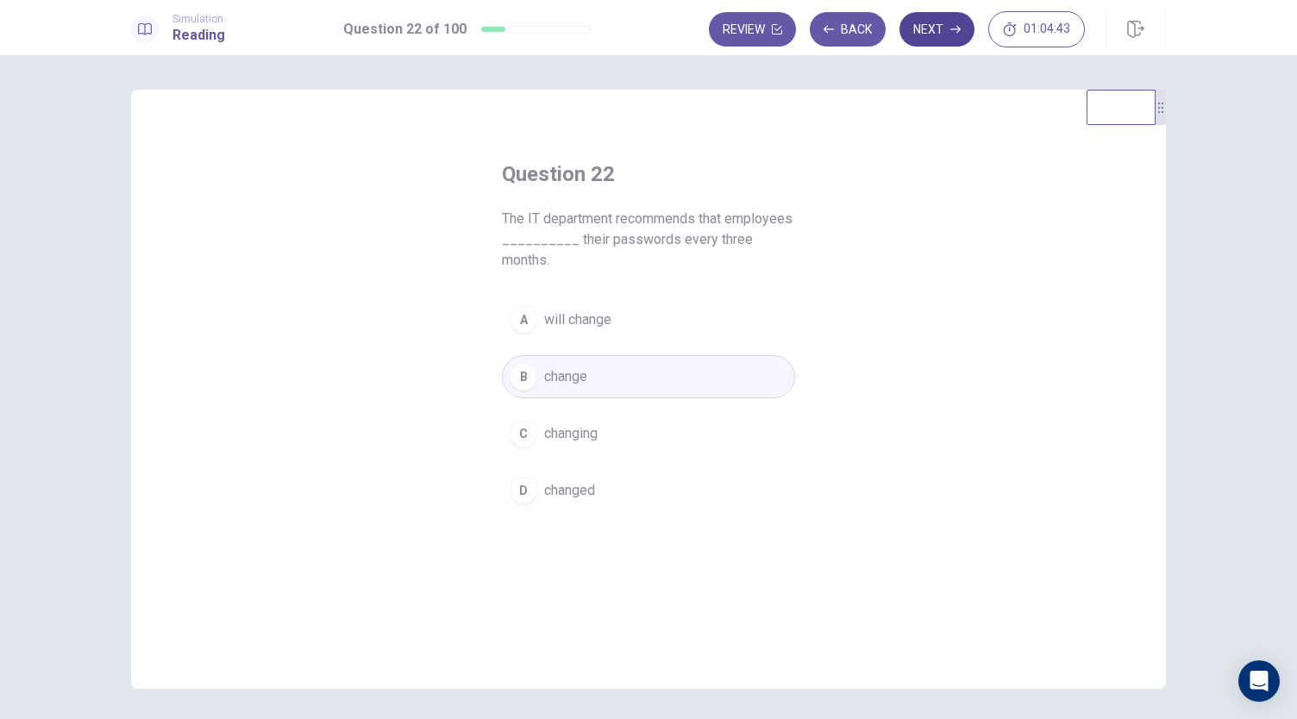
click at [952, 33] on icon "button" at bounding box center [955, 29] width 10 height 10
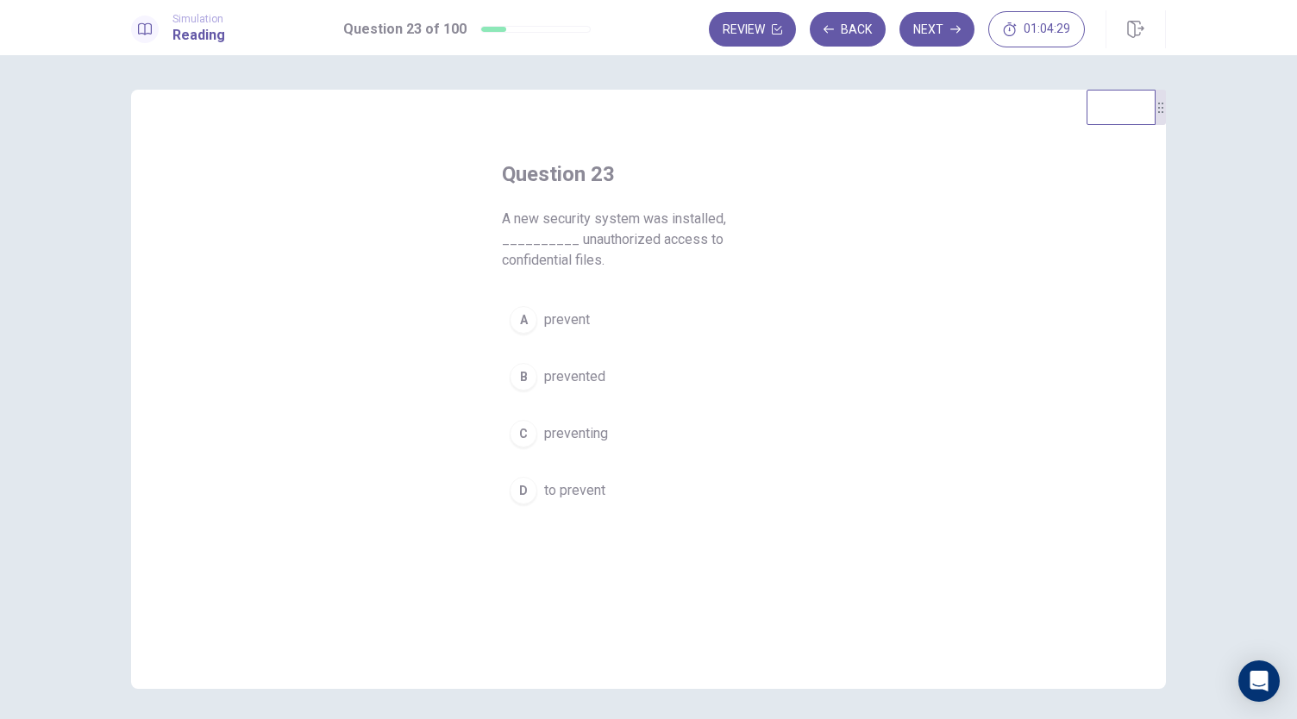
click at [569, 480] on span "to prevent" at bounding box center [574, 490] width 61 height 21
click at [953, 28] on icon "button" at bounding box center [955, 29] width 10 height 10
click at [610, 486] on span "immediately" at bounding box center [581, 490] width 74 height 21
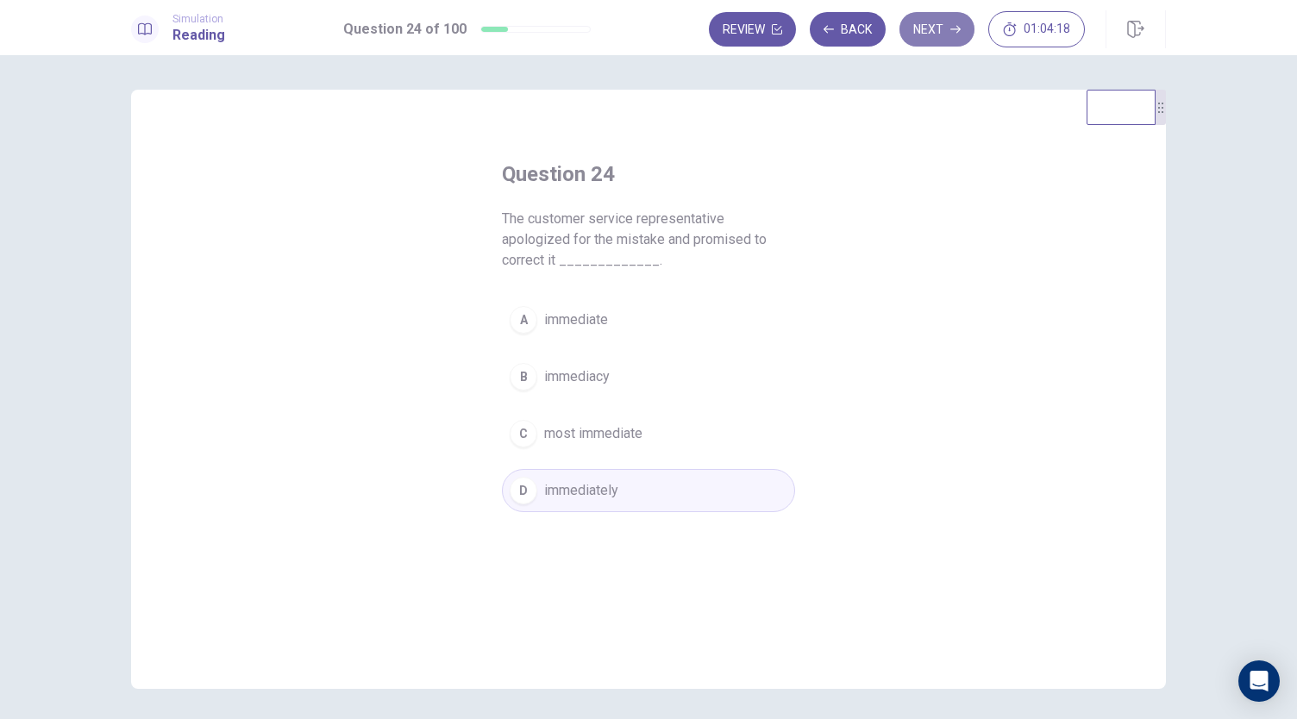
click at [910, 34] on button "Next" at bounding box center [936, 29] width 75 height 34
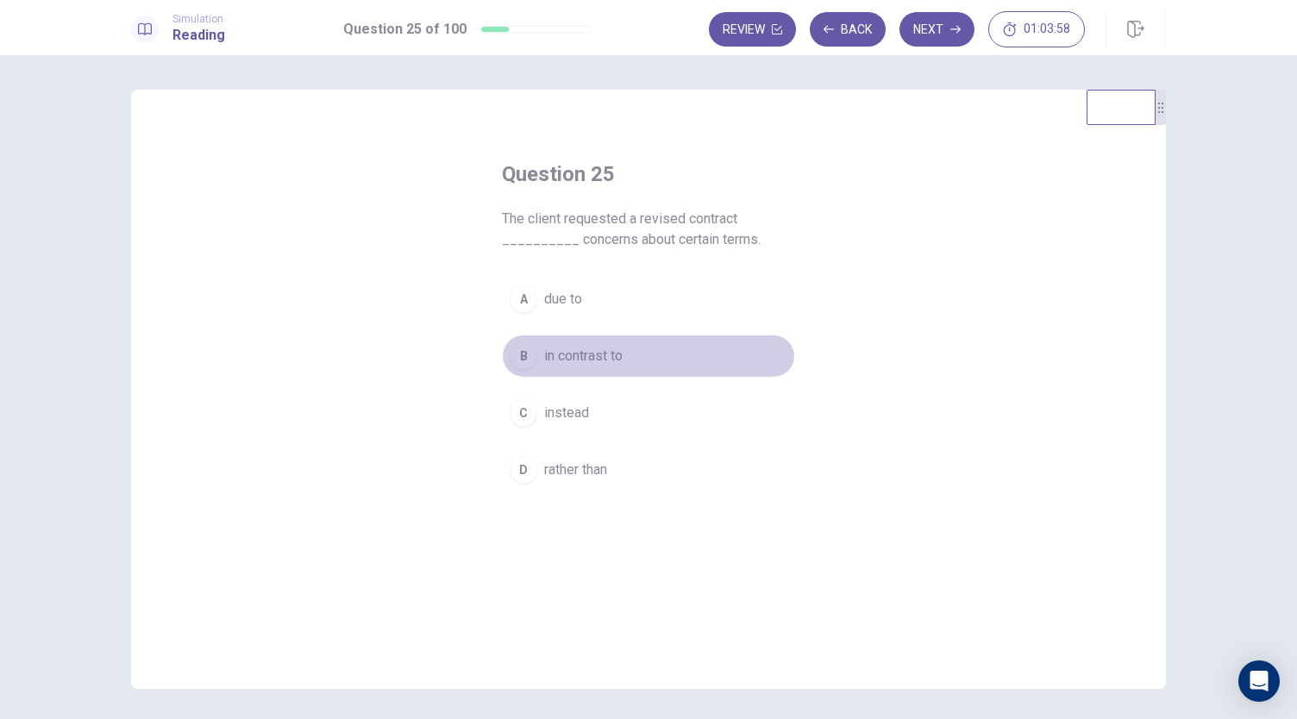
click at [612, 361] on span "in contrast to" at bounding box center [583, 356] width 78 height 21
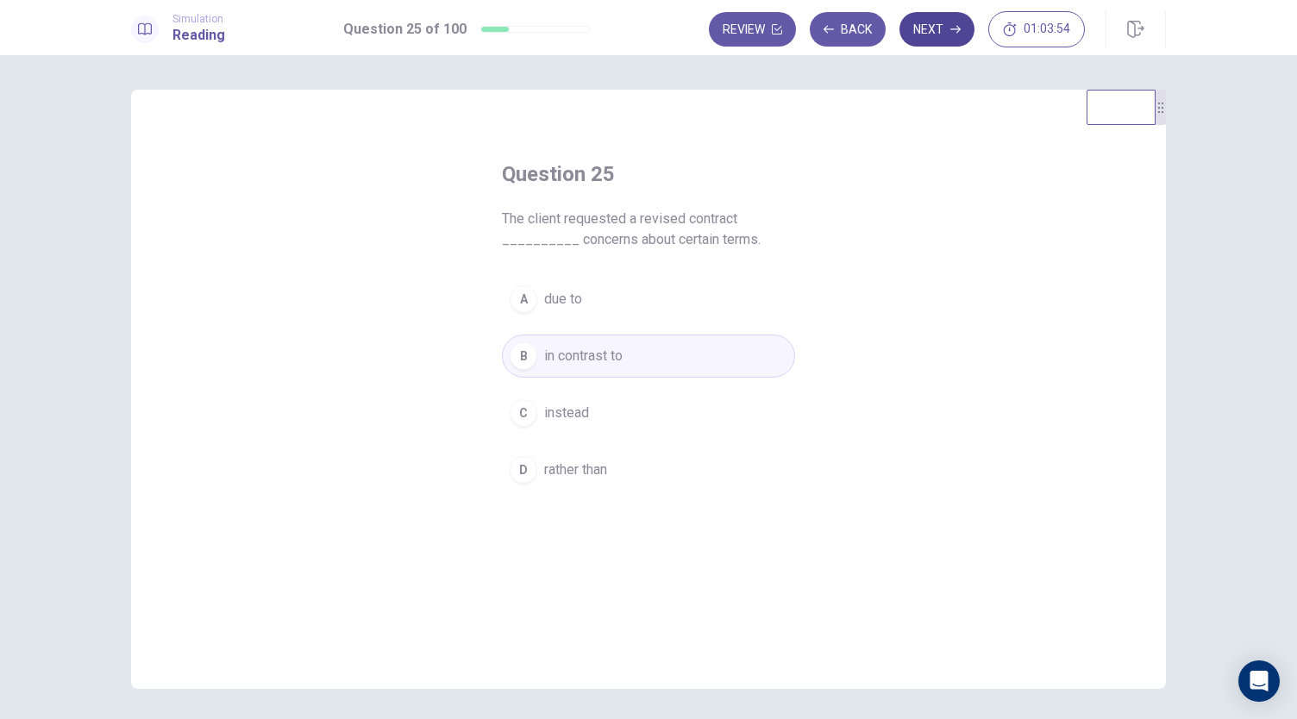
click at [964, 34] on button "Next" at bounding box center [936, 29] width 75 height 34
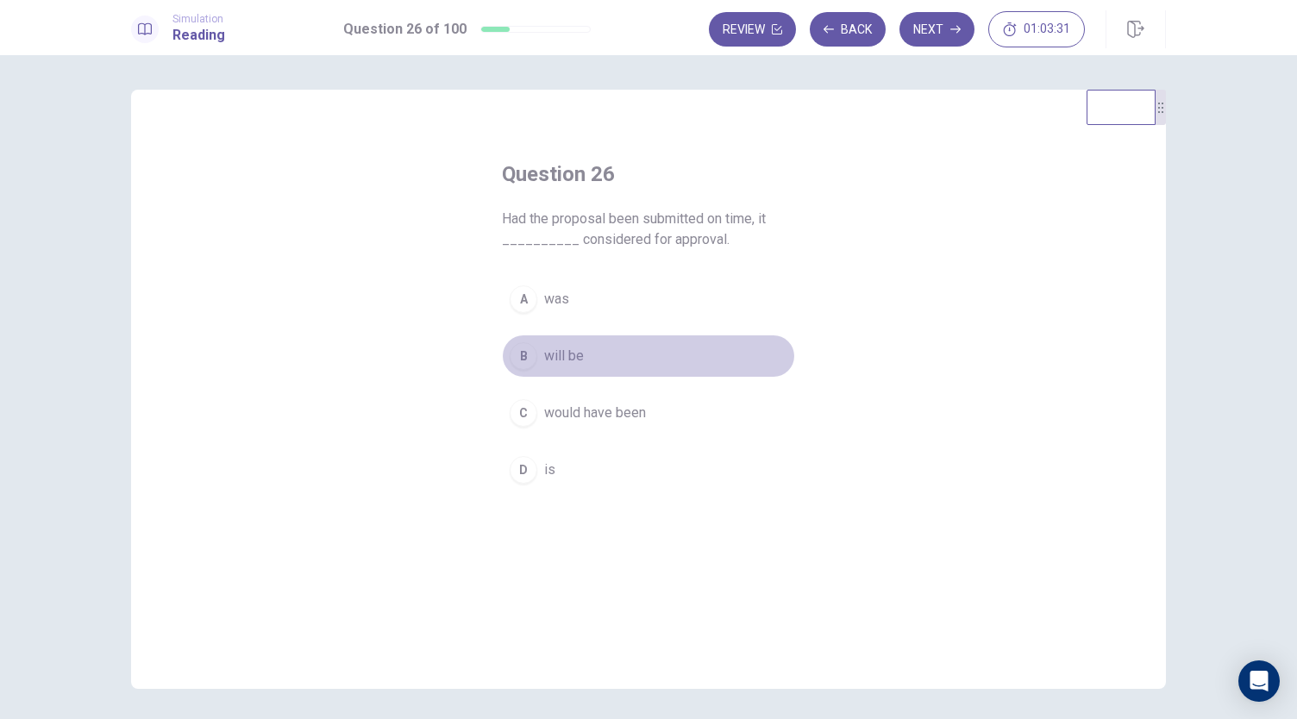
click at [544, 356] on span "will be" at bounding box center [564, 356] width 40 height 21
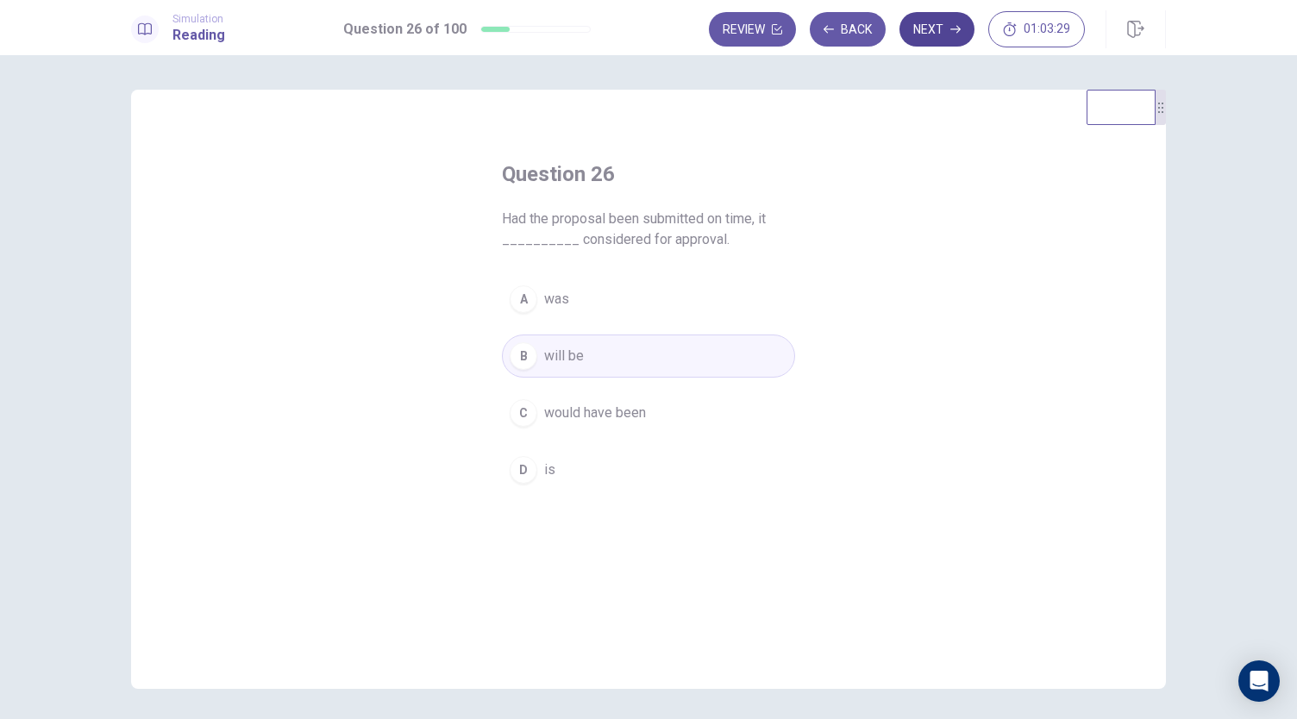
click at [945, 42] on button "Next" at bounding box center [936, 29] width 75 height 34
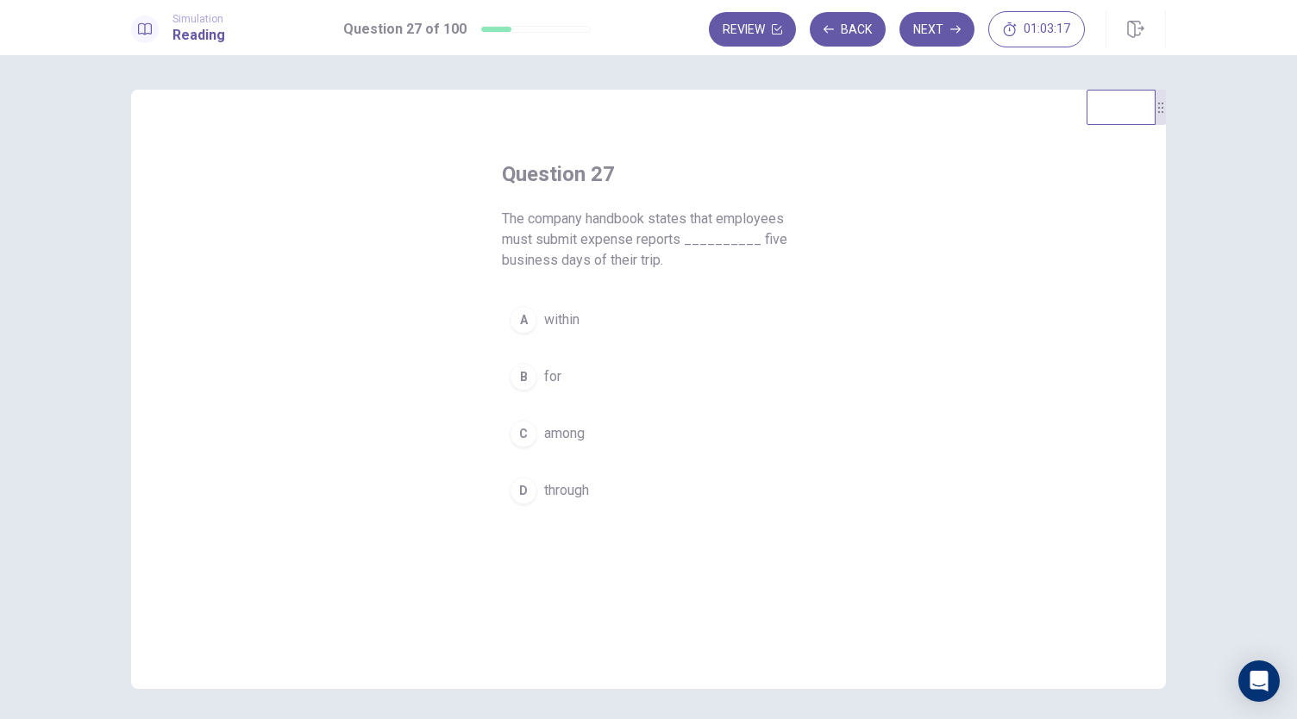
click at [569, 485] on span "through" at bounding box center [566, 490] width 45 height 21
click at [574, 424] on span "among" at bounding box center [564, 433] width 41 height 21
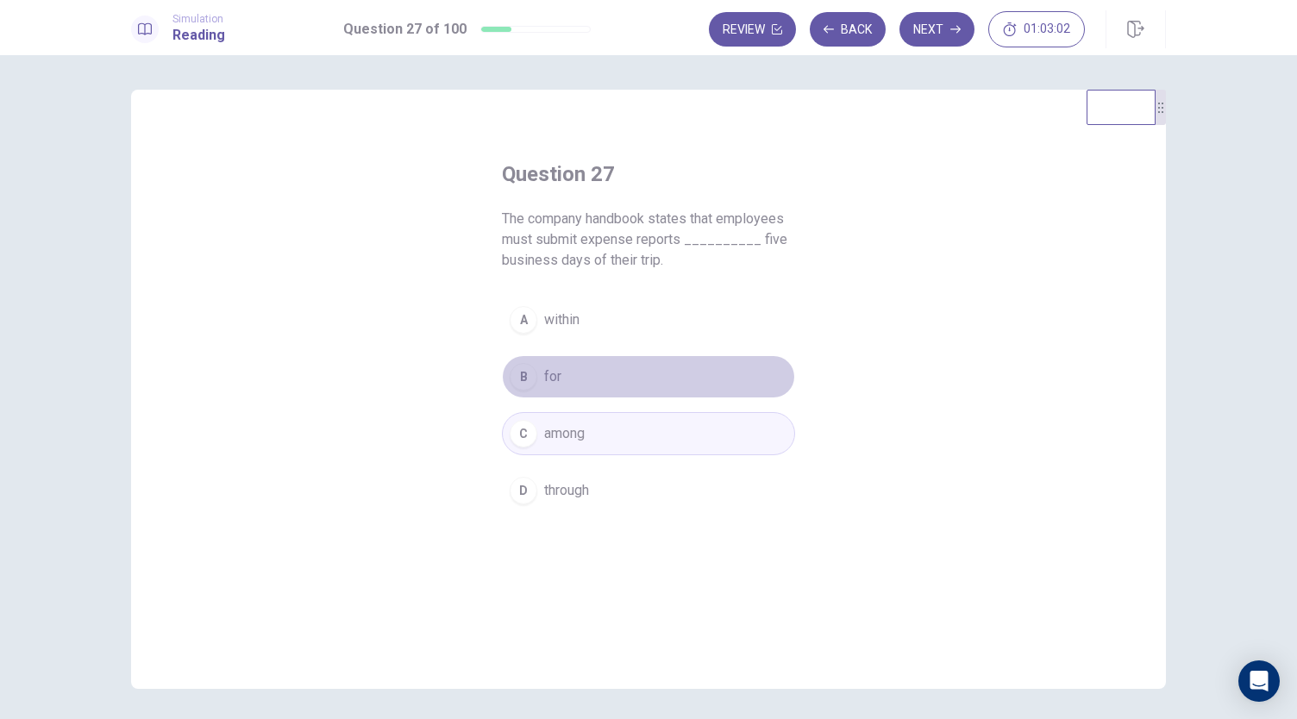
click at [623, 370] on button "B for" at bounding box center [648, 376] width 293 height 43
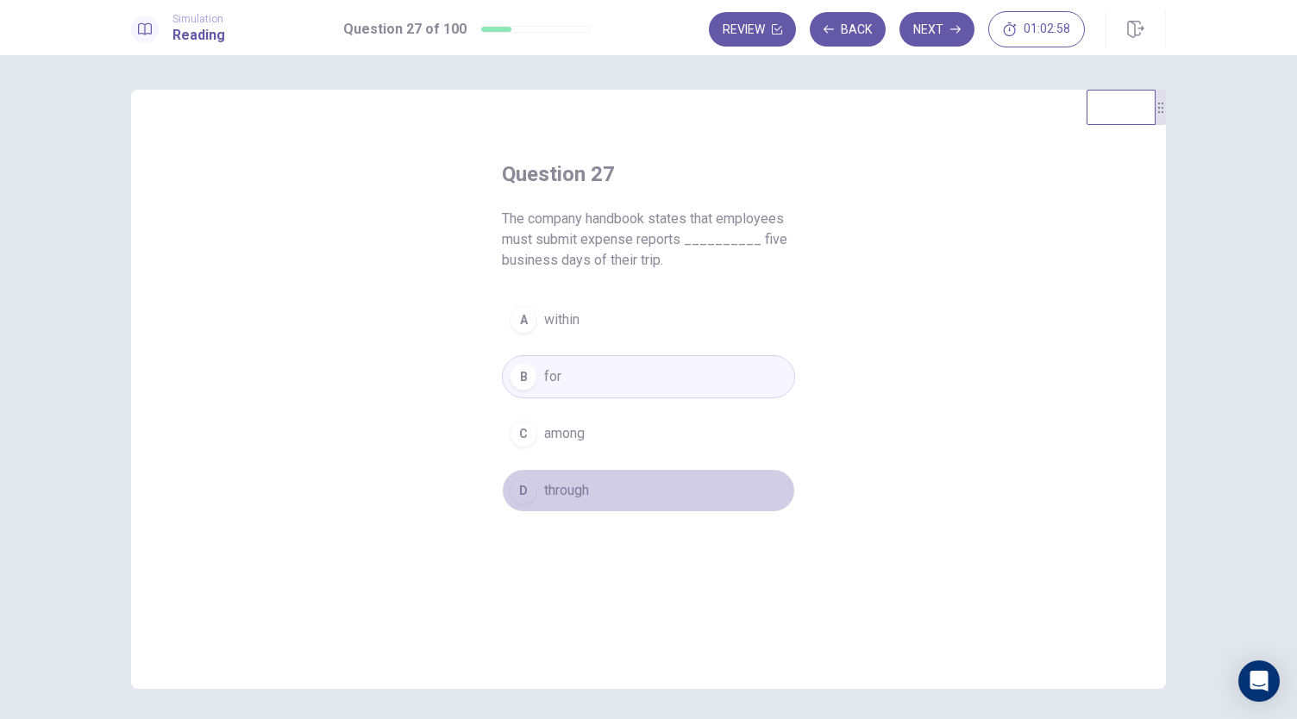
click at [599, 483] on button "D through" at bounding box center [648, 490] width 293 height 43
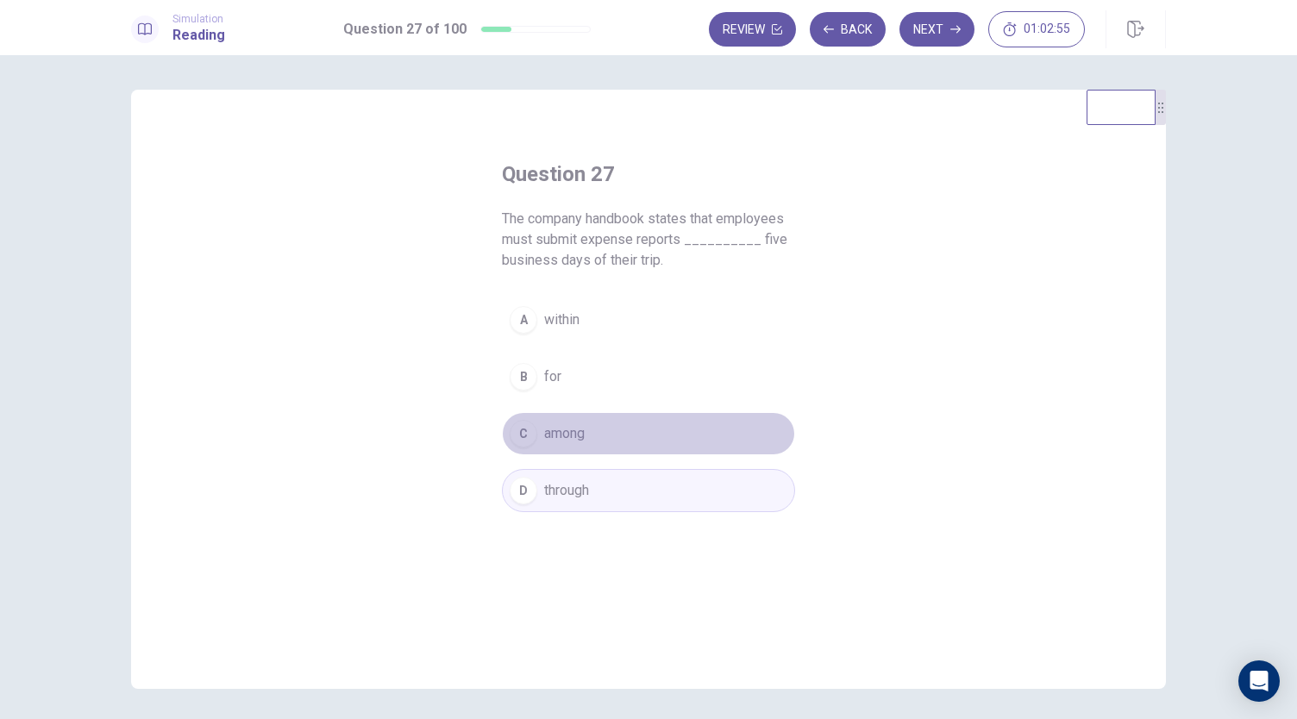
click at [593, 437] on button "C among" at bounding box center [648, 433] width 293 height 43
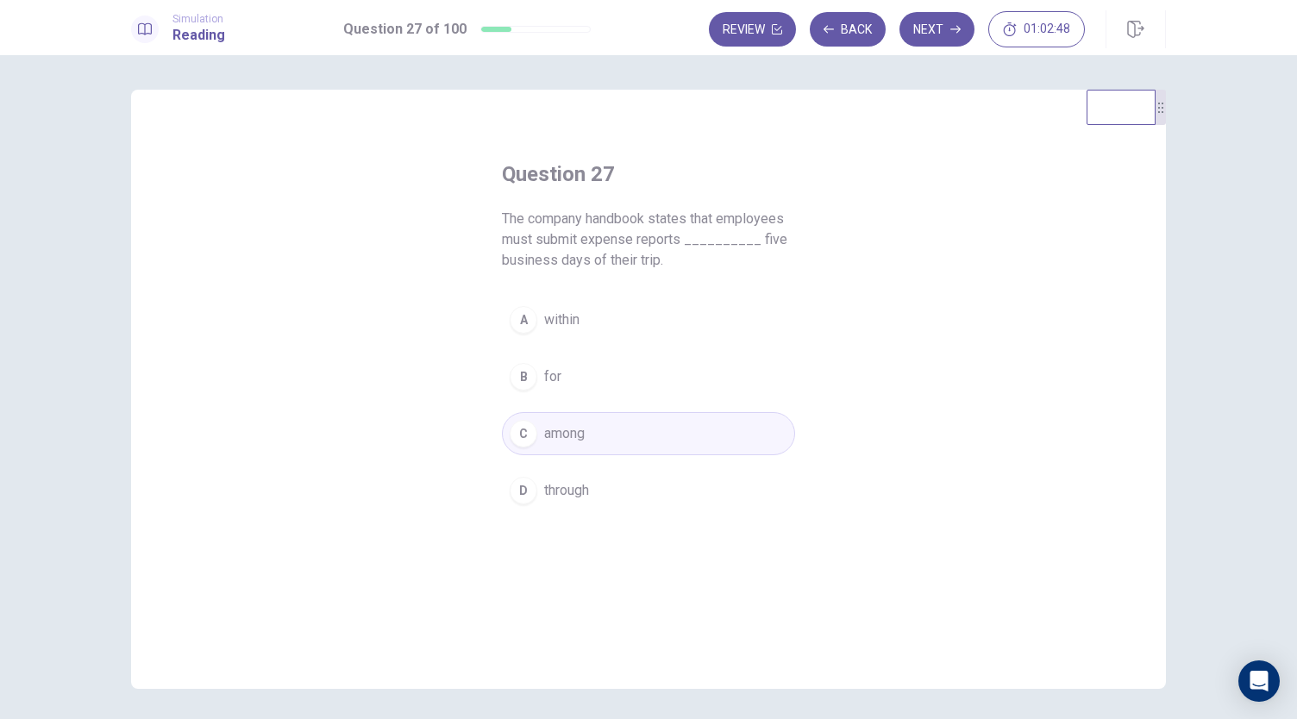
click at [634, 379] on button "B for" at bounding box center [648, 376] width 293 height 43
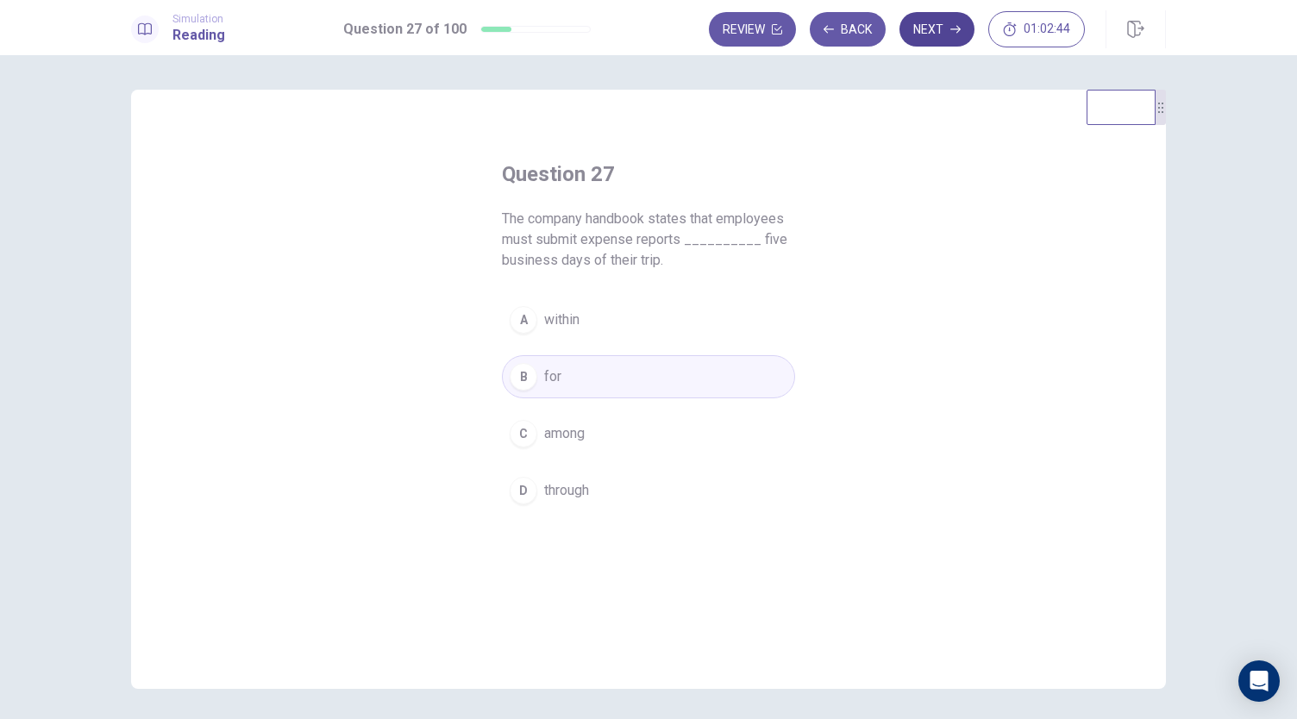
click at [935, 33] on button "Next" at bounding box center [936, 29] width 75 height 34
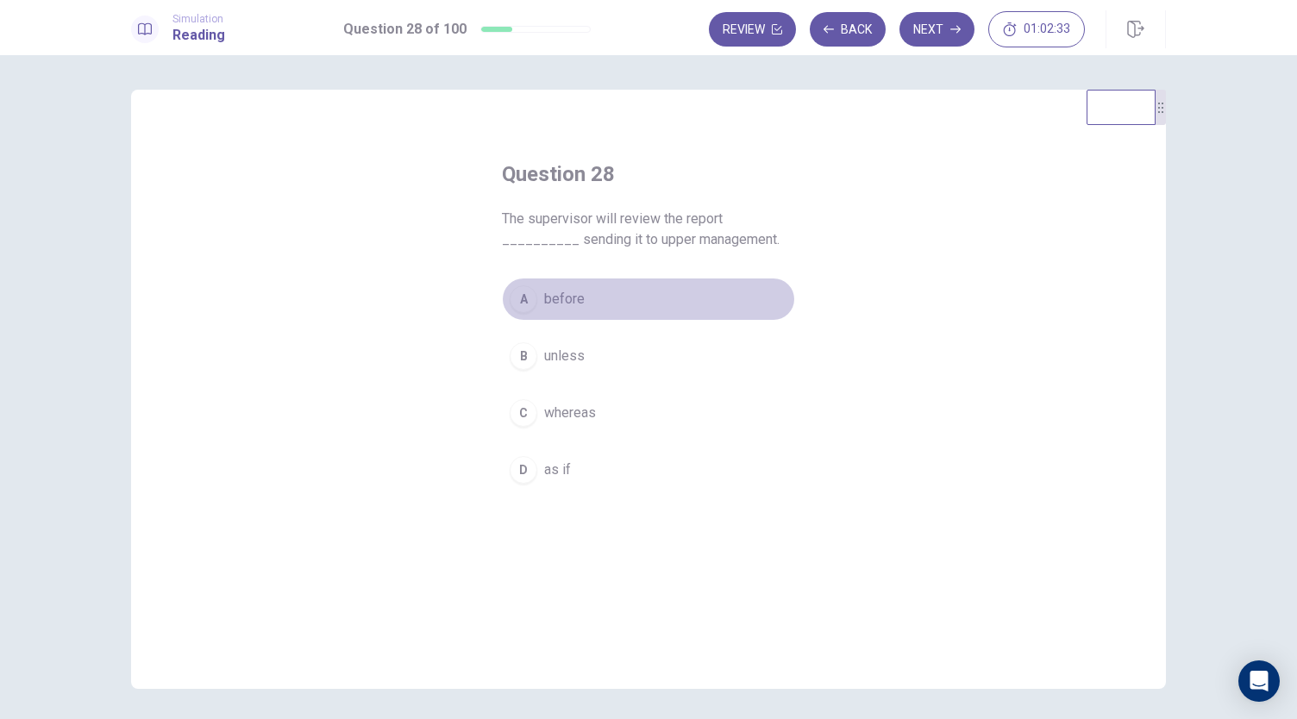
click at [587, 297] on button "A before" at bounding box center [648, 299] width 293 height 43
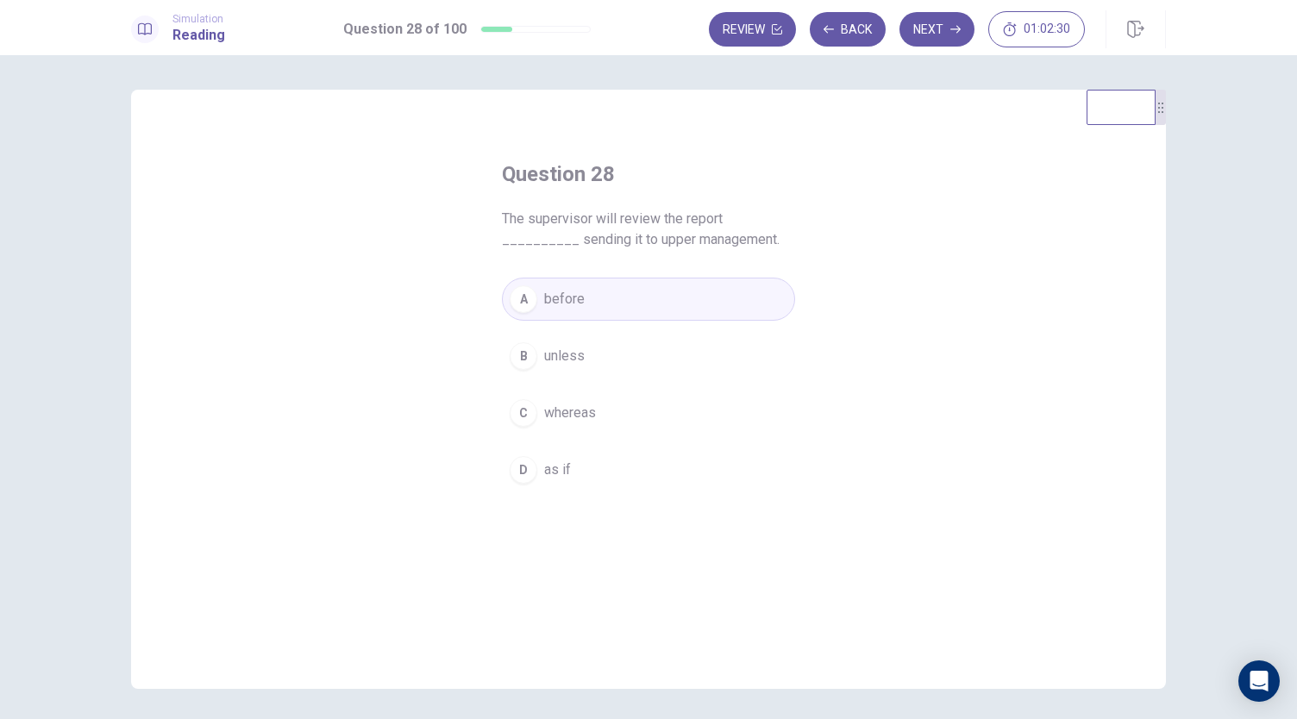
click at [936, 30] on button "Next" at bounding box center [936, 29] width 75 height 34
click at [586, 352] on span "ethically" at bounding box center [569, 356] width 50 height 21
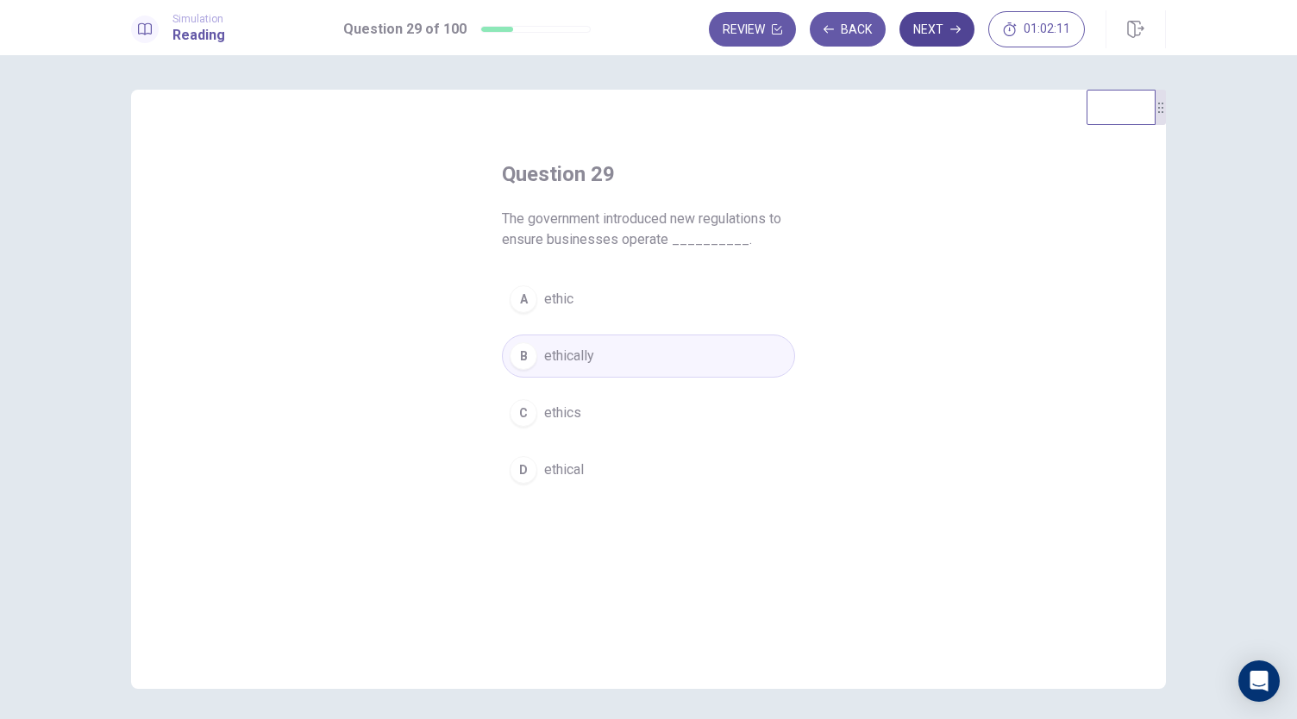
click at [958, 36] on button "Next" at bounding box center [936, 29] width 75 height 34
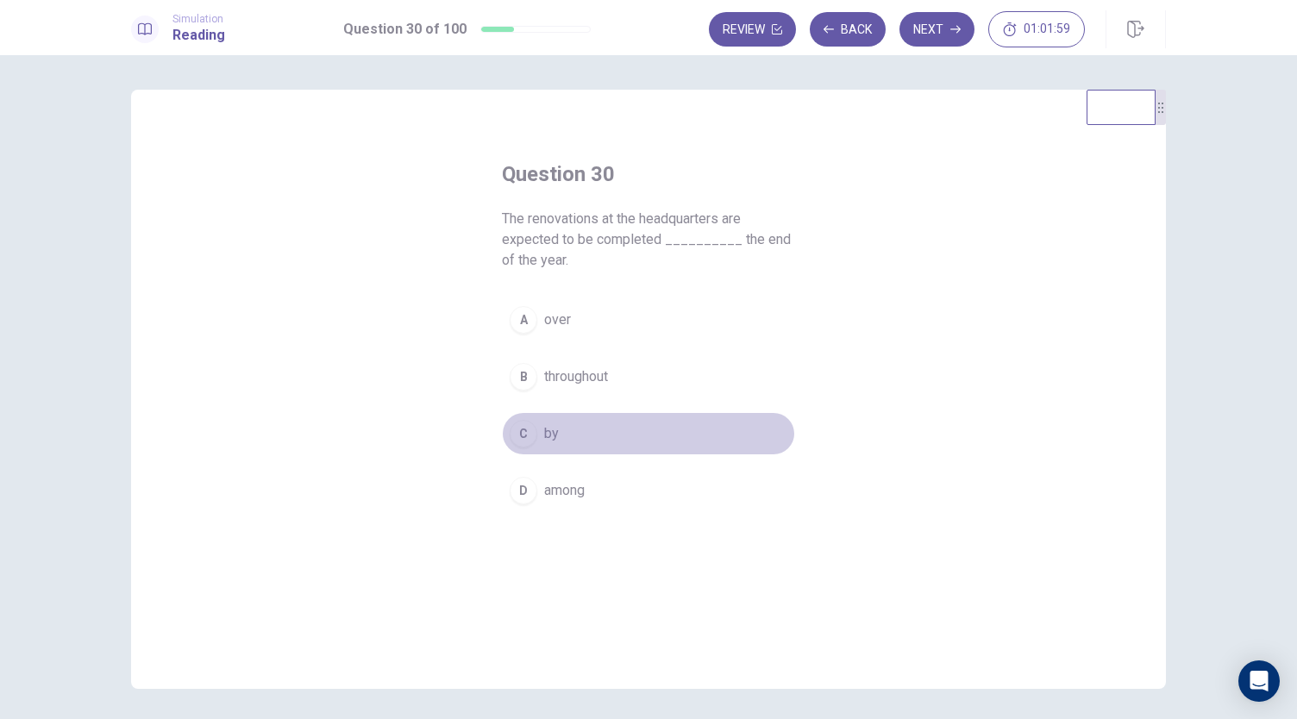
click at [562, 428] on button "C by" at bounding box center [648, 433] width 293 height 43
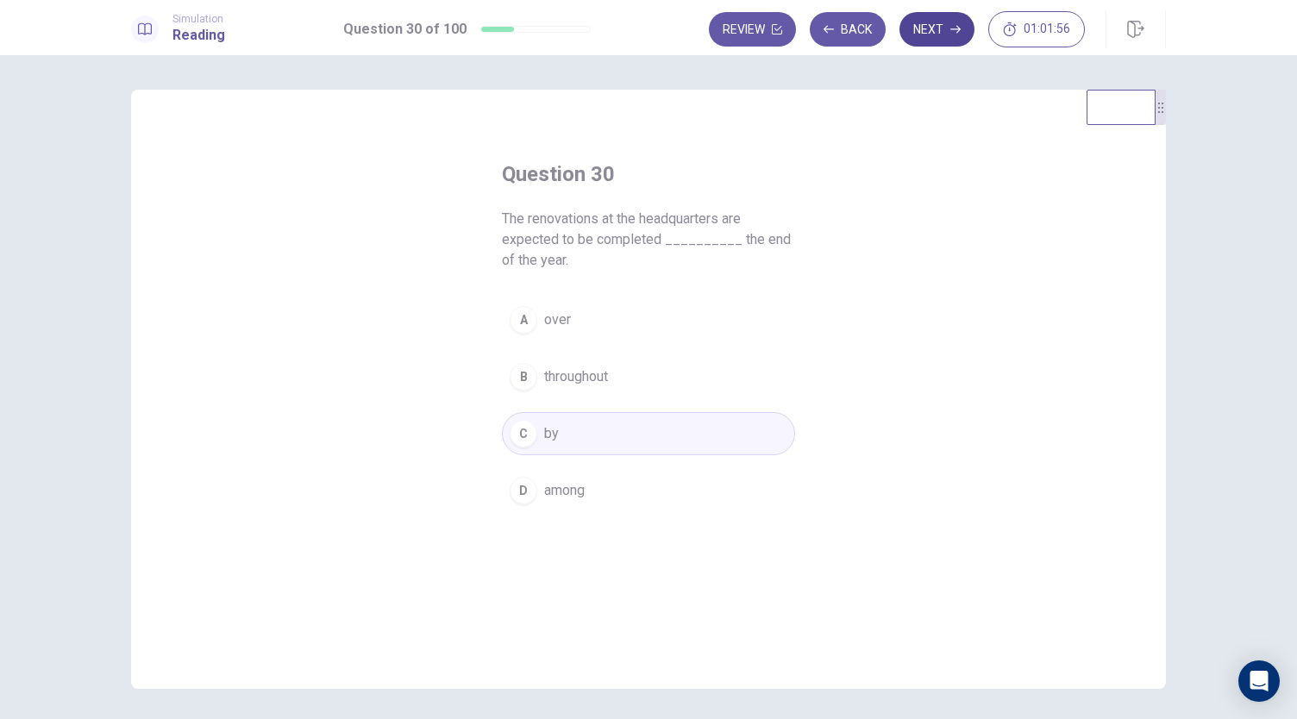
click at [928, 34] on button "Next" at bounding box center [936, 29] width 75 height 34
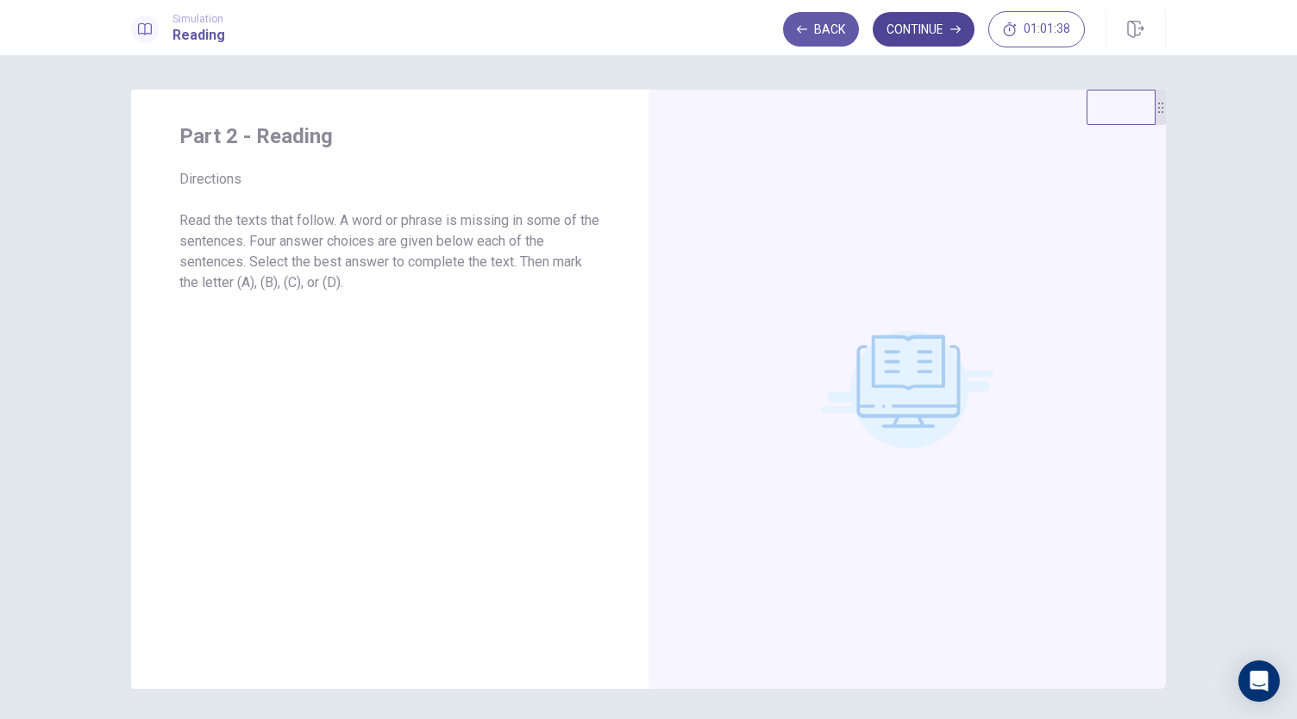
click at [953, 34] on icon "button" at bounding box center [955, 29] width 10 height 10
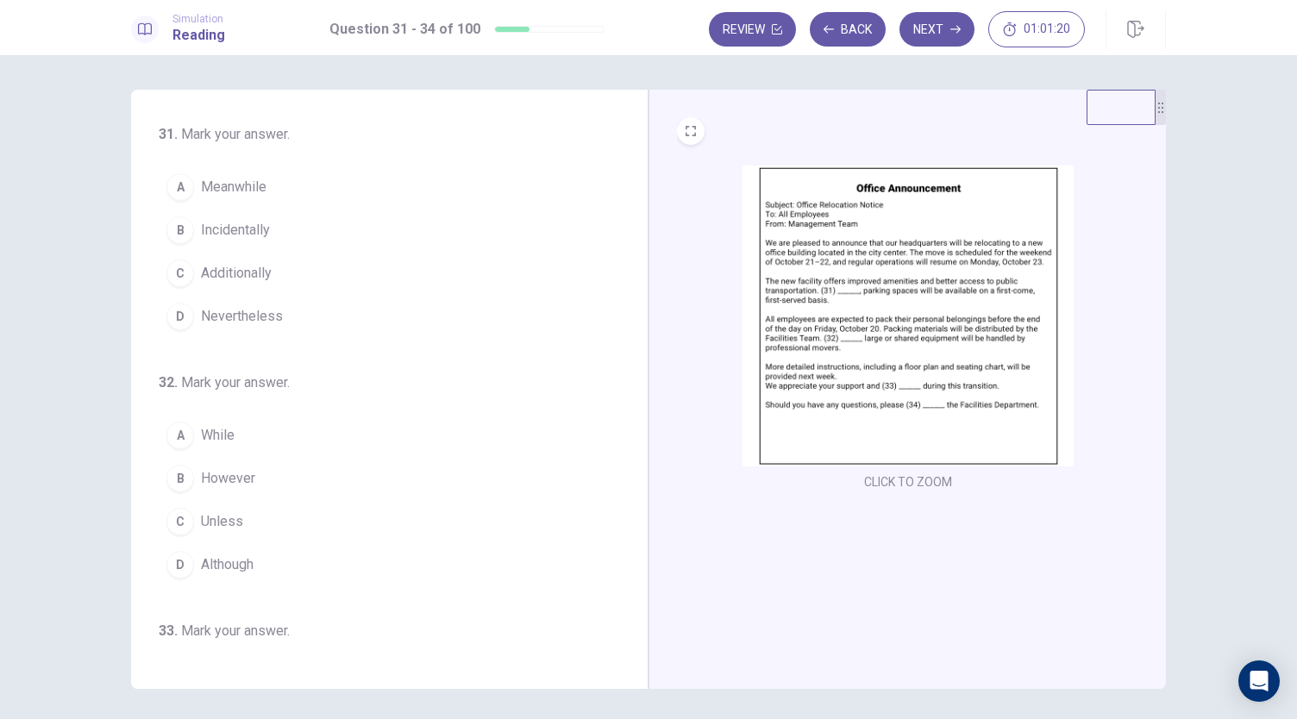
click at [829, 235] on img at bounding box center [907, 316] width 331 height 301
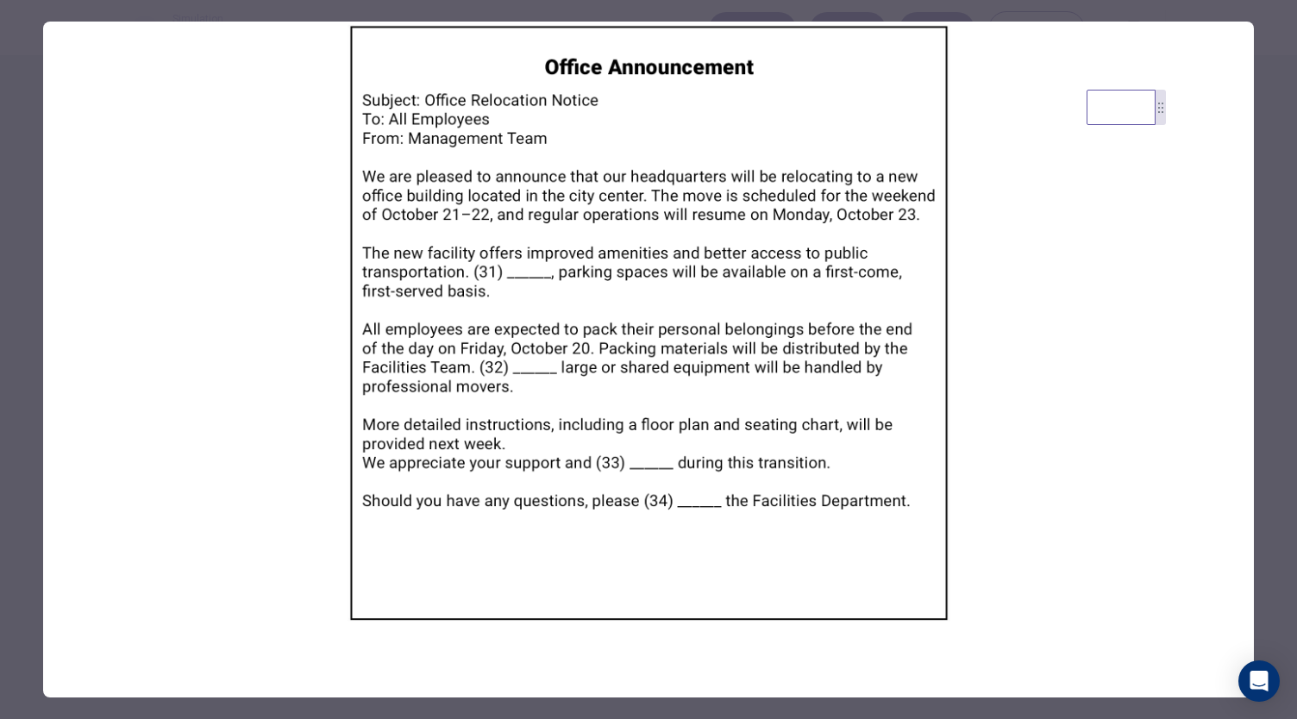
click at [1049, 342] on img at bounding box center [648, 323] width 1211 height 603
click at [46, 149] on img at bounding box center [648, 323] width 1211 height 603
click at [625, 263] on img at bounding box center [648, 323] width 1211 height 603
click at [1252, 26] on img at bounding box center [648, 323] width 1211 height 603
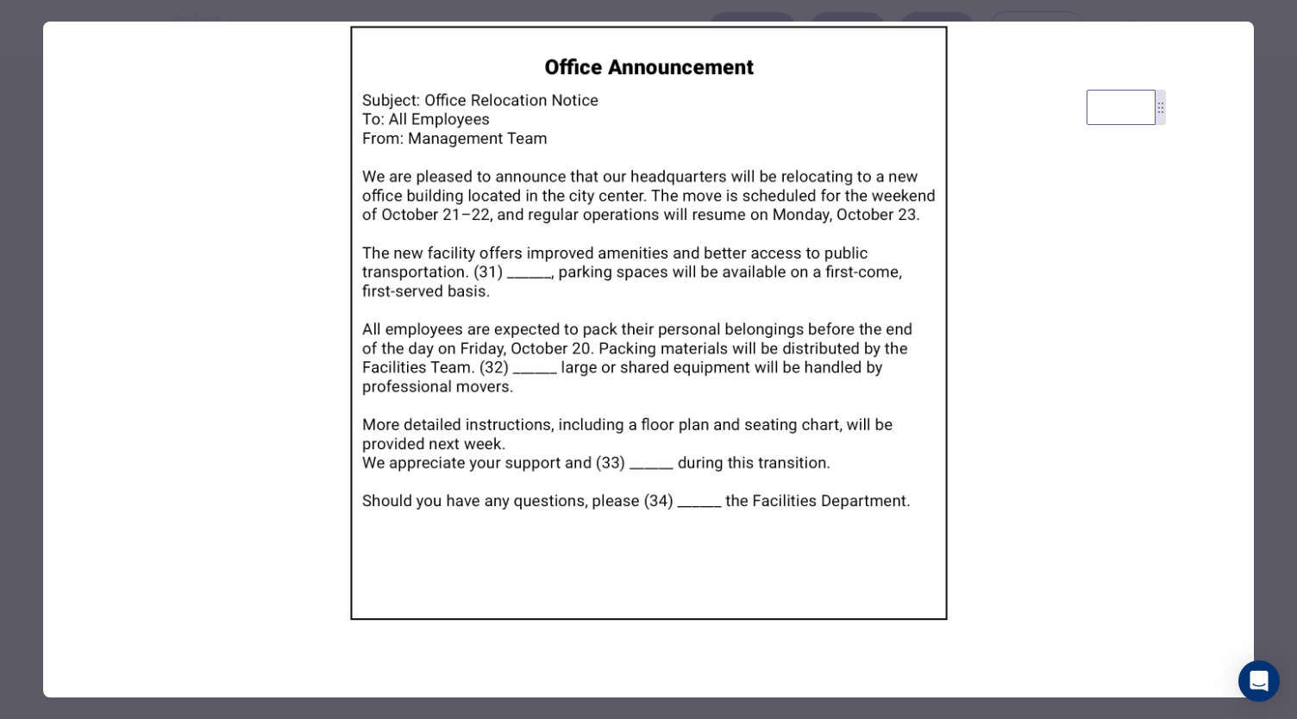
click at [1232, 14] on div at bounding box center [648, 359] width 1297 height 719
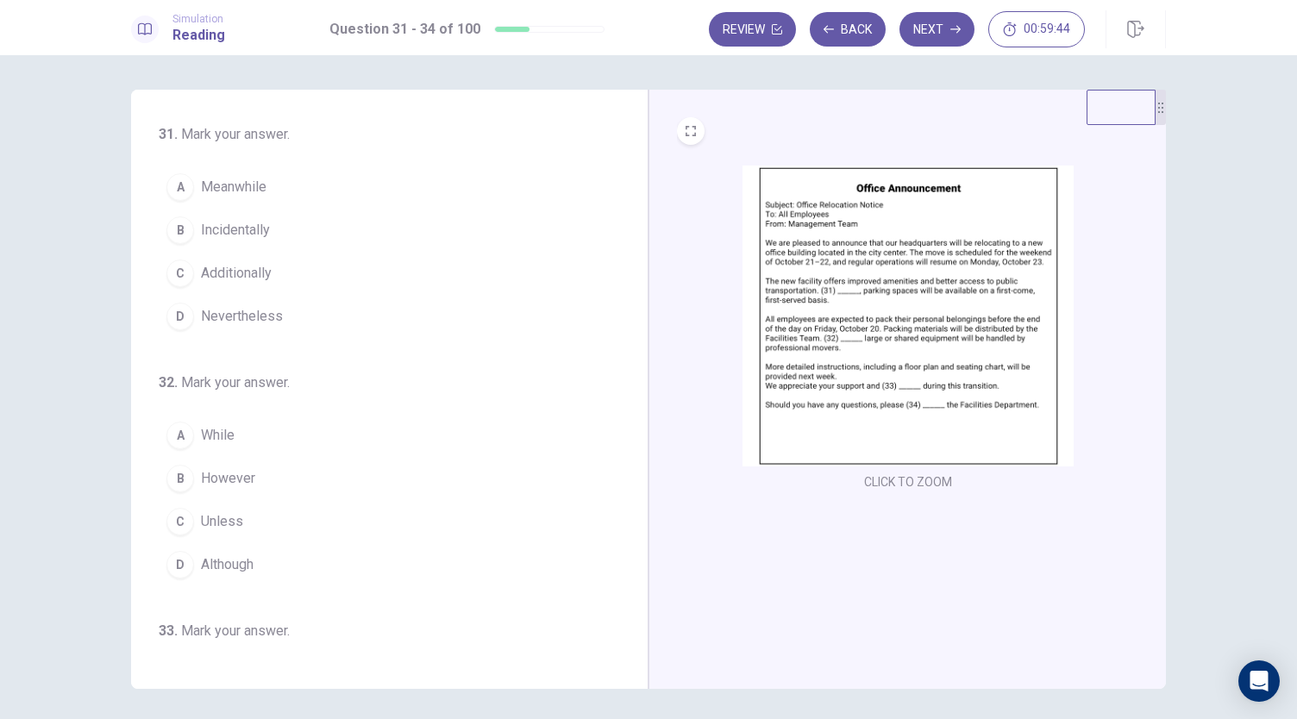
click at [266, 272] on span "Additionally" at bounding box center [236, 273] width 71 height 21
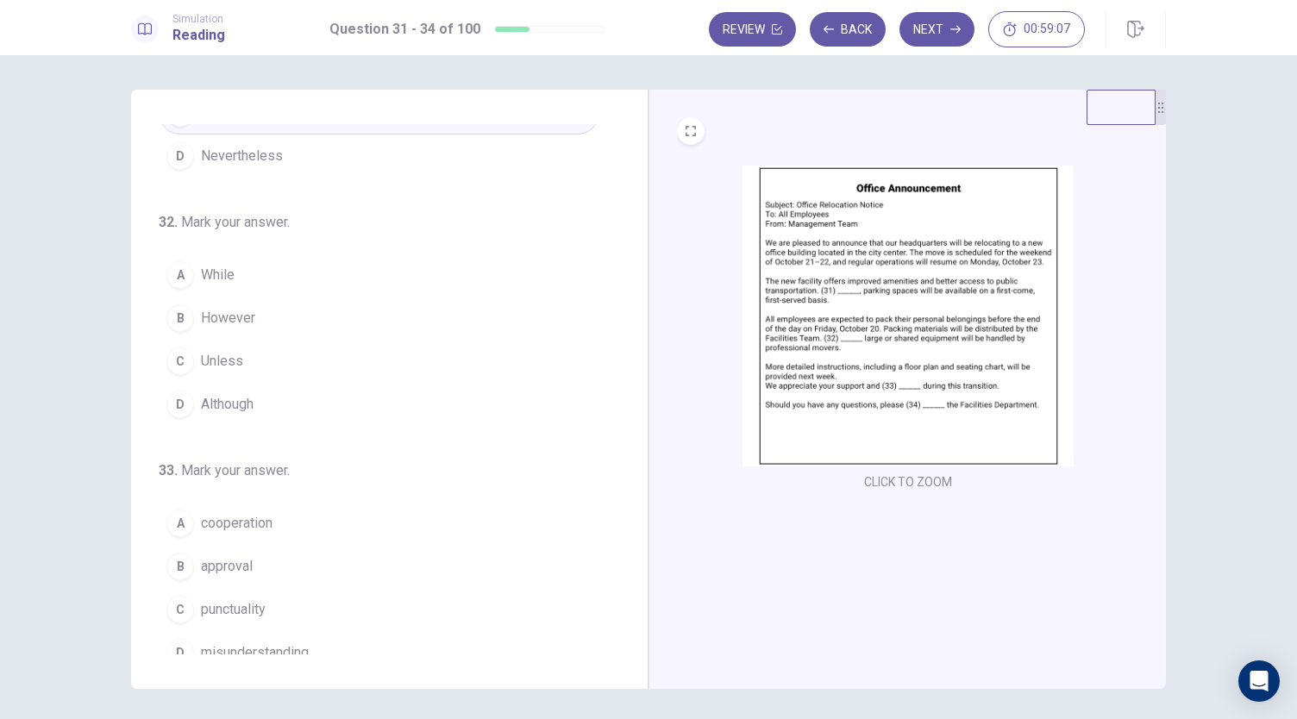
scroll to position [172, 0]
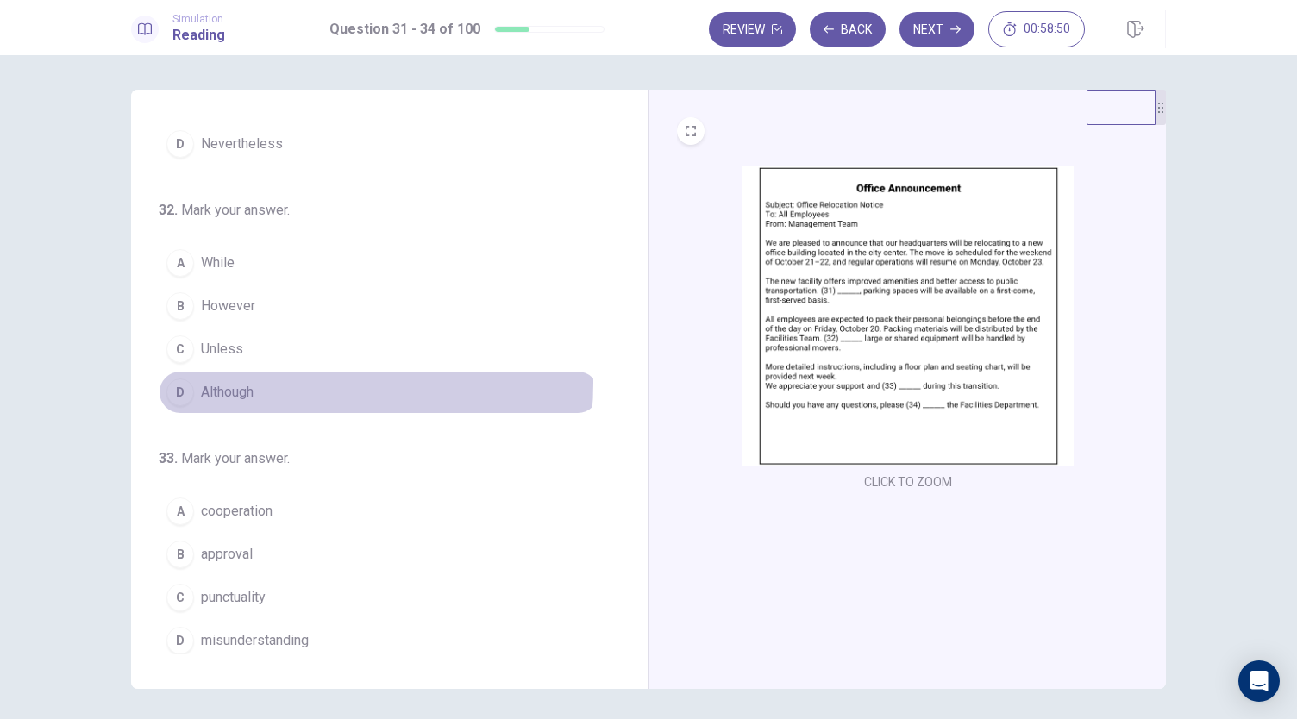
click at [276, 379] on button "D Although" at bounding box center [379, 392] width 441 height 43
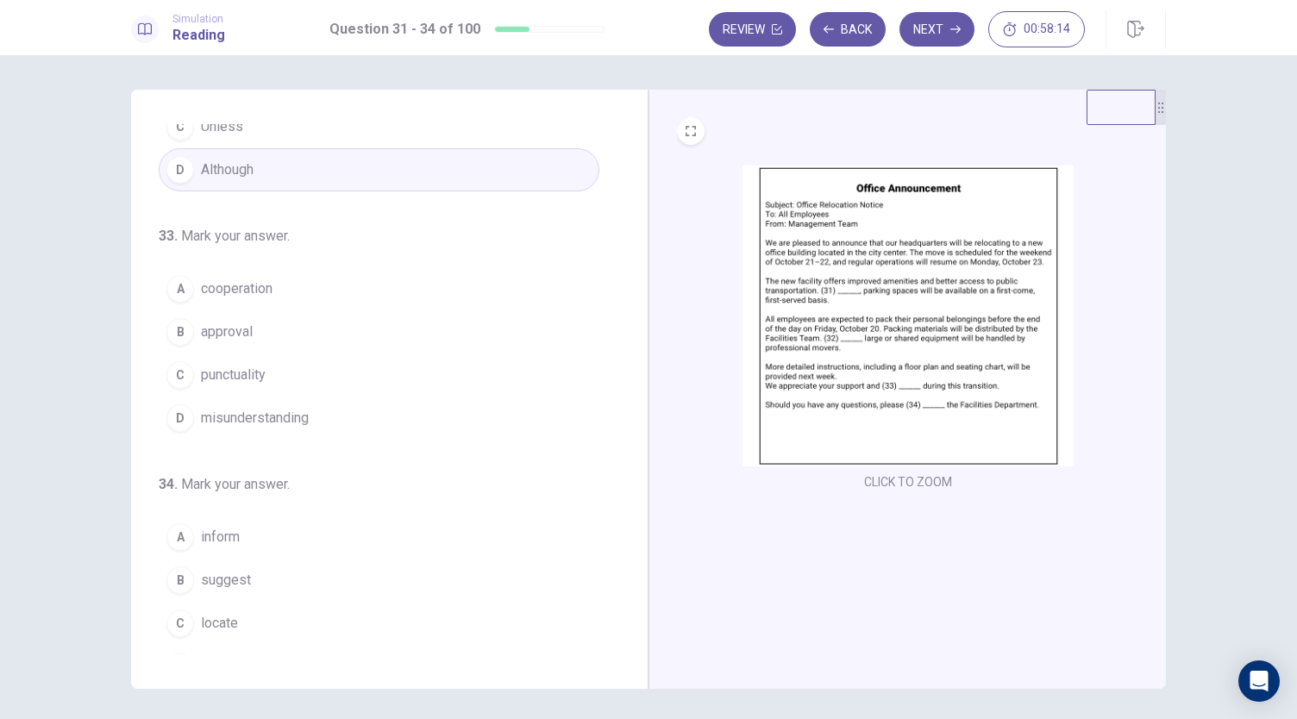
scroll to position [419, 0]
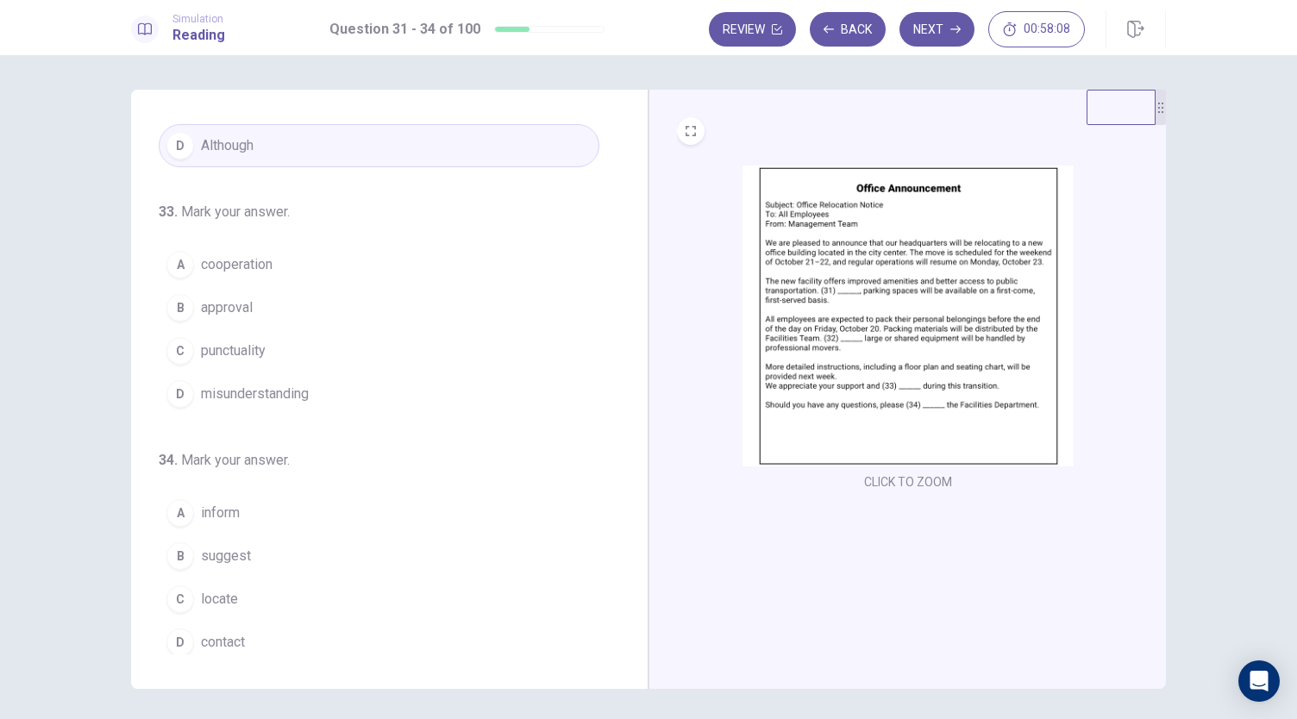
click at [250, 258] on span "cooperation" at bounding box center [237, 264] width 72 height 21
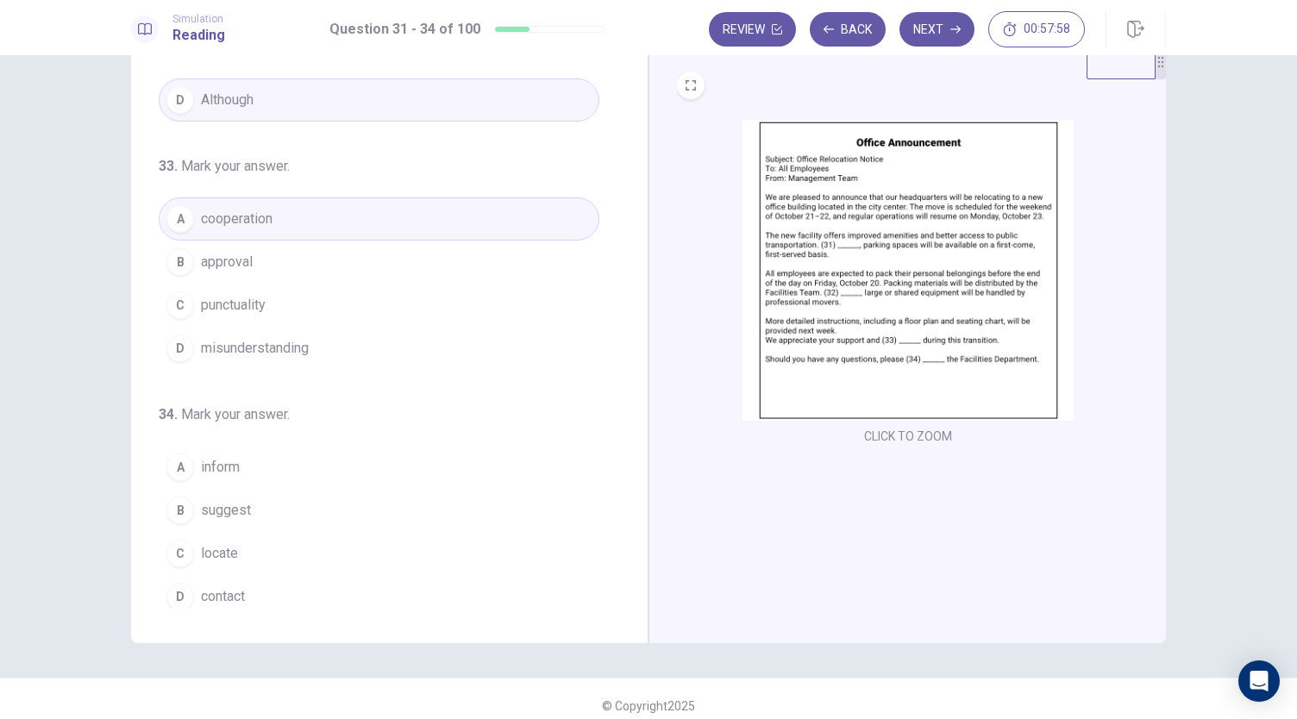
scroll to position [59, 0]
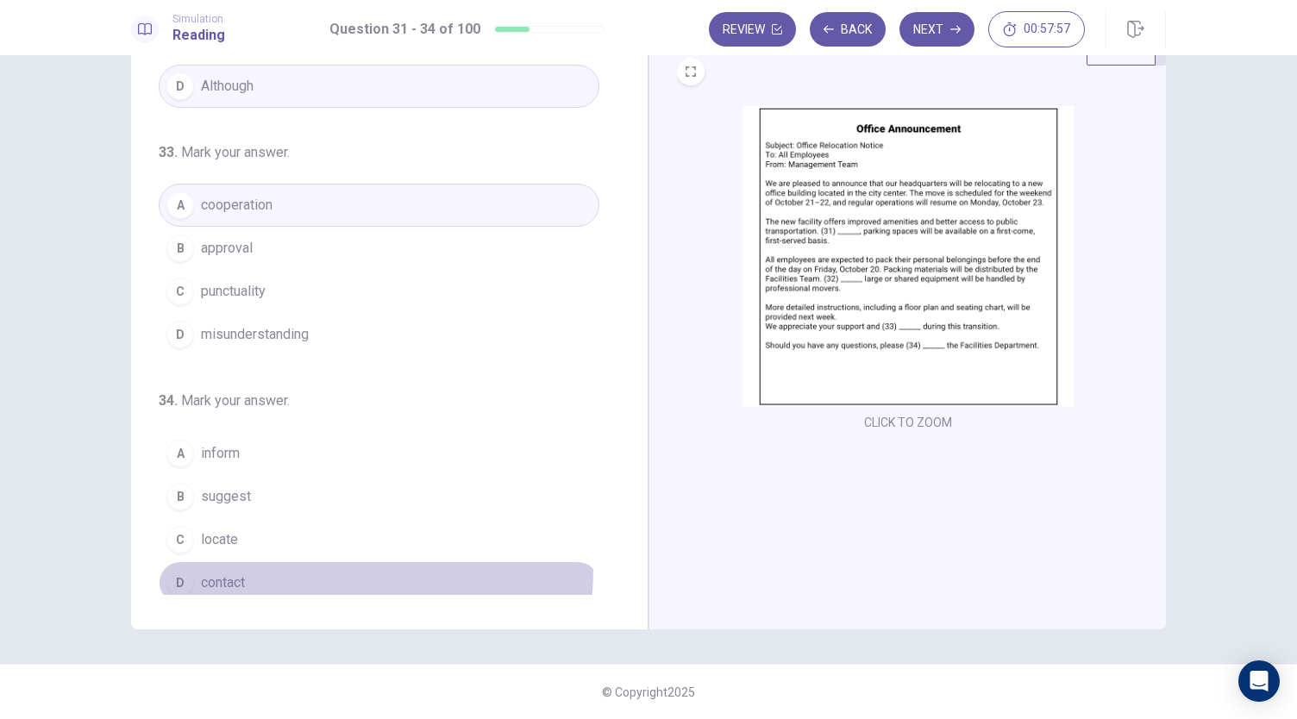
click at [266, 561] on button "D contact" at bounding box center [379, 582] width 441 height 43
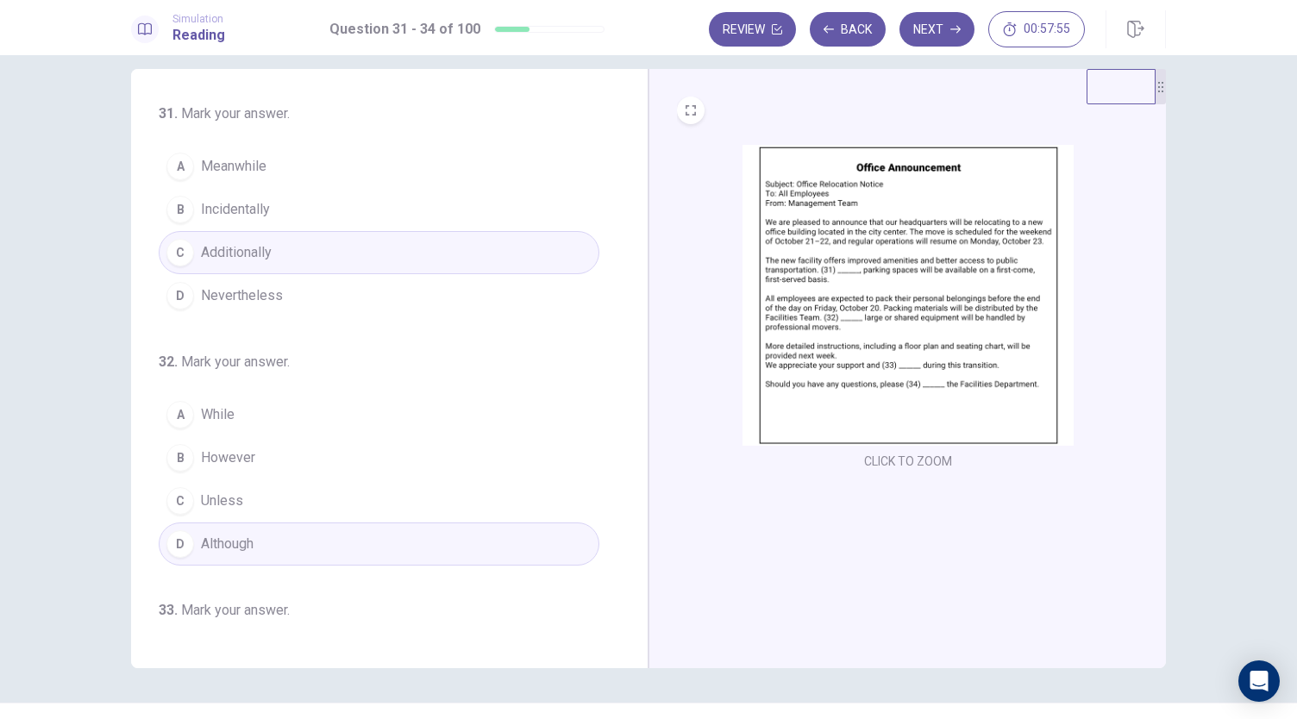
scroll to position [0, 0]
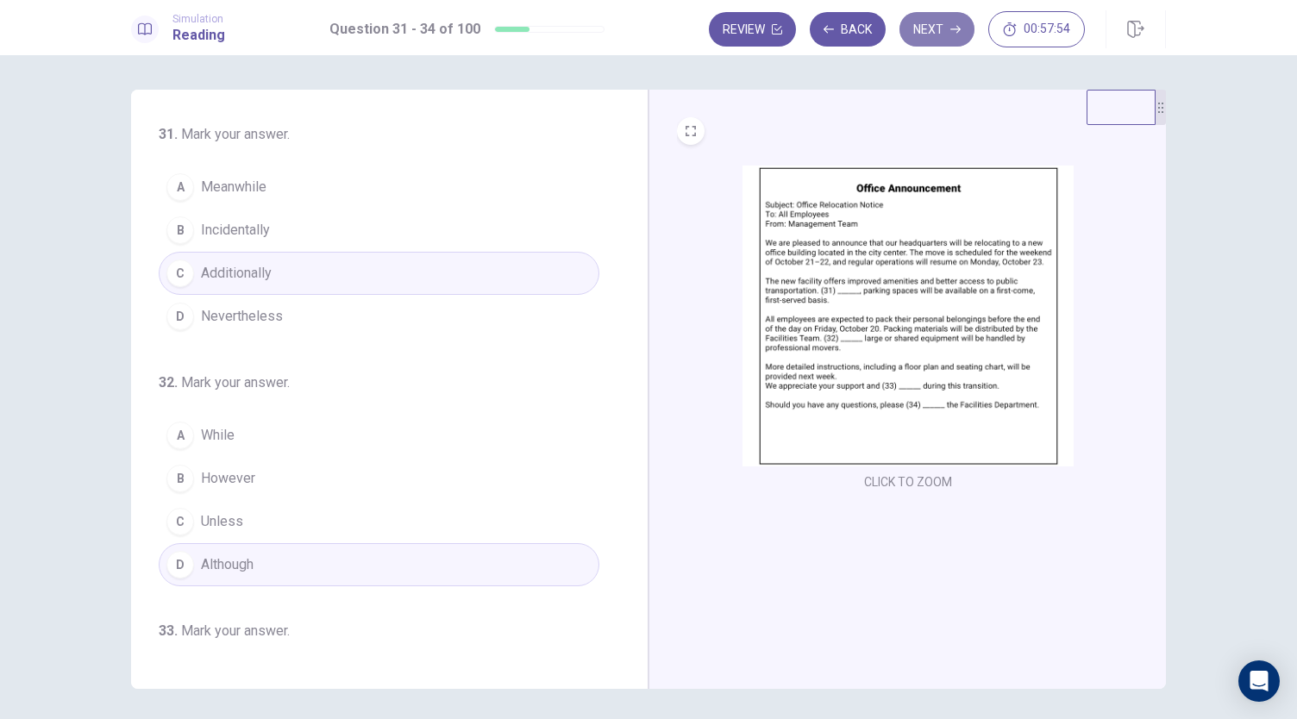
click at [929, 25] on button "Next" at bounding box center [936, 29] width 75 height 34
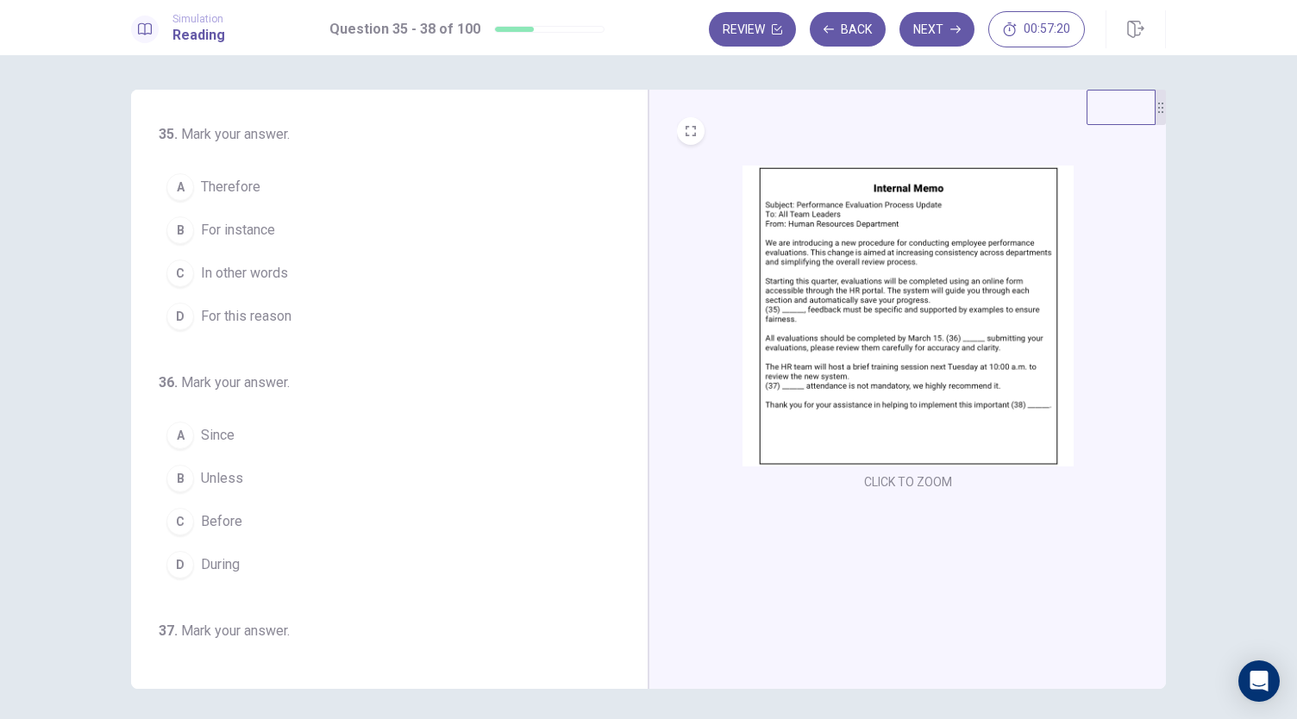
click at [913, 301] on img at bounding box center [907, 316] width 331 height 301
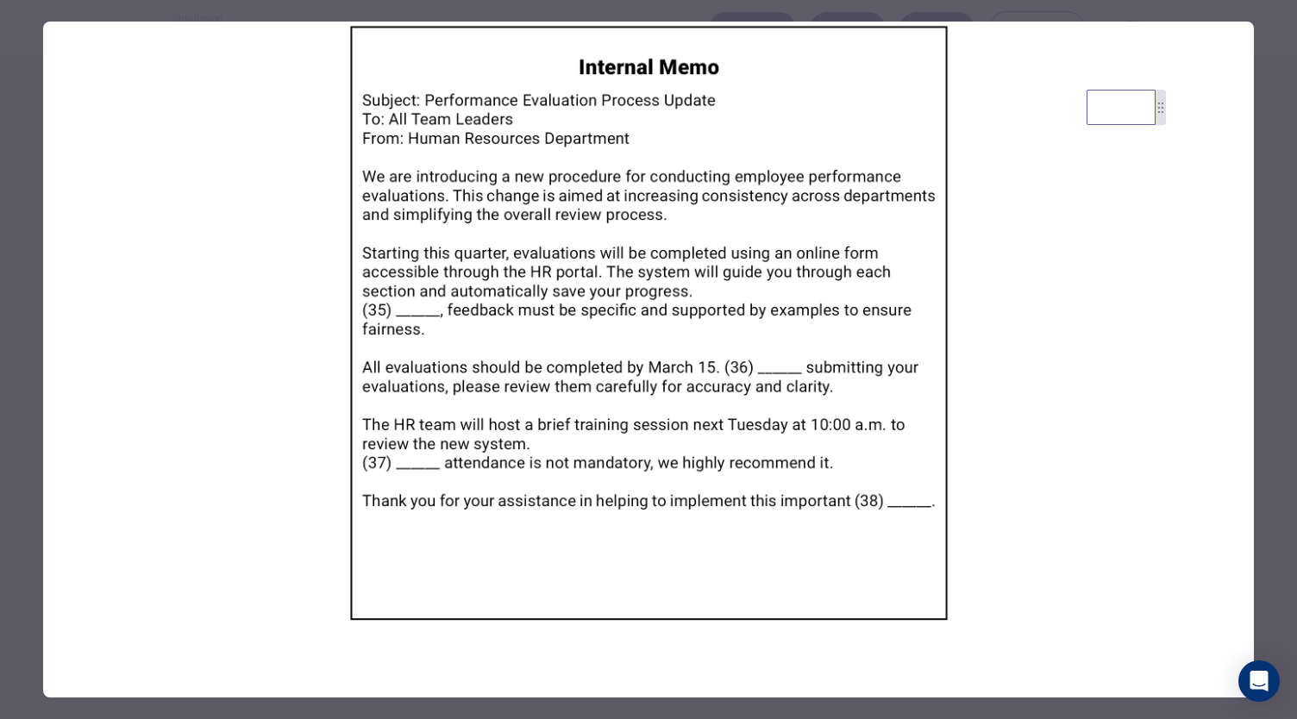
click at [821, 10] on div at bounding box center [648, 359] width 1297 height 719
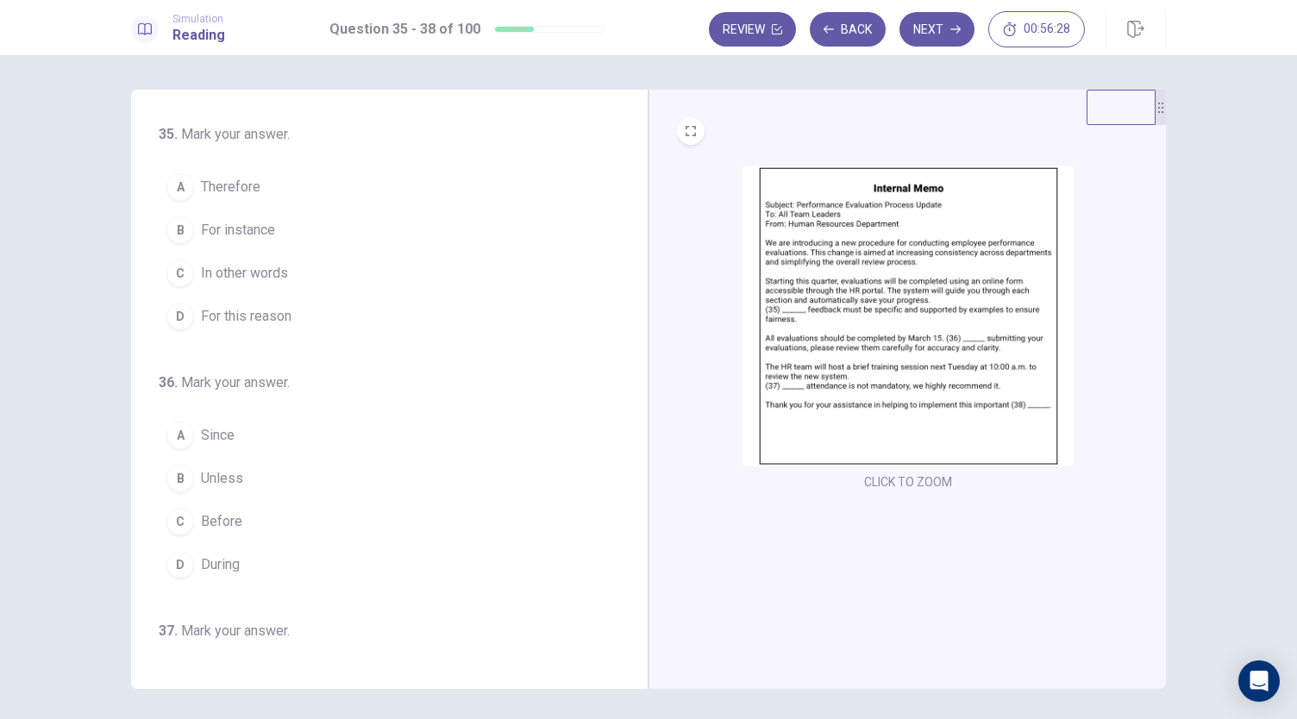
click at [260, 178] on button "A Therefore" at bounding box center [379, 187] width 441 height 43
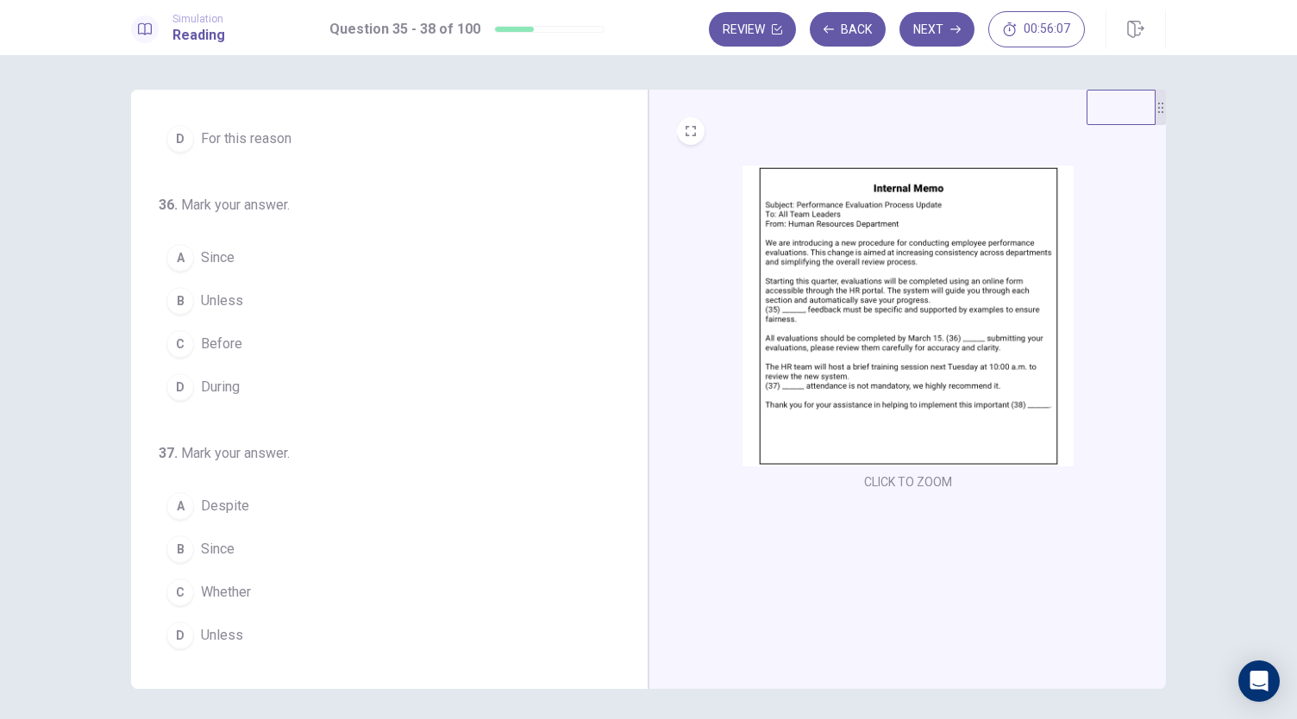
scroll to position [259, 0]
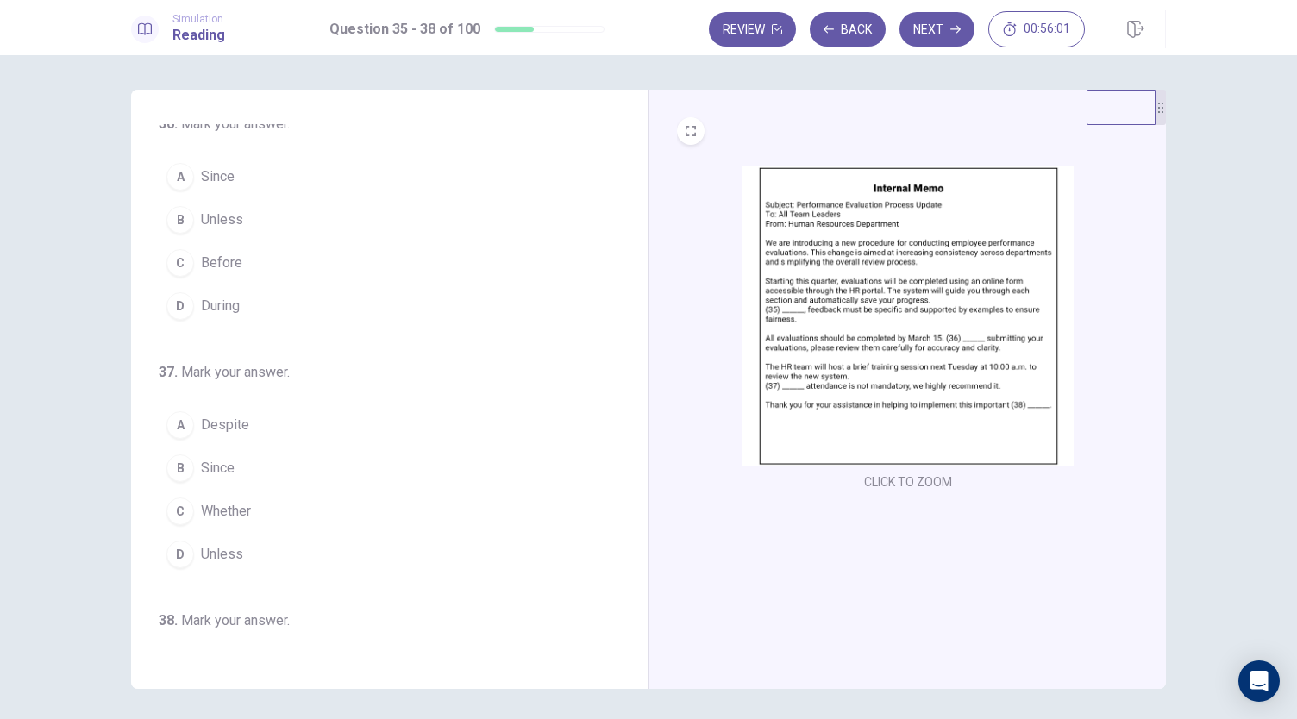
click at [214, 260] on span "Before" at bounding box center [221, 263] width 41 height 21
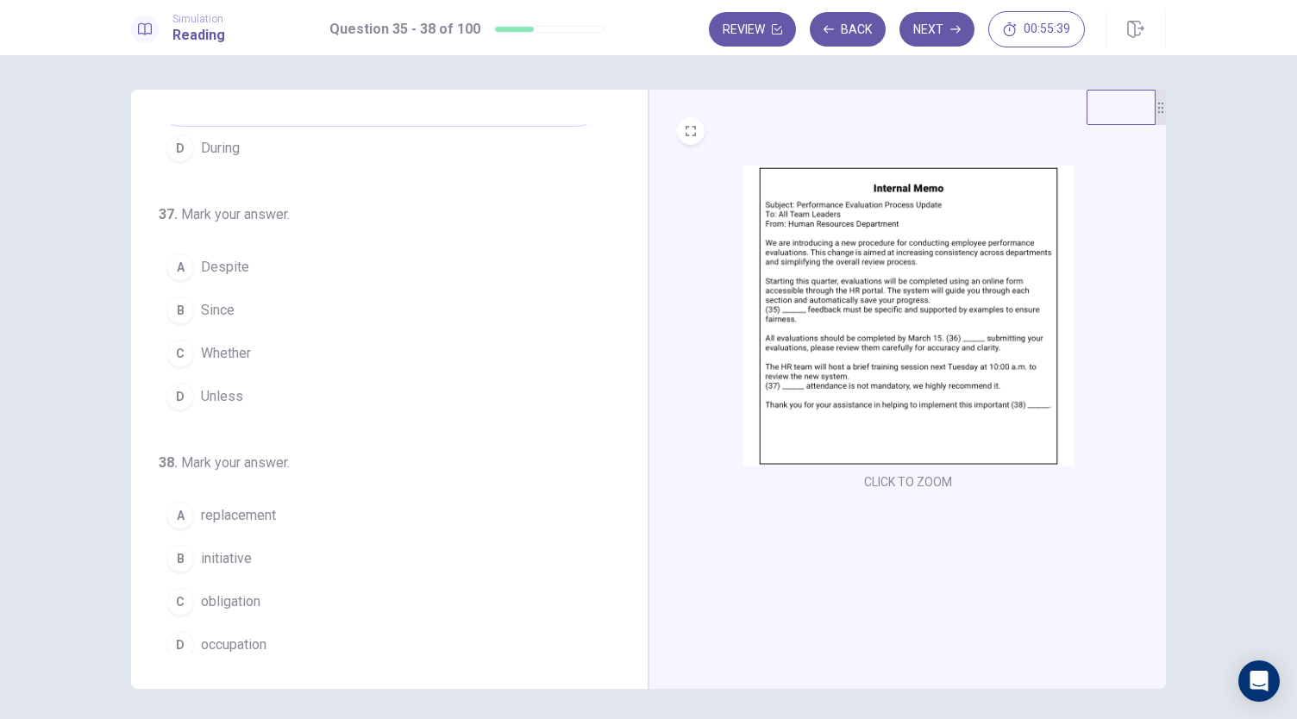
scroll to position [419, 0]
click at [248, 347] on button "C Whether" at bounding box center [379, 350] width 441 height 43
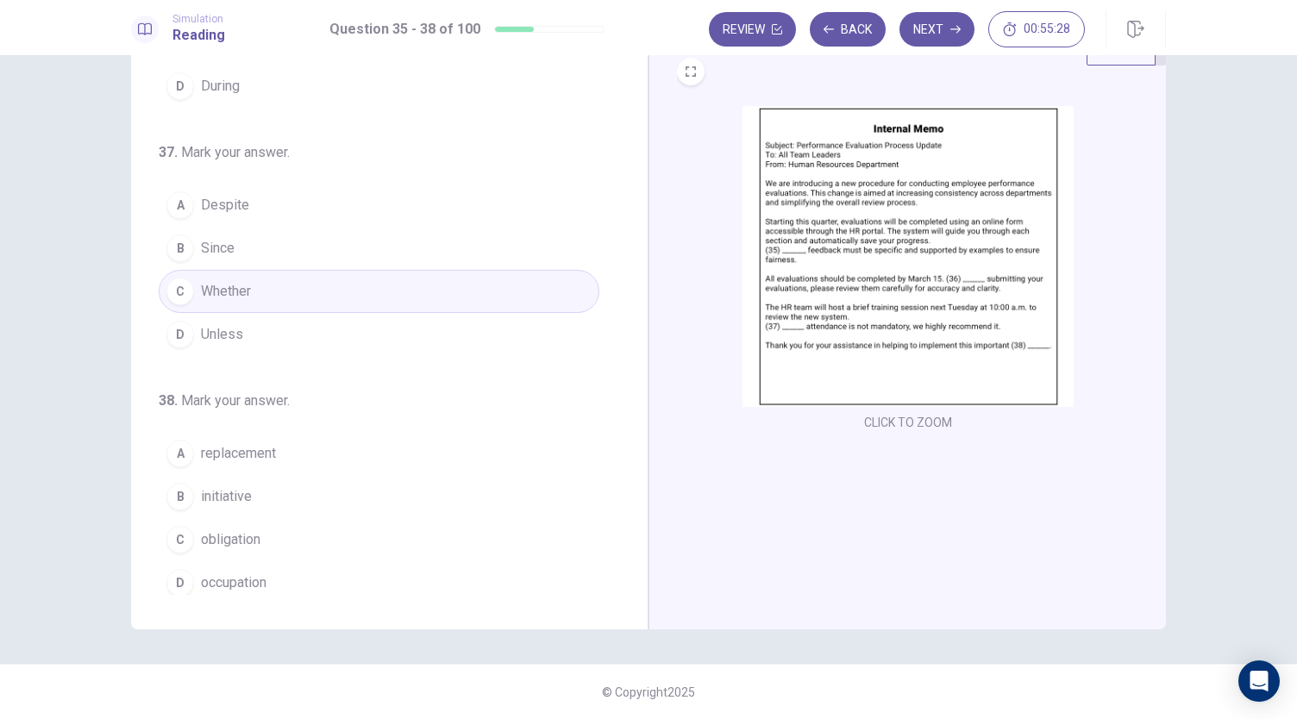
click at [260, 485] on button "B initiative" at bounding box center [379, 496] width 441 height 43
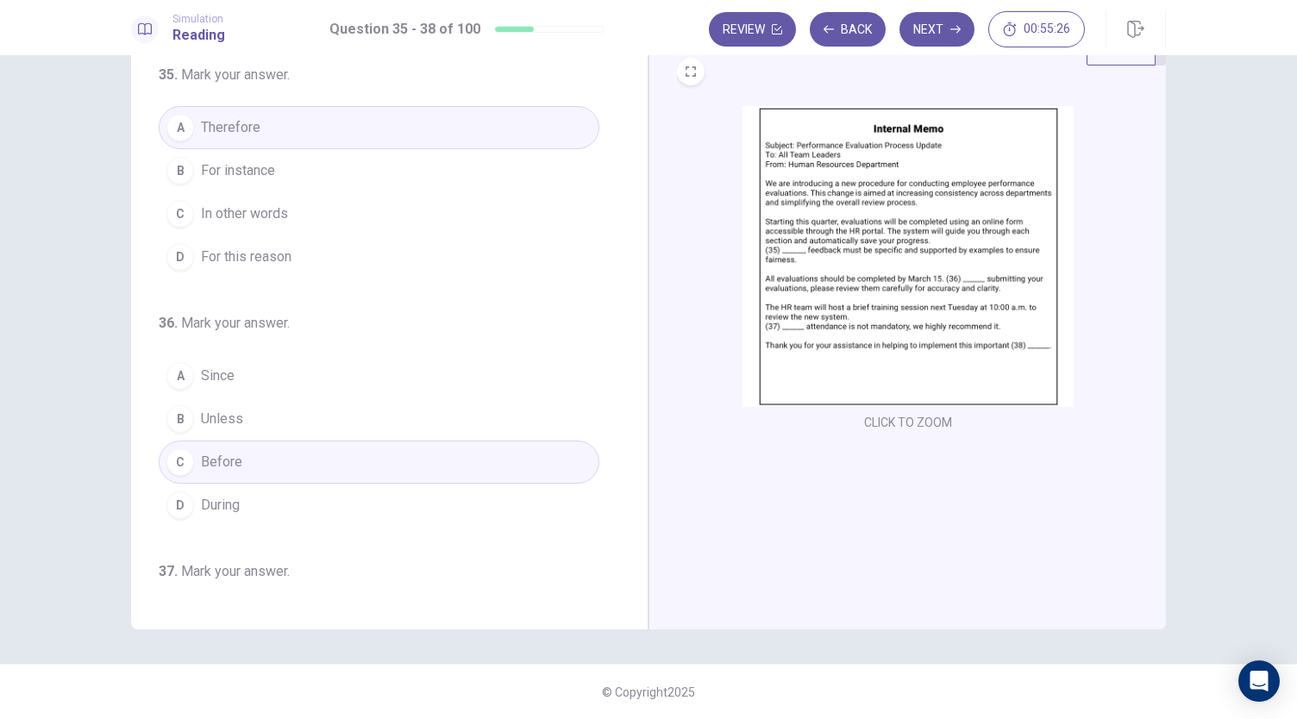
scroll to position [0, 0]
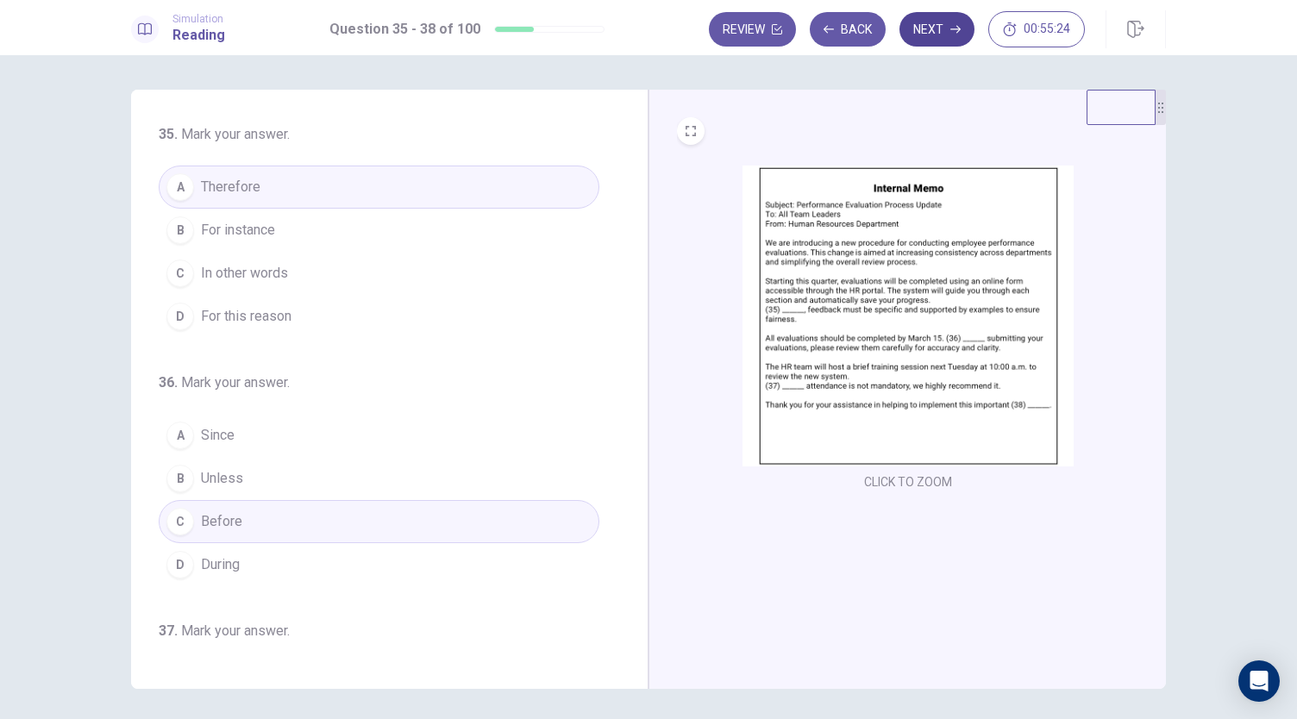
click at [935, 33] on button "Next" at bounding box center [936, 29] width 75 height 34
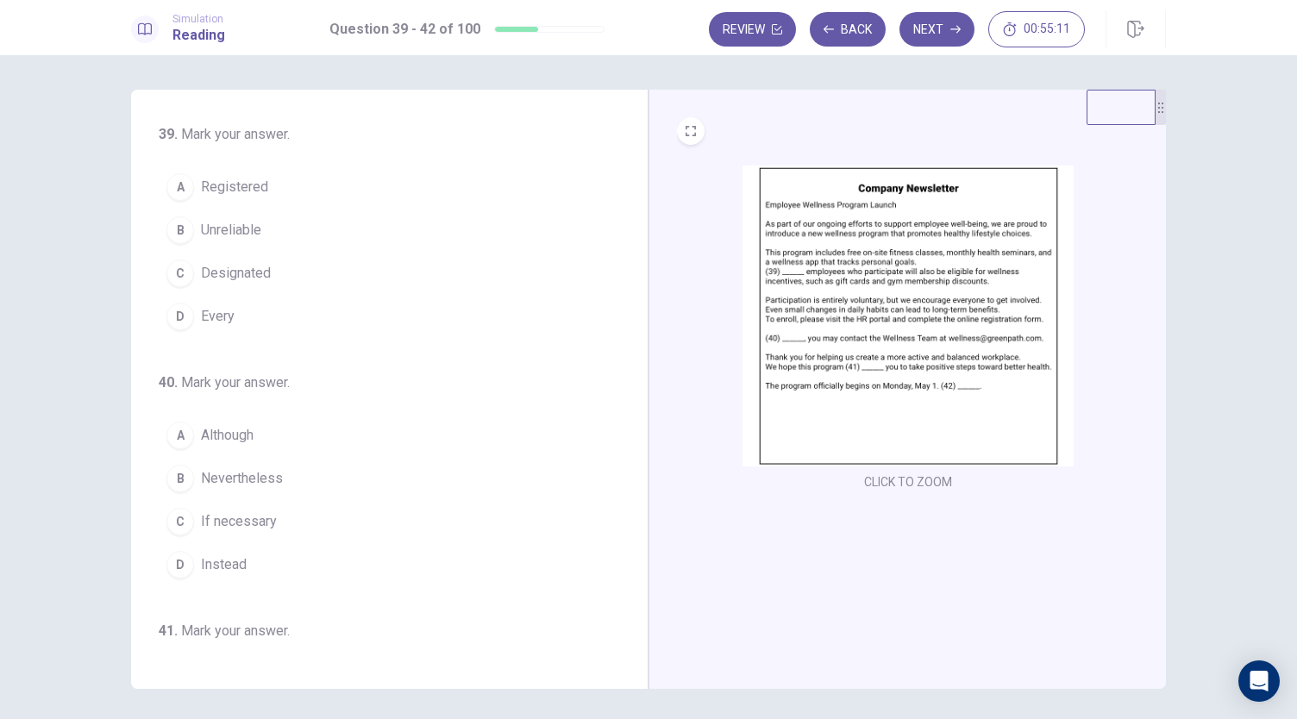
click at [800, 285] on img at bounding box center [907, 316] width 331 height 301
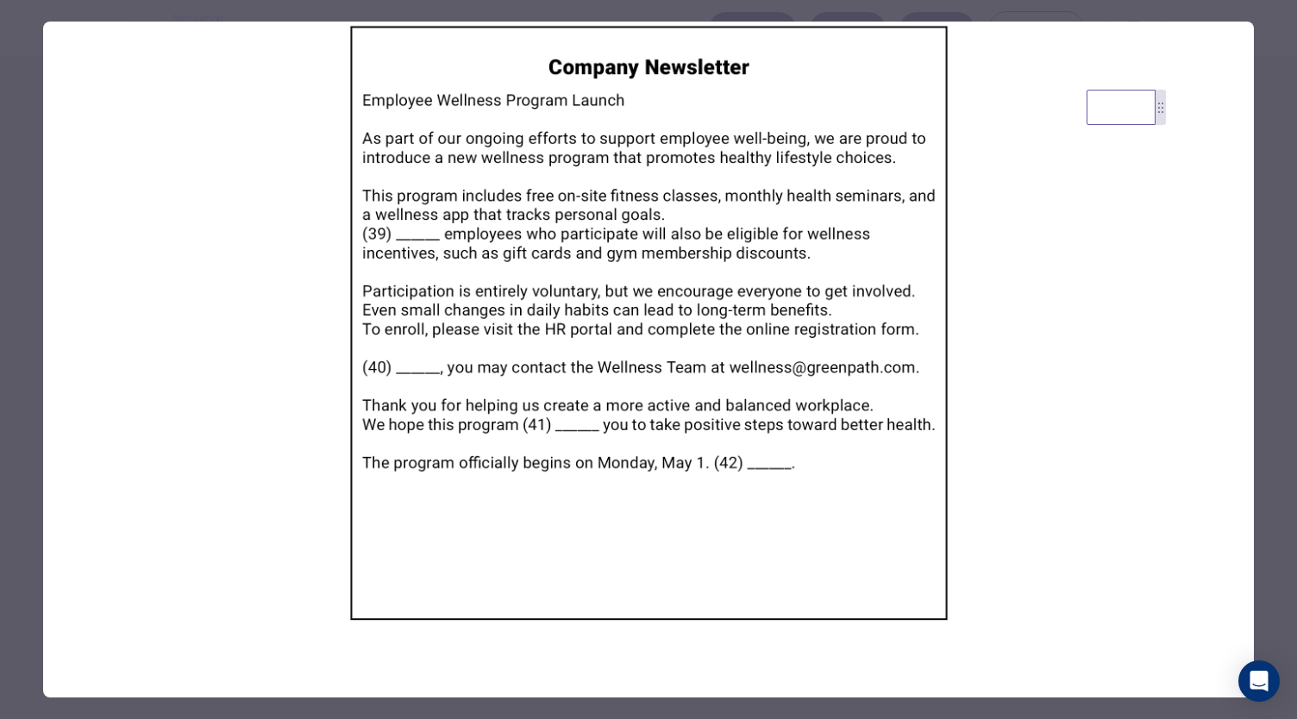
click at [879, 13] on div at bounding box center [648, 359] width 1297 height 719
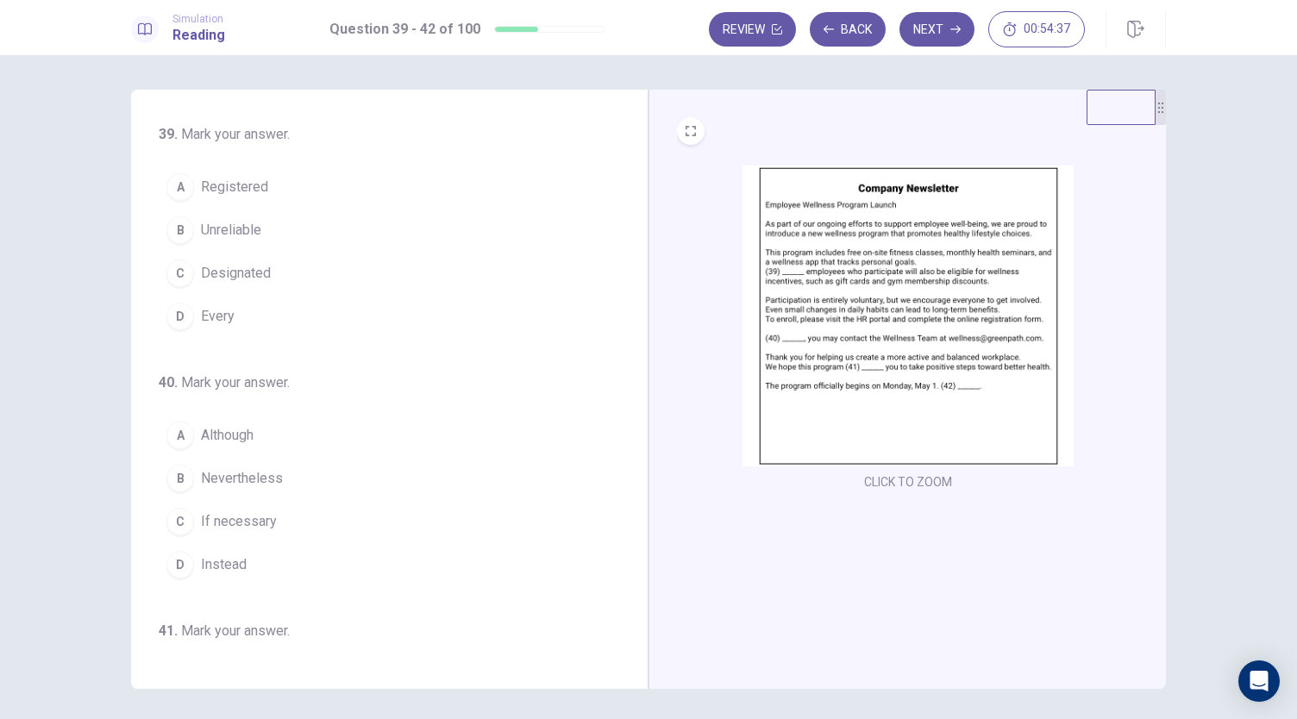
click at [201, 185] on span "Registered" at bounding box center [234, 187] width 67 height 21
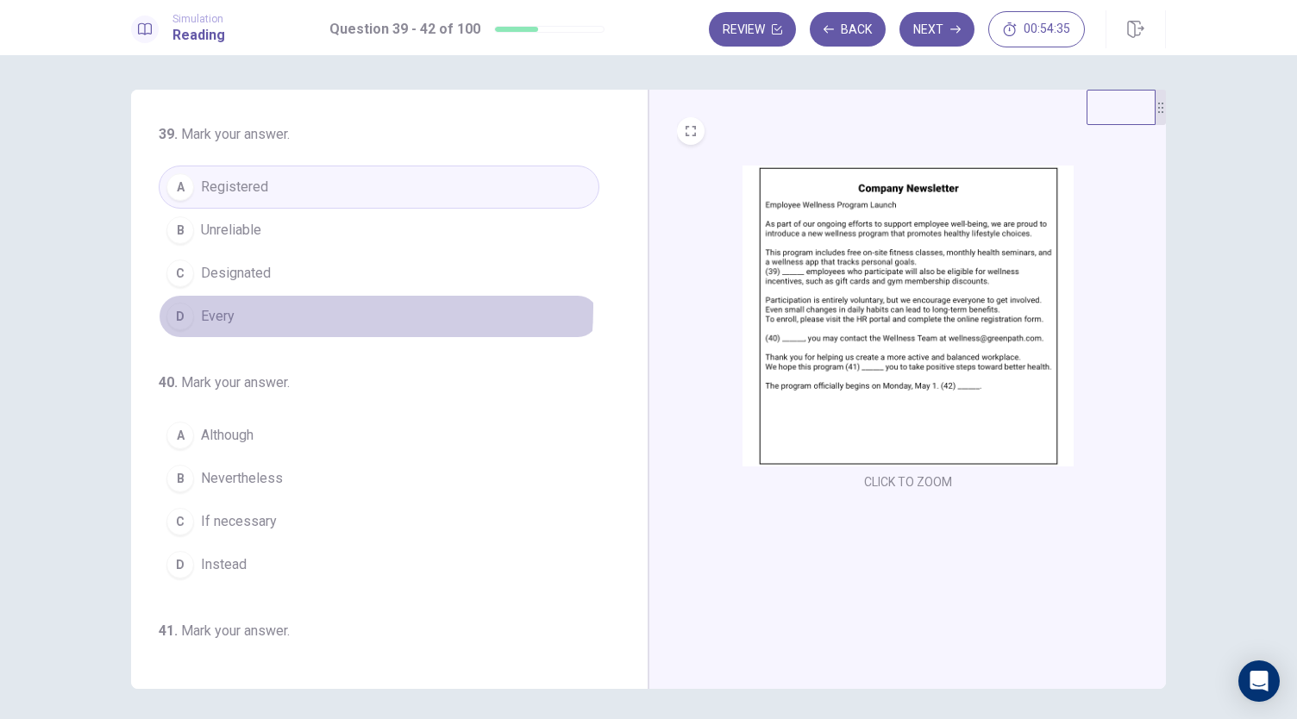
click at [256, 305] on button "D Every" at bounding box center [379, 316] width 441 height 43
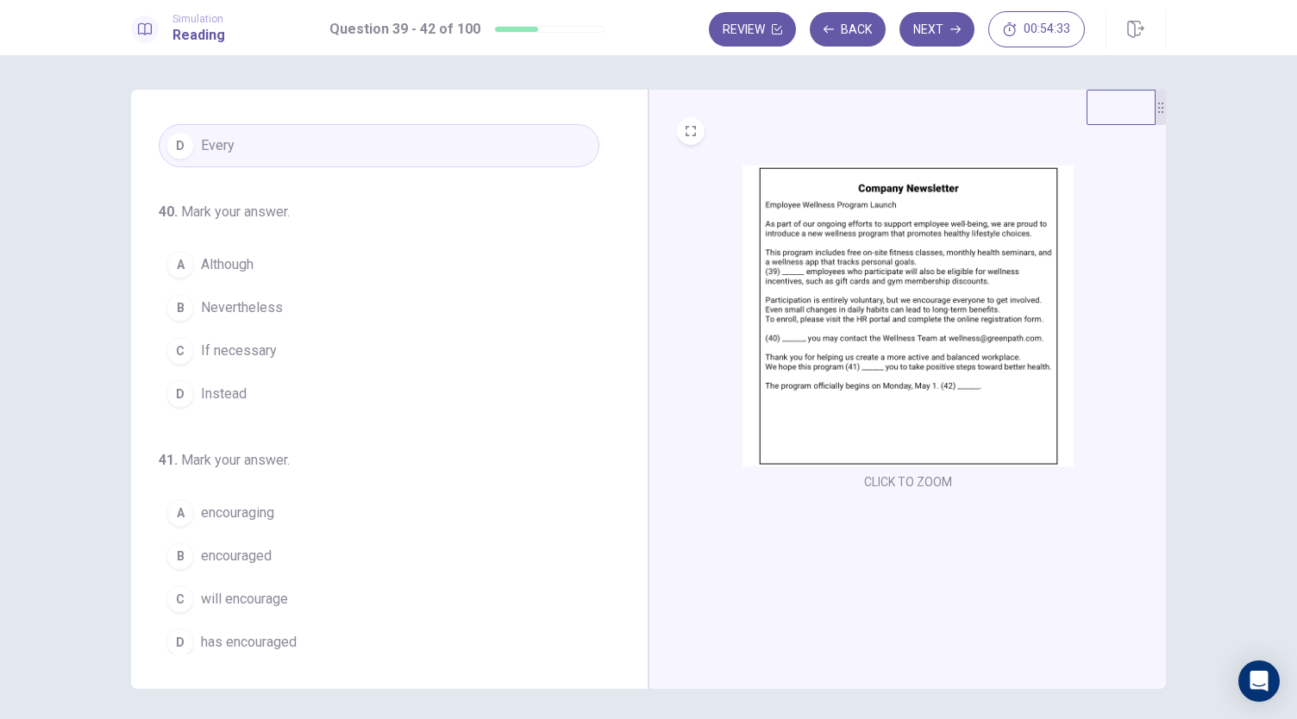
scroll to position [172, 0]
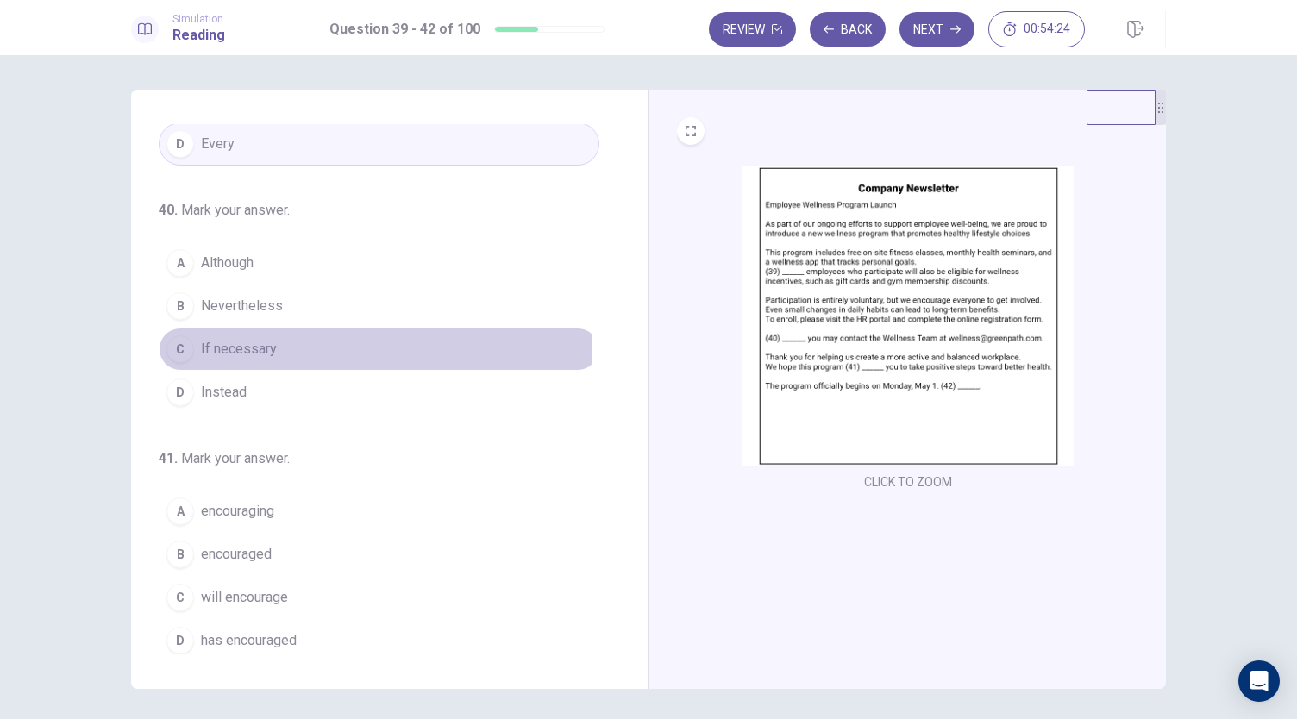
click at [252, 347] on span "If necessary" at bounding box center [239, 349] width 76 height 21
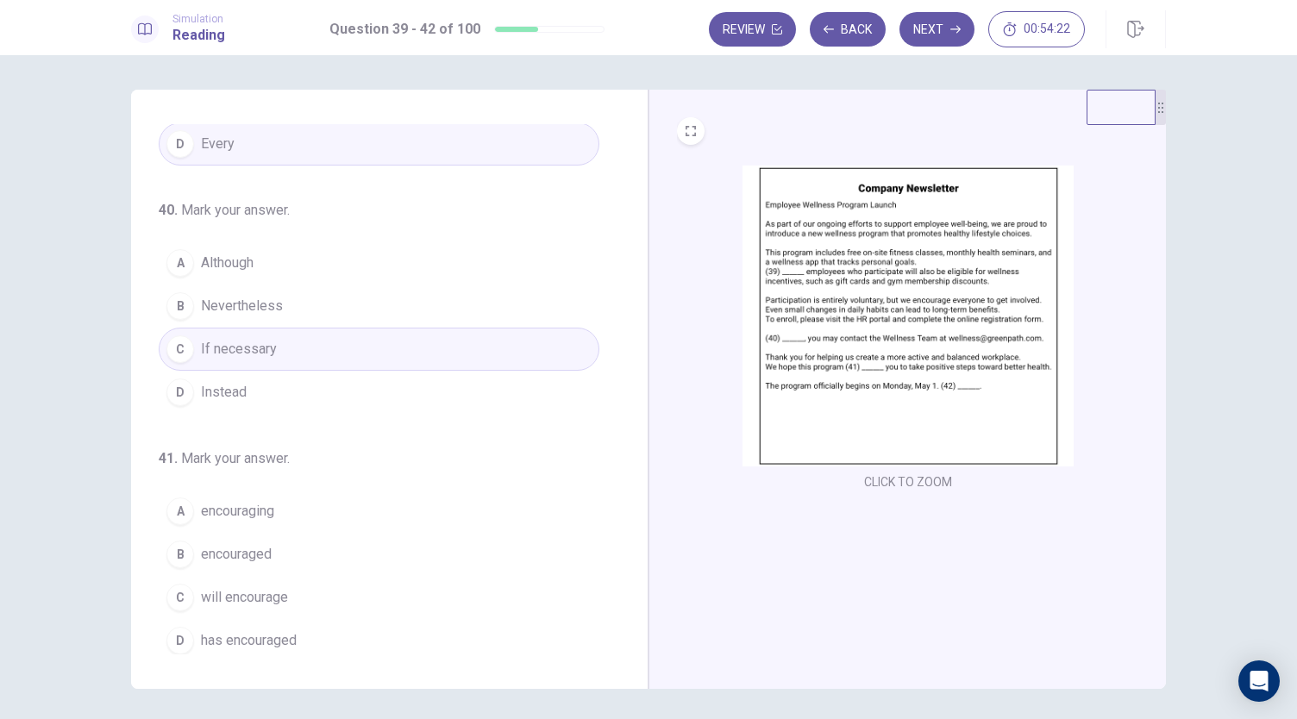
click at [808, 341] on img at bounding box center [907, 316] width 331 height 301
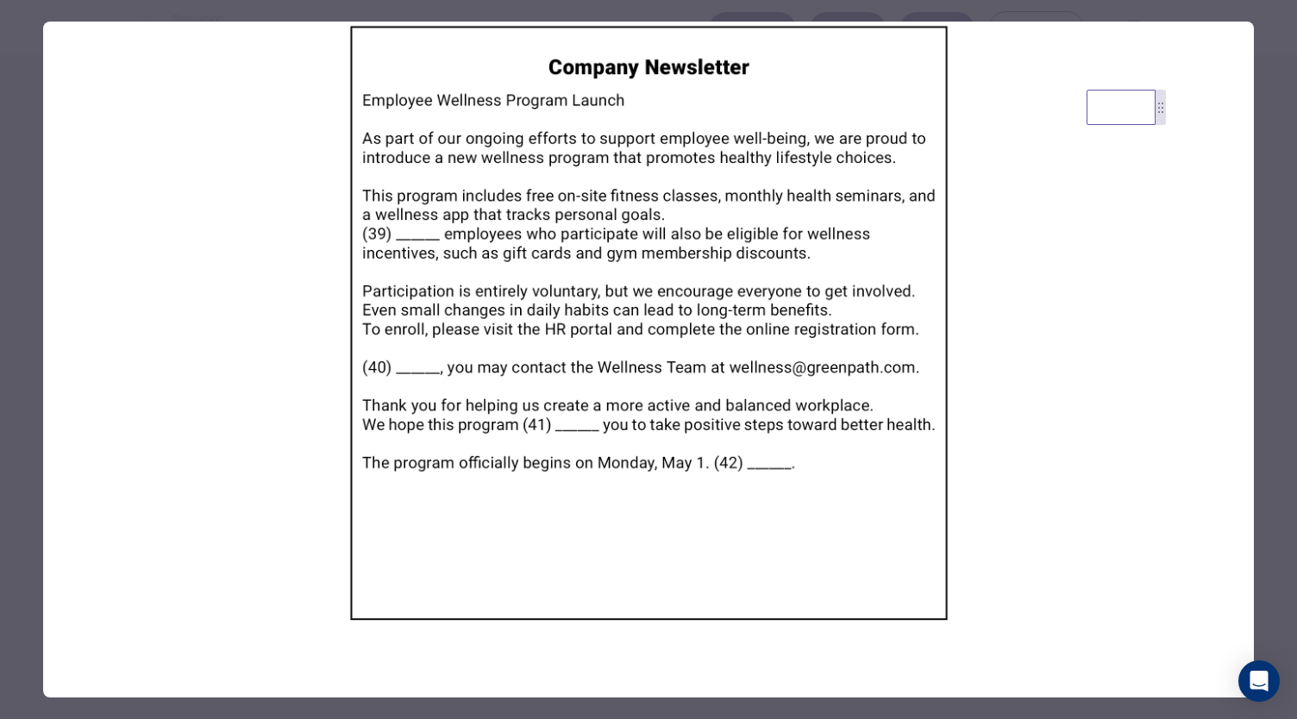
click at [964, 18] on div at bounding box center [648, 359] width 1297 height 719
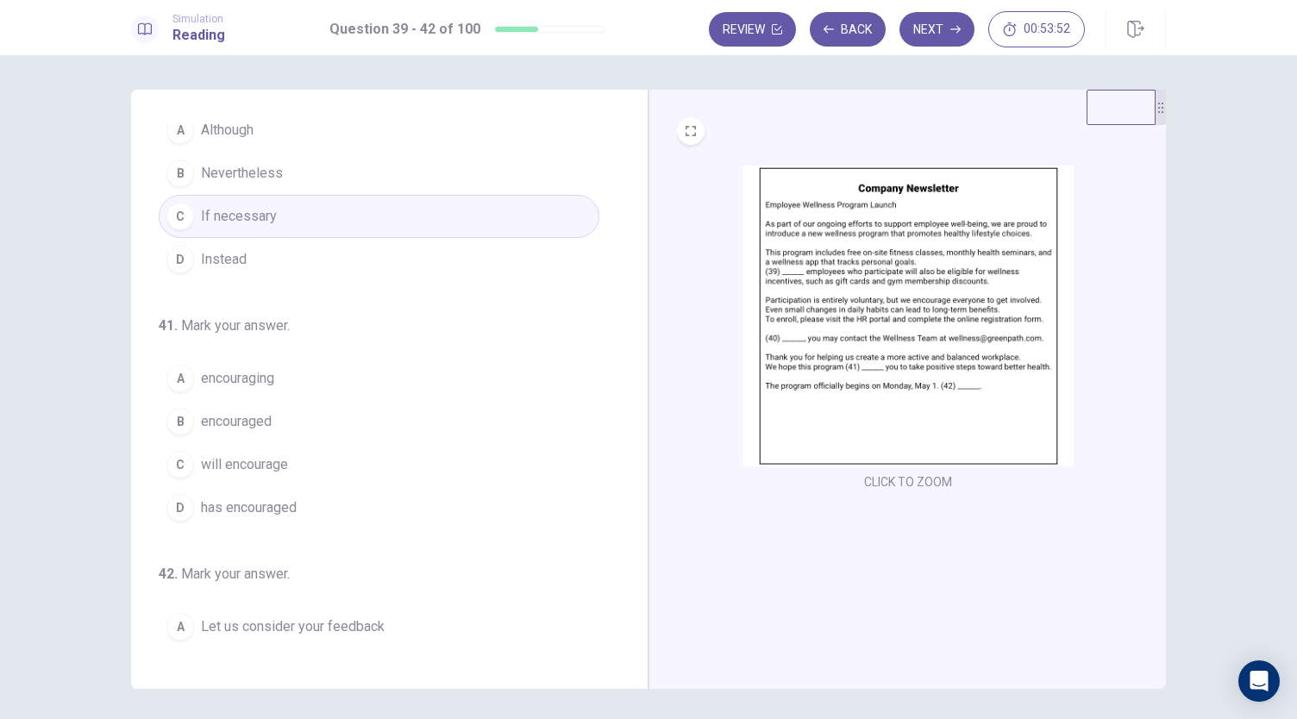
scroll to position [345, 0]
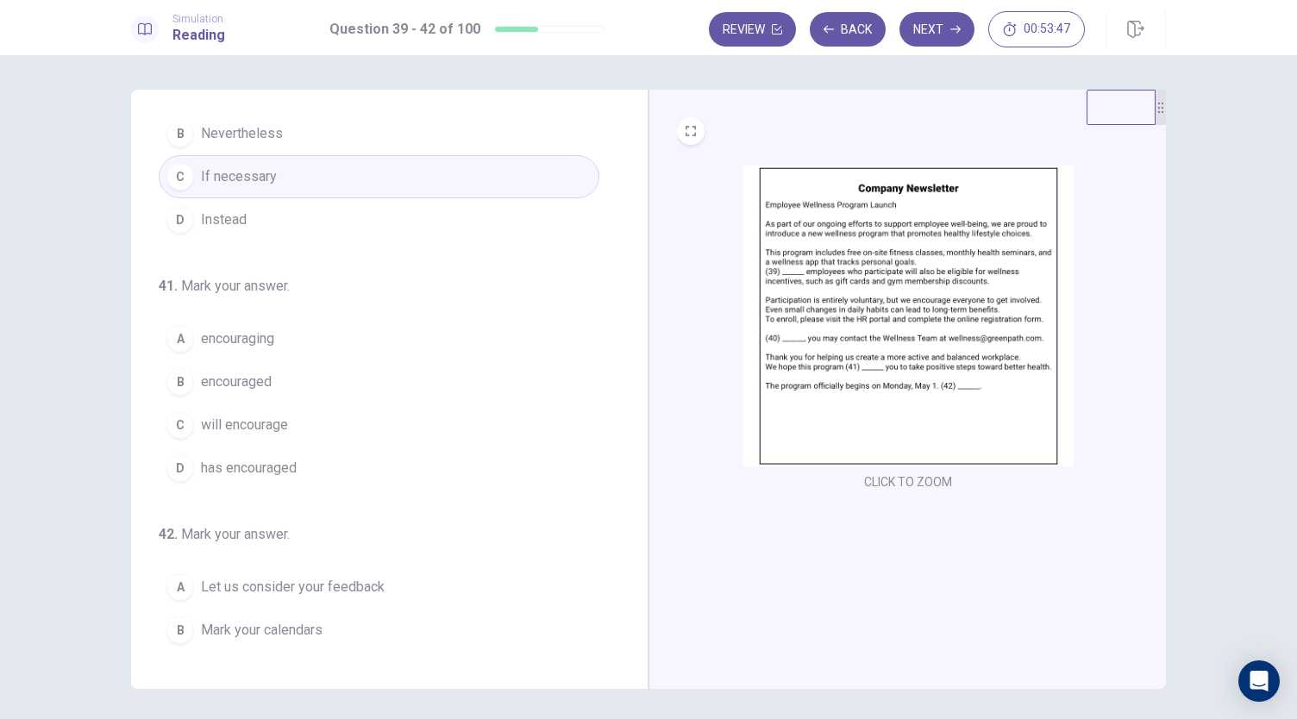
click at [303, 413] on button "C will encourage" at bounding box center [379, 425] width 441 height 43
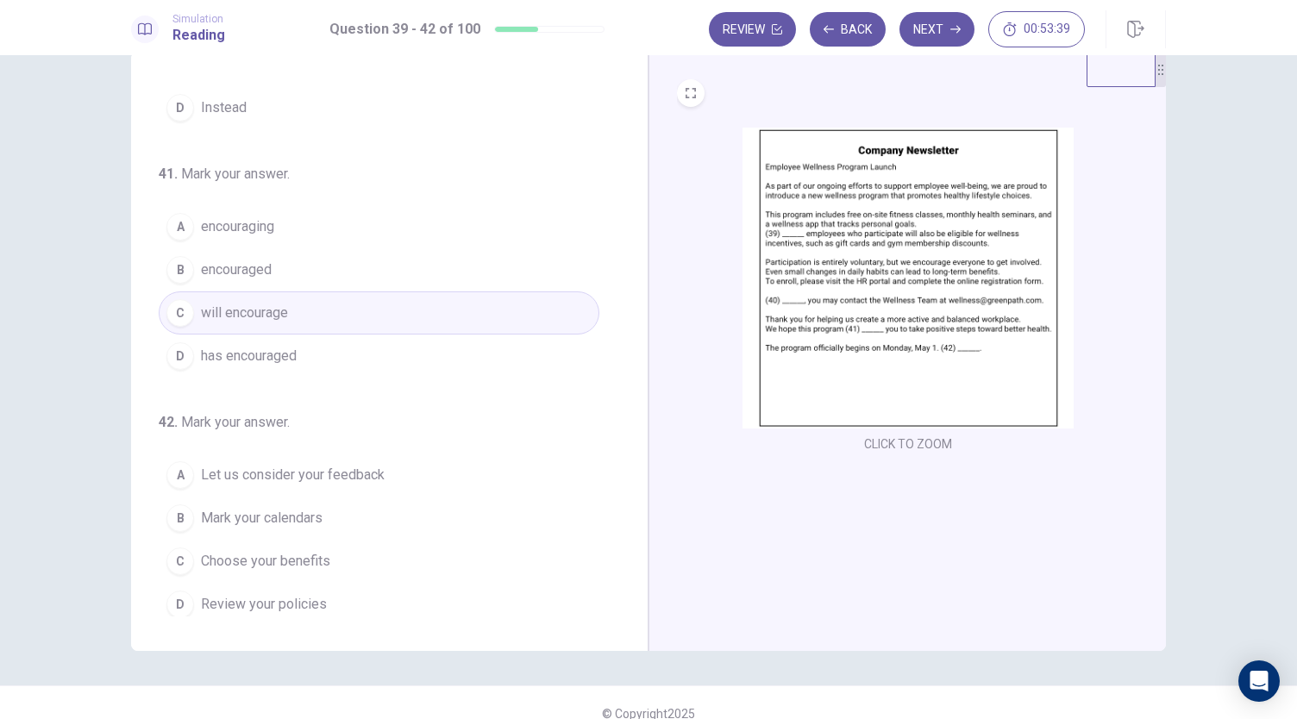
scroll to position [59, 0]
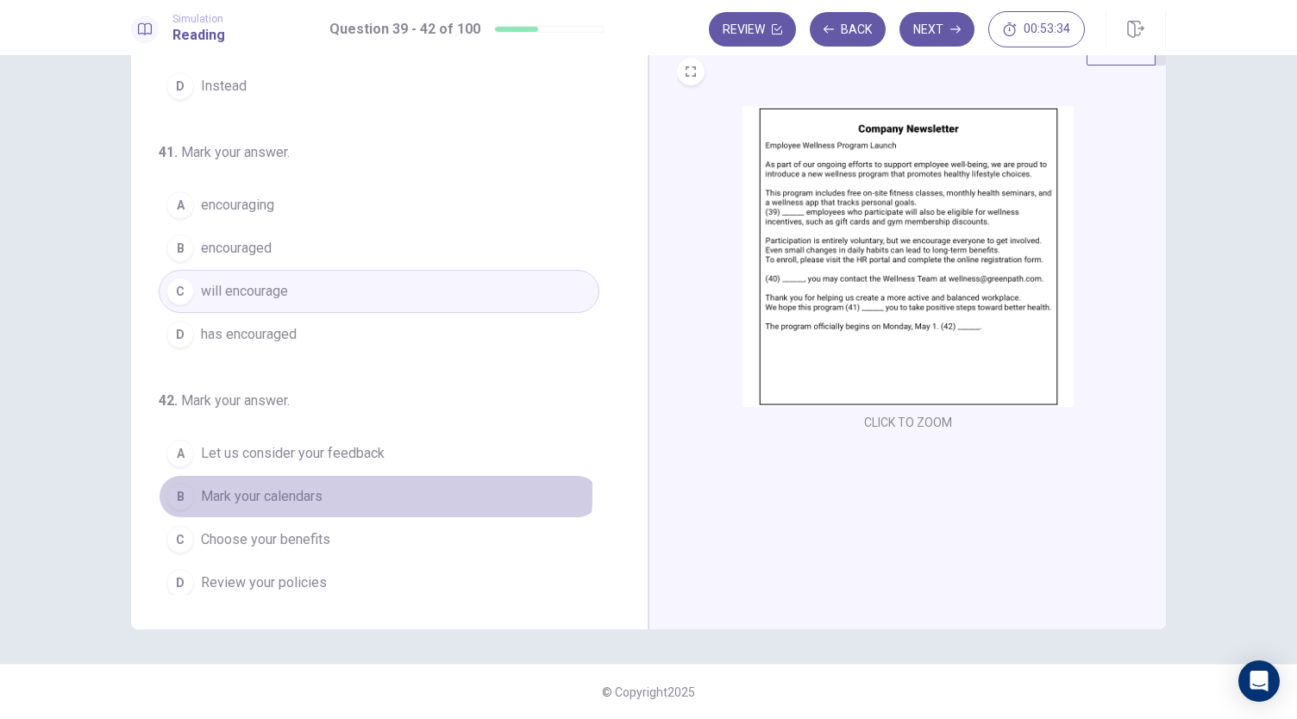
click at [279, 486] on span "Mark your calendars" at bounding box center [262, 496] width 122 height 21
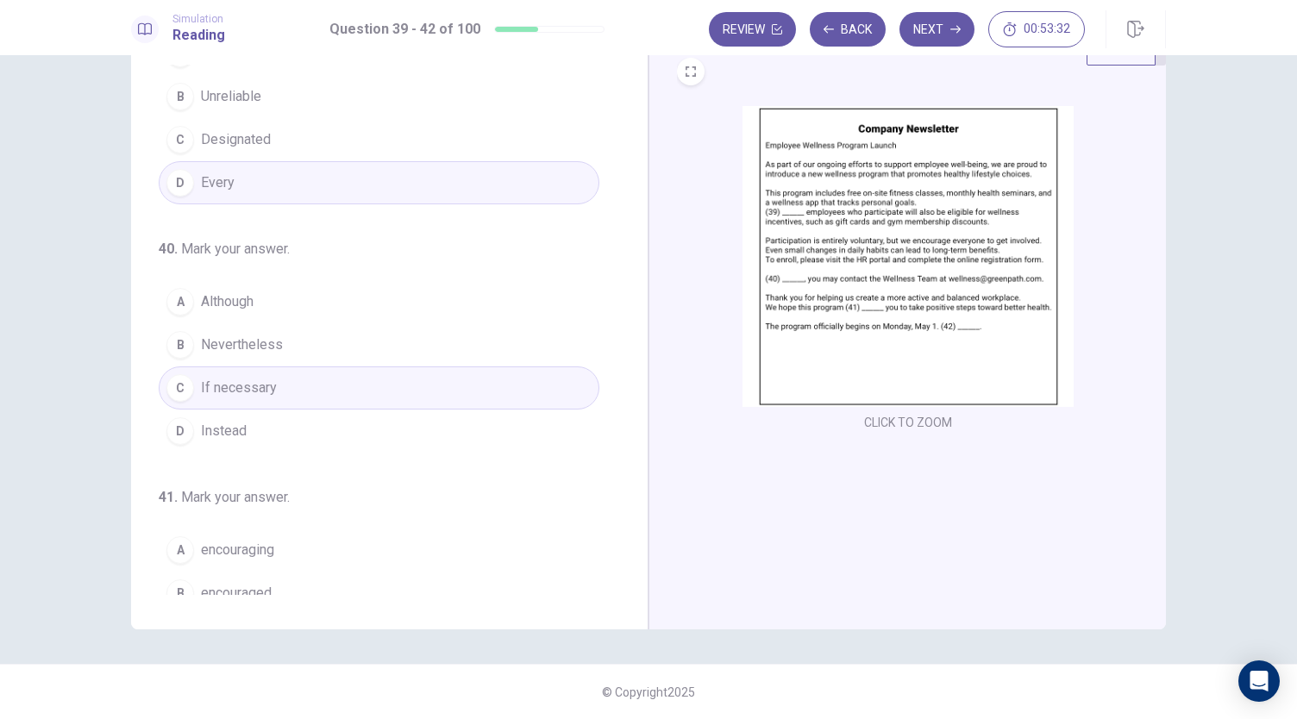
scroll to position [0, 0]
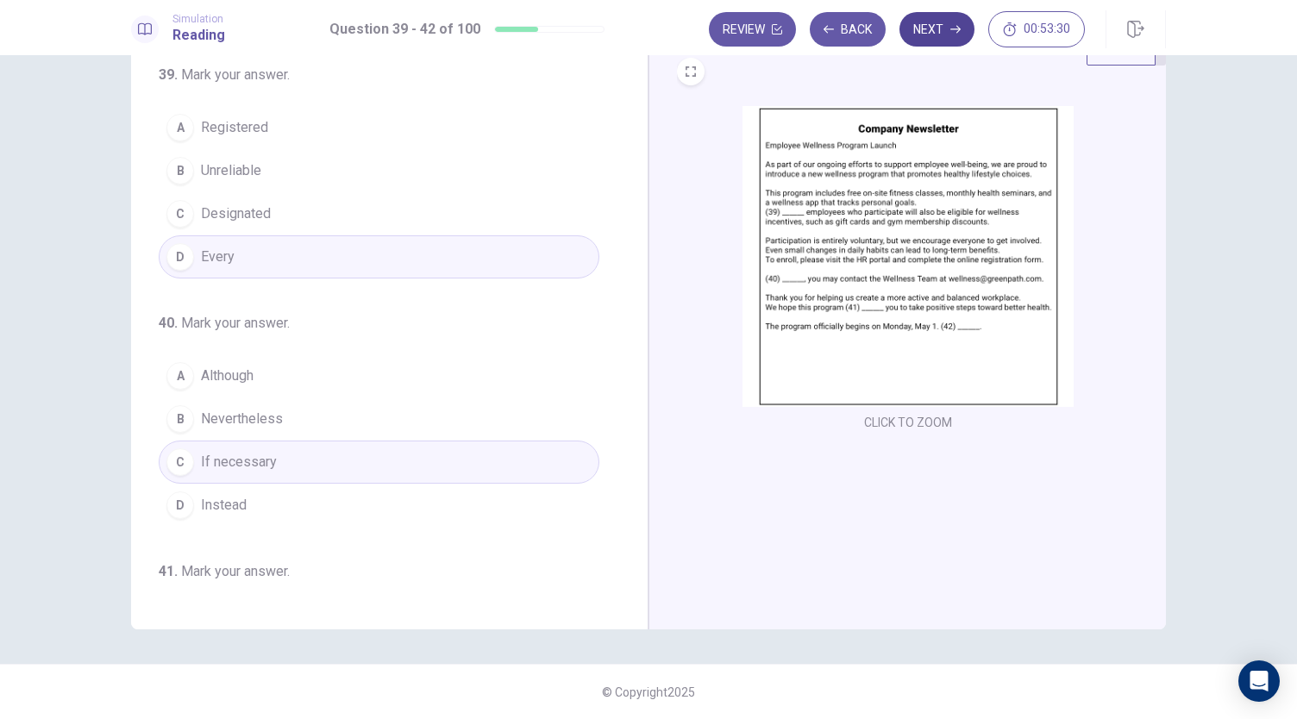
click at [918, 34] on button "Next" at bounding box center [936, 29] width 75 height 34
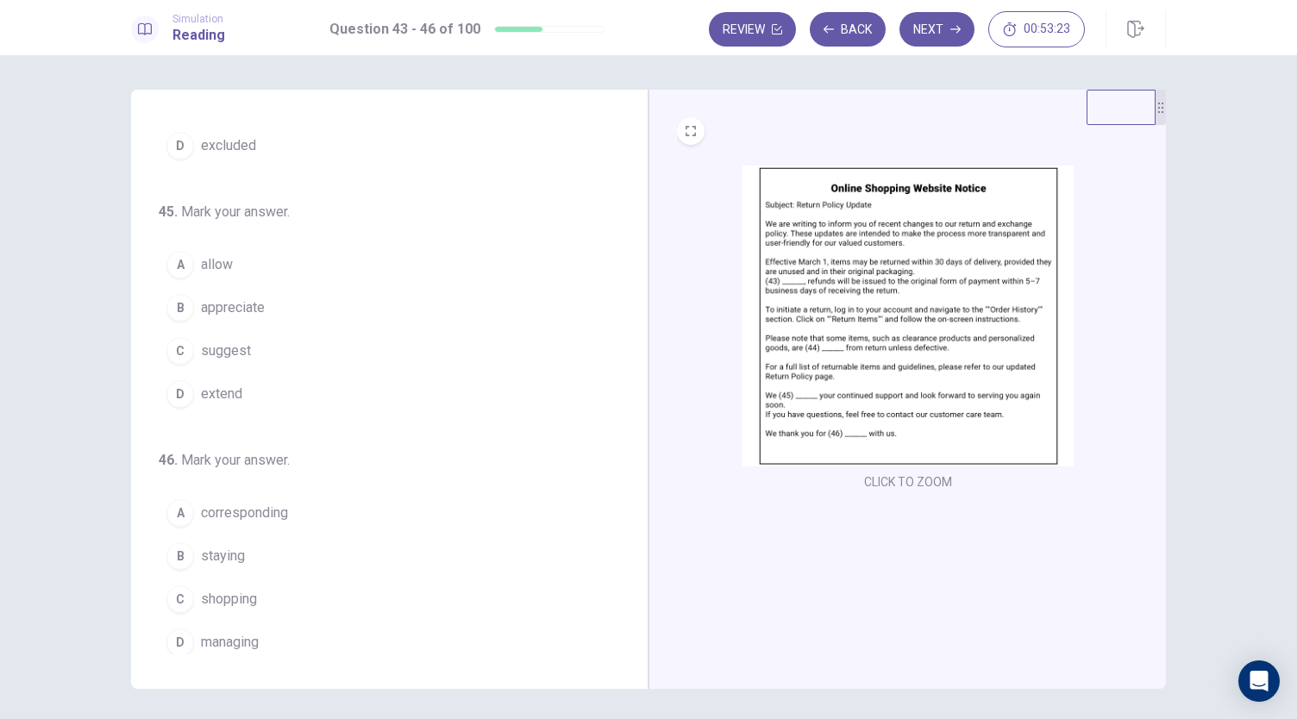
click at [887, 290] on img at bounding box center [907, 316] width 331 height 301
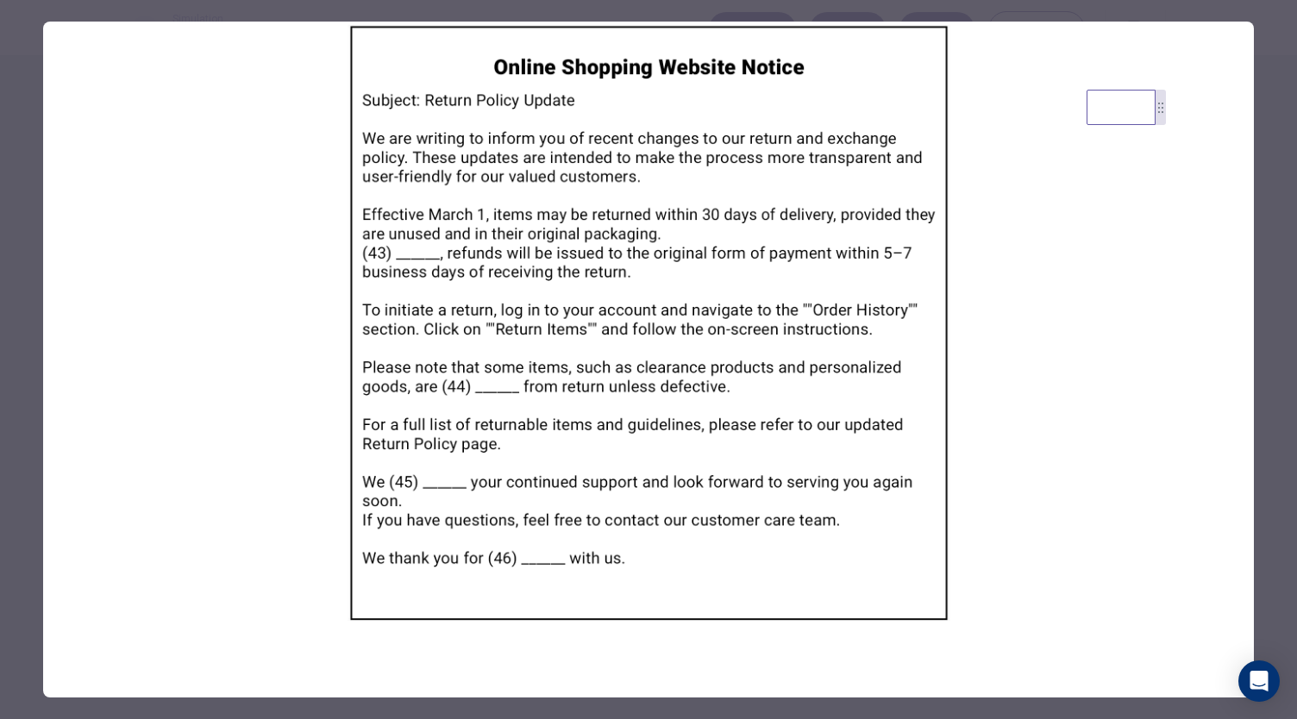
click at [963, 9] on div at bounding box center [648, 359] width 1297 height 719
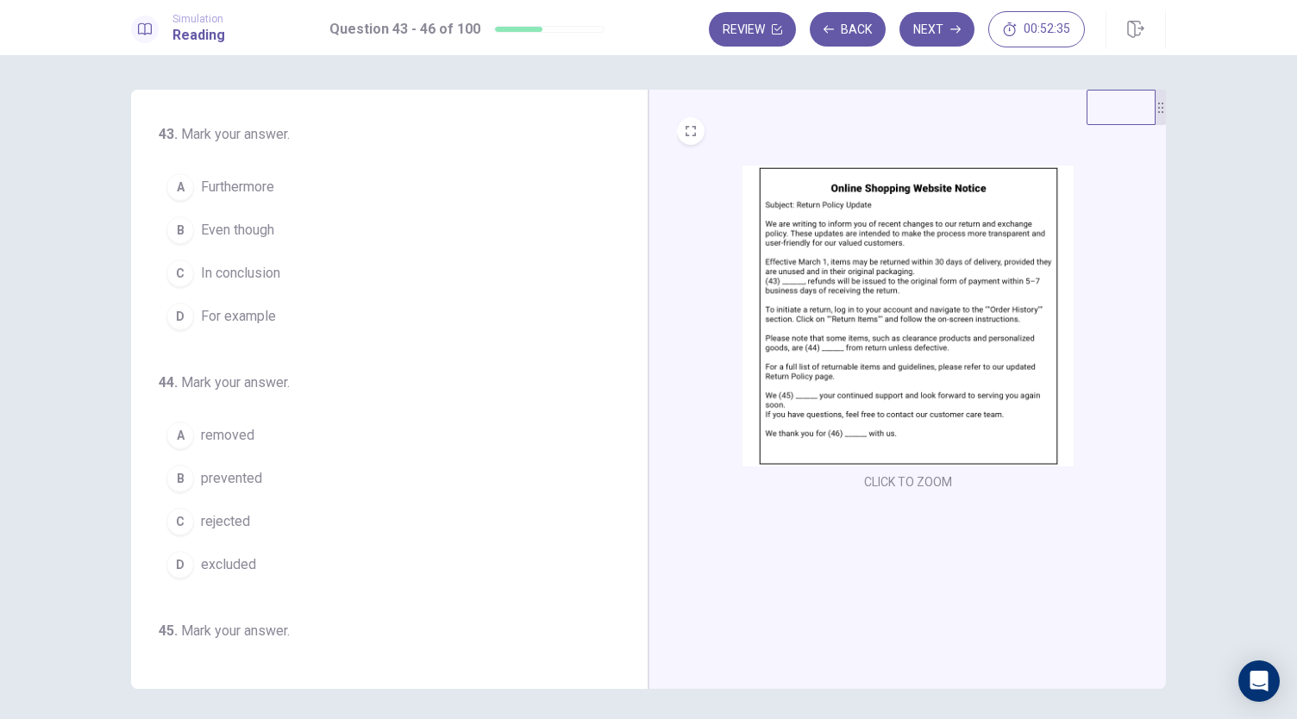
click at [309, 261] on button "C In conclusion" at bounding box center [379, 273] width 441 height 43
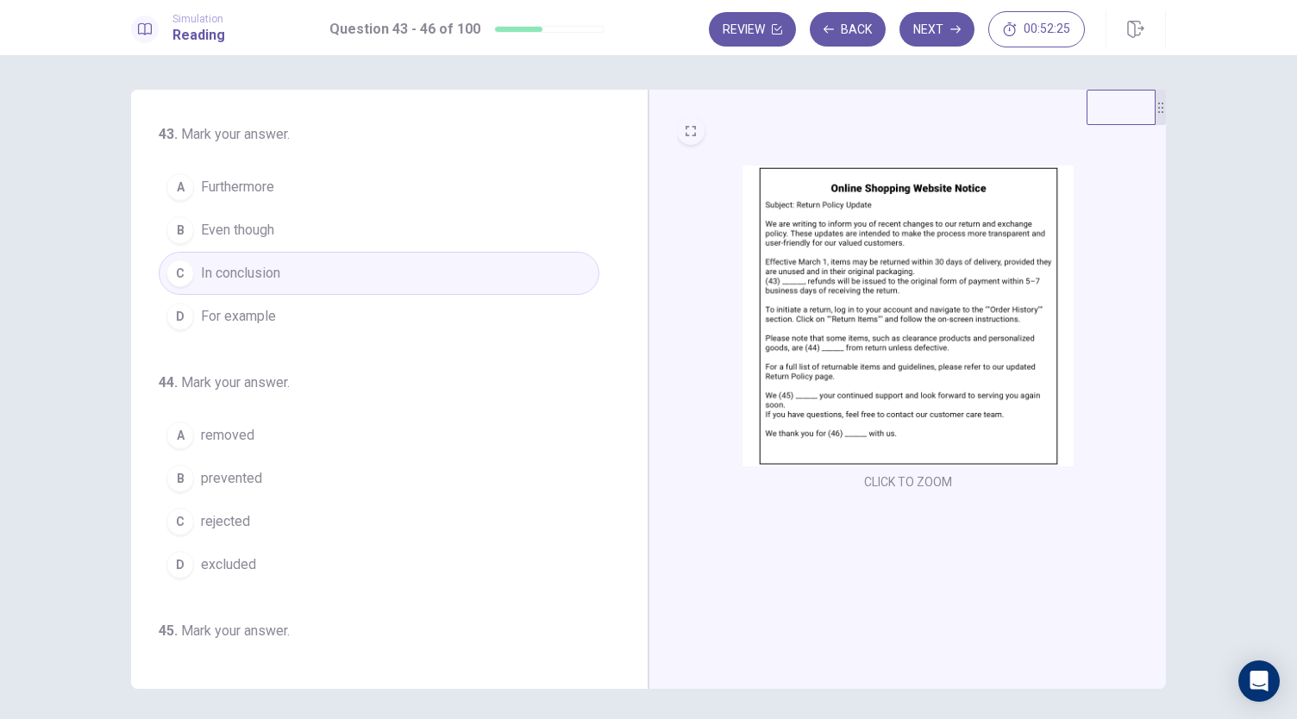
click at [688, 118] on button "EXPAND" at bounding box center [691, 131] width 28 height 28
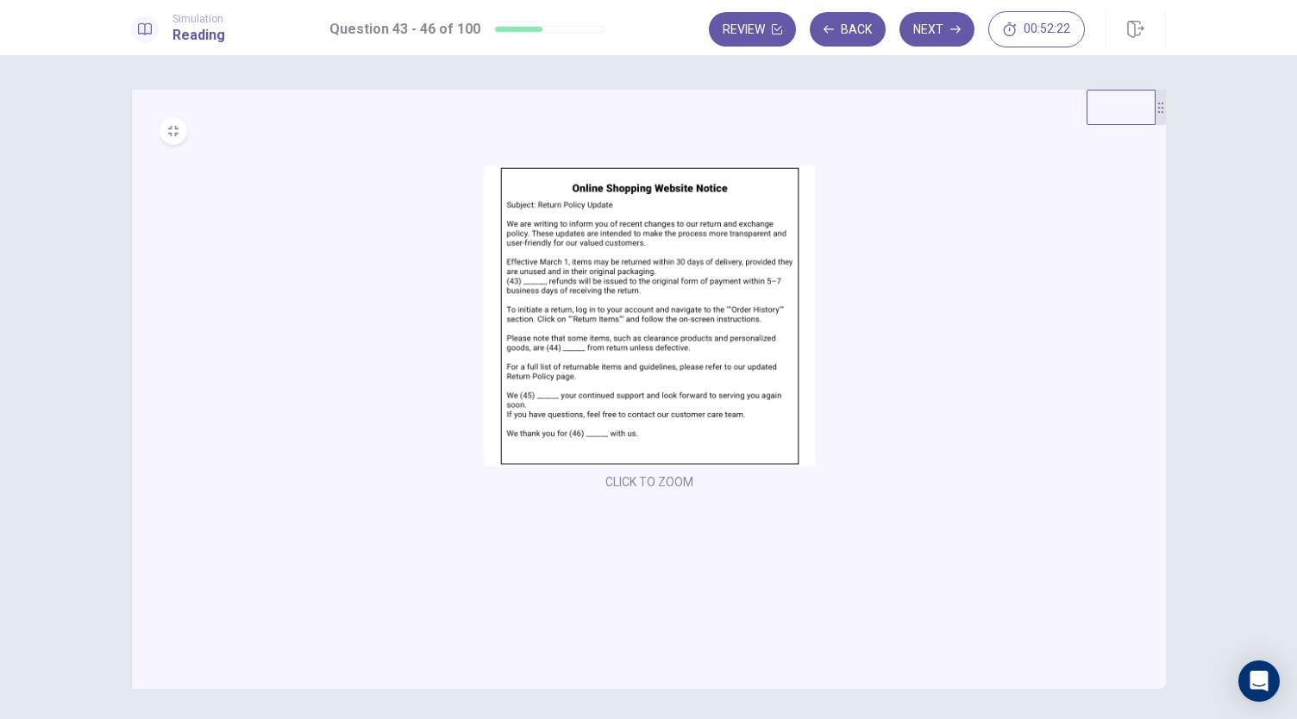
click at [286, 87] on div "43 . Mark your answer. A Furthermore B Even though C In conclusion D For exampl…" at bounding box center [648, 387] width 1297 height 664
click at [289, 75] on div "43 . Mark your answer. A Furthermore B Even though C In conclusion D For exampl…" at bounding box center [648, 387] width 1297 height 664
click at [160, 140] on button "MINIMIZE" at bounding box center [174, 131] width 28 height 28
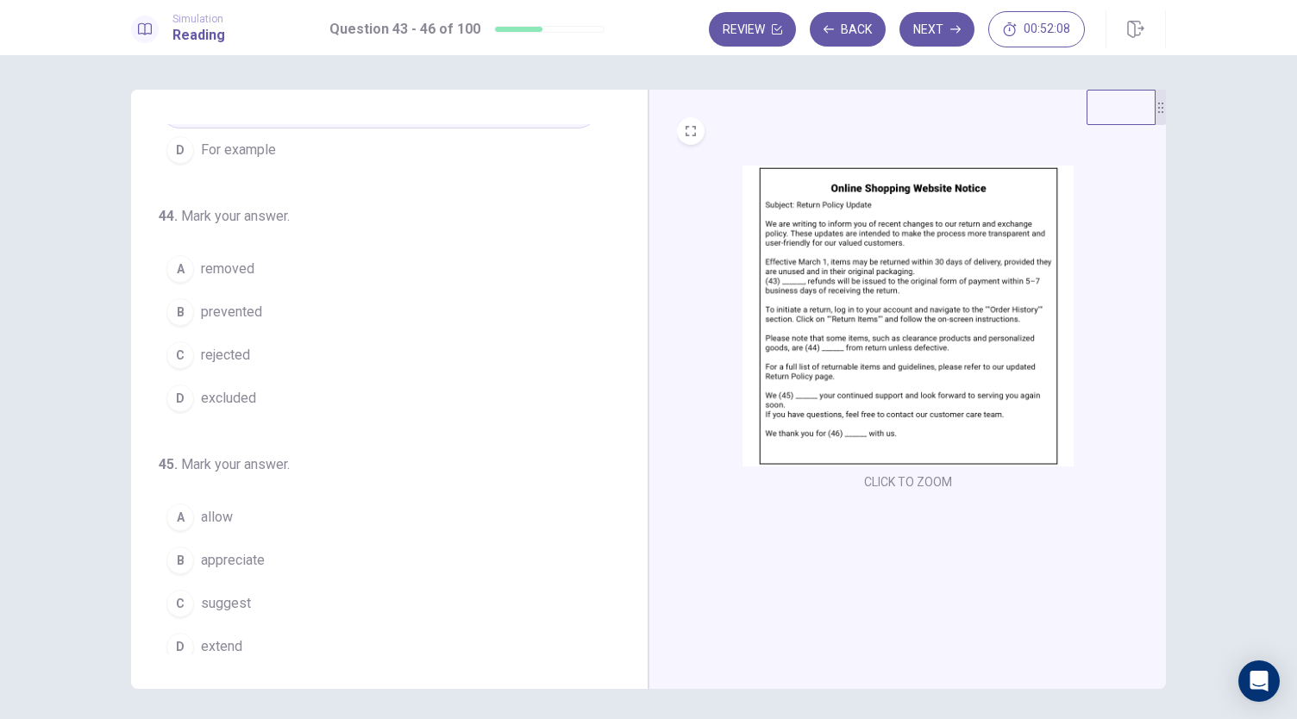
scroll to position [172, 0]
click at [841, 308] on img at bounding box center [907, 316] width 331 height 301
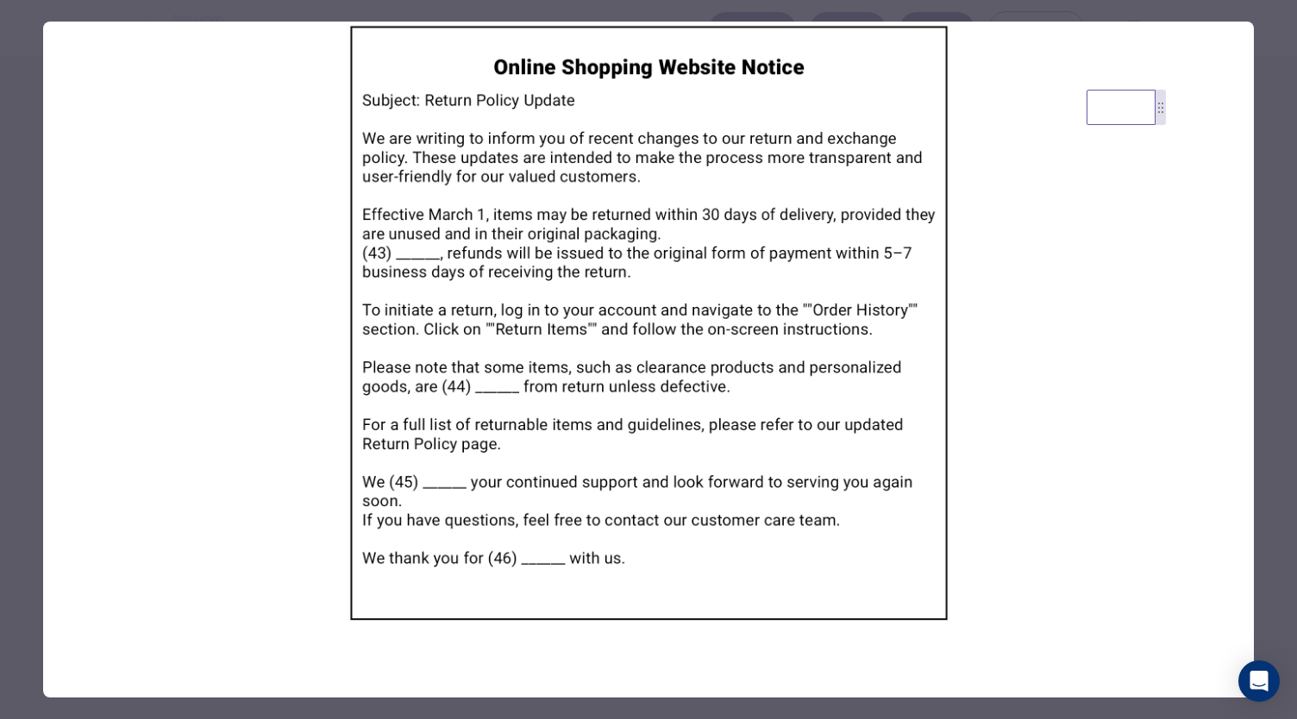
click at [919, 12] on div at bounding box center [648, 359] width 1297 height 719
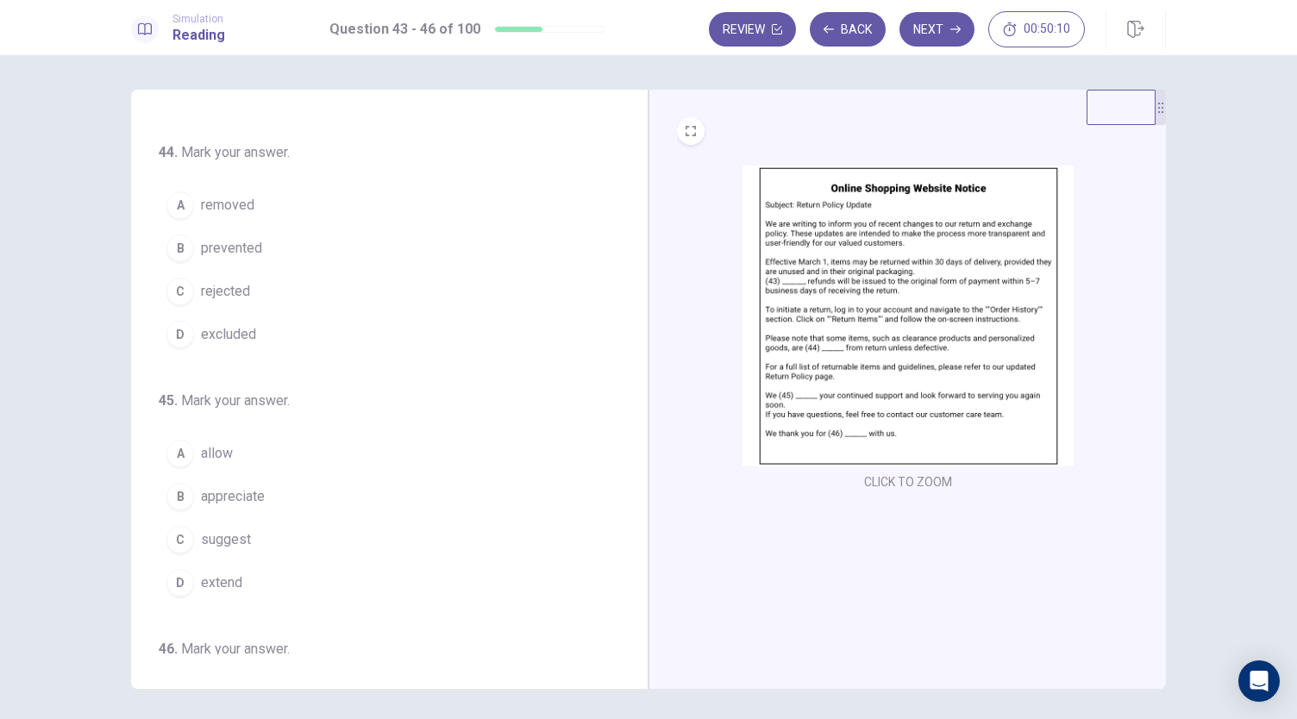
scroll to position [259, 0]
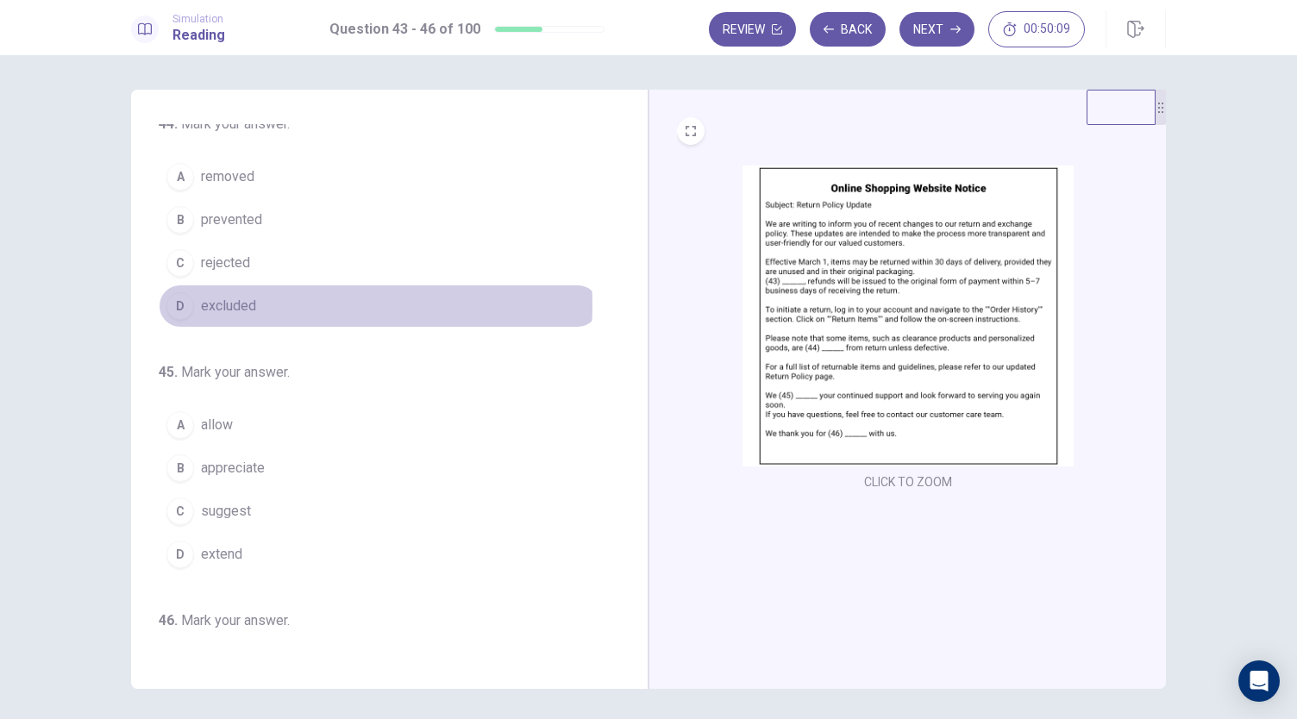
click at [271, 301] on button "D excluded" at bounding box center [379, 306] width 441 height 43
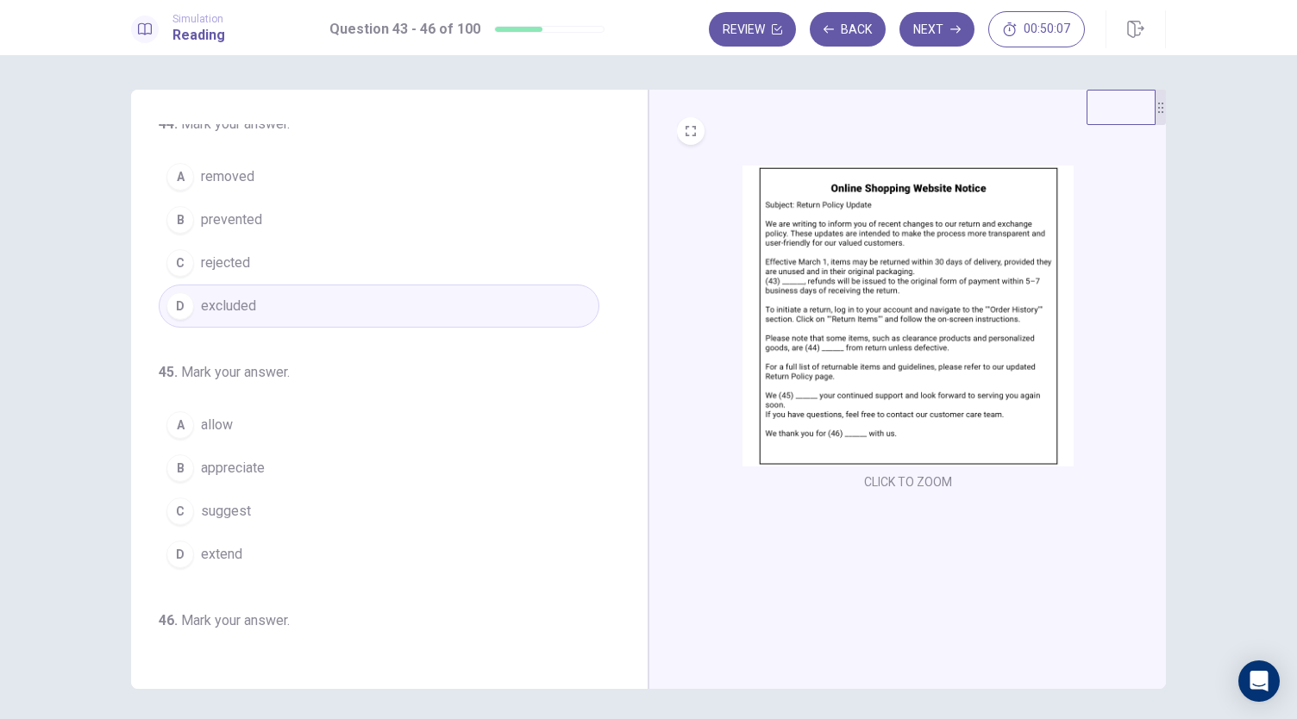
click at [978, 313] on img at bounding box center [907, 316] width 331 height 301
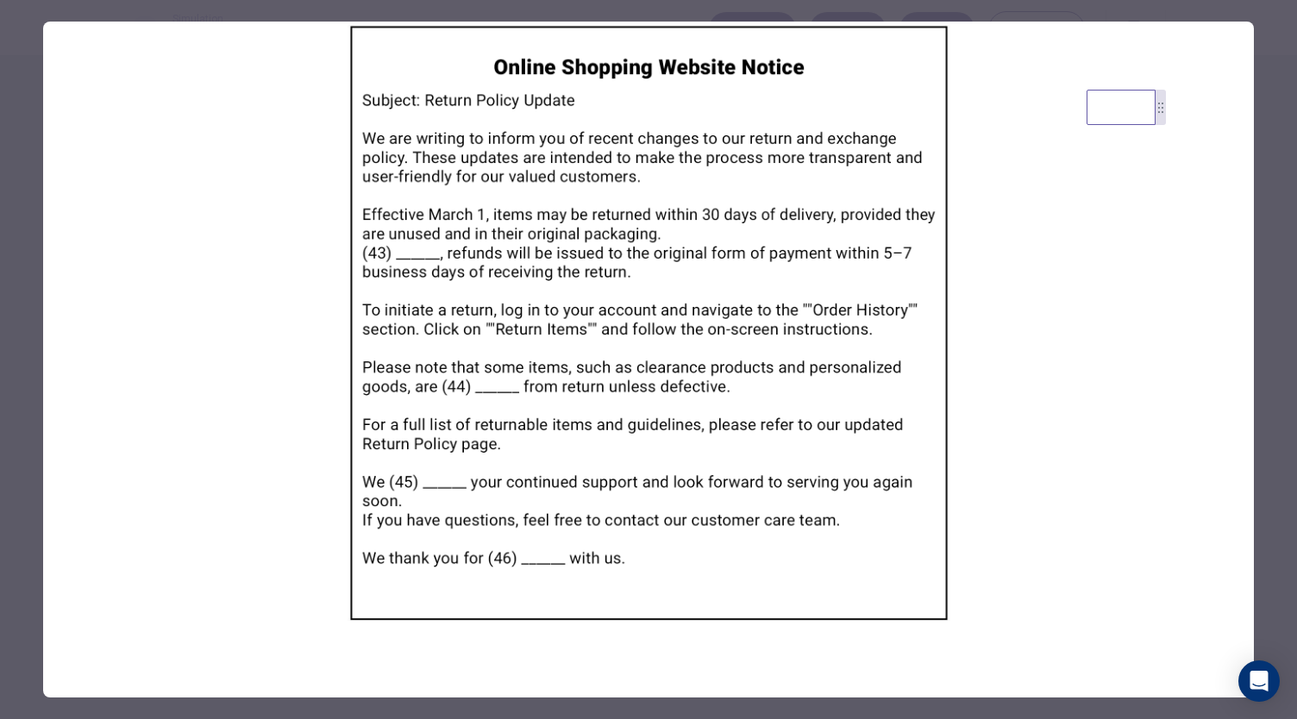
click at [968, 7] on div at bounding box center [648, 359] width 1297 height 719
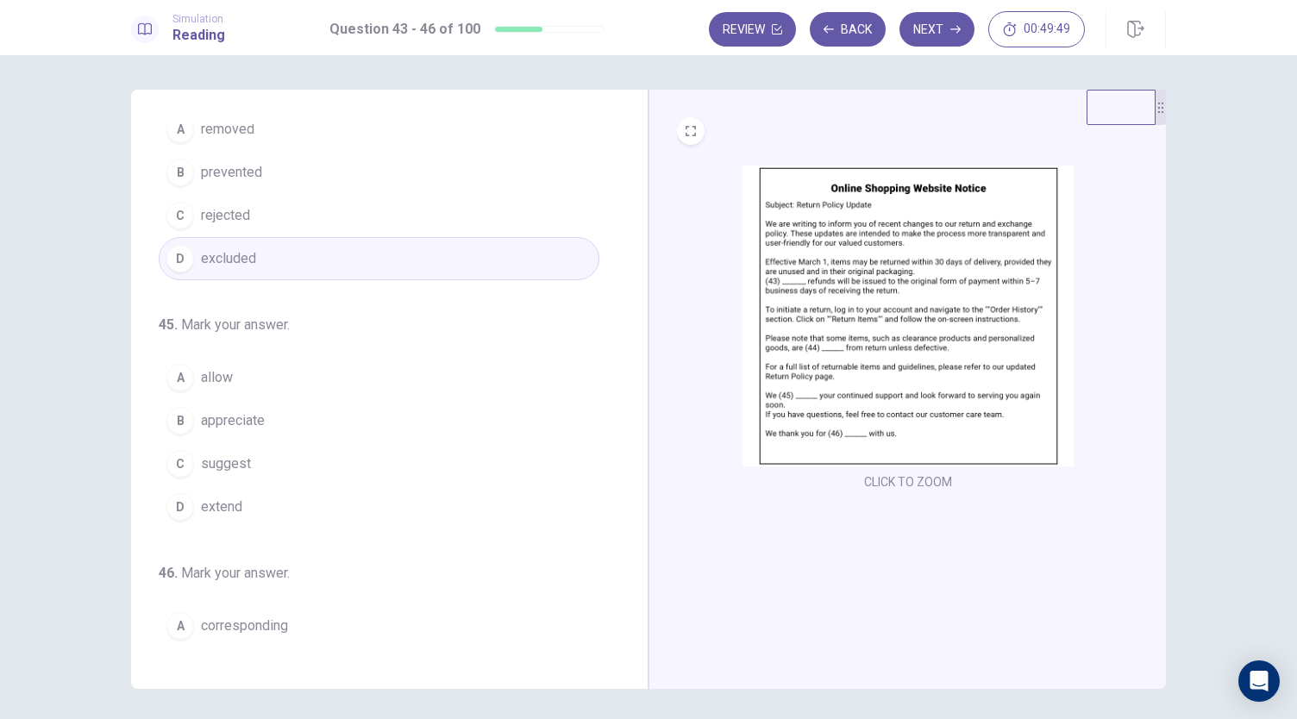
scroll to position [345, 0]
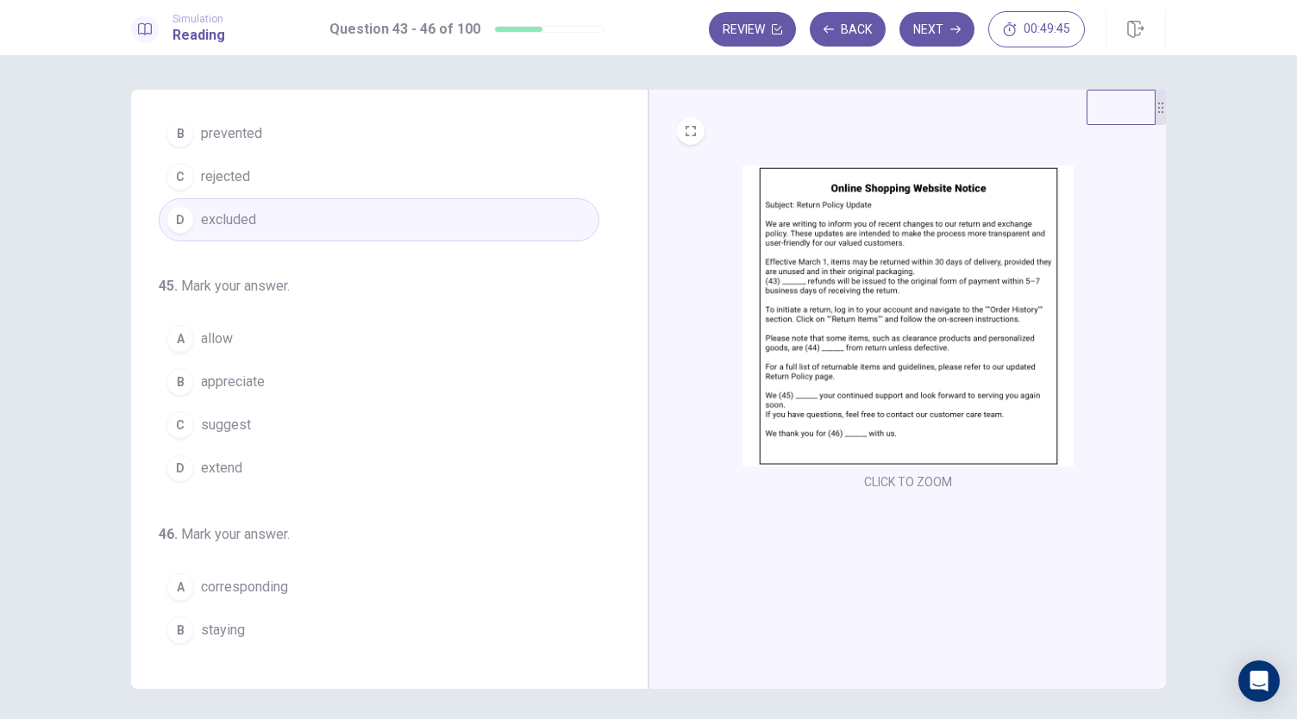
click at [226, 463] on span "extend" at bounding box center [221, 468] width 41 height 21
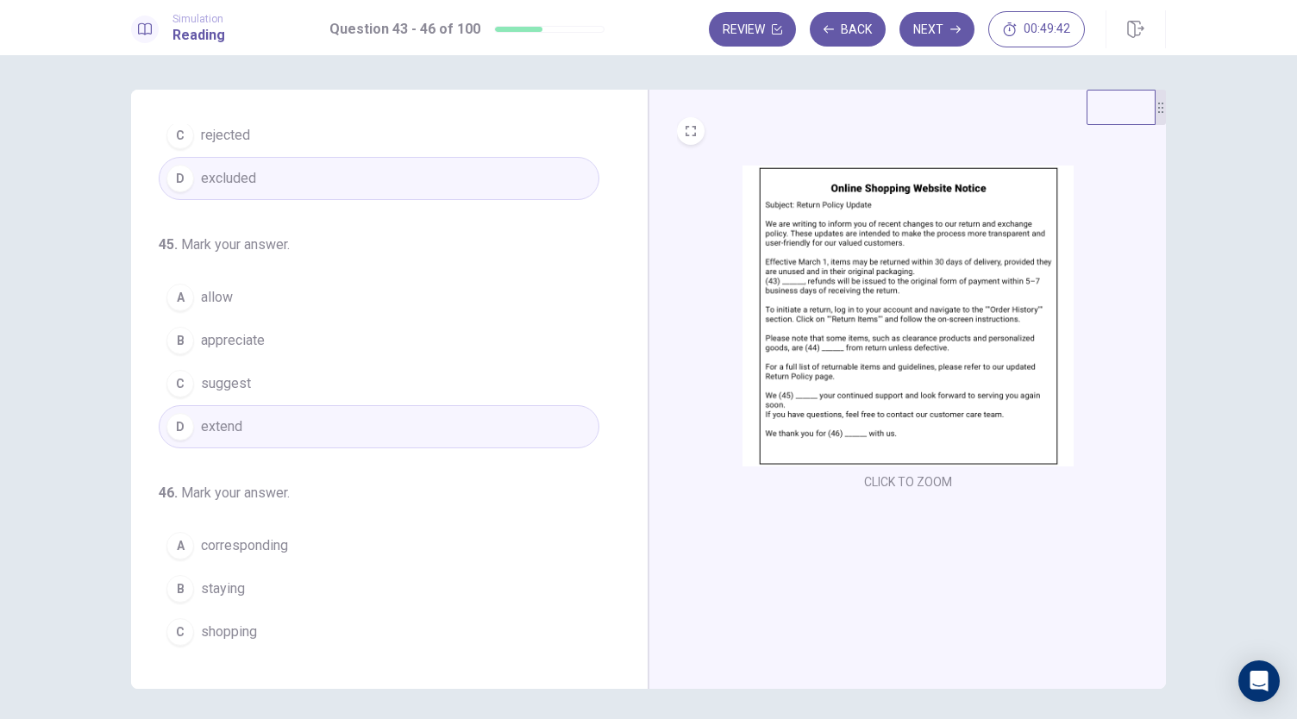
scroll to position [419, 0]
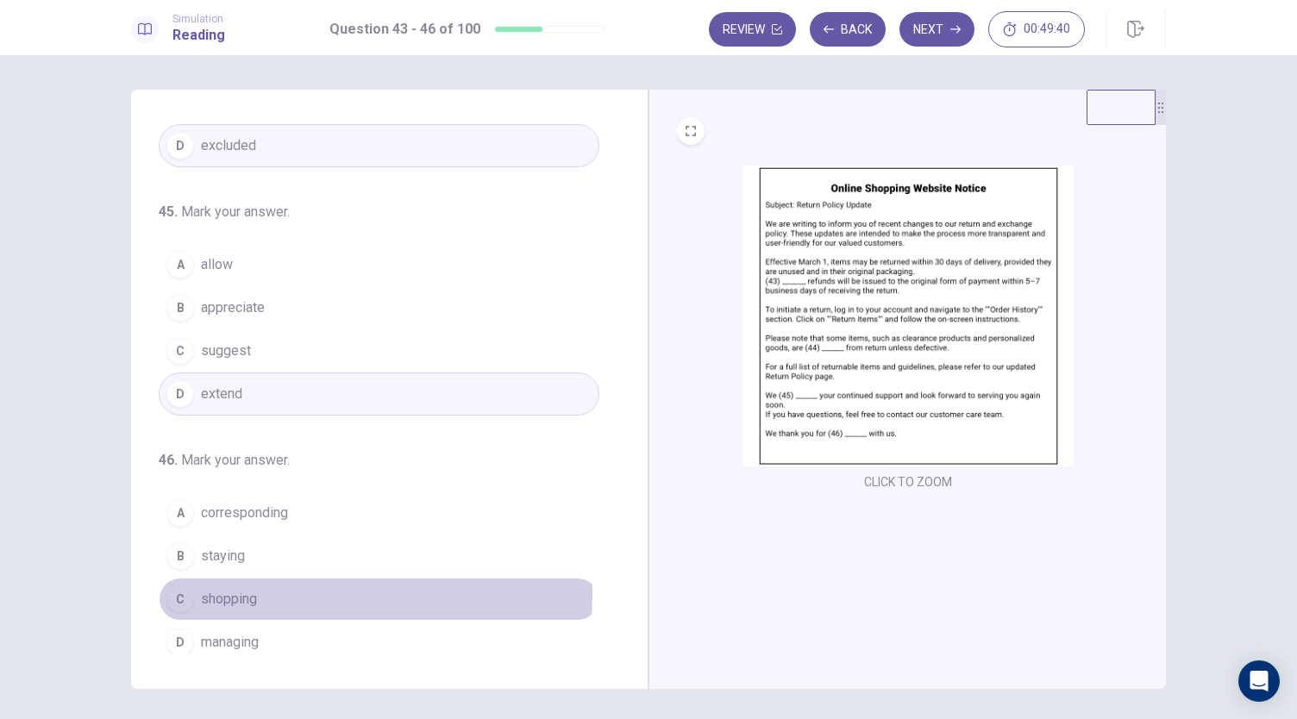
click at [237, 589] on span "shopping" at bounding box center [229, 599] width 56 height 21
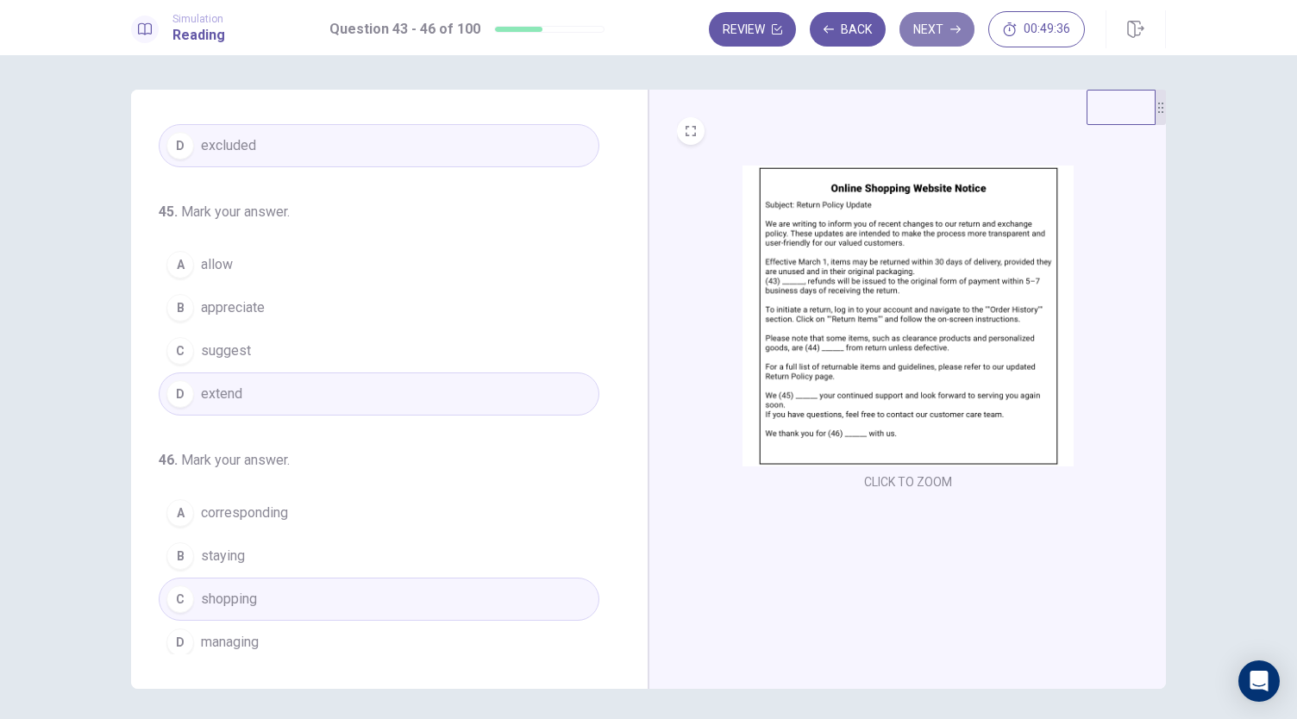
click at [912, 23] on button "Next" at bounding box center [936, 29] width 75 height 34
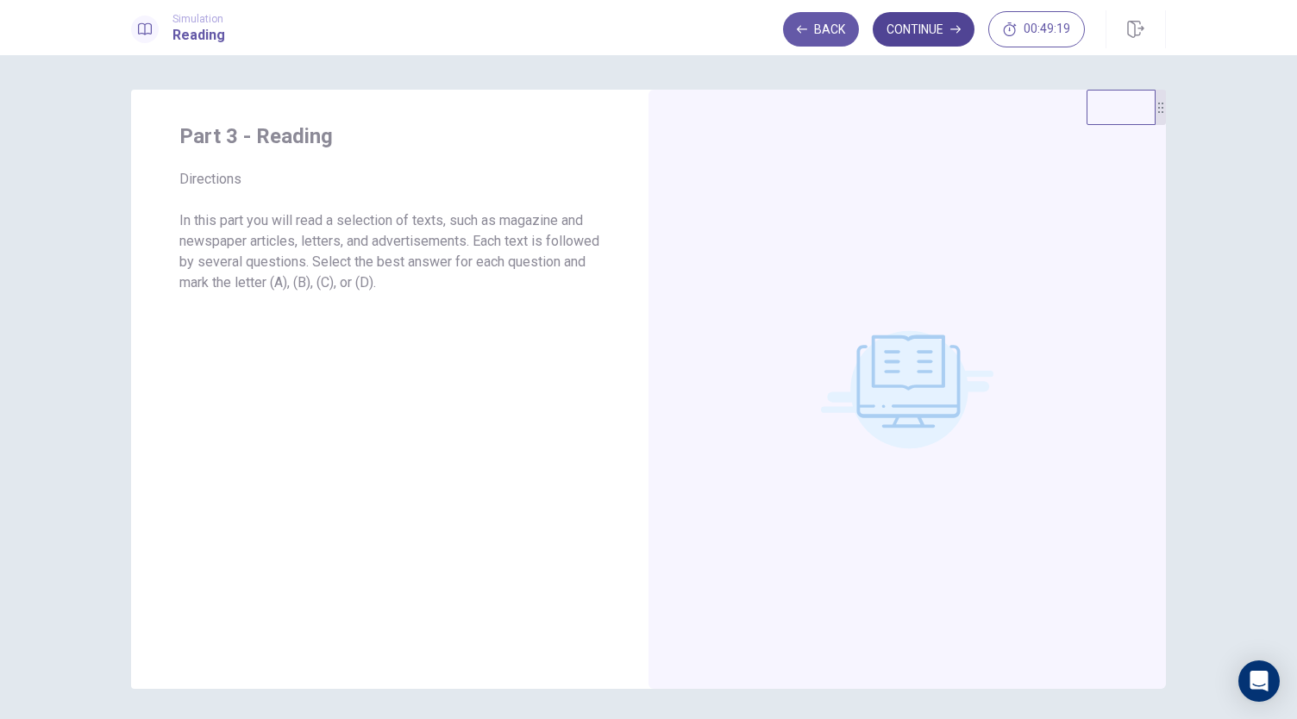
click at [938, 27] on button "Continue" at bounding box center [924, 29] width 102 height 34
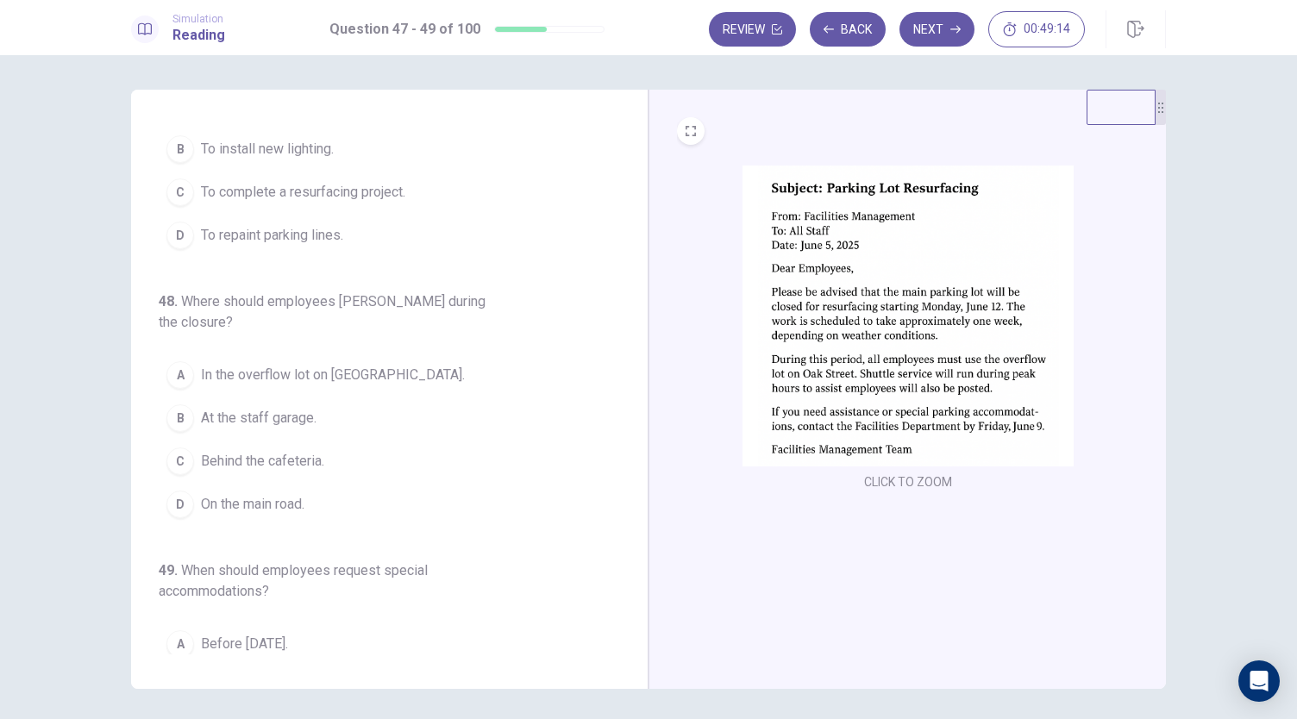
scroll to position [0, 0]
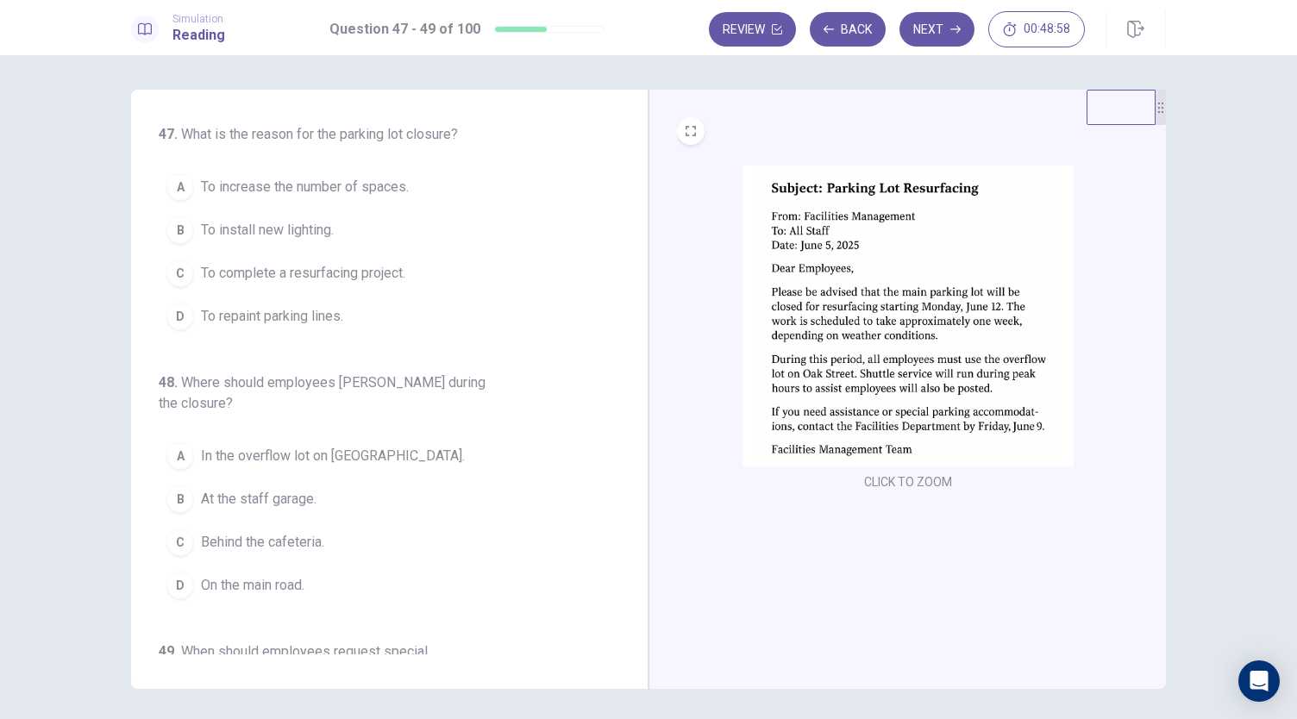
click at [869, 320] on img at bounding box center [907, 316] width 331 height 301
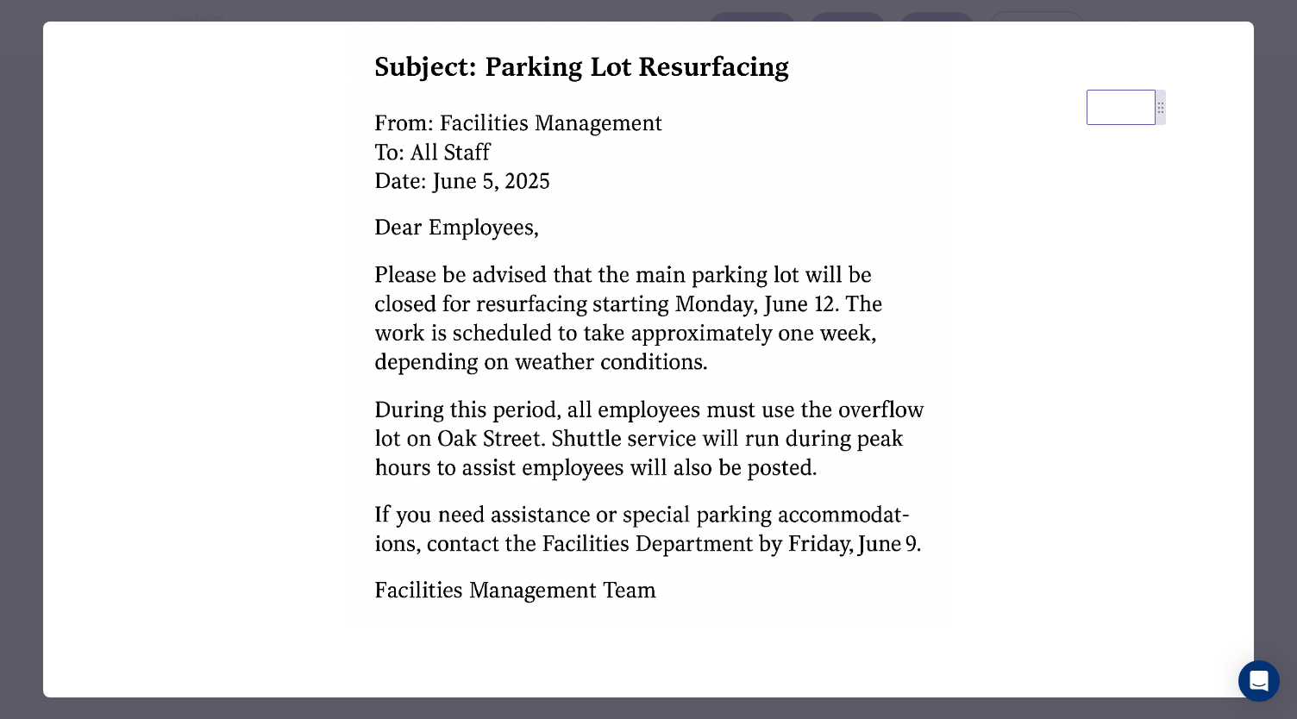
click at [579, 7] on div at bounding box center [648, 359] width 1297 height 719
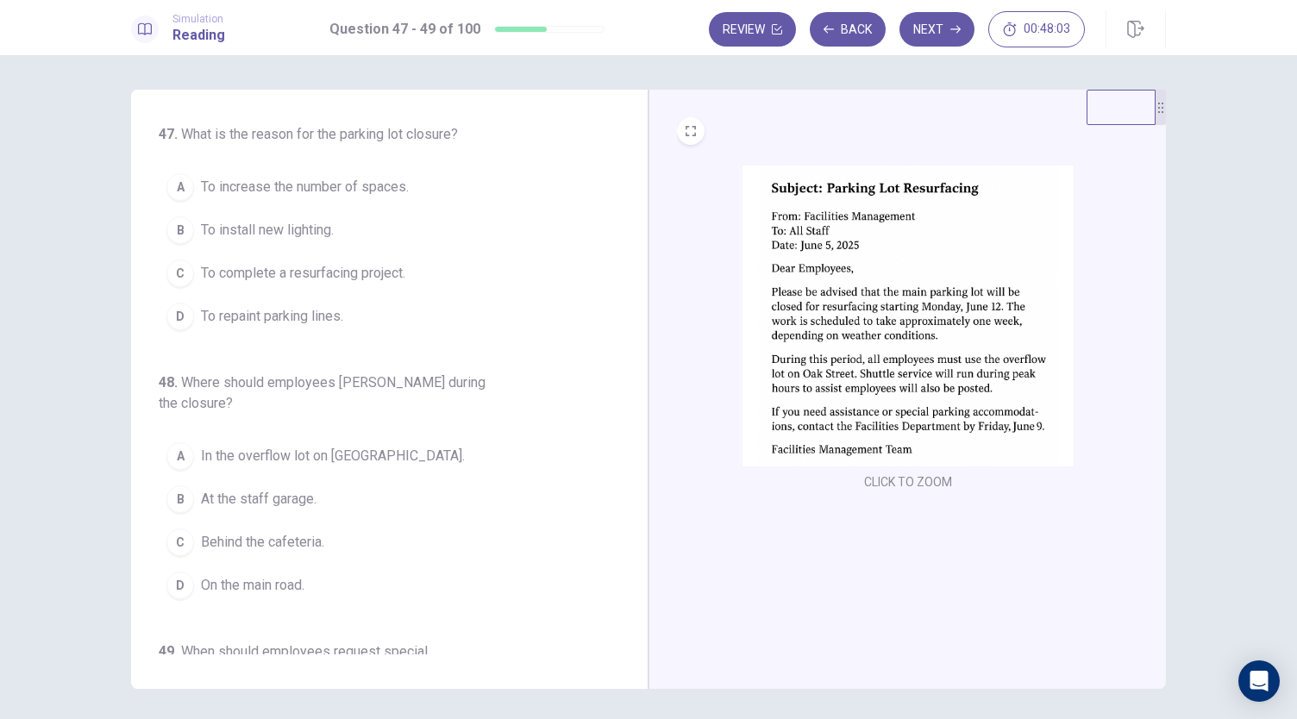
click at [367, 268] on span "To complete a resurfacing project." at bounding box center [303, 273] width 204 height 21
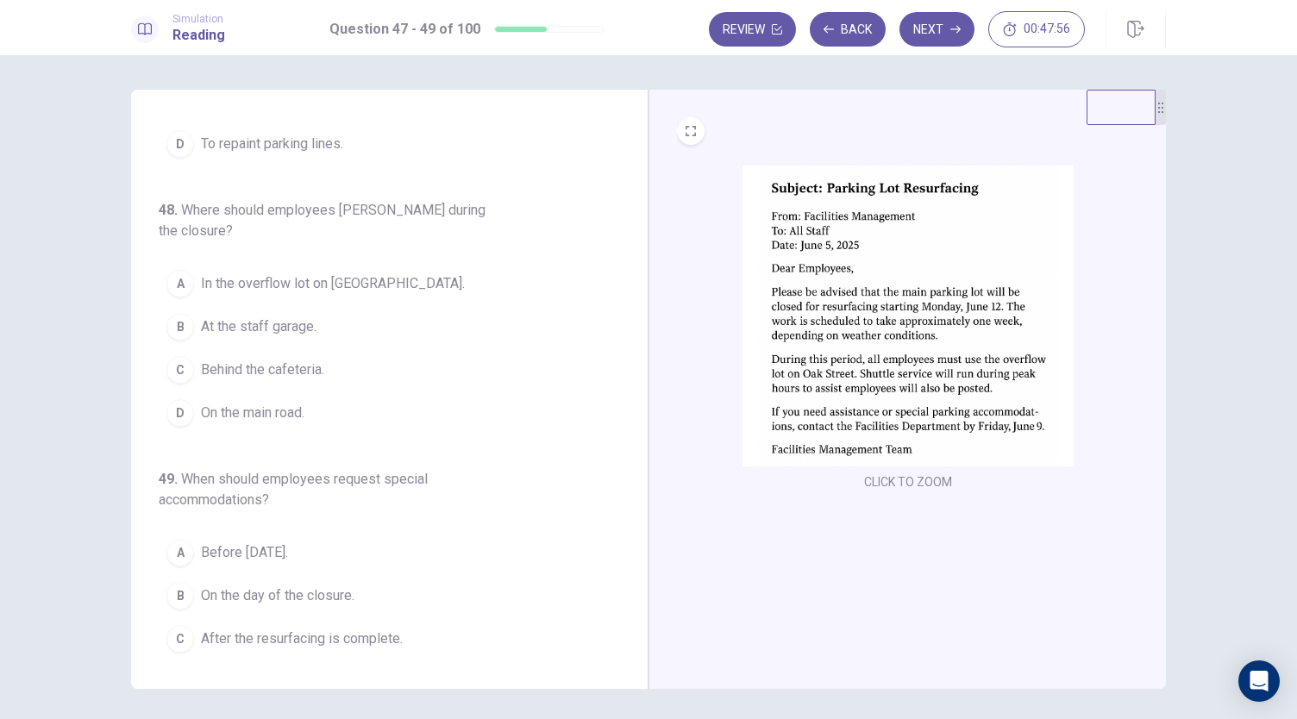
scroll to position [193, 0]
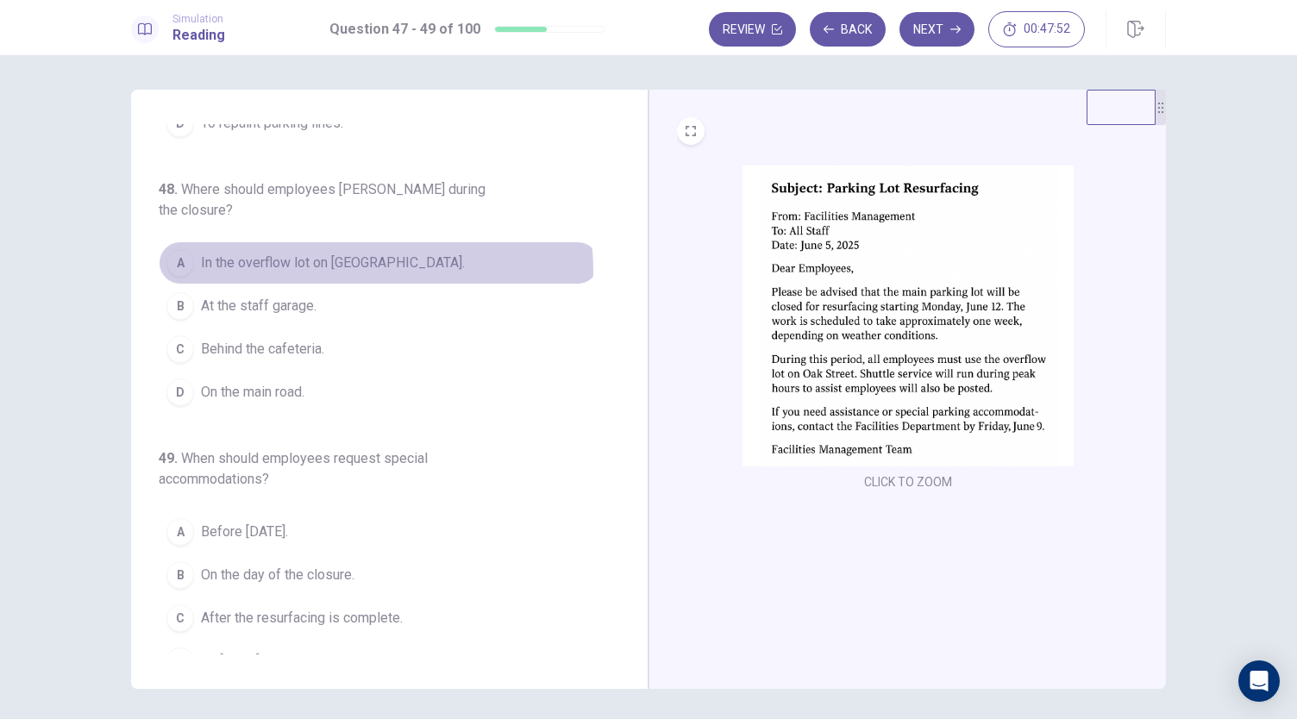
click at [367, 253] on span "In the overflow lot on Oak Street." at bounding box center [333, 263] width 264 height 21
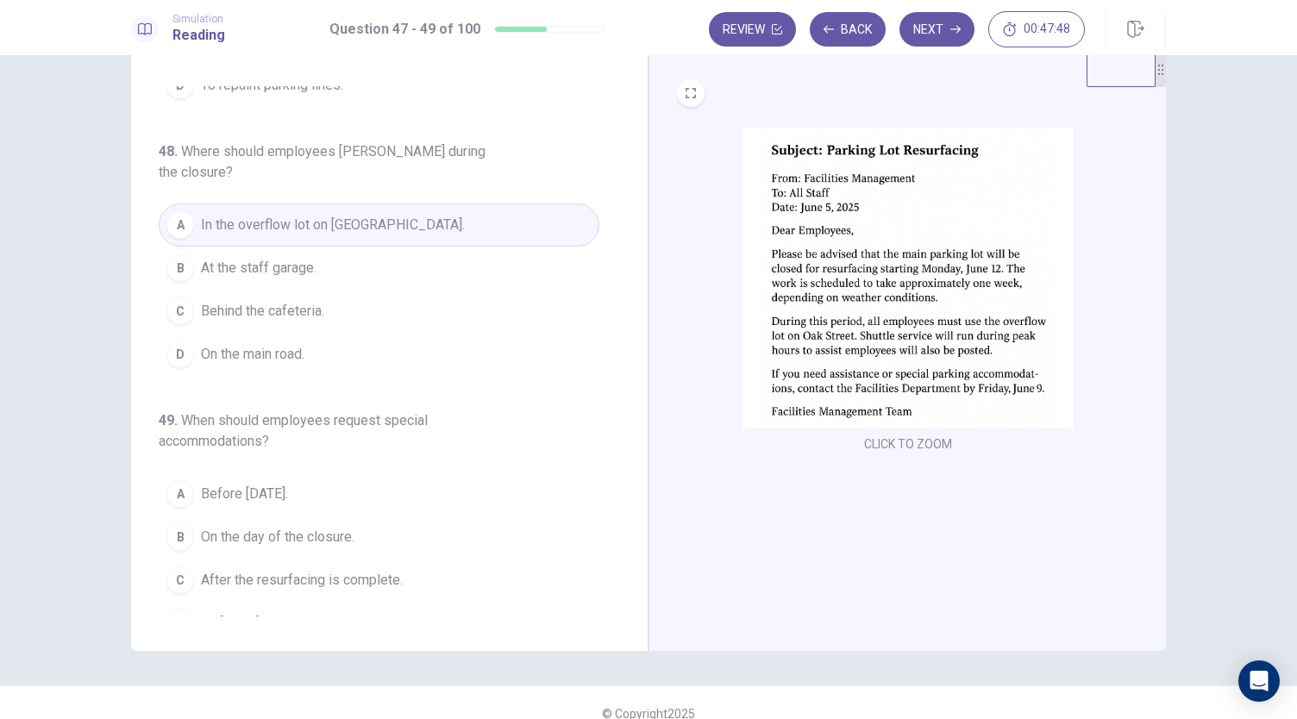
scroll to position [59, 0]
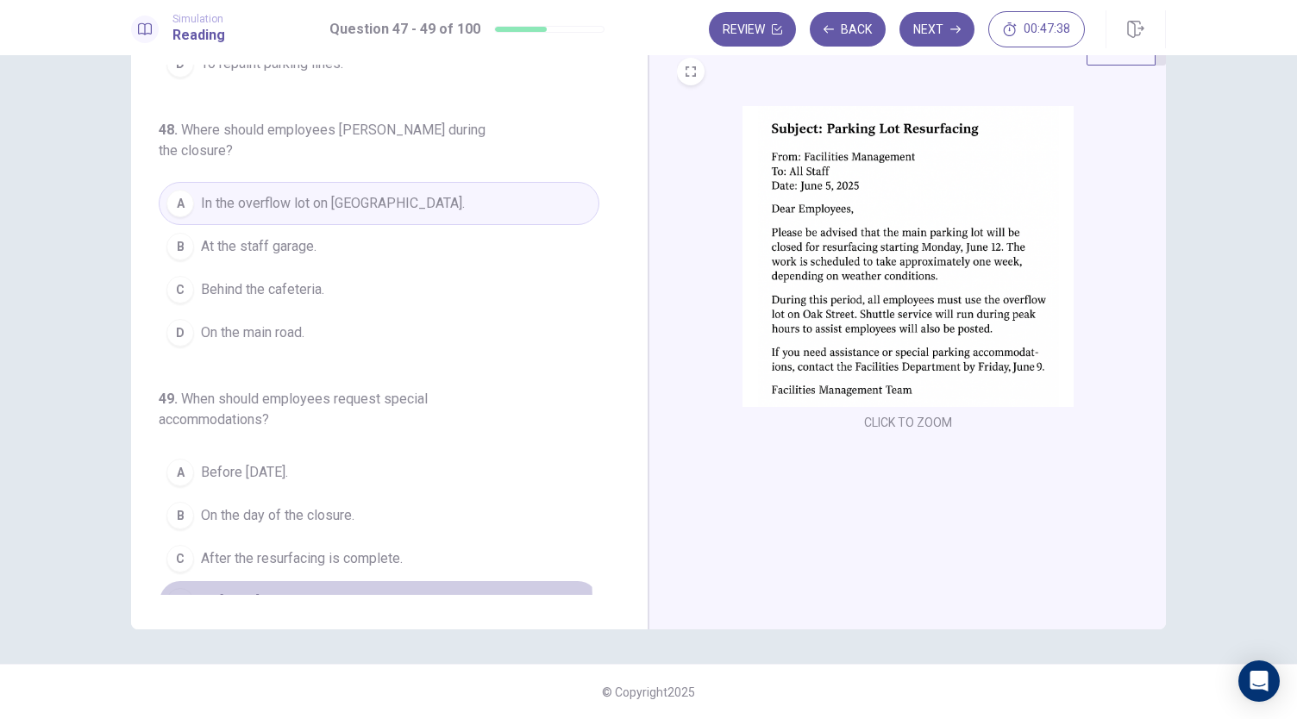
click at [241, 591] on span "By June 9." at bounding box center [231, 601] width 61 height 21
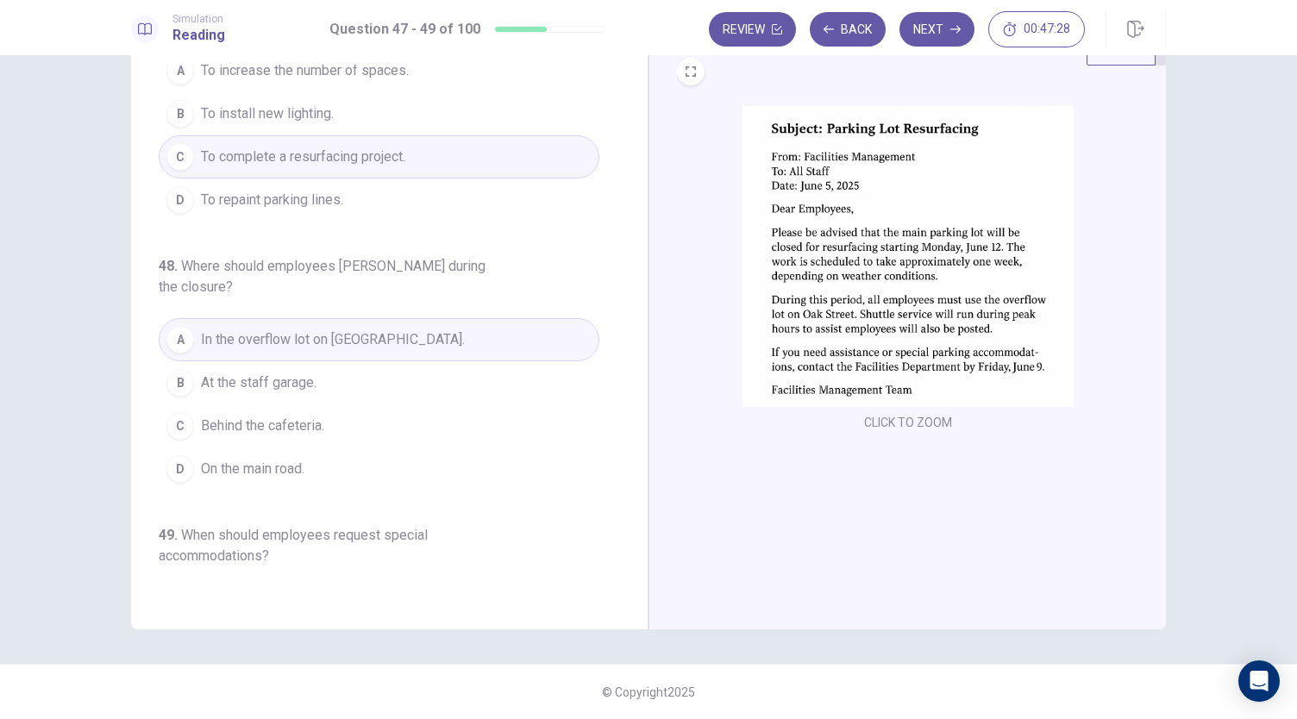
scroll to position [0, 0]
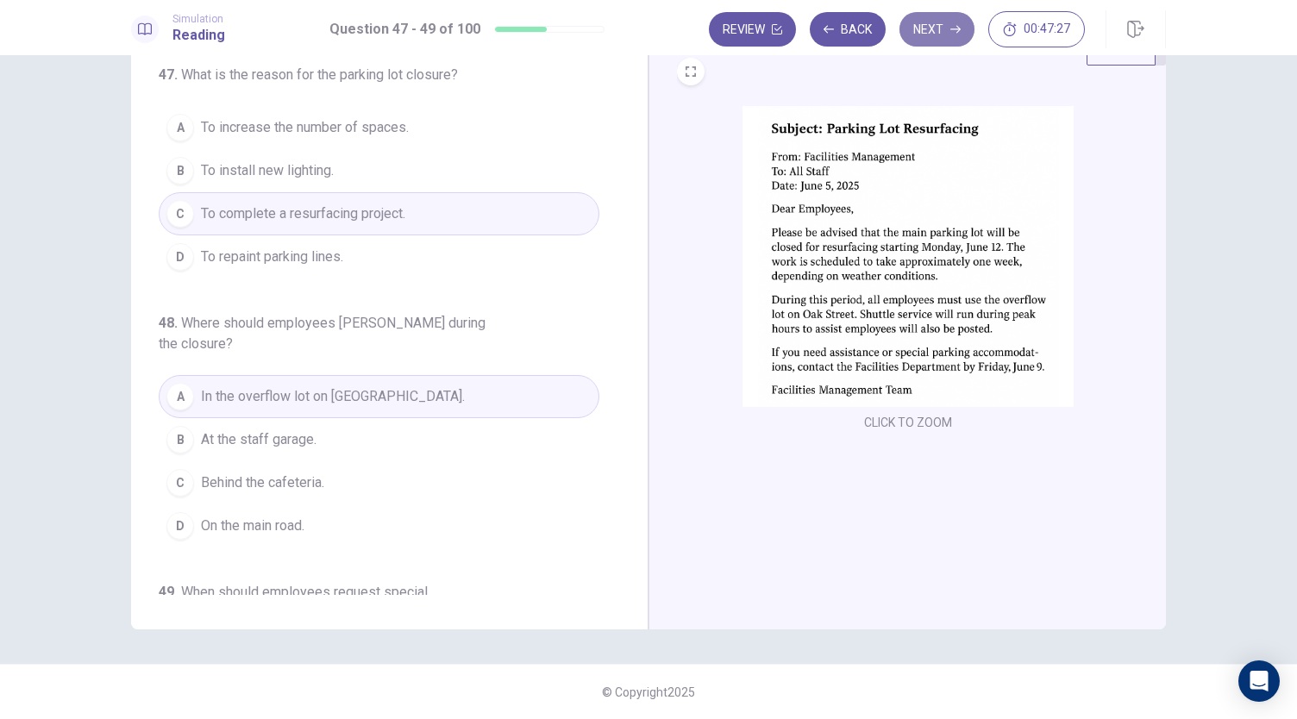
click at [953, 30] on icon "button" at bounding box center [955, 29] width 10 height 10
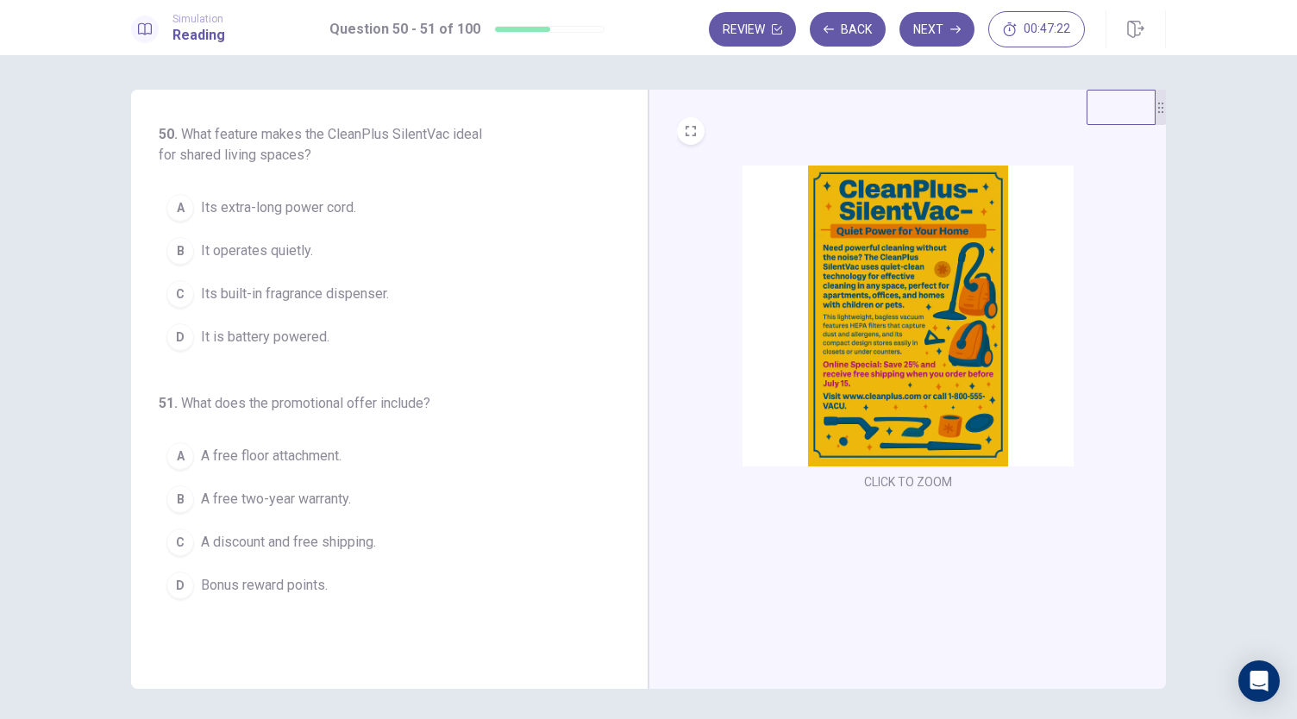
click at [957, 270] on img at bounding box center [907, 316] width 331 height 301
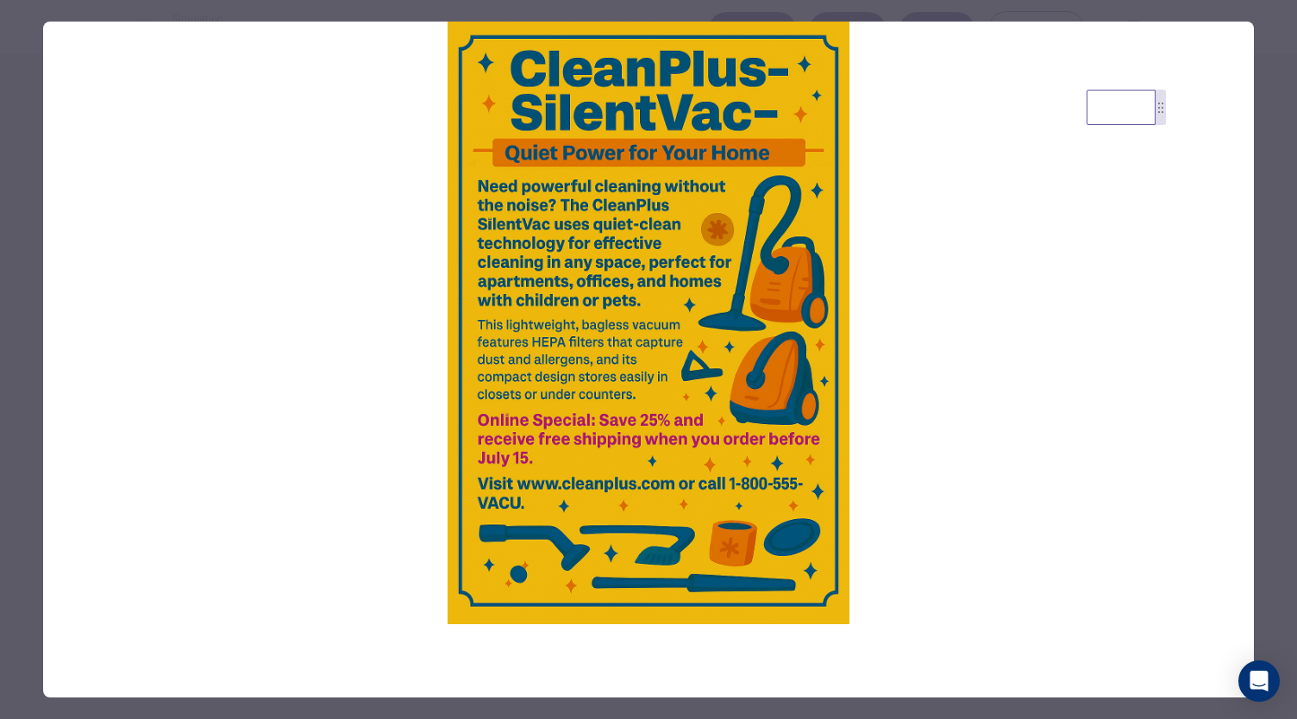
click at [868, 13] on div at bounding box center [648, 359] width 1297 height 719
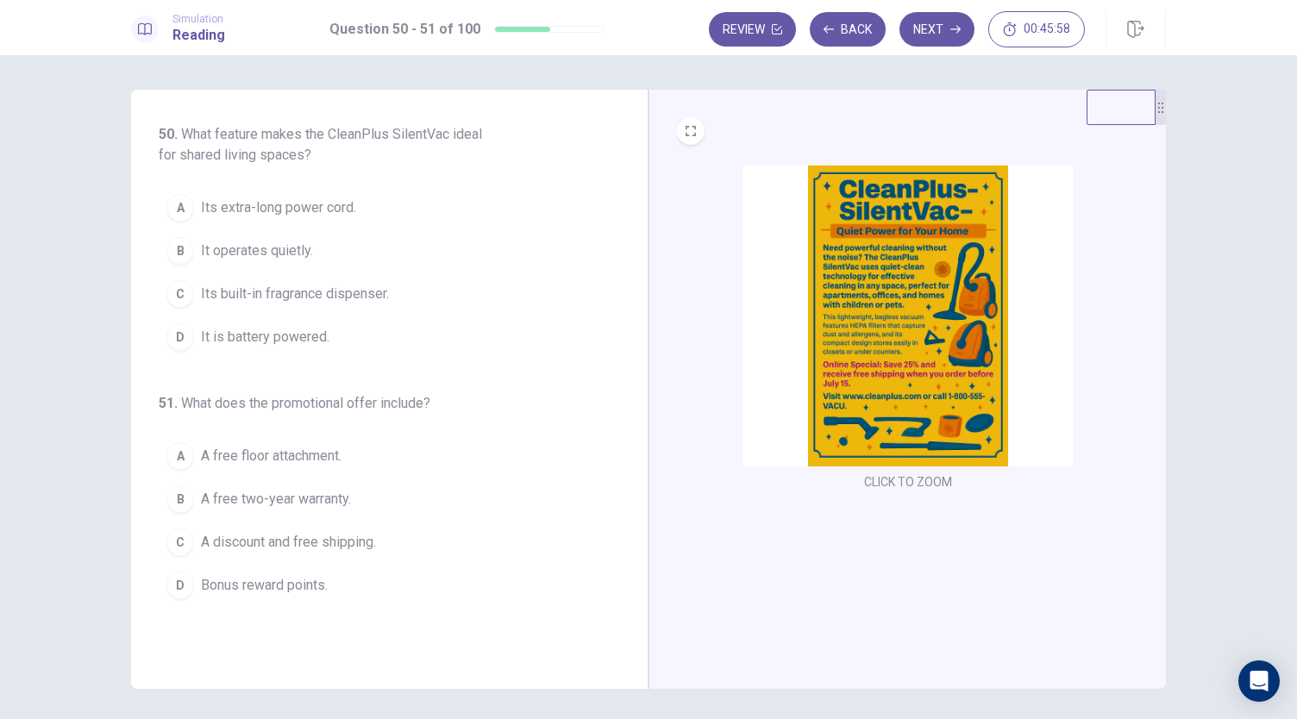
click at [297, 249] on span "It operates quietly." at bounding box center [257, 251] width 112 height 21
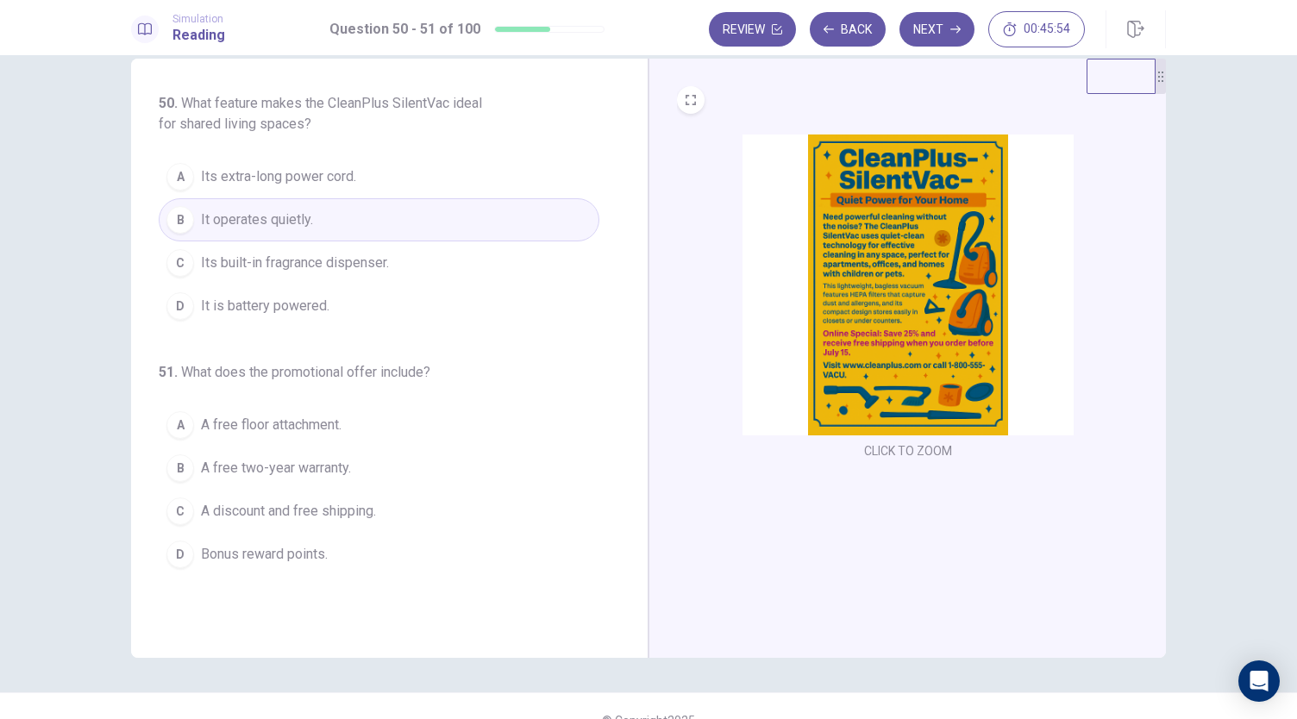
scroll to position [59, 0]
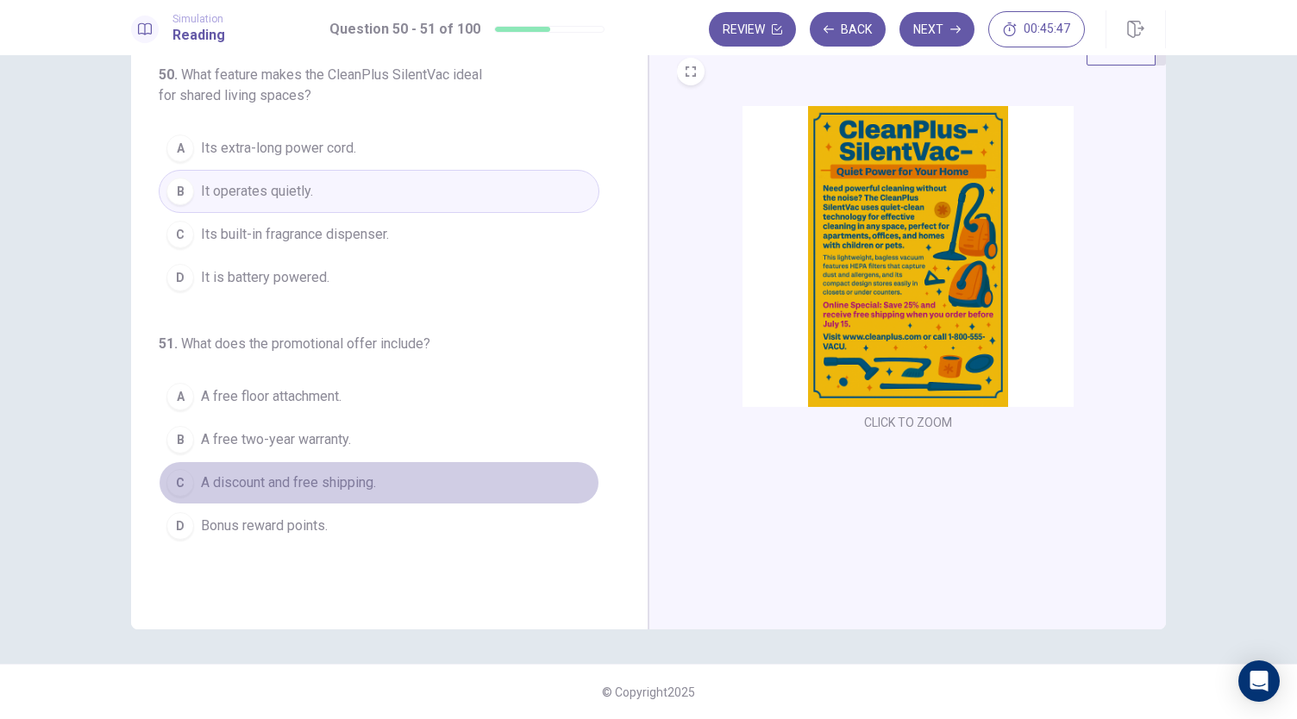
click at [352, 485] on span "A discount and free shipping." at bounding box center [288, 482] width 175 height 21
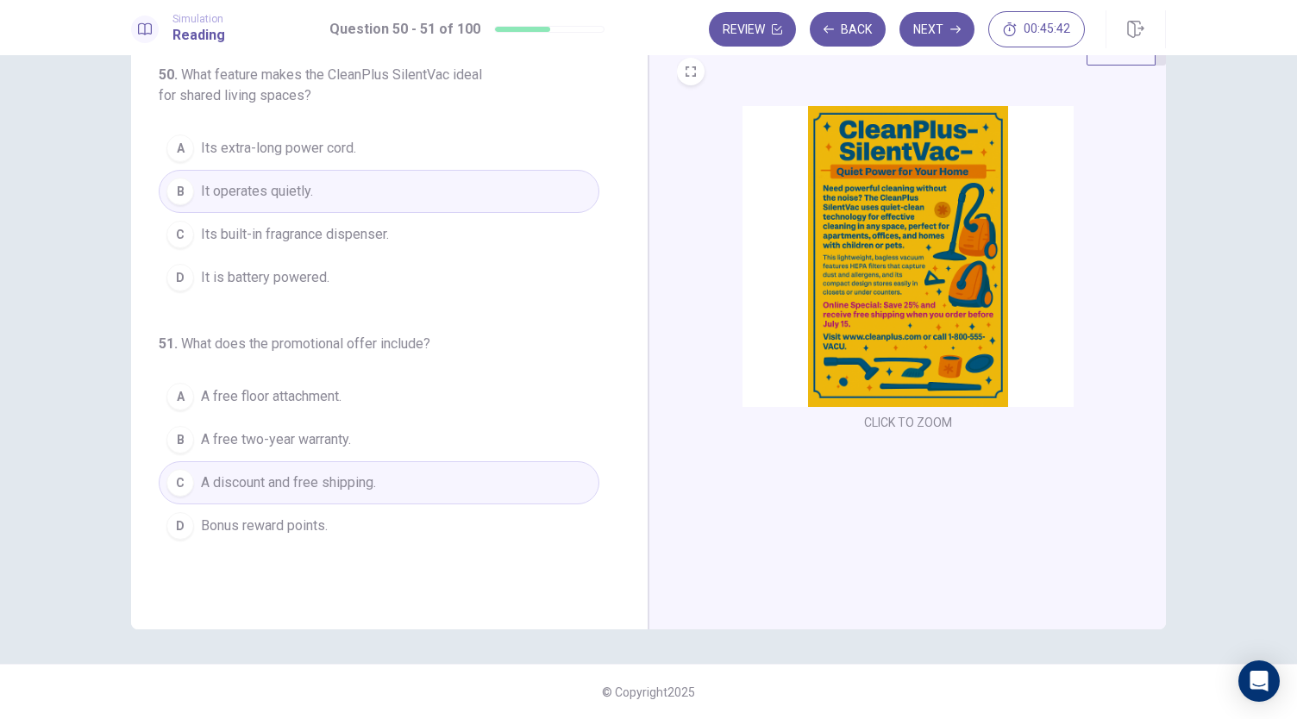
click at [959, 18] on button "Next" at bounding box center [936, 29] width 75 height 34
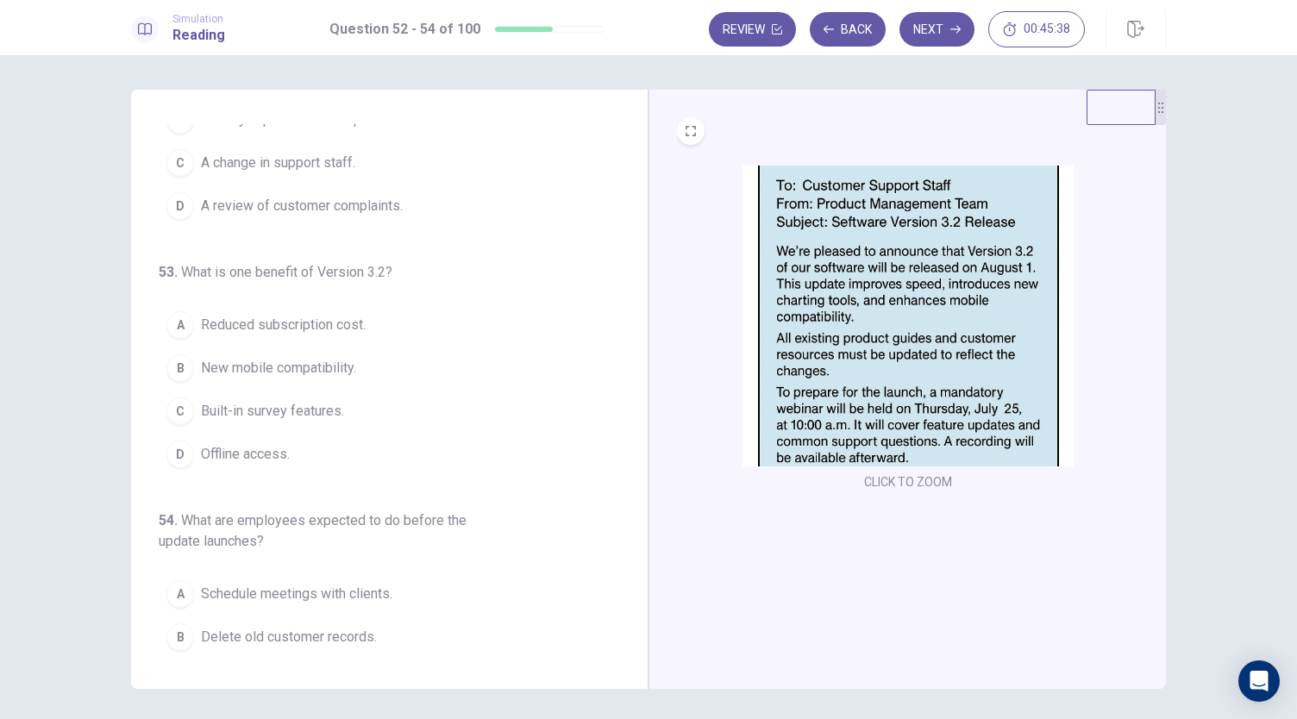
scroll to position [0, 0]
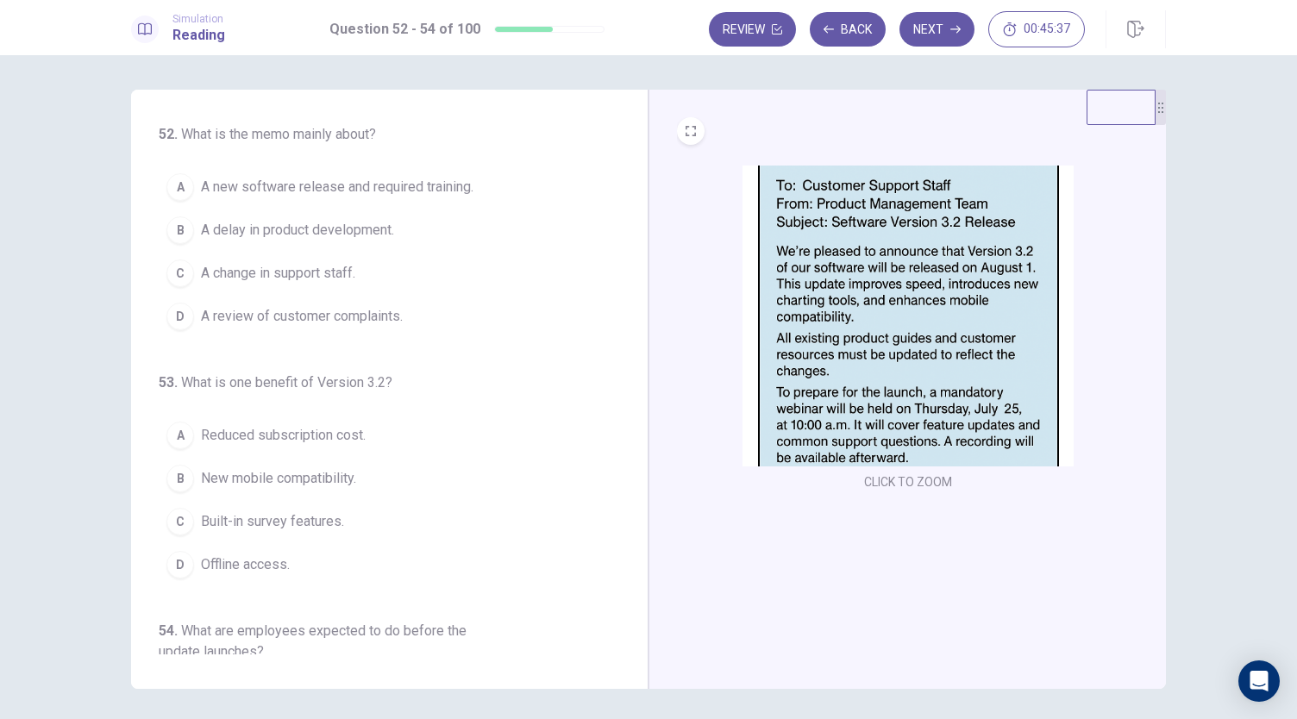
click at [910, 276] on img at bounding box center [907, 316] width 331 height 301
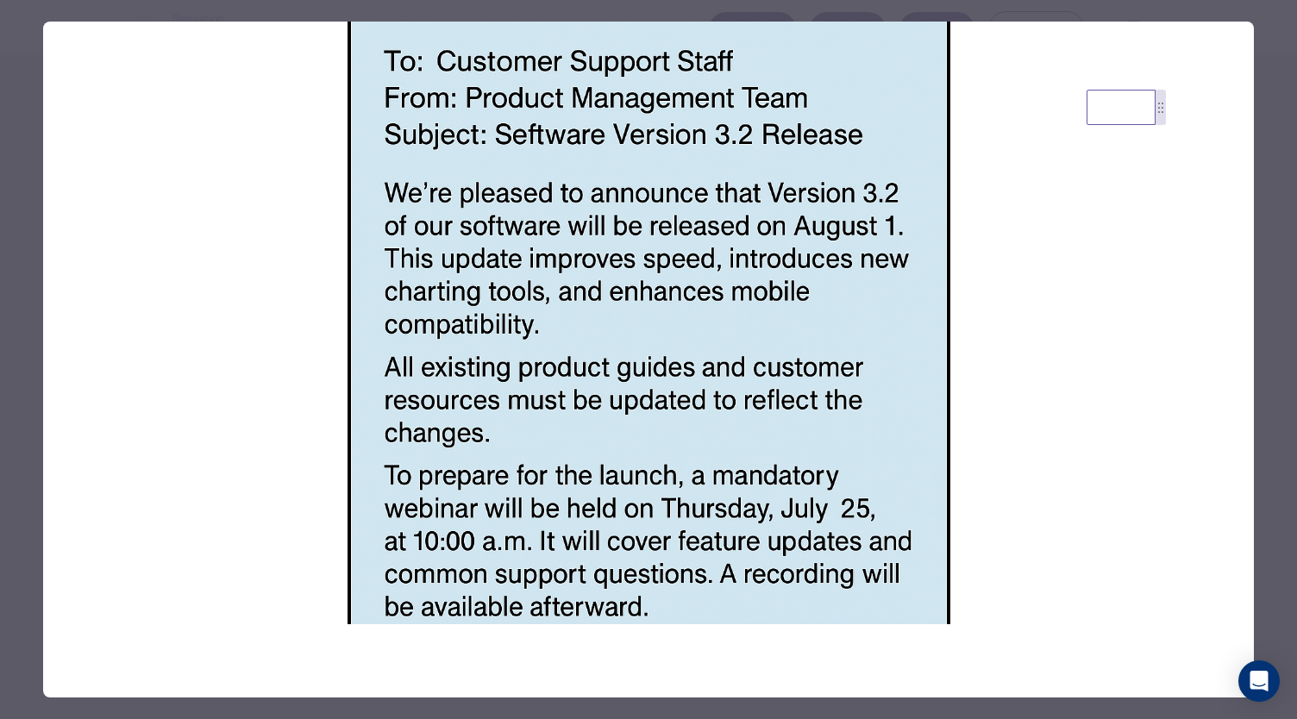
click at [797, 11] on div at bounding box center [648, 359] width 1297 height 719
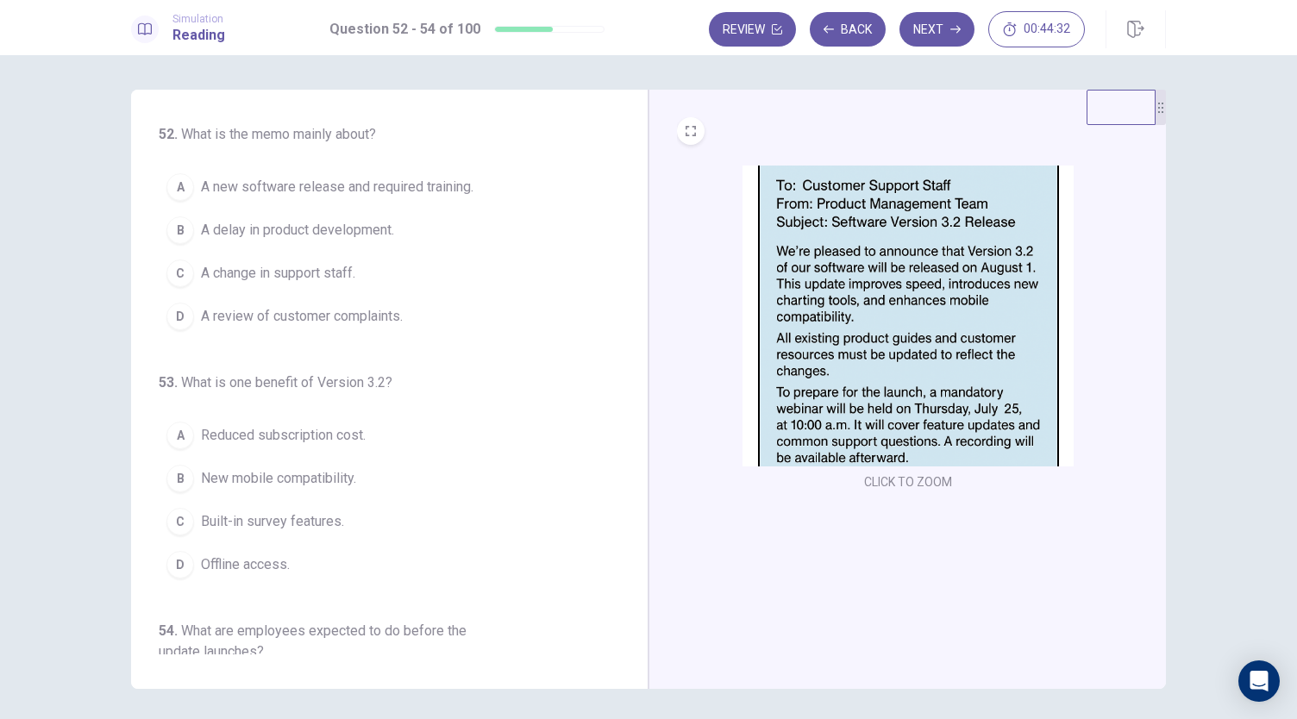
click at [371, 191] on span "A new software release and required training." at bounding box center [337, 187] width 272 height 21
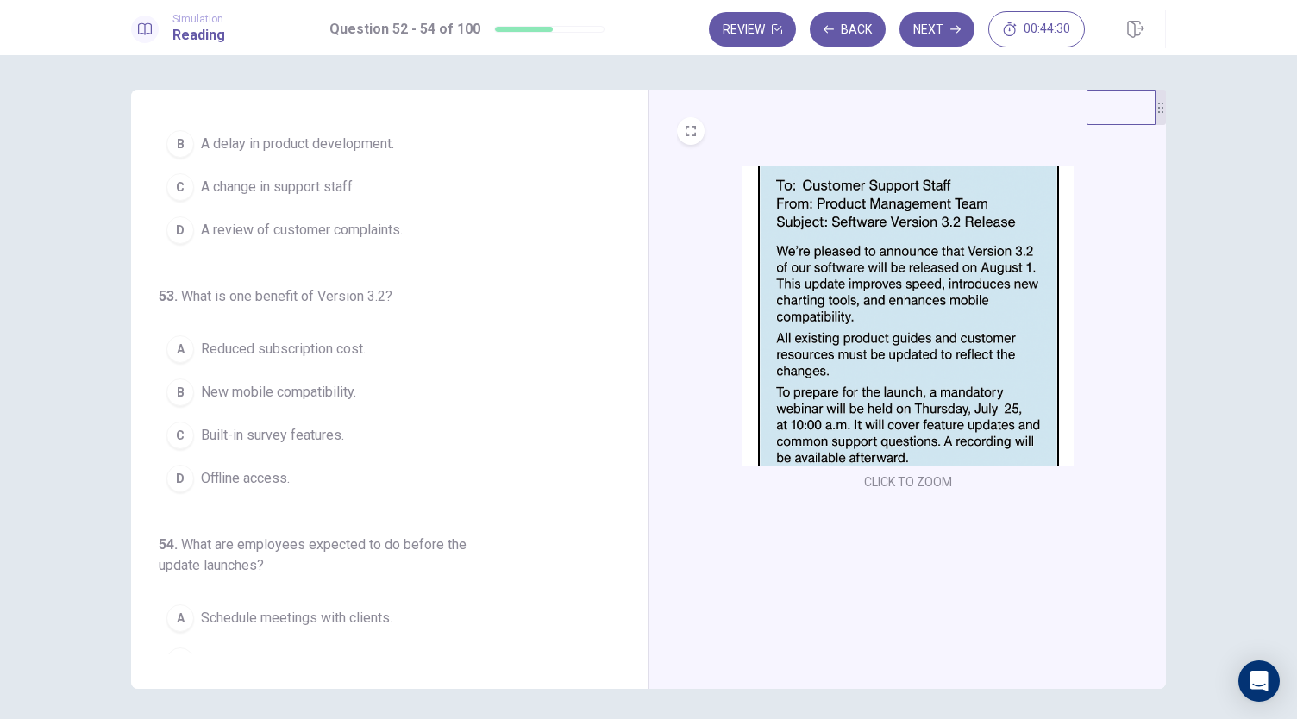
scroll to position [172, 0]
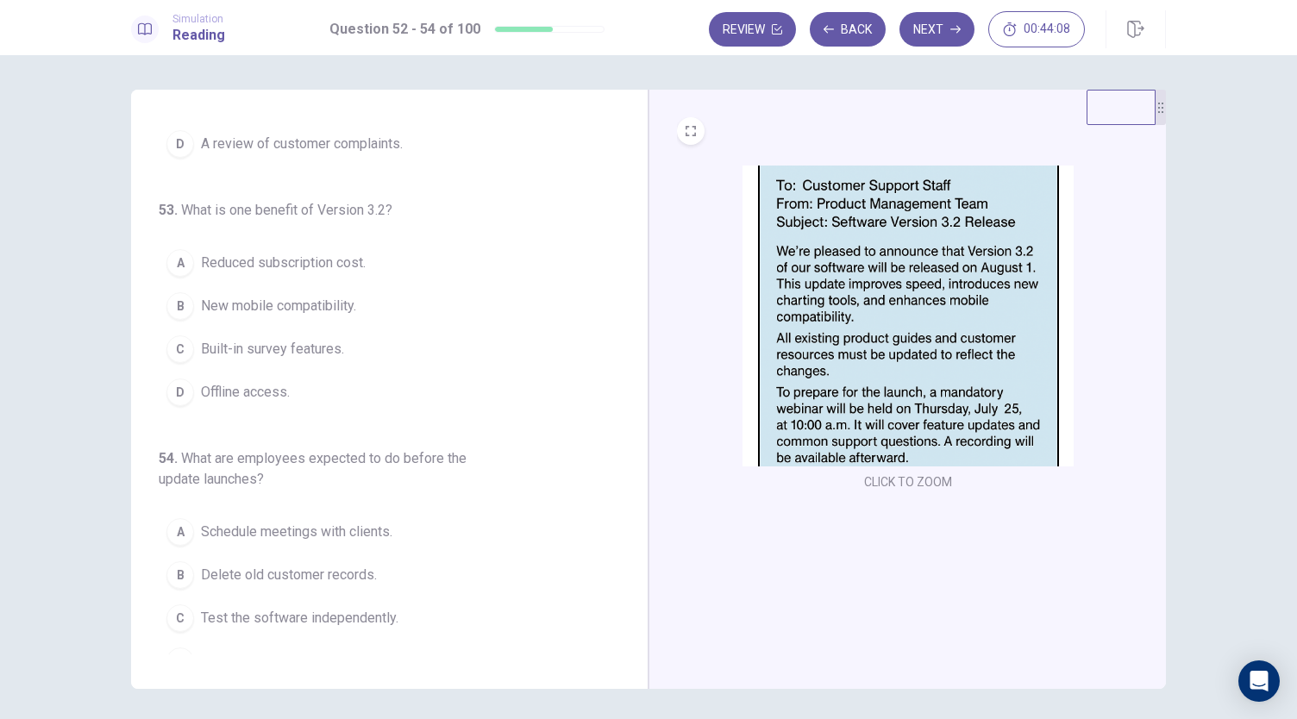
click at [303, 298] on span "New mobile compatibility." at bounding box center [278, 306] width 155 height 21
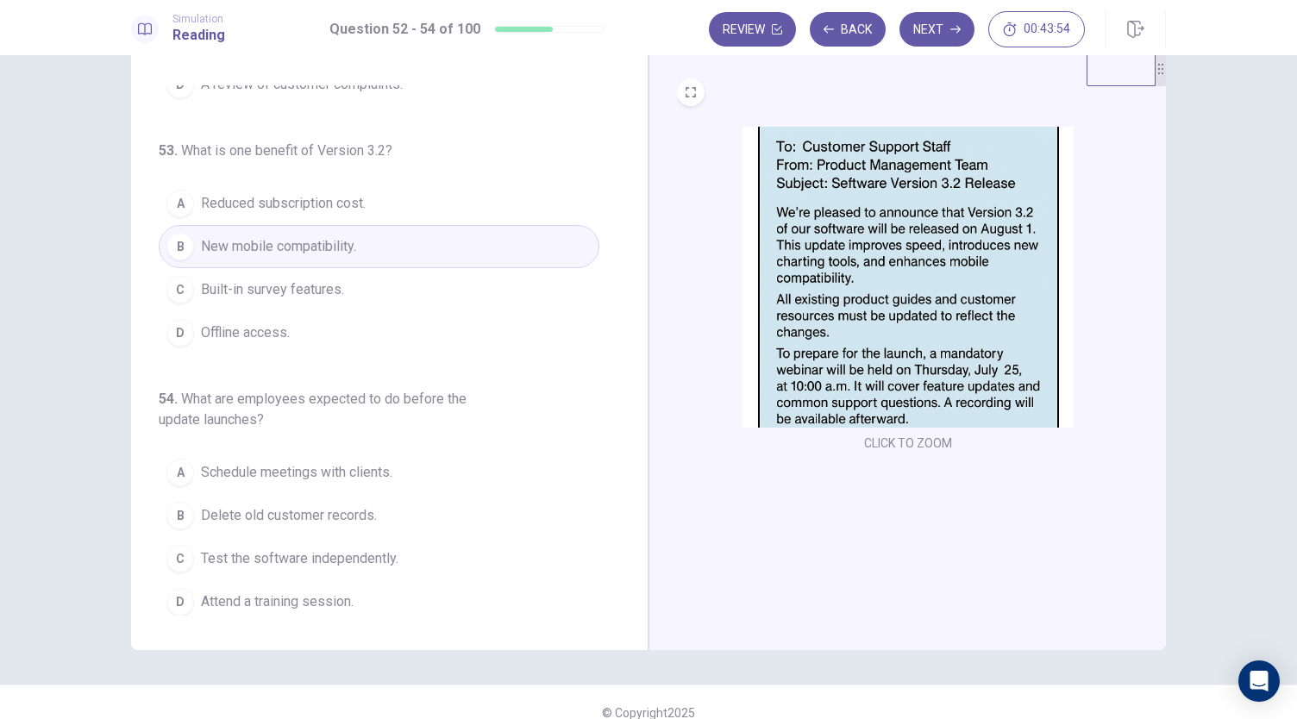
scroll to position [59, 0]
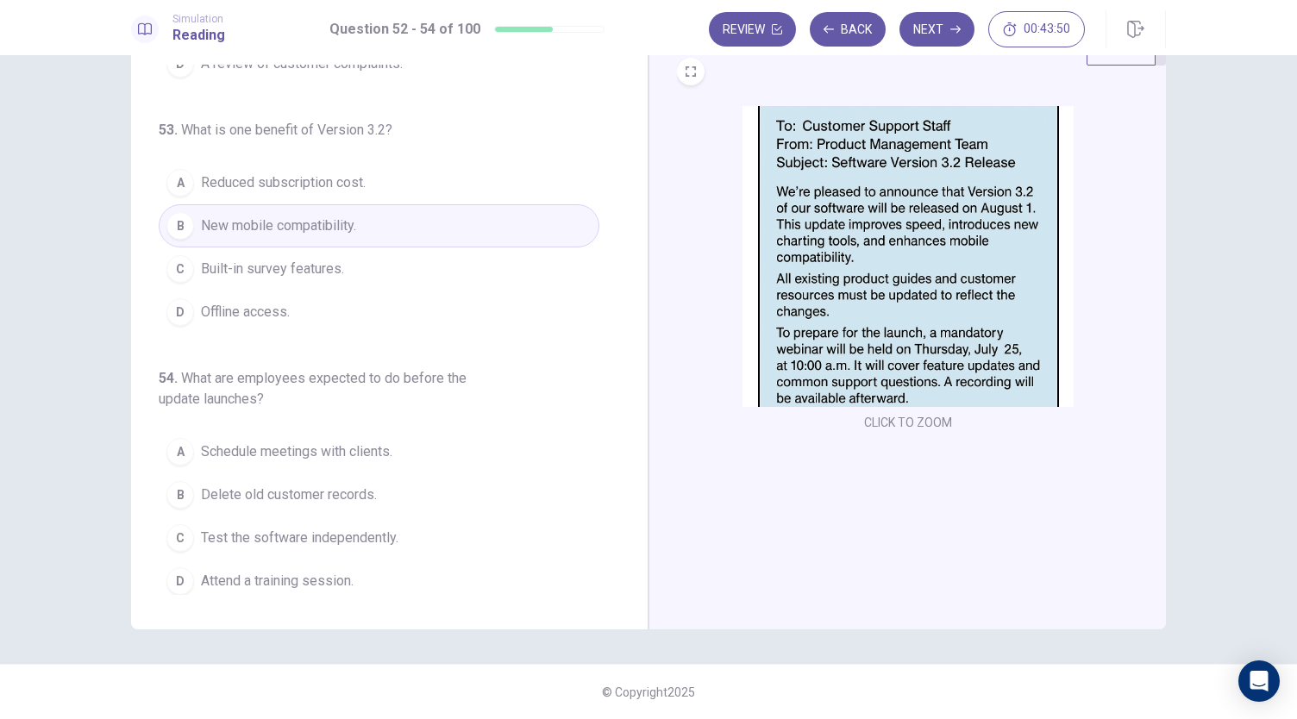
click at [334, 561] on button "D Attend a training session." at bounding box center [379, 581] width 441 height 43
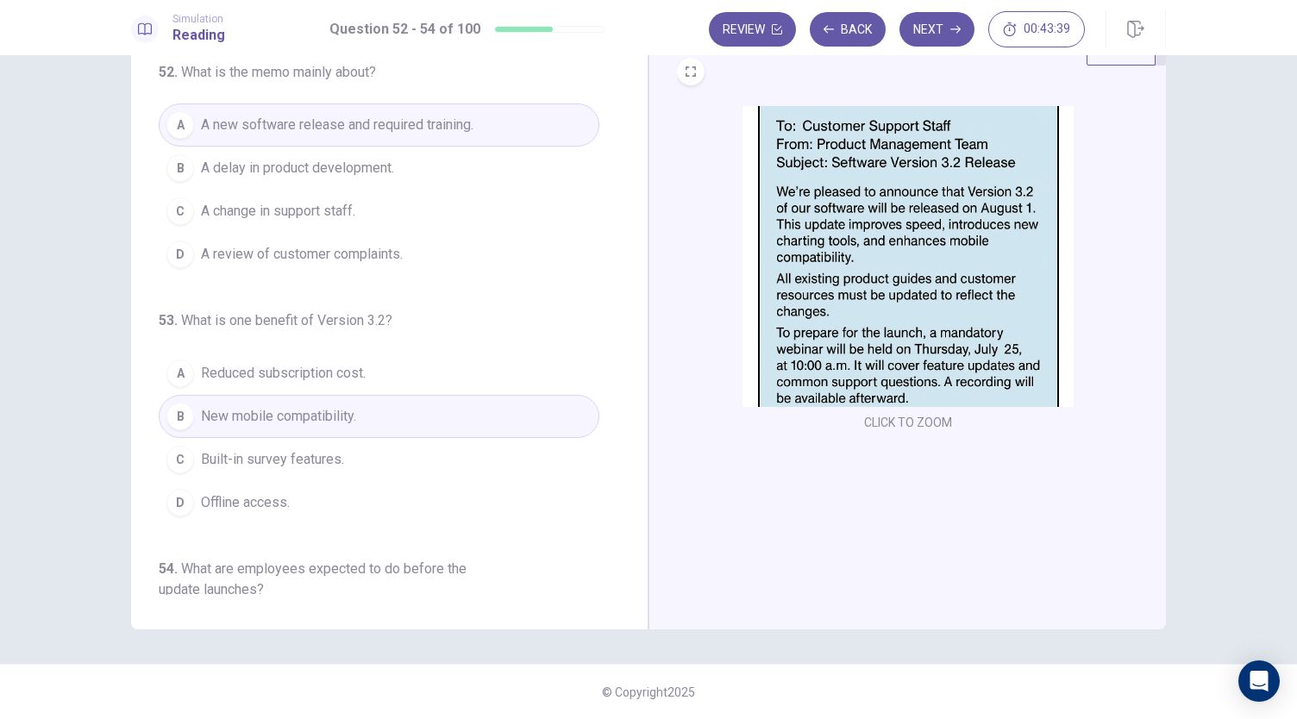
scroll to position [0, 0]
click at [924, 44] on button "Next" at bounding box center [936, 29] width 75 height 34
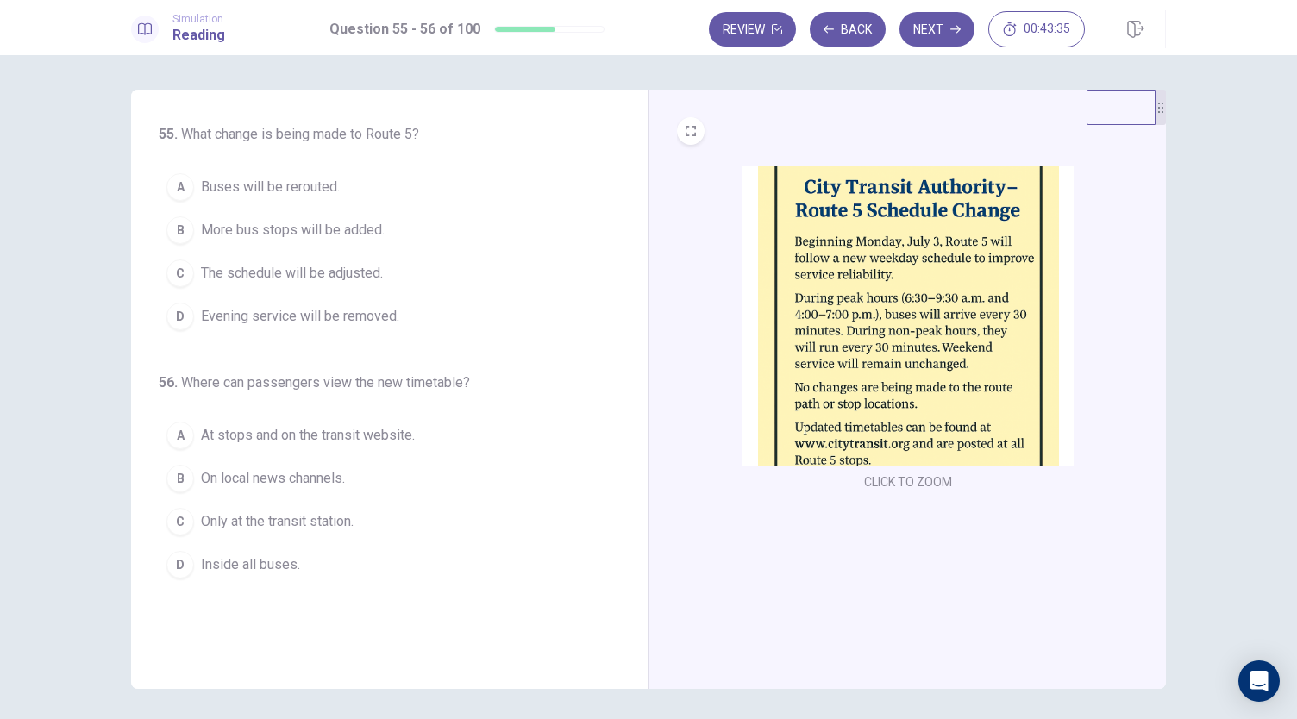
click at [864, 263] on img at bounding box center [907, 316] width 331 height 301
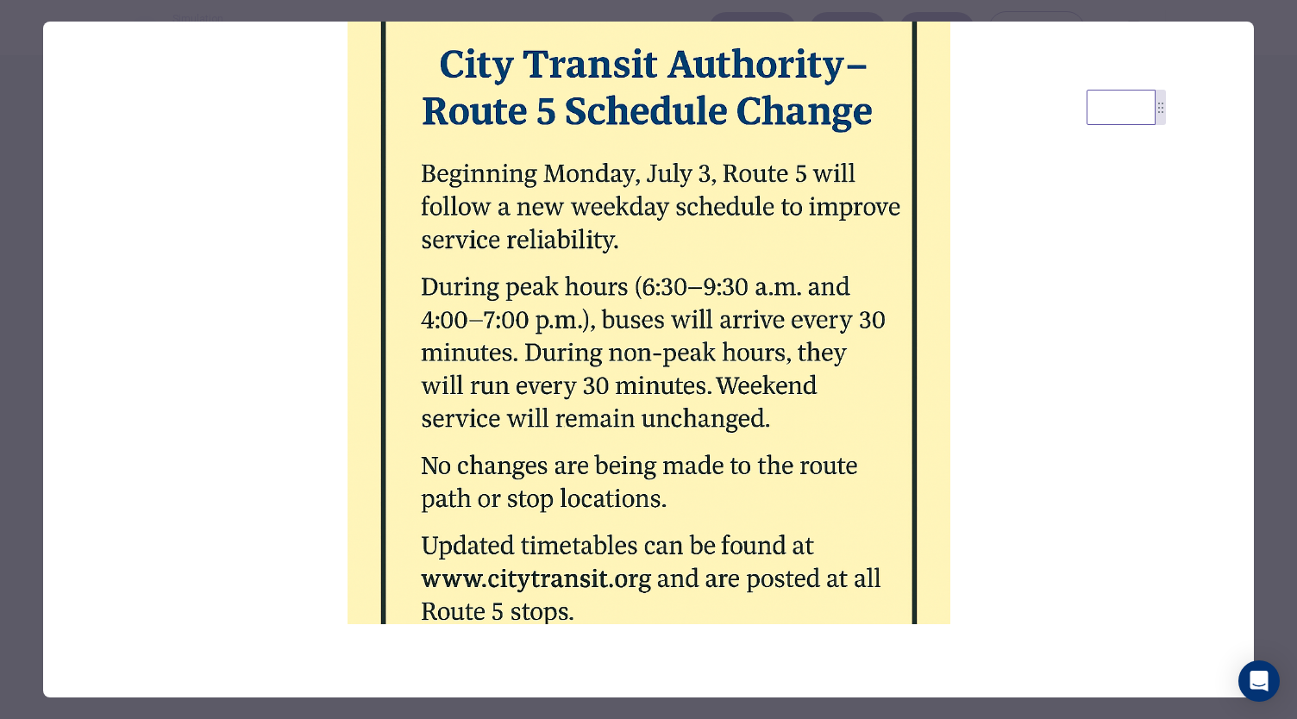
click at [963, 9] on div at bounding box center [648, 359] width 1297 height 719
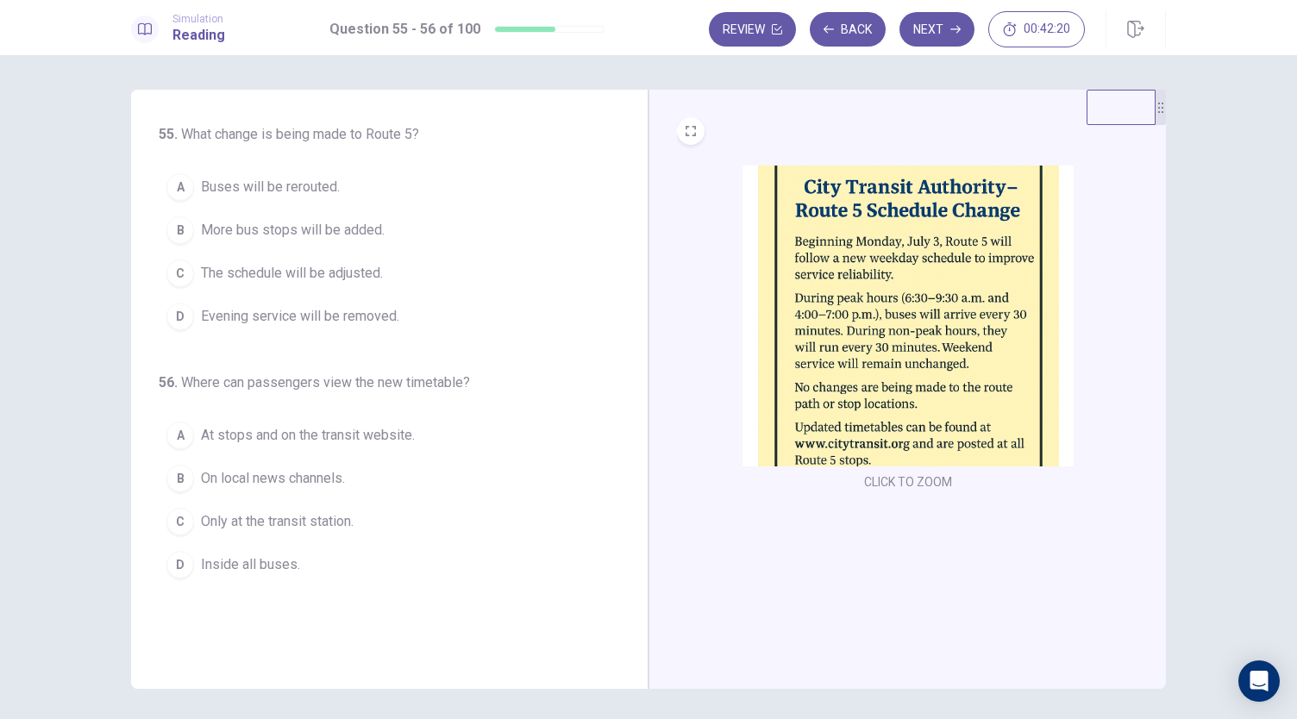
click at [350, 277] on span "The schedule will be adjusted." at bounding box center [292, 273] width 182 height 21
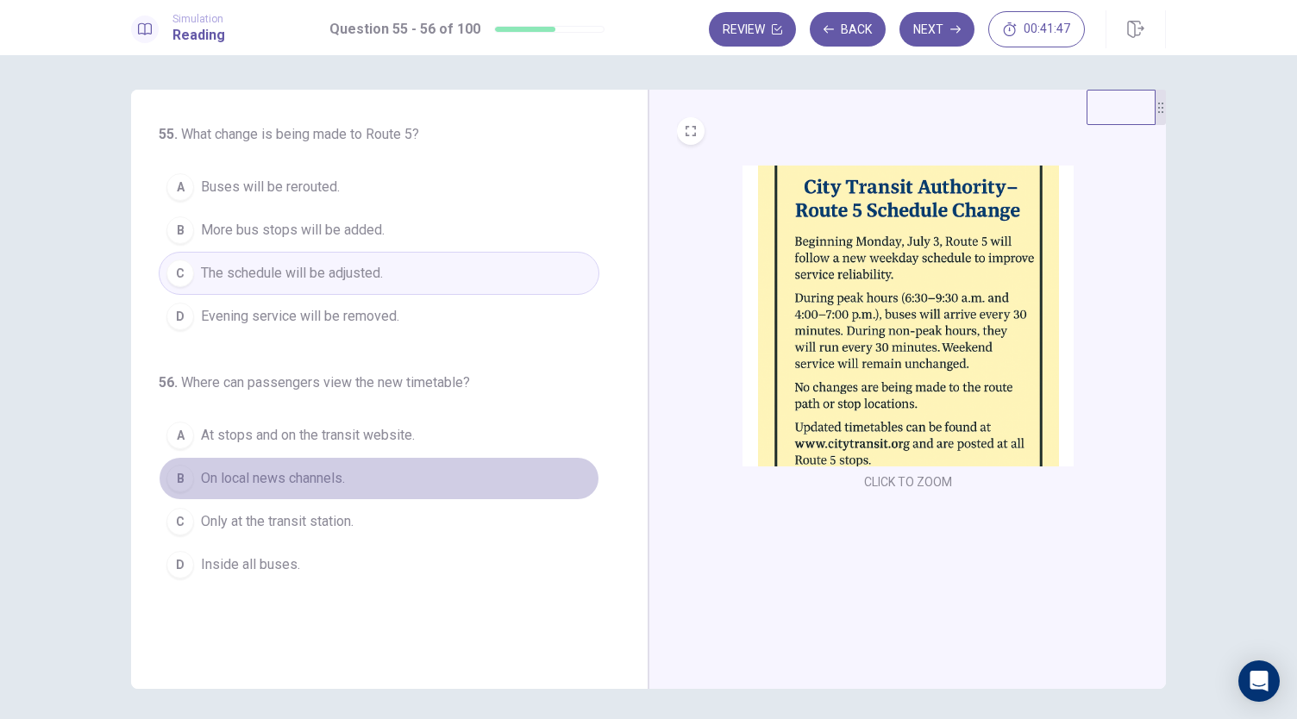
click at [304, 475] on span "On local news channels." at bounding box center [273, 478] width 144 height 21
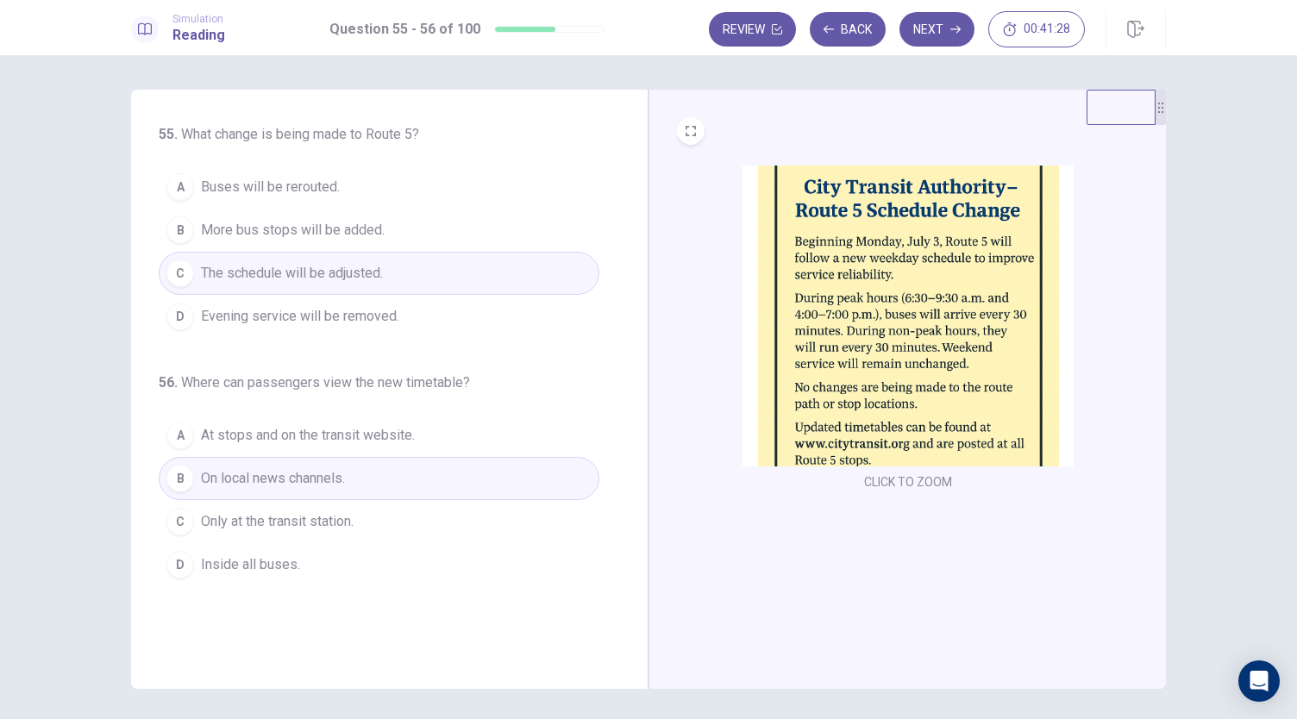
click at [396, 420] on button "A At stops and on the transit website." at bounding box center [379, 435] width 441 height 43
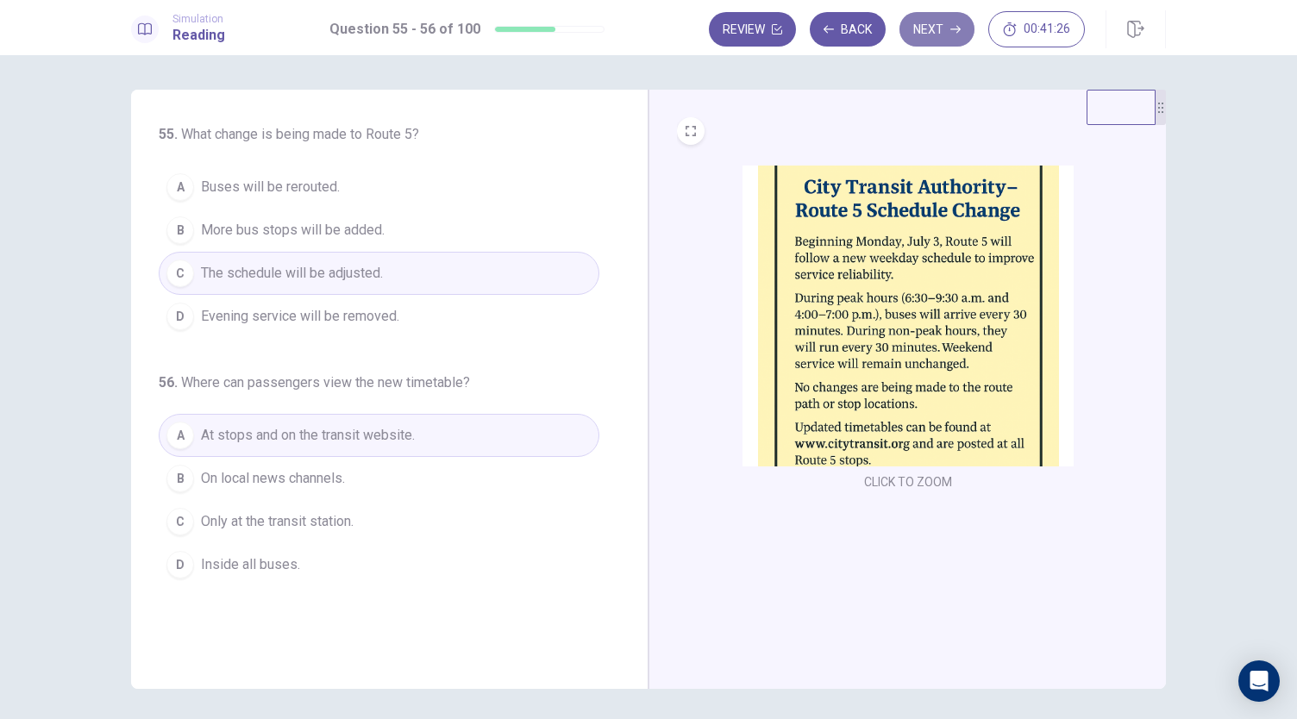
click at [922, 35] on button "Next" at bounding box center [936, 29] width 75 height 34
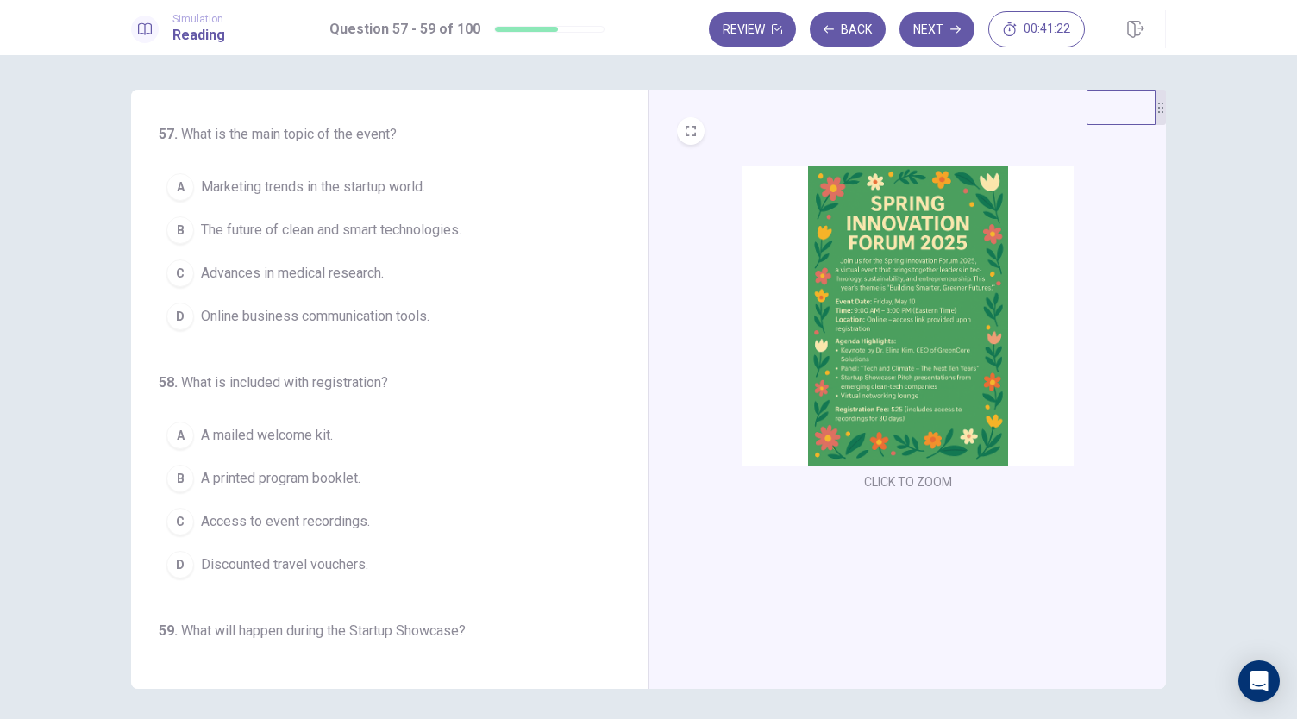
click at [940, 291] on img at bounding box center [907, 316] width 331 height 301
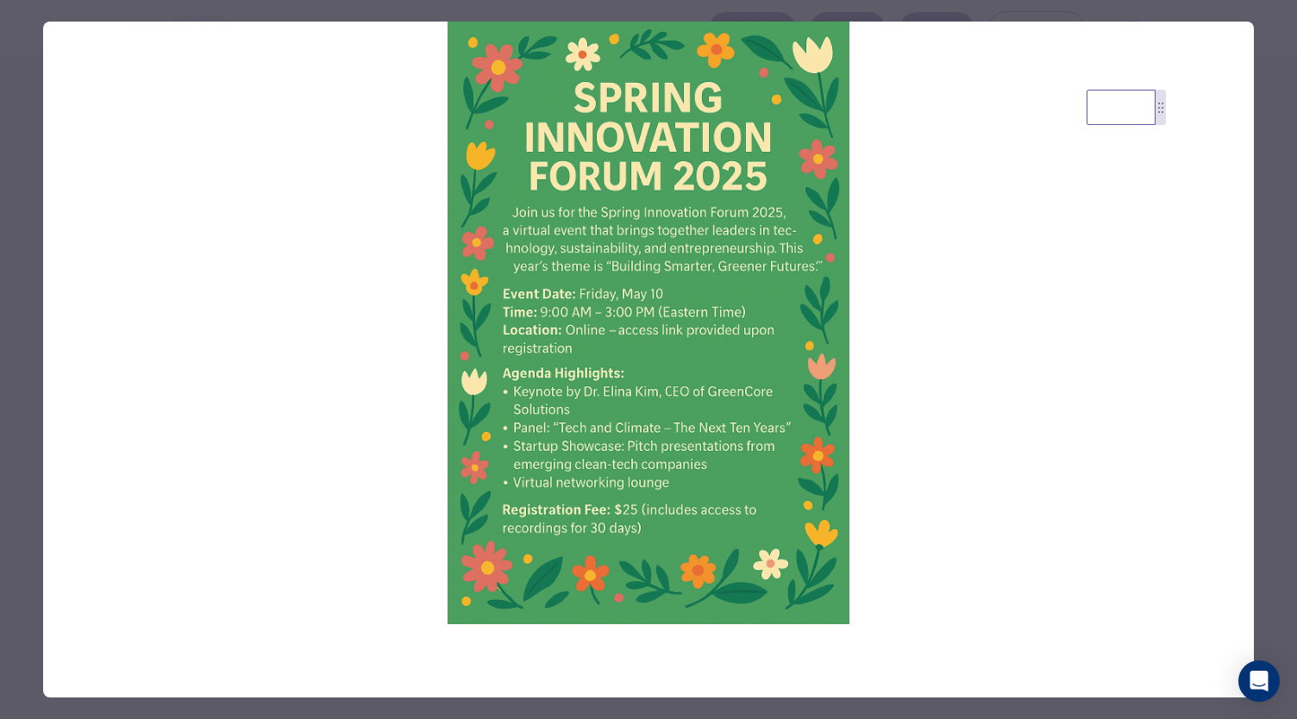
click at [945, 14] on div at bounding box center [648, 359] width 1297 height 719
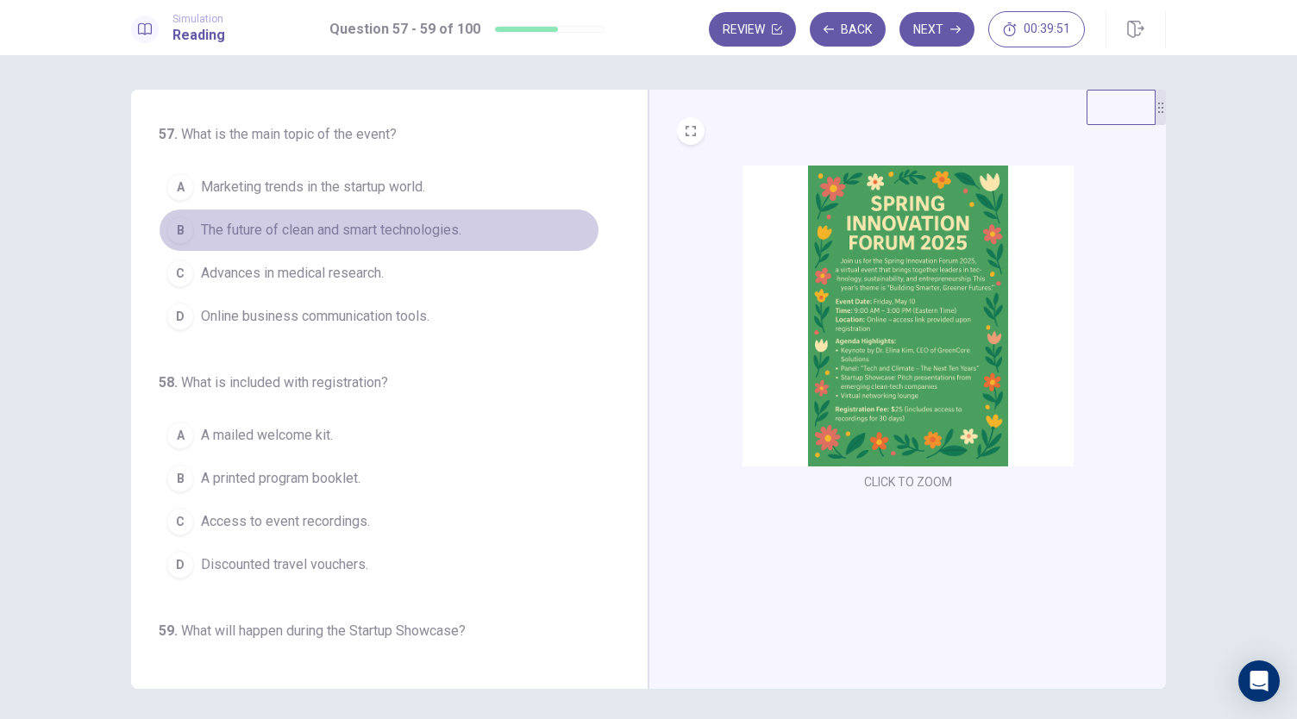
click at [446, 239] on span "The future of clean and smart technologies." at bounding box center [331, 230] width 260 height 21
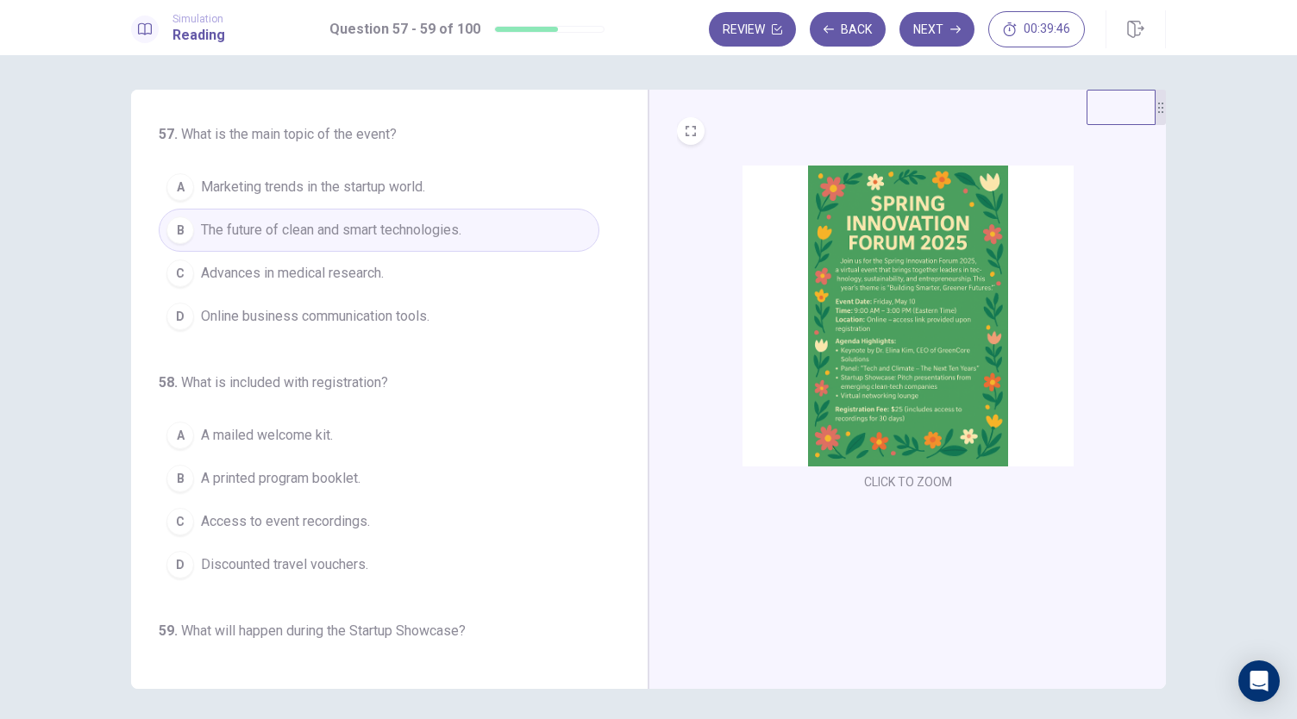
click at [810, 244] on img at bounding box center [907, 316] width 331 height 301
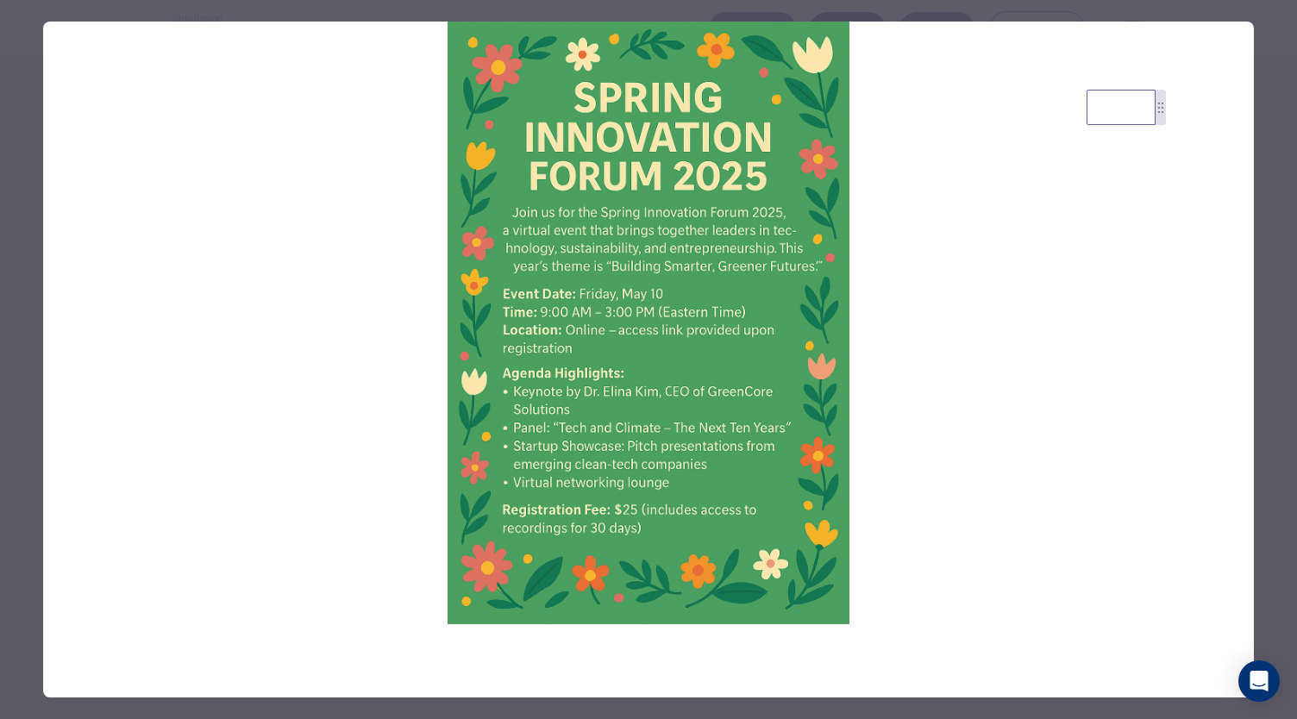
click at [829, 13] on div at bounding box center [648, 359] width 1297 height 719
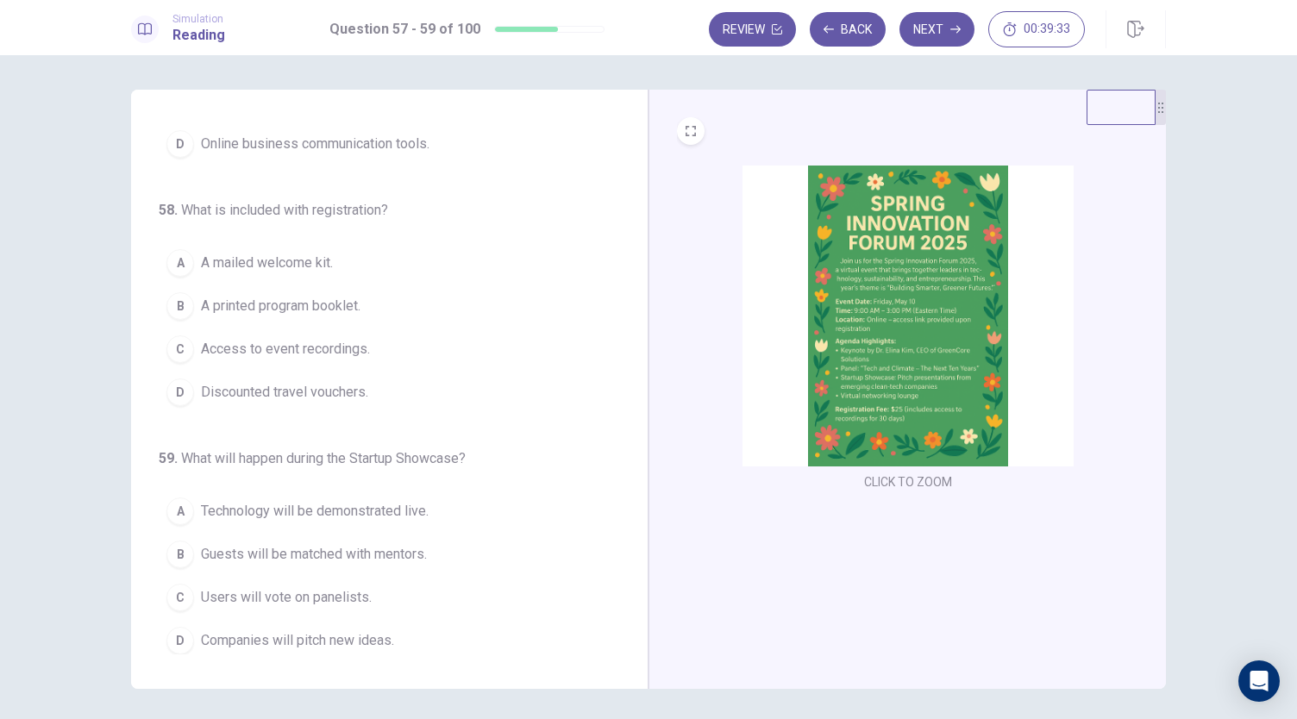
scroll to position [172, 0]
click at [335, 354] on span "Access to event recordings." at bounding box center [285, 349] width 169 height 21
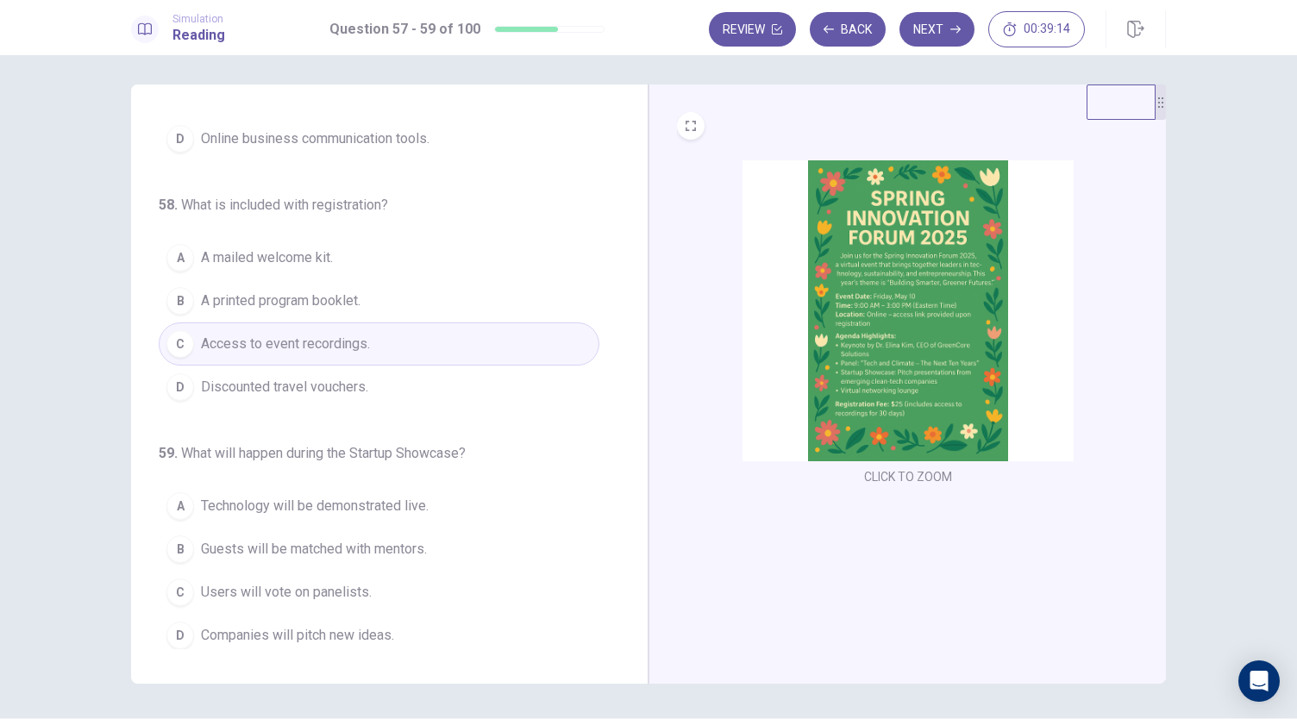
scroll to position [59, 0]
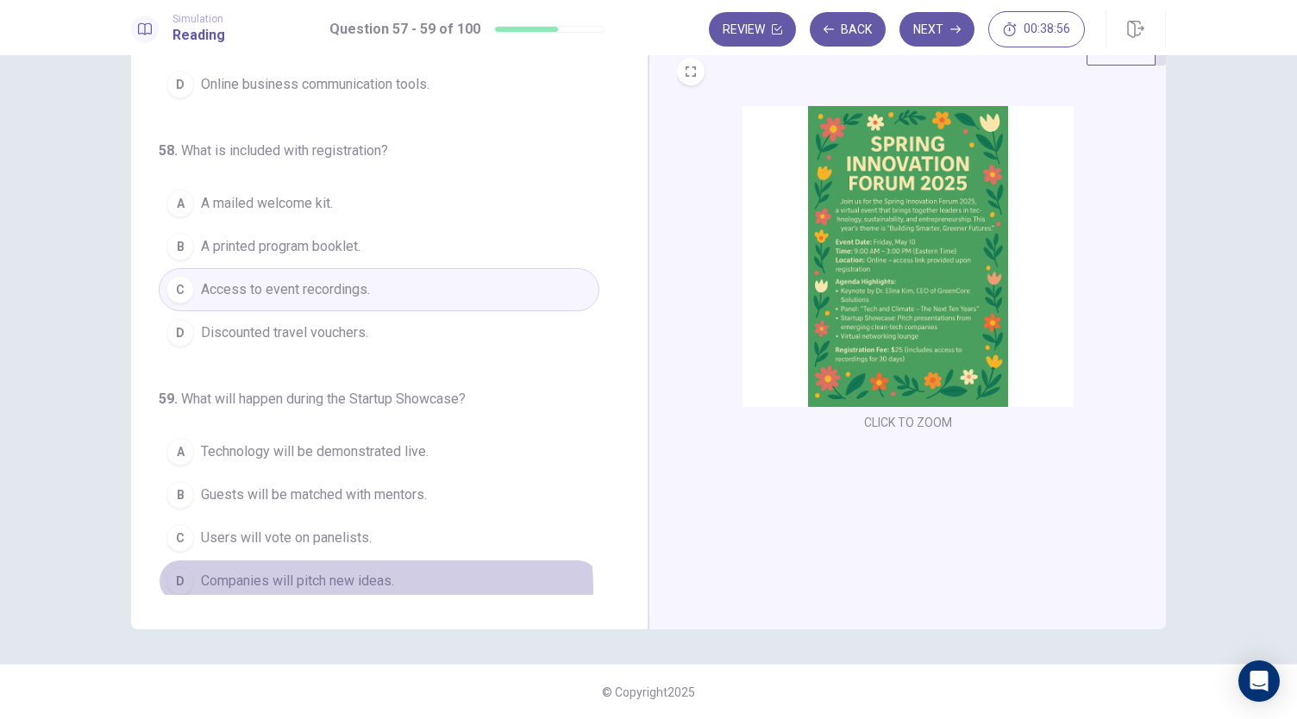
click at [358, 579] on span "Companies will pitch new ideas." at bounding box center [297, 581] width 193 height 21
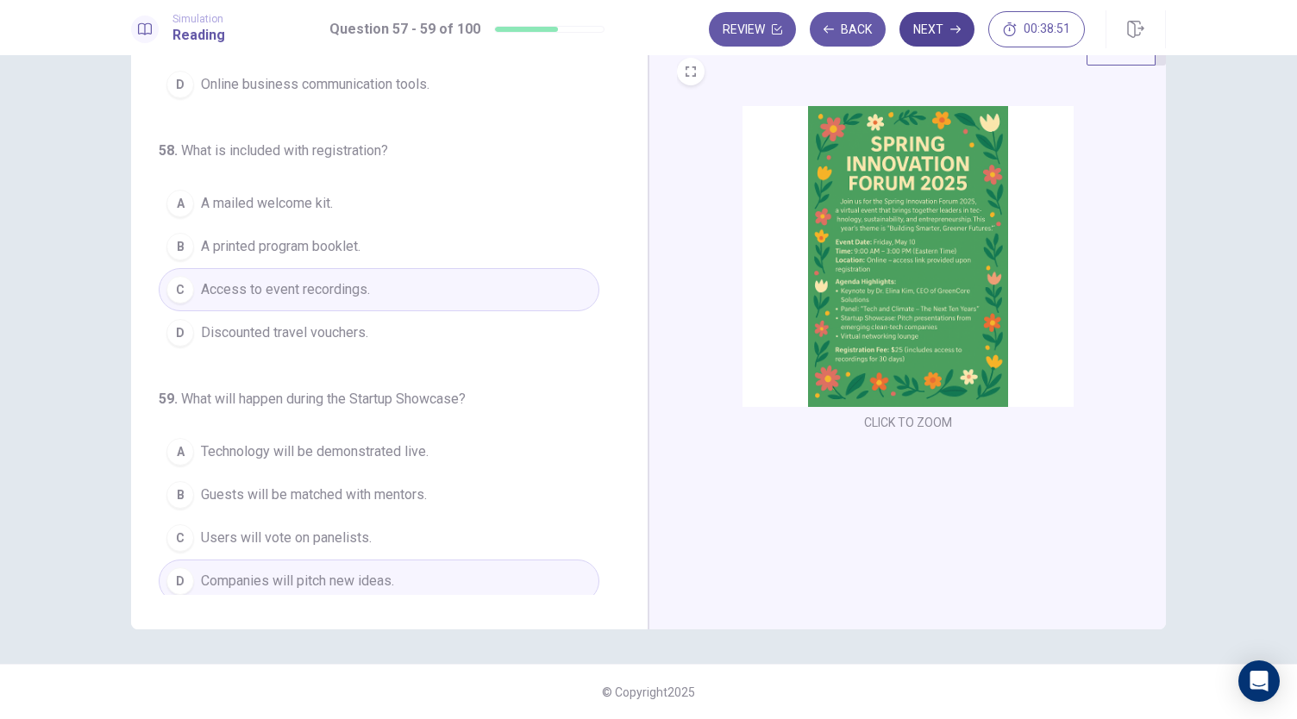
click at [948, 31] on button "Next" at bounding box center [936, 29] width 75 height 34
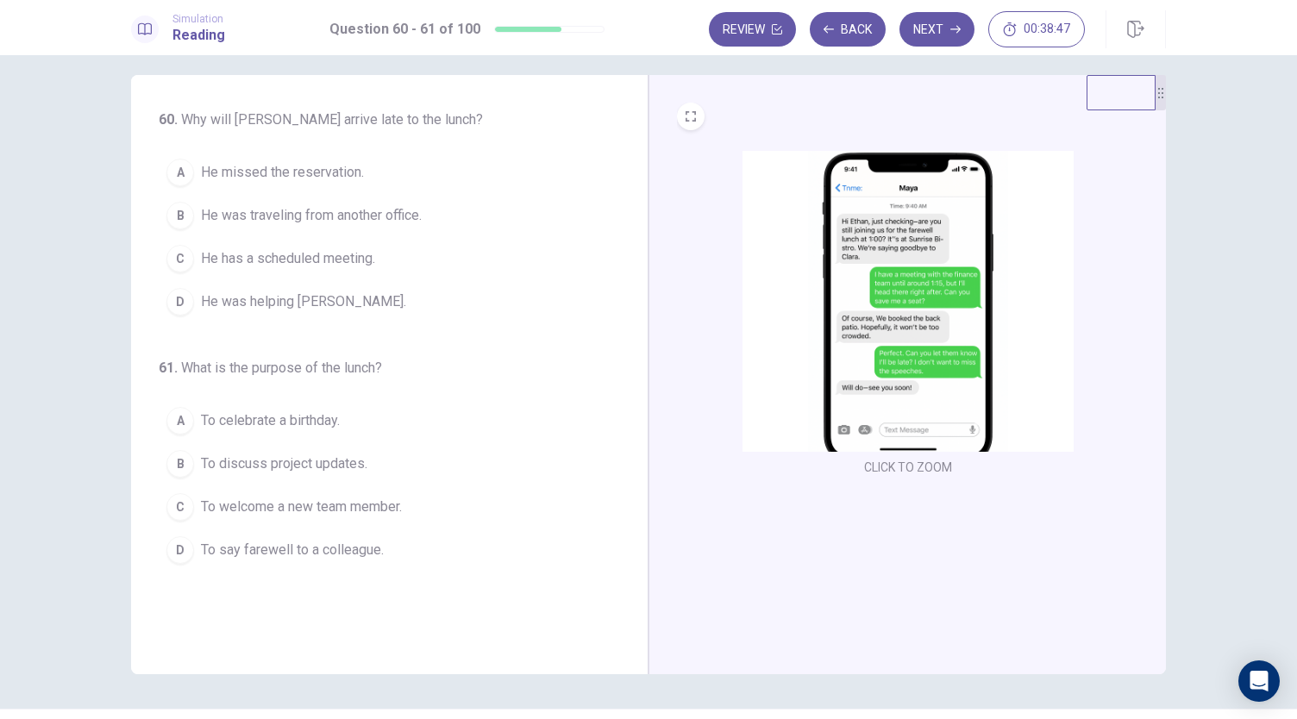
scroll to position [0, 0]
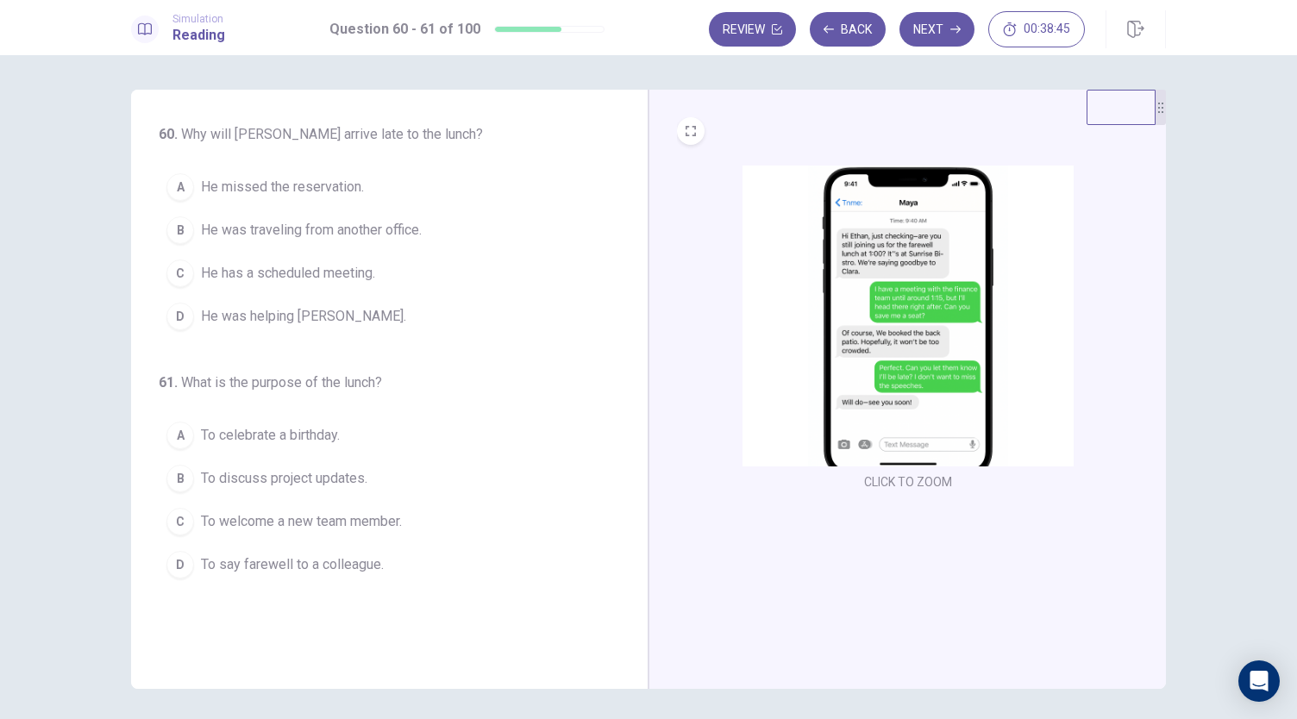
click at [923, 330] on img at bounding box center [907, 316] width 331 height 301
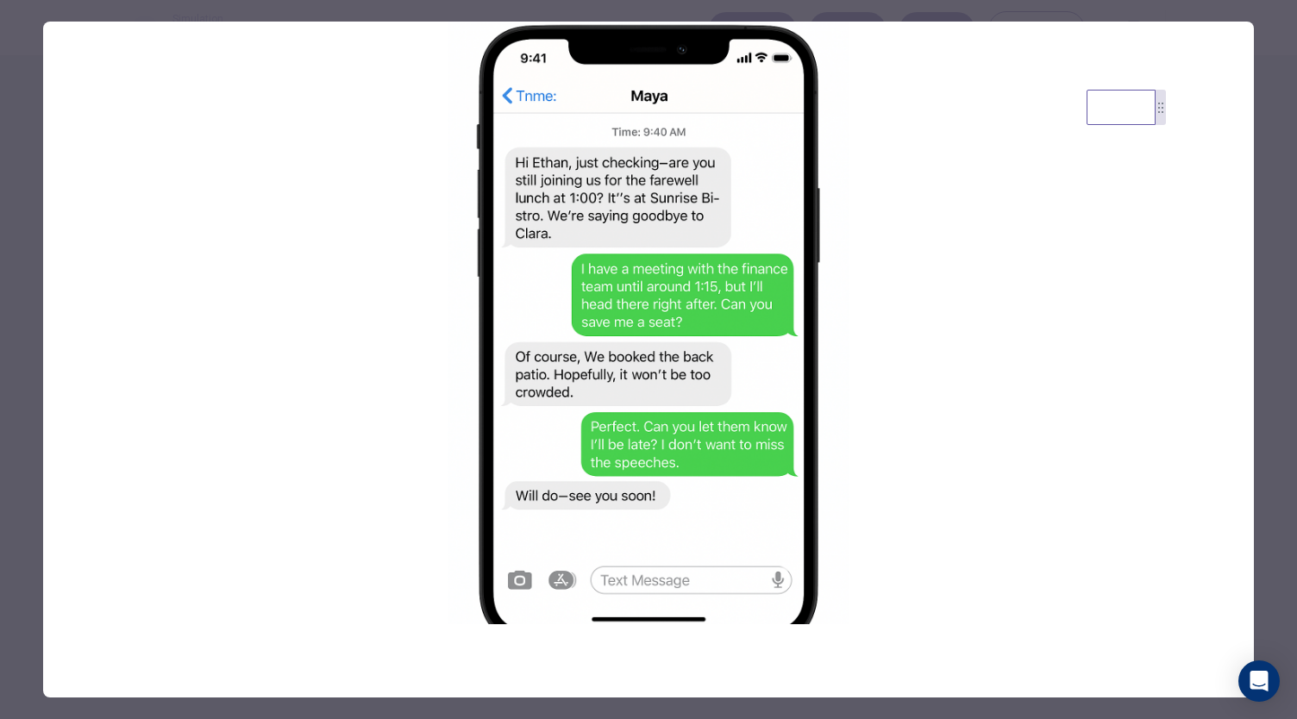
click at [816, 17] on div at bounding box center [648, 359] width 1297 height 719
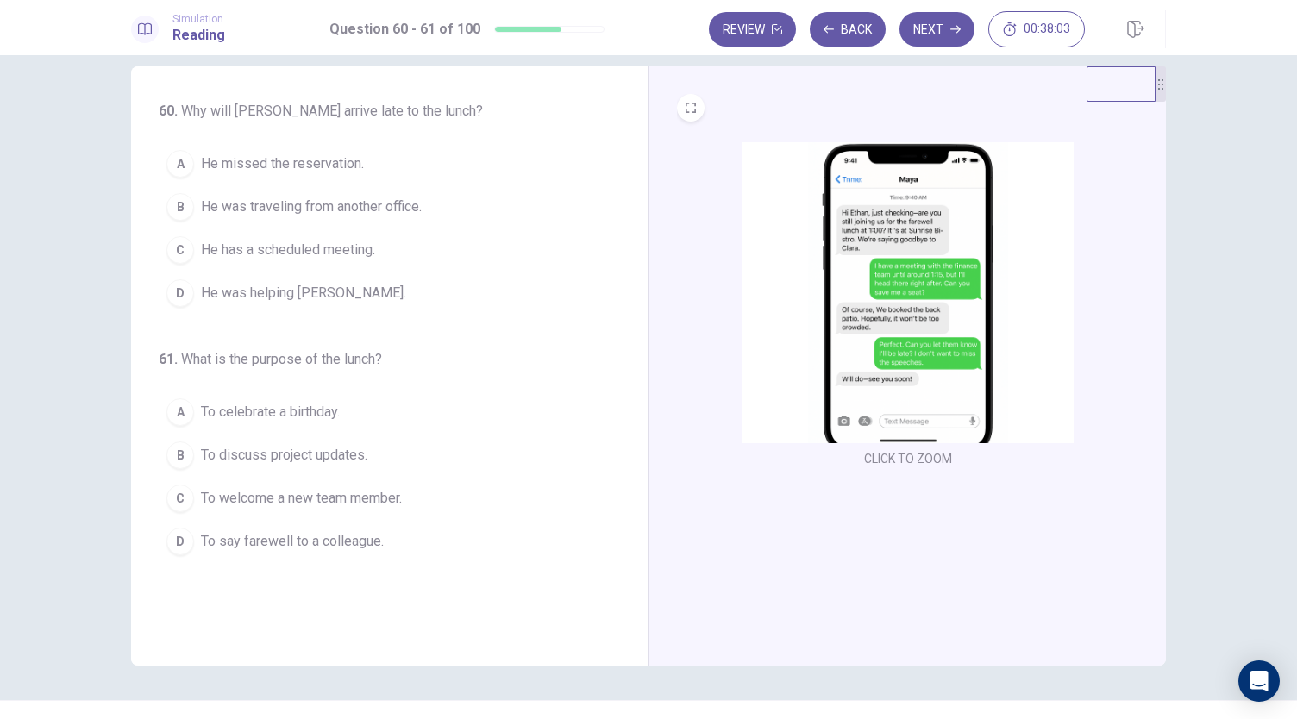
scroll to position [25, 0]
click at [360, 251] on span "He has a scheduled meeting." at bounding box center [288, 248] width 174 height 21
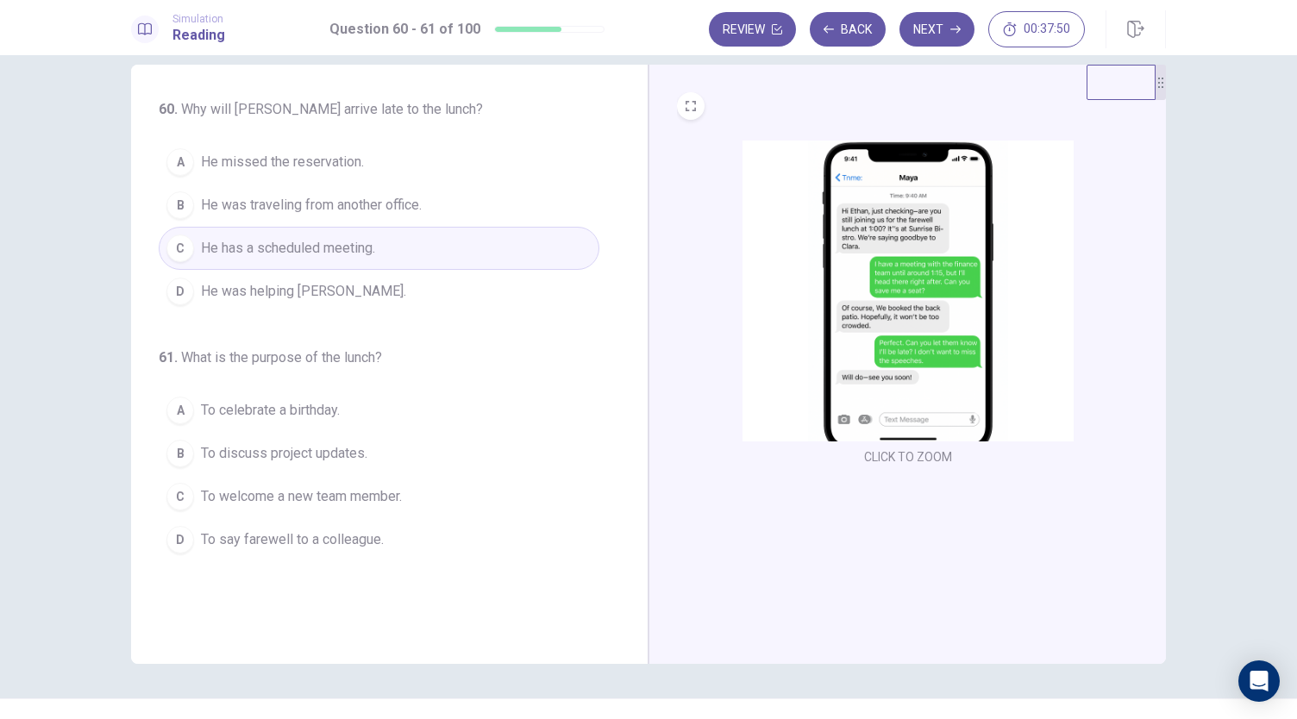
click at [379, 537] on span "To say farewell to a colleague." at bounding box center [292, 539] width 183 height 21
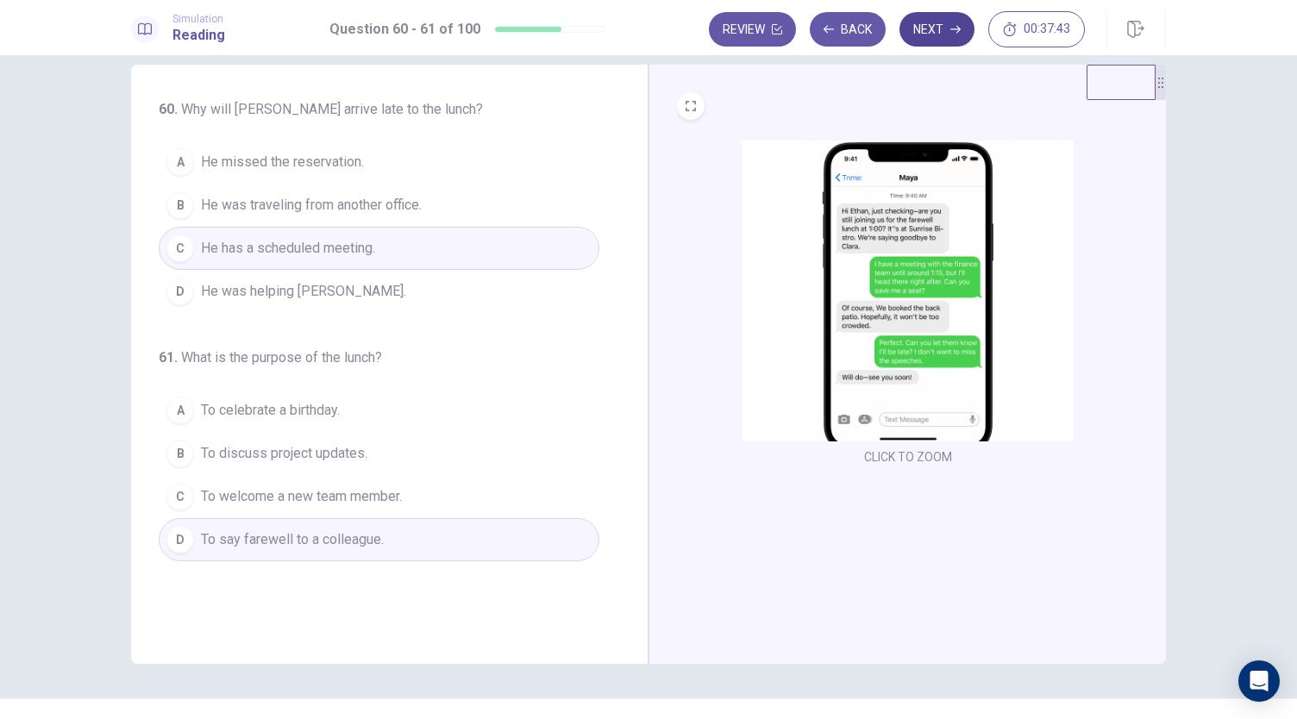
click at [926, 29] on button "Next" at bounding box center [936, 29] width 75 height 34
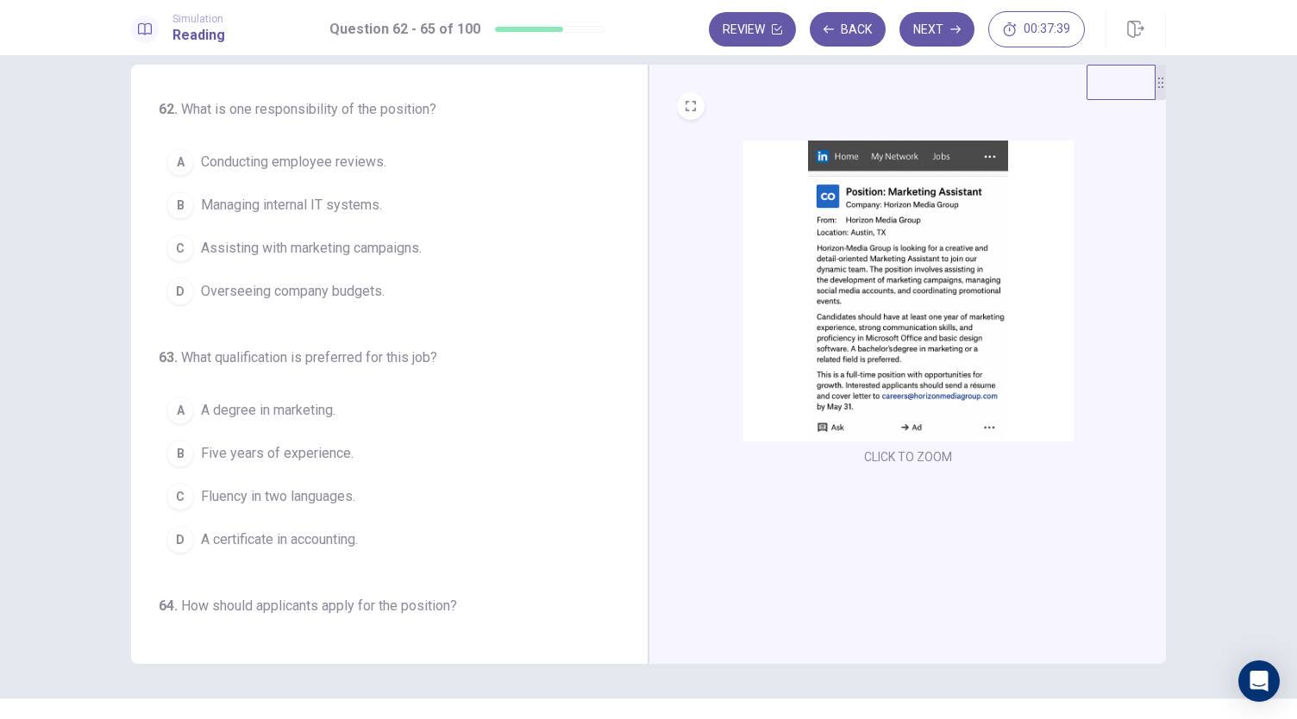
scroll to position [7, 0]
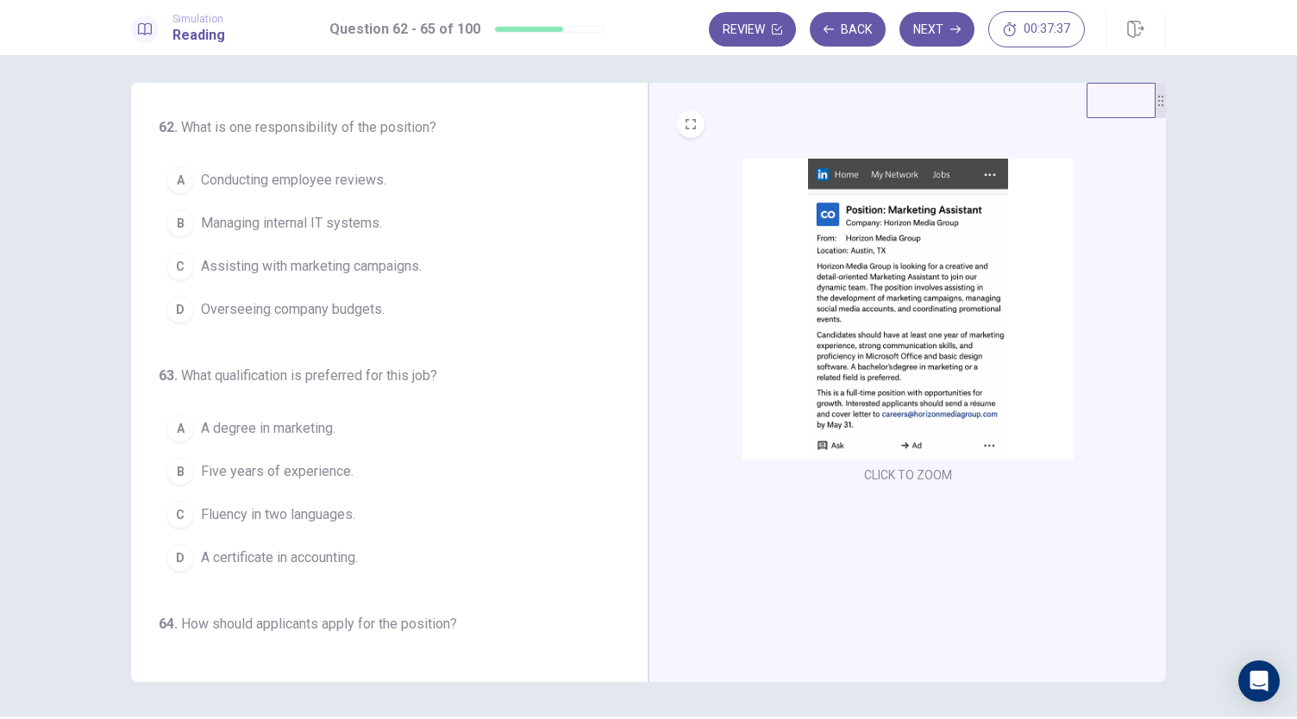
click at [966, 435] on img at bounding box center [907, 309] width 331 height 301
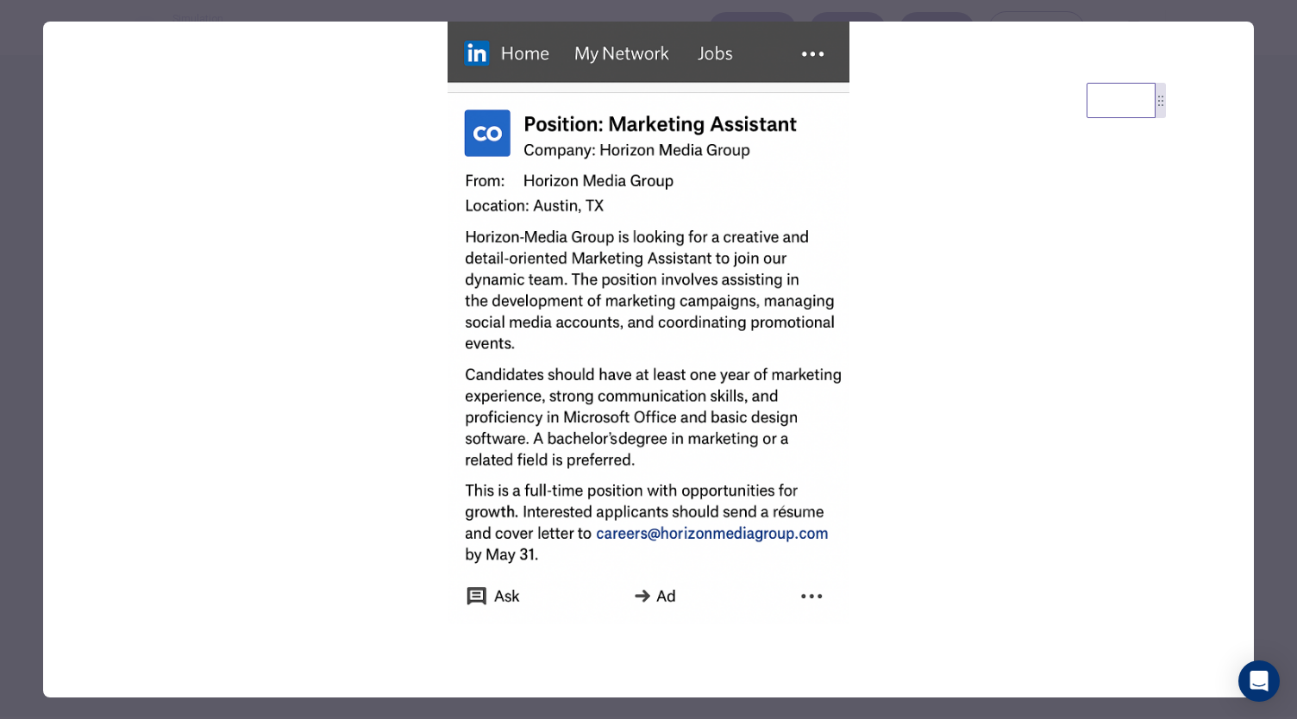
click at [819, 11] on div at bounding box center [648, 359] width 1297 height 719
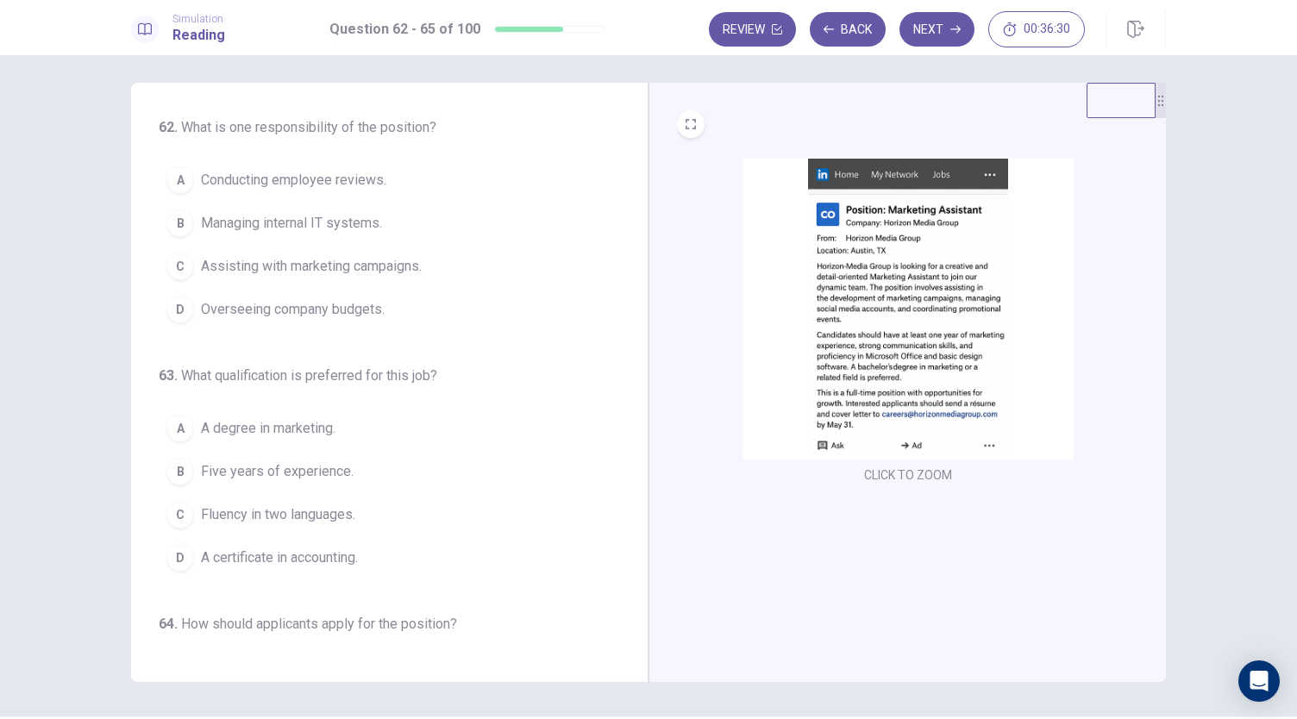
scroll to position [0, 0]
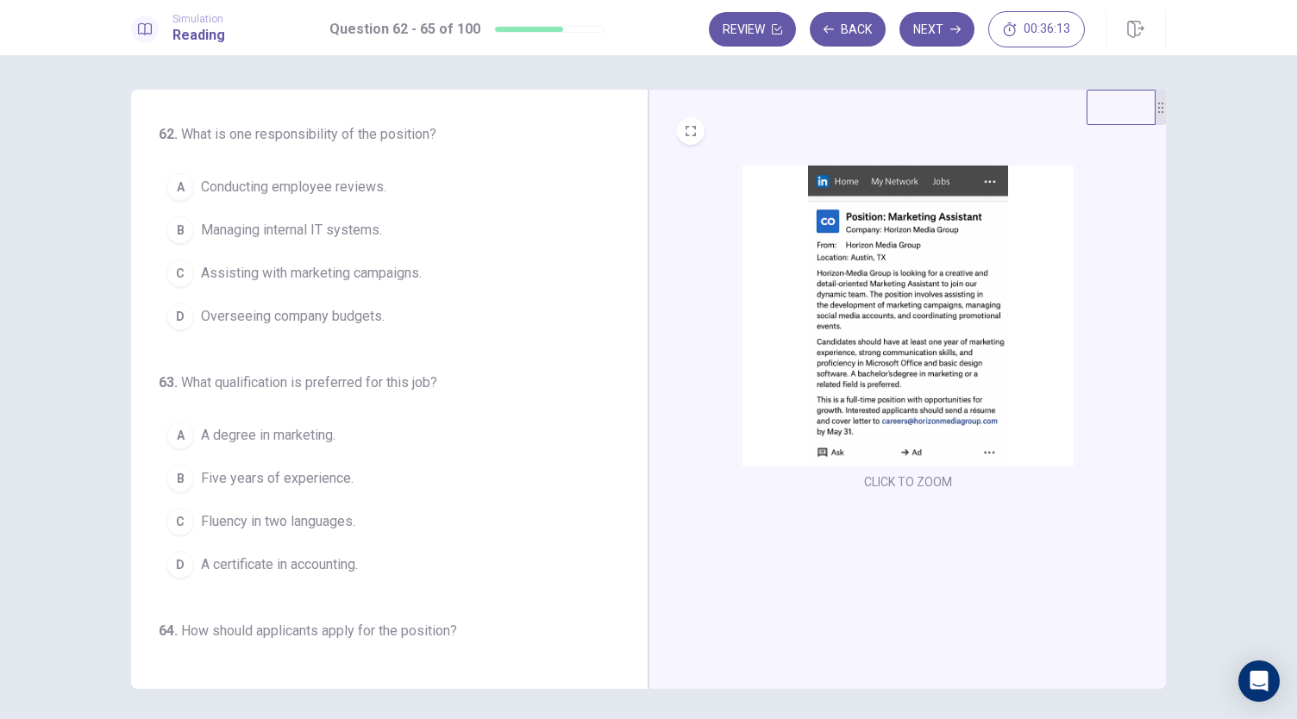
click at [390, 272] on span "Assisting with marketing campaigns." at bounding box center [311, 273] width 221 height 21
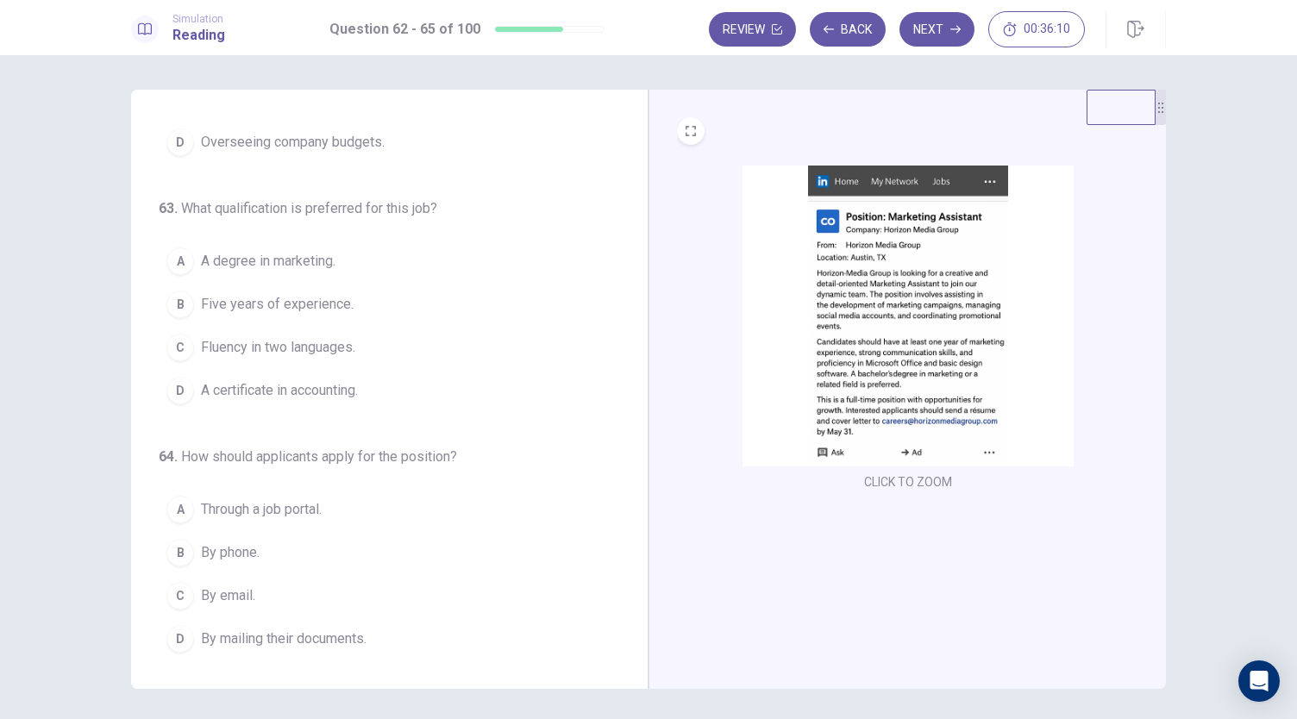
scroll to position [190, 0]
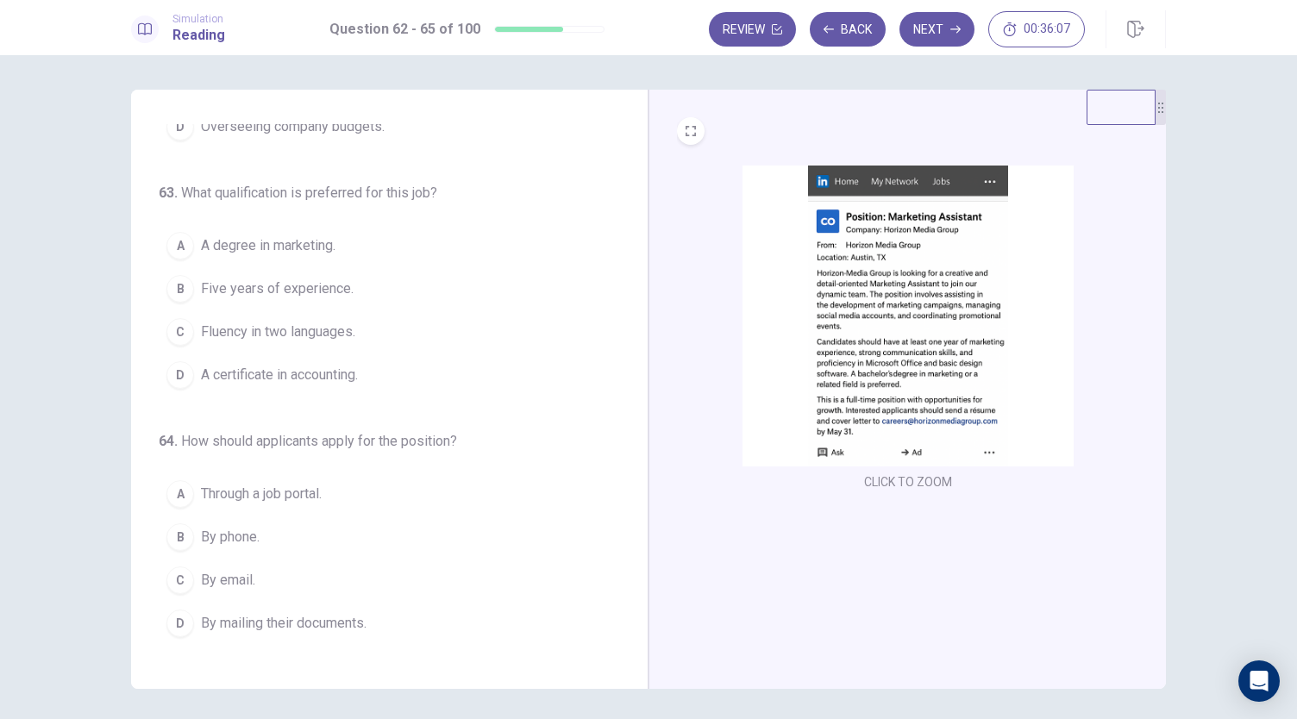
click at [316, 241] on span "A degree in marketing." at bounding box center [268, 245] width 135 height 21
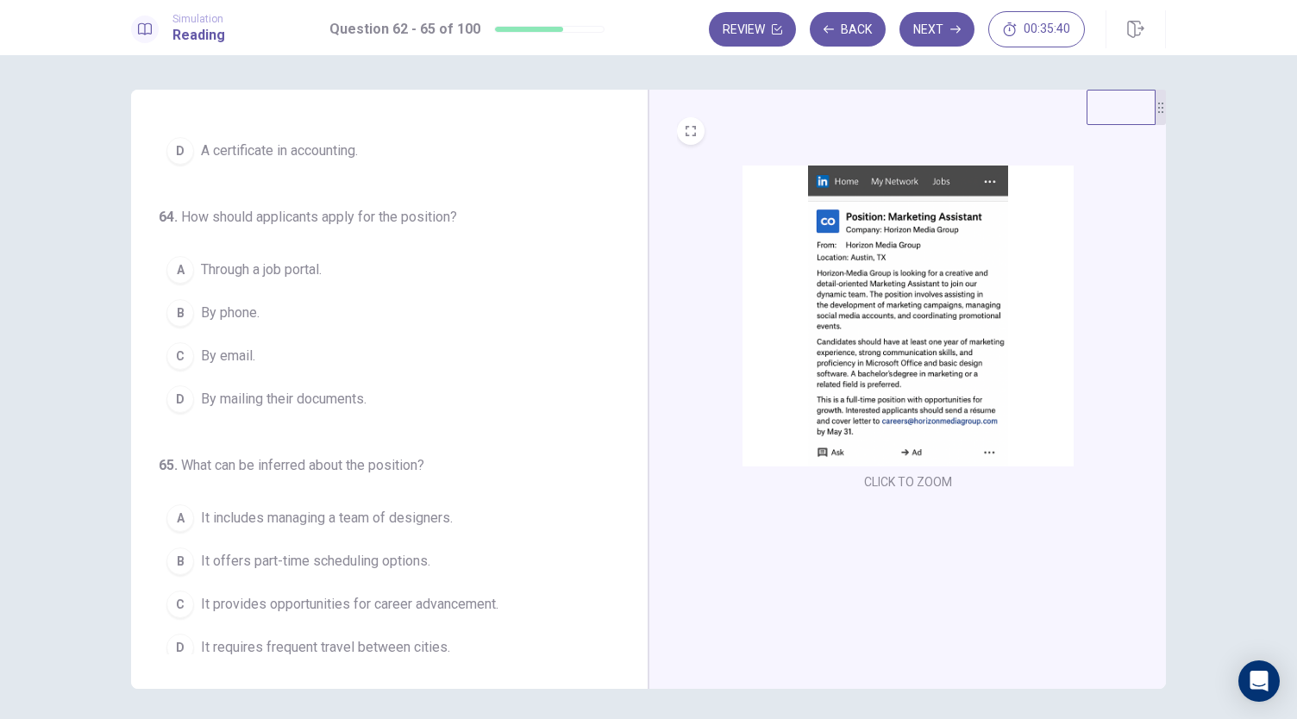
scroll to position [416, 0]
click at [241, 356] on span "By email." at bounding box center [228, 354] width 54 height 21
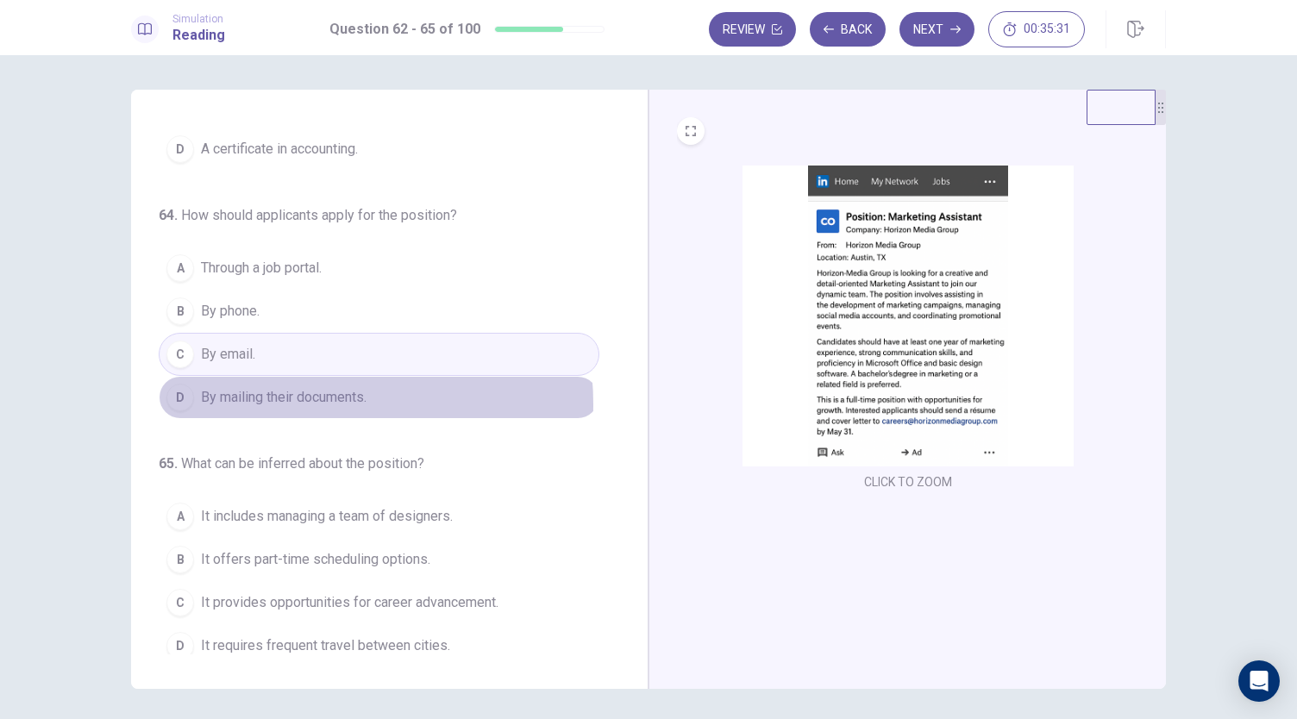
click at [295, 397] on span "By mailing their documents." at bounding box center [284, 397] width 166 height 21
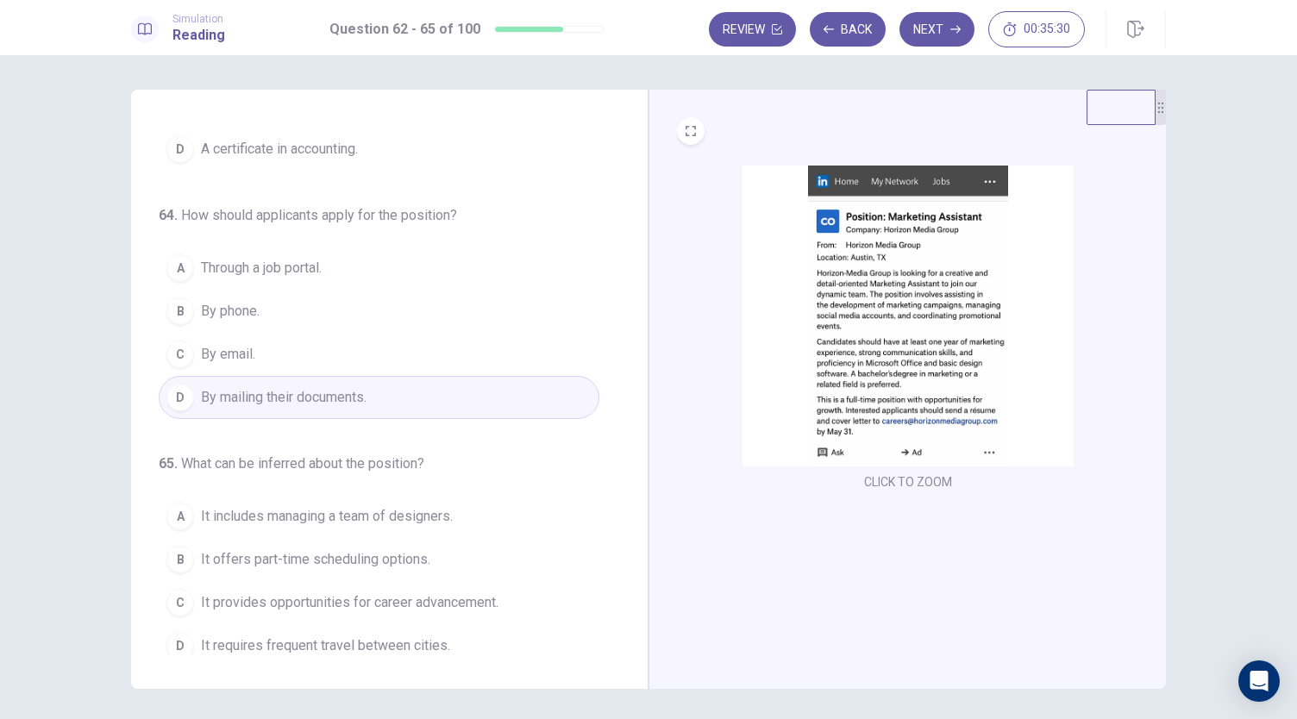
scroll to position [419, 0]
click at [331, 591] on span "It provides opportunities for career advancement." at bounding box center [349, 599] width 297 height 21
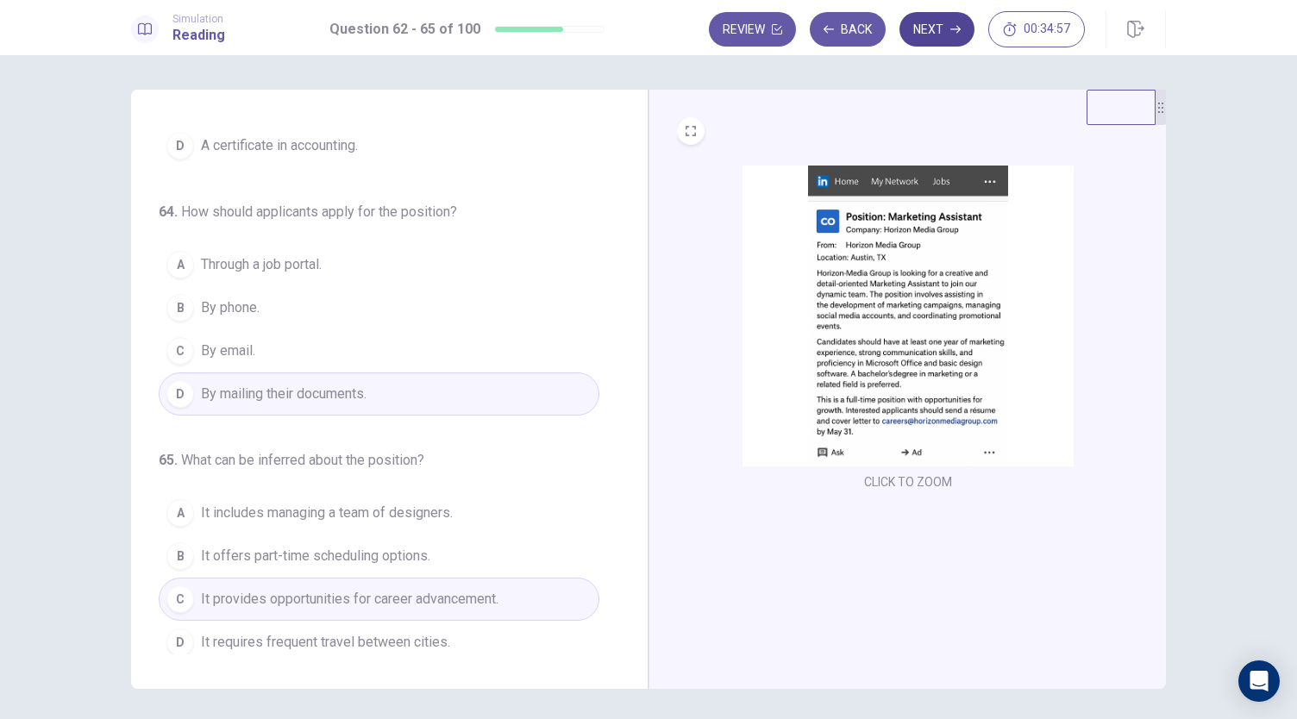
click at [923, 37] on button "Next" at bounding box center [936, 29] width 75 height 34
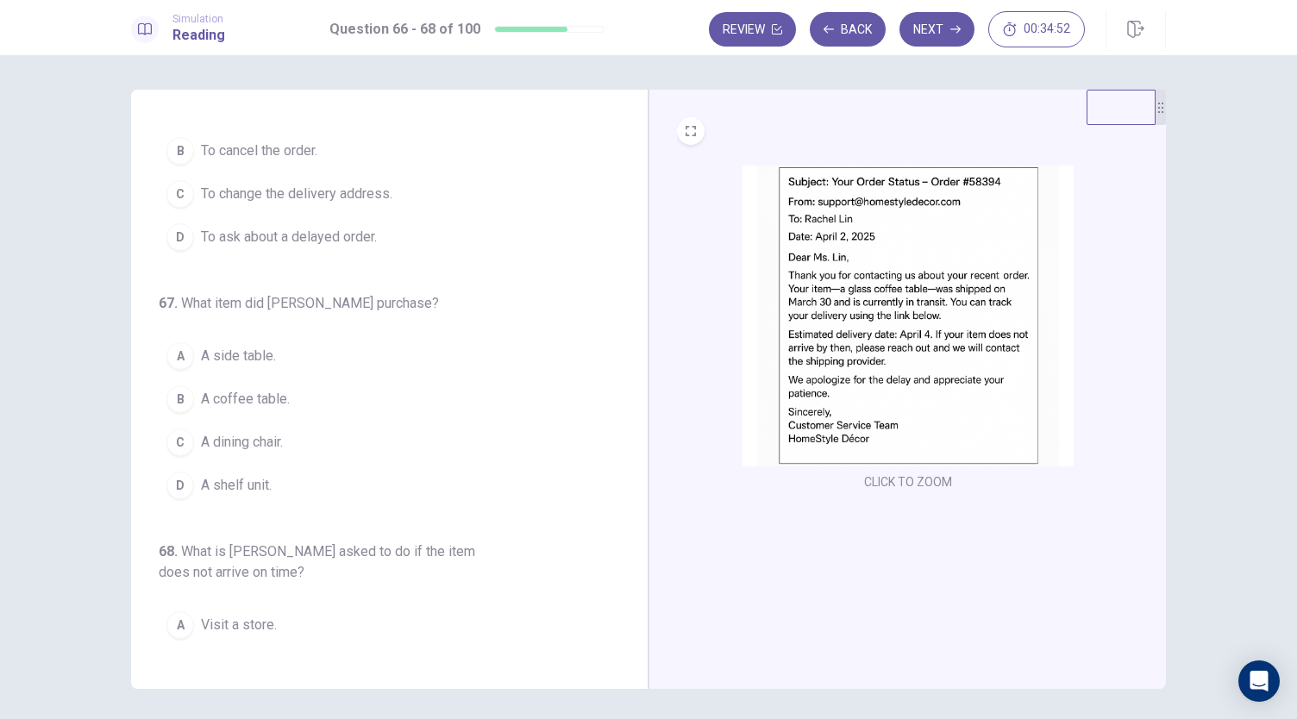
scroll to position [0, 0]
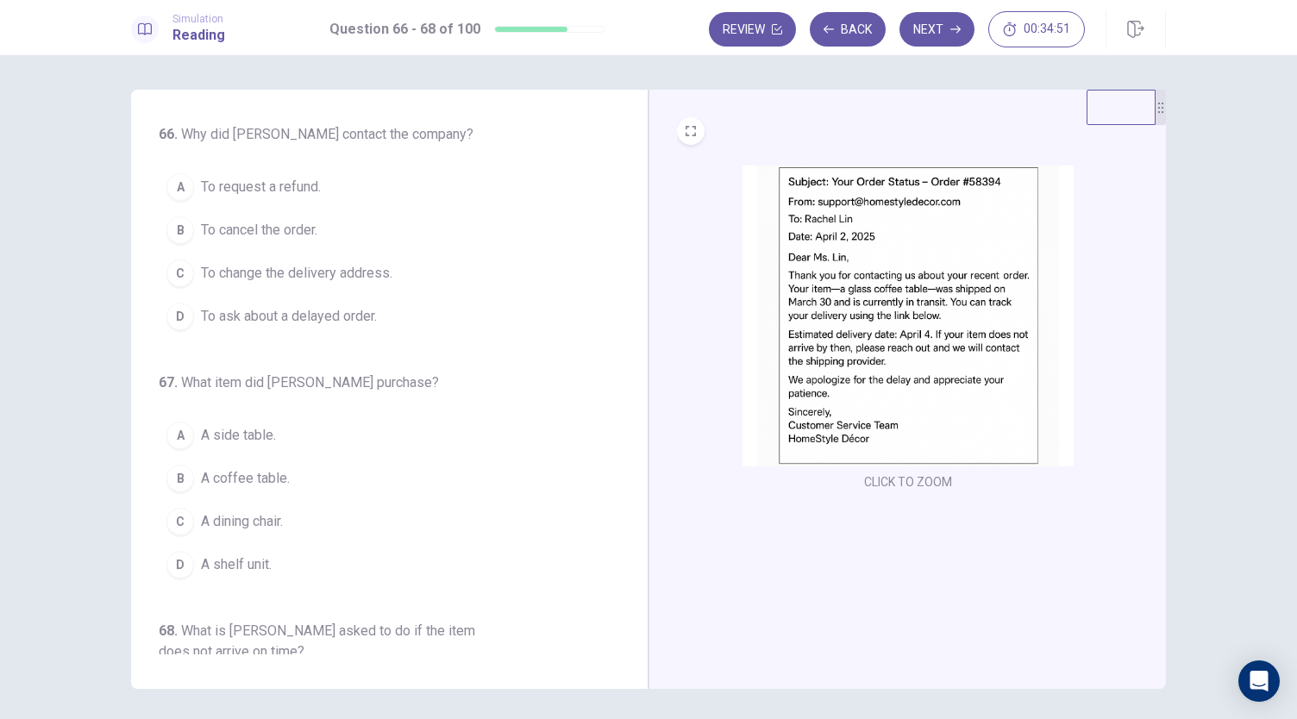
click at [569, 272] on button "C To change the delivery address." at bounding box center [379, 273] width 441 height 43
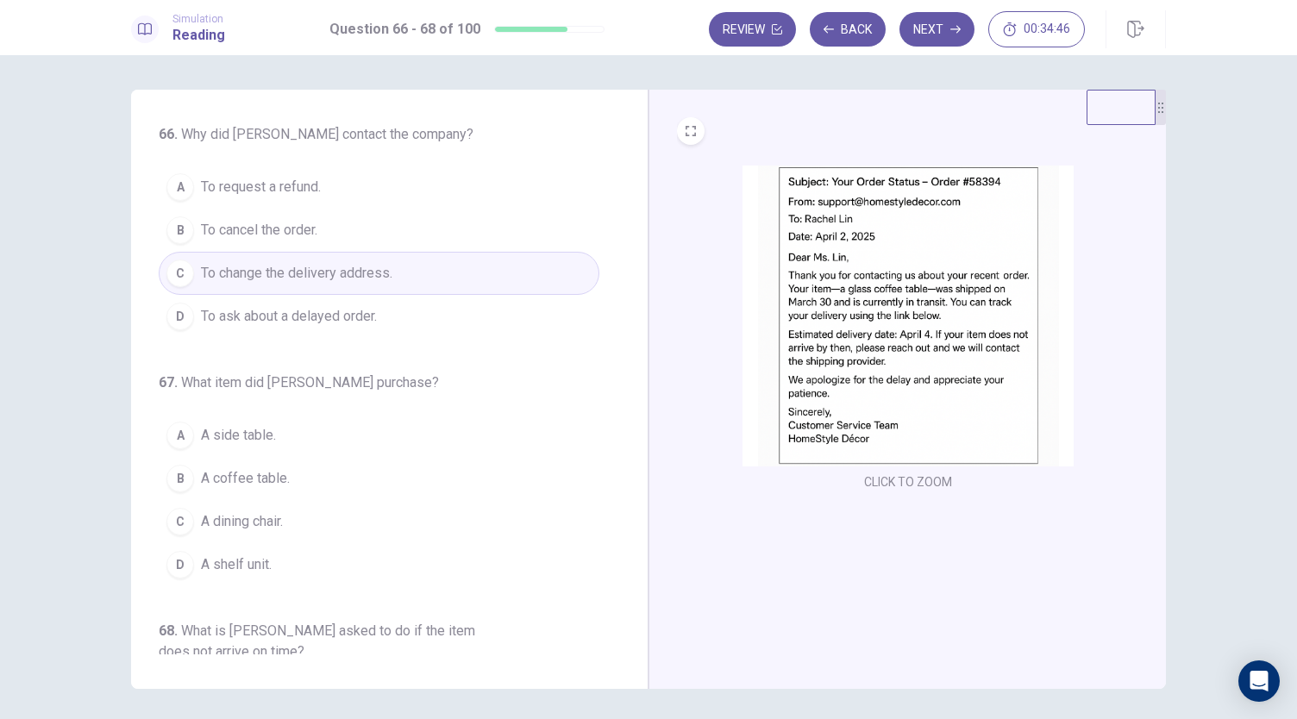
click at [871, 252] on img at bounding box center [907, 316] width 331 height 301
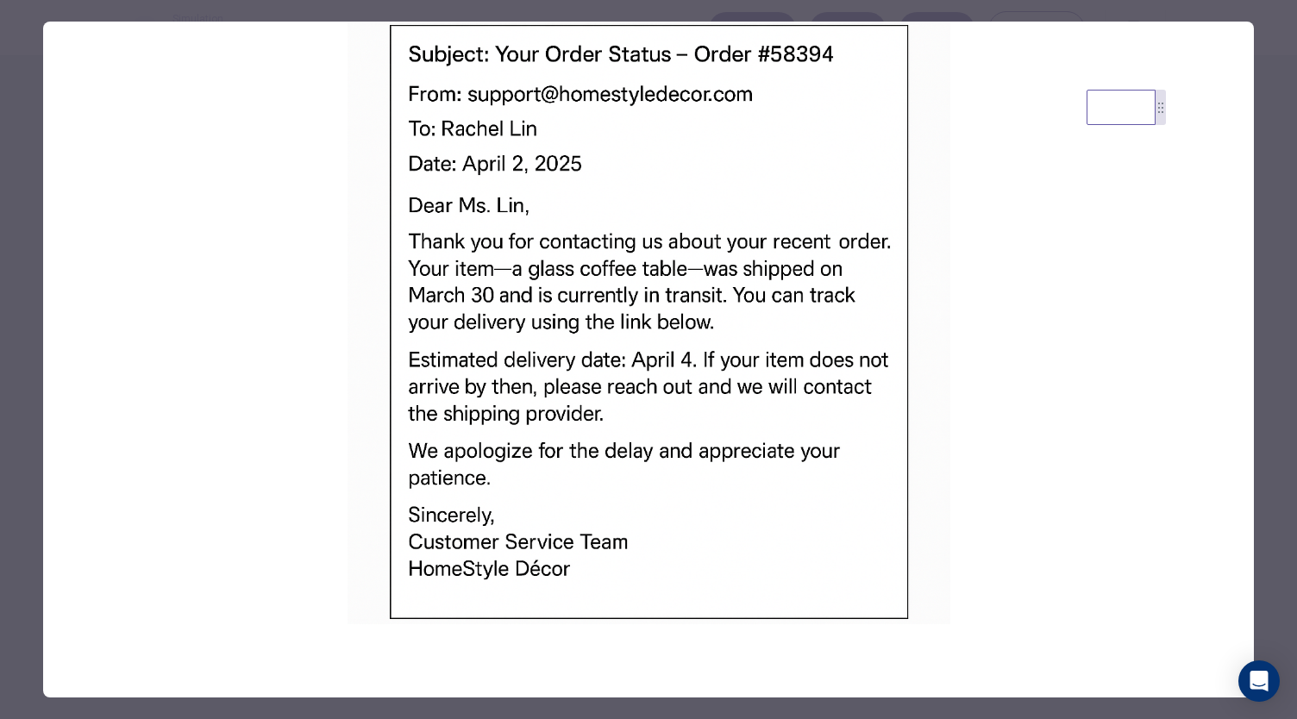
click at [845, 15] on div at bounding box center [648, 359] width 1297 height 719
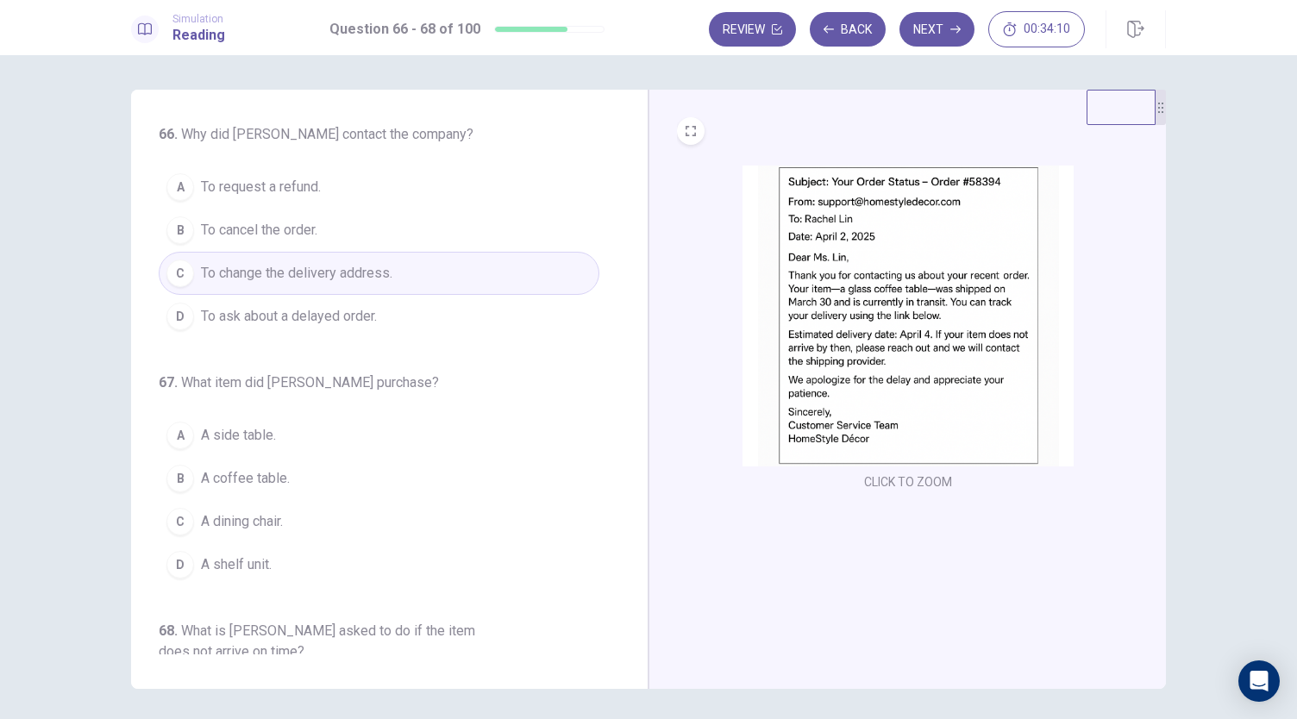
click at [316, 312] on span "To ask about a delayed order." at bounding box center [289, 316] width 176 height 21
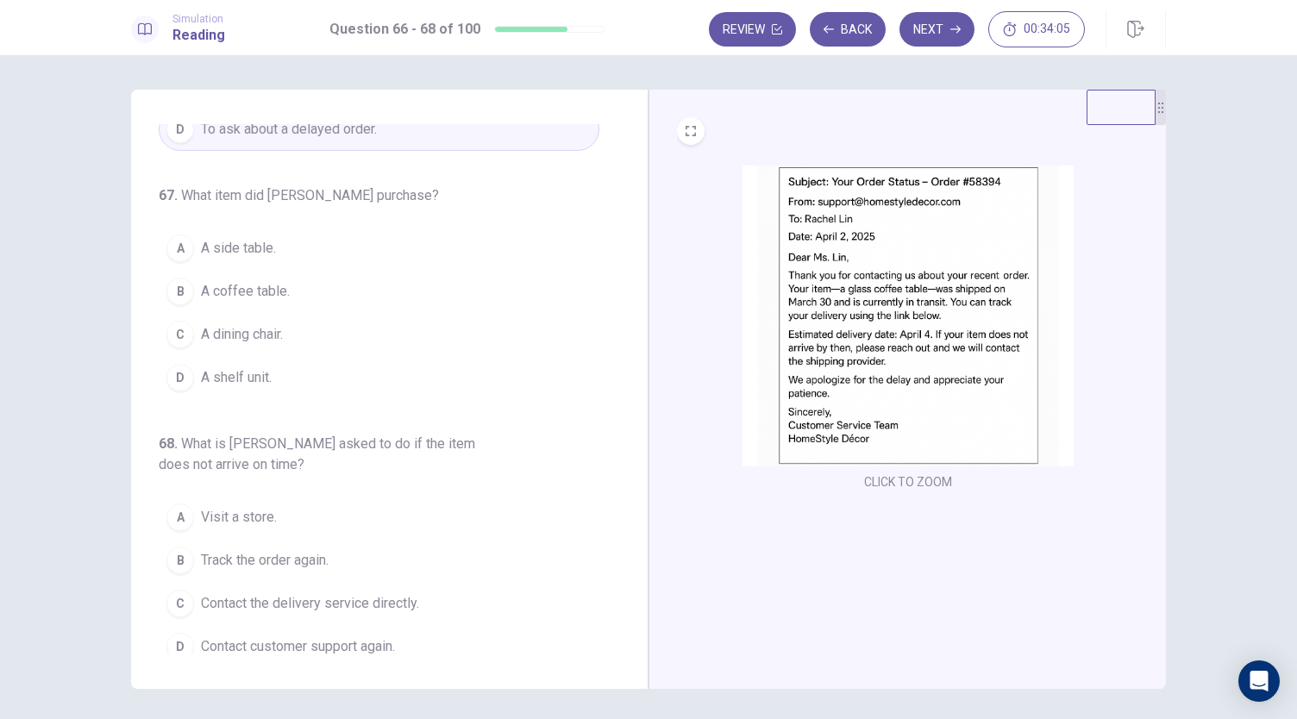
scroll to position [191, 0]
click at [279, 282] on span "A coffee table." at bounding box center [245, 288] width 89 height 21
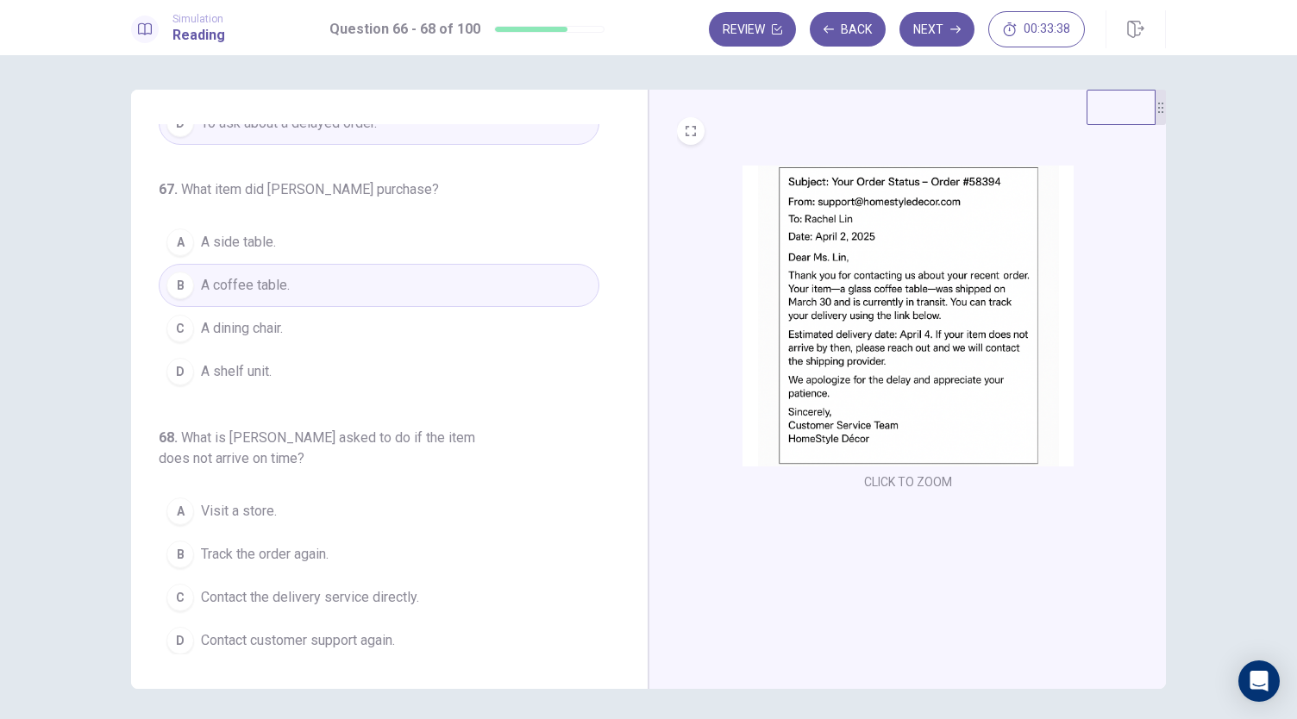
click at [331, 630] on span "Contact customer support again." at bounding box center [298, 640] width 194 height 21
click at [916, 36] on button "Next" at bounding box center [936, 29] width 75 height 34
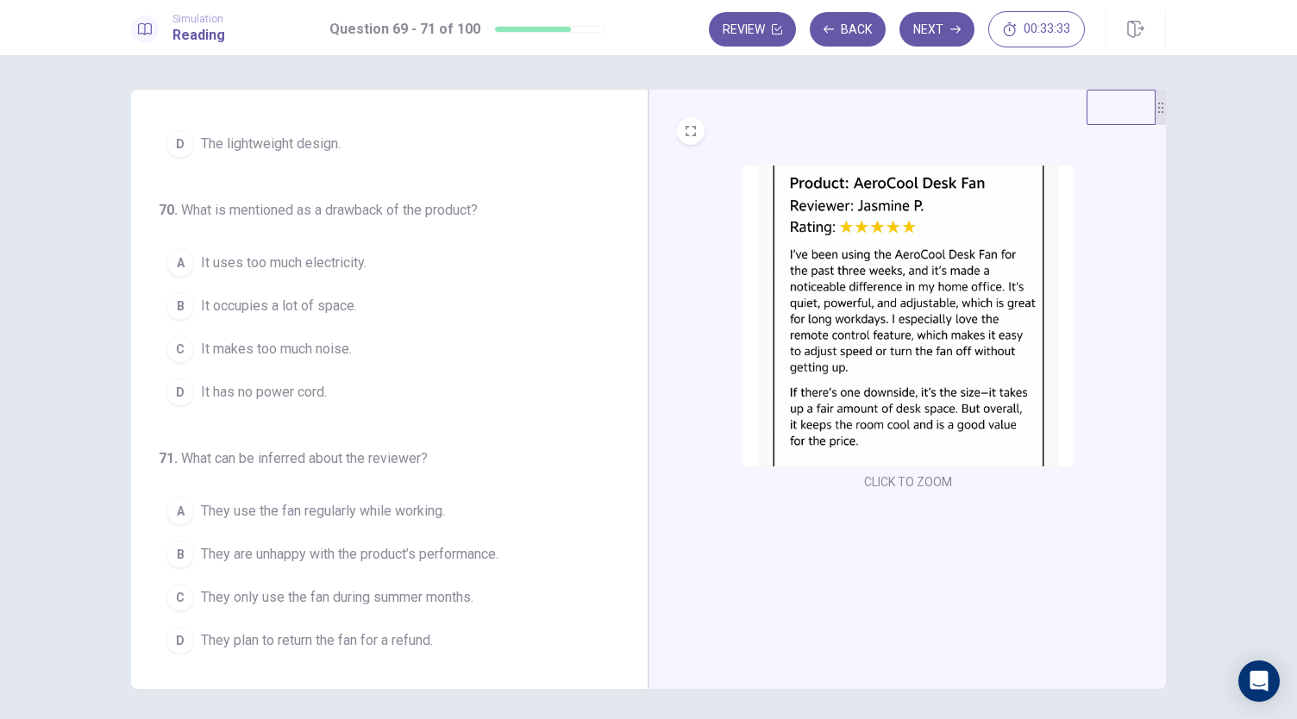
scroll to position [0, 0]
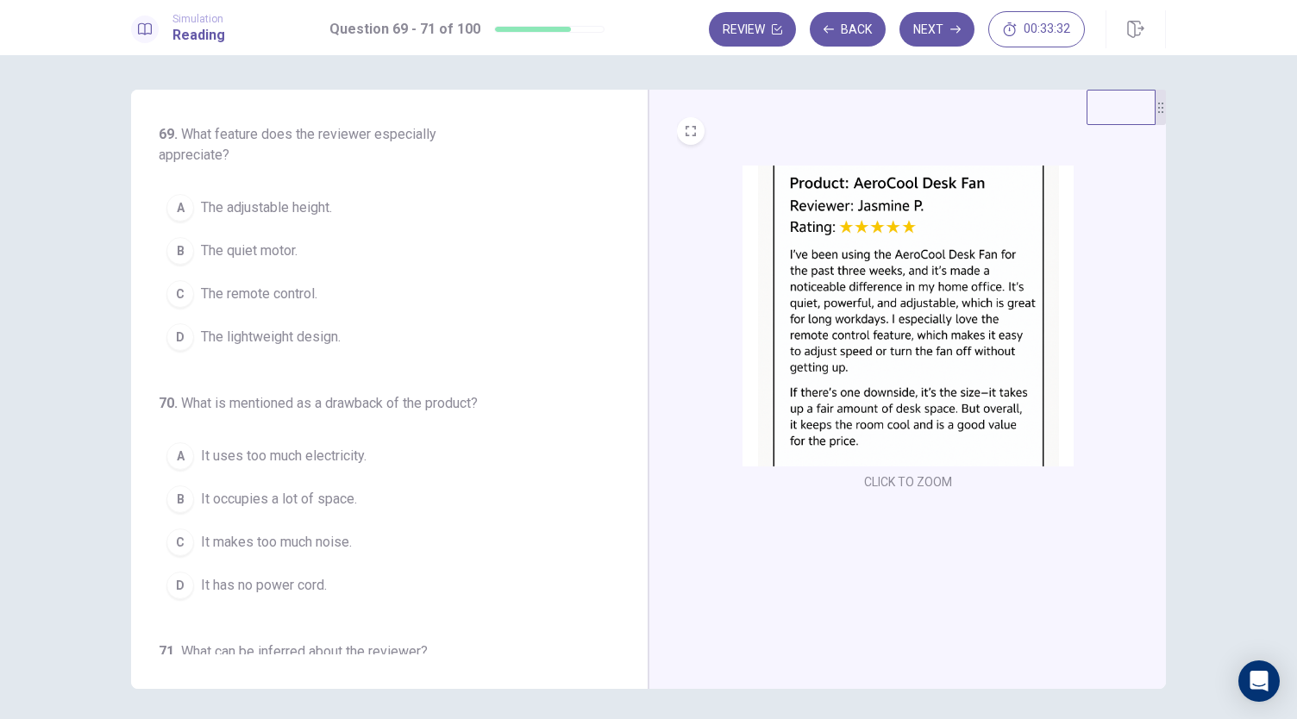
click at [816, 294] on img at bounding box center [907, 316] width 331 height 301
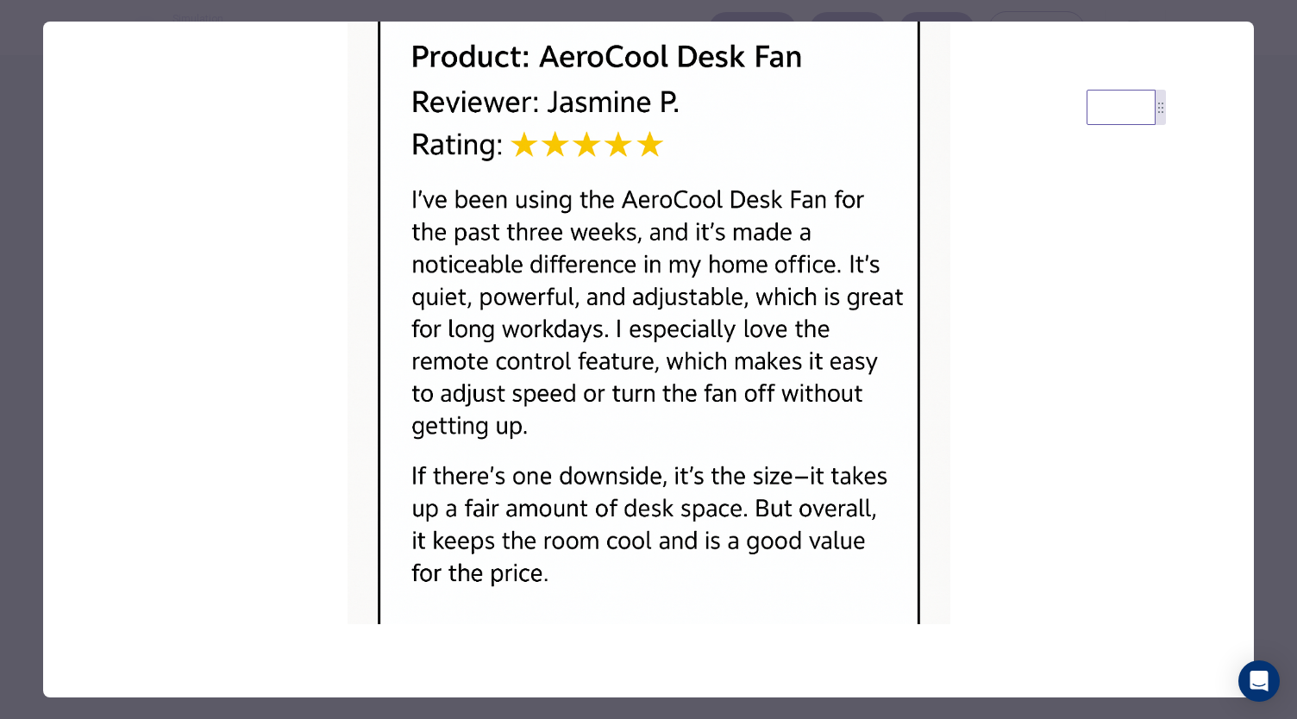
click at [931, 15] on div at bounding box center [648, 359] width 1297 height 719
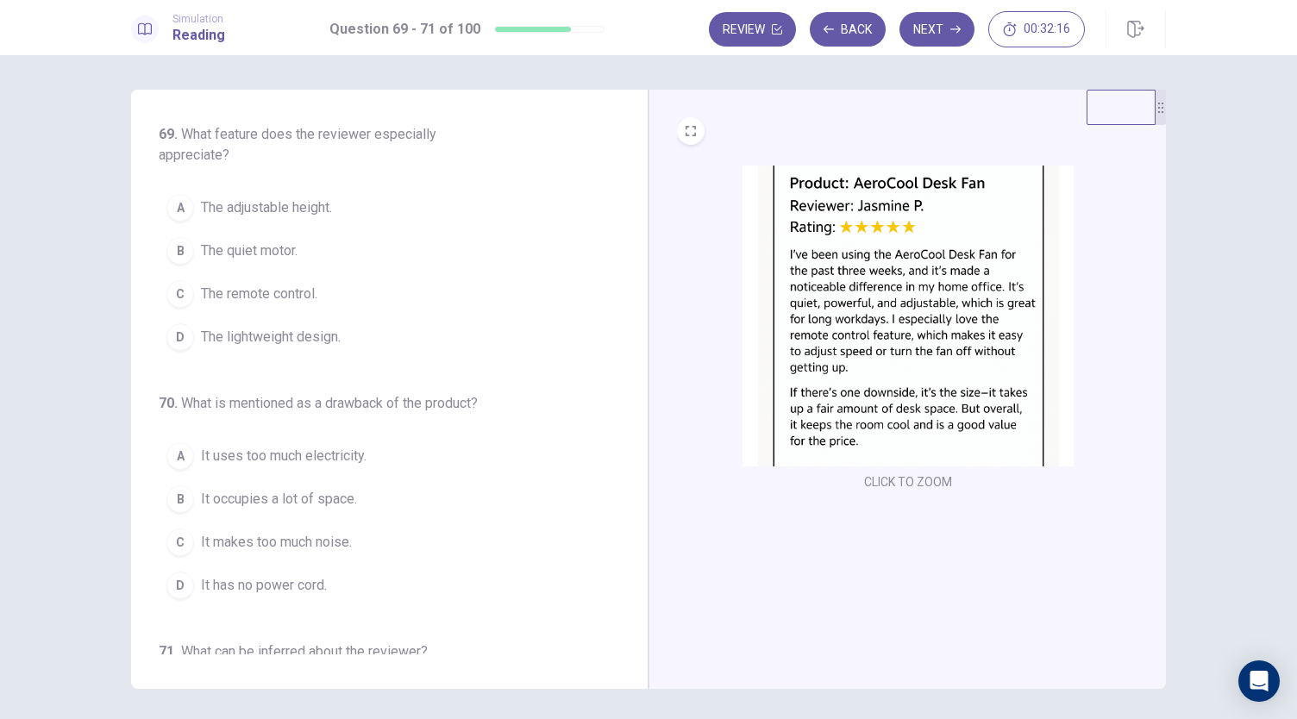
click at [324, 296] on button "C The remote control." at bounding box center [379, 293] width 441 height 43
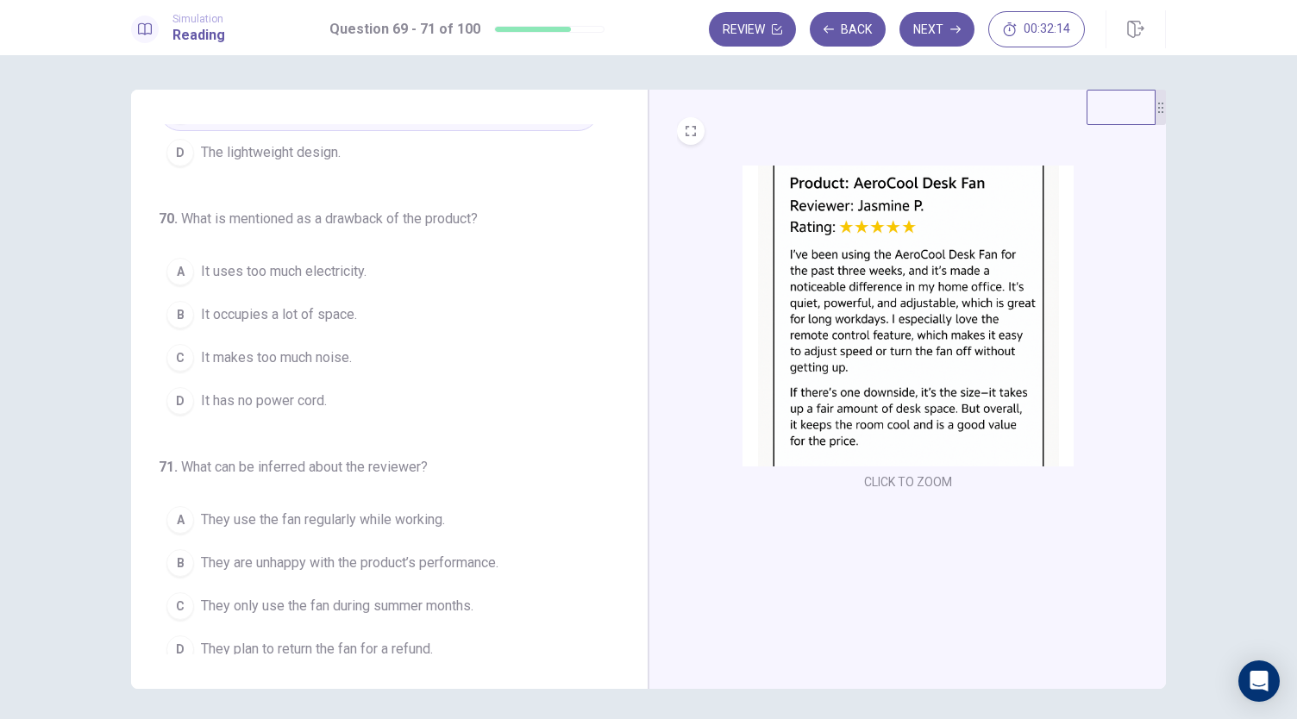
scroll to position [186, 0]
click at [341, 315] on span "It occupies a lot of space." at bounding box center [279, 313] width 156 height 21
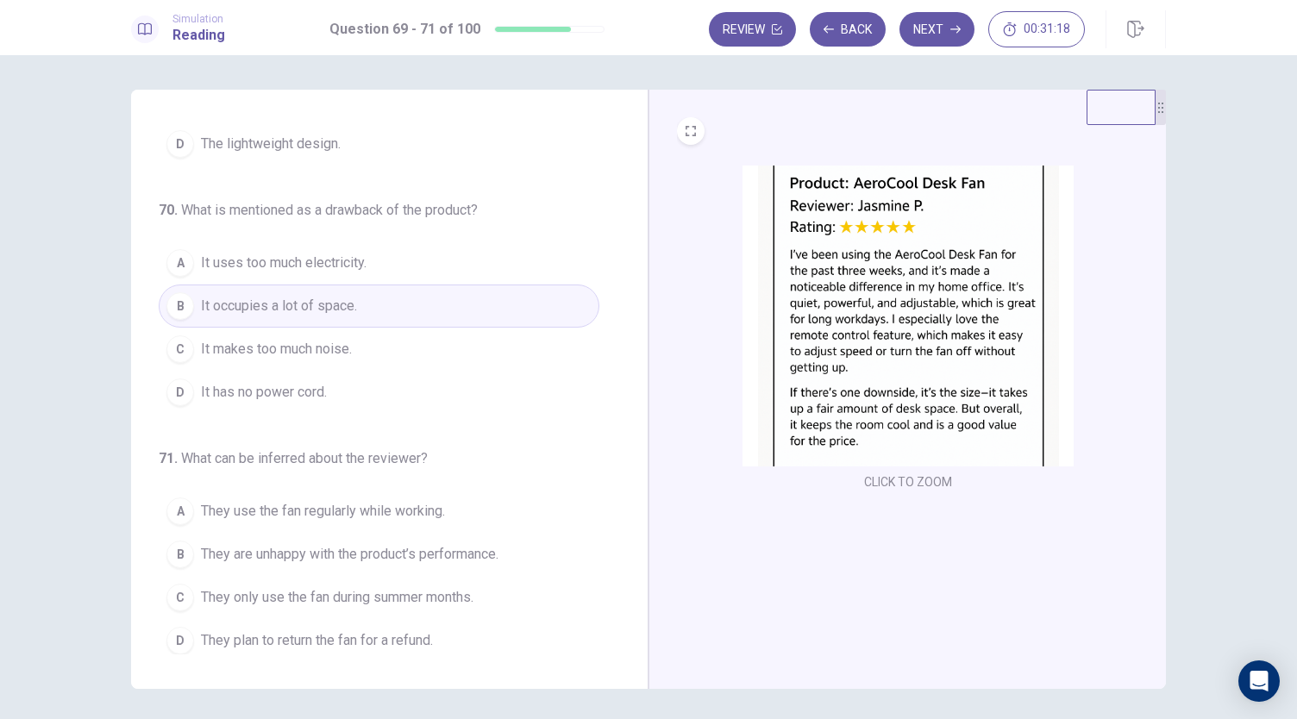
click at [329, 504] on span "They use the fan regularly while working." at bounding box center [323, 511] width 244 height 21
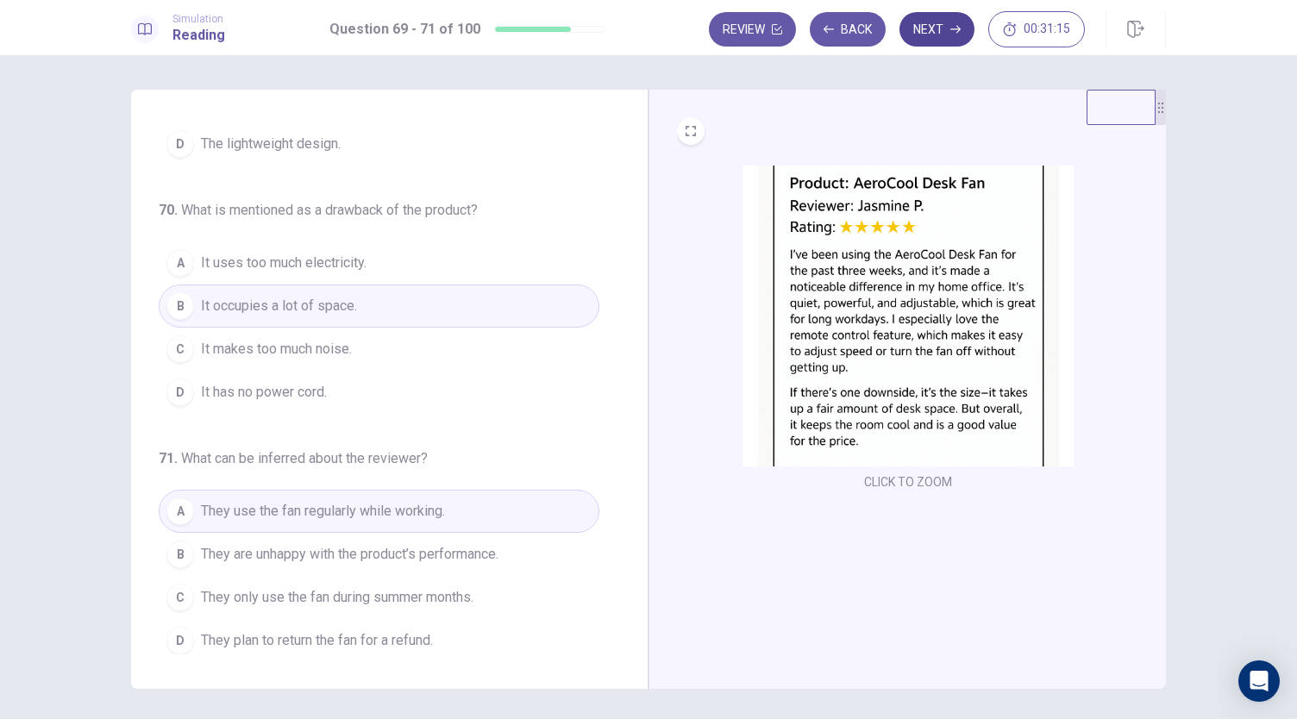
click at [941, 24] on button "Next" at bounding box center [936, 29] width 75 height 34
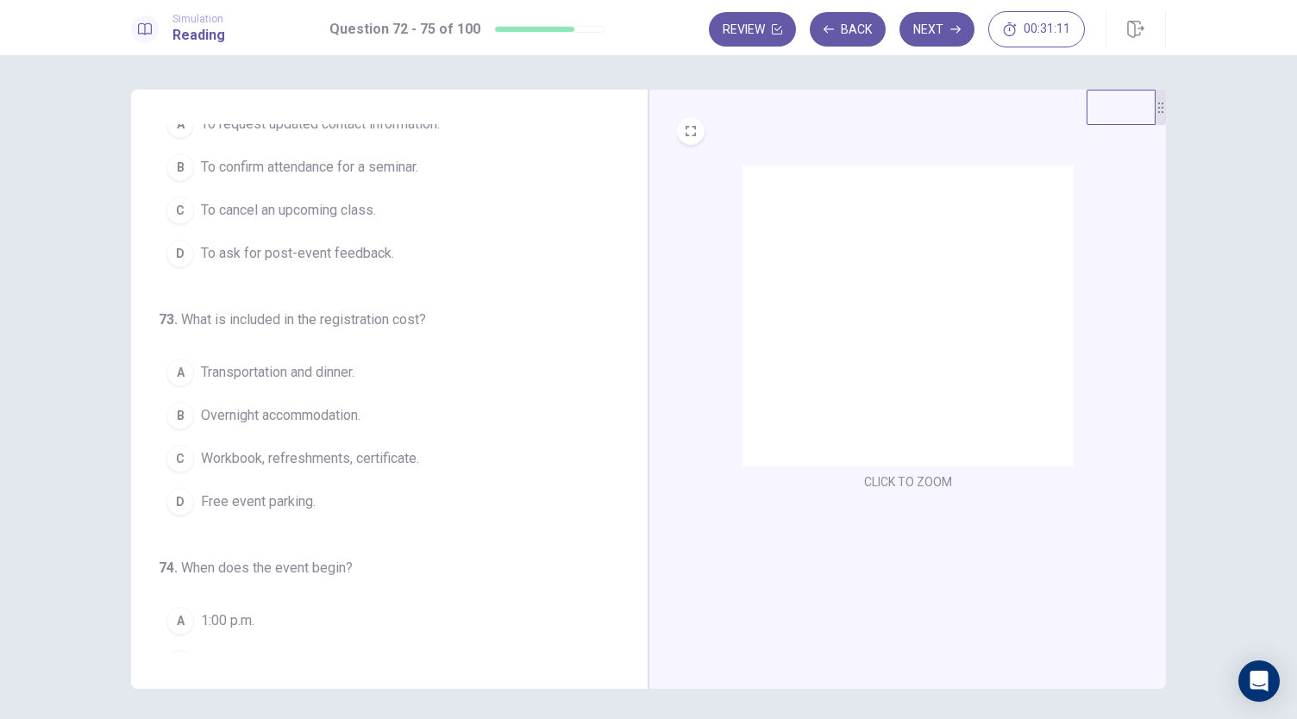
scroll to position [0, 0]
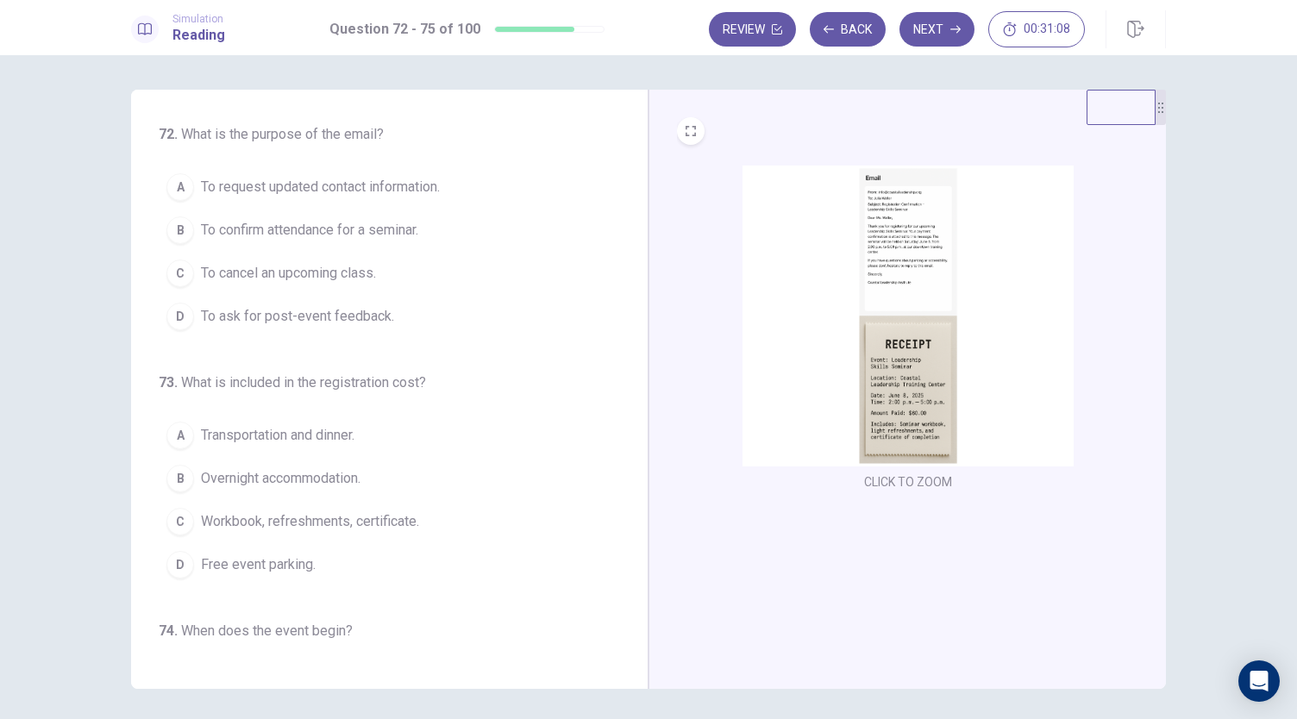
click at [875, 385] on img at bounding box center [907, 316] width 331 height 301
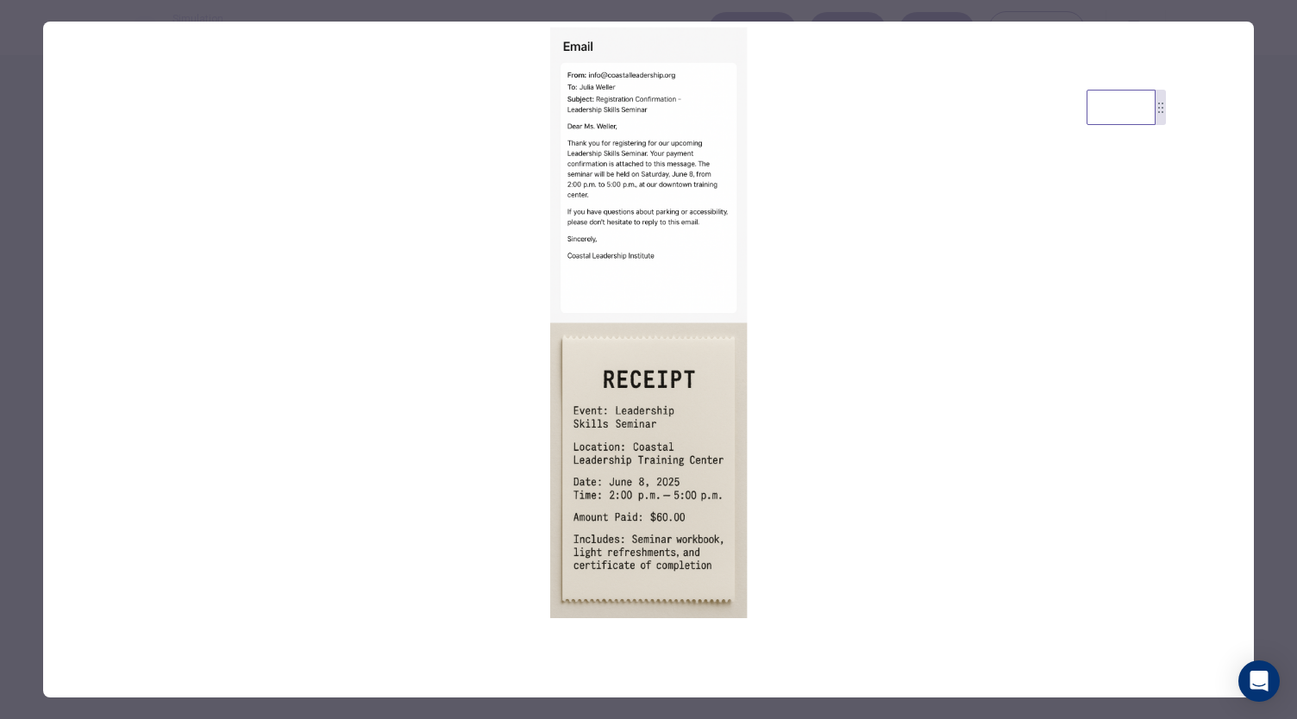
click at [829, 8] on div at bounding box center [648, 359] width 1297 height 719
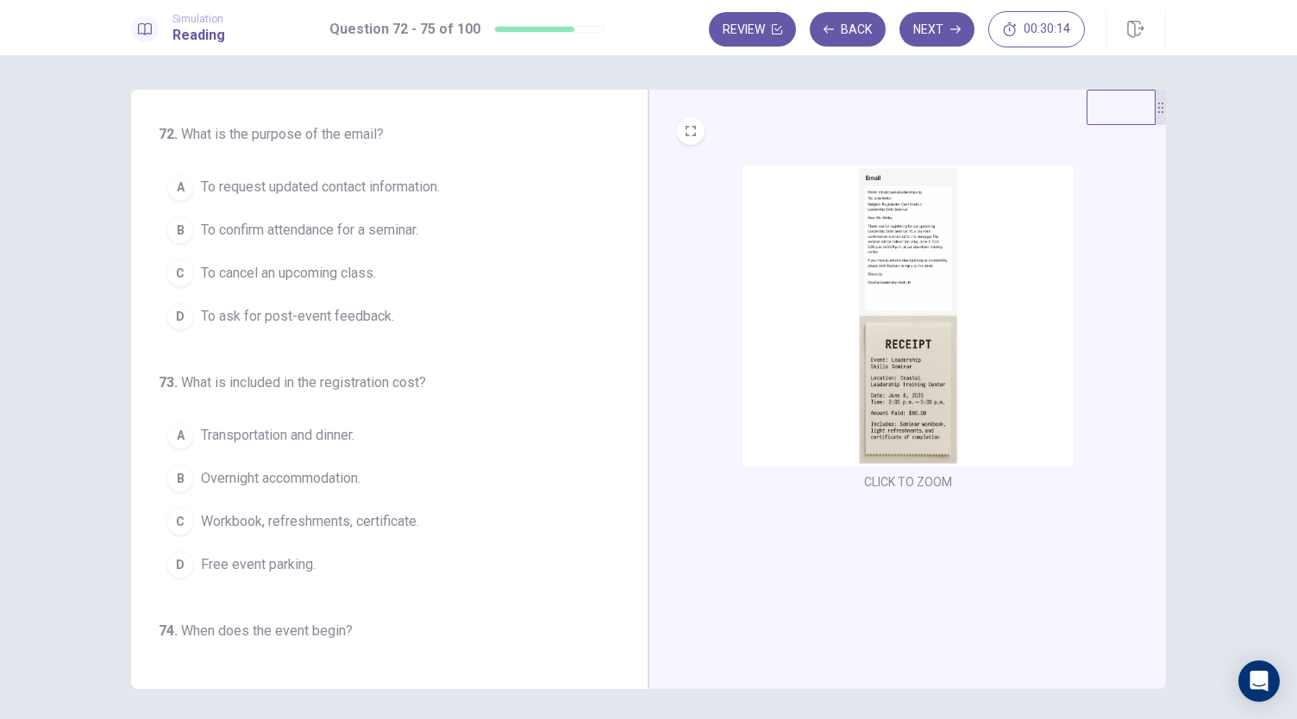
click at [887, 273] on img at bounding box center [907, 316] width 331 height 301
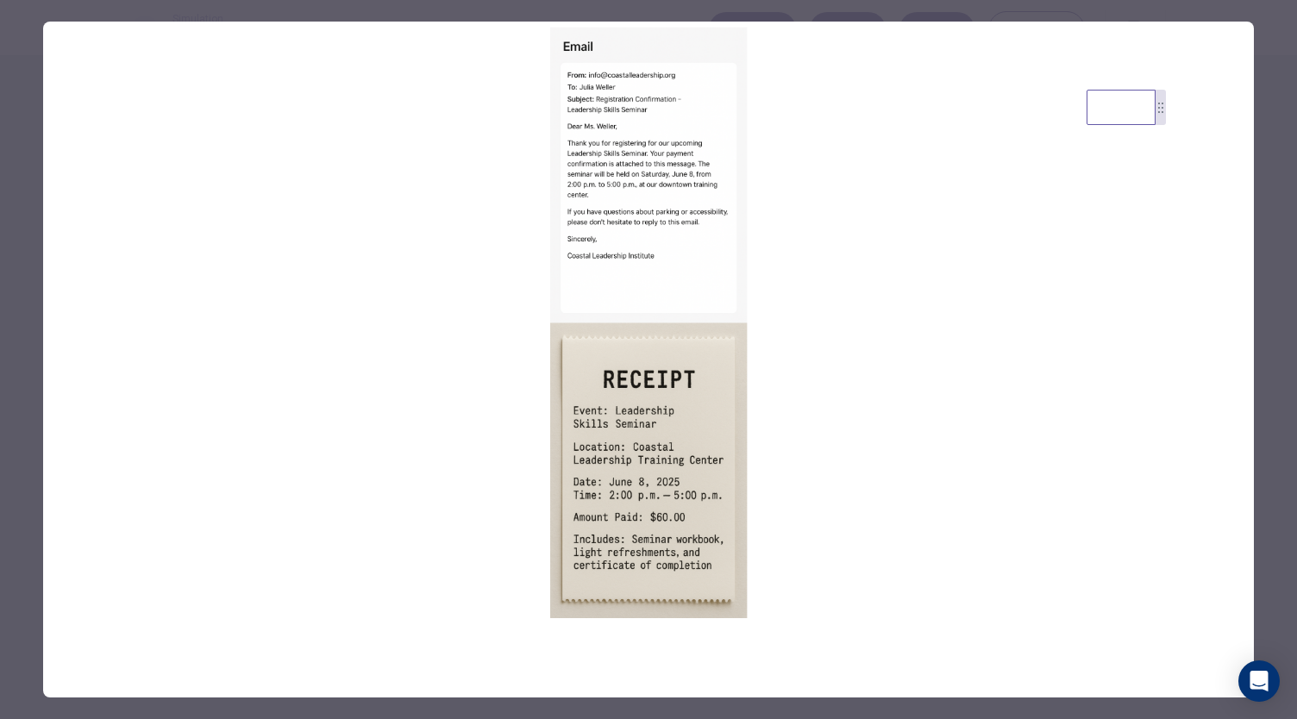
click at [845, 12] on div at bounding box center [648, 359] width 1297 height 719
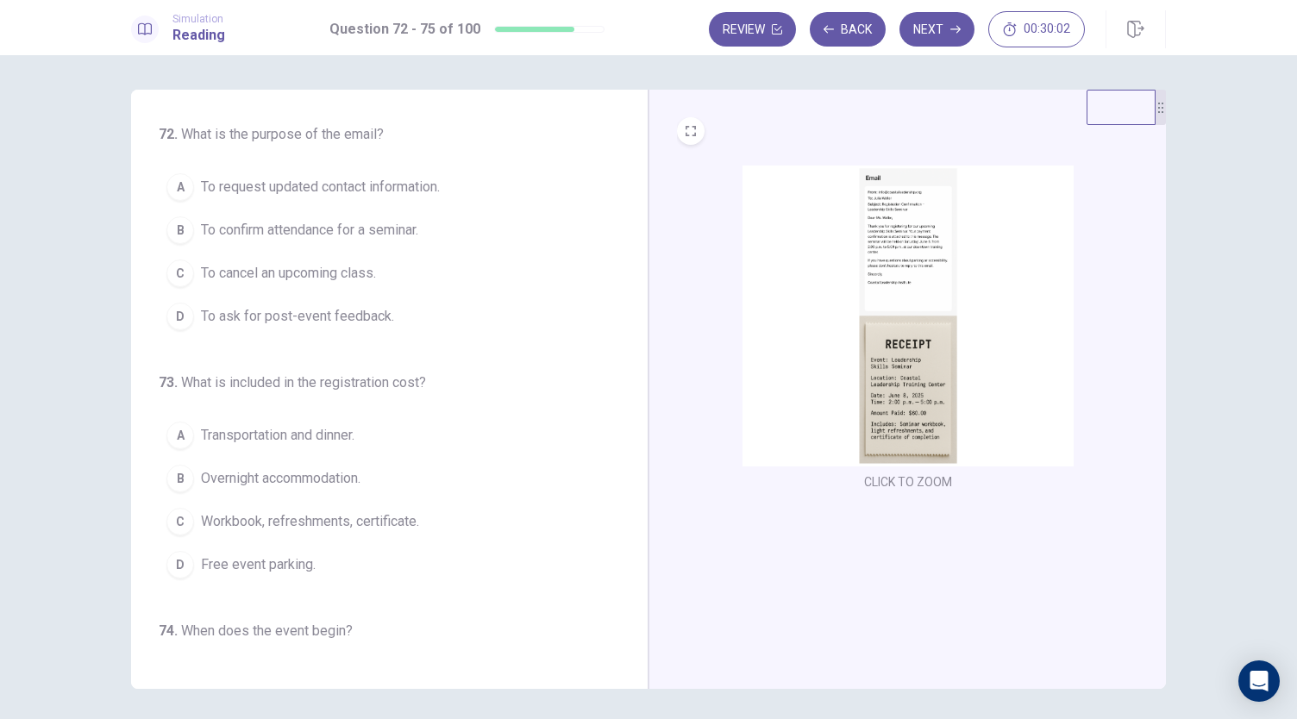
click at [404, 218] on button "B To confirm attendance for a seminar." at bounding box center [379, 230] width 441 height 43
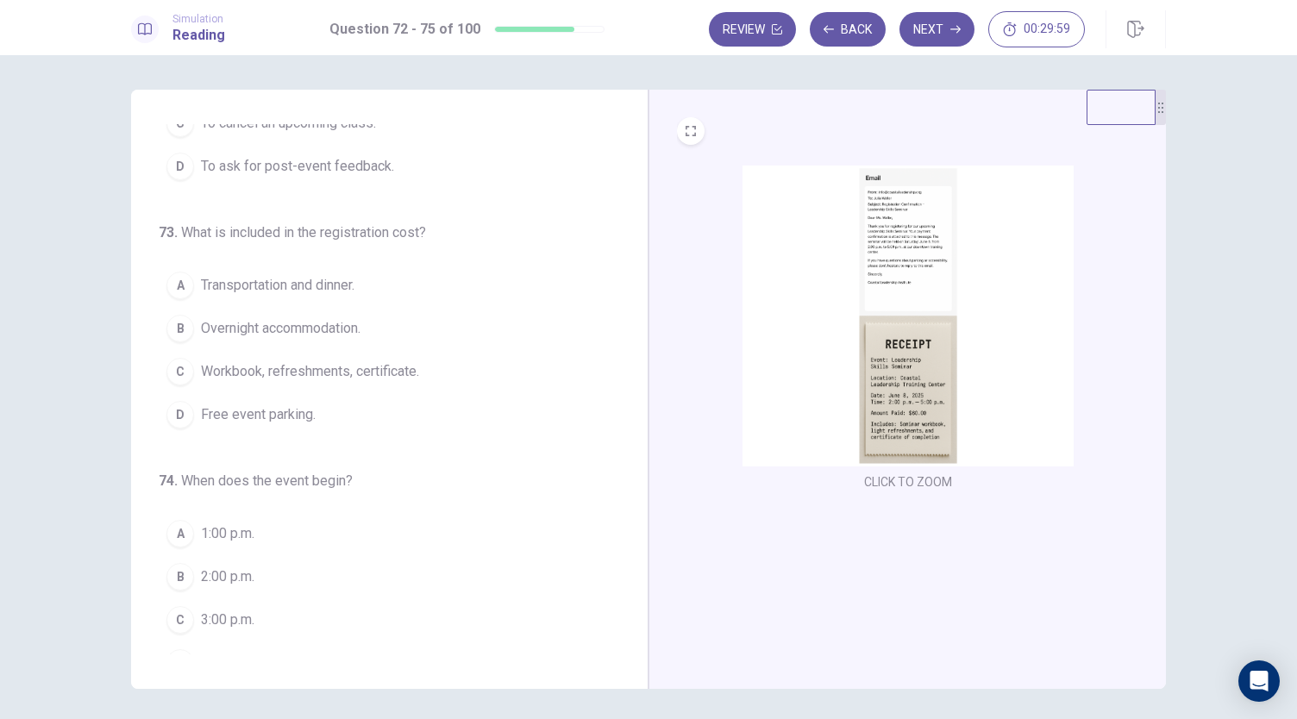
scroll to position [151, 0]
click at [829, 237] on img at bounding box center [907, 316] width 331 height 301
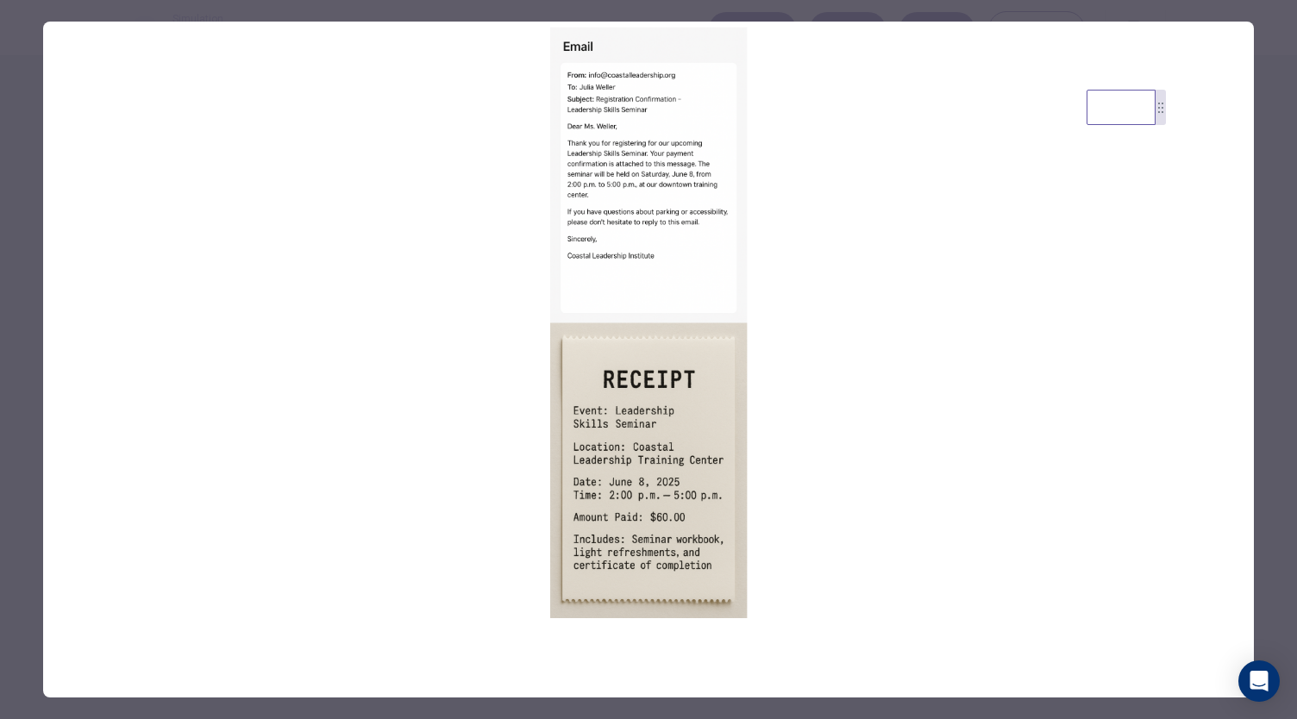
click at [785, 30] on img at bounding box center [648, 323] width 1211 height 603
click at [773, 18] on div at bounding box center [648, 359] width 1297 height 719
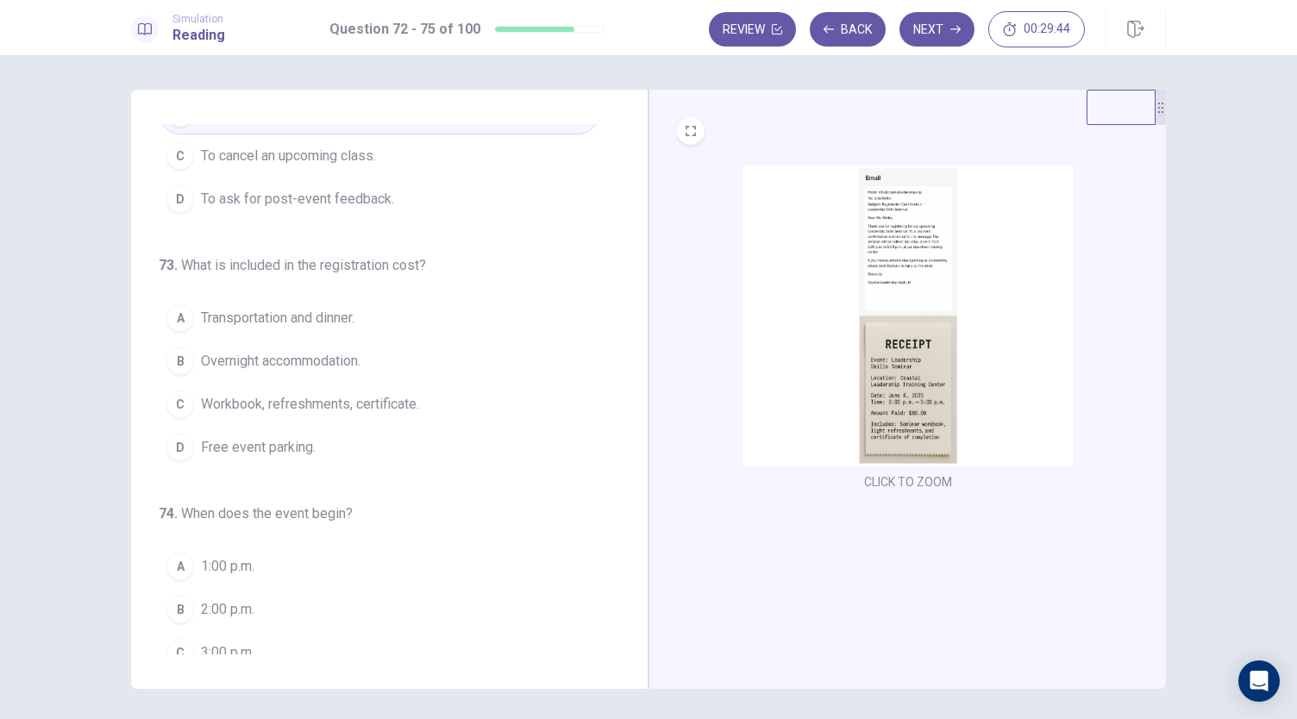
scroll to position [122, 0]
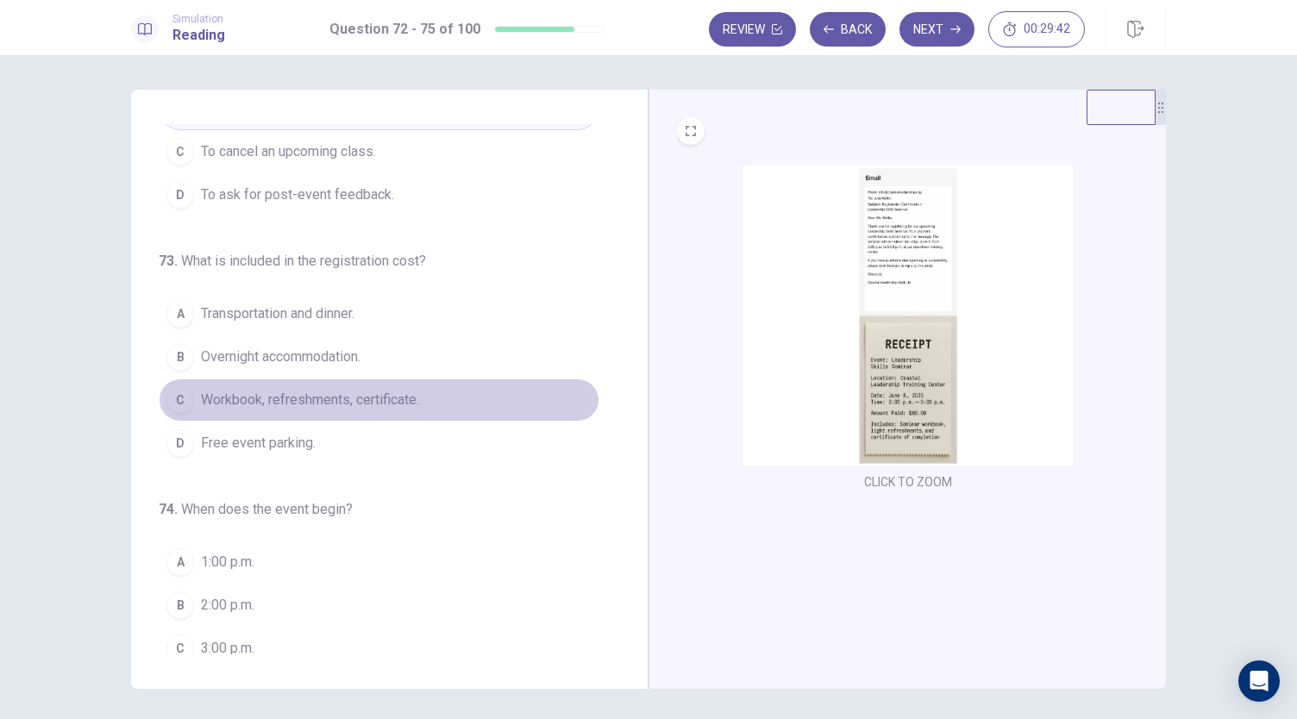
click at [407, 391] on span "Workbook, refreshments, certificate." at bounding box center [310, 400] width 218 height 21
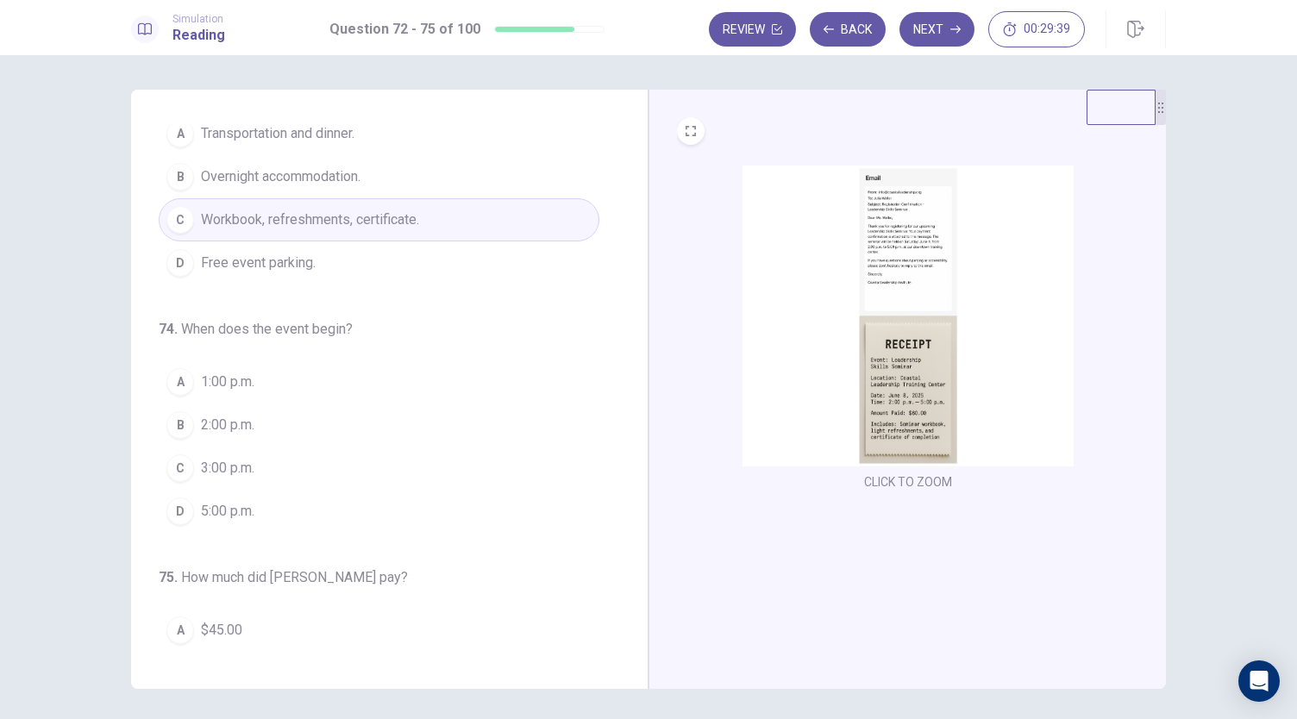
scroll to position [303, 0]
click at [241, 416] on span "2:00 p.m." at bounding box center [227, 424] width 53 height 21
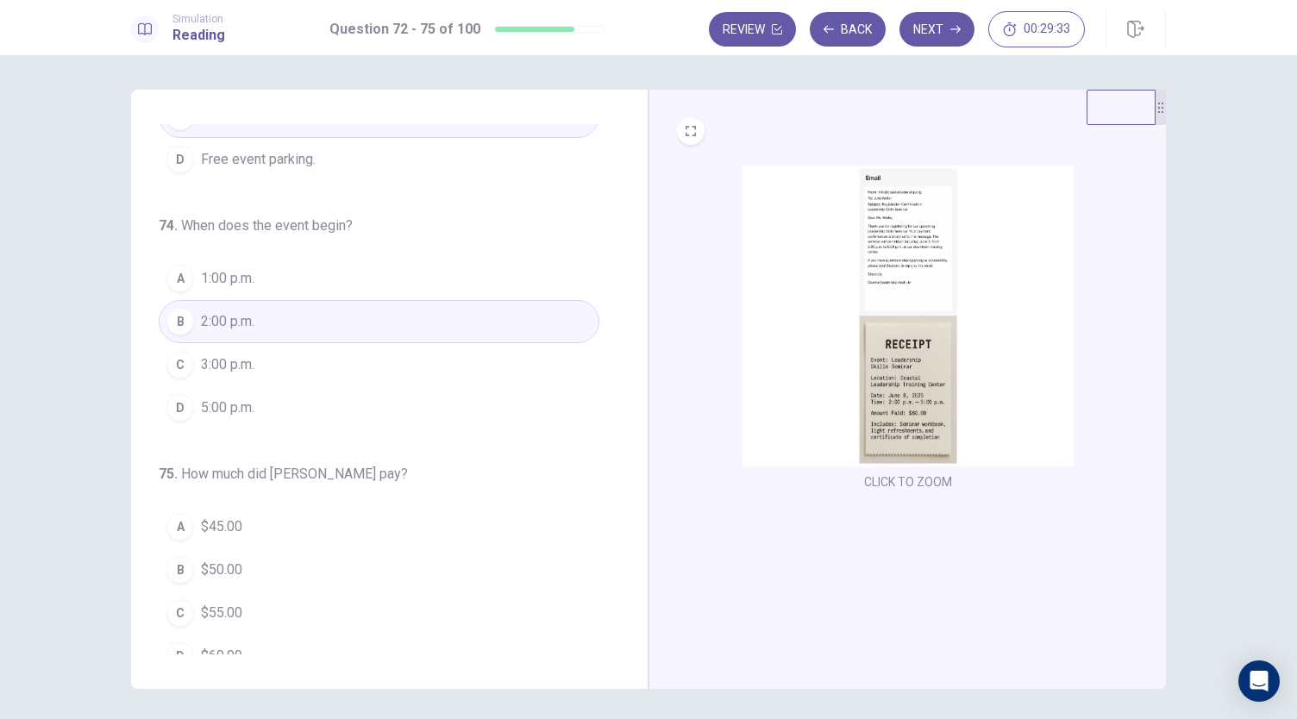
scroll to position [419, 0]
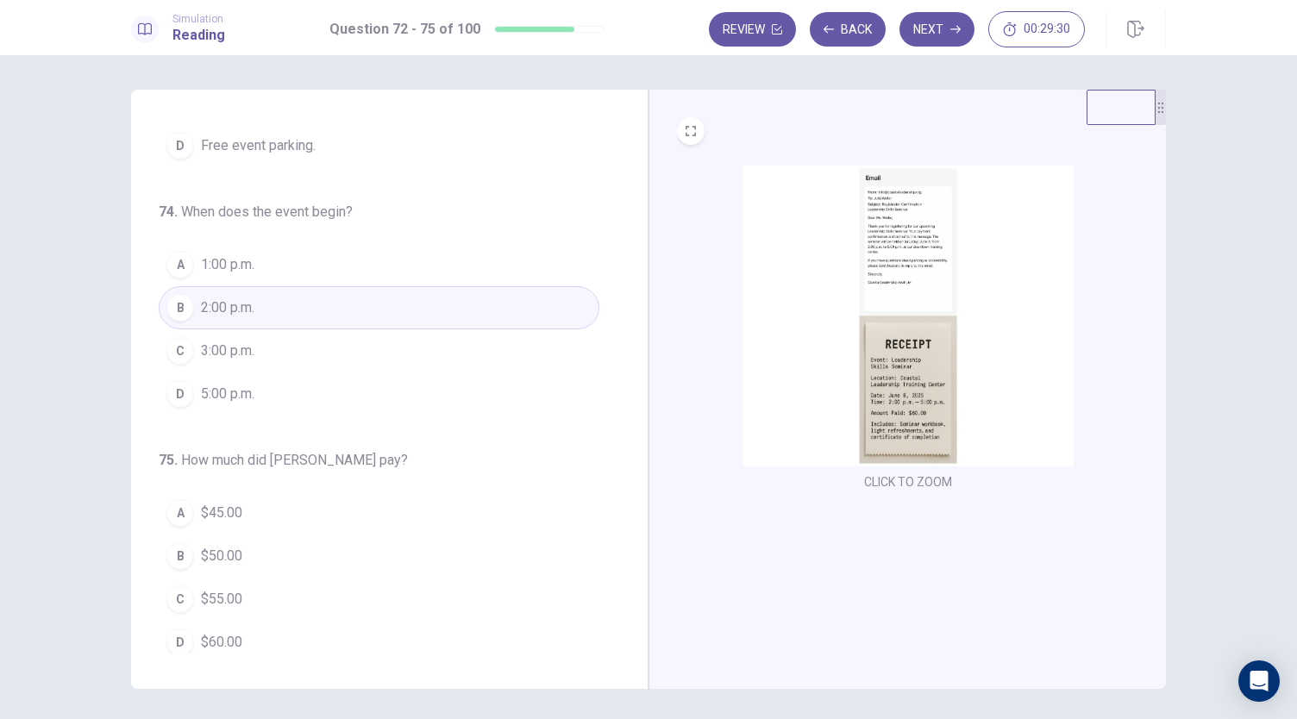
click at [224, 621] on button "D $60.00" at bounding box center [379, 642] width 441 height 43
click at [947, 41] on button "Next" at bounding box center [936, 29] width 75 height 34
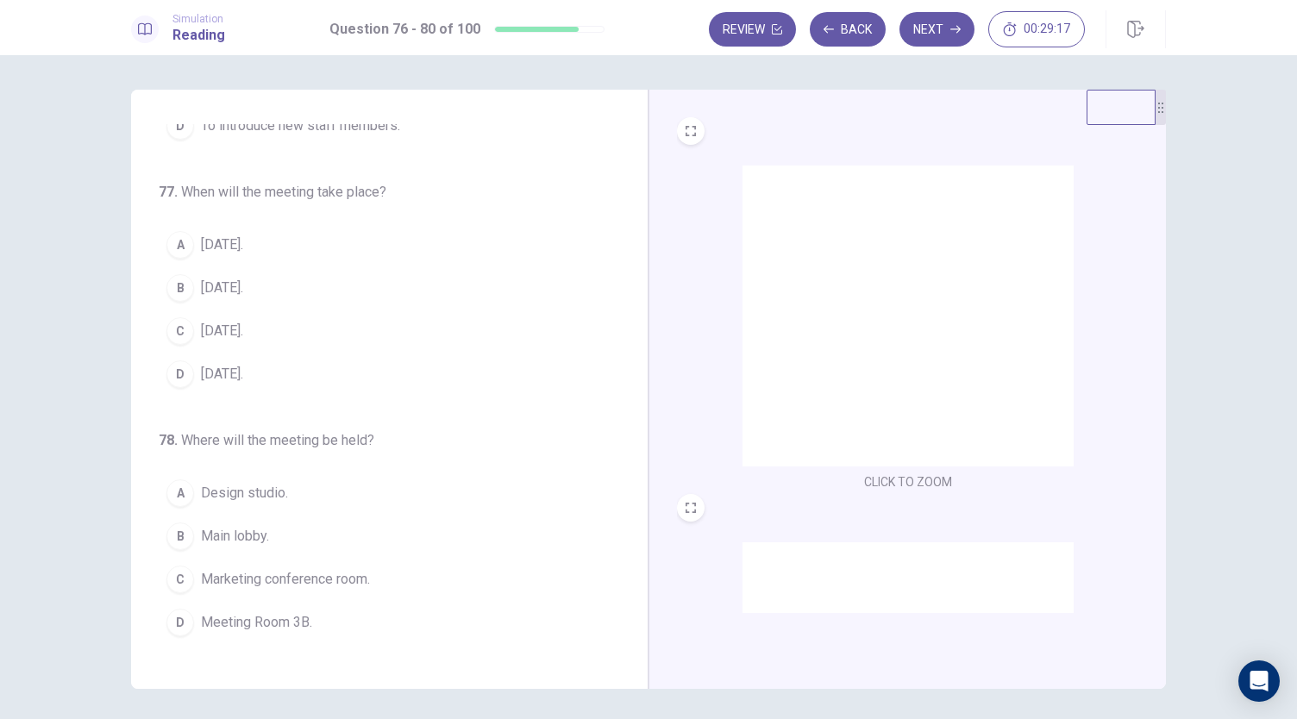
scroll to position [0, 0]
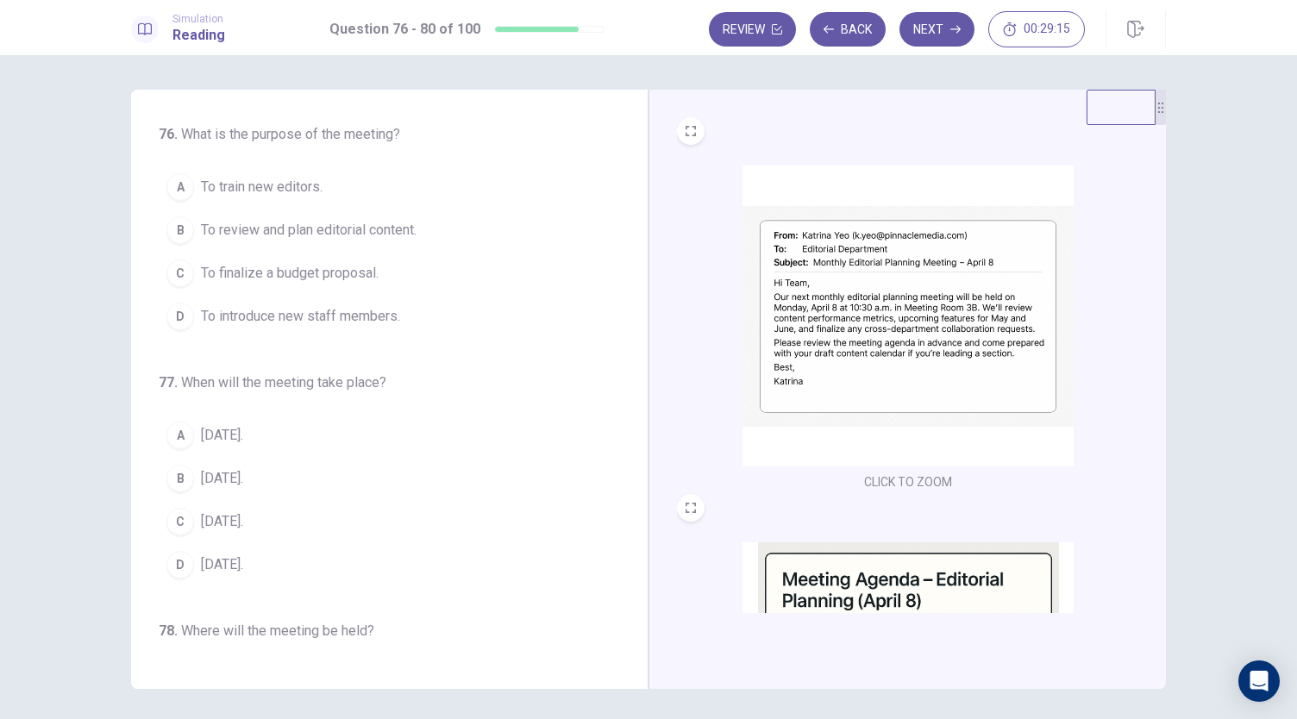
click at [898, 341] on img at bounding box center [907, 316] width 331 height 301
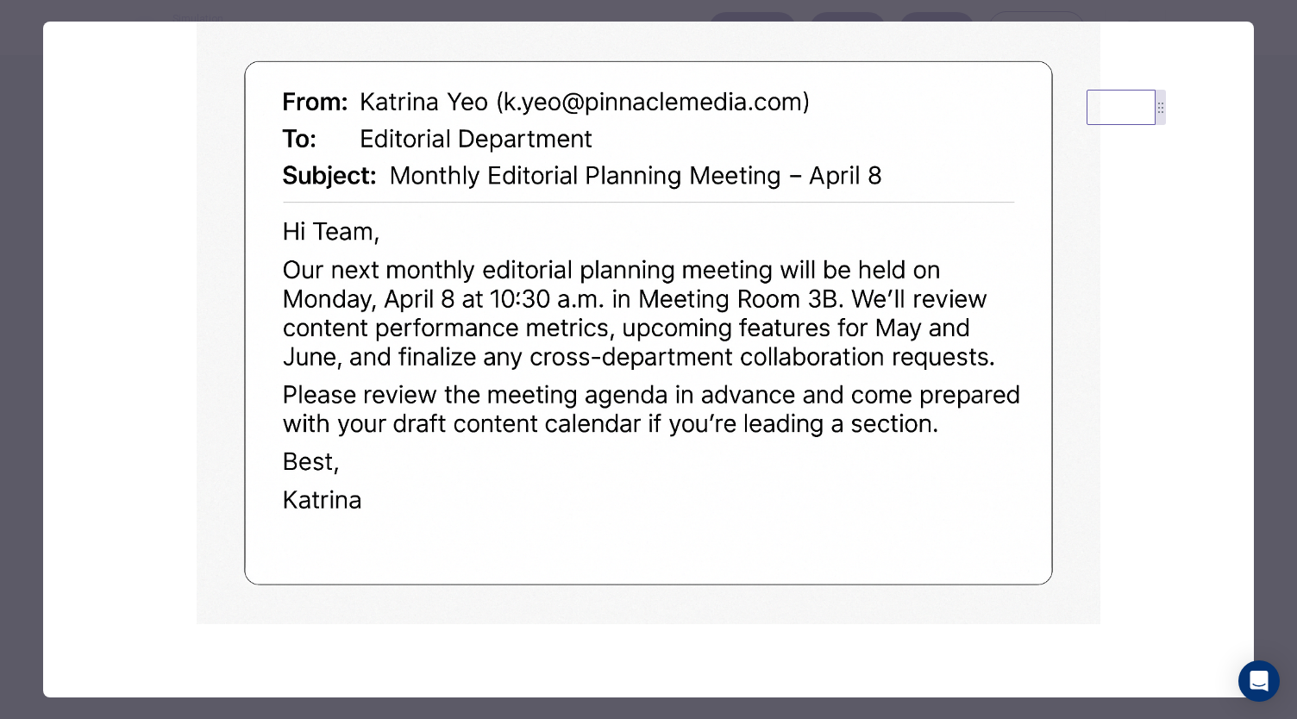
click at [962, 16] on div at bounding box center [648, 359] width 1297 height 719
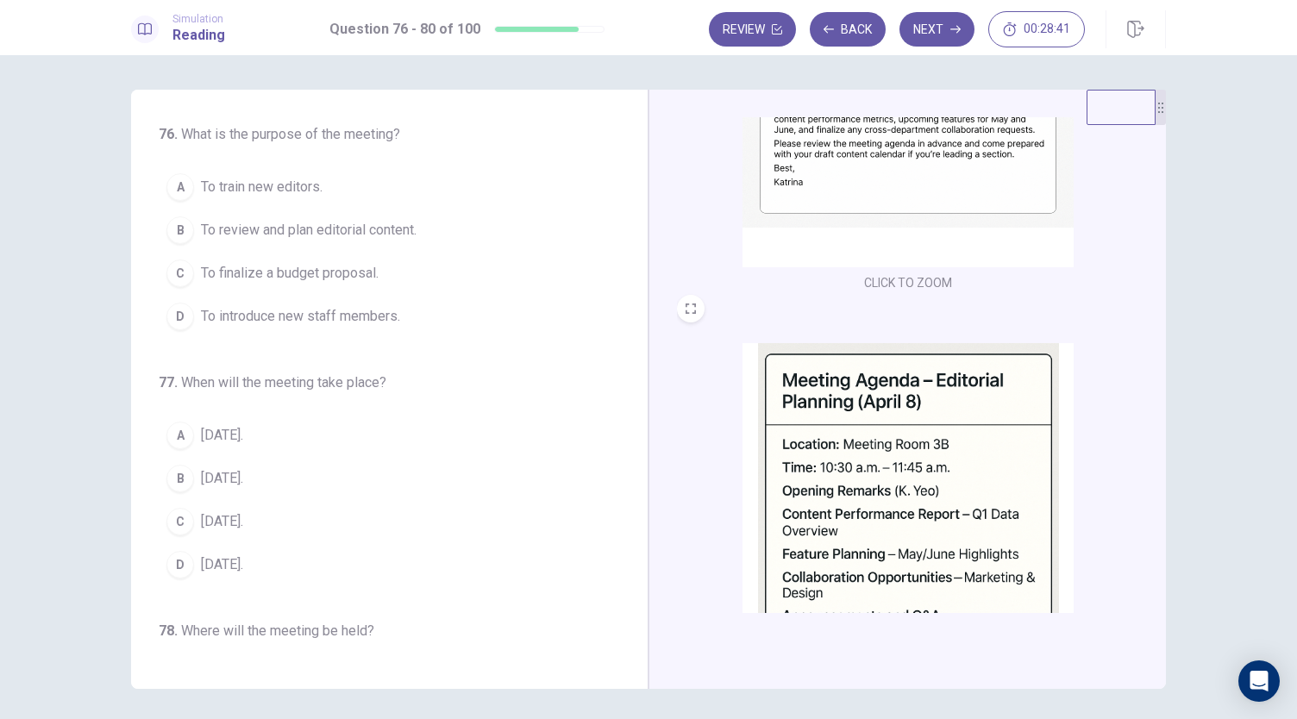
scroll to position [257, 0]
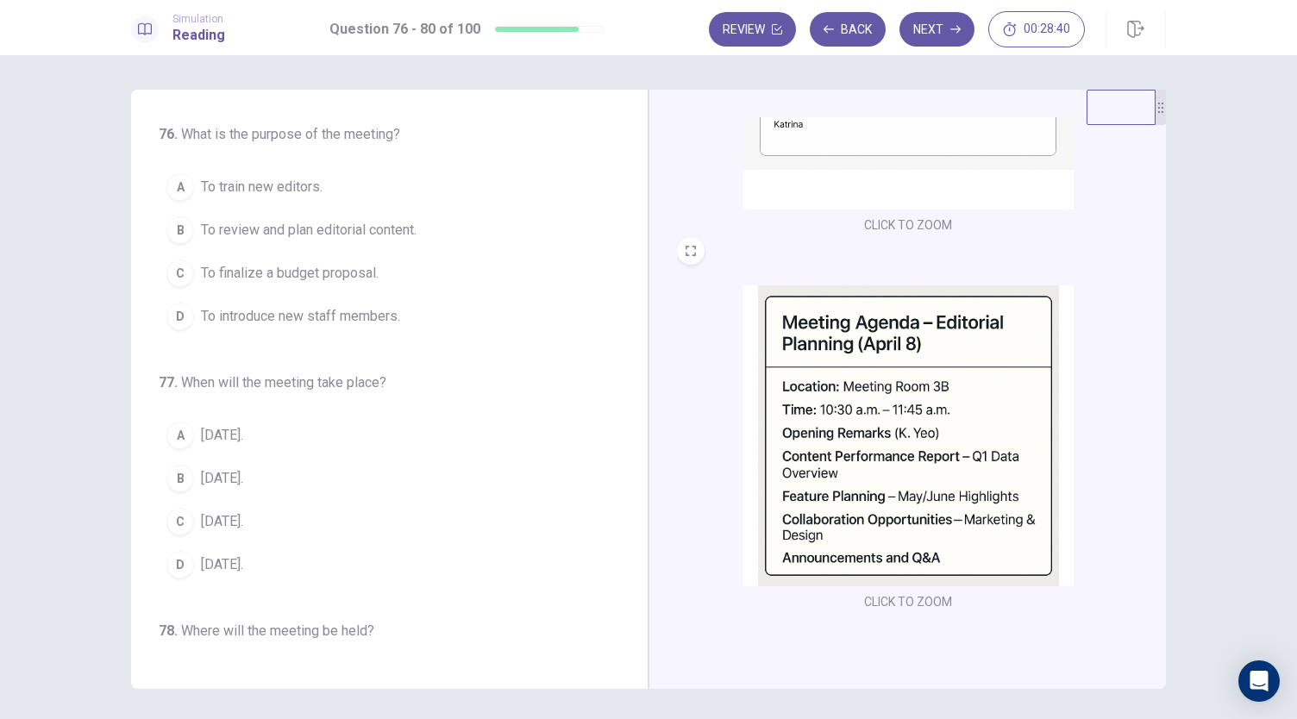
click at [880, 424] on img at bounding box center [907, 435] width 331 height 301
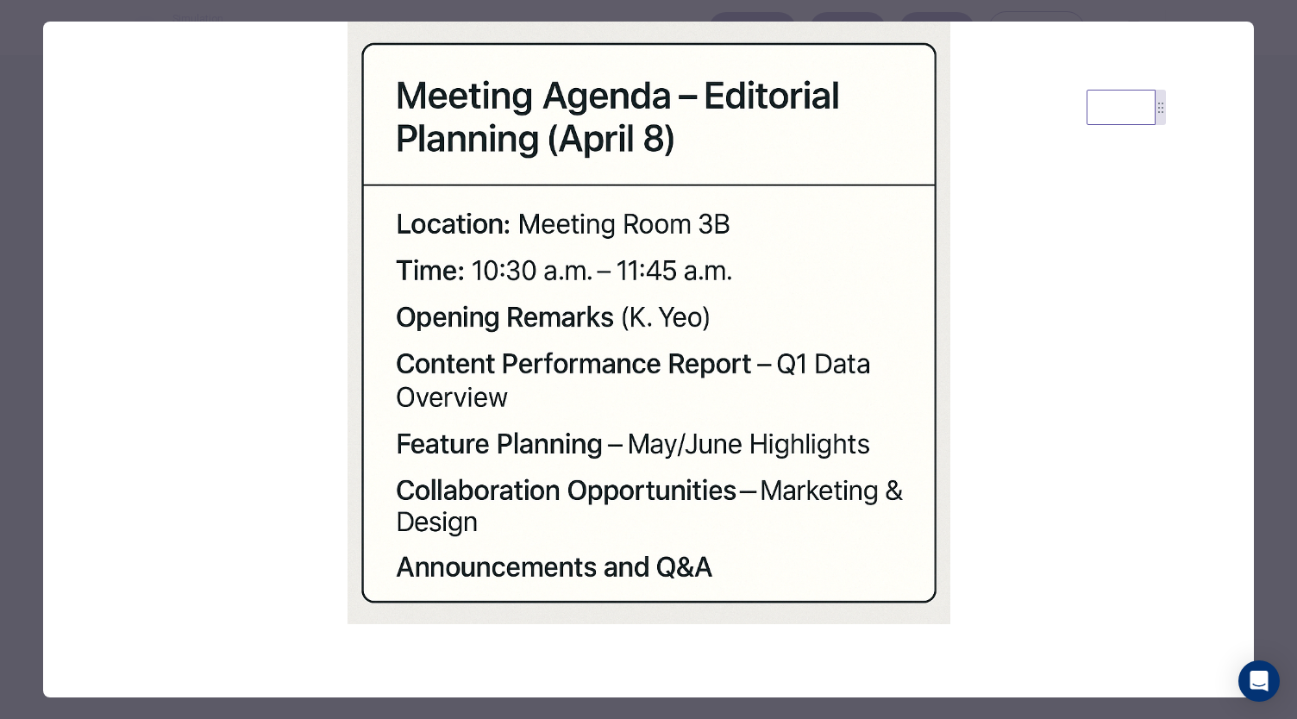
click at [864, 8] on div at bounding box center [648, 359] width 1297 height 719
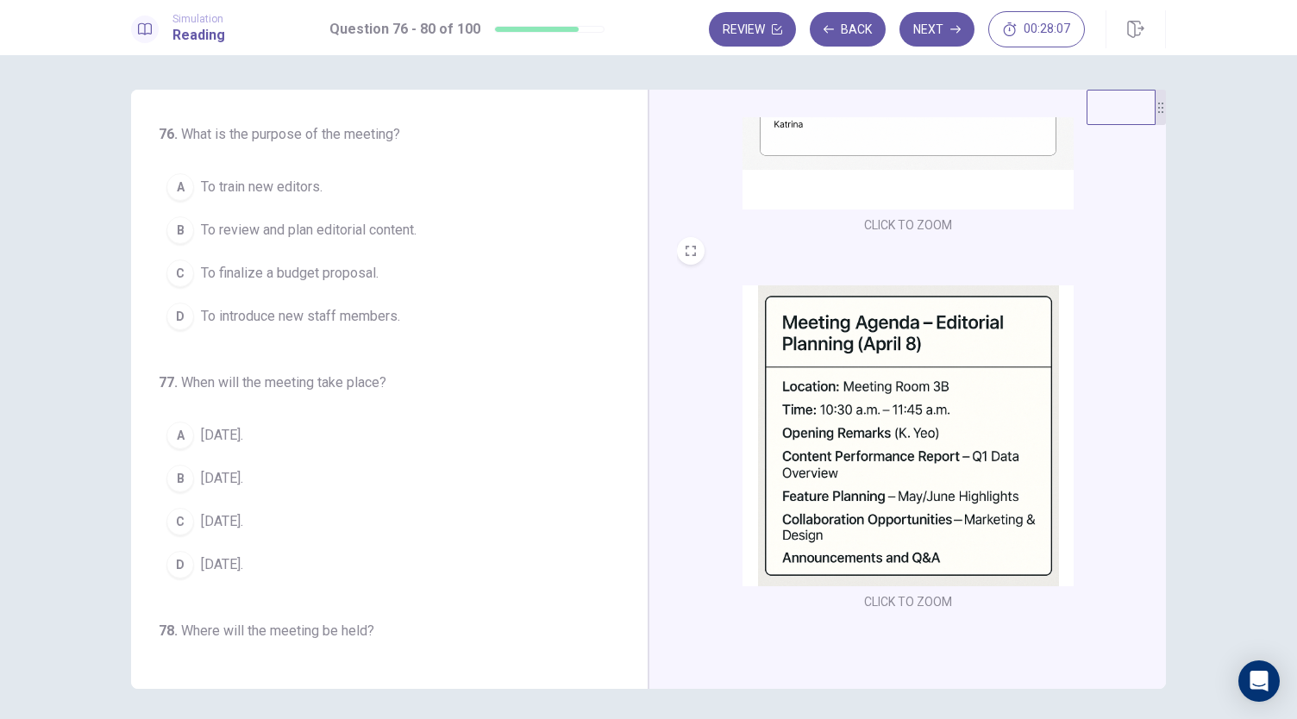
scroll to position [0, 0]
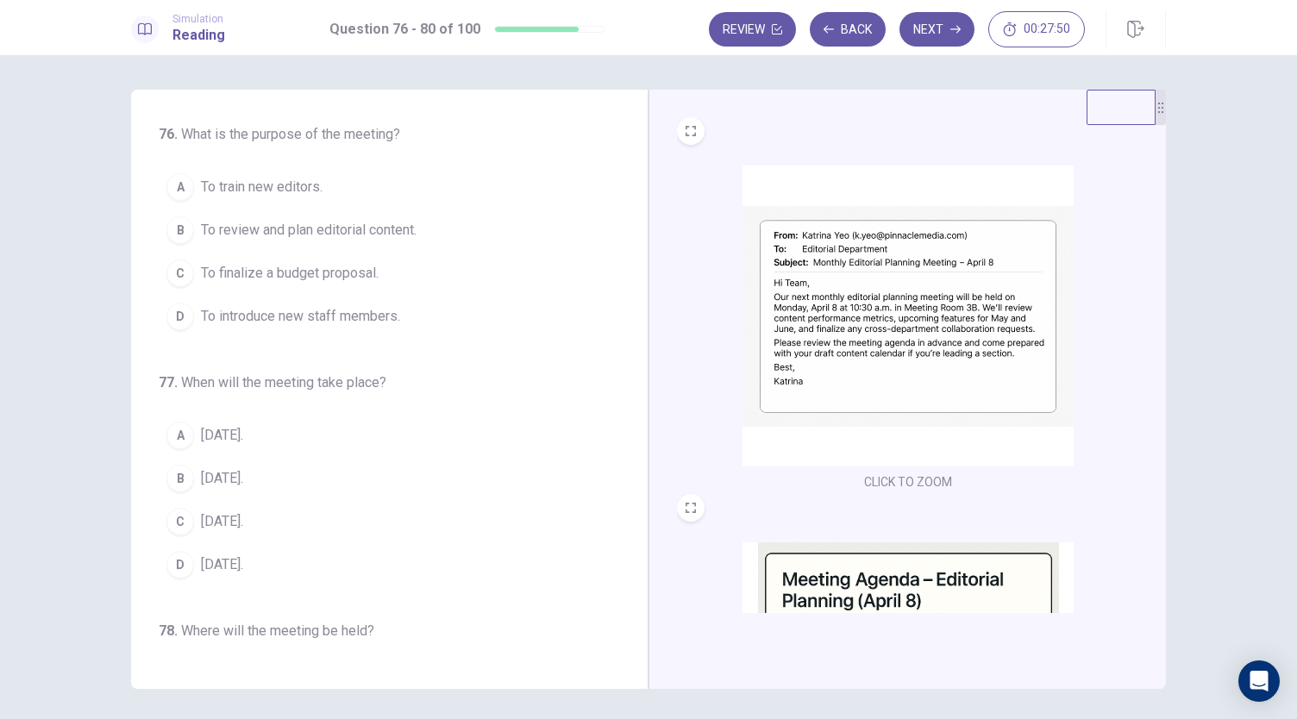
click at [387, 230] on span "To review and plan editorial content." at bounding box center [309, 230] width 216 height 21
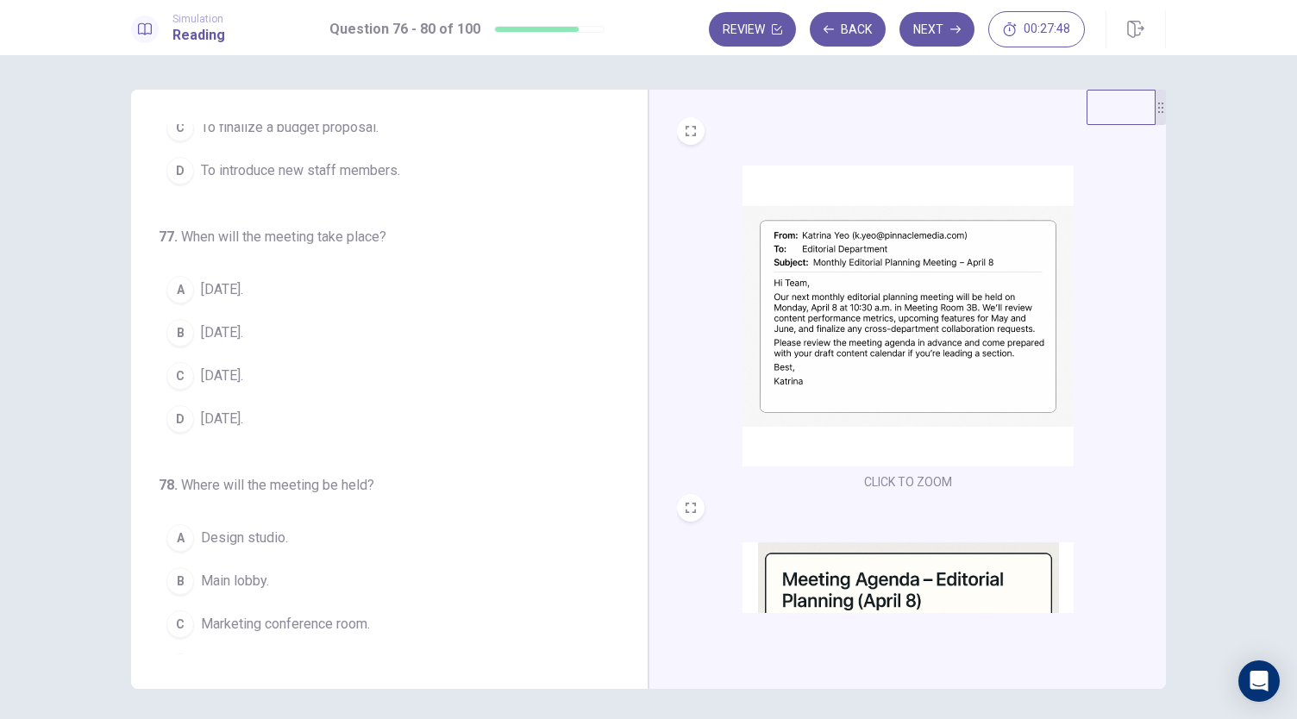
scroll to position [188, 0]
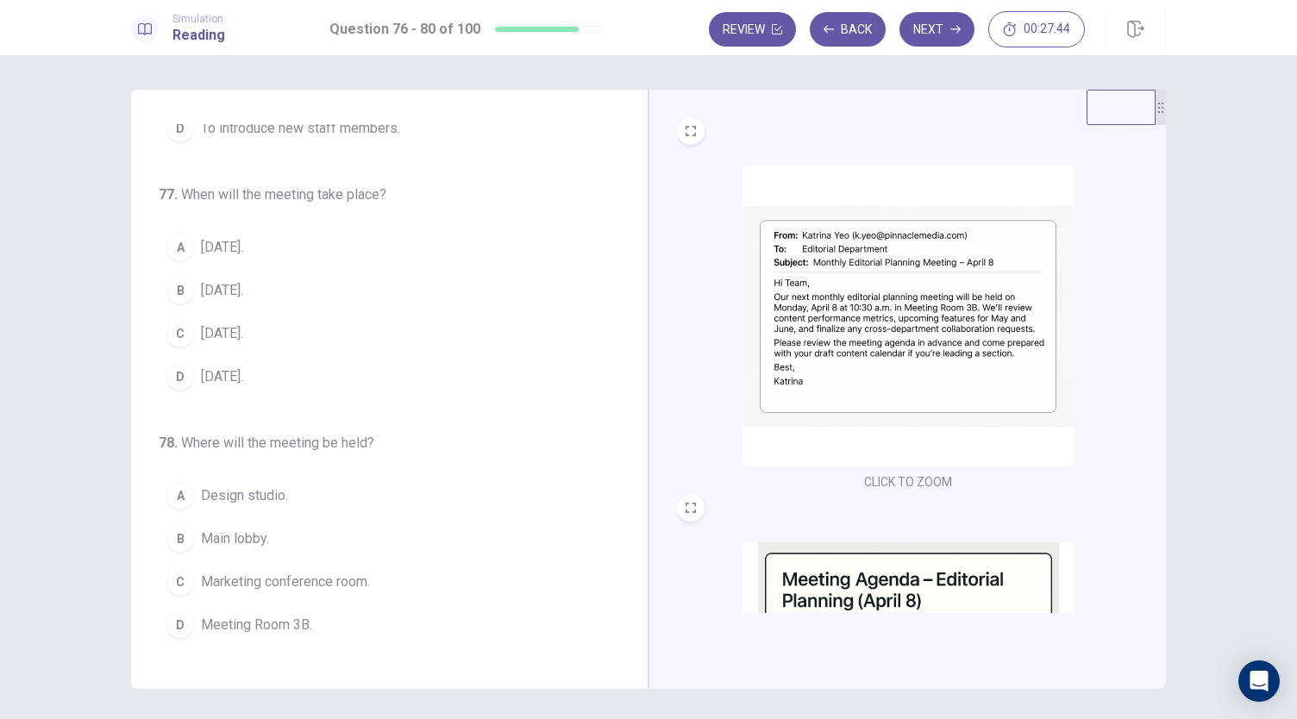
click at [241, 282] on button "B April 8." at bounding box center [379, 290] width 441 height 43
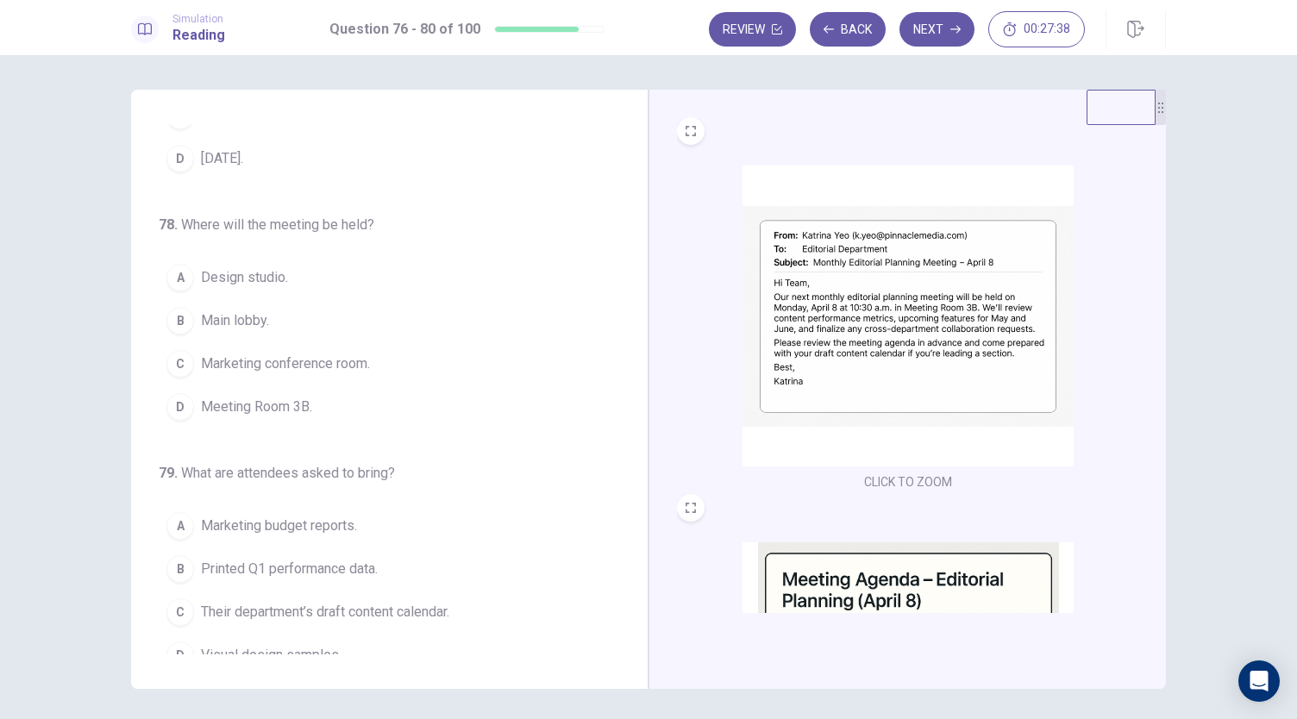
scroll to position [214, 0]
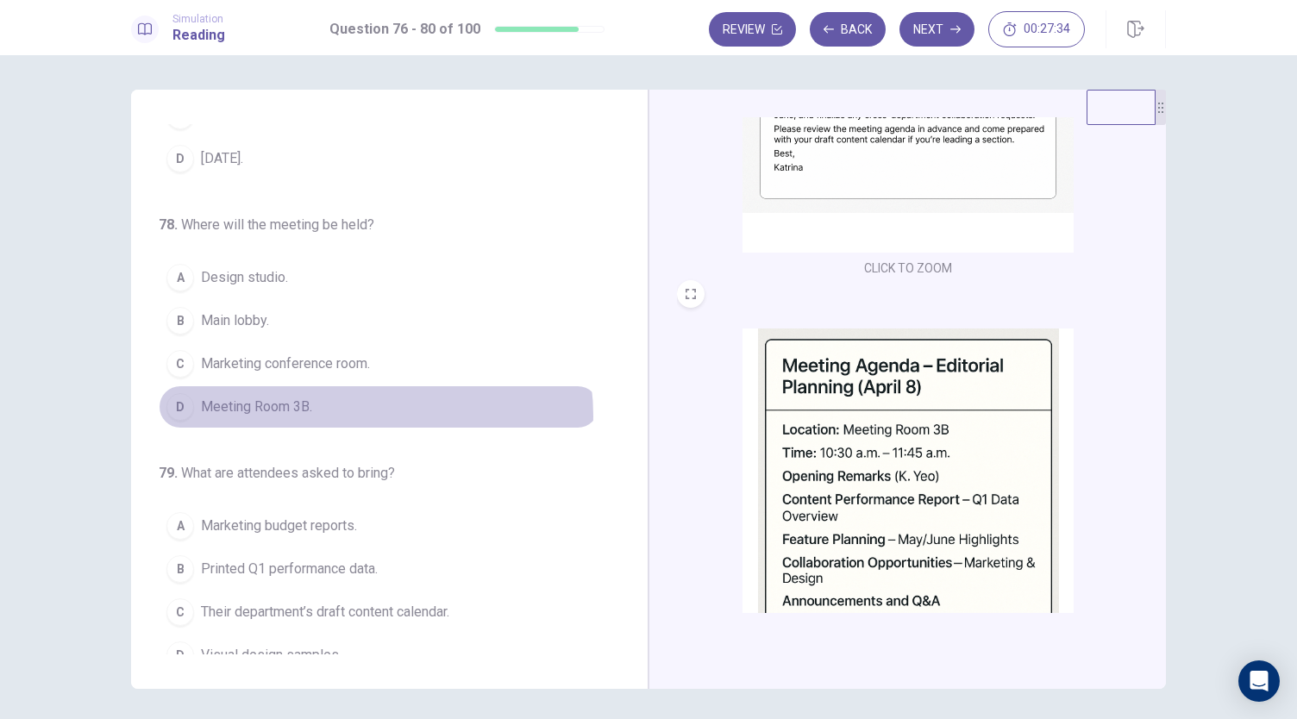
click at [365, 409] on button "D Meeting Room 3B." at bounding box center [379, 406] width 441 height 43
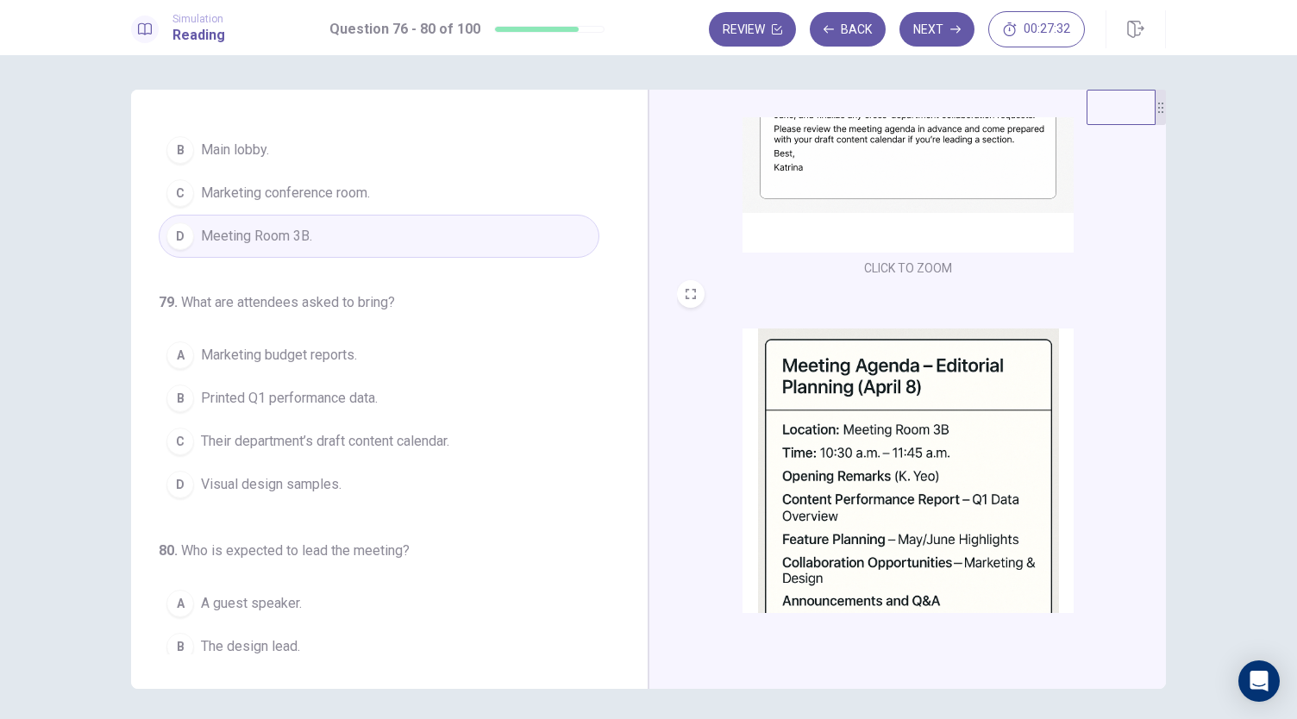
scroll to position [580, 0]
click at [366, 389] on span "Printed Q1 performance data." at bounding box center [289, 395] width 177 height 21
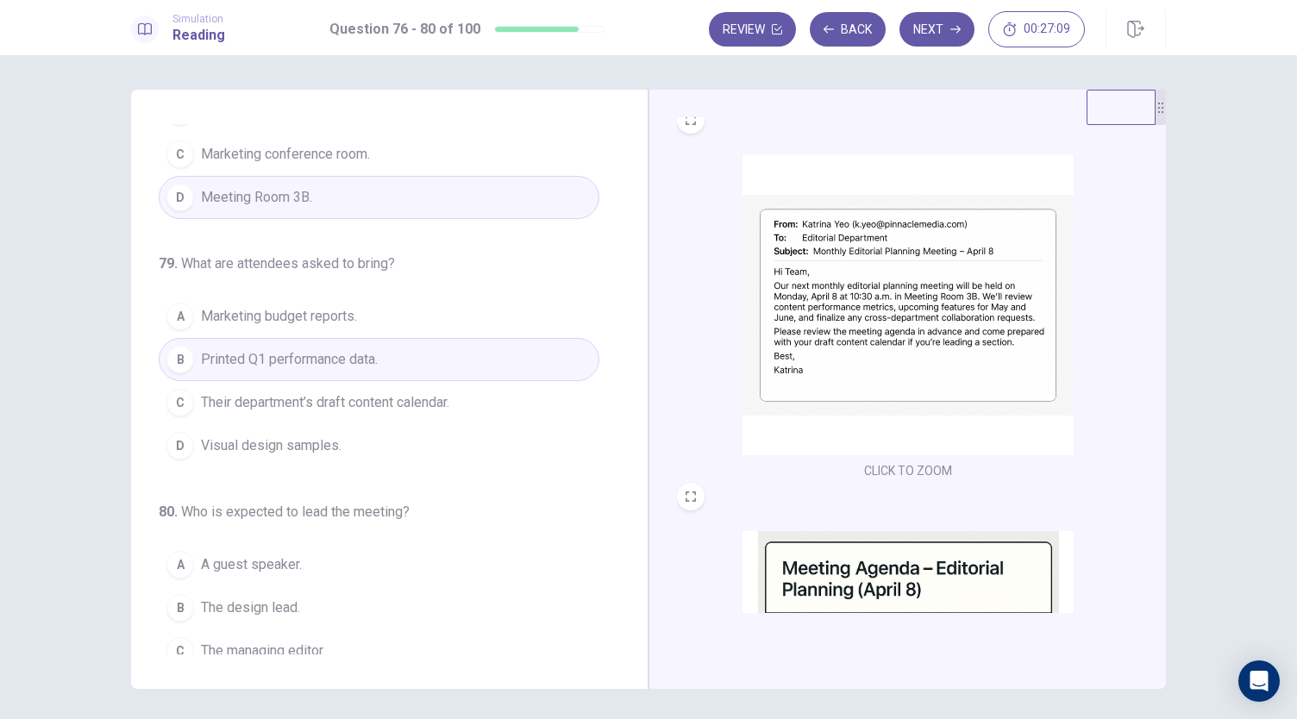
scroll to position [12, 0]
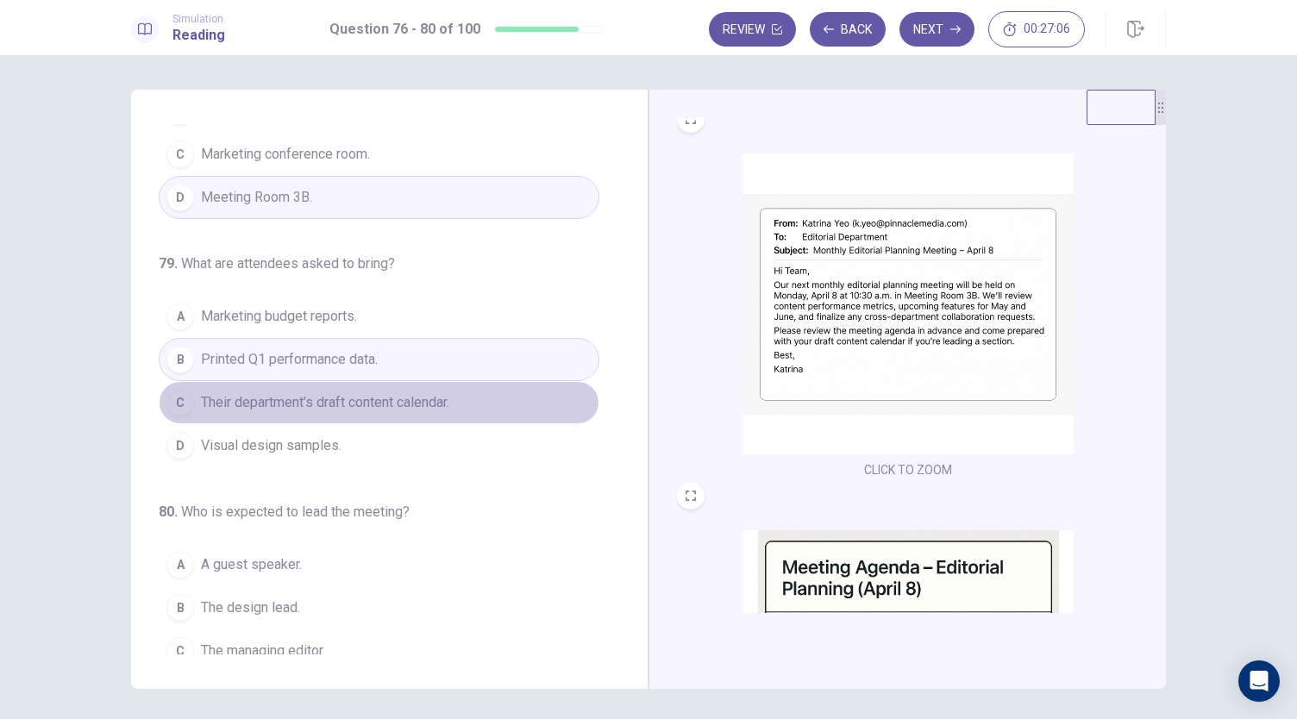
click at [449, 401] on span "Their department’s draft content calendar." at bounding box center [325, 402] width 248 height 21
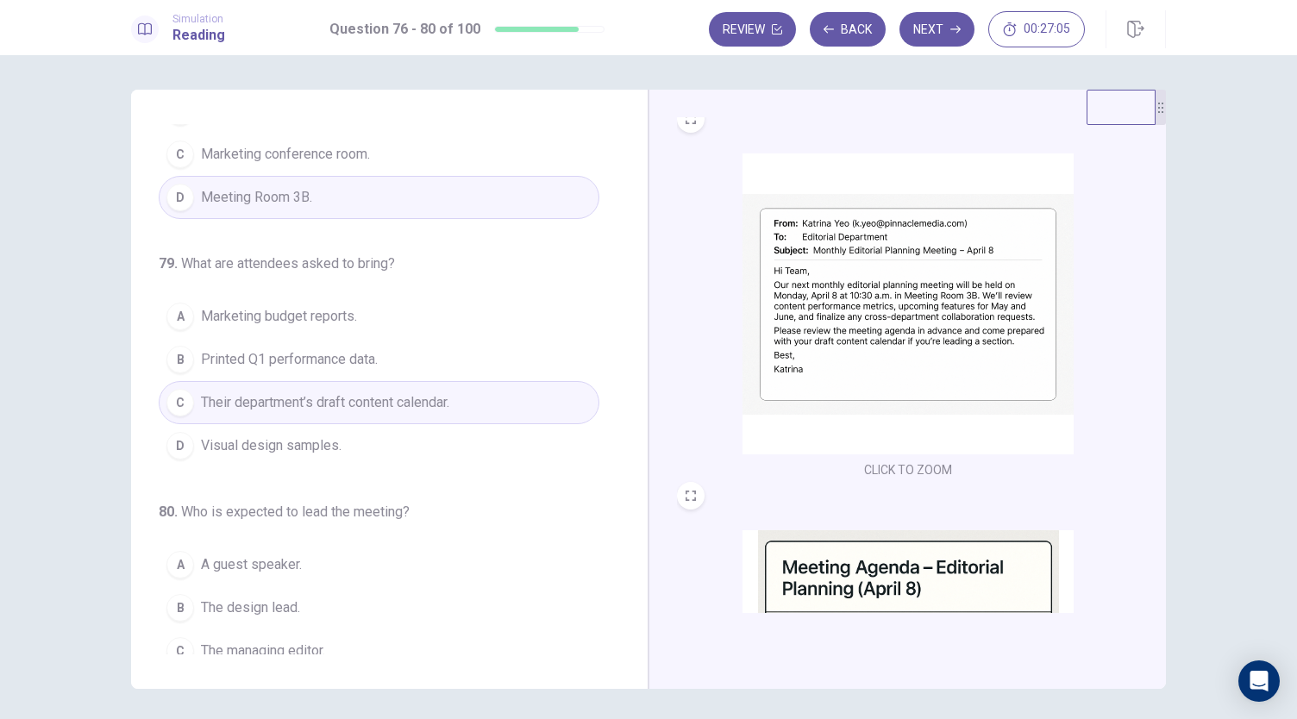
scroll to position [665, 0]
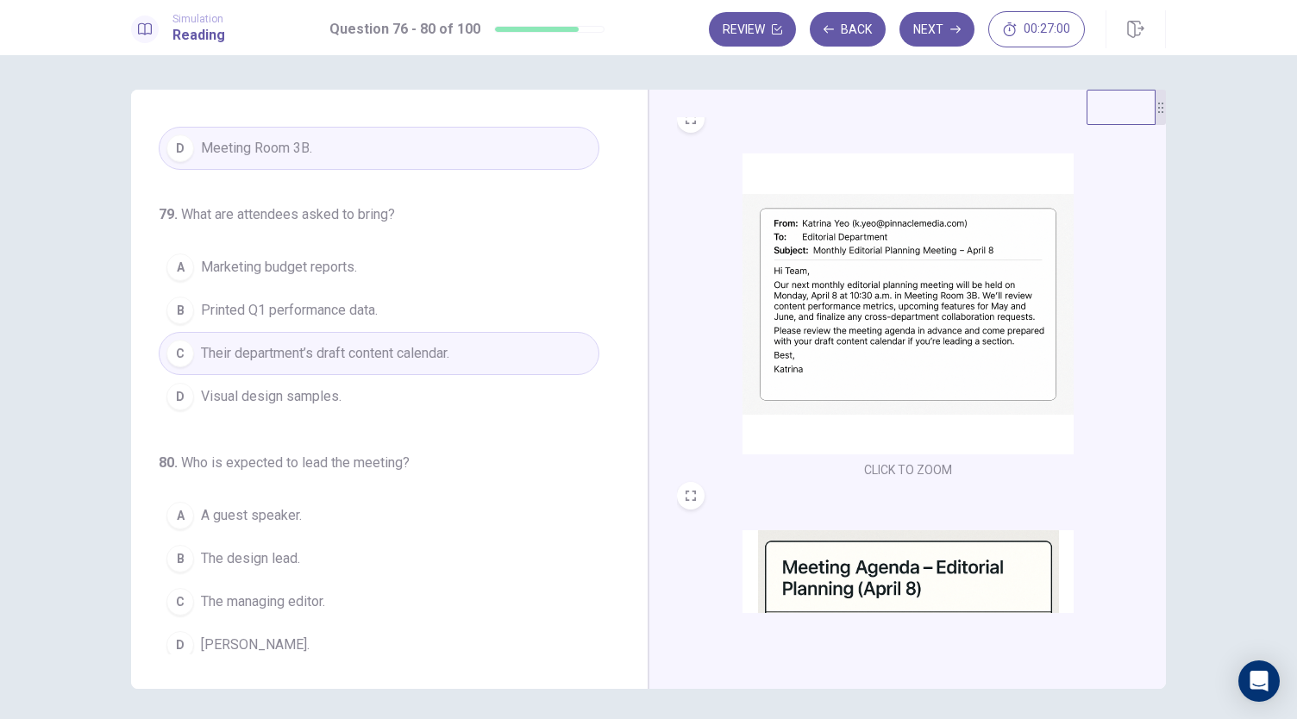
click at [290, 631] on button "D Katrina Yeo." at bounding box center [379, 644] width 441 height 43
click at [926, 22] on button "Next" at bounding box center [936, 29] width 75 height 34
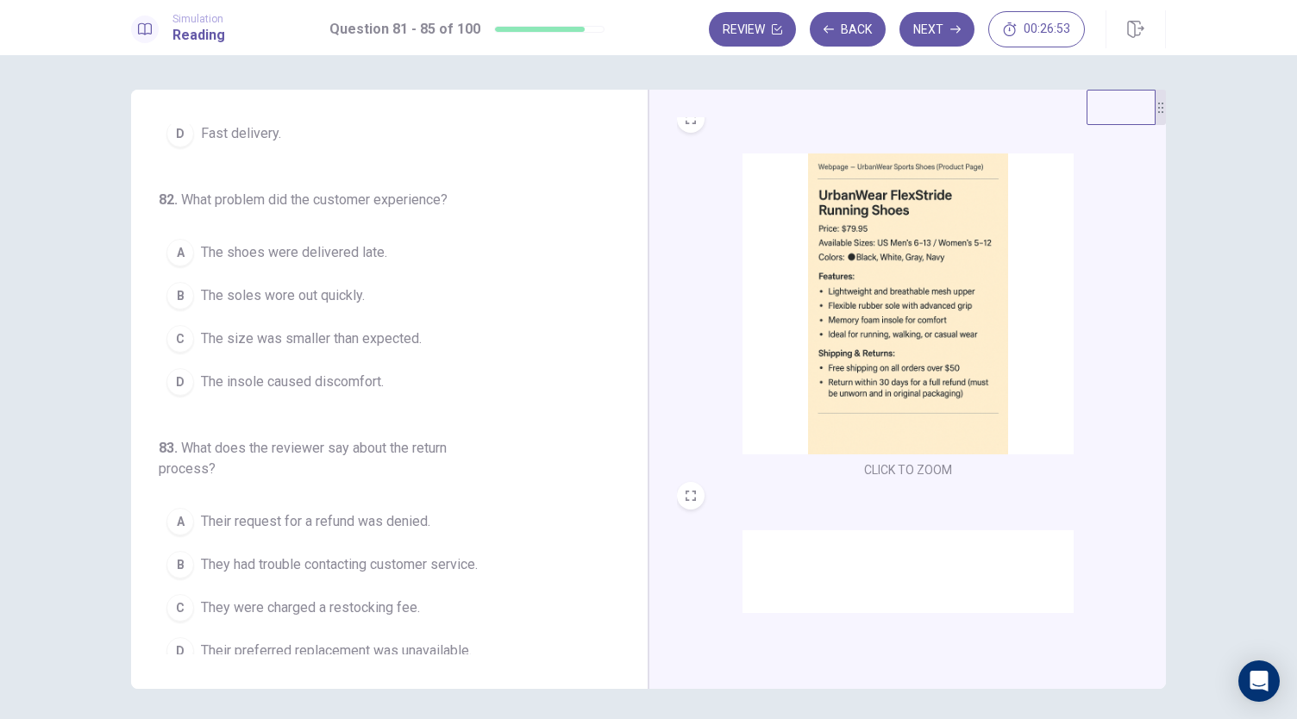
scroll to position [0, 0]
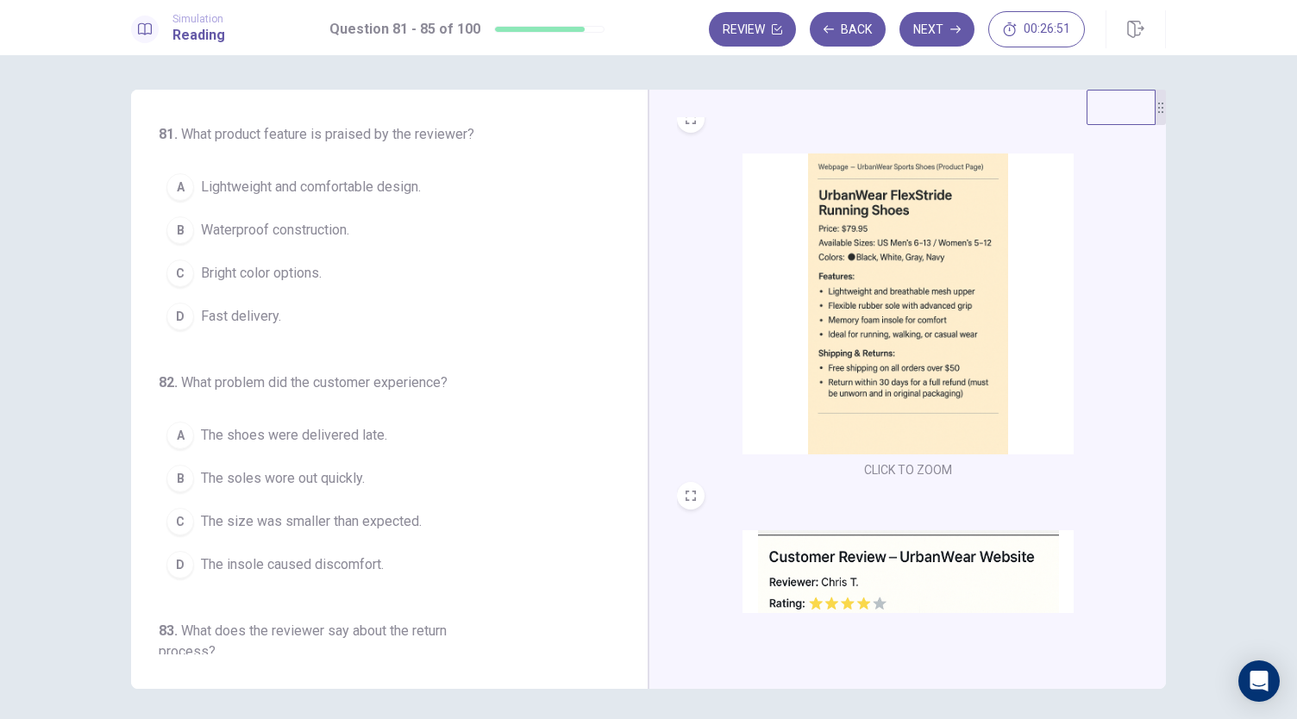
click at [895, 353] on img at bounding box center [907, 303] width 331 height 301
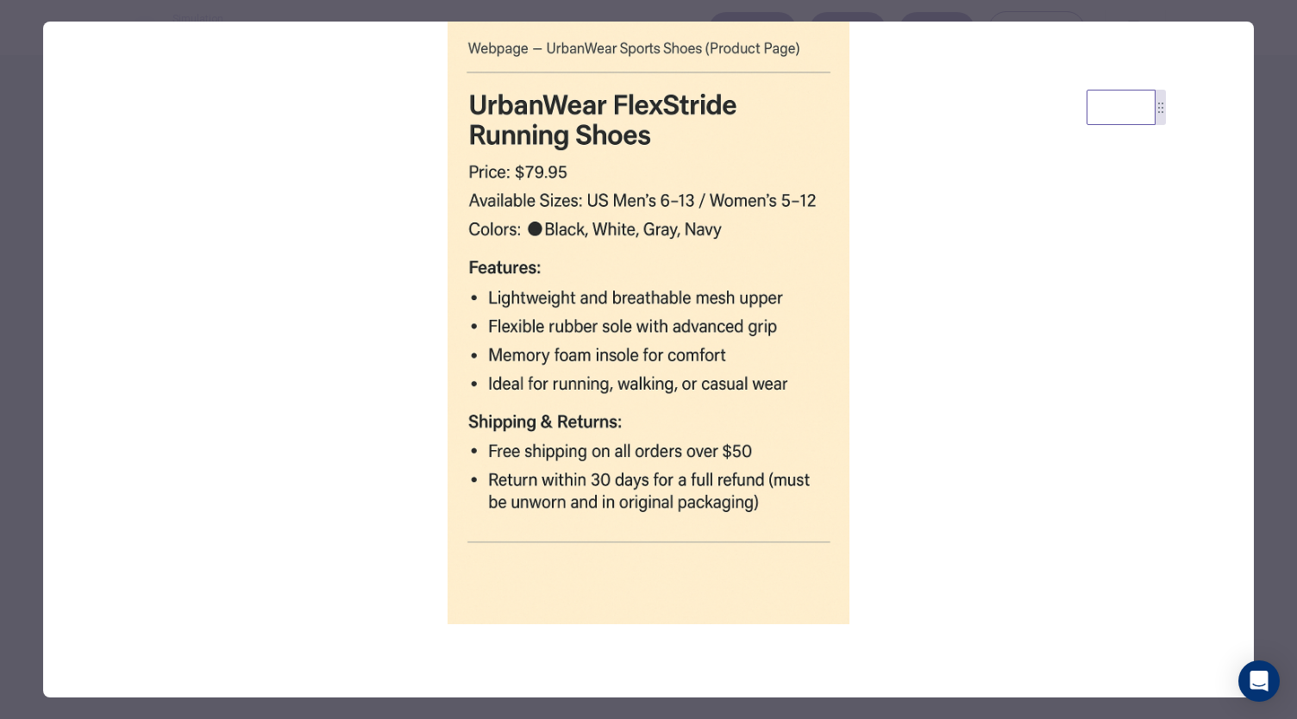
click at [892, 20] on div at bounding box center [648, 359] width 1297 height 719
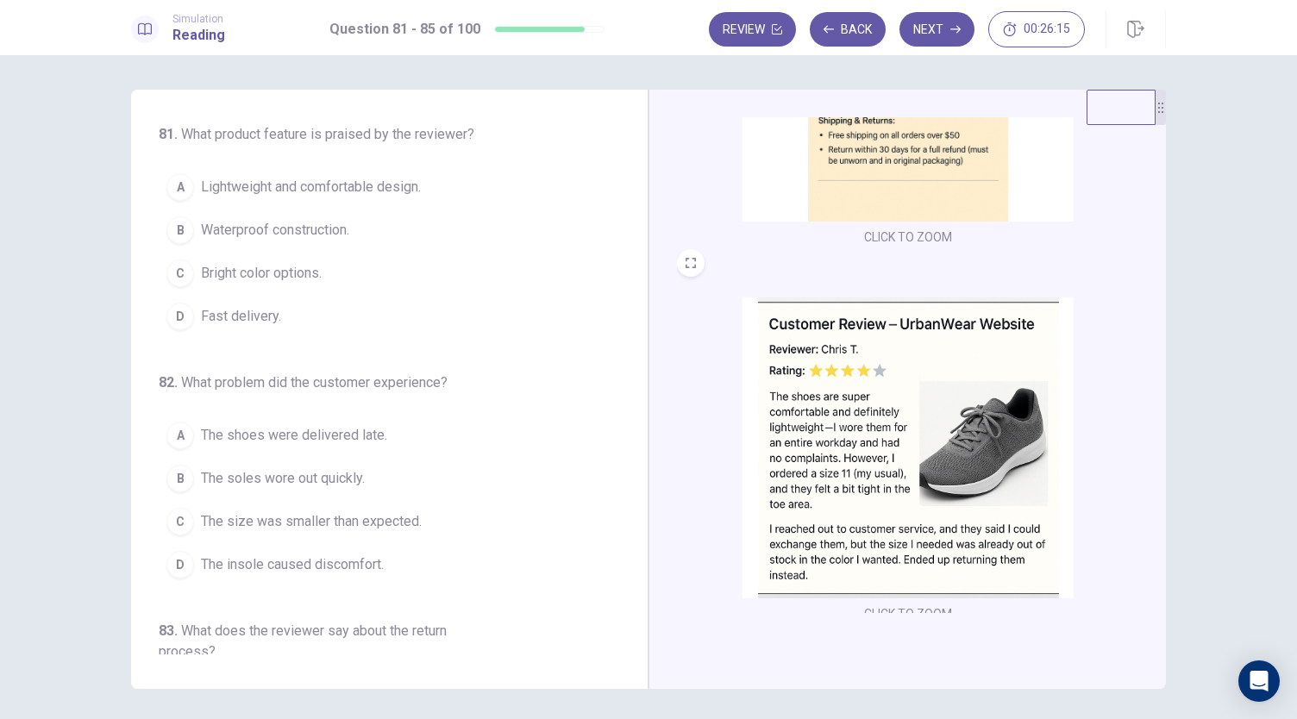
scroll to position [246, 0]
click at [864, 401] on img at bounding box center [907, 447] width 331 height 301
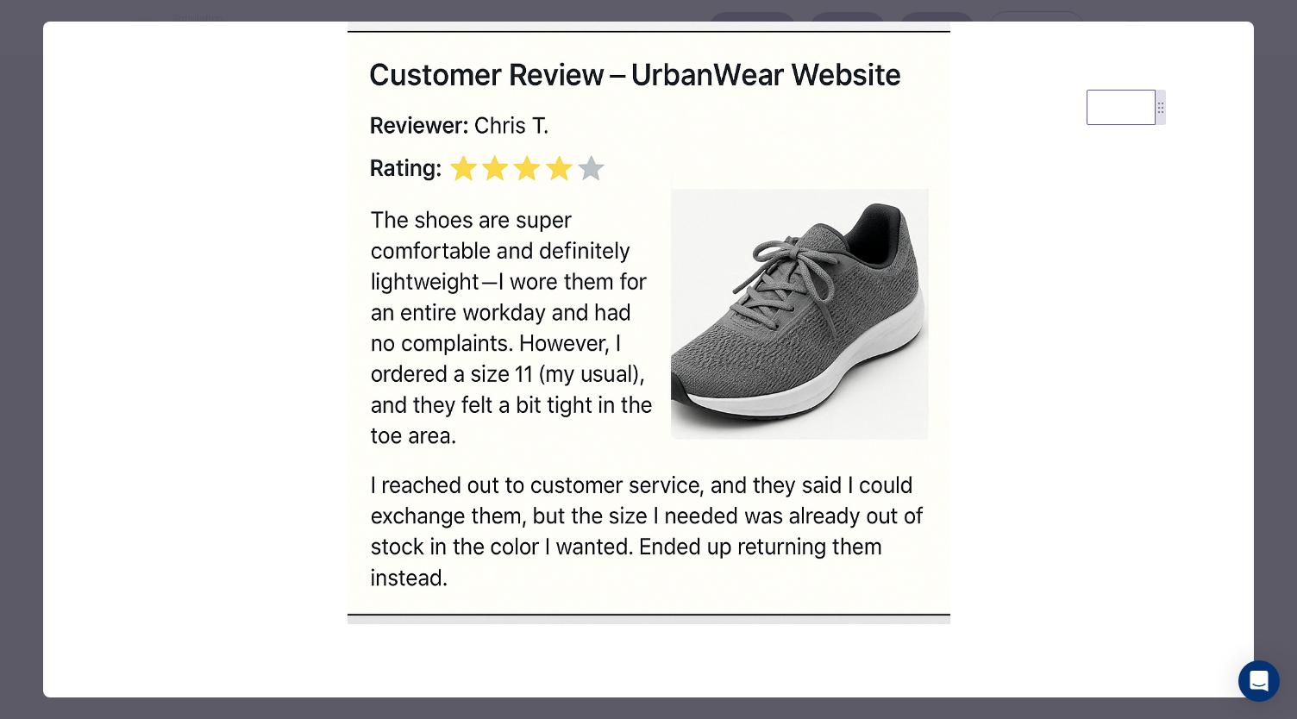
click at [790, 15] on div at bounding box center [648, 359] width 1297 height 719
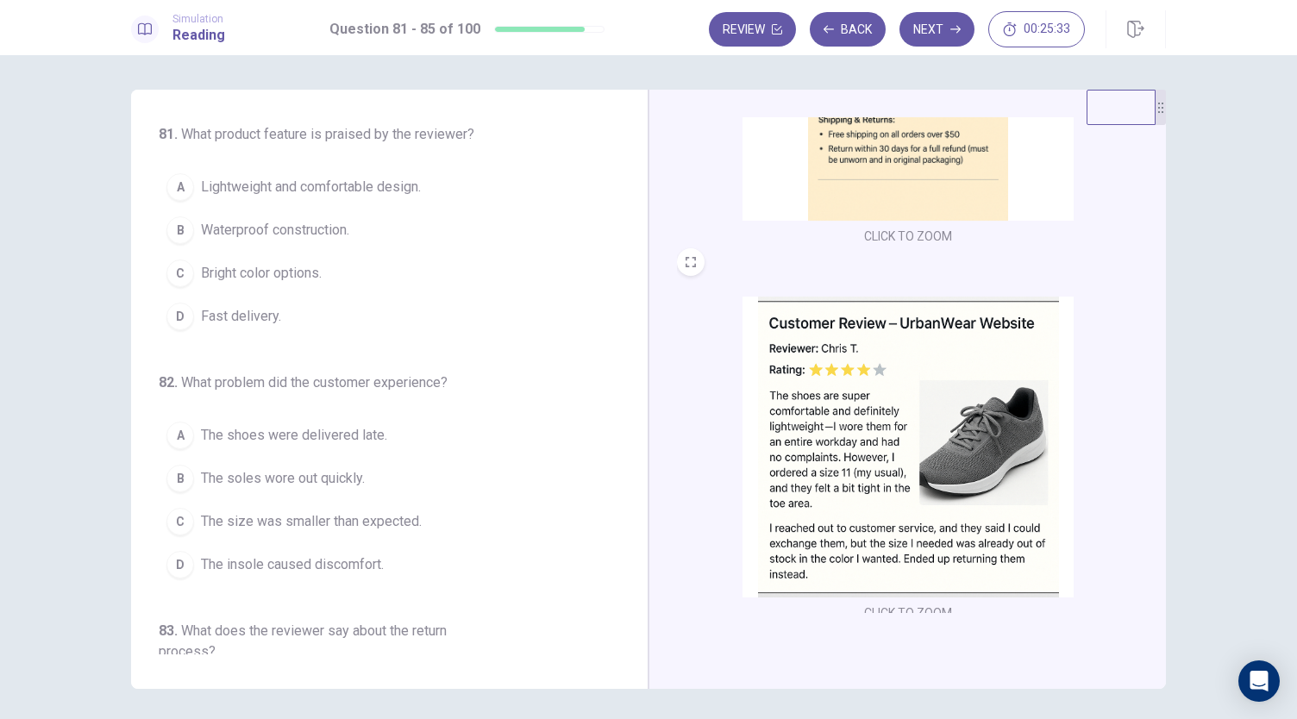
scroll to position [2, 0]
click at [392, 178] on span "Lightweight and comfortable design." at bounding box center [311, 185] width 220 height 21
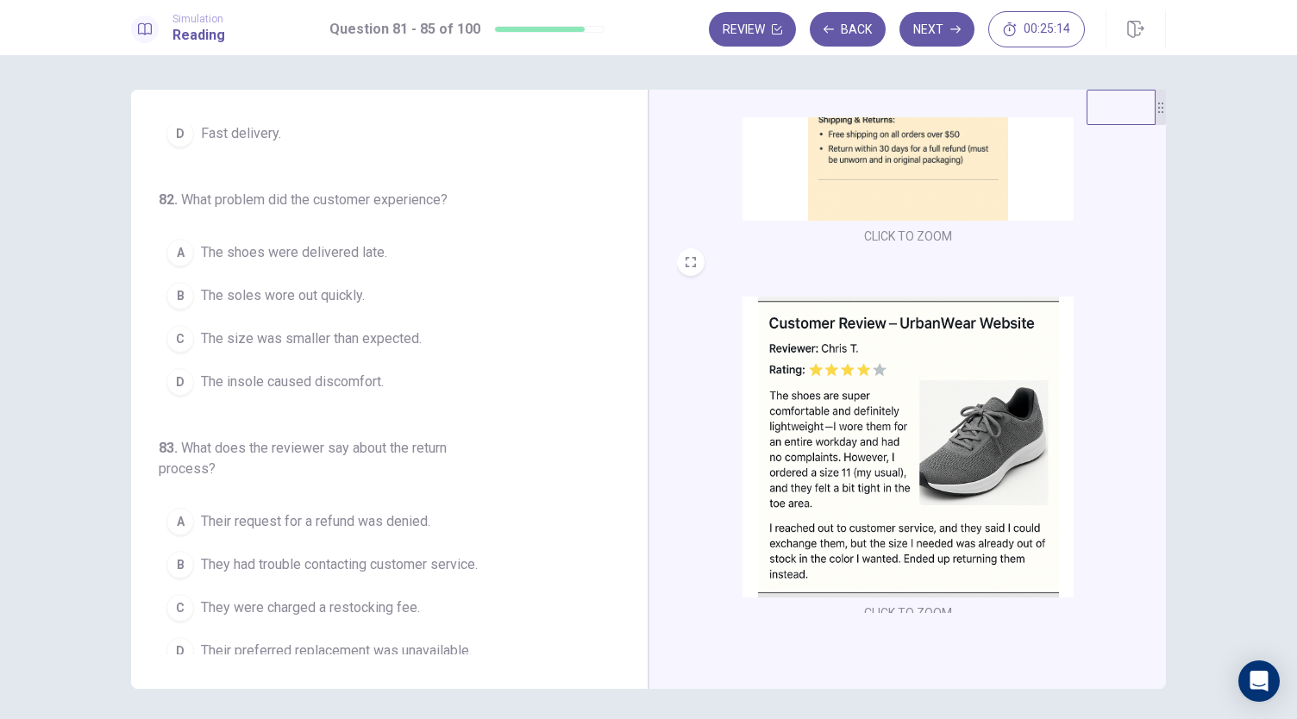
scroll to position [185, 0]
click at [383, 327] on span "The size was smaller than expected." at bounding box center [311, 337] width 221 height 21
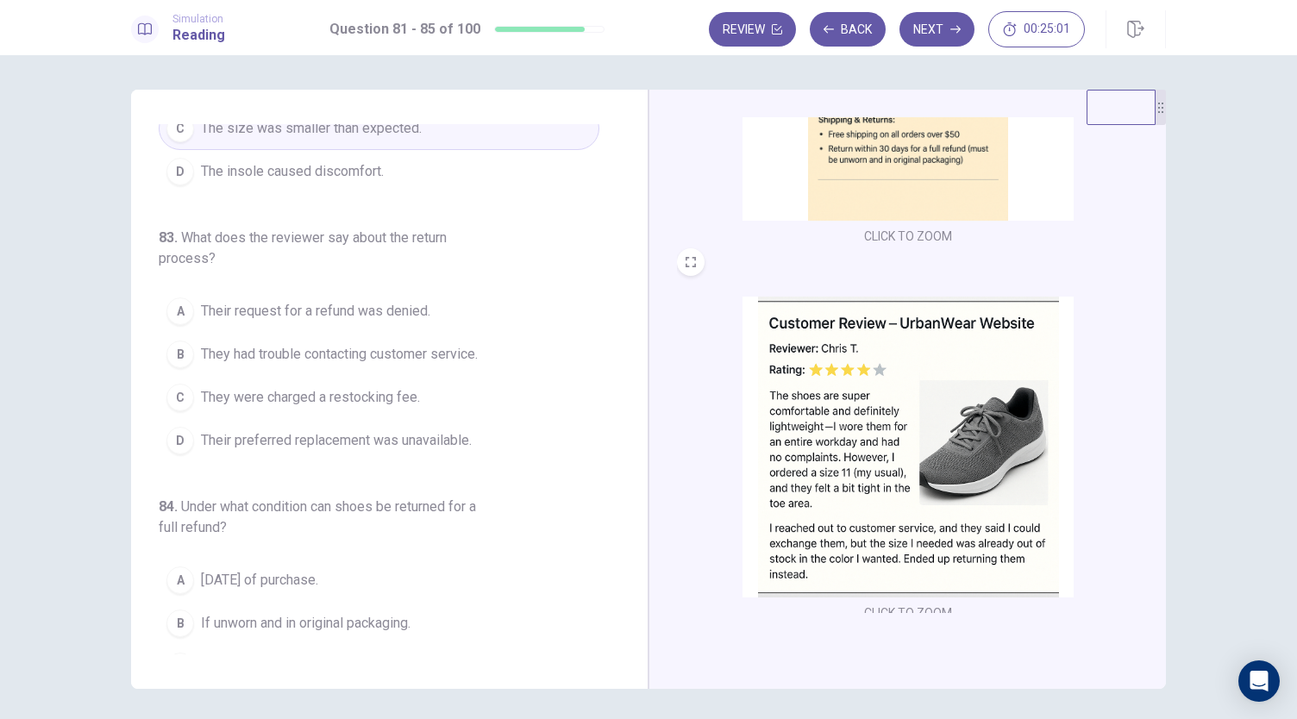
scroll to position [394, 0]
click at [384, 449] on button "D Their preferred replacement was unavailable." at bounding box center [379, 439] width 441 height 43
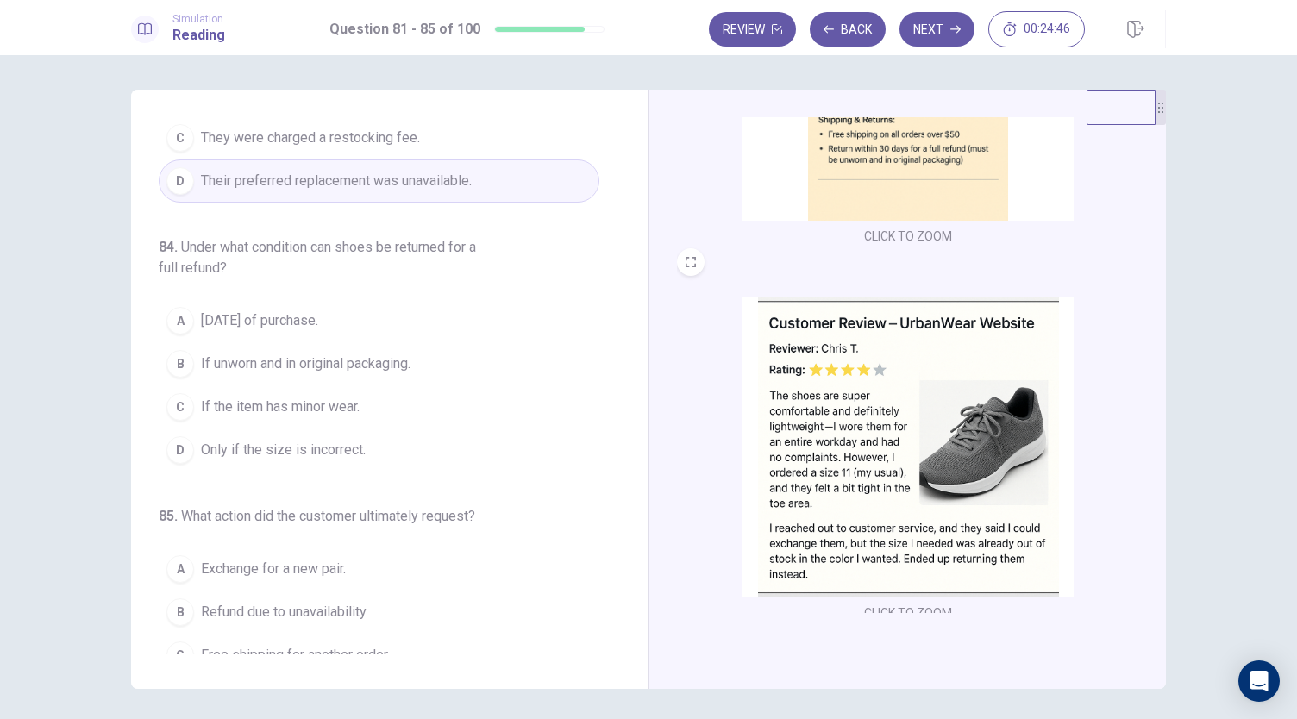
scroll to position [665, 0]
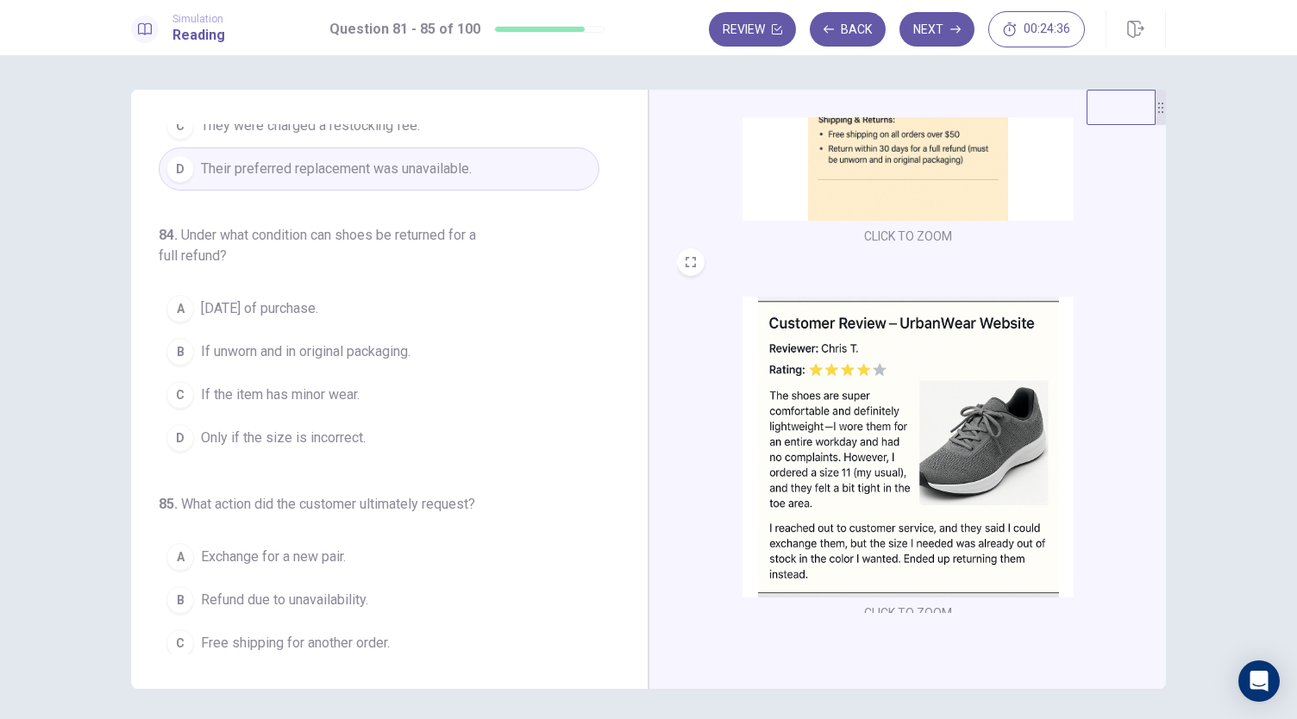
click at [395, 351] on span "If unworn and in original packaging." at bounding box center [306, 351] width 210 height 21
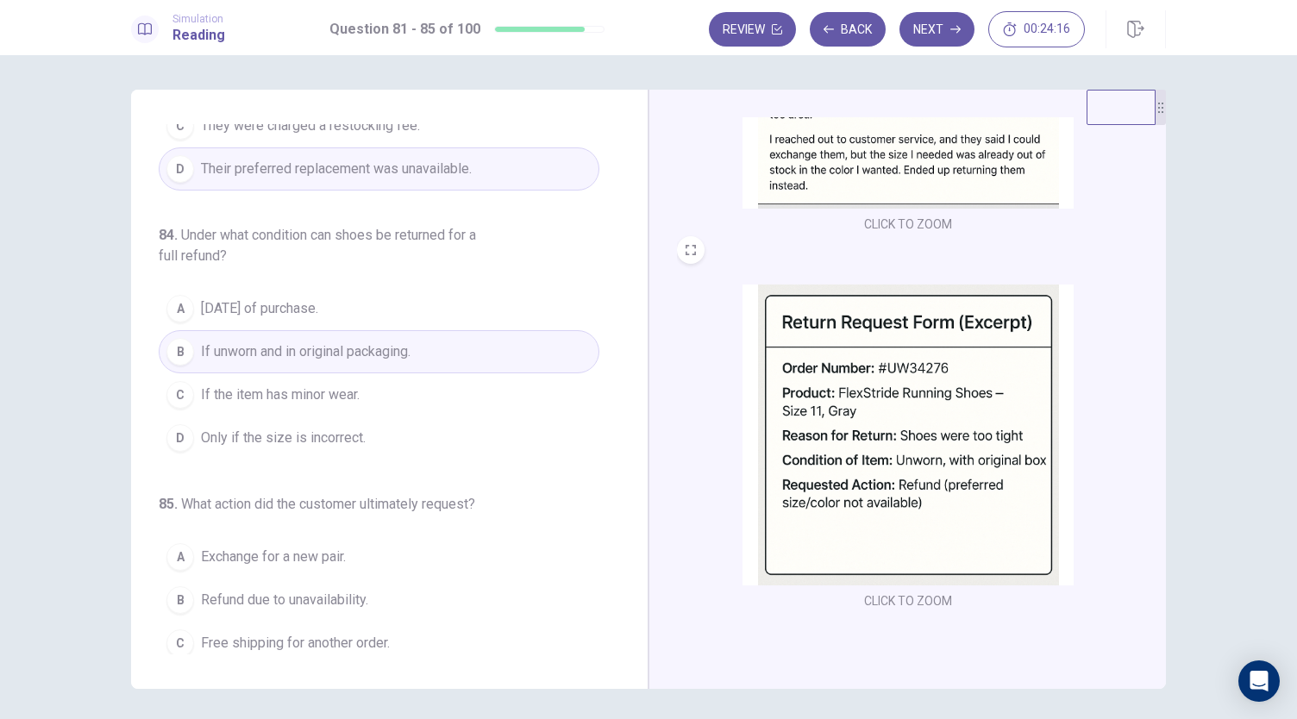
scroll to position [706, 0]
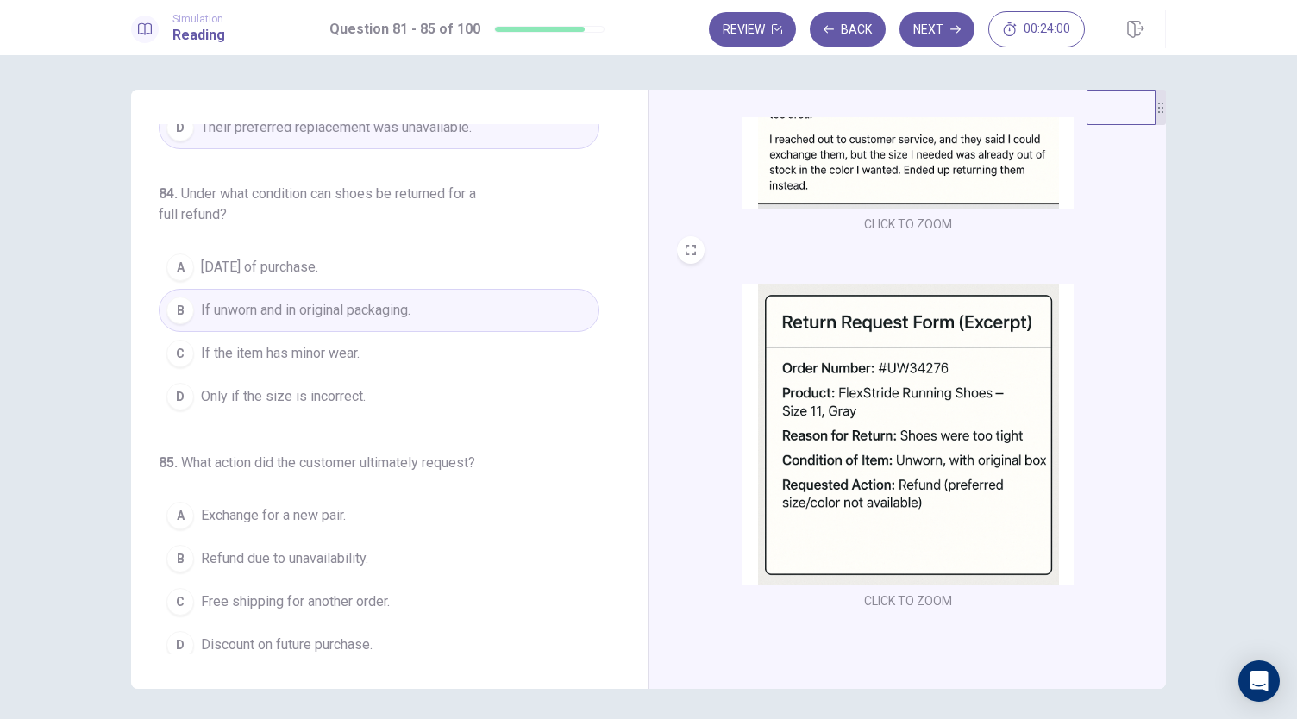
click at [341, 558] on span "Refund due to unavailability." at bounding box center [284, 558] width 167 height 21
click at [946, 28] on button "Next" at bounding box center [936, 29] width 75 height 34
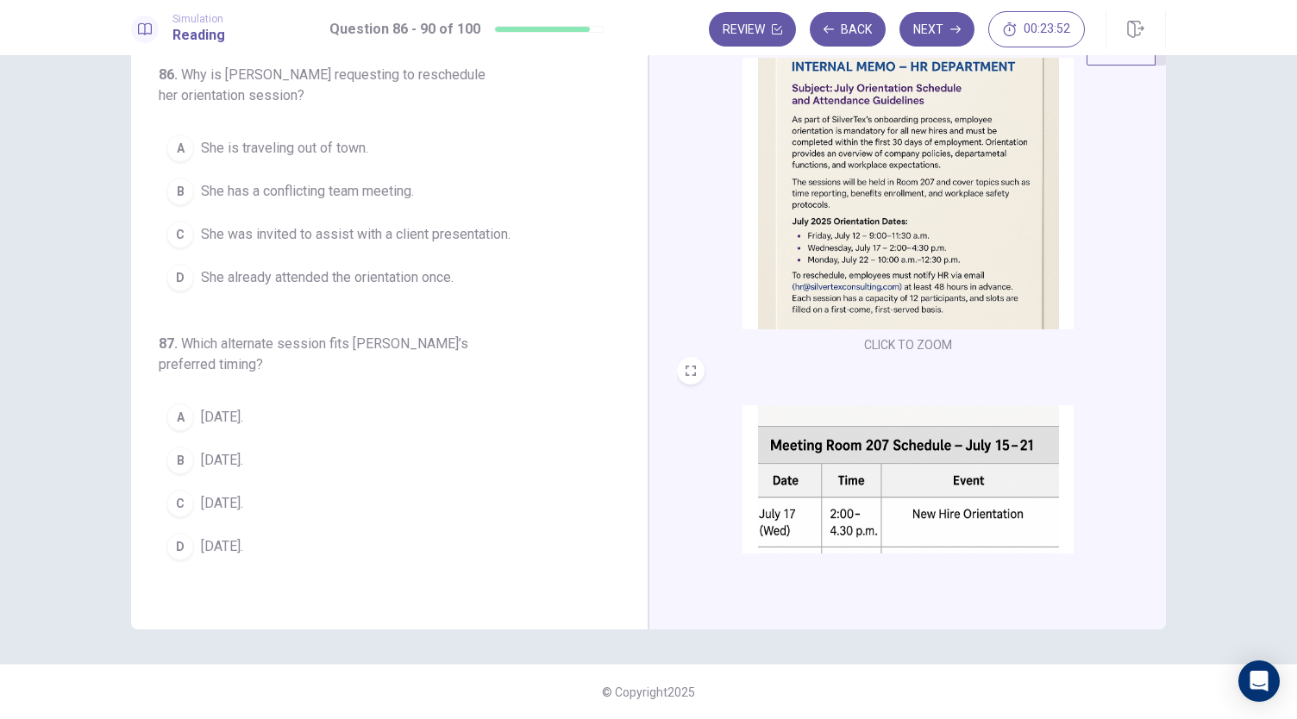
scroll to position [0, 0]
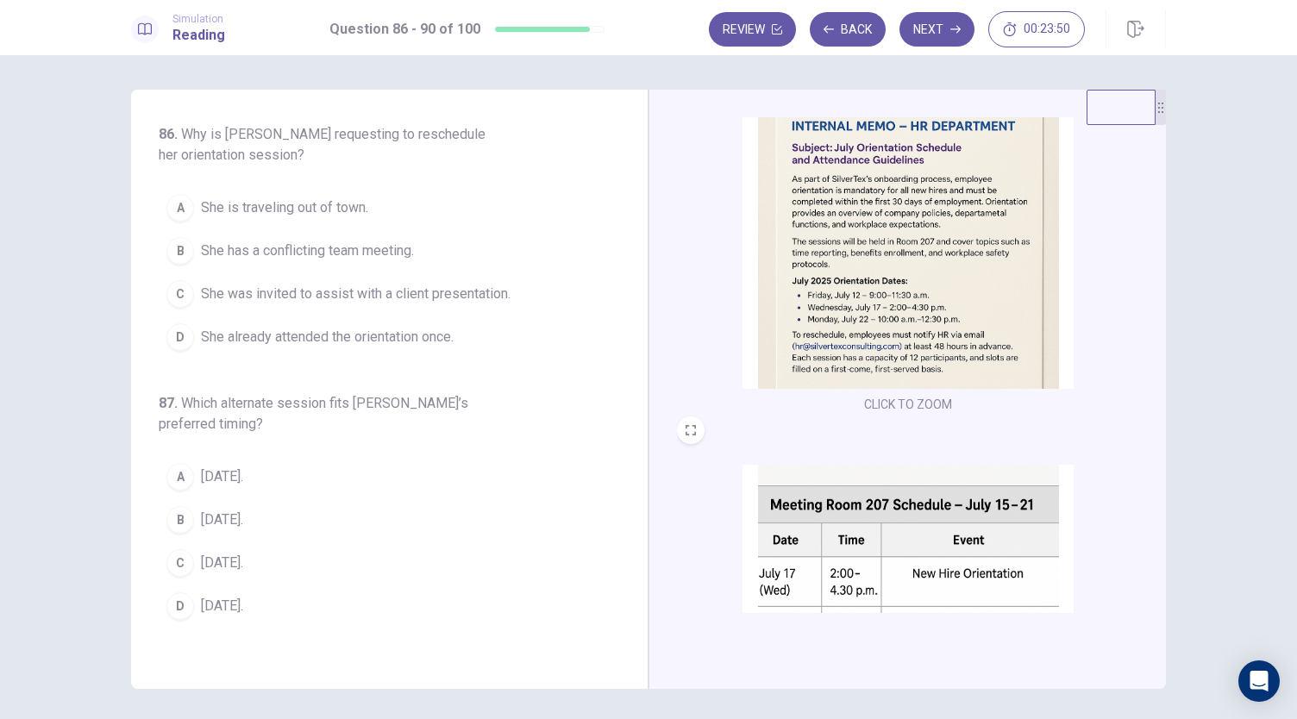
click at [885, 332] on img at bounding box center [907, 238] width 331 height 301
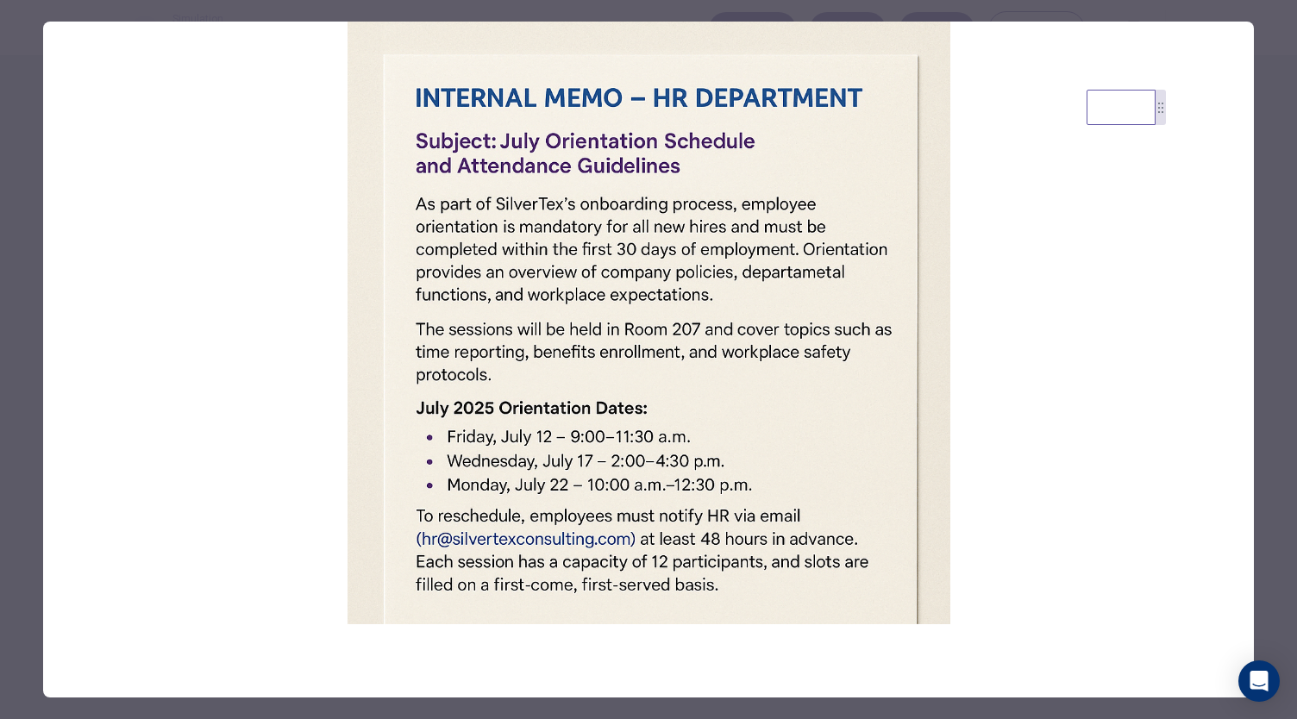
click at [925, 8] on div at bounding box center [648, 359] width 1297 height 719
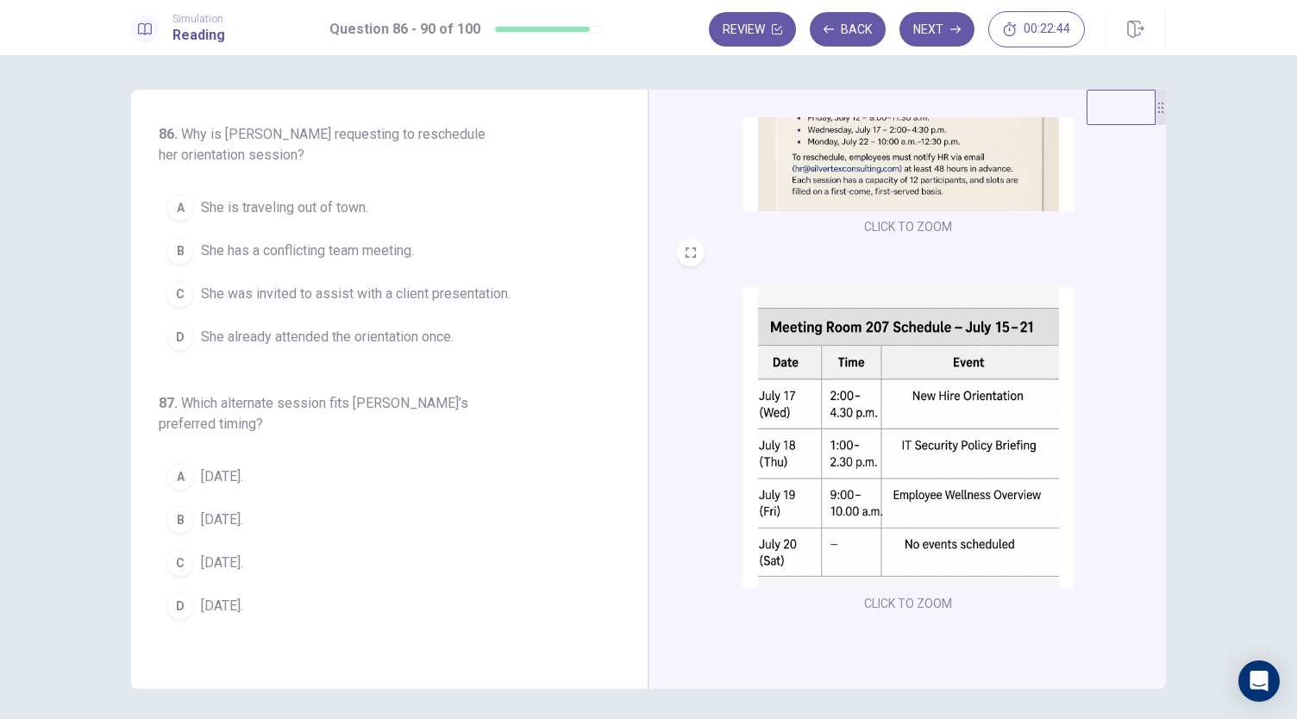
scroll to position [635, 0]
click at [841, 347] on img at bounding box center [907, 435] width 331 height 301
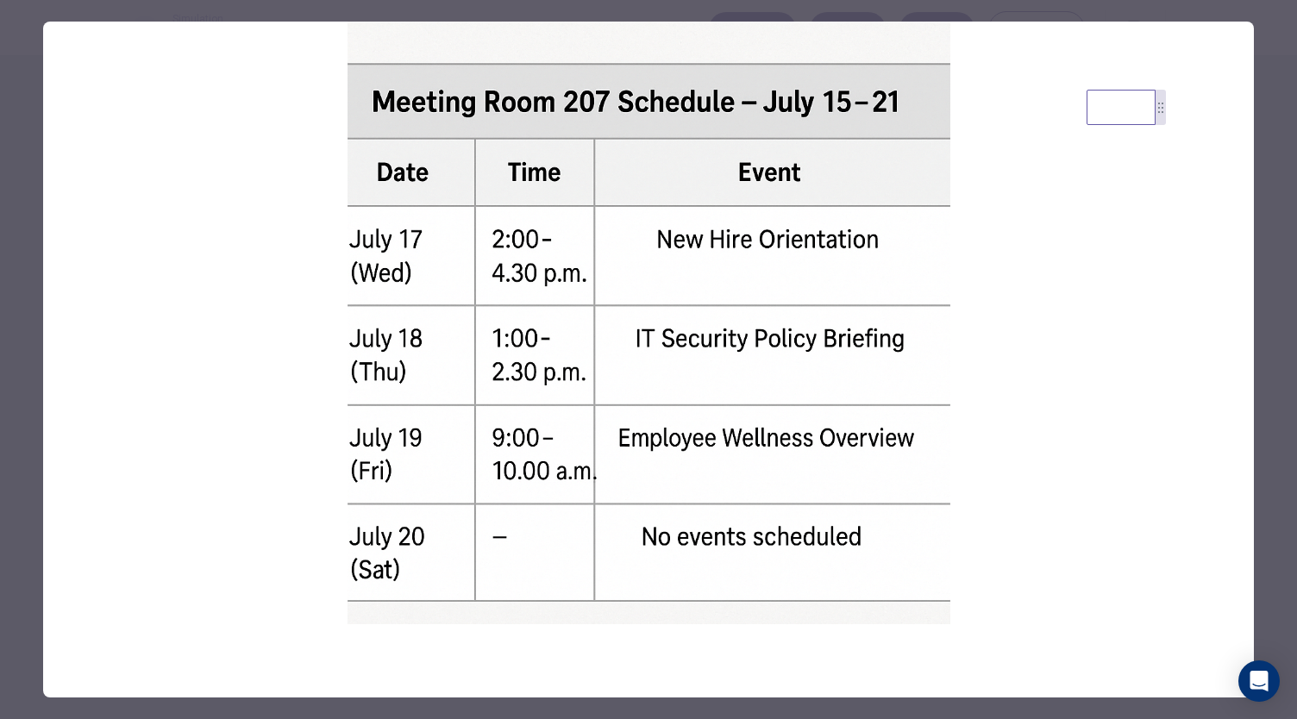
click at [829, 20] on div at bounding box center [648, 359] width 1297 height 719
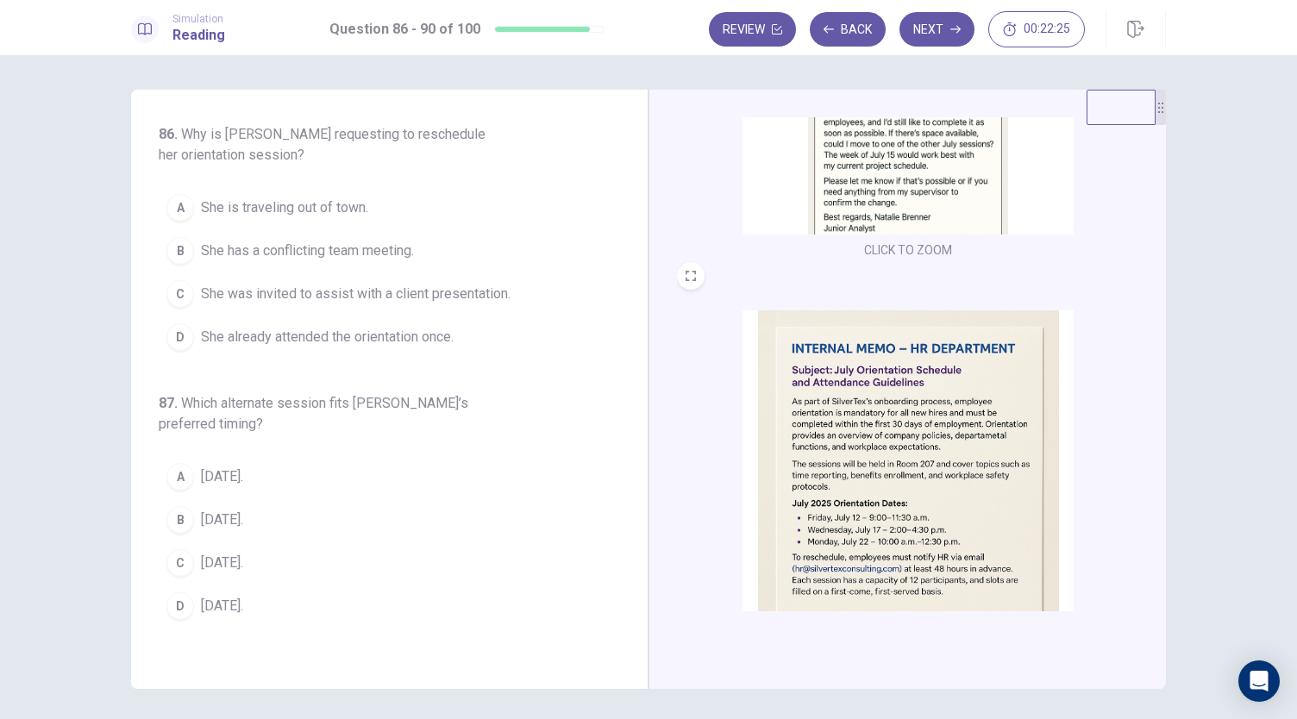
scroll to position [0, 0]
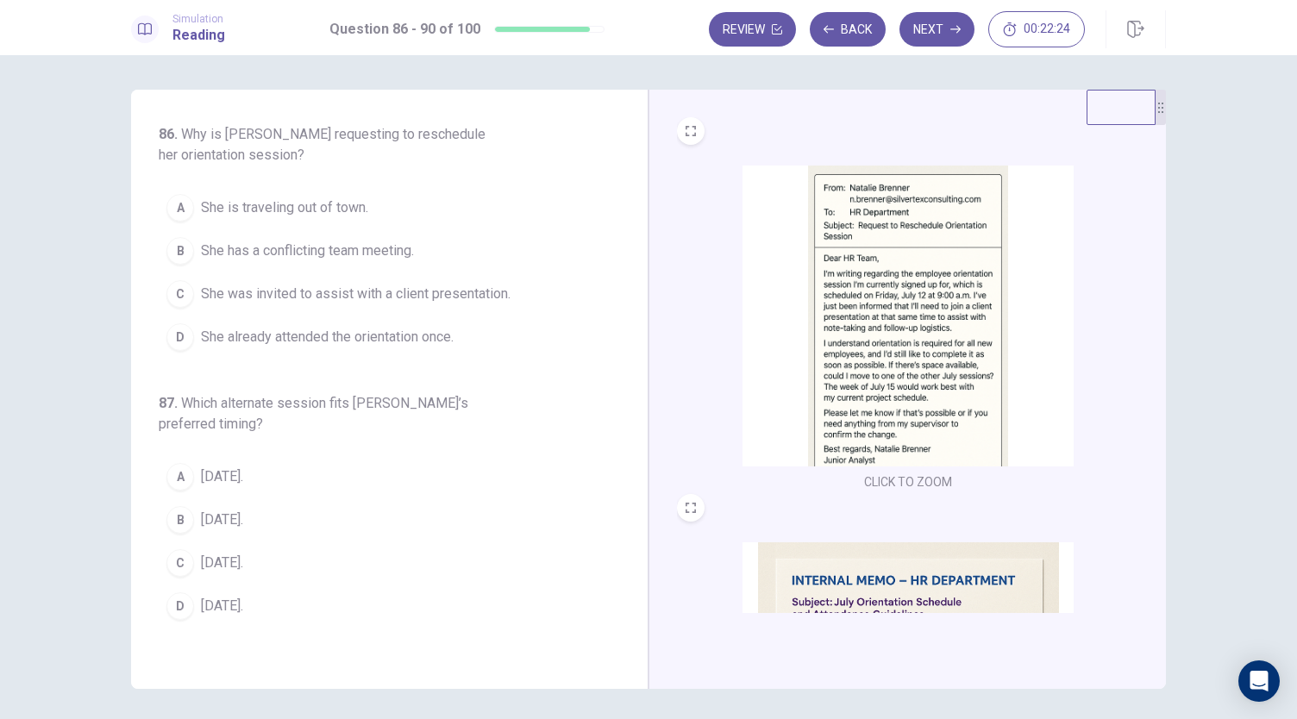
click at [835, 312] on img at bounding box center [907, 316] width 331 height 301
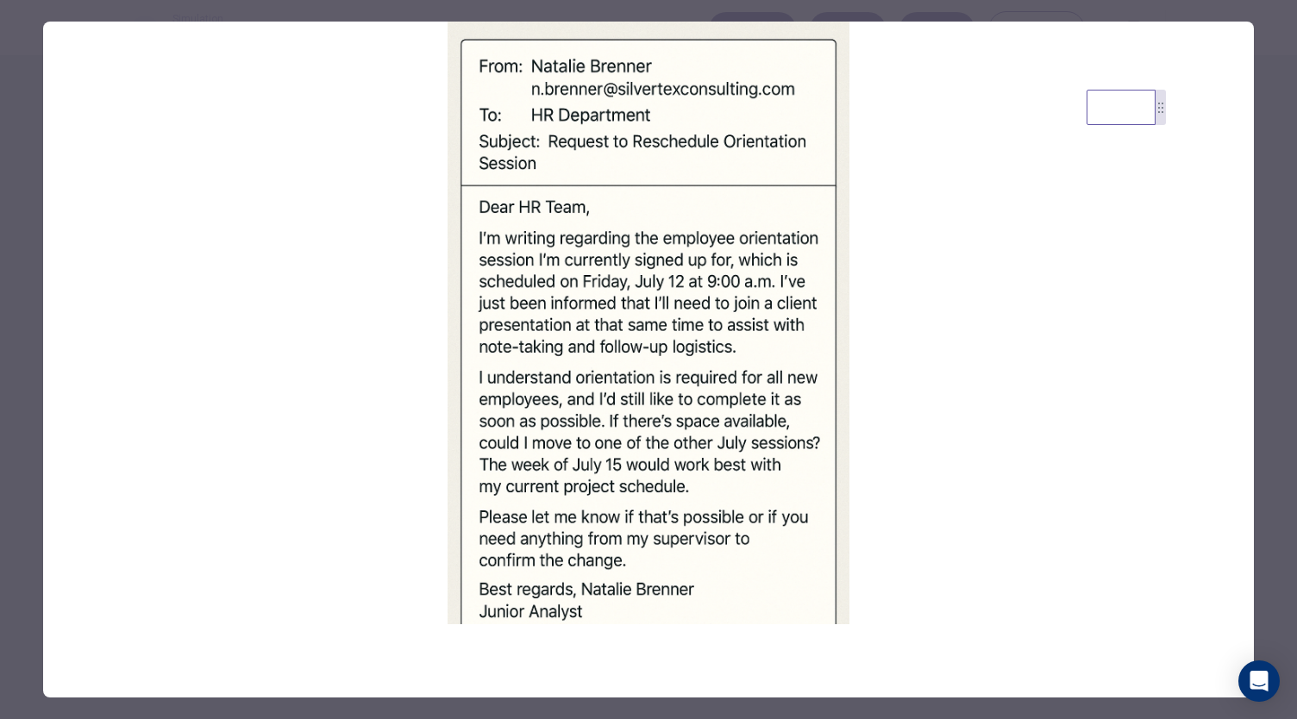
click at [779, 11] on div at bounding box center [648, 359] width 1297 height 719
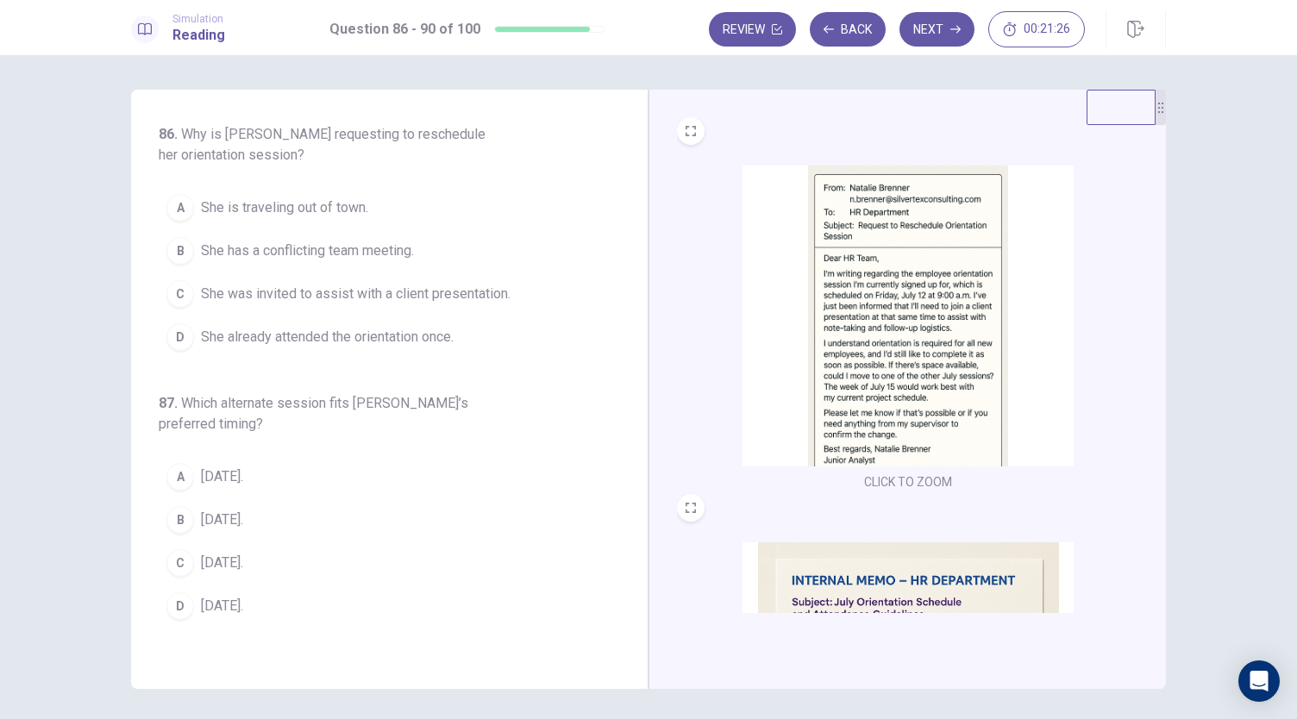
click at [374, 256] on span "She has a conflicting team meeting." at bounding box center [307, 251] width 213 height 21
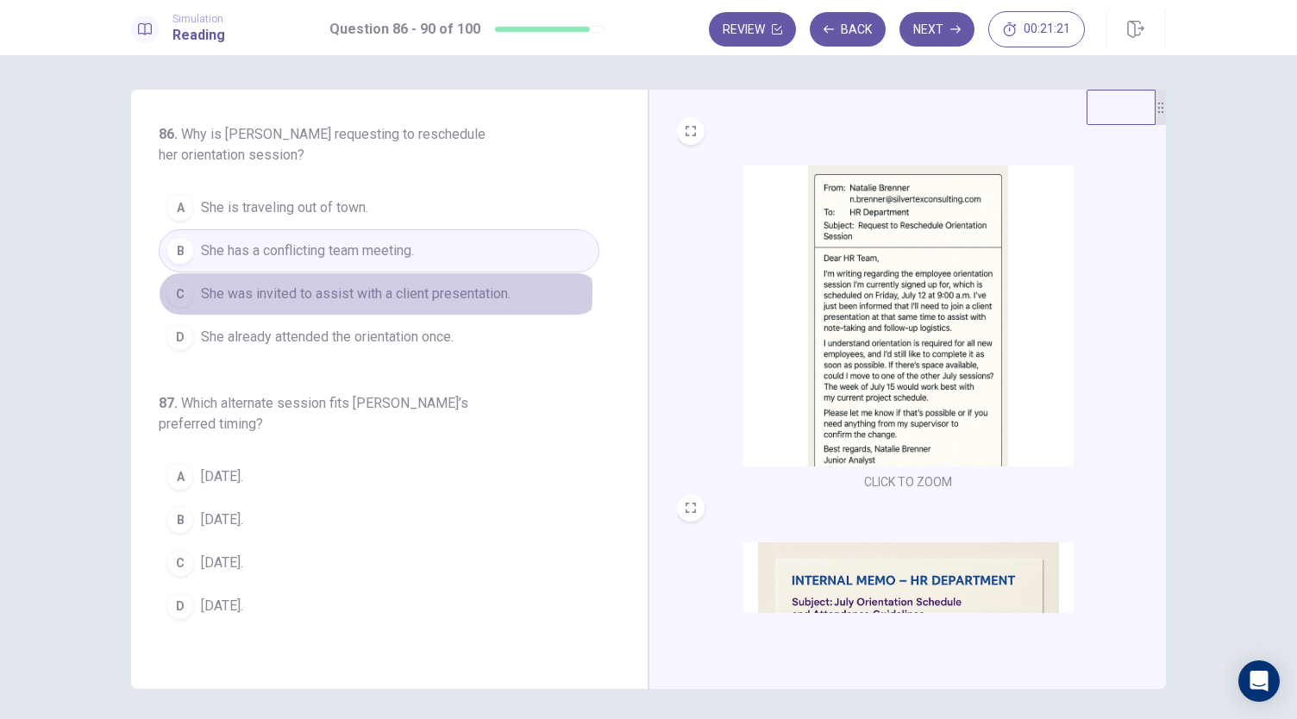
click at [371, 291] on span "She was invited to assist with a client presentation." at bounding box center [356, 294] width 310 height 21
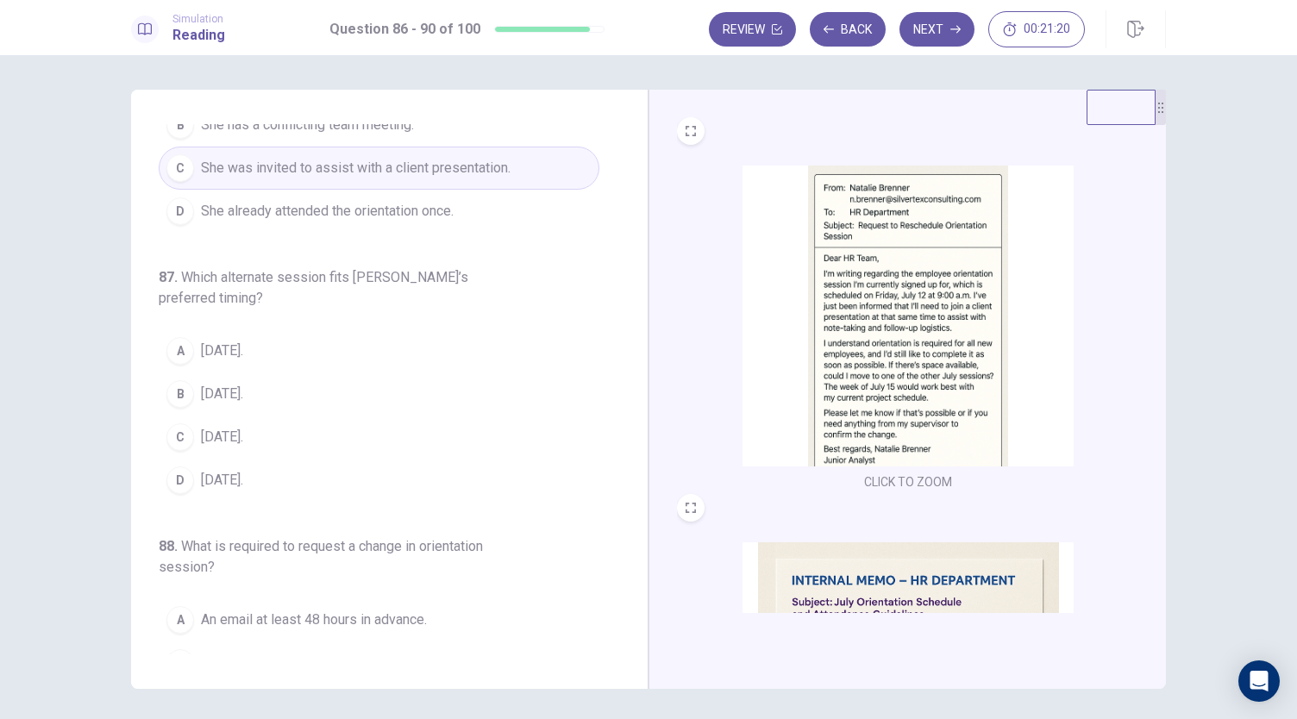
scroll to position [127, 0]
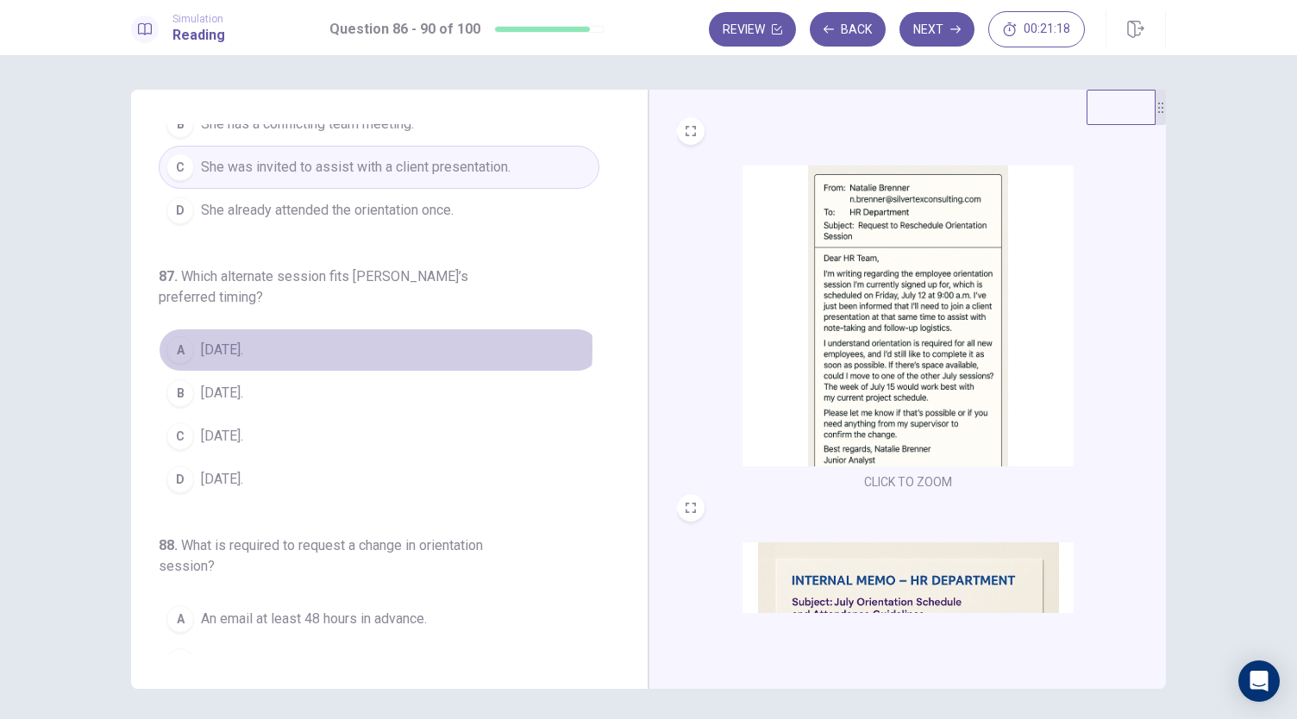
click at [219, 344] on span "July 15." at bounding box center [222, 350] width 42 height 21
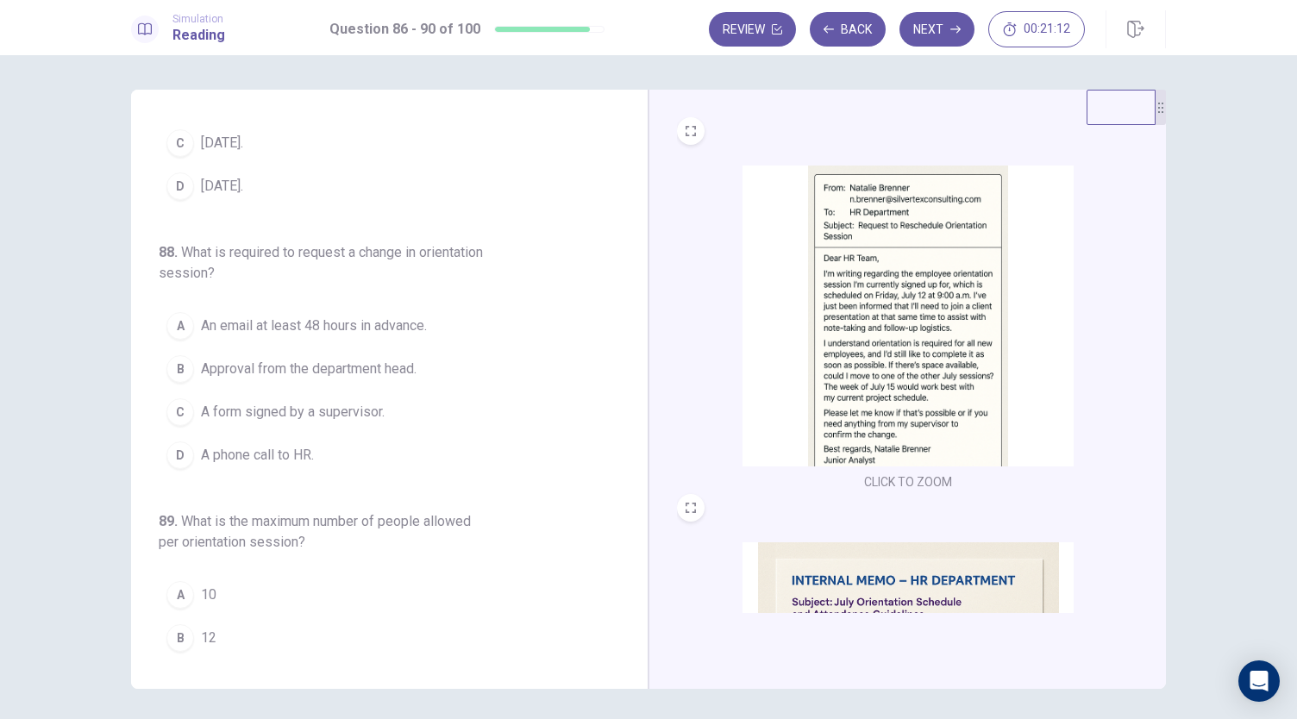
scroll to position [422, 0]
click at [347, 316] on span "An email at least 48 hours in advance." at bounding box center [314, 324] width 226 height 21
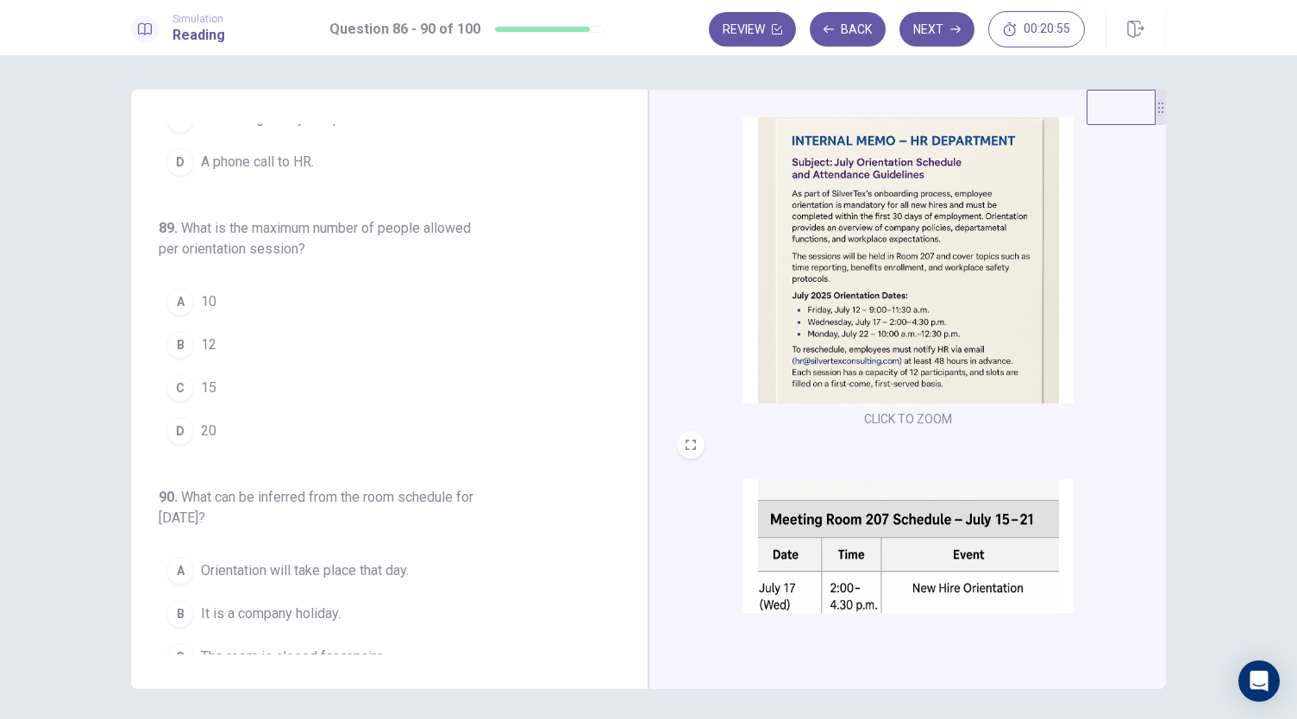
scroll to position [438, 0]
click at [230, 347] on button "B 12" at bounding box center [379, 344] width 441 height 43
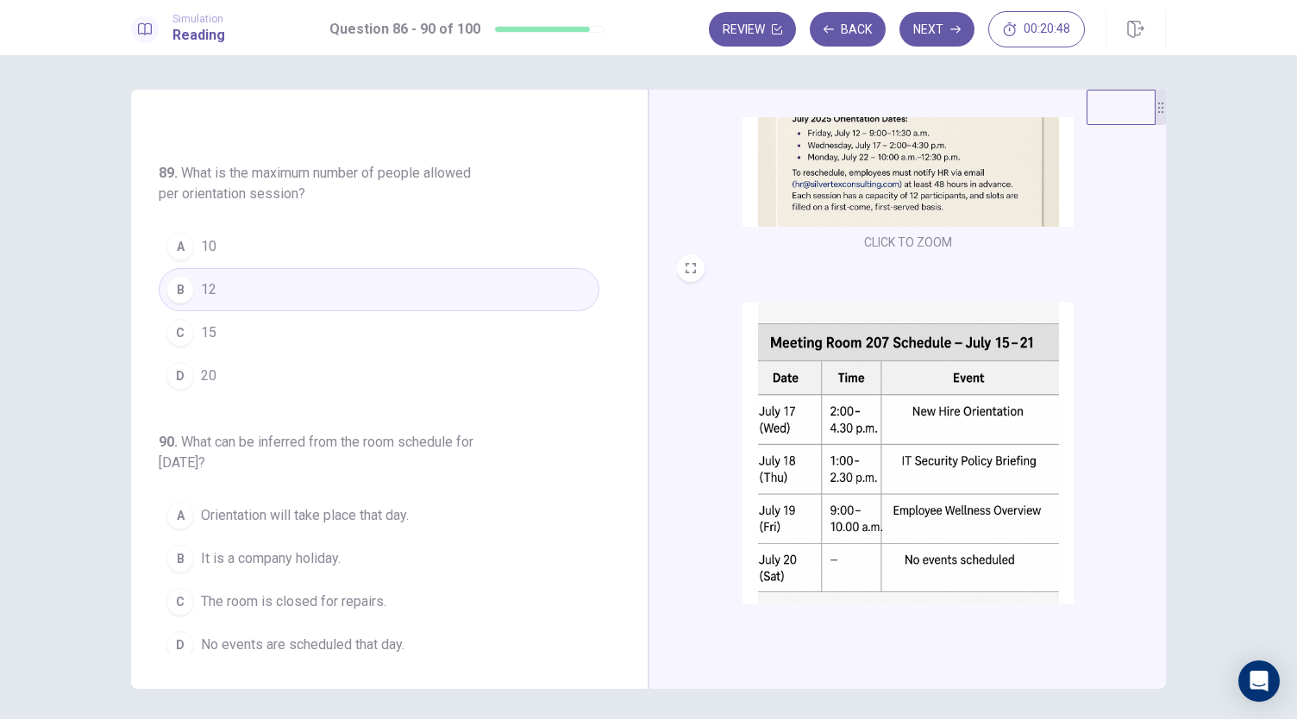
scroll to position [635, 0]
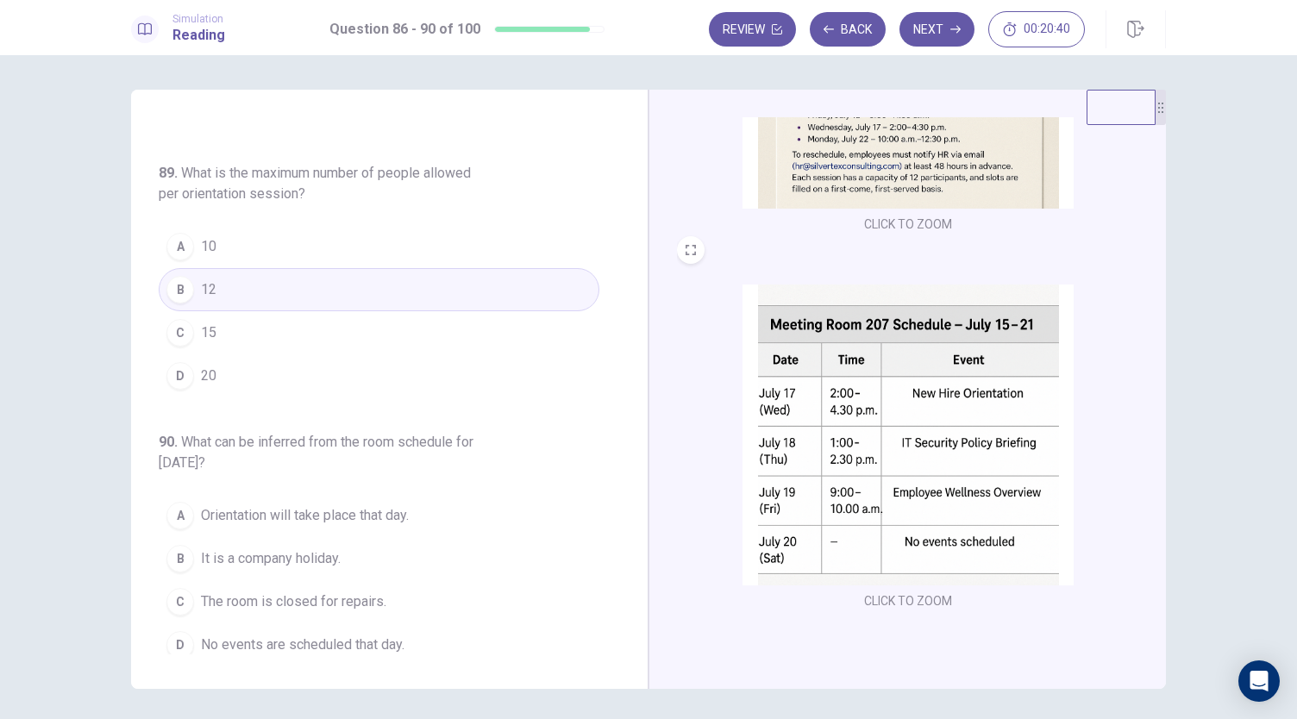
click at [401, 635] on span "No events are scheduled that day." at bounding box center [302, 645] width 203 height 21
click at [943, 37] on button "Next" at bounding box center [936, 29] width 75 height 34
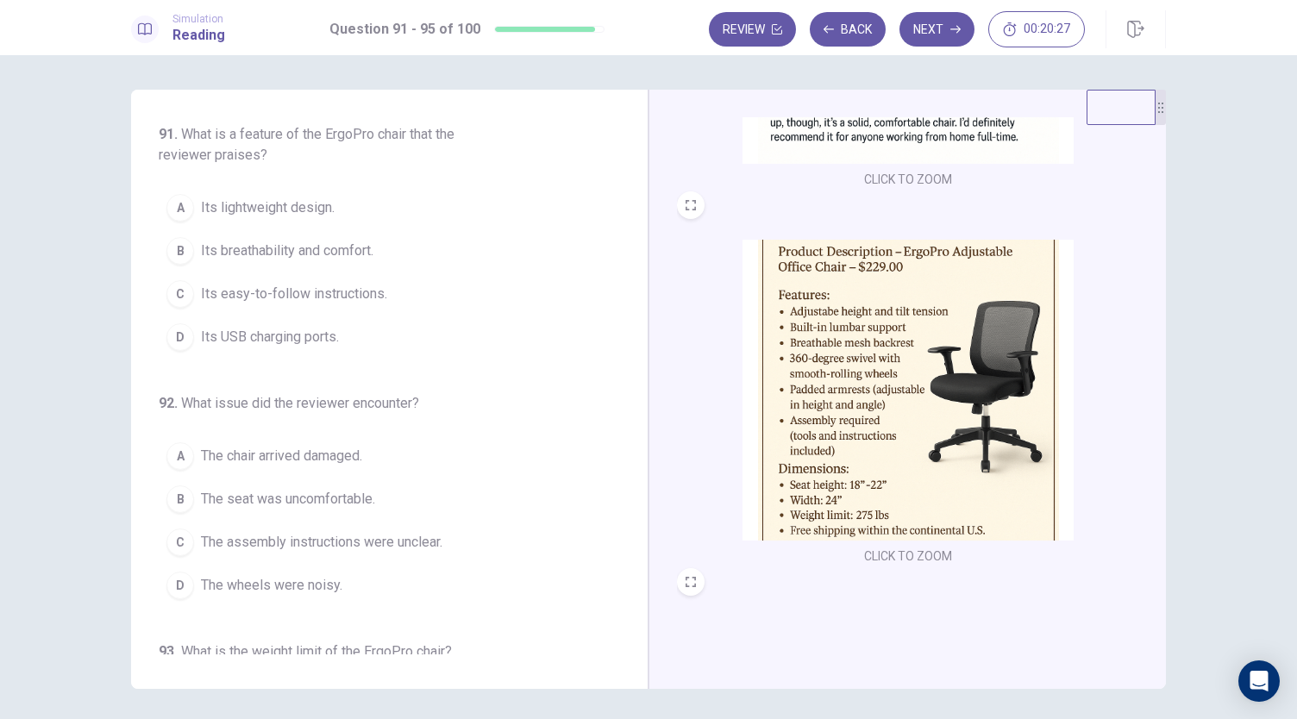
scroll to position [0, 0]
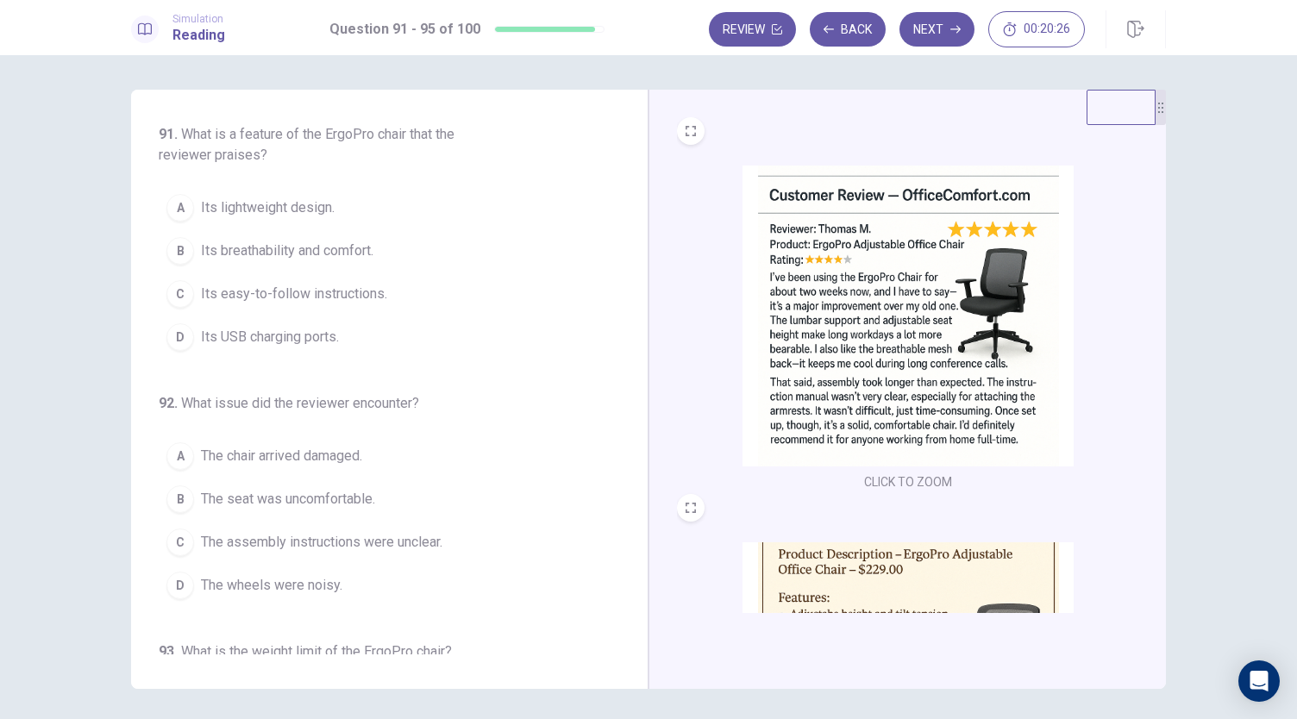
click at [873, 310] on img at bounding box center [907, 316] width 331 height 301
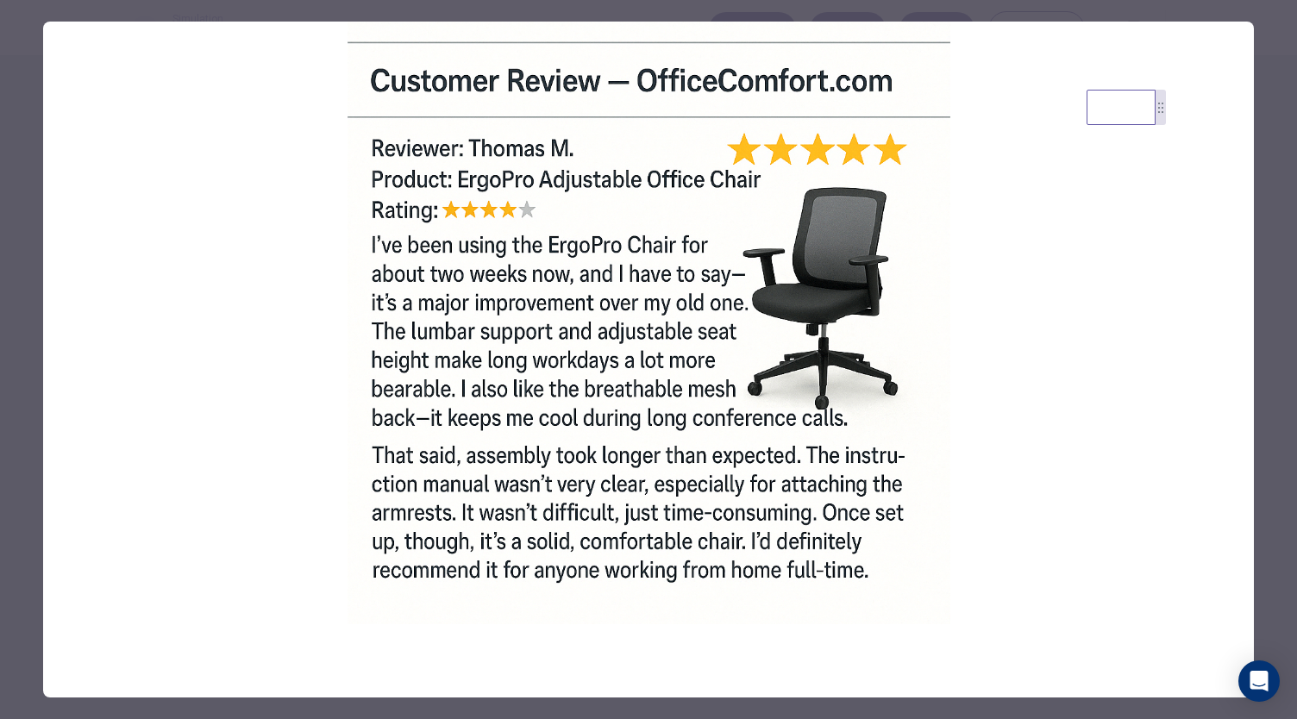
click at [735, 11] on div at bounding box center [648, 359] width 1297 height 719
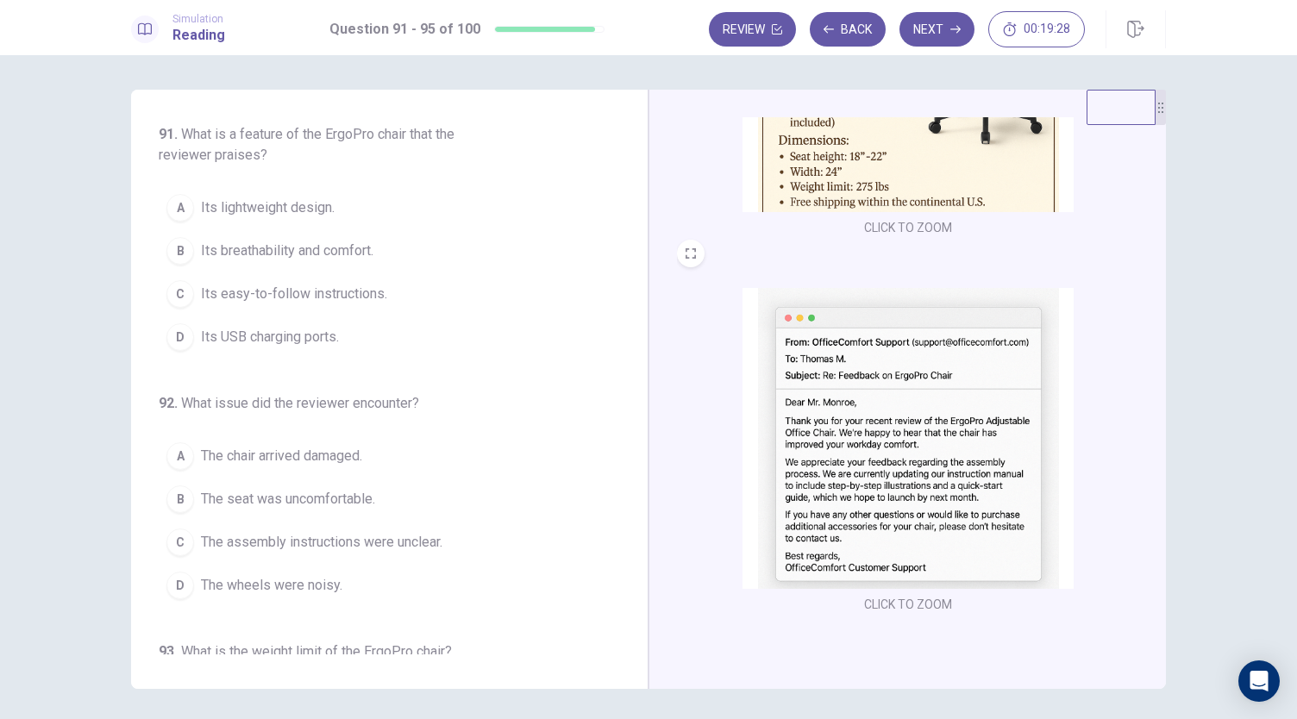
scroll to position [473, 0]
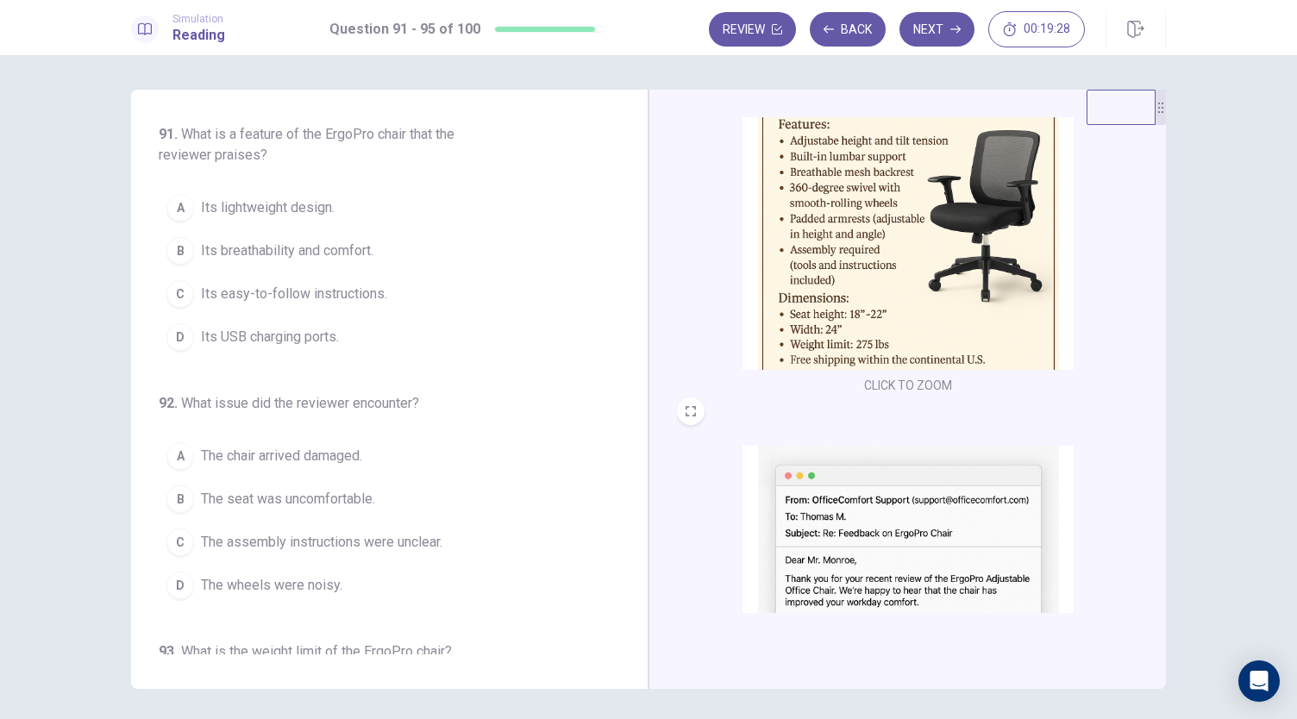
click at [816, 336] on img at bounding box center [907, 219] width 331 height 301
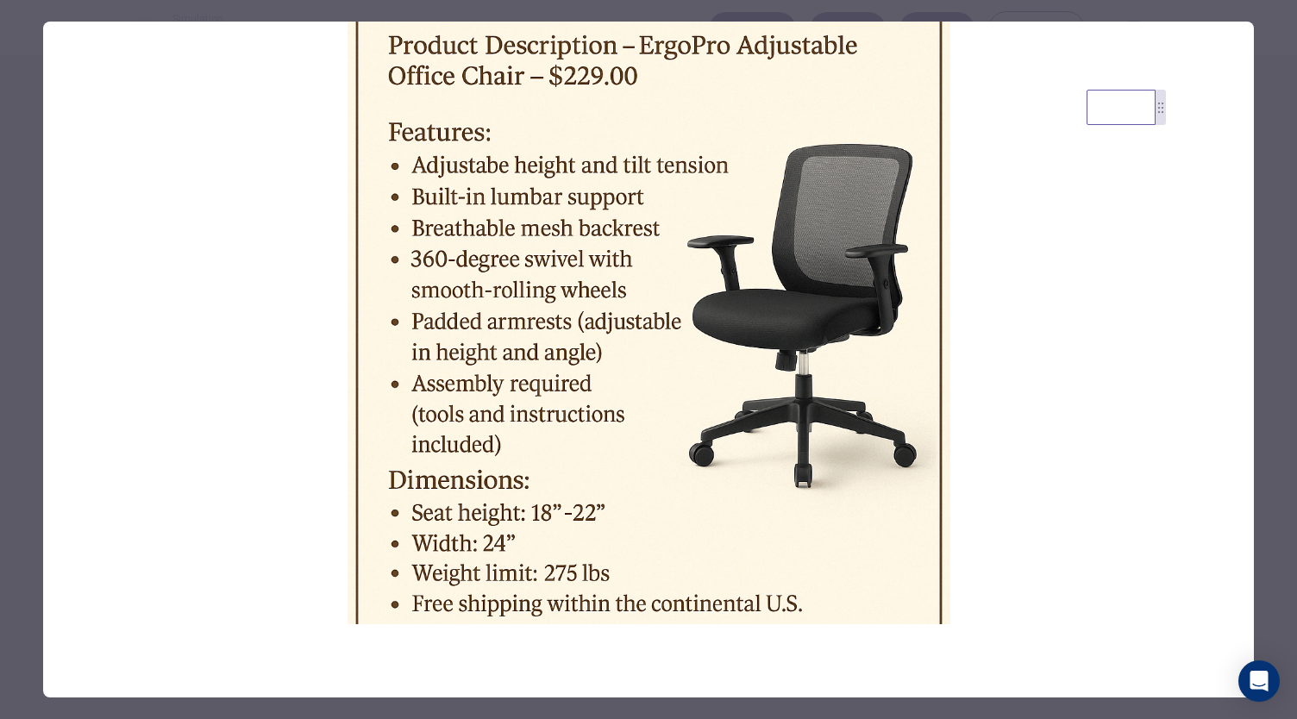
click at [814, 14] on div at bounding box center [648, 359] width 1297 height 719
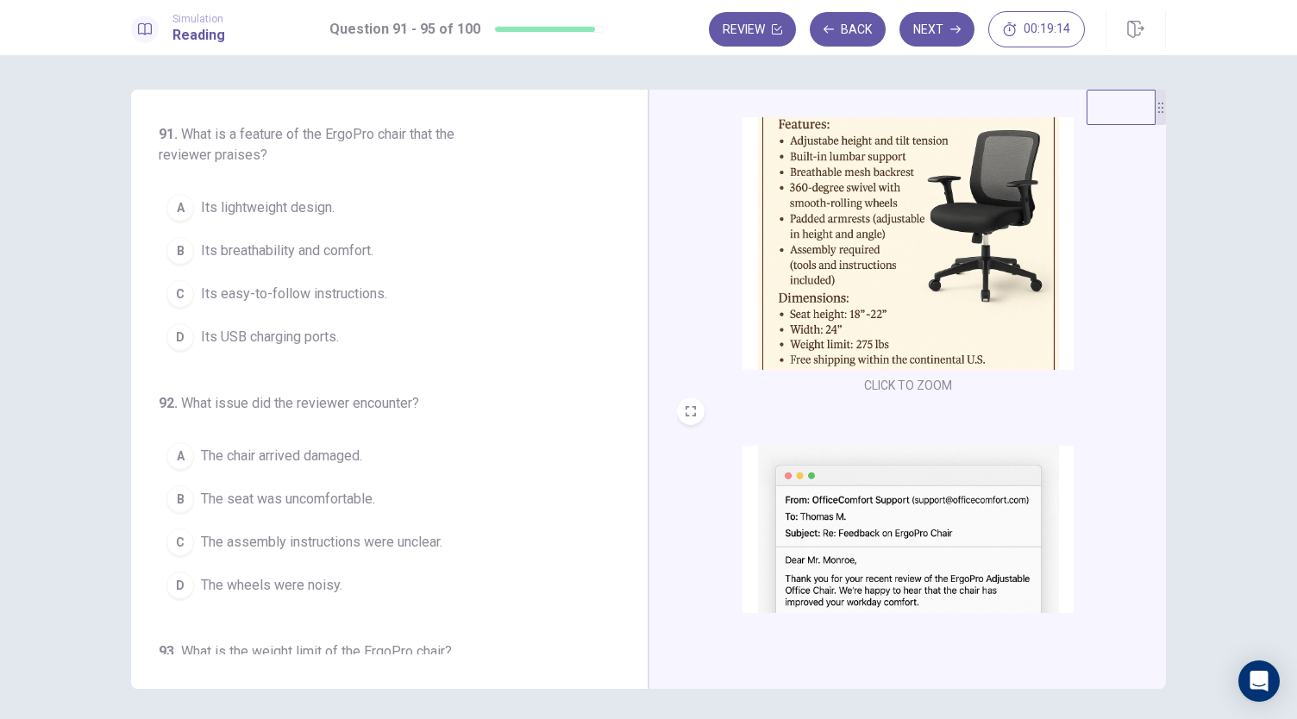
scroll to position [635, 0]
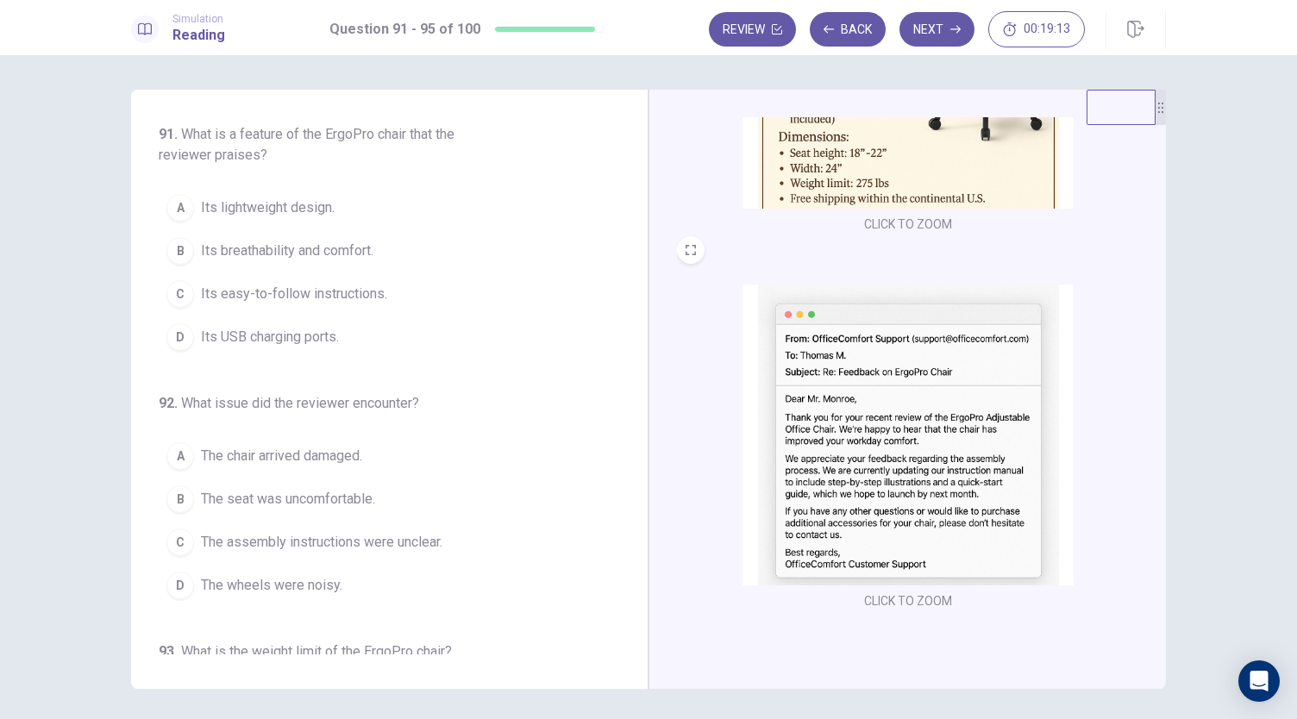
click at [841, 454] on img at bounding box center [907, 435] width 331 height 301
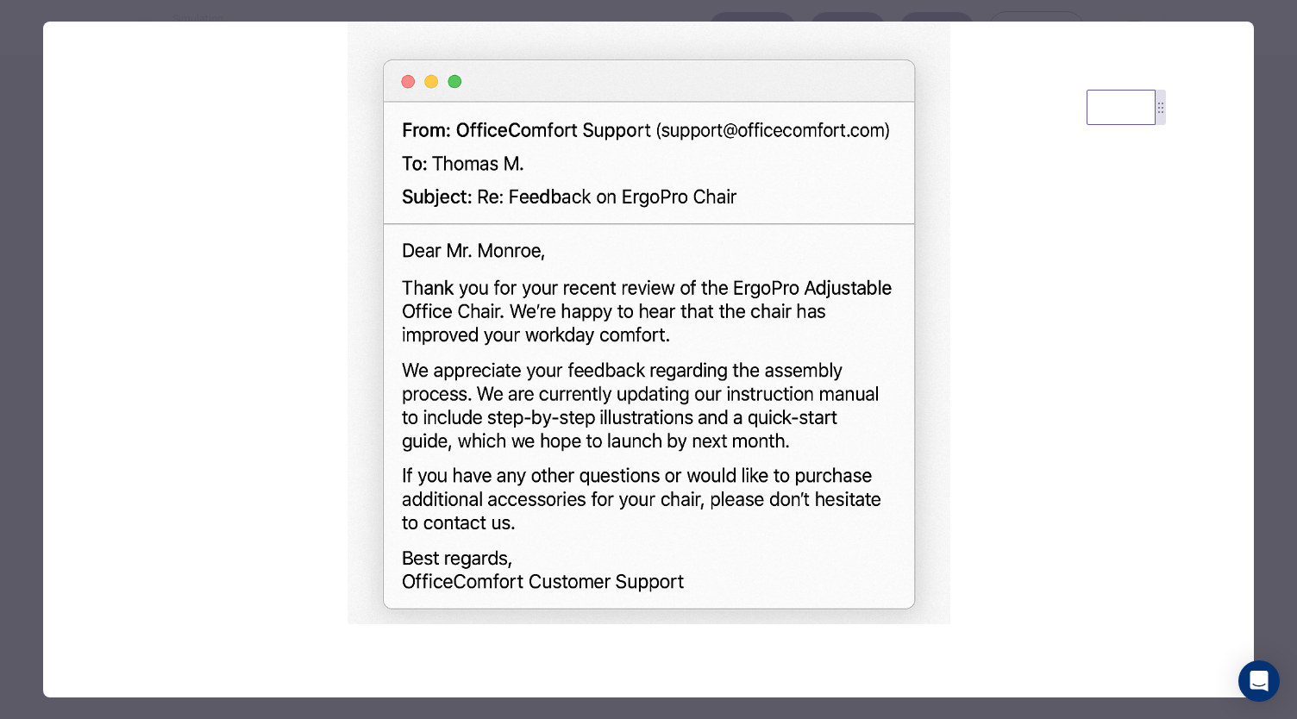
click at [827, 16] on div at bounding box center [648, 359] width 1297 height 719
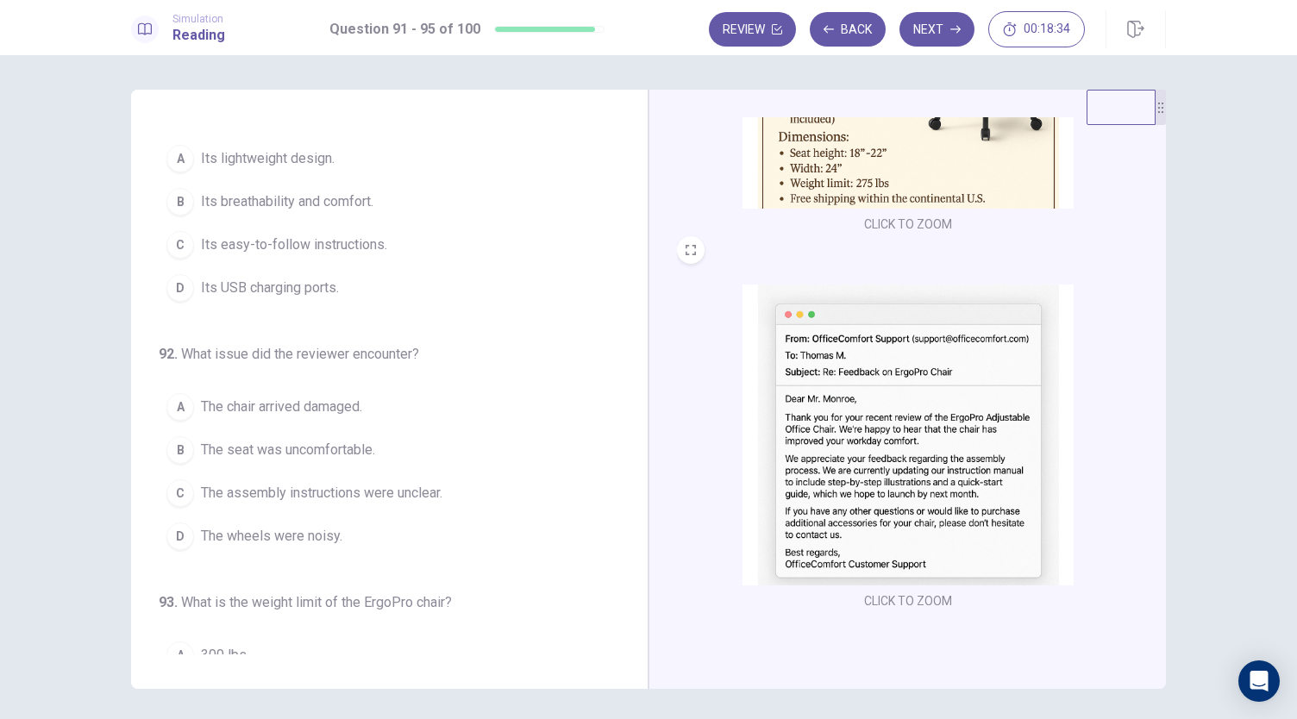
scroll to position [0, 0]
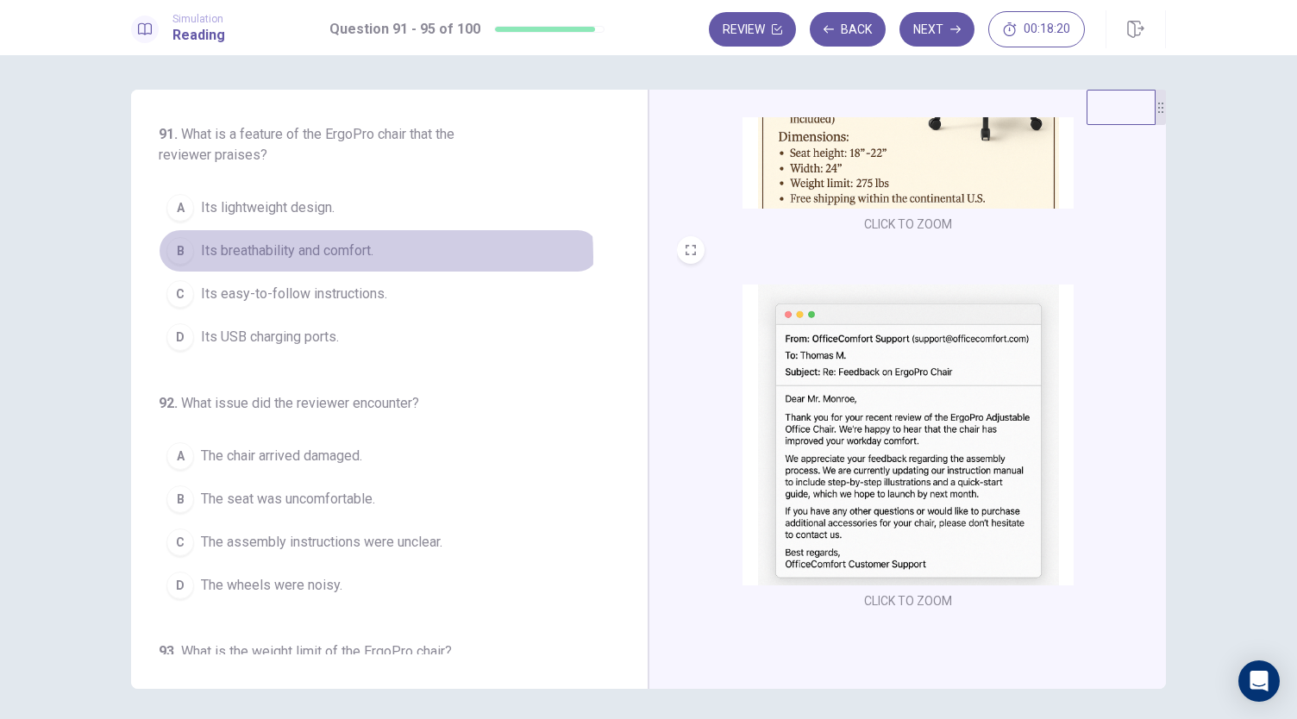
click at [312, 256] on span "Its breathability and comfort." at bounding box center [287, 251] width 172 height 21
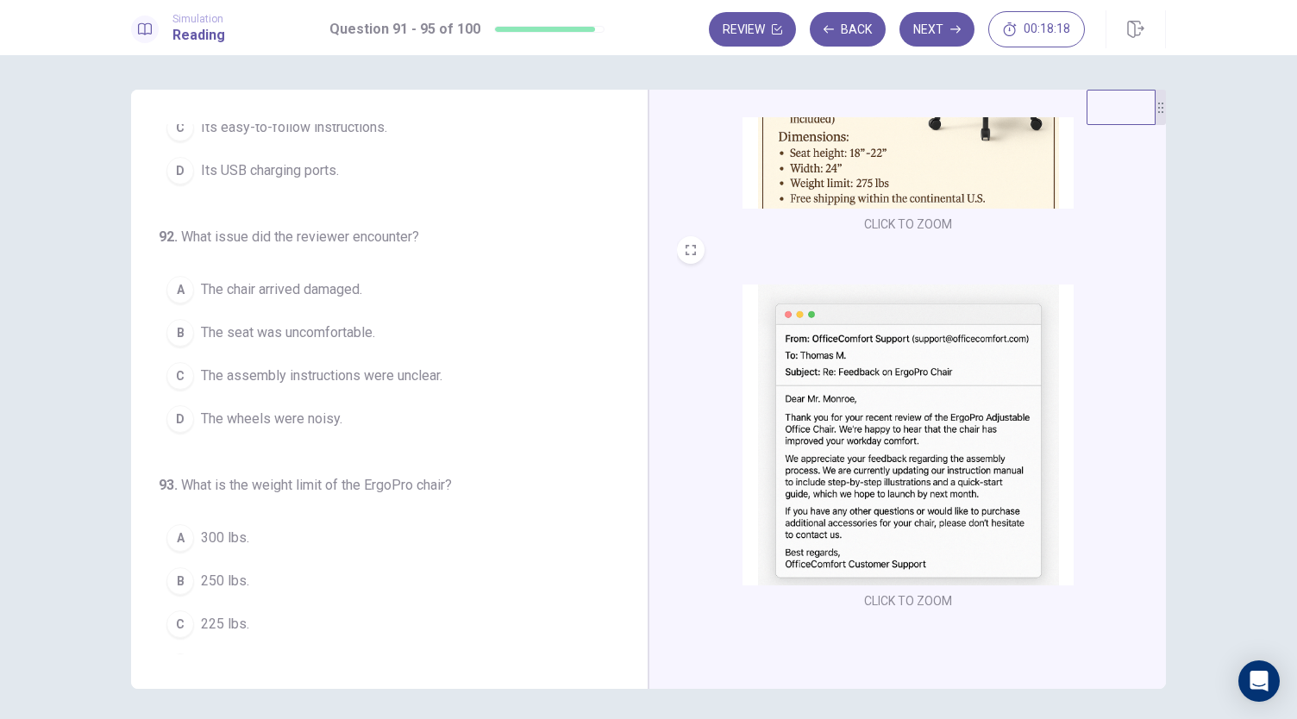
scroll to position [167, 0]
click at [300, 369] on span "The assembly instructions were unclear." at bounding box center [321, 375] width 241 height 21
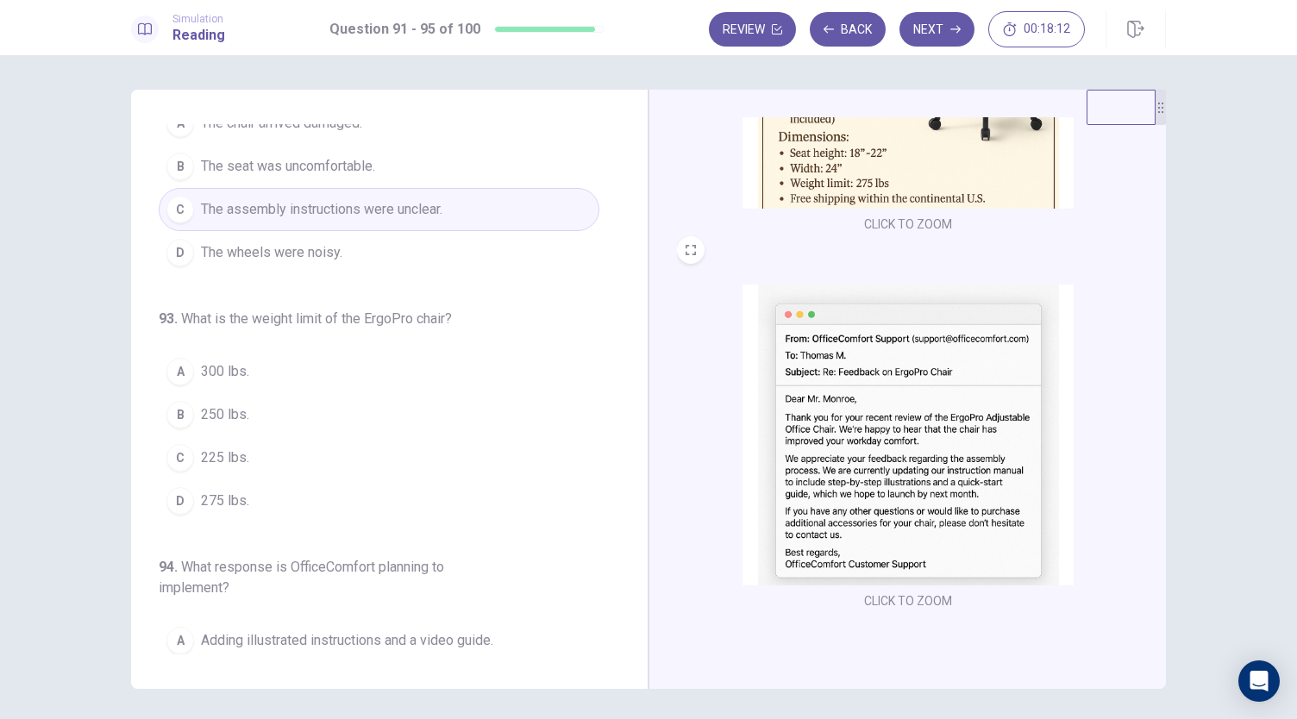
scroll to position [334, 0]
click at [264, 496] on button "D 275 lbs." at bounding box center [379, 500] width 441 height 43
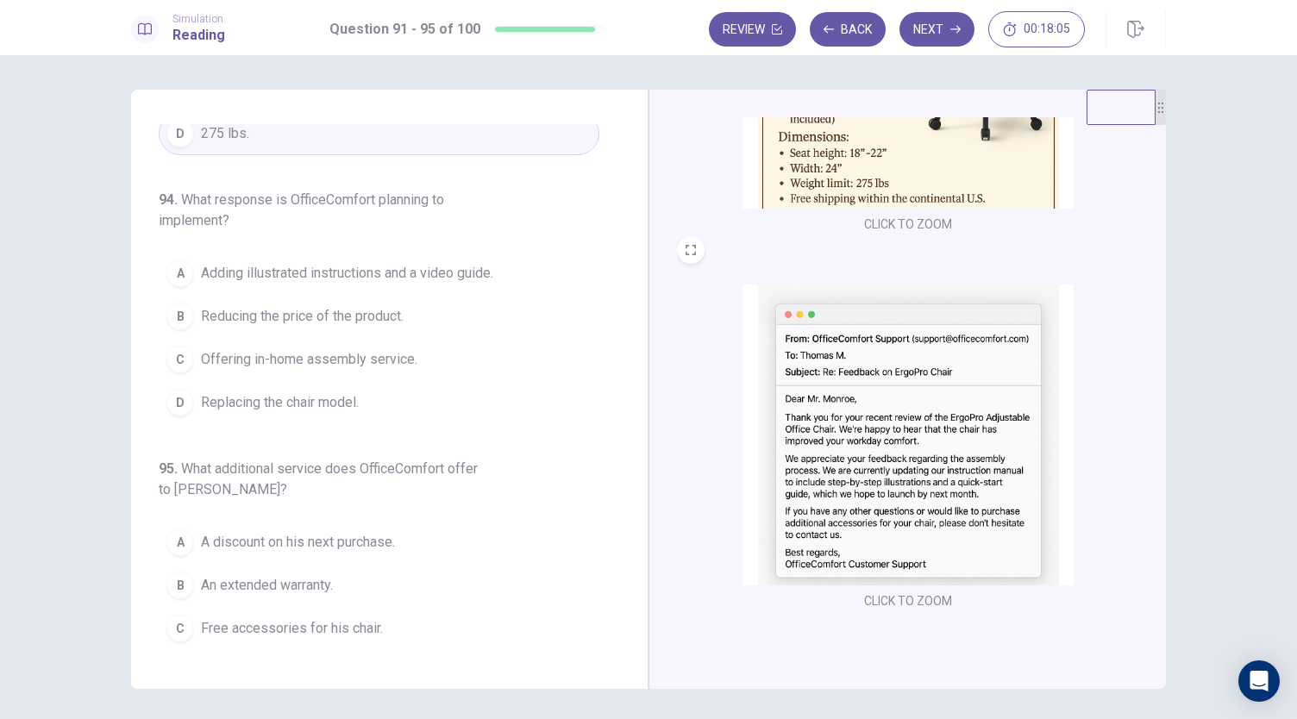
scroll to position [704, 0]
click at [364, 272] on span "Adding illustrated instructions and a video guide." at bounding box center [347, 270] width 292 height 21
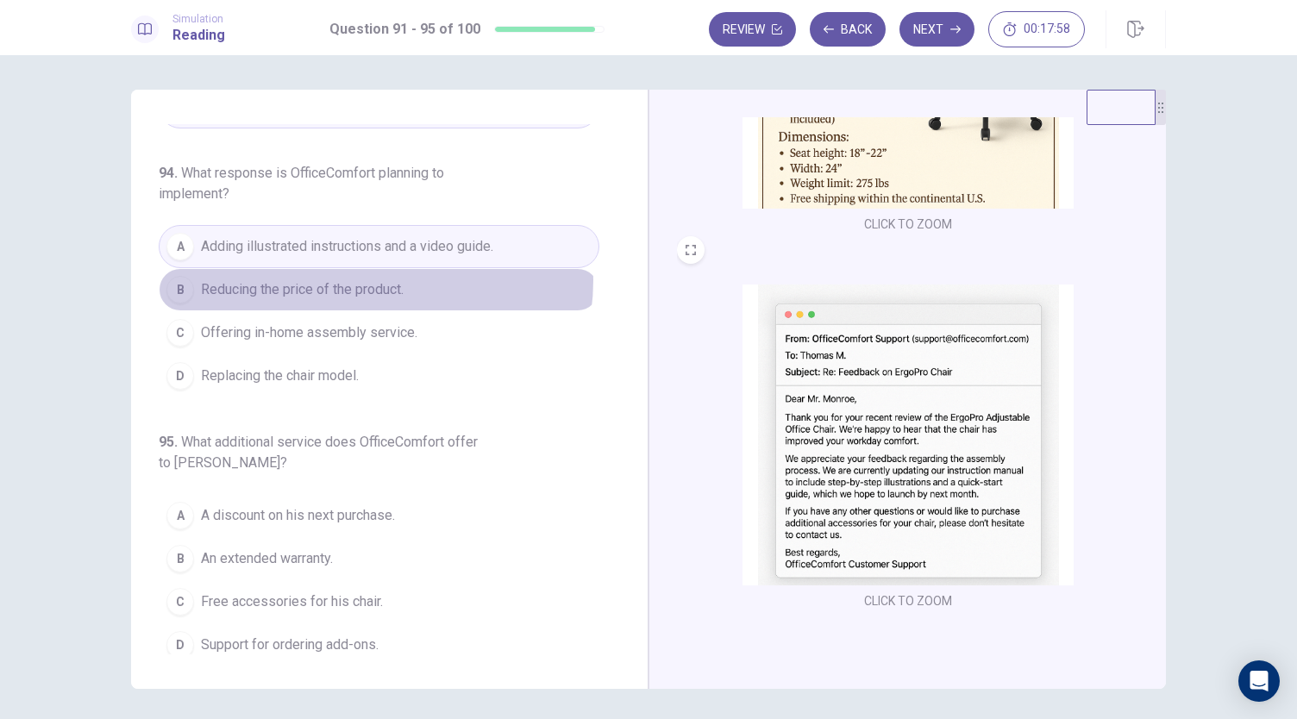
click at [364, 279] on span "Reducing the price of the product." at bounding box center [302, 289] width 203 height 21
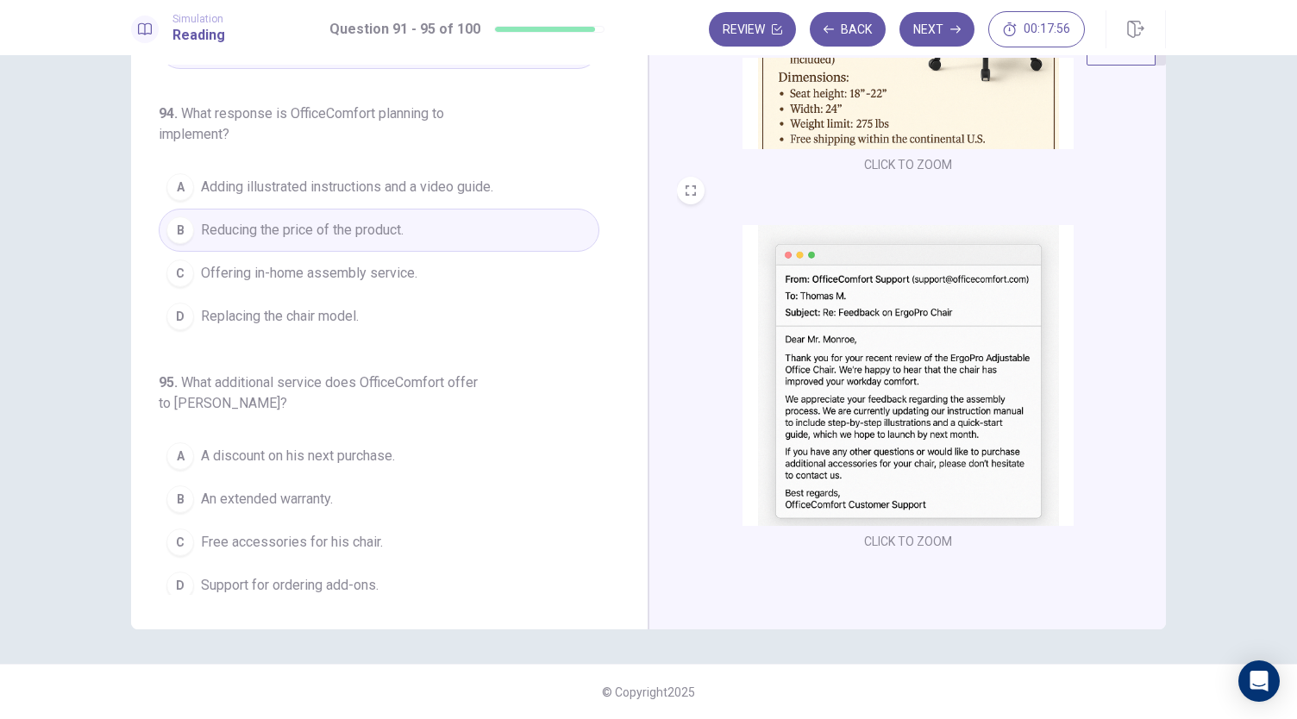
click at [351, 168] on button "A Adding illustrated instructions and a video guide." at bounding box center [379, 187] width 441 height 43
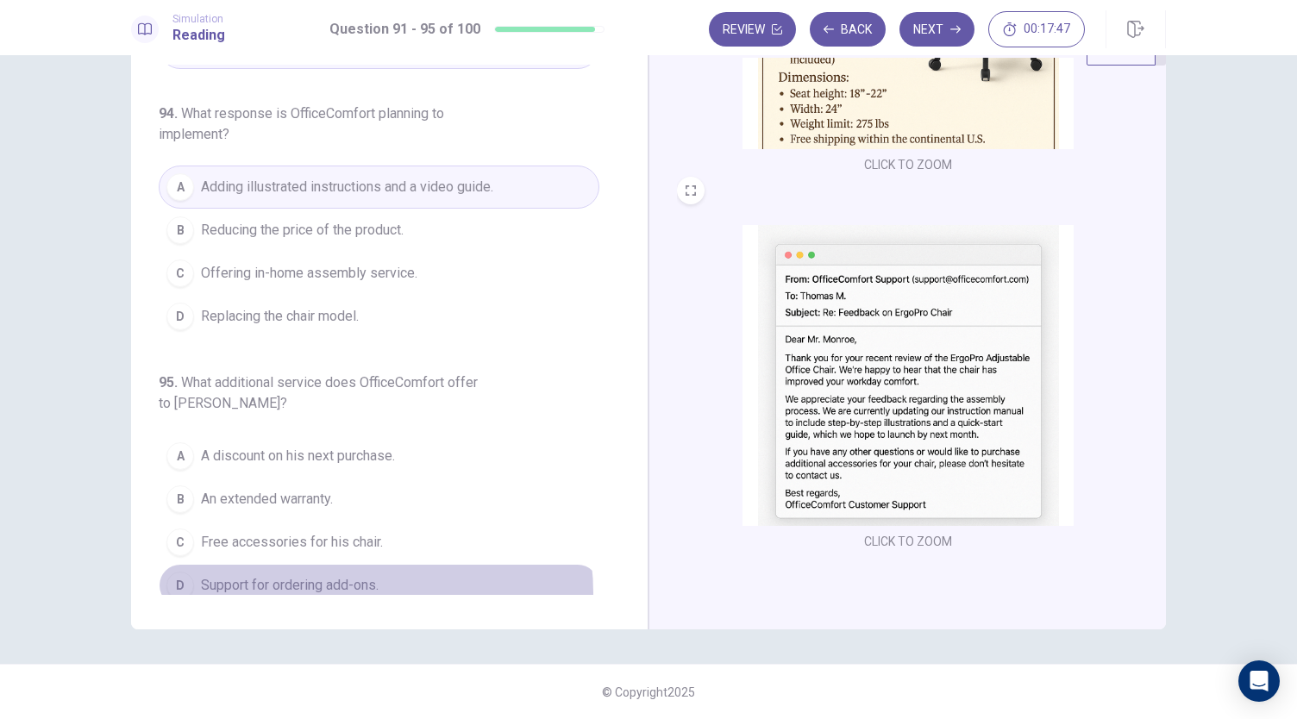
click at [367, 580] on span "Support for ordering add-ons." at bounding box center [290, 585] width 178 height 21
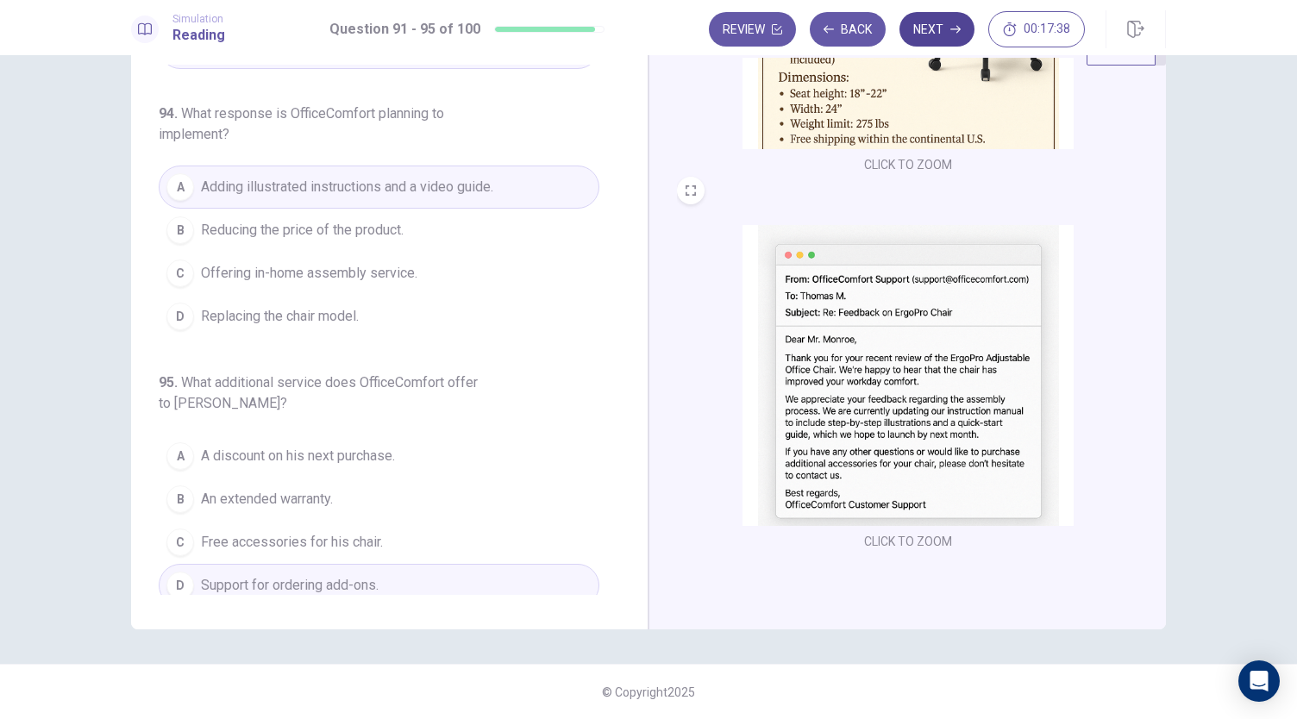
click at [935, 34] on button "Next" at bounding box center [936, 29] width 75 height 34
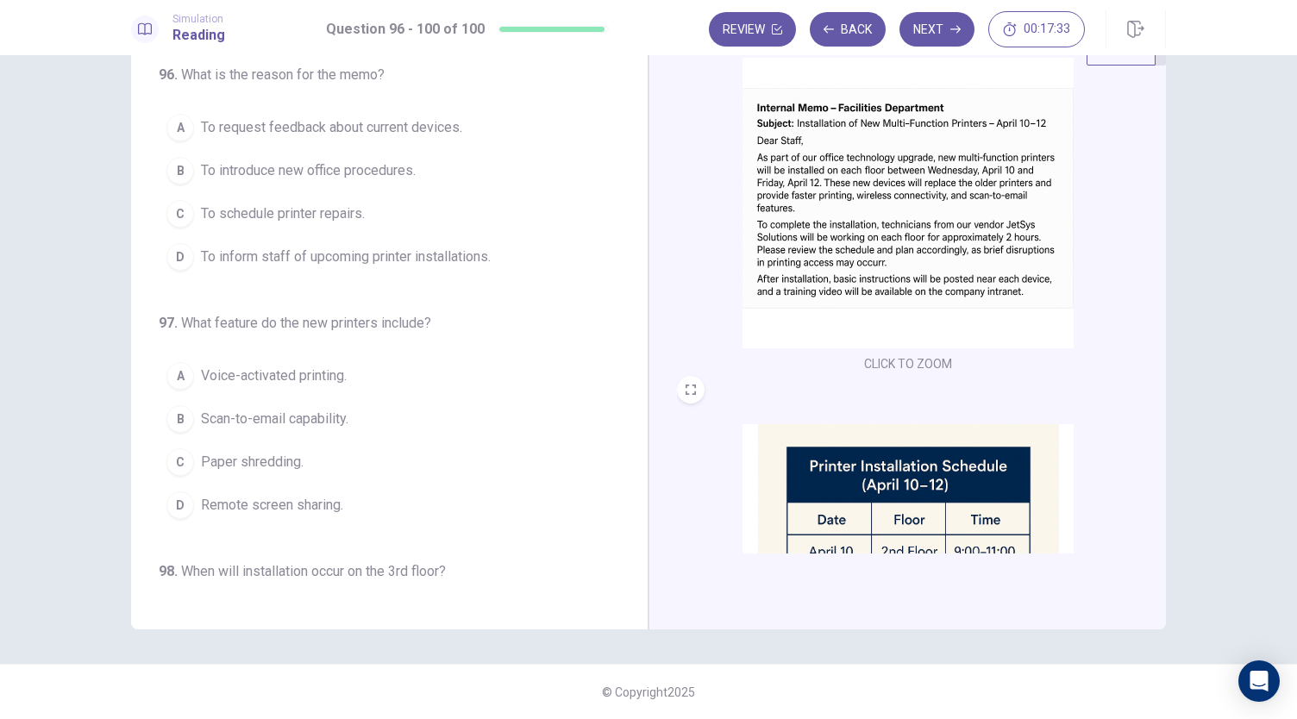
scroll to position [0, 0]
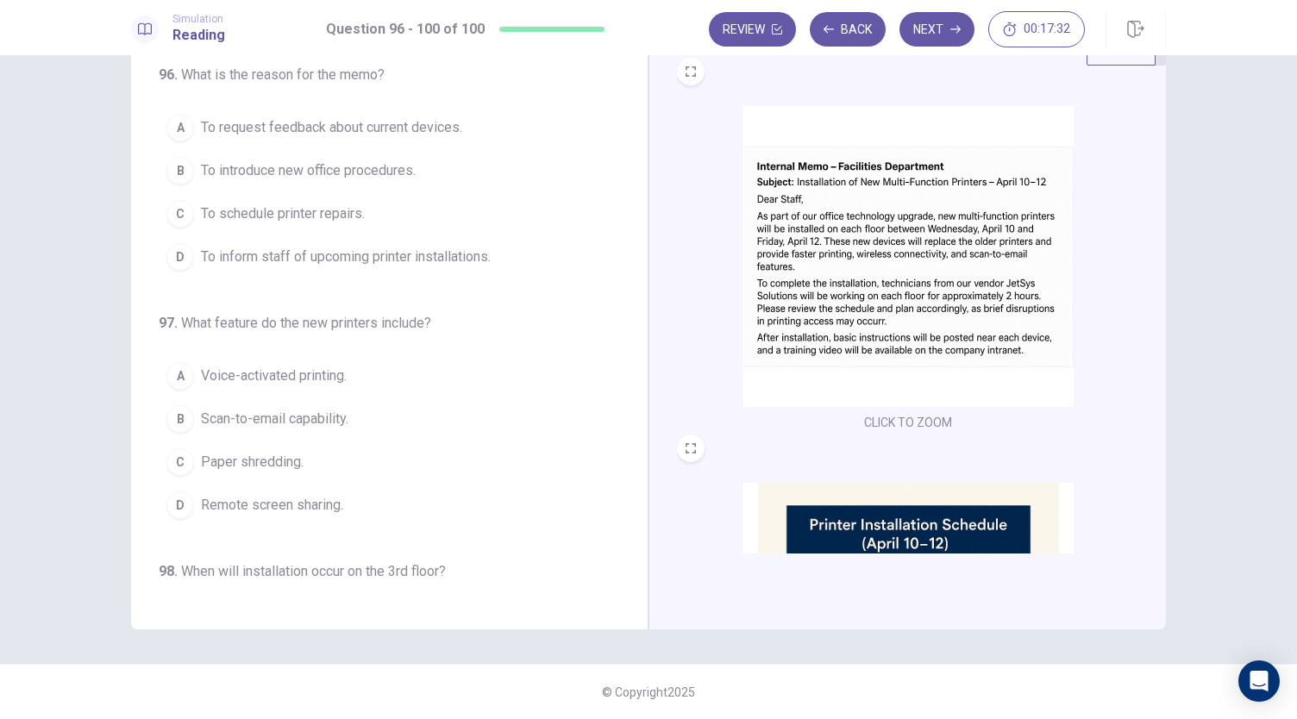
click at [831, 253] on img at bounding box center [907, 256] width 331 height 301
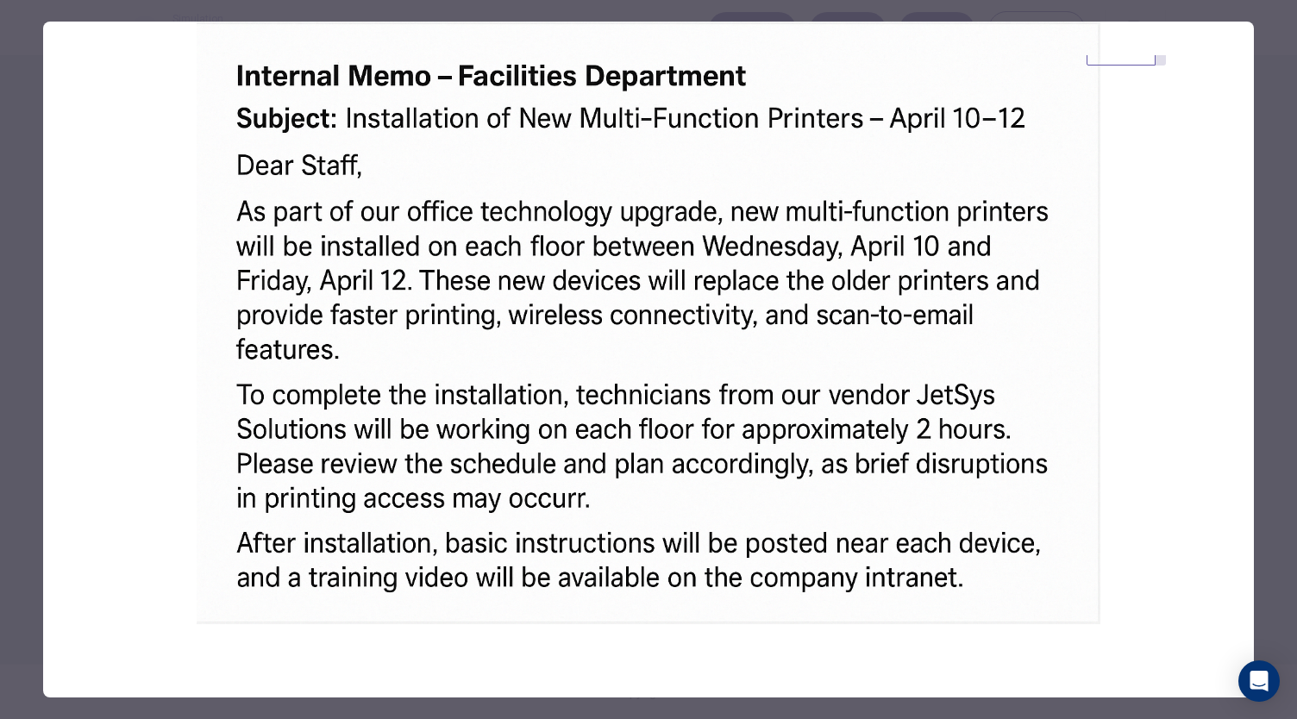
click at [949, 18] on div at bounding box center [648, 359] width 1297 height 719
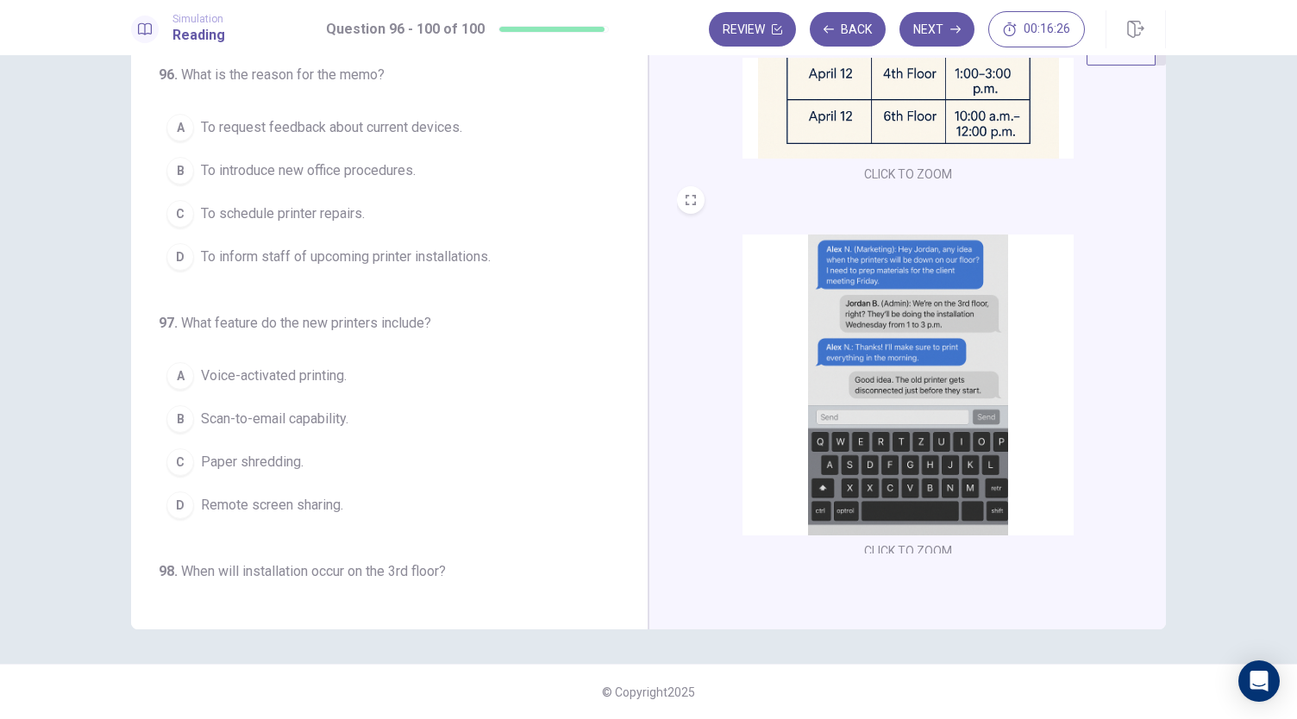
scroll to position [626, 0]
click at [916, 378] on img at bounding box center [907, 384] width 331 height 301
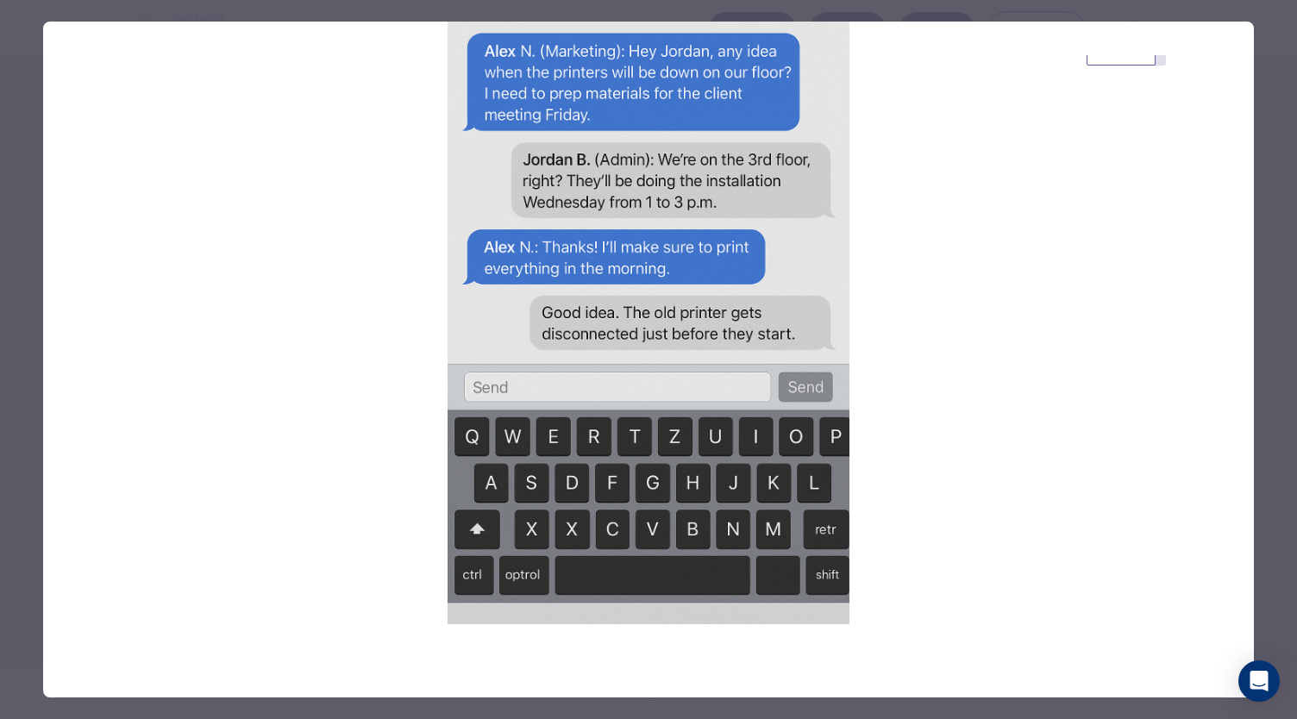
click at [936, 18] on div at bounding box center [648, 359] width 1297 height 719
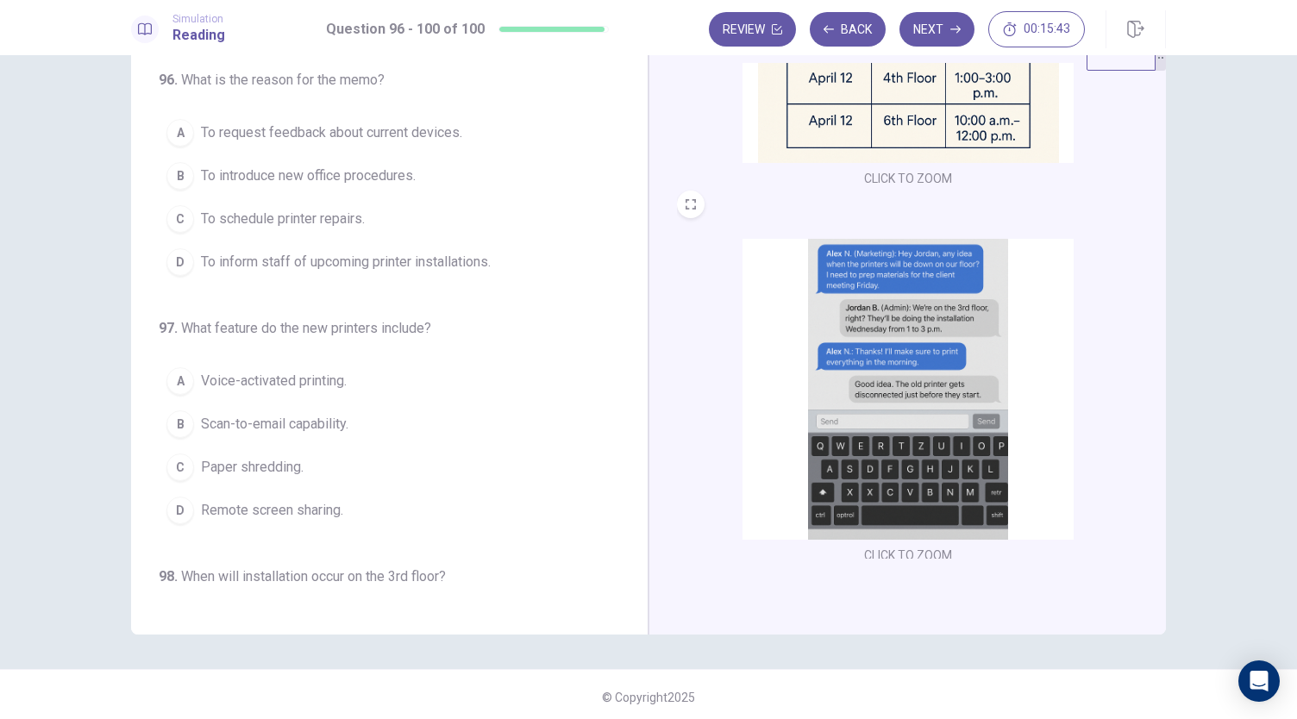
scroll to position [55, 0]
click at [367, 264] on span "To inform staff of upcoming printer installations." at bounding box center [346, 261] width 290 height 21
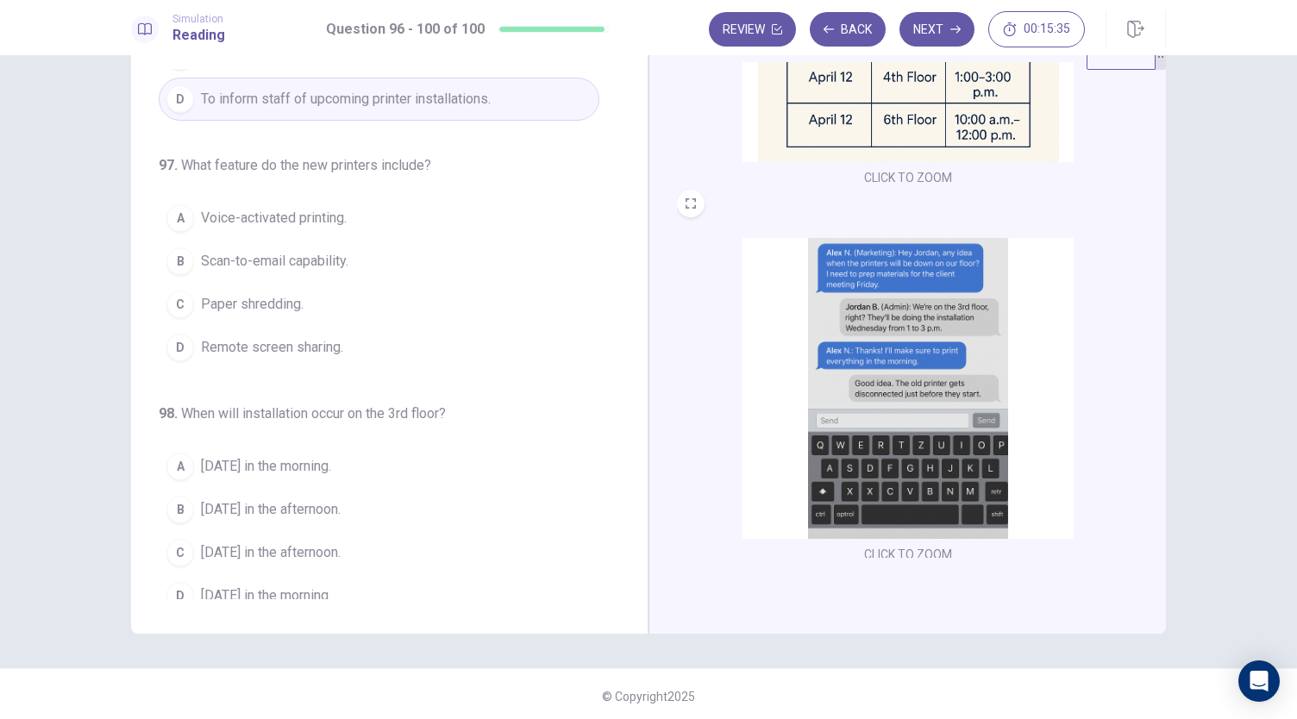
scroll to position [165, 0]
click at [335, 266] on button "B Scan-to-email capability." at bounding box center [379, 258] width 441 height 43
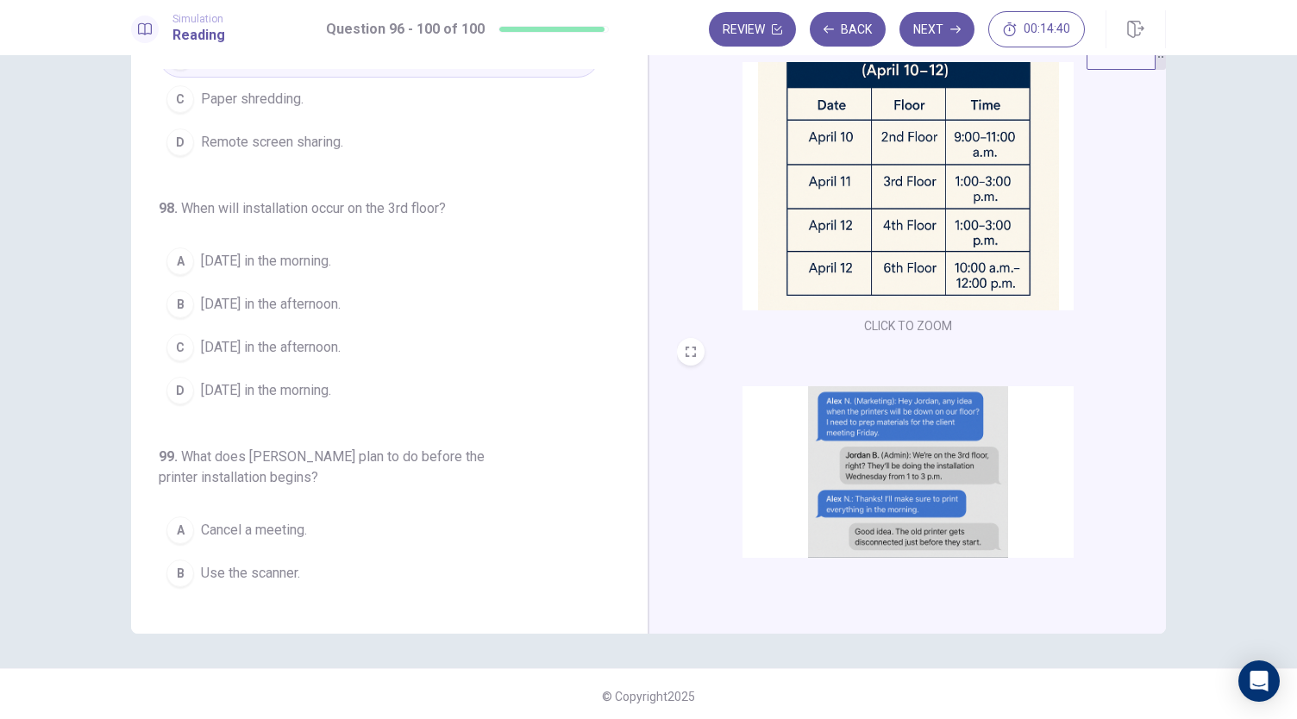
scroll to position [479, 0]
click at [300, 339] on span "April 11 in the afternoon." at bounding box center [271, 347] width 140 height 21
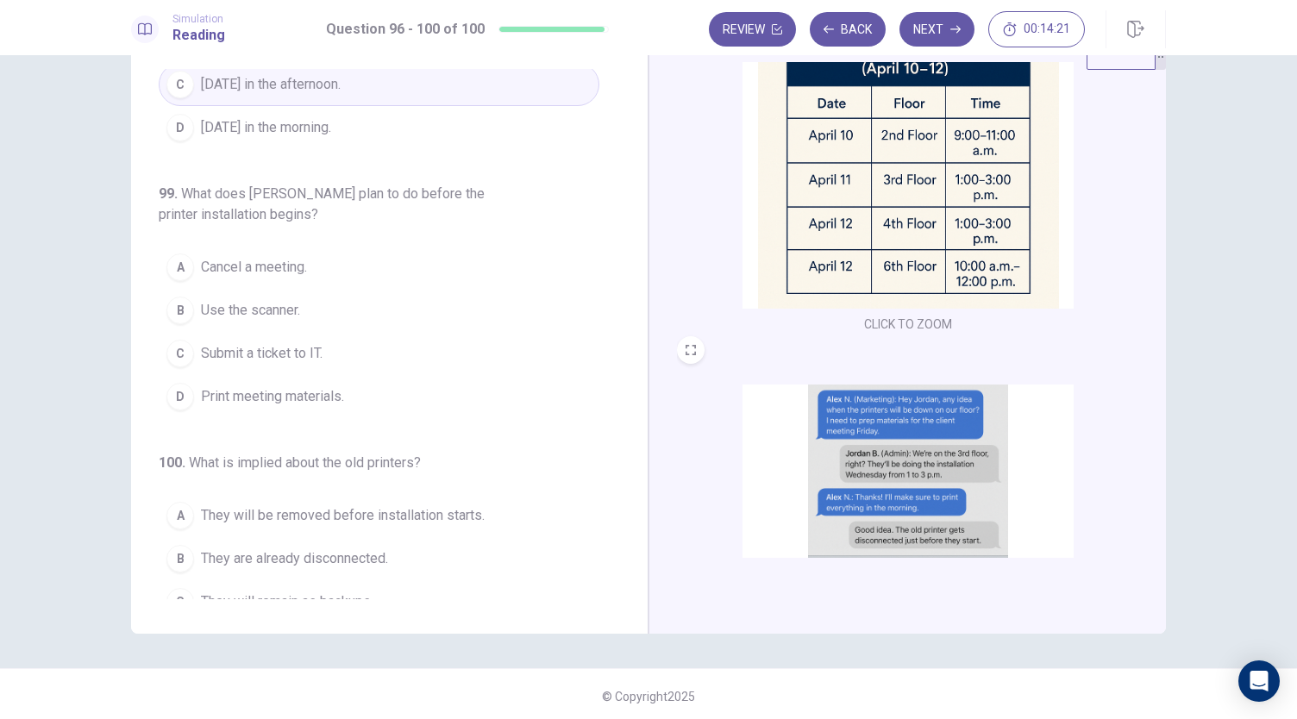
scroll to position [635, 0]
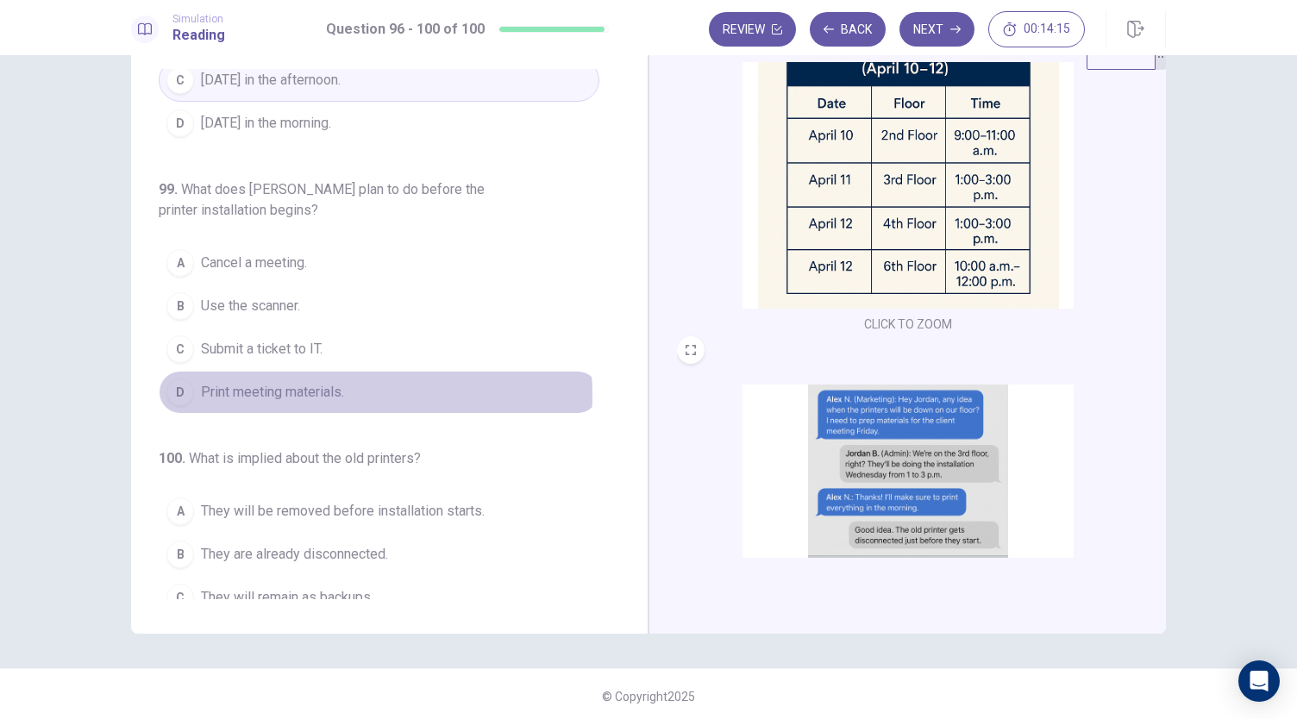
click at [291, 387] on span "Print meeting materials." at bounding box center [272, 392] width 143 height 21
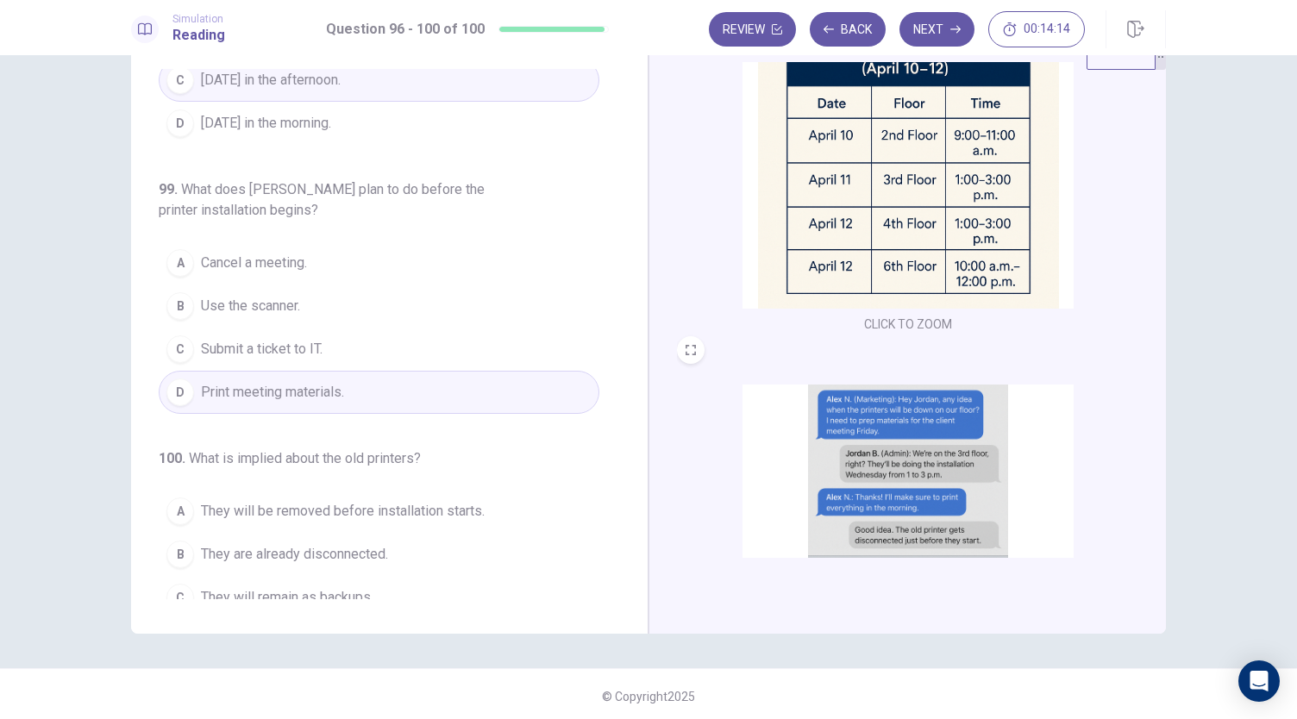
scroll to position [685, 0]
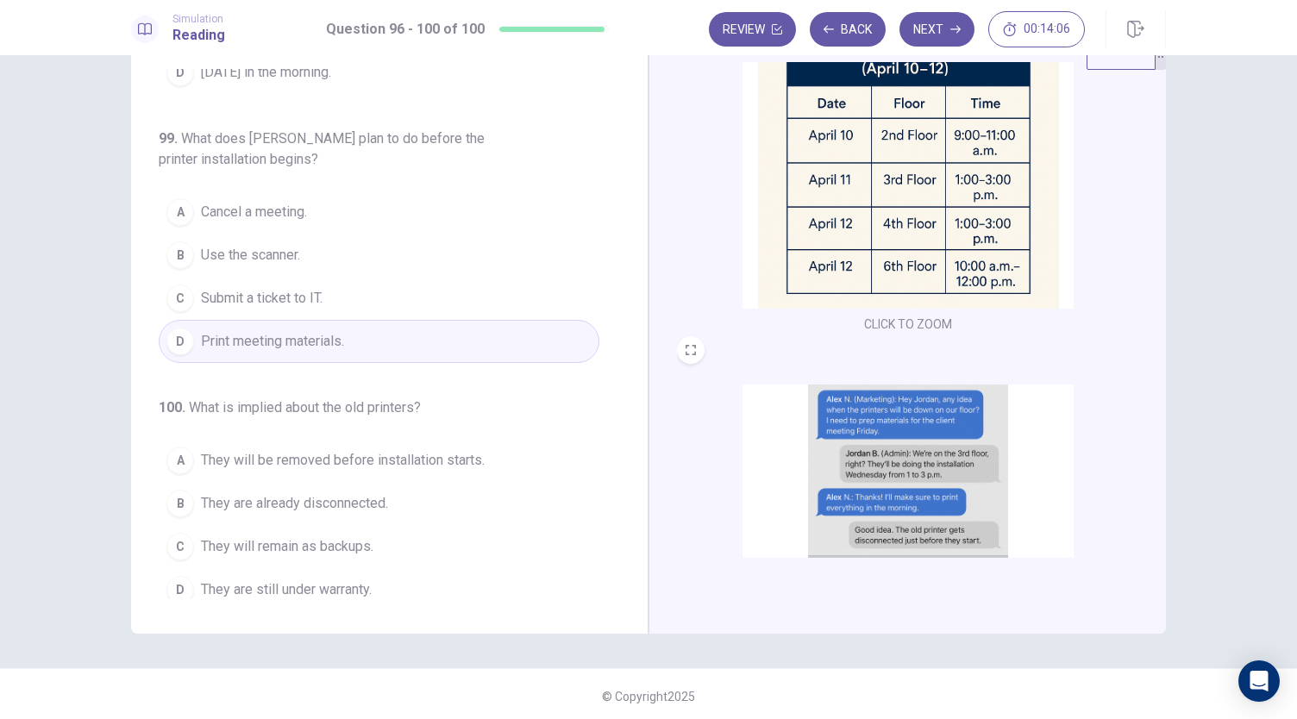
click at [476, 459] on span "They will be removed before installation starts." at bounding box center [343, 460] width 284 height 21
click at [959, 27] on icon "button" at bounding box center [955, 30] width 10 height 8
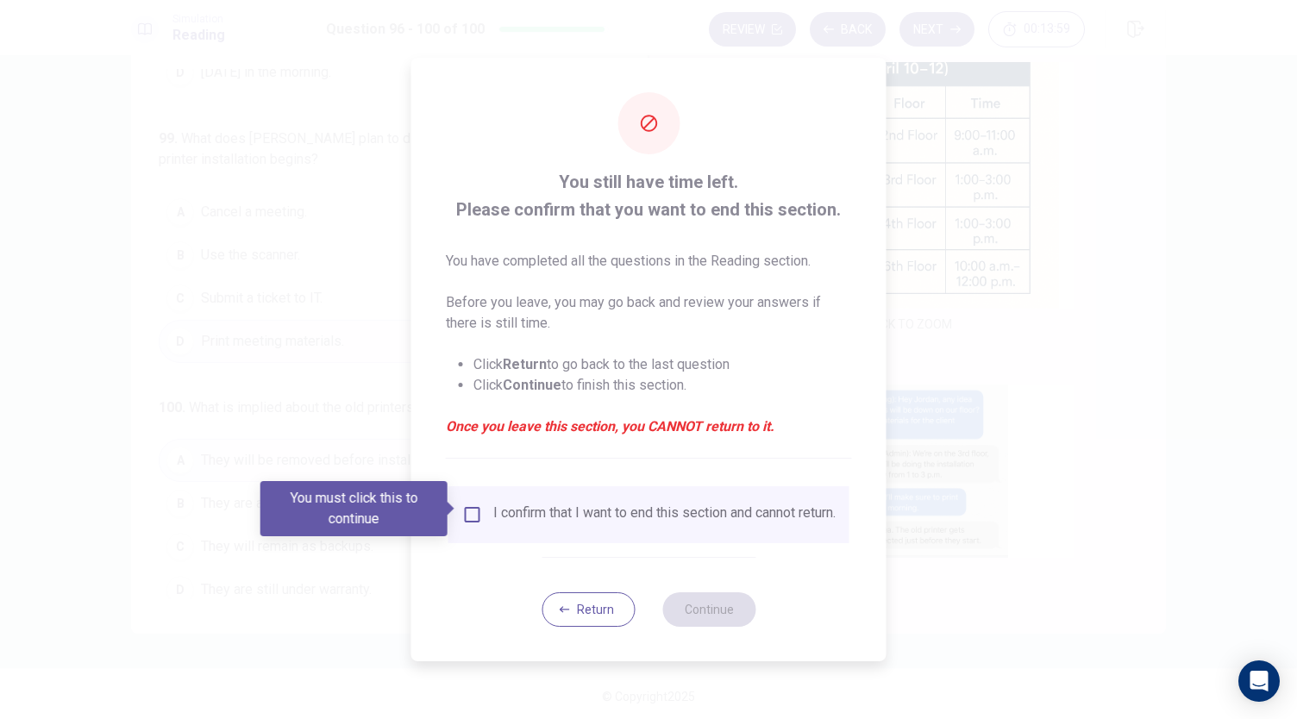
click at [632, 532] on div "I confirm that I want to end this section and cannot return." at bounding box center [648, 514] width 401 height 57
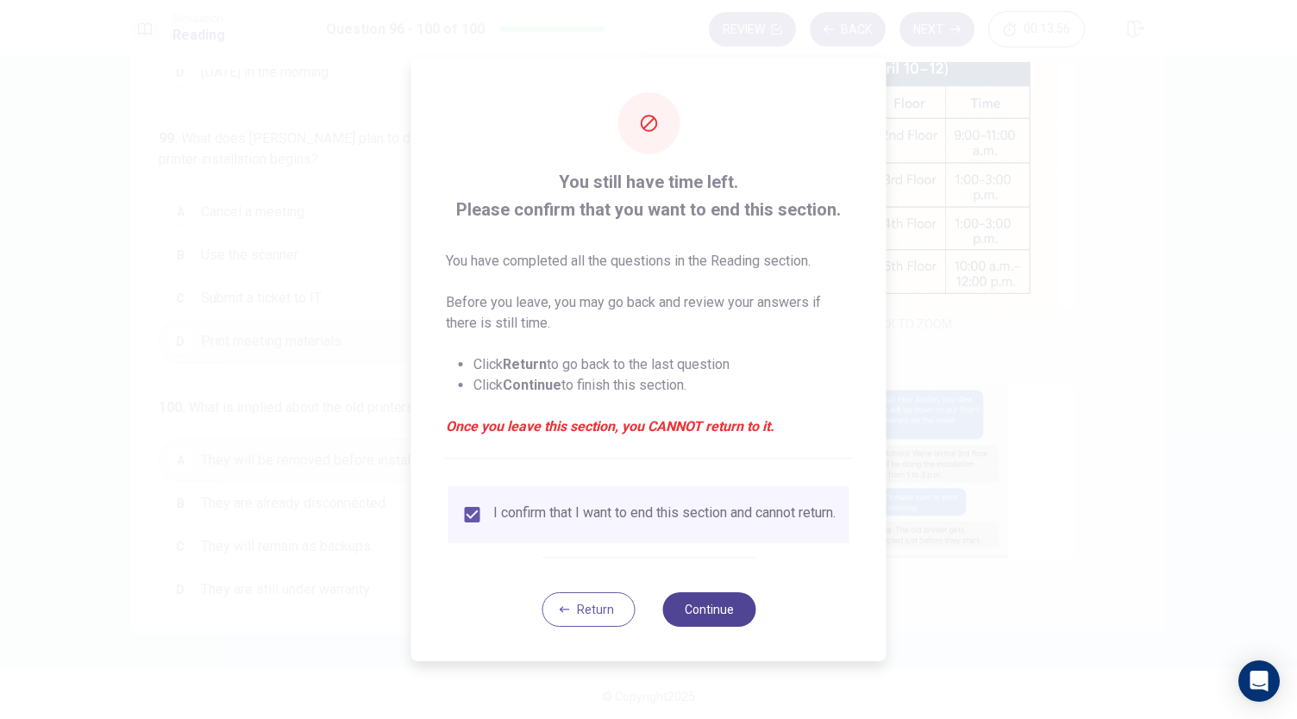
click at [700, 616] on button "Continue" at bounding box center [708, 609] width 93 height 34
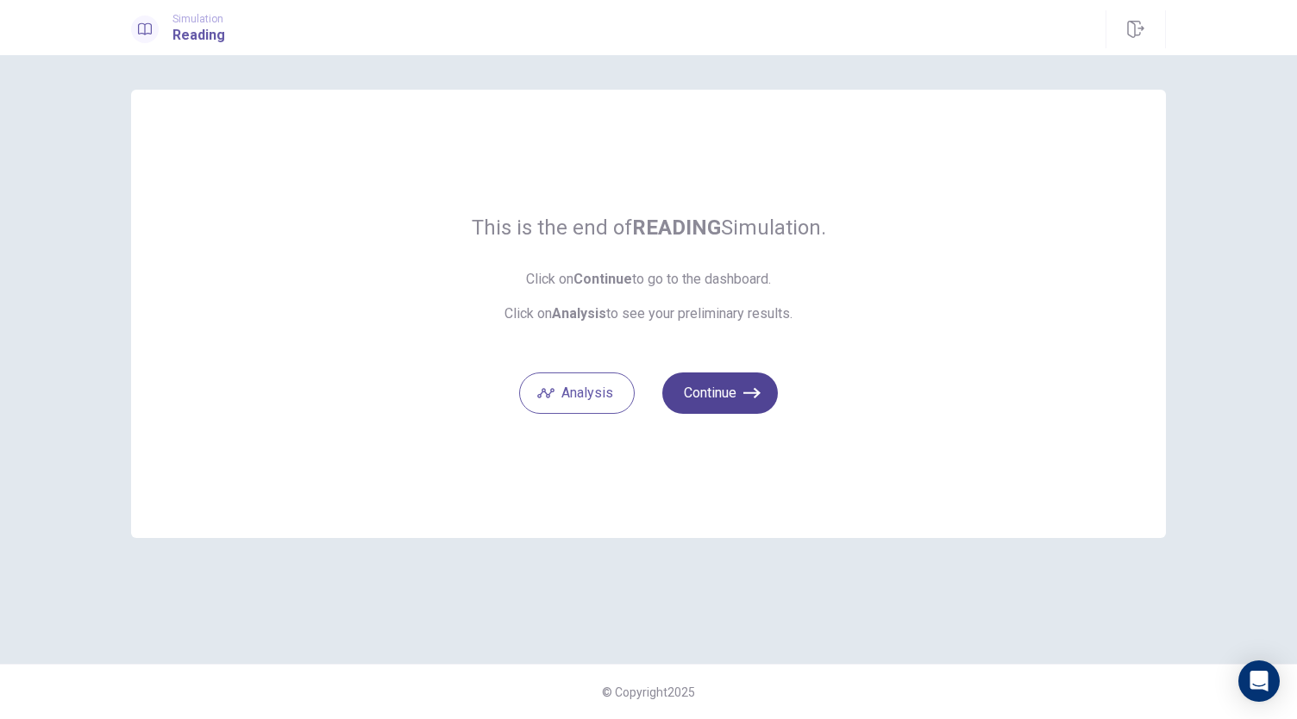
click at [737, 399] on button "Continue" at bounding box center [720, 392] width 116 height 41
